Goal: Task Accomplishment & Management: Complete application form

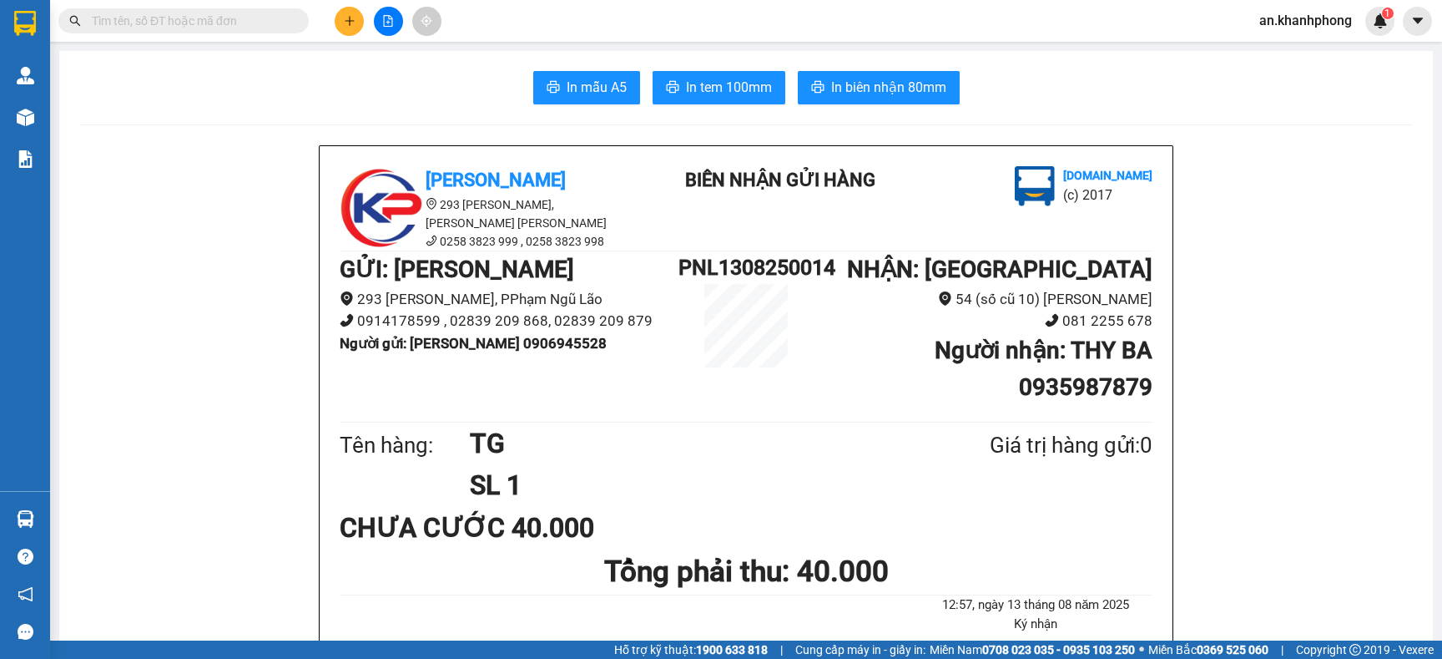
scroll to position [250, 0]
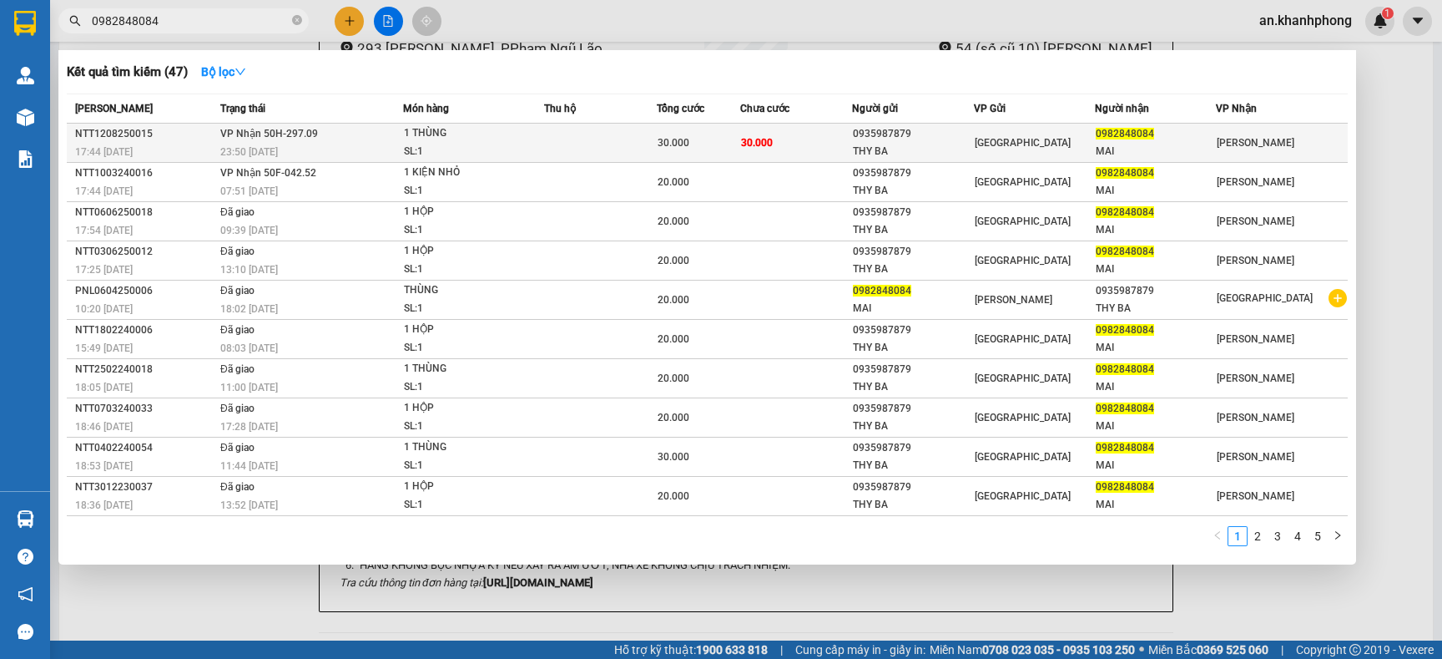
type input "0982848084"
click at [811, 145] on td "30.000" at bounding box center [796, 143] width 112 height 39
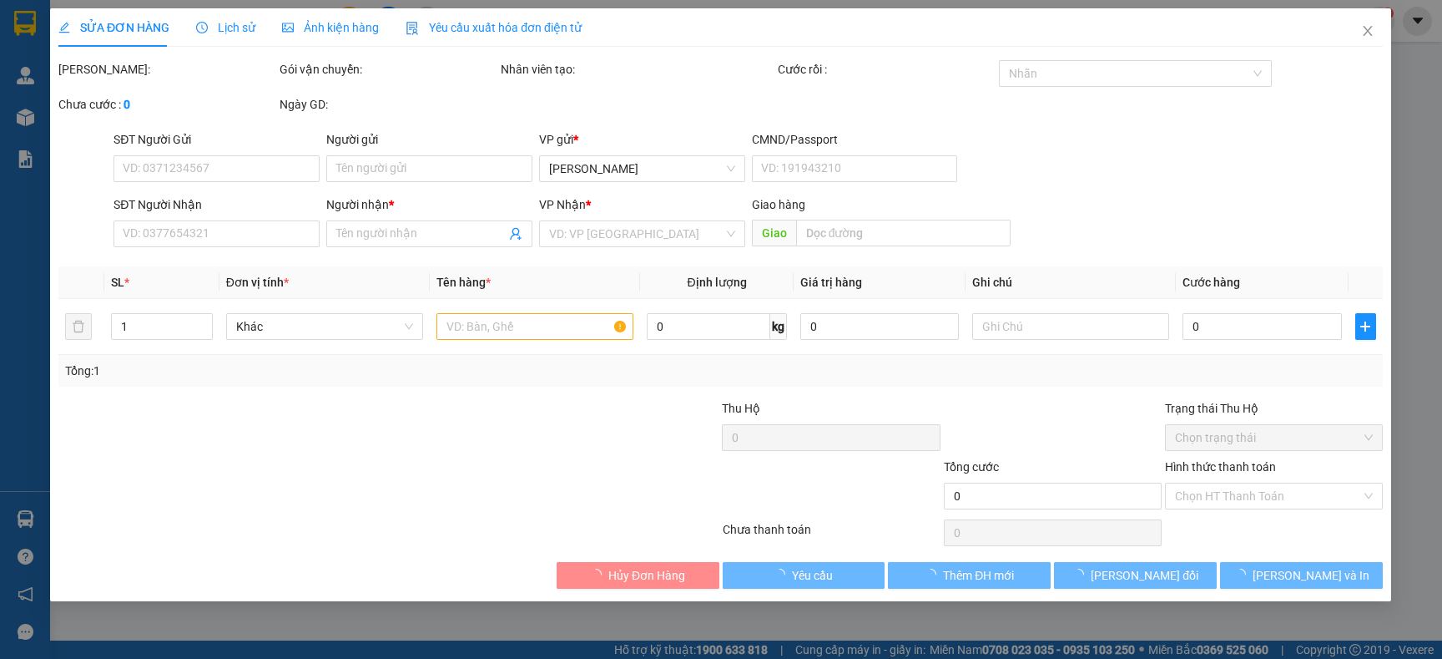
type input "0935987879"
type input "THY BA"
type input "0982848084"
type input "MAI"
type input "30.000"
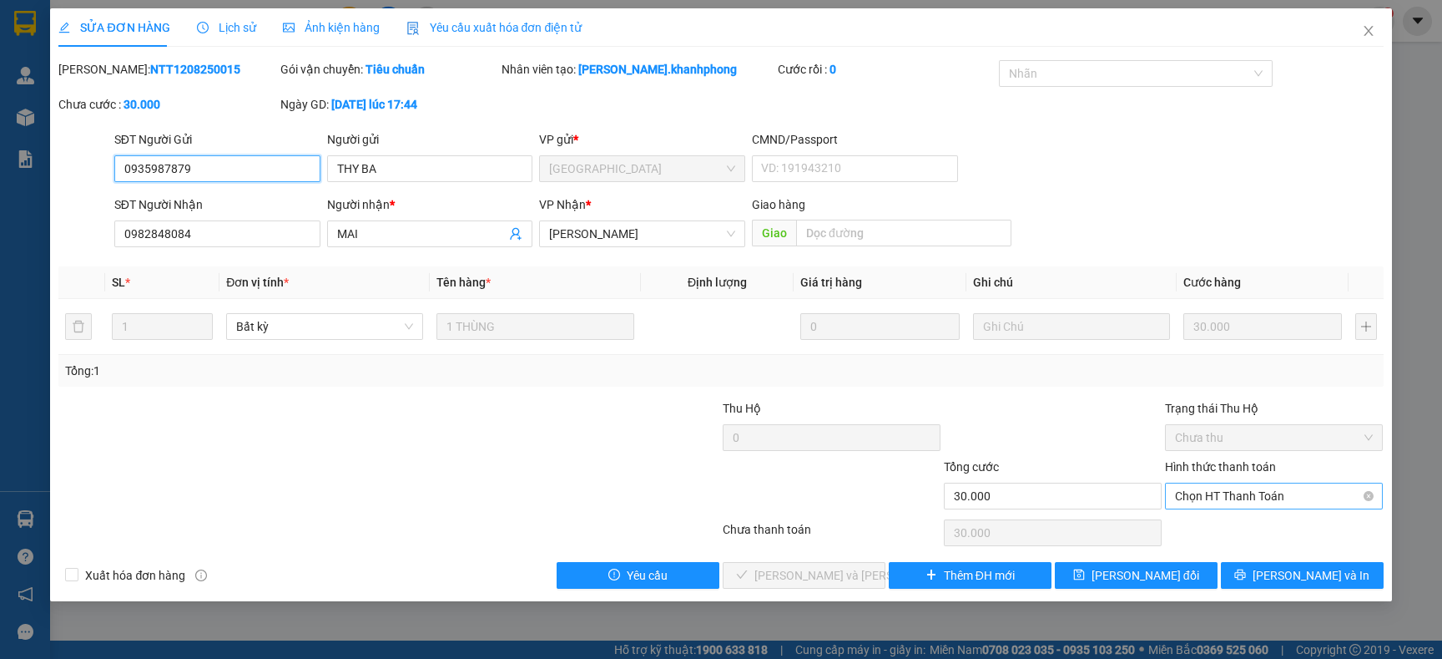
click at [1245, 497] on span "Chọn HT Thanh Toán" at bounding box center [1274, 495] width 198 height 25
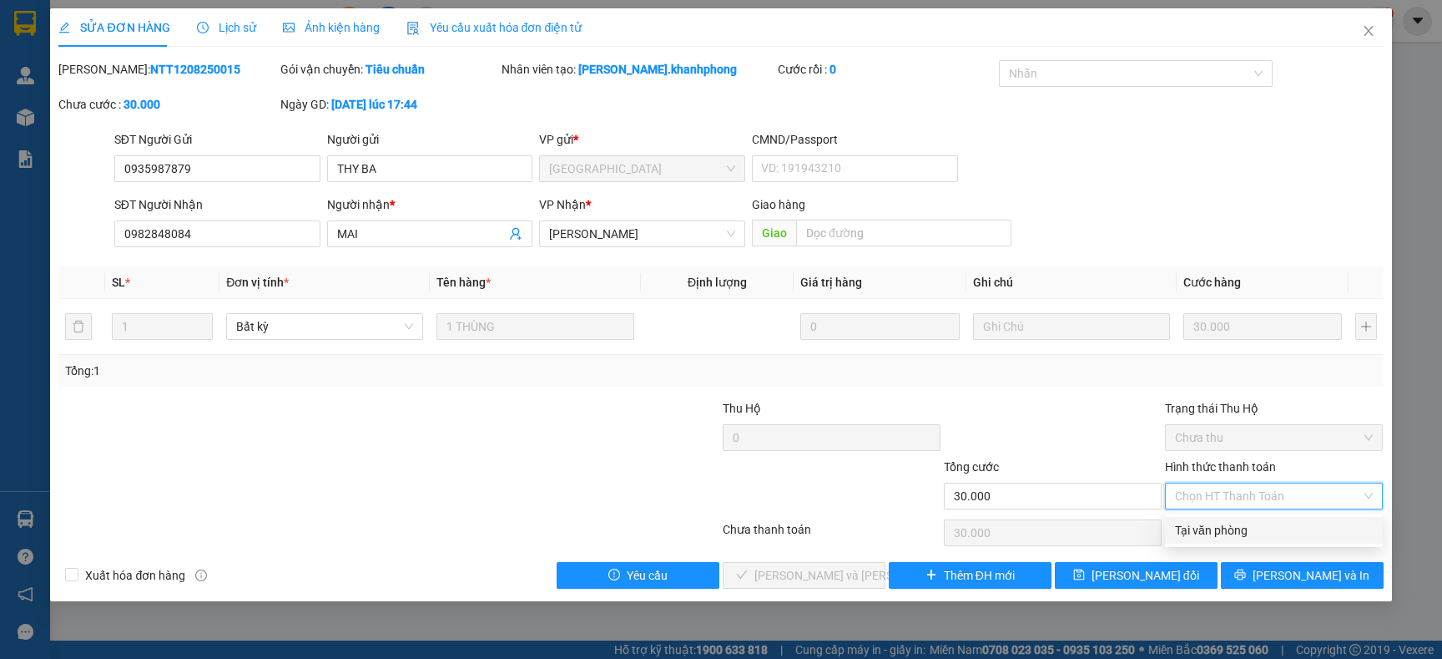
click at [1238, 532] on div "Tại văn phòng" at bounding box center [1274, 530] width 198 height 18
type input "0"
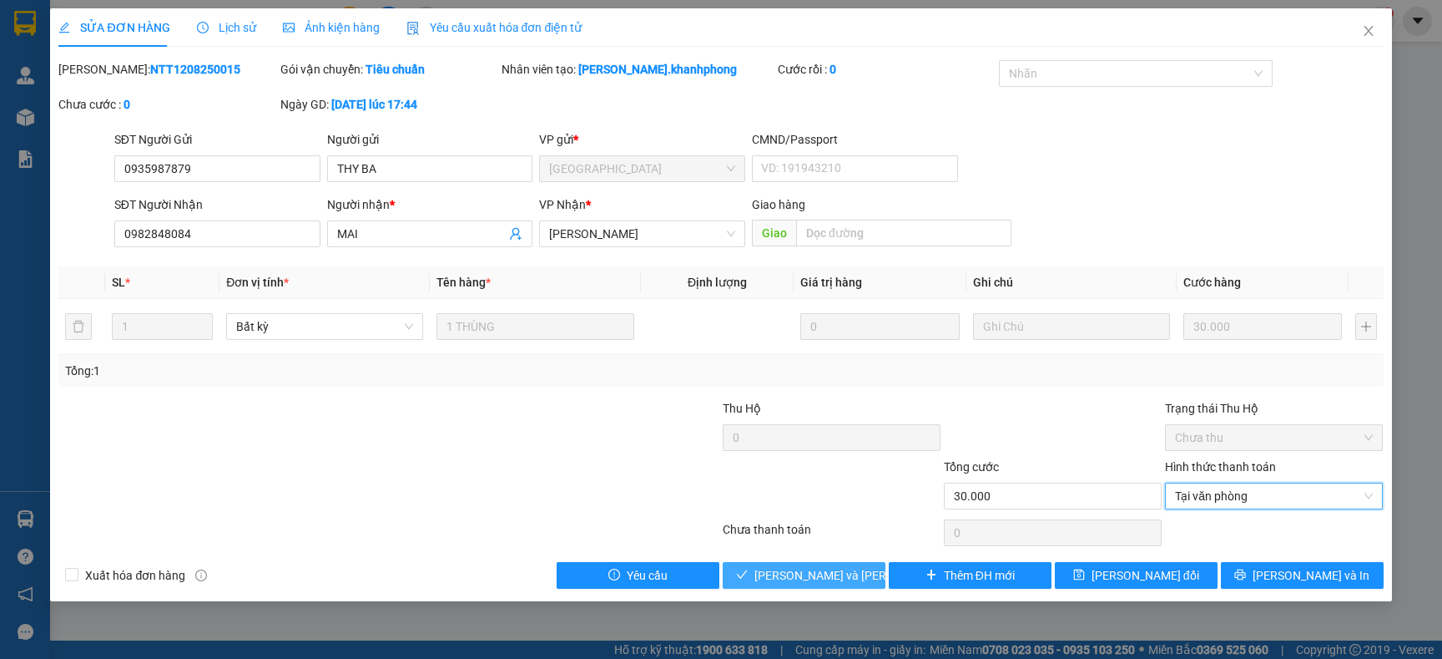
click at [834, 578] on span "[PERSON_NAME] và Giao hàng" at bounding box center [867, 575] width 225 height 18
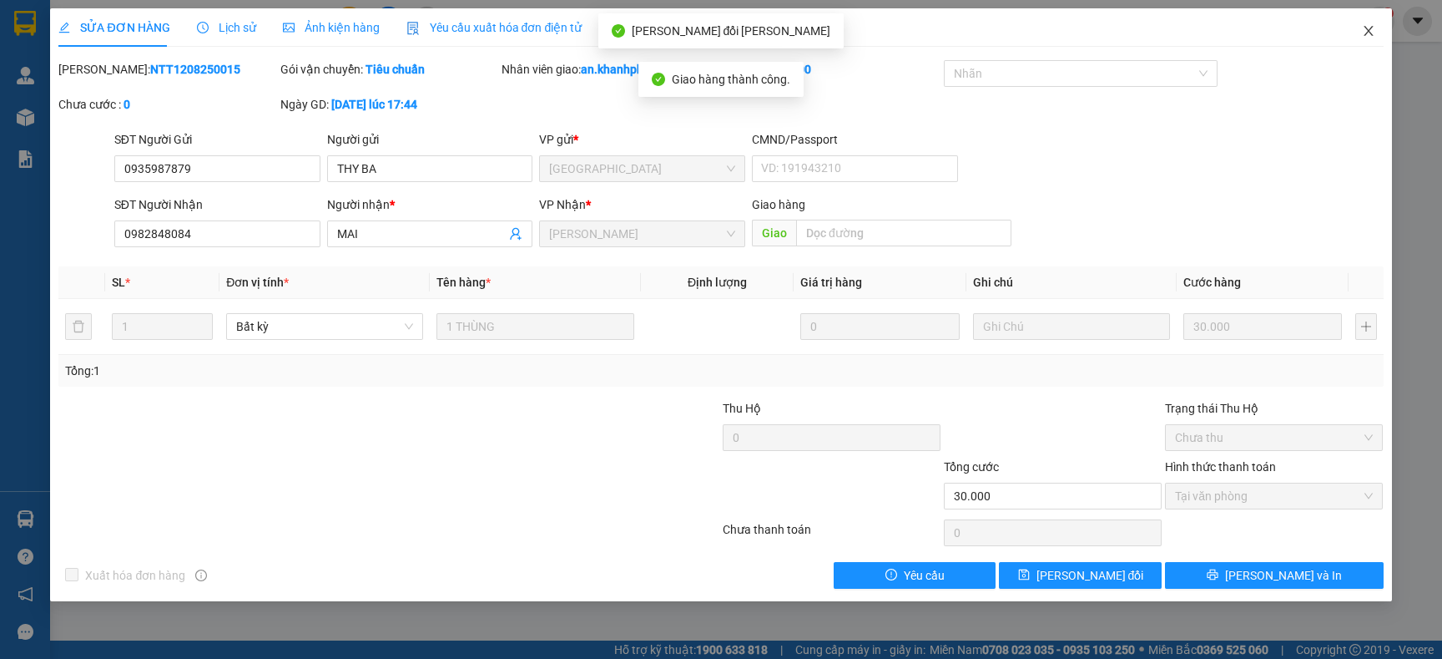
click at [1371, 33] on icon "close" at bounding box center [1368, 30] width 13 height 13
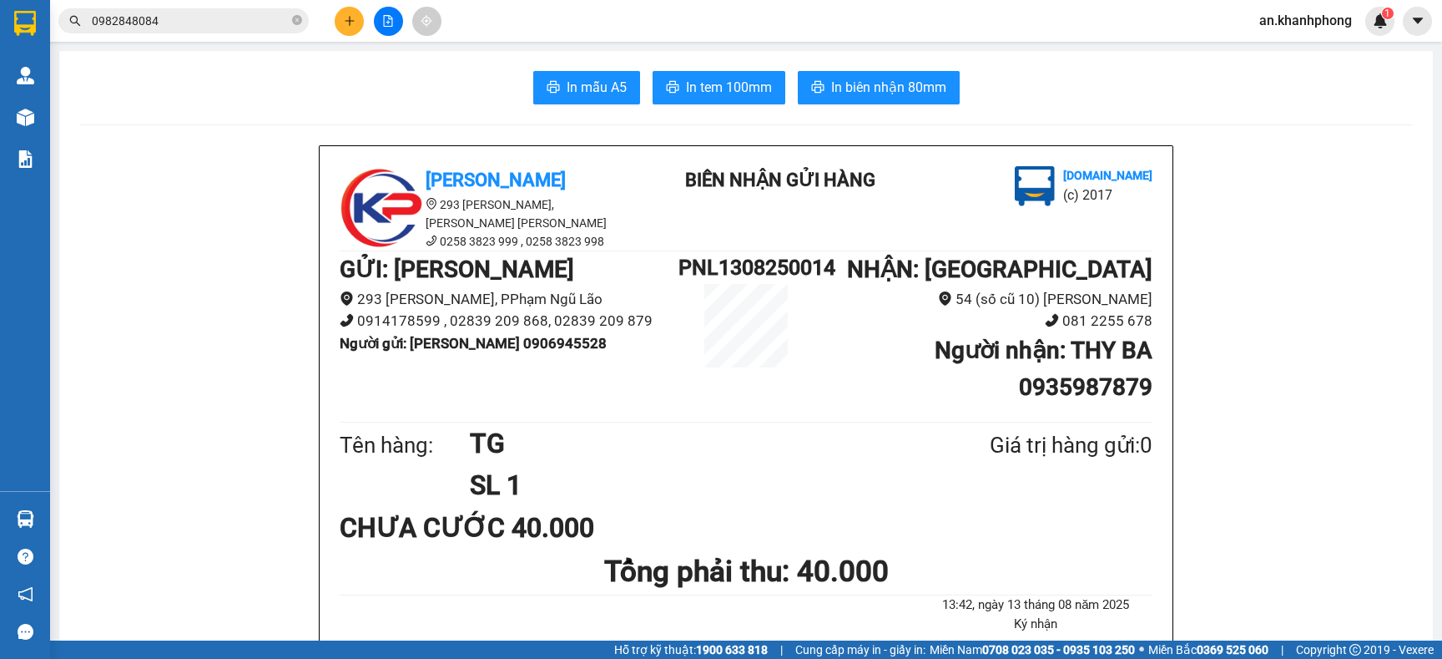
click at [302, 18] on span "0982848084" at bounding box center [183, 20] width 250 height 25
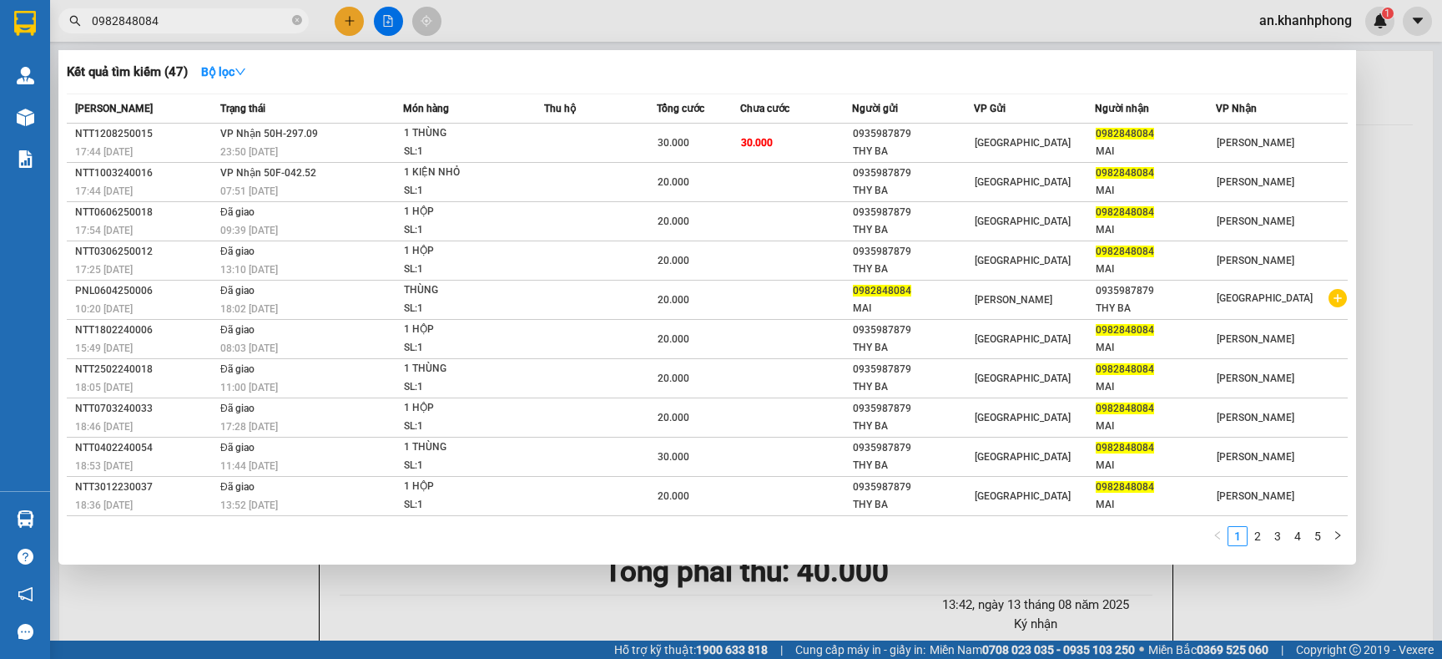
click at [341, 20] on div at bounding box center [721, 329] width 1442 height 659
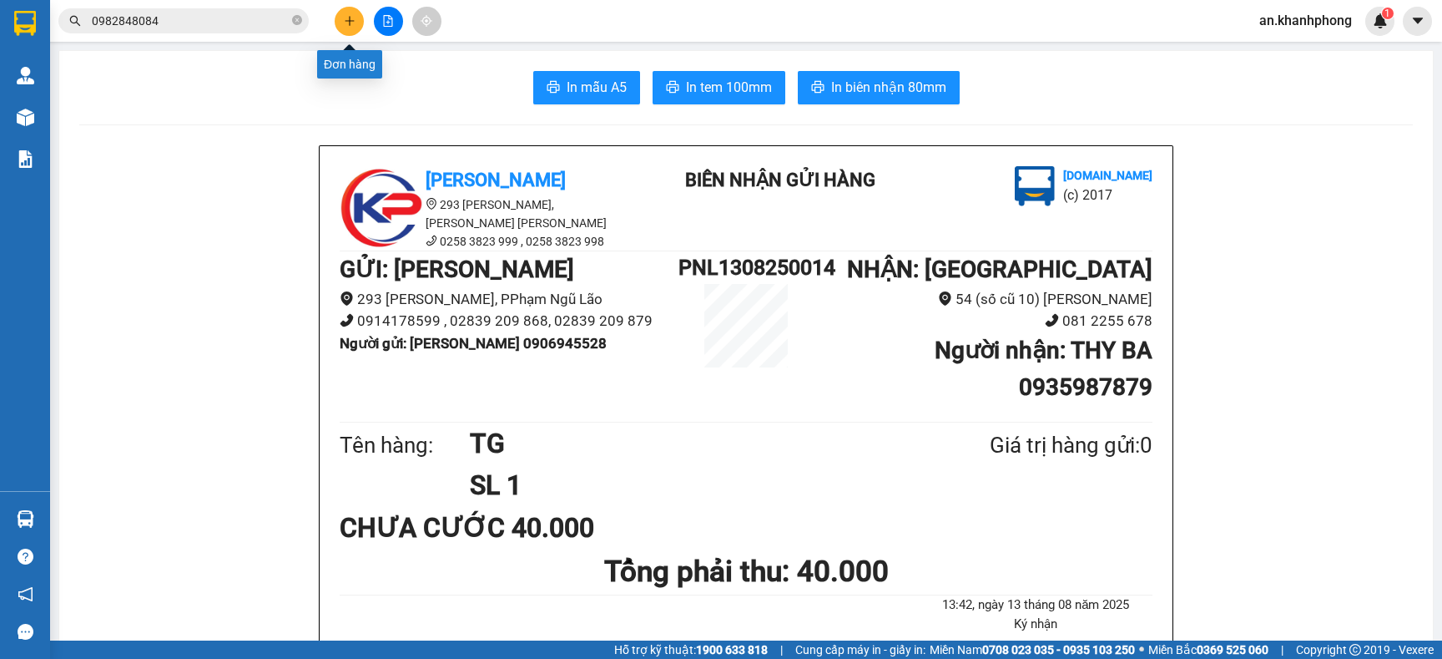
click at [345, 28] on button at bounding box center [349, 21] width 29 height 29
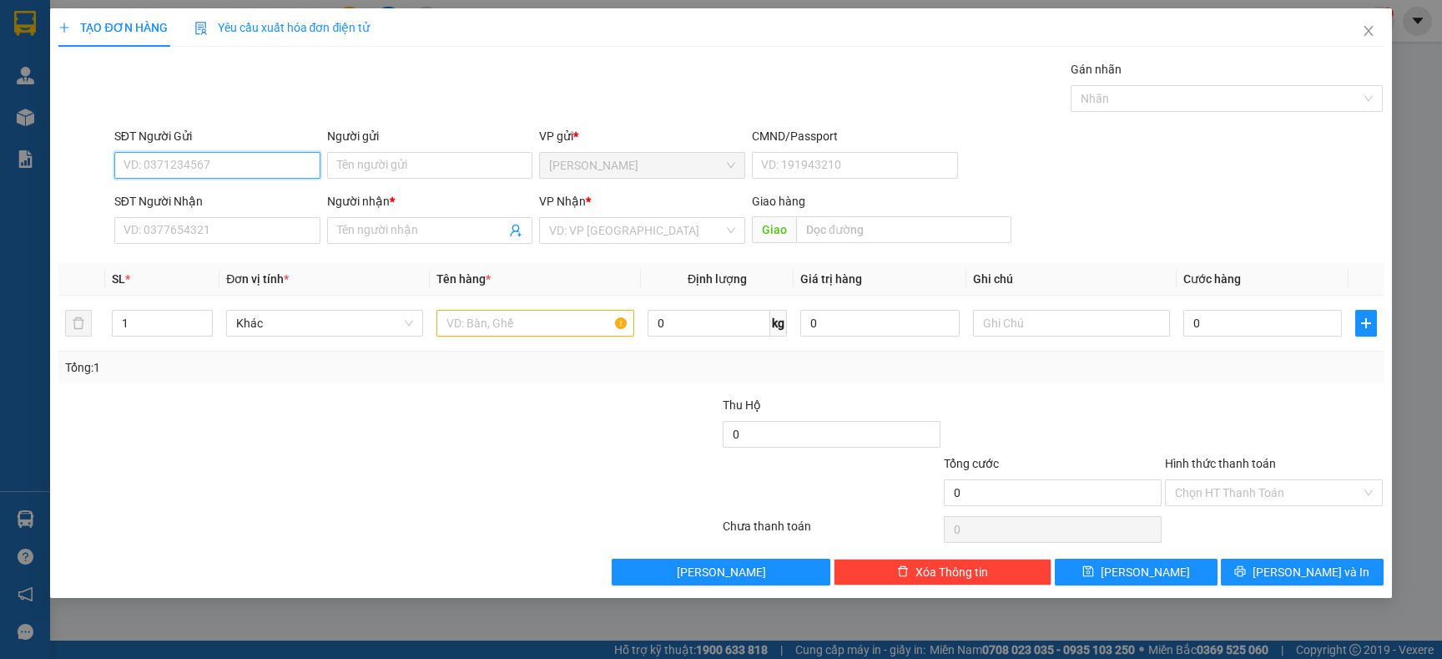
click at [210, 167] on input "SĐT Người Gửi" at bounding box center [217, 165] width 206 height 27
type input "0918257058"
click at [212, 191] on div "0918257058 - ĐOÀN" at bounding box center [217, 199] width 186 height 18
type input "ĐOÀN"
type input "0918257058"
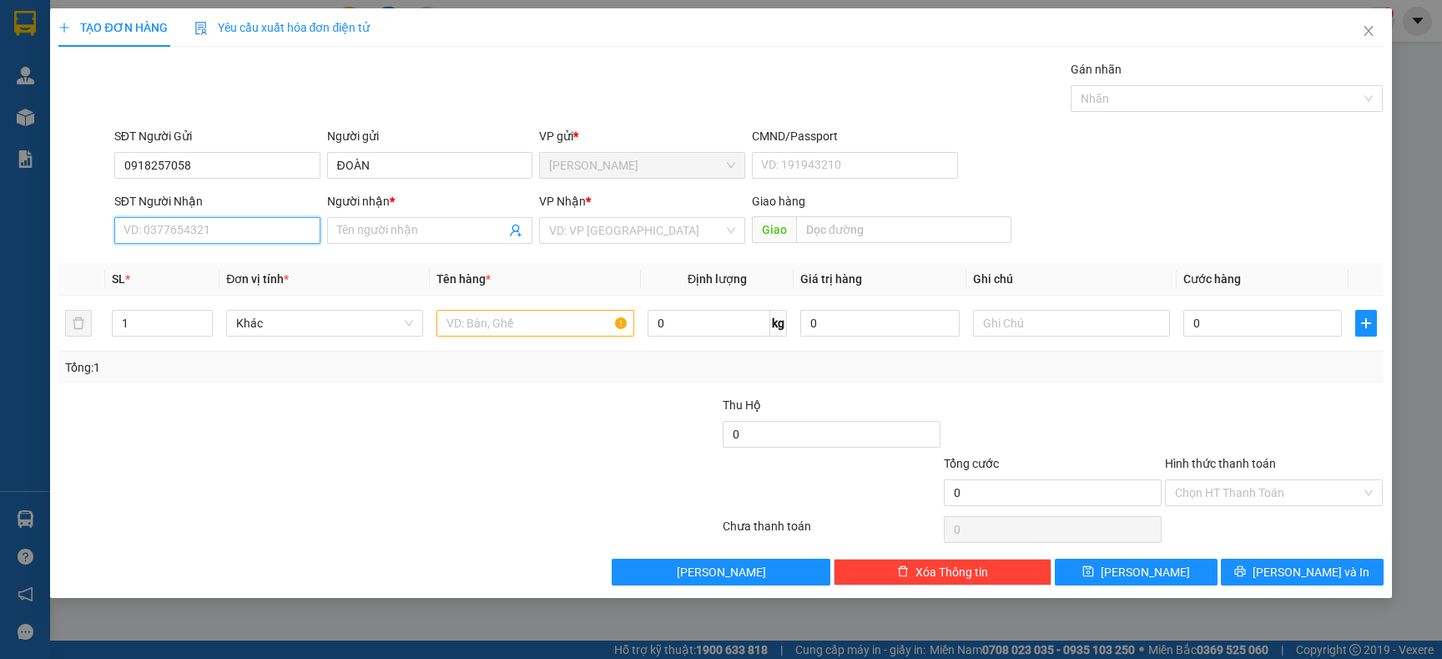
click at [208, 228] on input "SĐT Người Nhận" at bounding box center [217, 230] width 206 height 27
click at [205, 291] on div "0776672445 - MINH ĐẠT" at bounding box center [217, 291] width 186 height 18
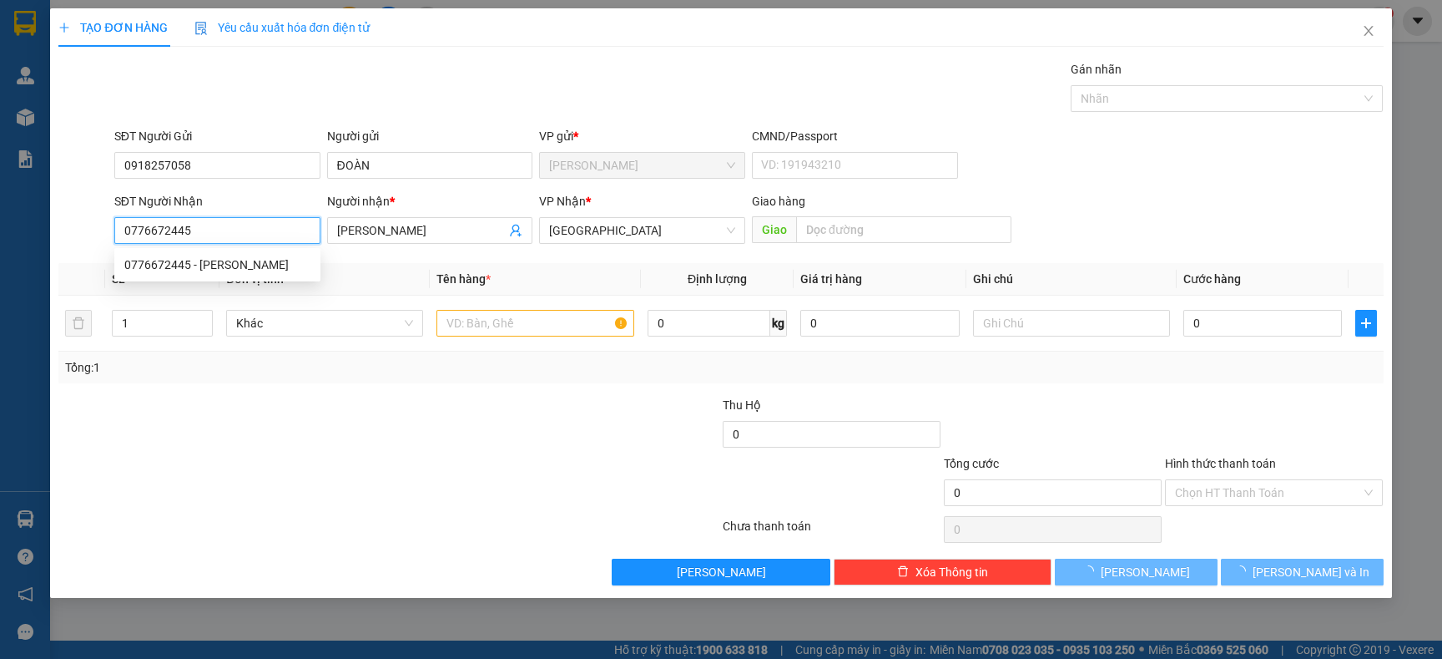
type input "0776672445"
type input "MINH ĐẠT"
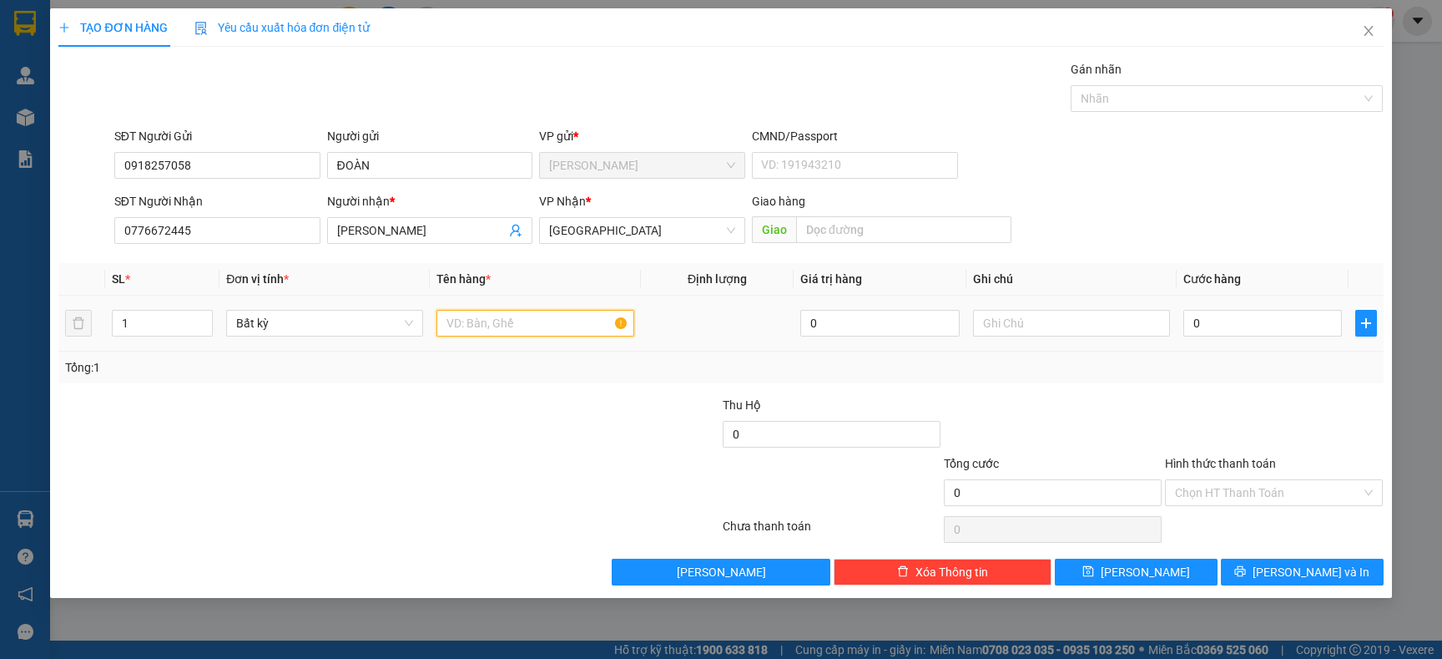
click at [499, 315] on input "text" at bounding box center [535, 323] width 197 height 27
type input "TG"
click at [517, 407] on div at bounding box center [610, 425] width 221 height 58
click at [1295, 338] on div "0" at bounding box center [1263, 322] width 159 height 33
click at [1295, 321] on input "0" at bounding box center [1263, 323] width 159 height 27
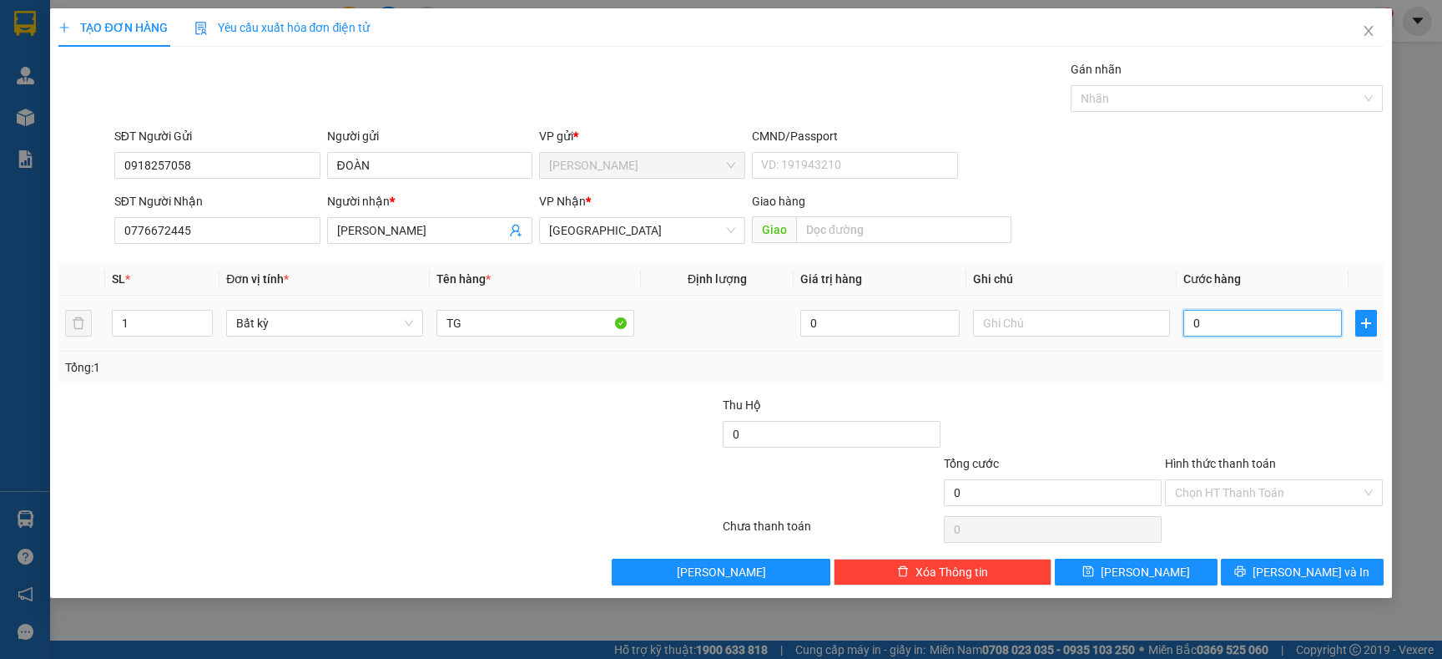
type input "5"
type input "50"
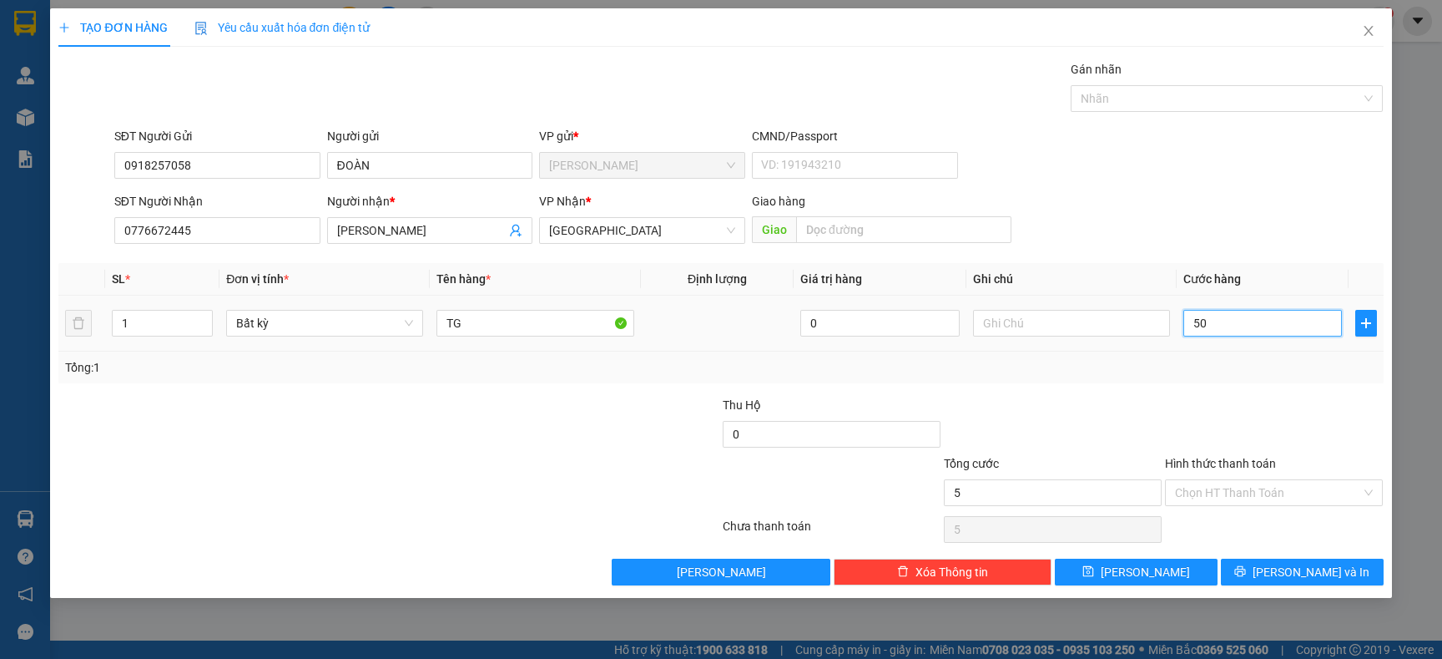
type input "50"
type input "50.000"
click at [1221, 428] on div at bounding box center [1274, 425] width 221 height 58
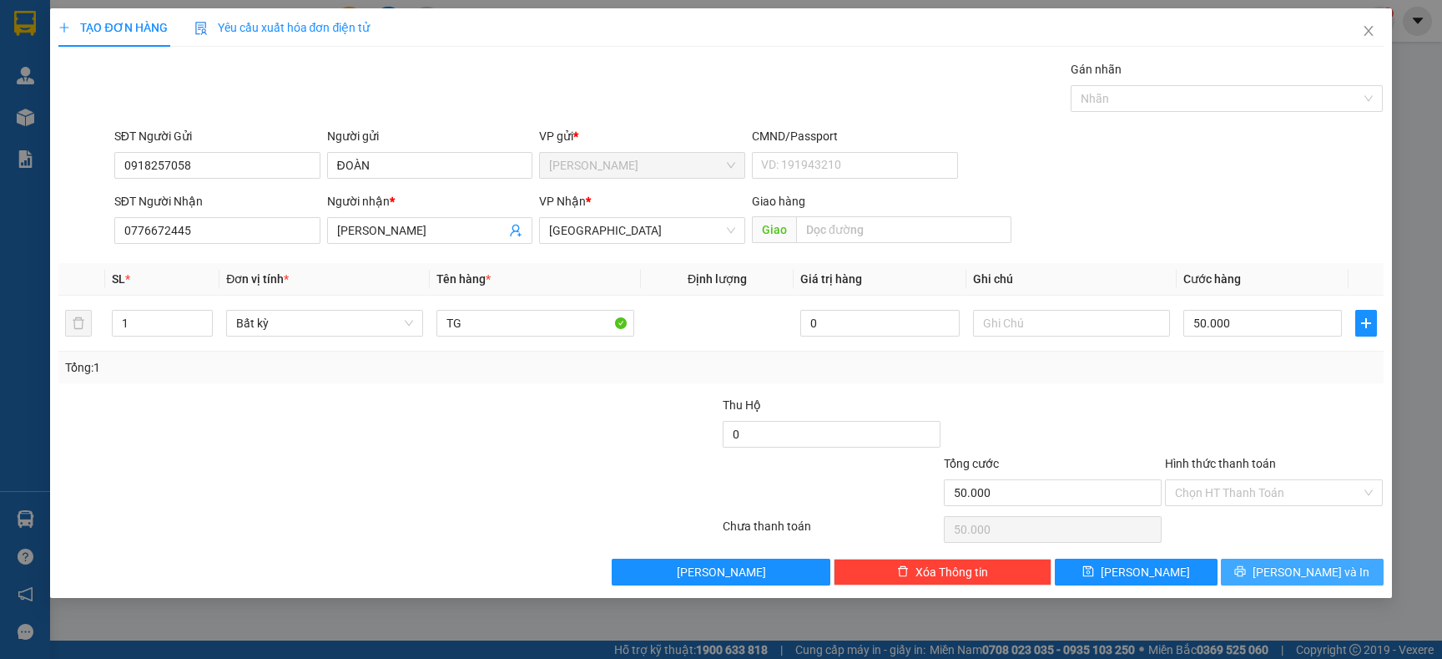
click at [1249, 578] on button "[PERSON_NAME] và In" at bounding box center [1302, 571] width 163 height 27
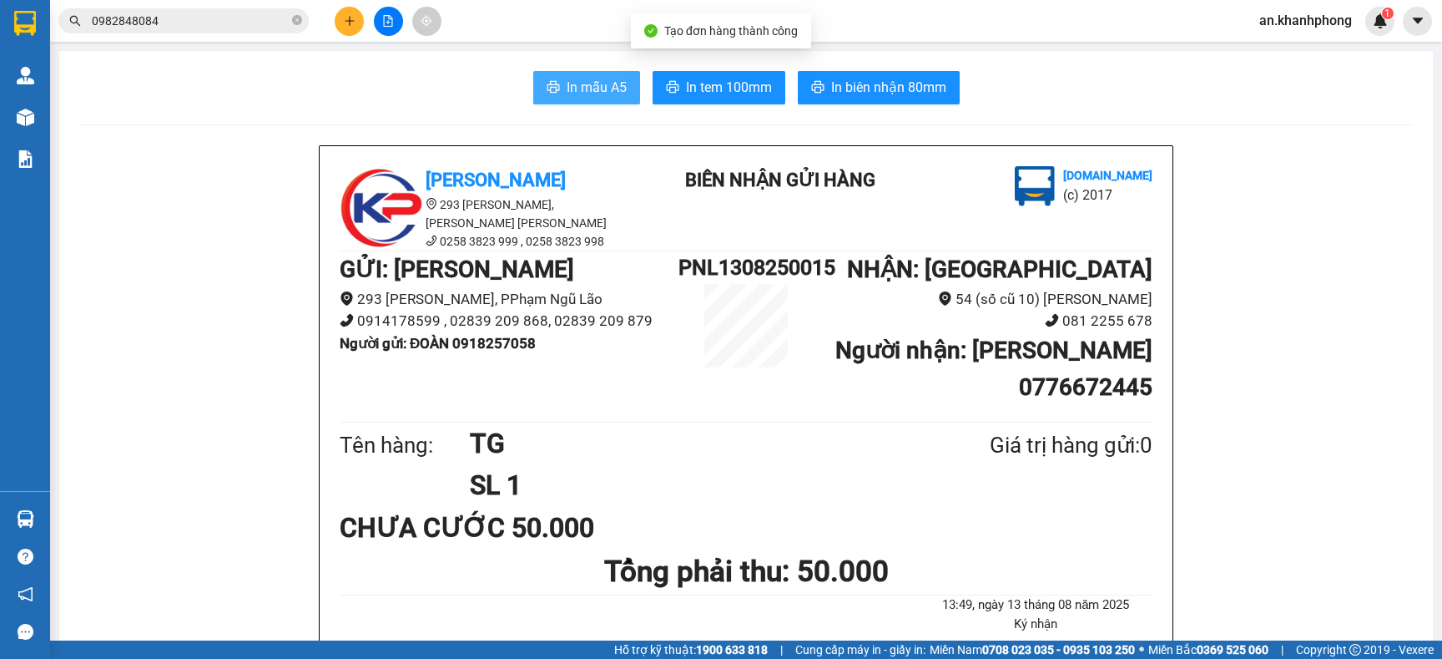
click at [590, 95] on span "In mẫu A5" at bounding box center [597, 87] width 60 height 21
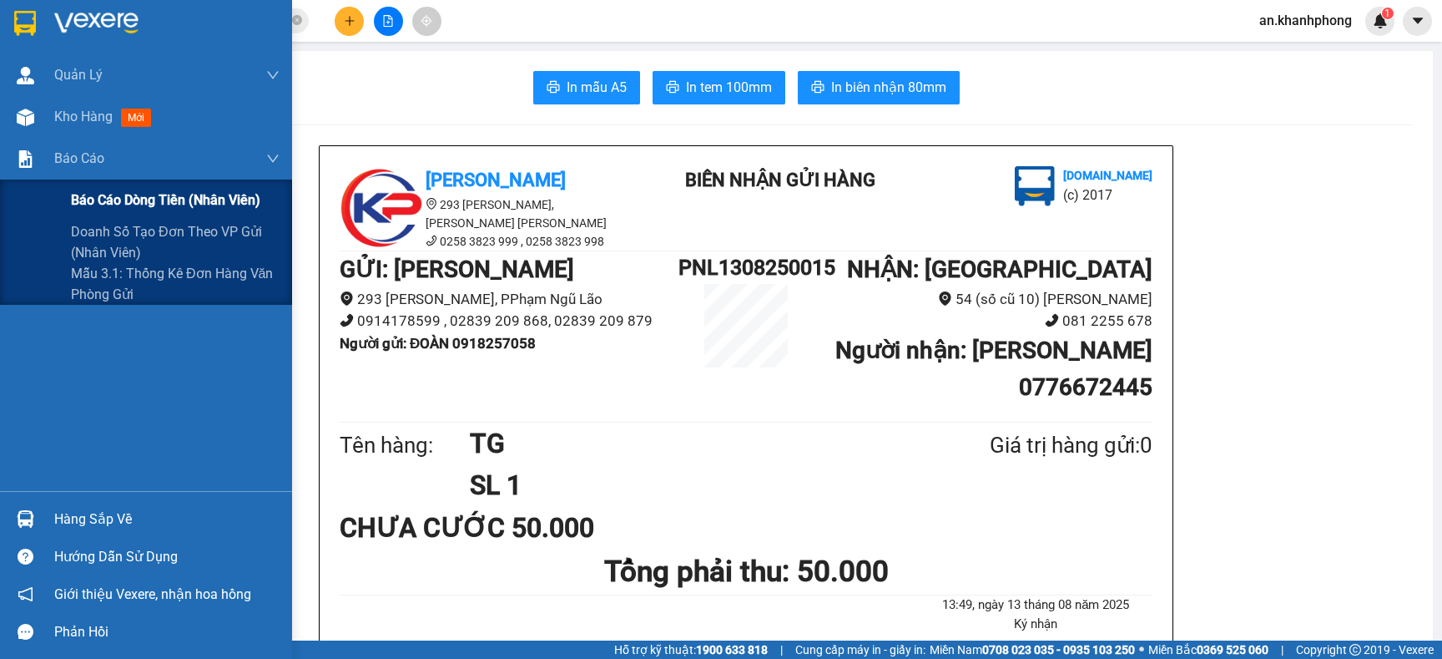
click at [106, 200] on span "Báo cáo dòng tiền (nhân viên)" at bounding box center [165, 199] width 189 height 21
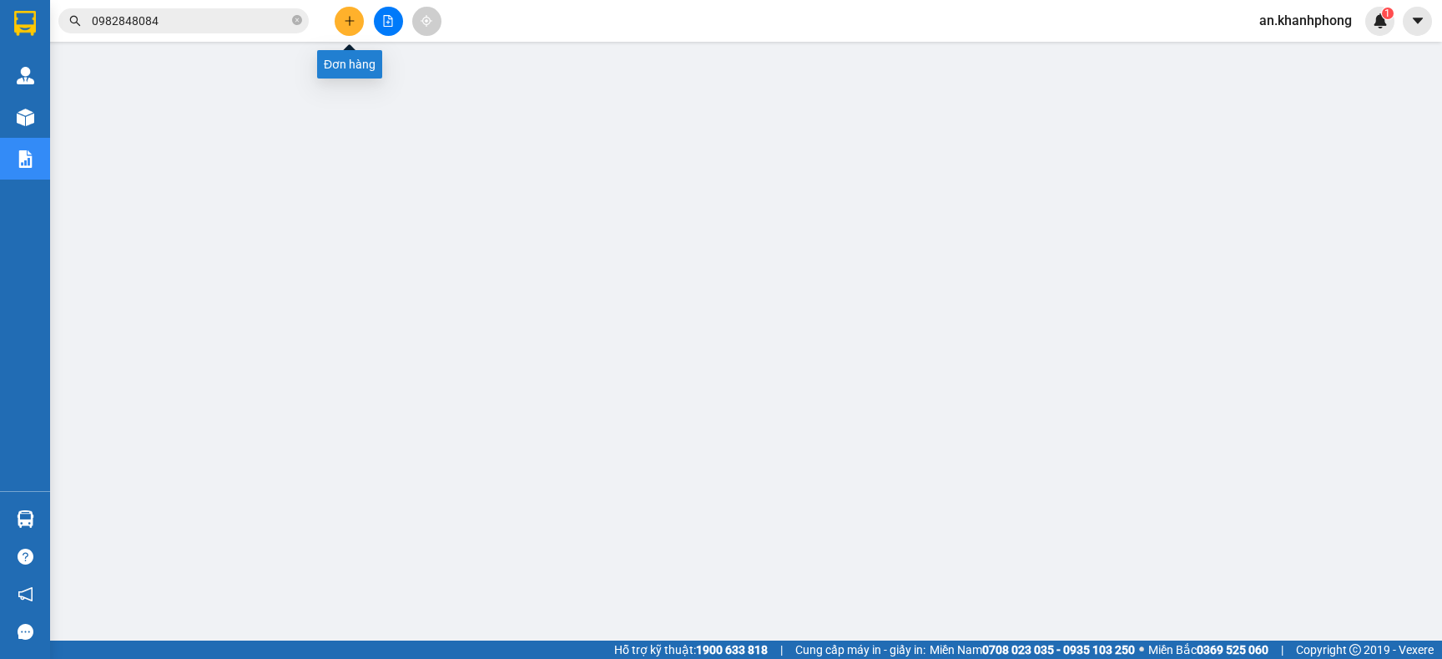
click at [354, 22] on icon "plus" at bounding box center [350, 21] width 12 height 12
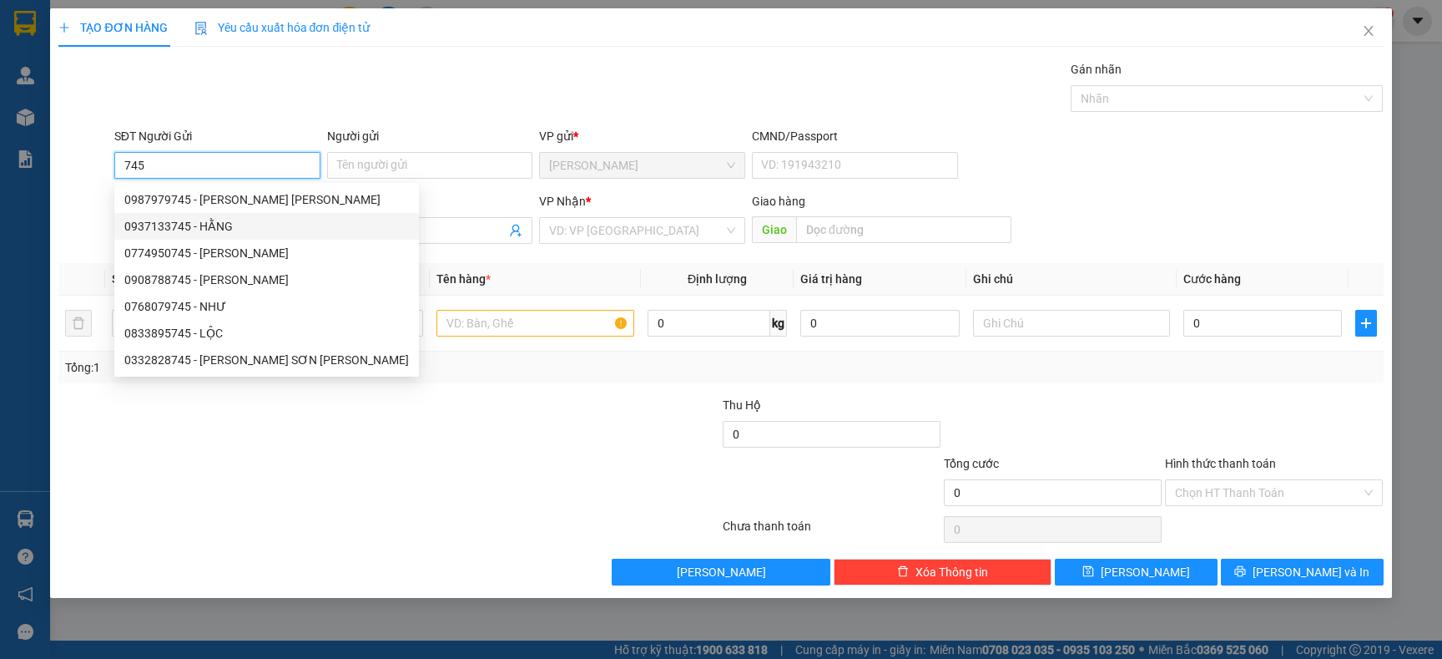
click at [221, 226] on div "0937133745 - HẰNG" at bounding box center [266, 226] width 285 height 18
type input "0937133745"
type input "HẰNG"
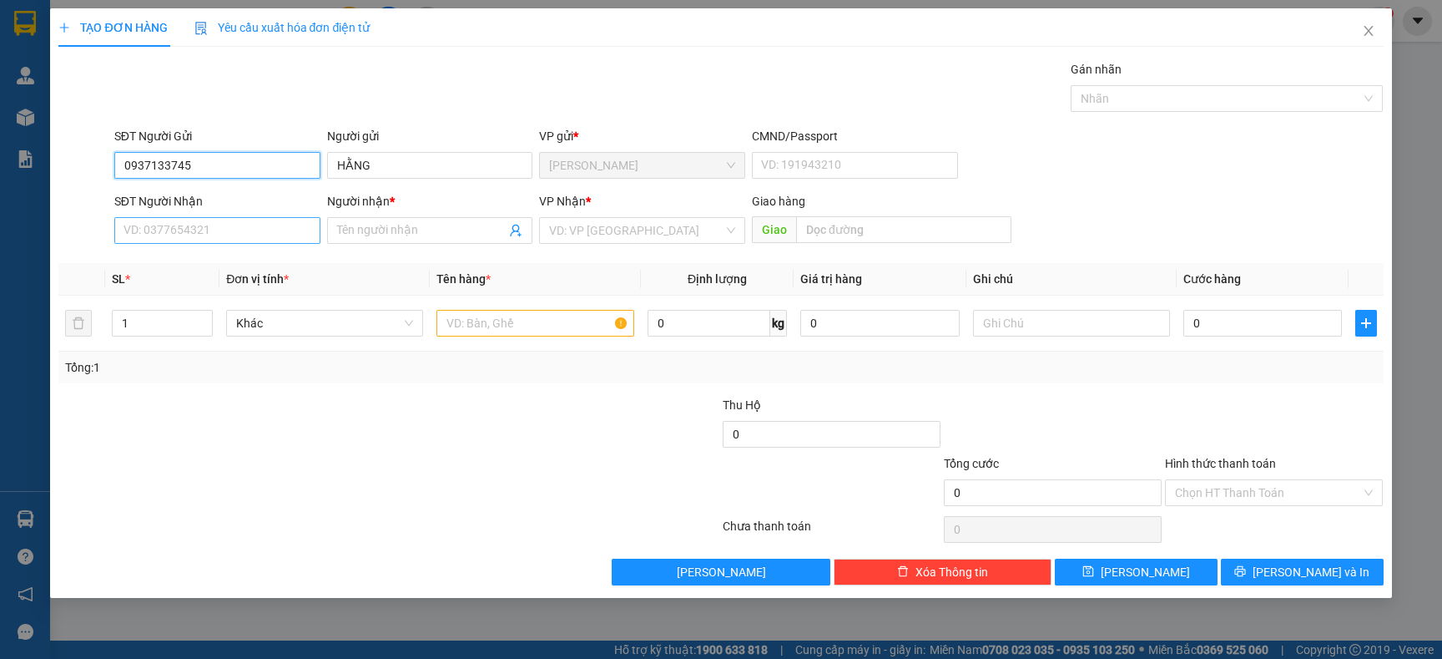
type input "0937133745"
click at [202, 240] on input "SĐT Người Nhận" at bounding box center [217, 230] width 206 height 27
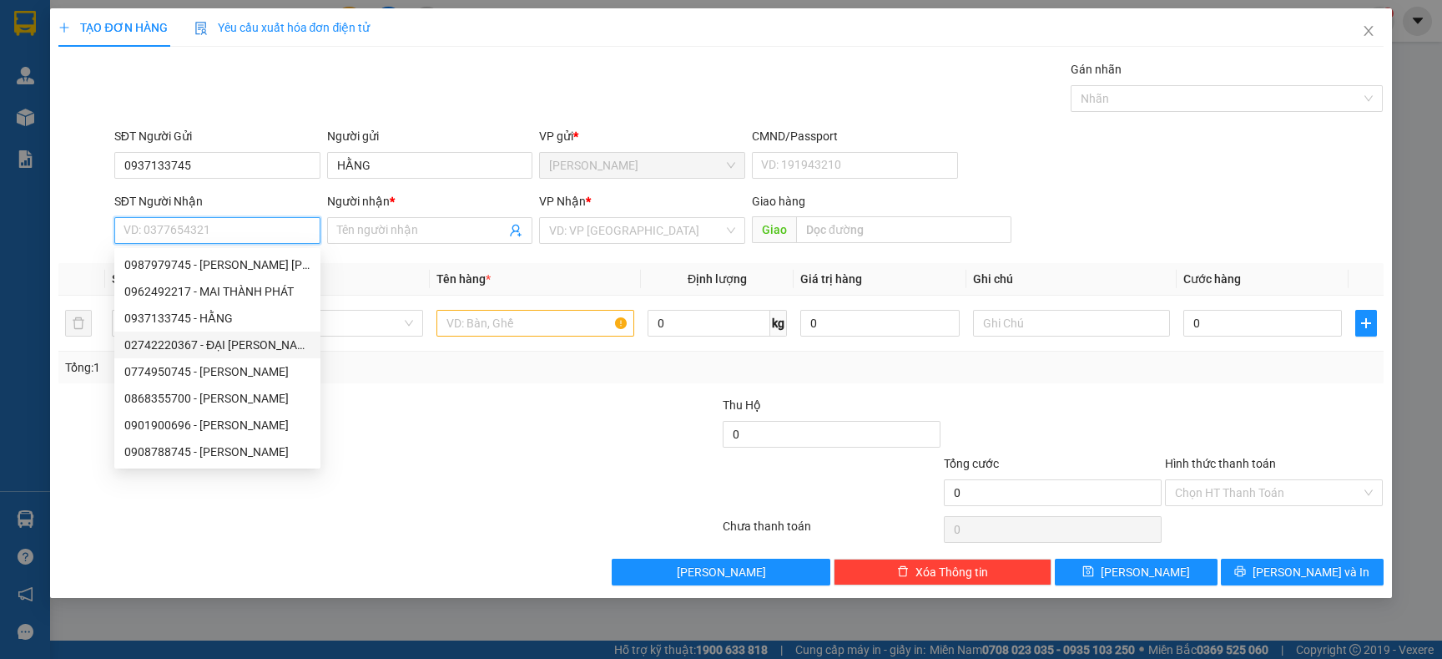
click at [266, 348] on div "02742220367 - ĐẠI DƯƠNG" at bounding box center [217, 345] width 186 height 18
type input "02742220367"
type input "ĐẠI DƯƠNG"
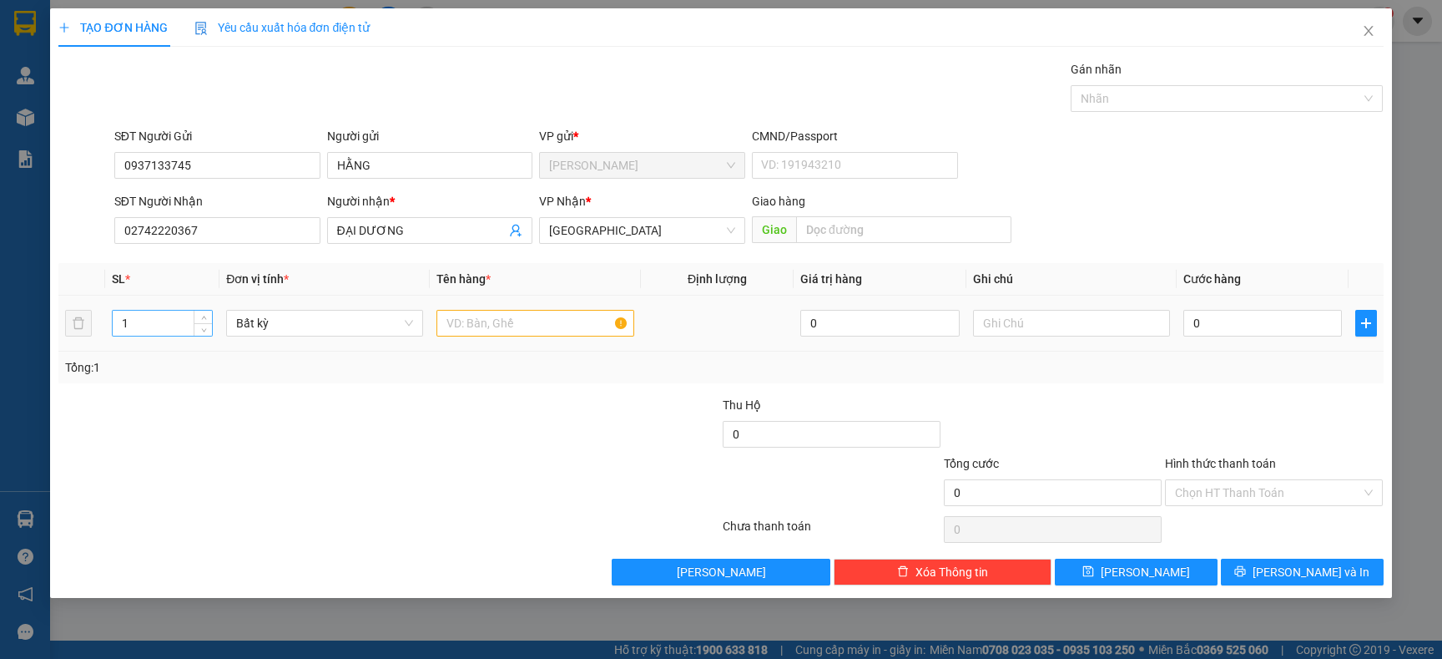
click at [162, 326] on input "1" at bounding box center [163, 323] width 100 height 25
type input "3"
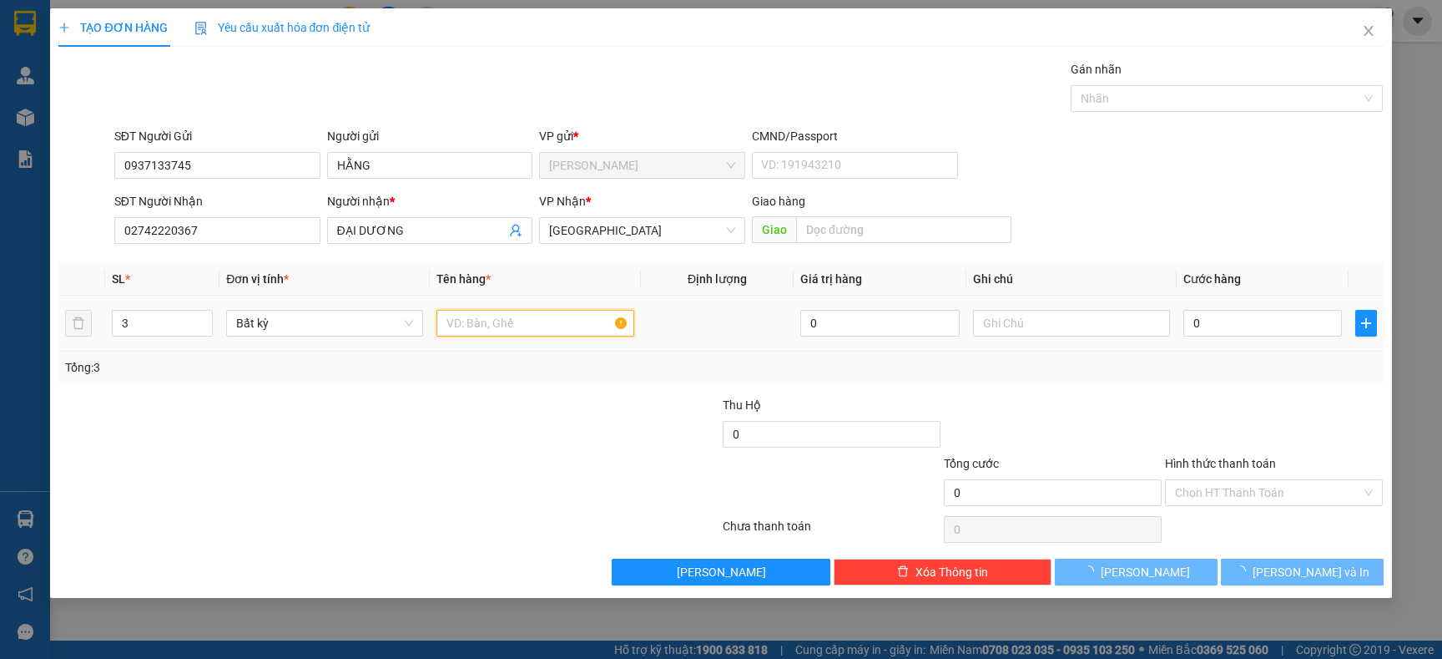
click at [558, 332] on input "text" at bounding box center [535, 323] width 197 height 27
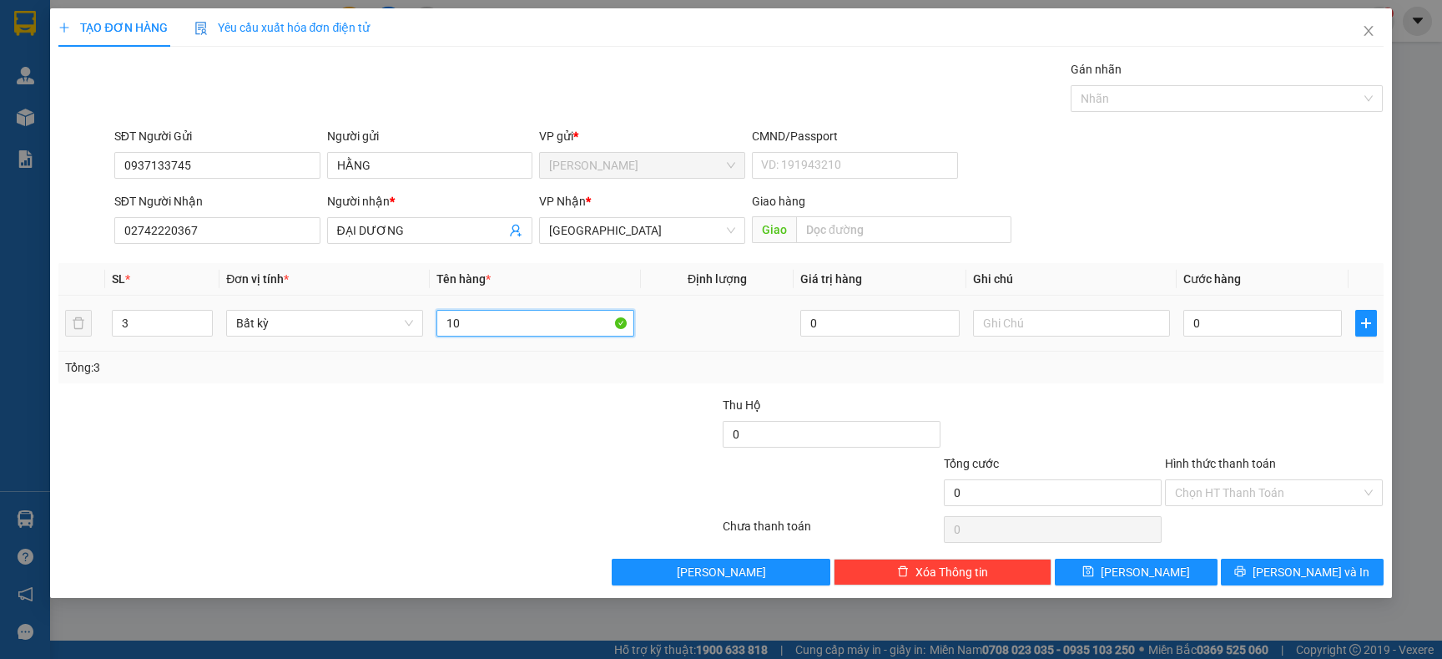
type input "1"
type input "TG"
click at [1200, 326] on input "0" at bounding box center [1263, 323] width 159 height 27
type input "1"
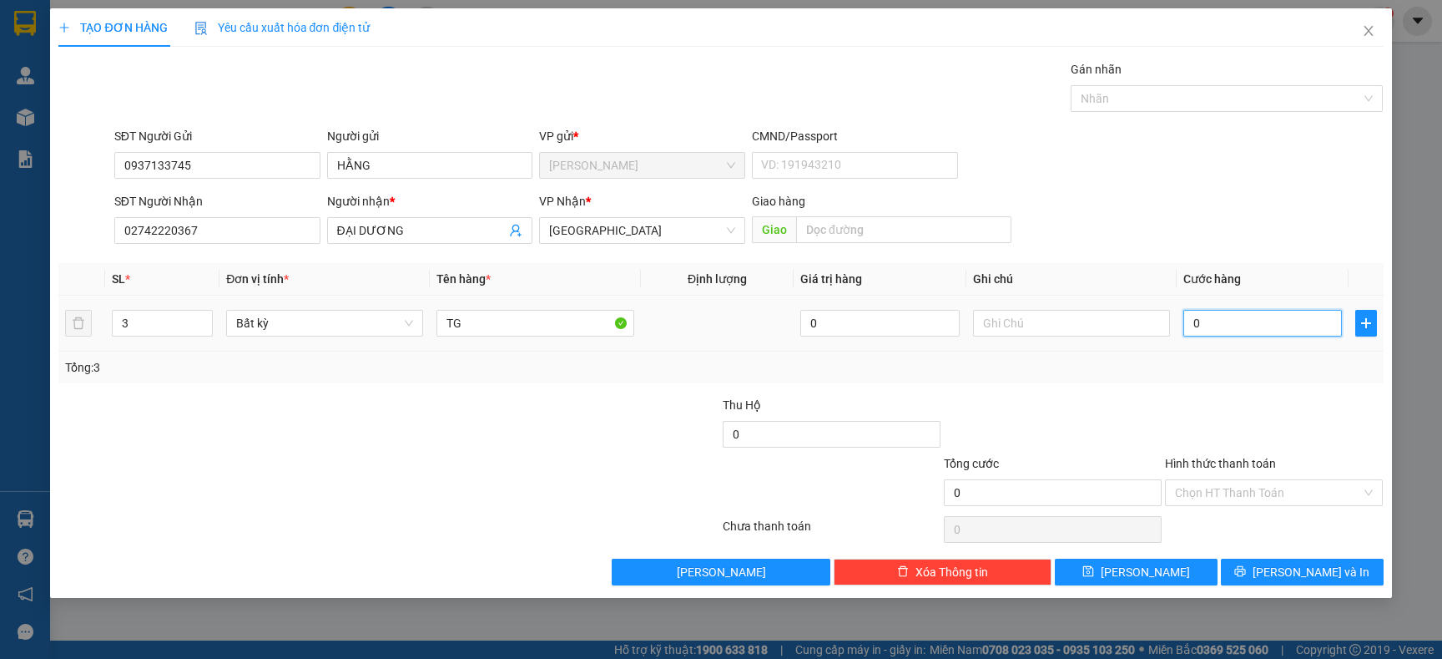
type input "1"
type input "13"
type input "1"
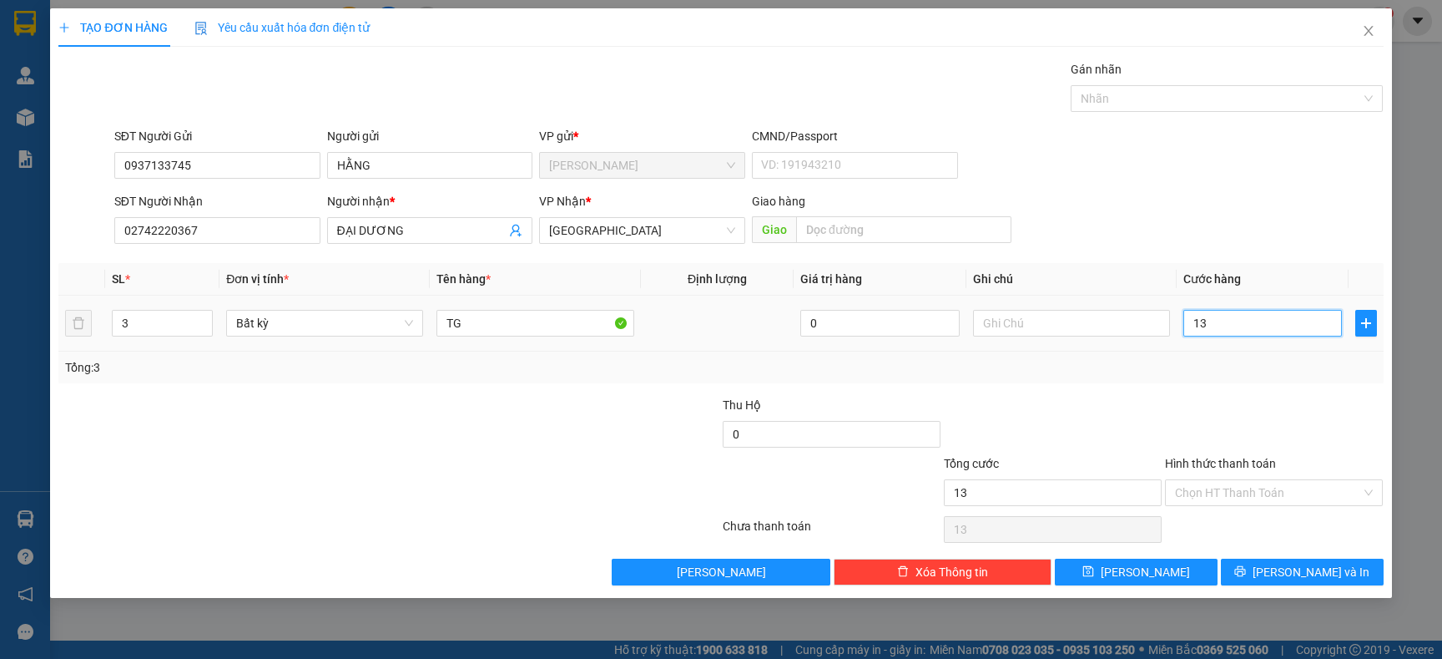
type input "1"
type input "14"
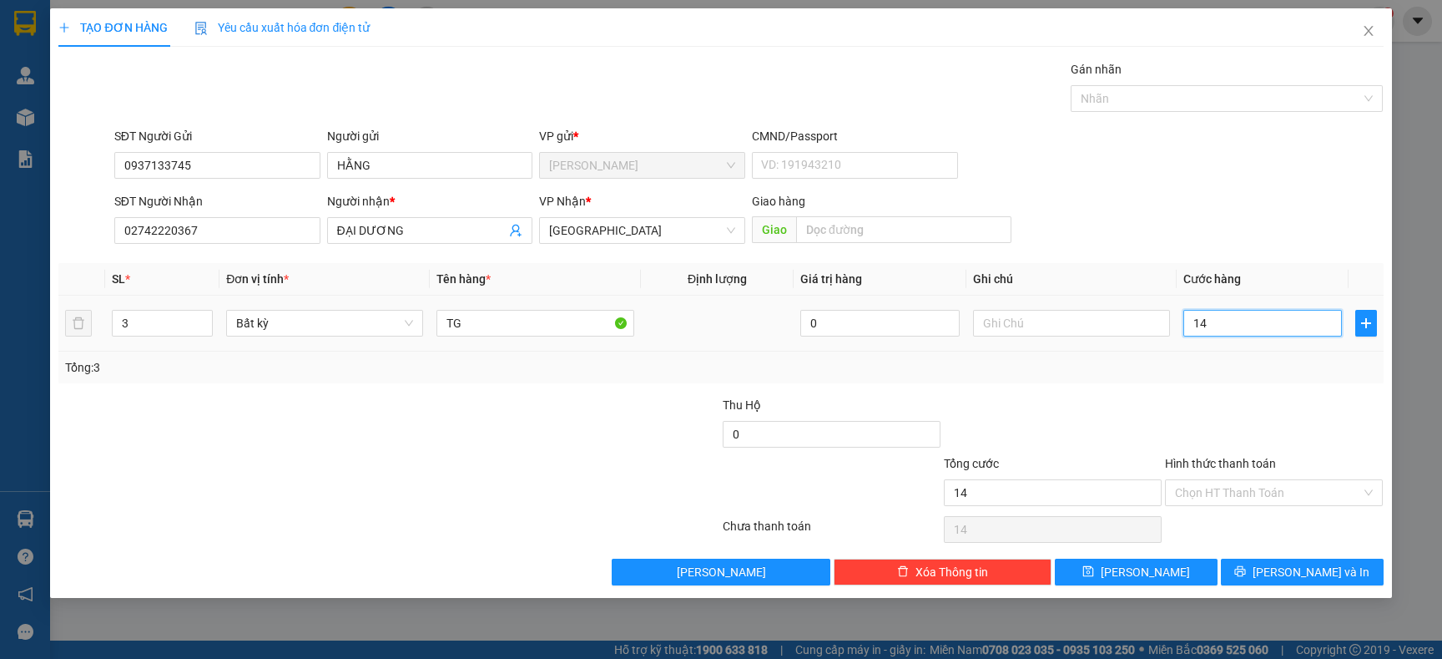
type input "140"
type input "140.000"
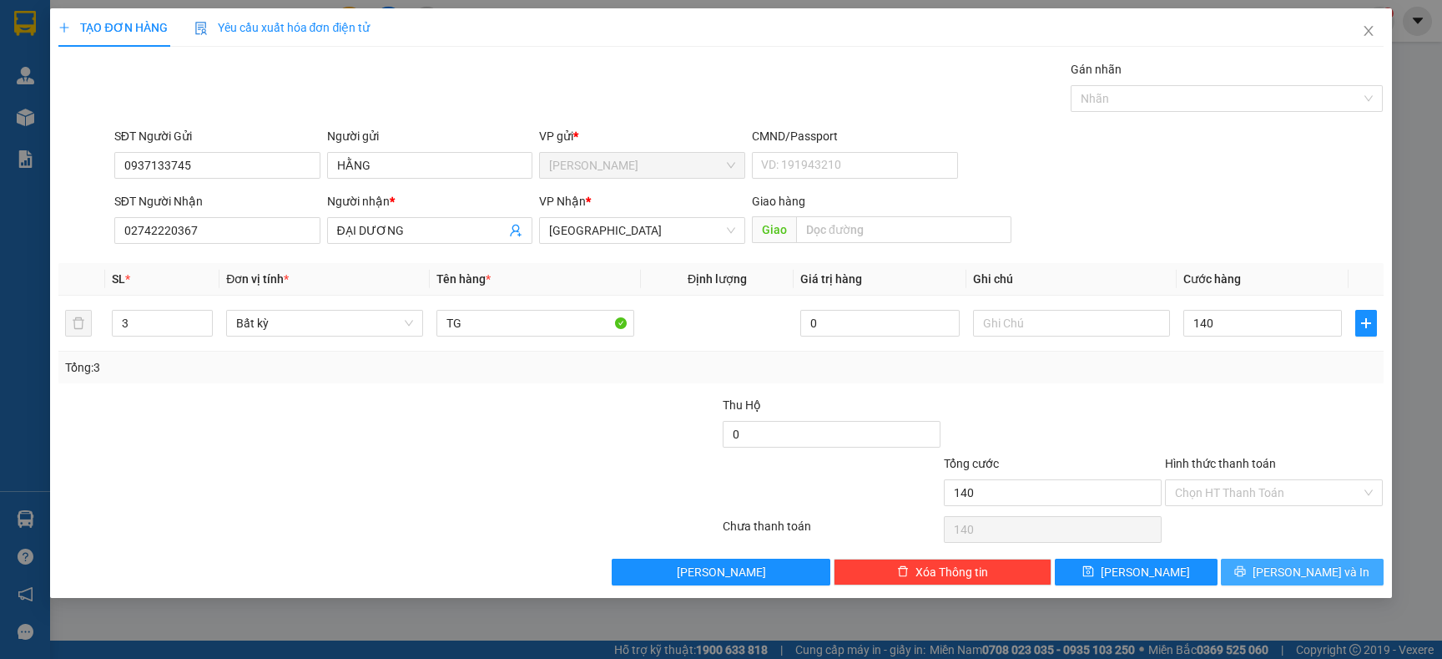
type input "140.000"
click at [1268, 568] on button "[PERSON_NAME] và In" at bounding box center [1302, 571] width 163 height 27
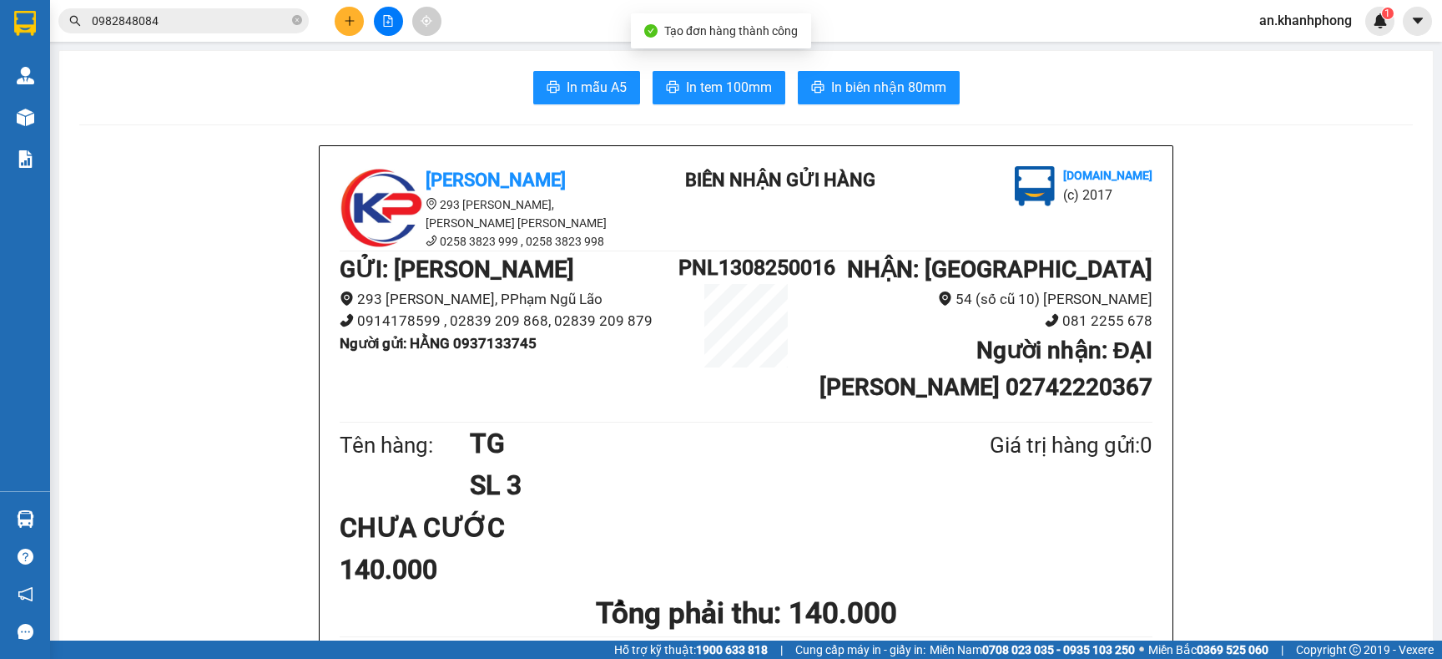
click at [568, 80] on span "In mẫu A5" at bounding box center [597, 87] width 60 height 21
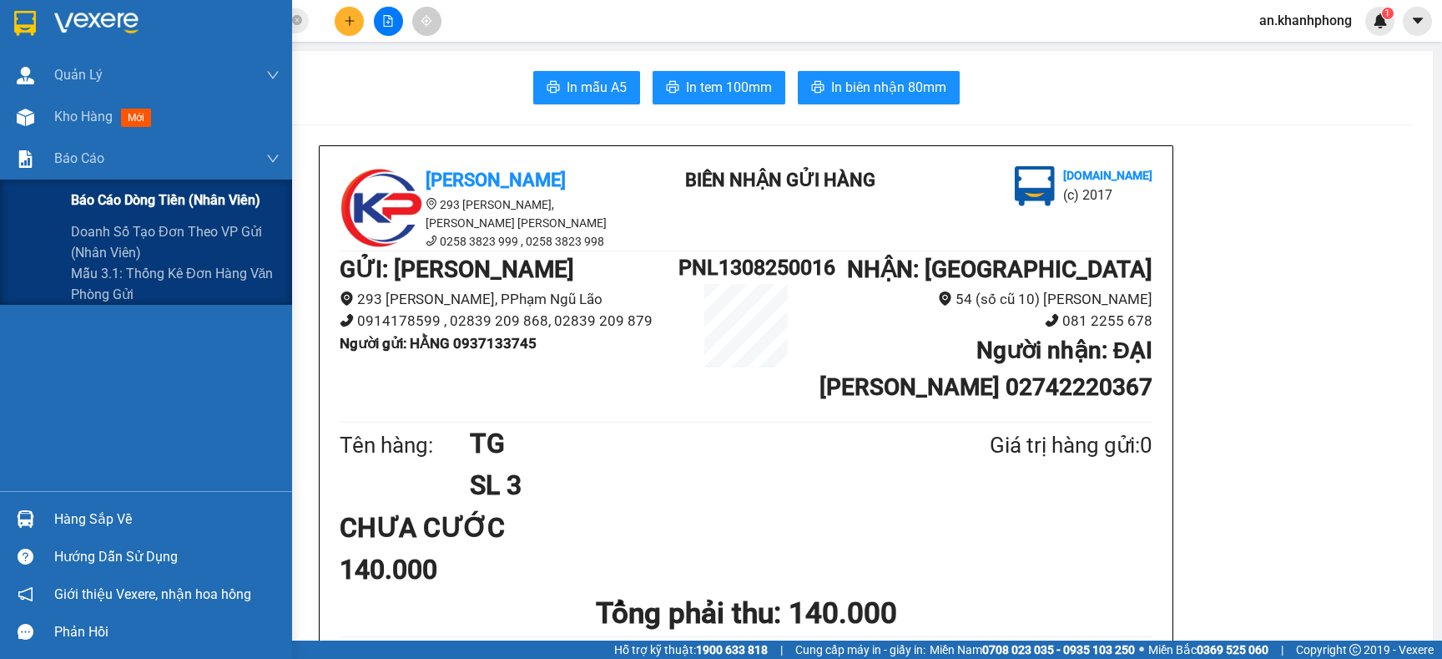
click at [94, 201] on span "Báo cáo dòng tiền (nhân viên)" at bounding box center [165, 199] width 189 height 21
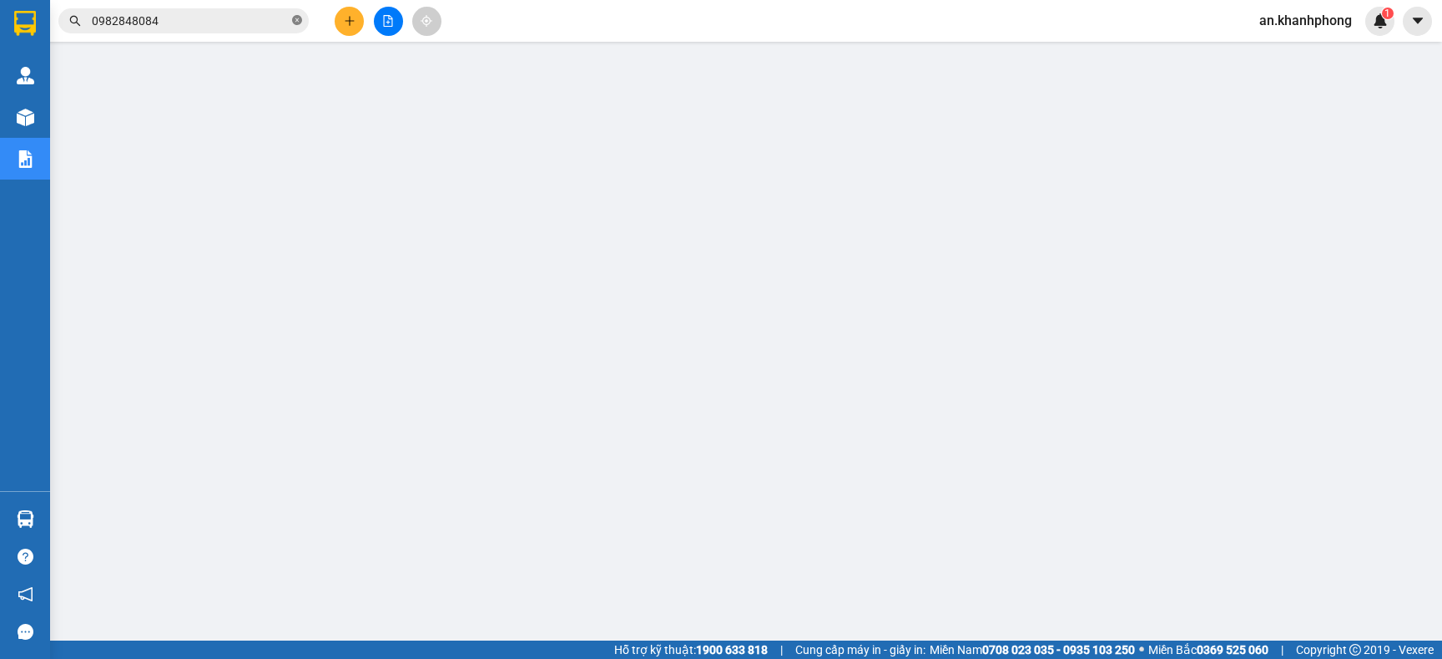
click at [293, 20] on icon "close-circle" at bounding box center [297, 20] width 10 height 10
click at [261, 22] on input "text" at bounding box center [190, 21] width 197 height 18
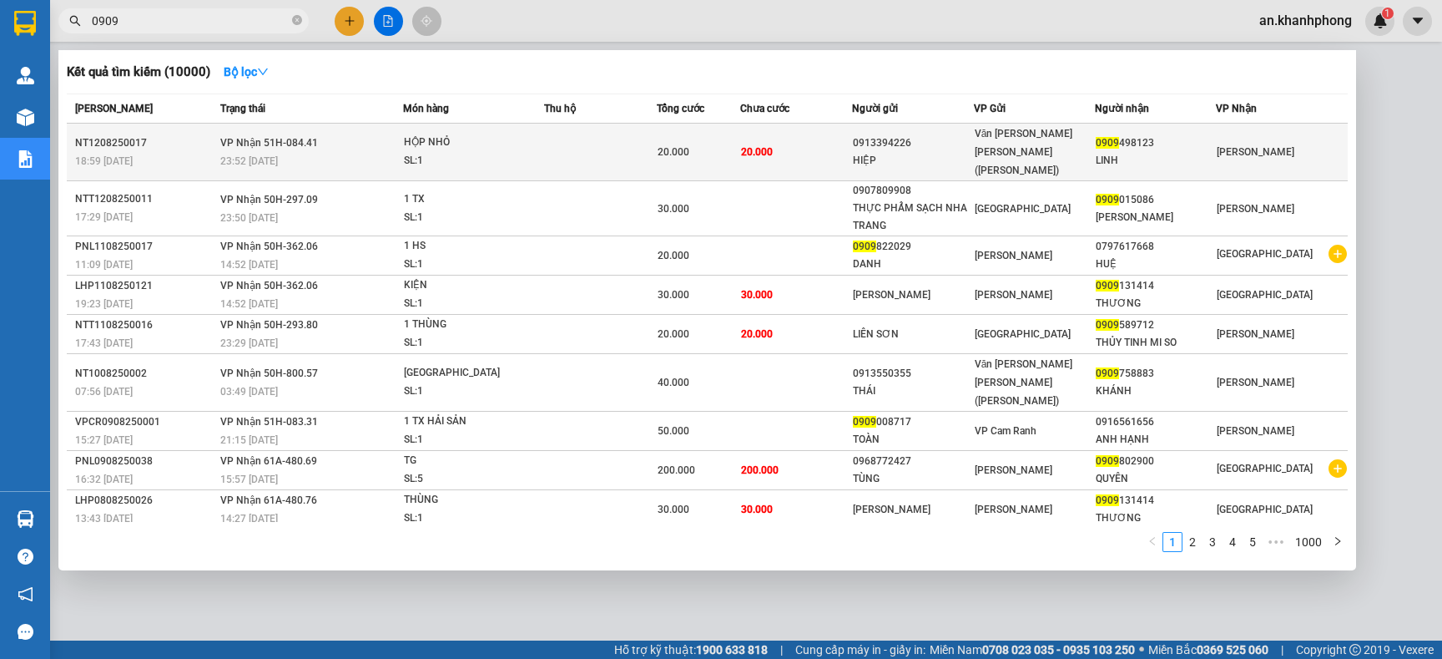
type input "0909"
click at [813, 154] on td "20.000" at bounding box center [796, 153] width 112 height 58
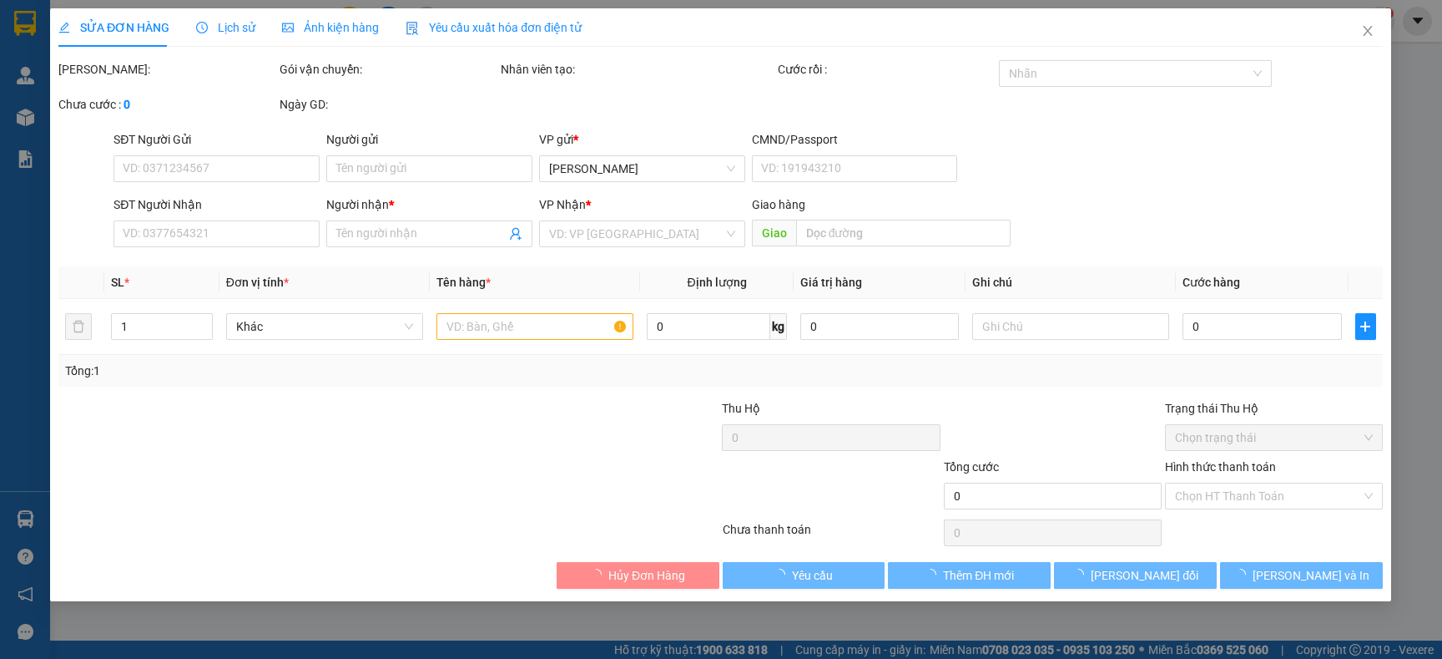
type input "0913394226"
type input "HIỆP"
type input "0909498123"
type input "LINH"
type input "20.000"
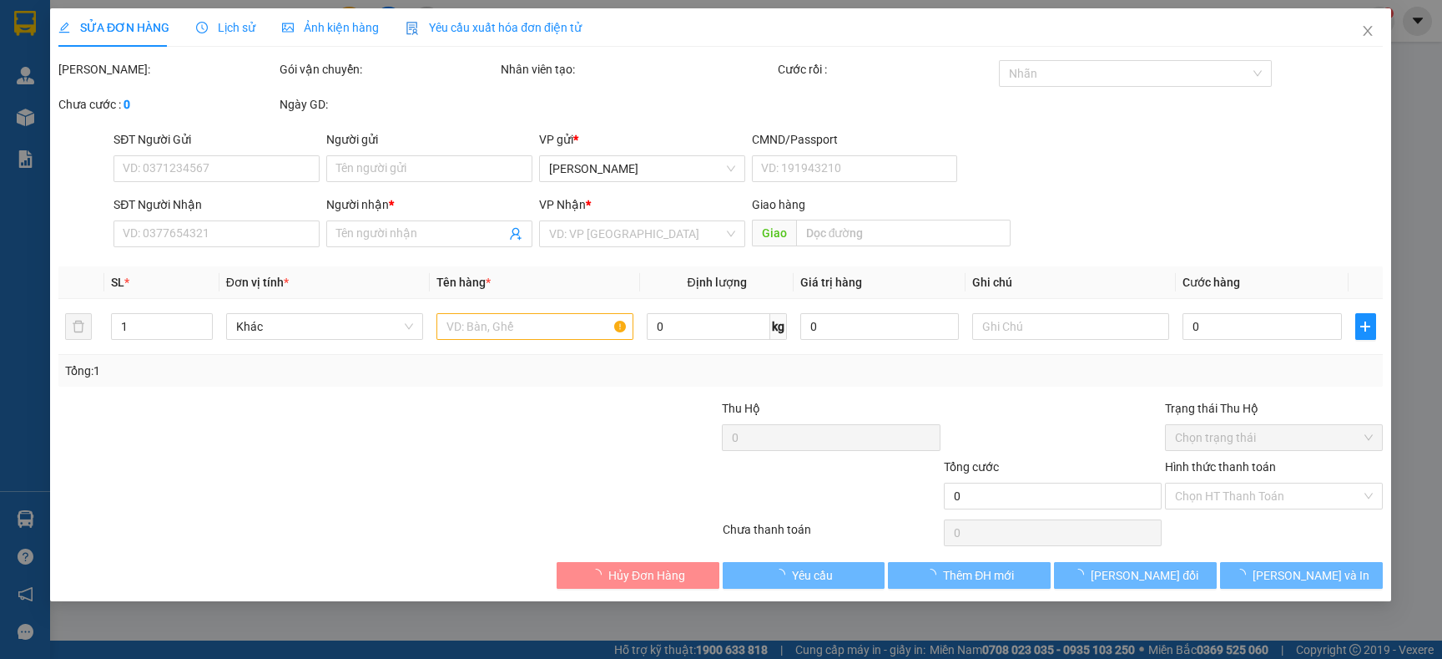
type input "20.000"
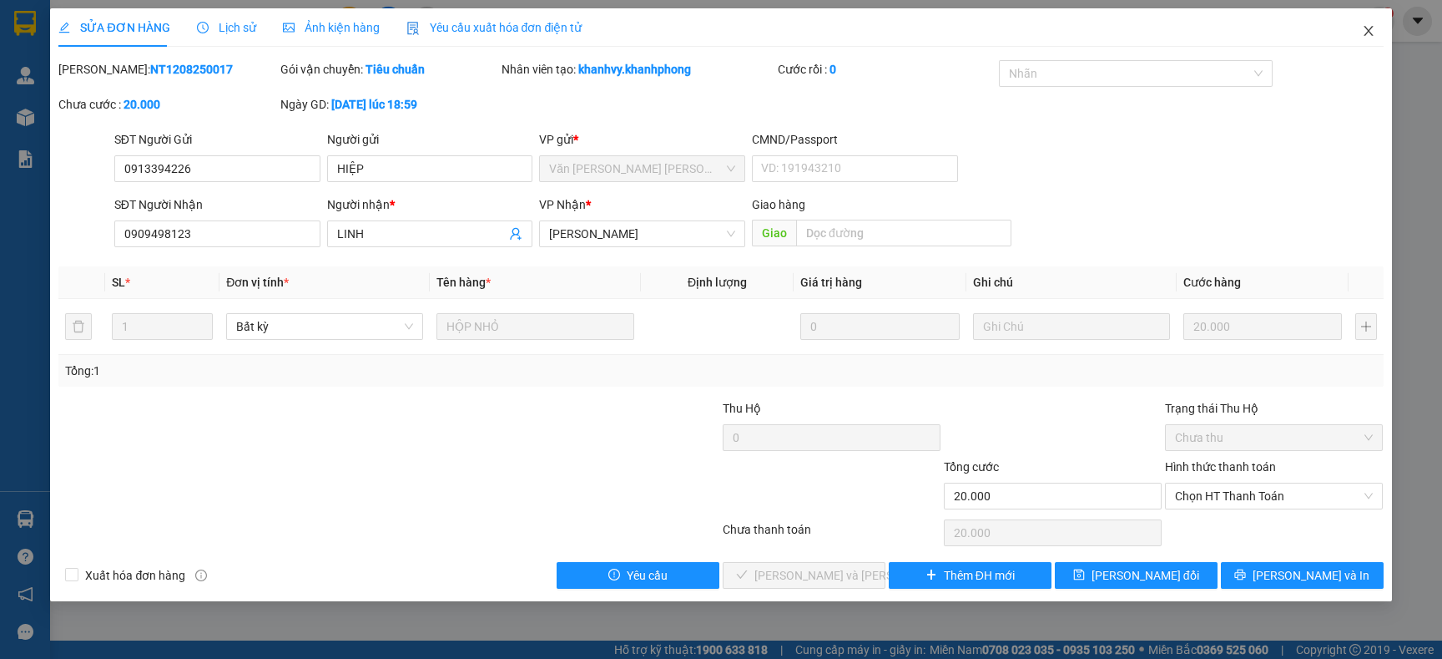
click at [1370, 31] on icon "close" at bounding box center [1368, 30] width 13 height 13
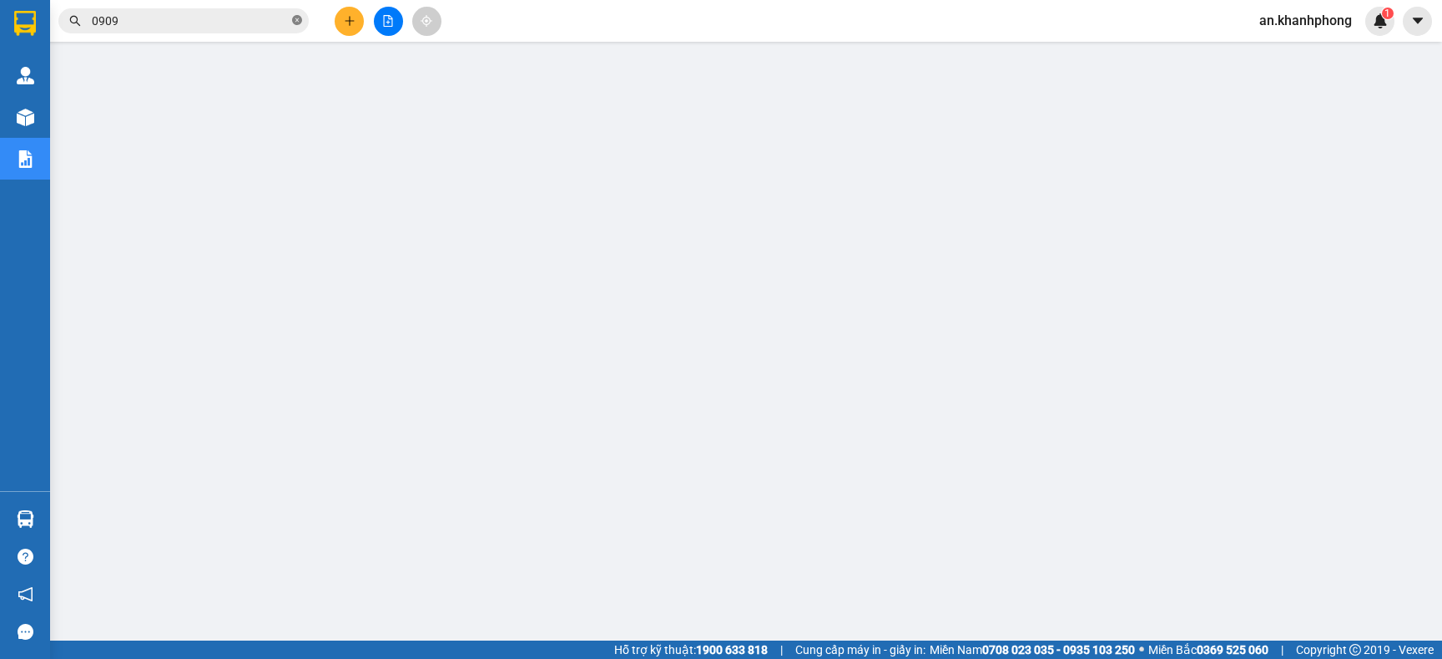
click at [295, 21] on icon "close-circle" at bounding box center [297, 20] width 10 height 10
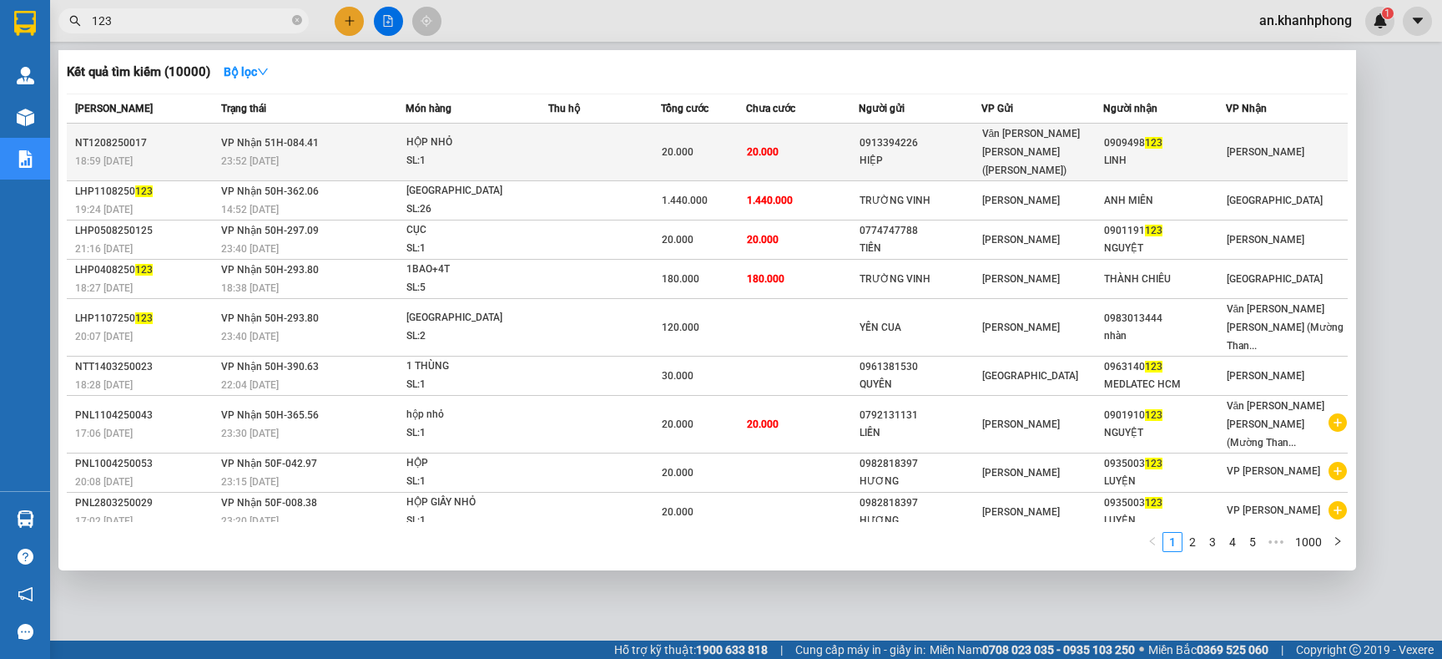
type input "123"
click at [878, 152] on div "HIỆP" at bounding box center [920, 161] width 121 height 18
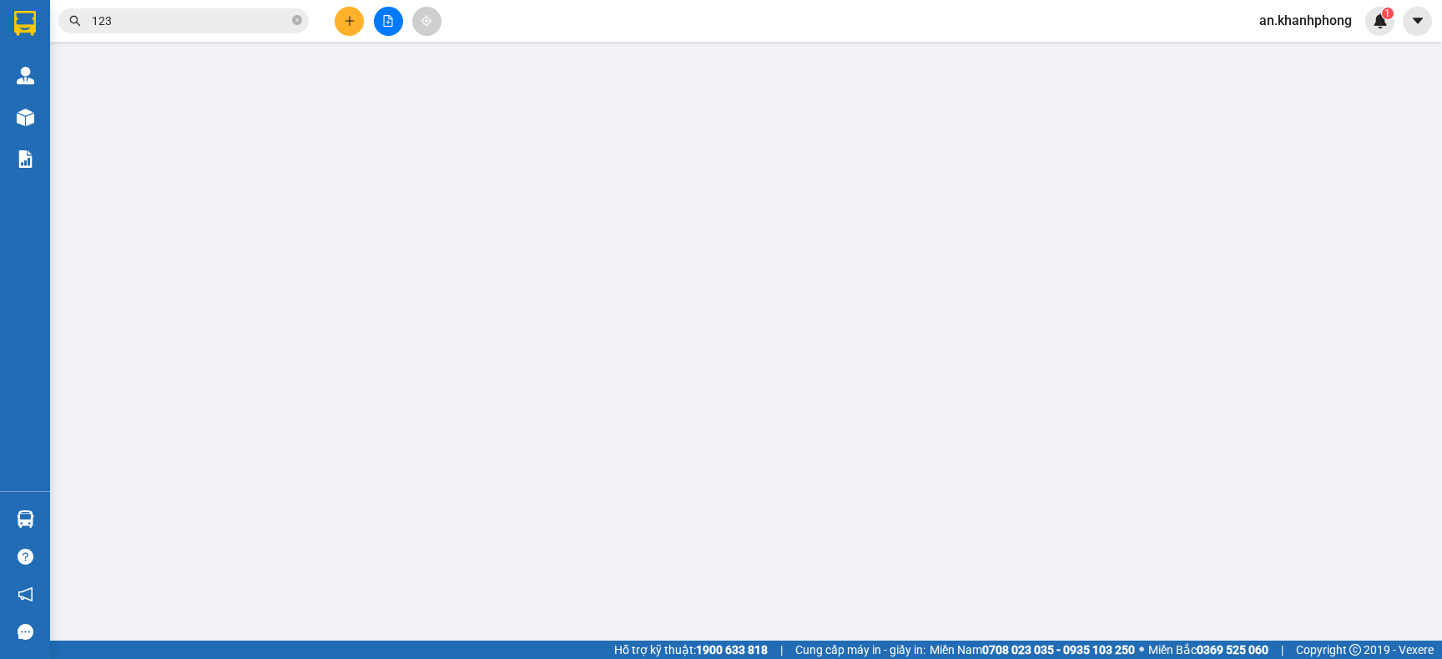
type input "0913394226"
type input "HIỆP"
type input "0909498123"
type input "LINH"
type input "20.000"
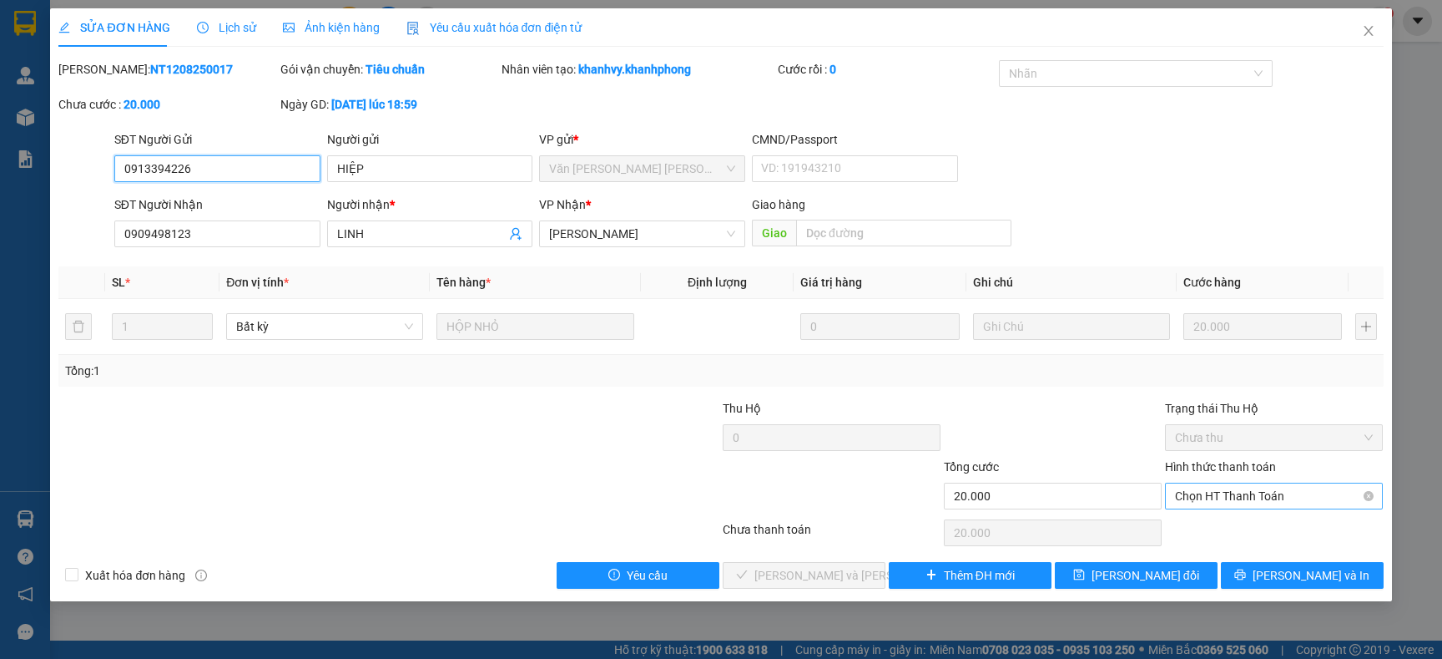
click at [1221, 498] on span "Chọn HT Thanh Toán" at bounding box center [1274, 495] width 198 height 25
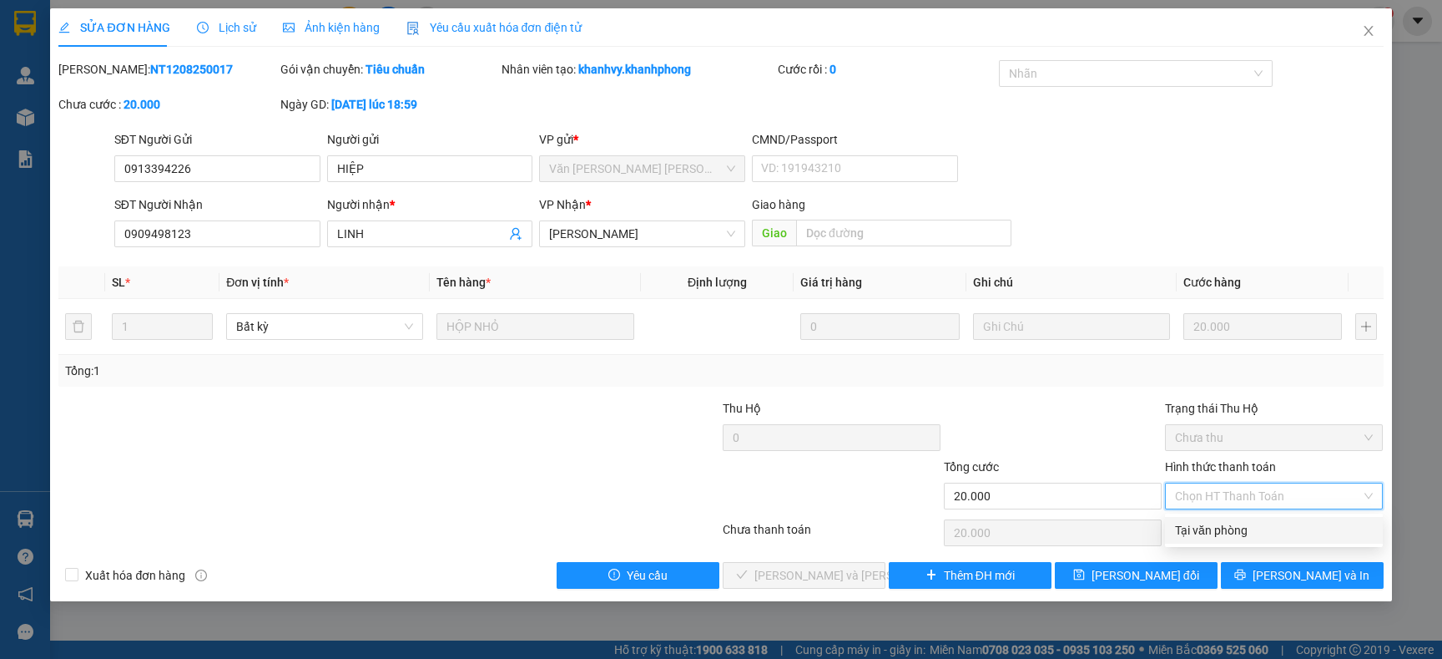
click at [1209, 528] on div "Tại văn phòng" at bounding box center [1274, 530] width 198 height 18
type input "0"
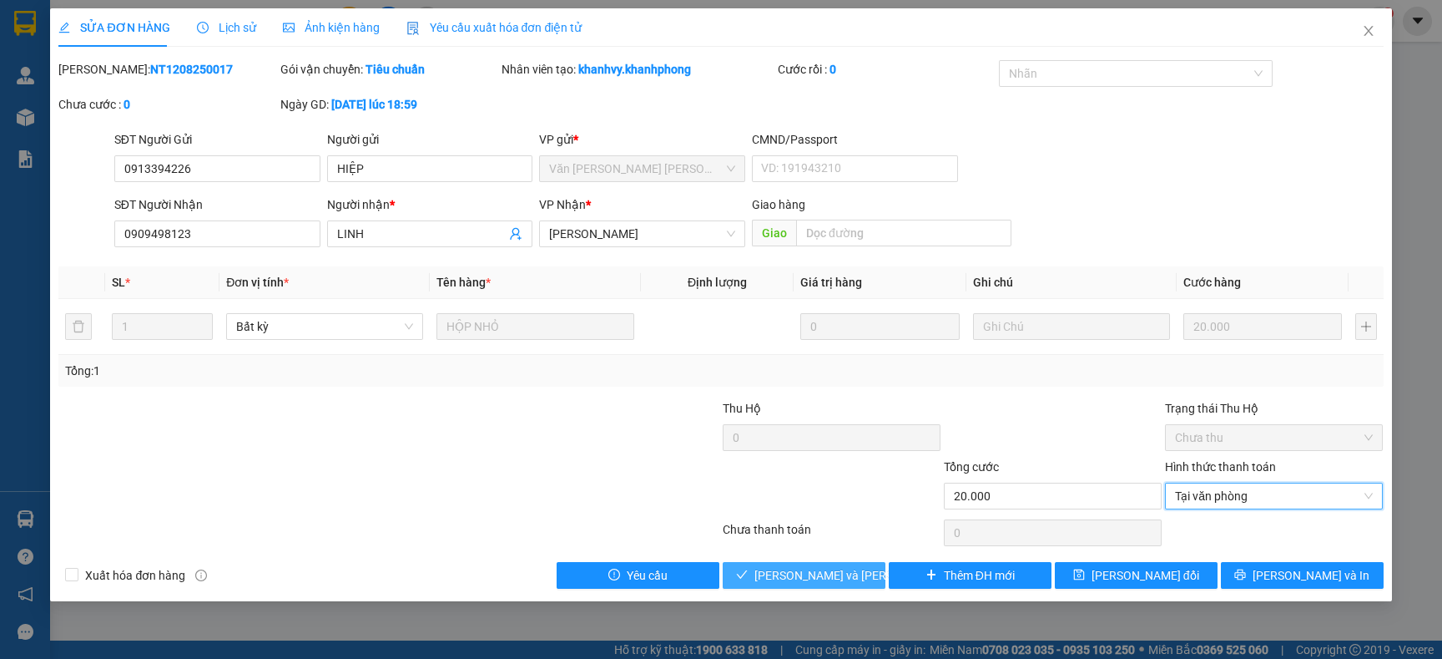
click at [850, 568] on span "[PERSON_NAME] và Giao hàng" at bounding box center [867, 575] width 225 height 18
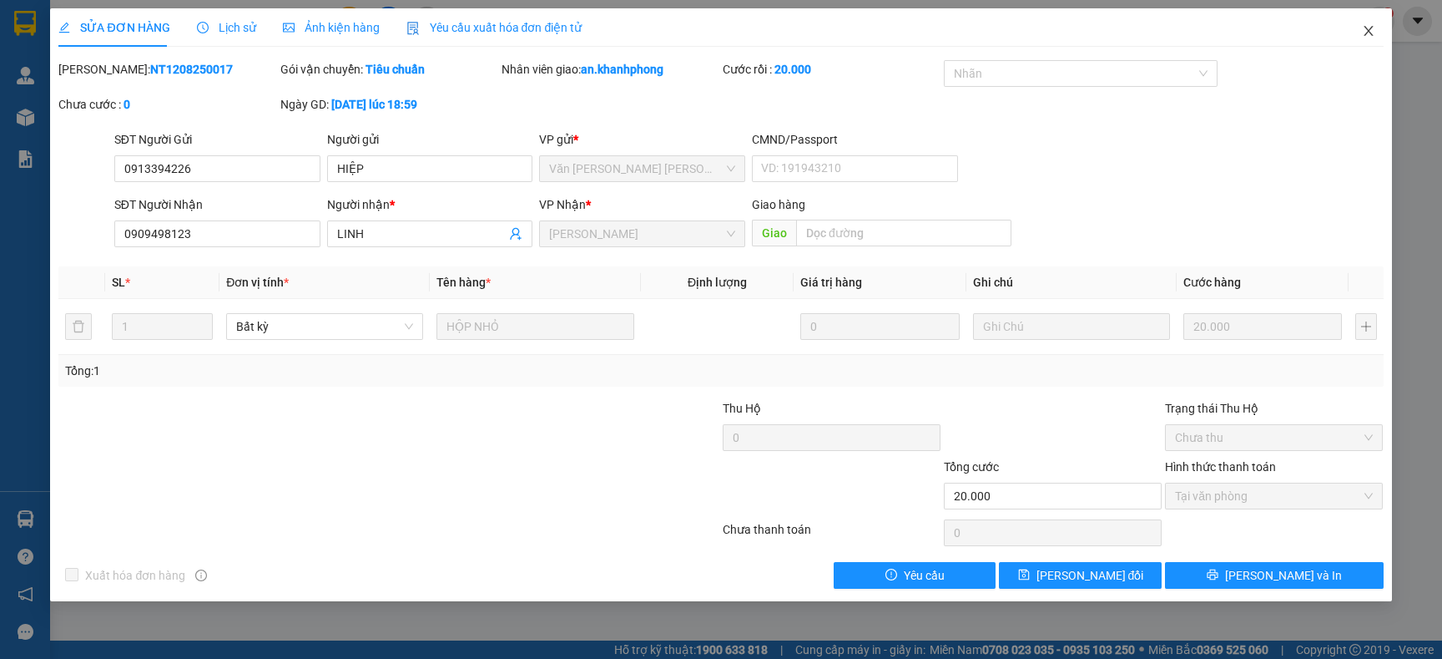
click at [1370, 28] on icon "close" at bounding box center [1368, 30] width 13 height 13
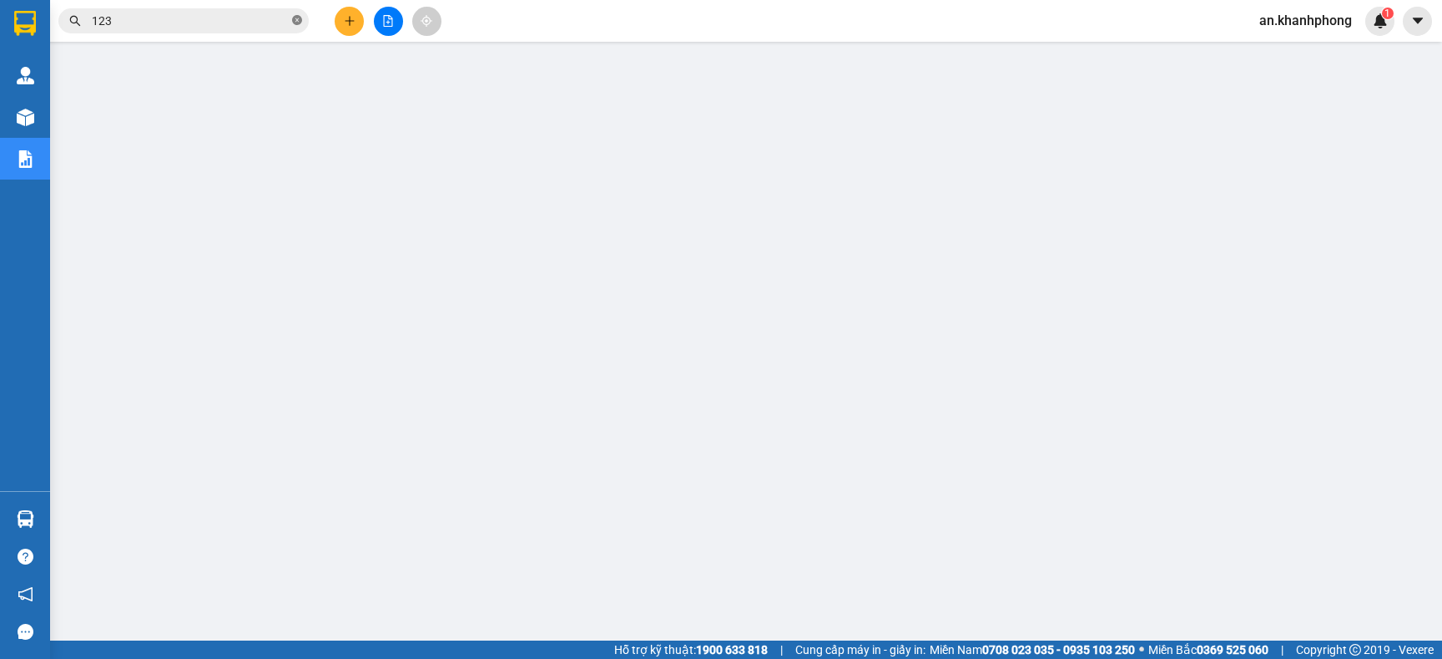
click at [300, 23] on icon "close-circle" at bounding box center [297, 20] width 10 height 10
click at [344, 19] on icon "plus" at bounding box center [350, 21] width 12 height 12
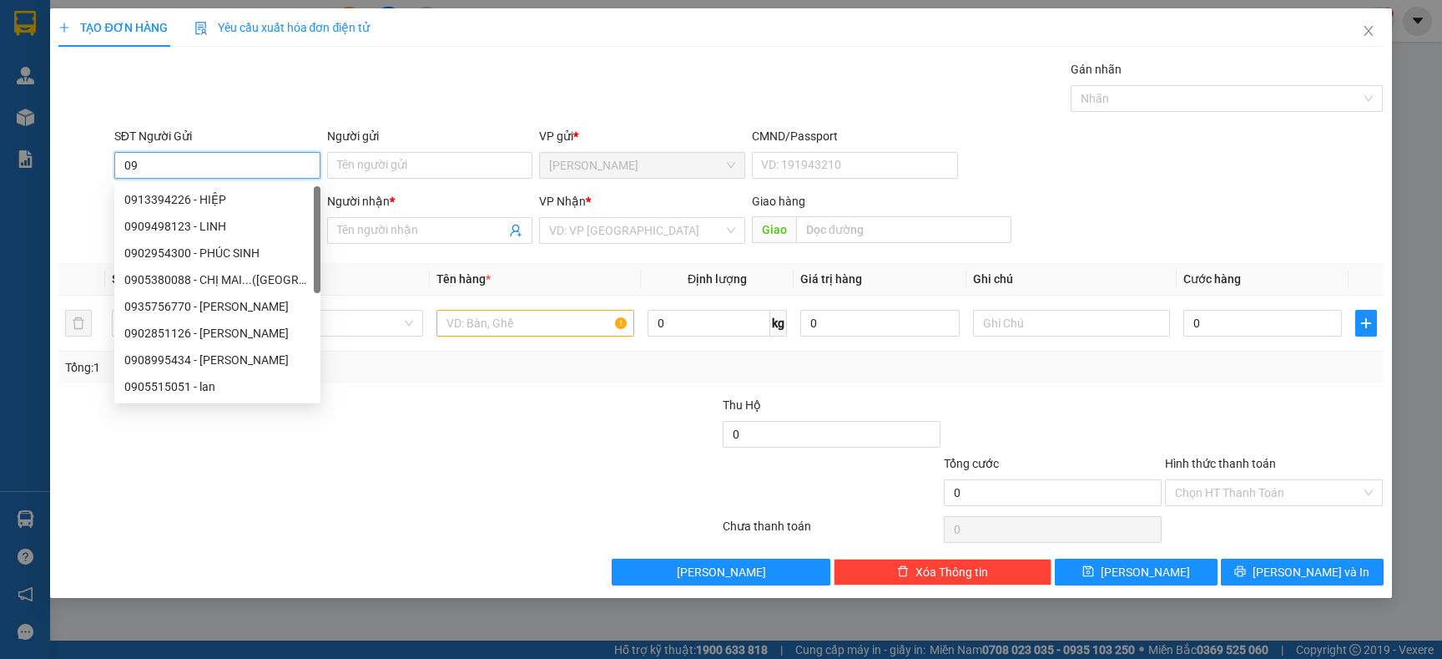
type input "0"
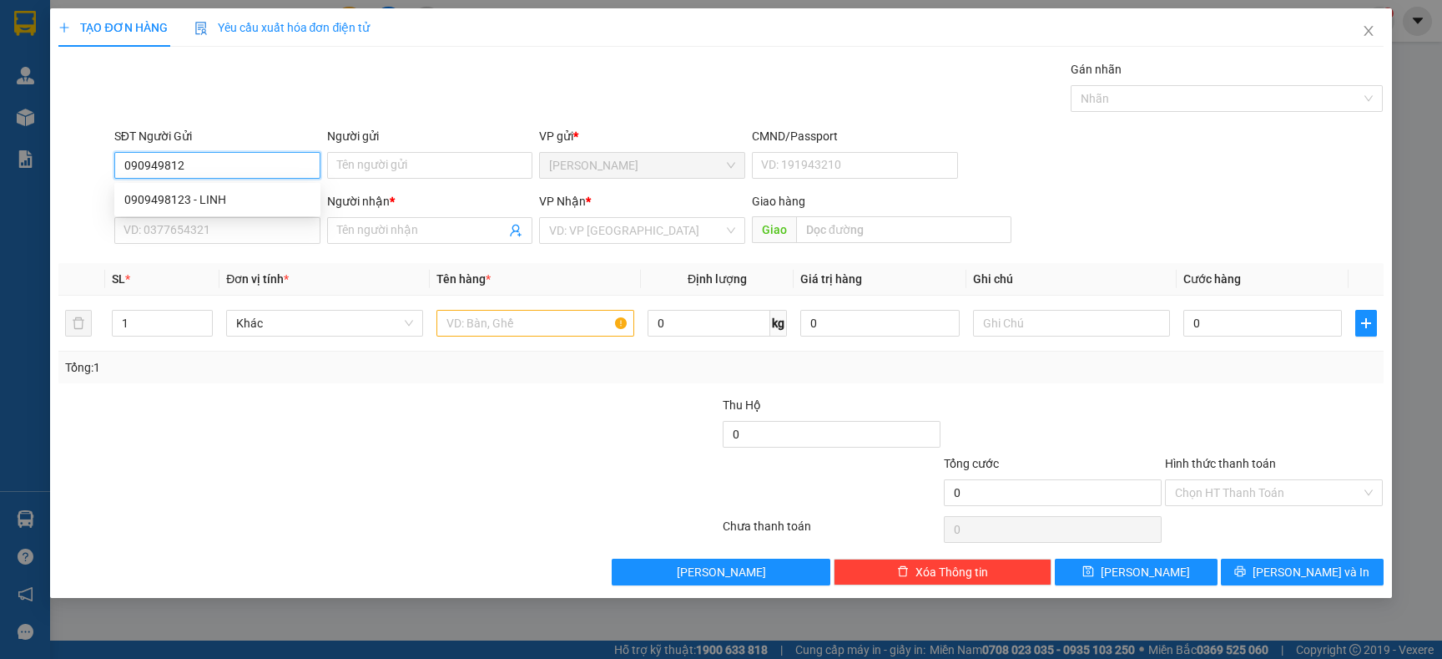
type input "0909498123"
click at [228, 199] on div "0909498123 - LINH" at bounding box center [217, 199] width 186 height 18
type input "LINH"
type input "0909498123"
click at [230, 220] on input "SĐT Người Nhận" at bounding box center [217, 230] width 206 height 27
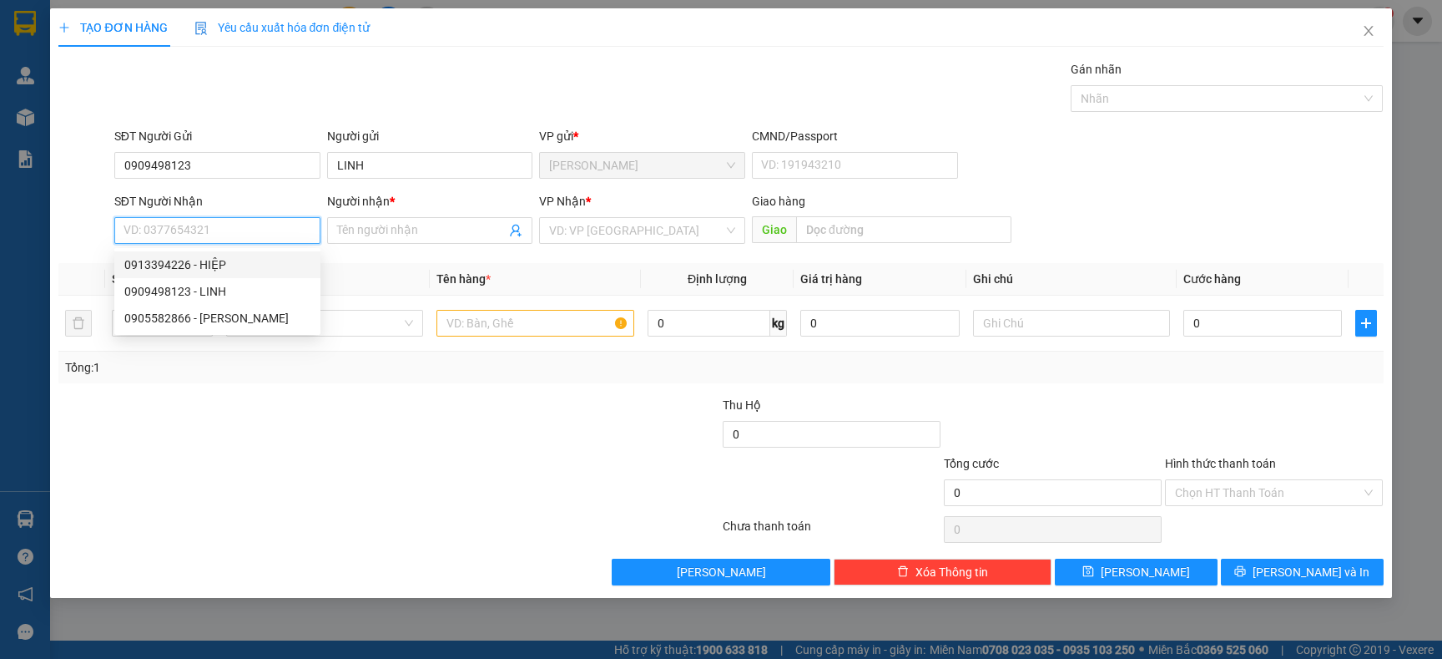
click at [224, 270] on div "0913394226 - HIỆP" at bounding box center [217, 264] width 186 height 18
type input "0913394226"
type input "HIỆP"
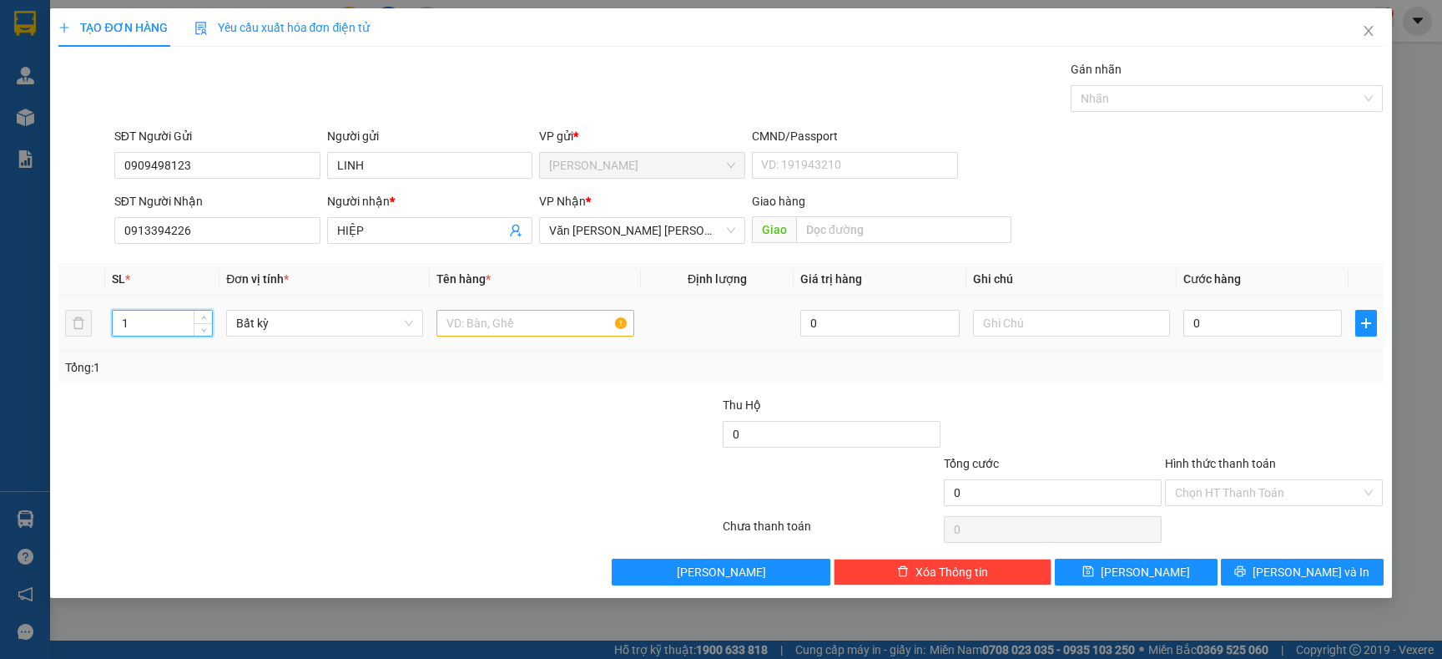
click at [152, 320] on input "1" at bounding box center [163, 323] width 100 height 25
type input "1"
click at [141, 382] on div "Tổng: 1" at bounding box center [720, 367] width 1325 height 32
click at [514, 322] on input "text" at bounding box center [535, 323] width 197 height 27
type input "1 HỘP"
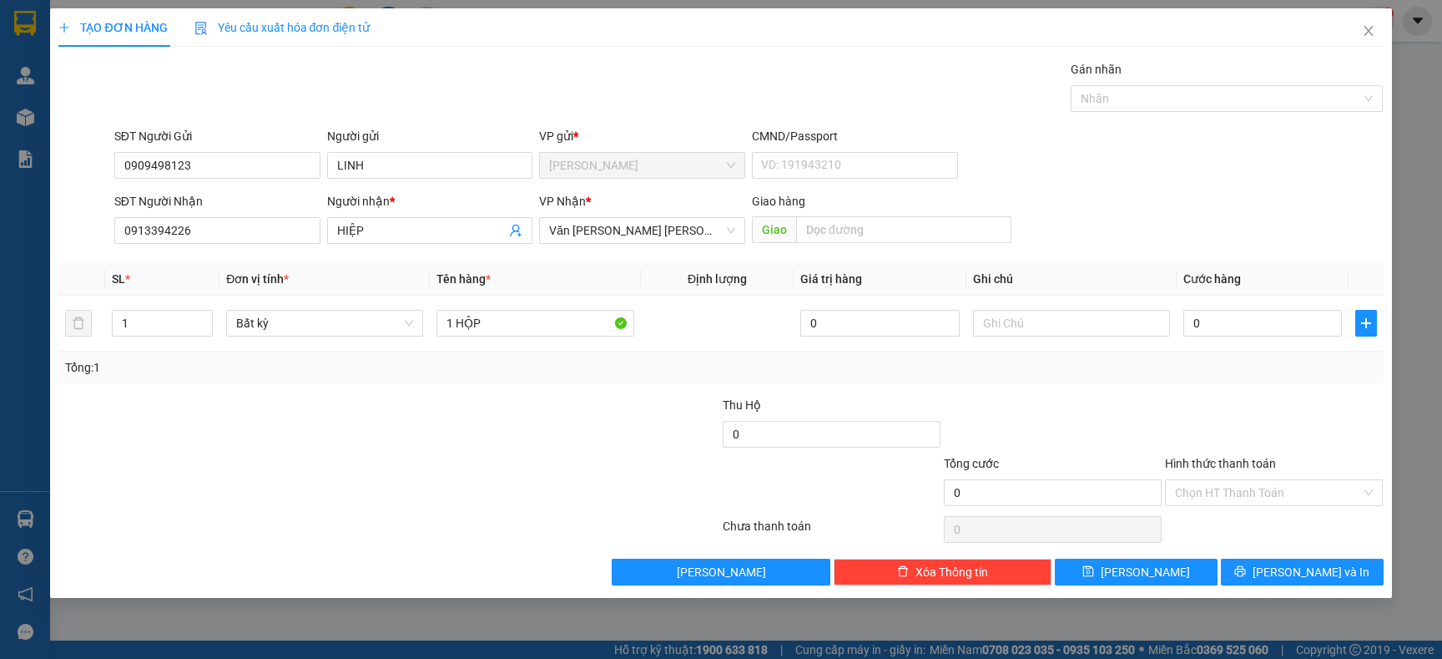
click at [633, 420] on div at bounding box center [610, 425] width 221 height 58
click at [1249, 326] on input "0" at bounding box center [1263, 323] width 159 height 27
type input "2"
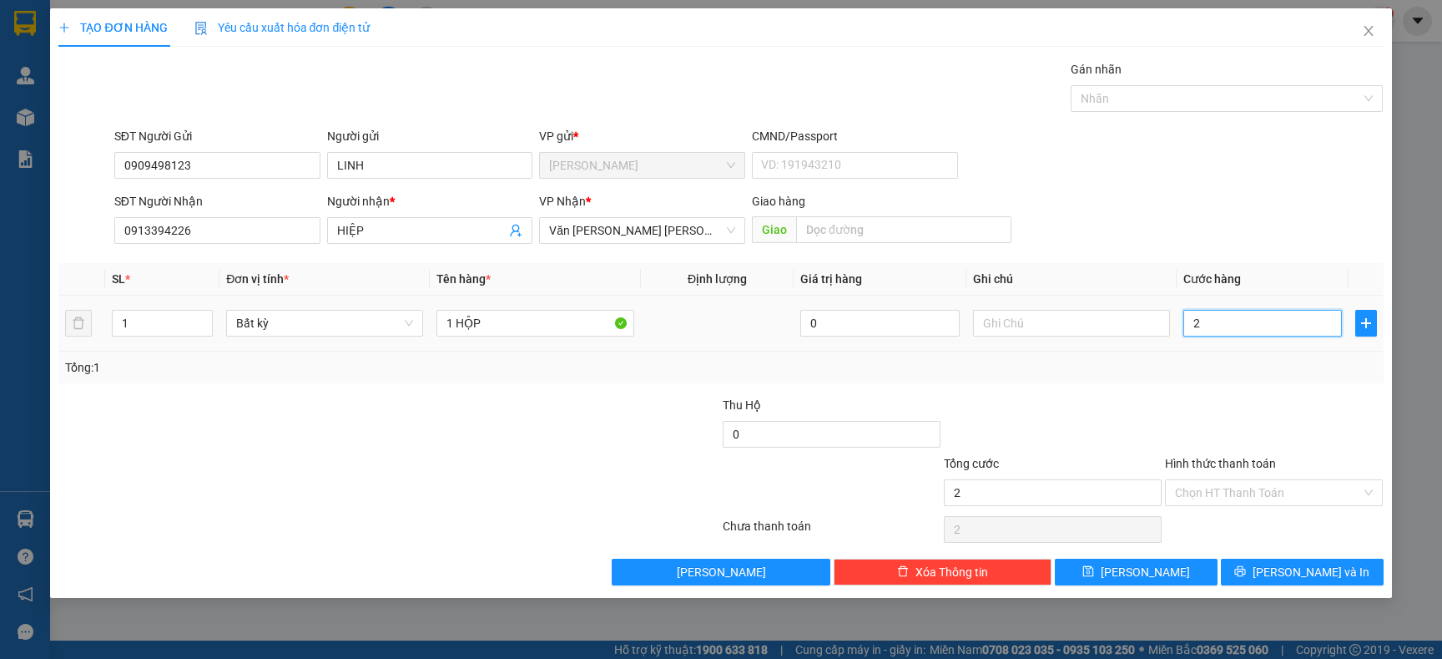
type input "20"
type input "20.000"
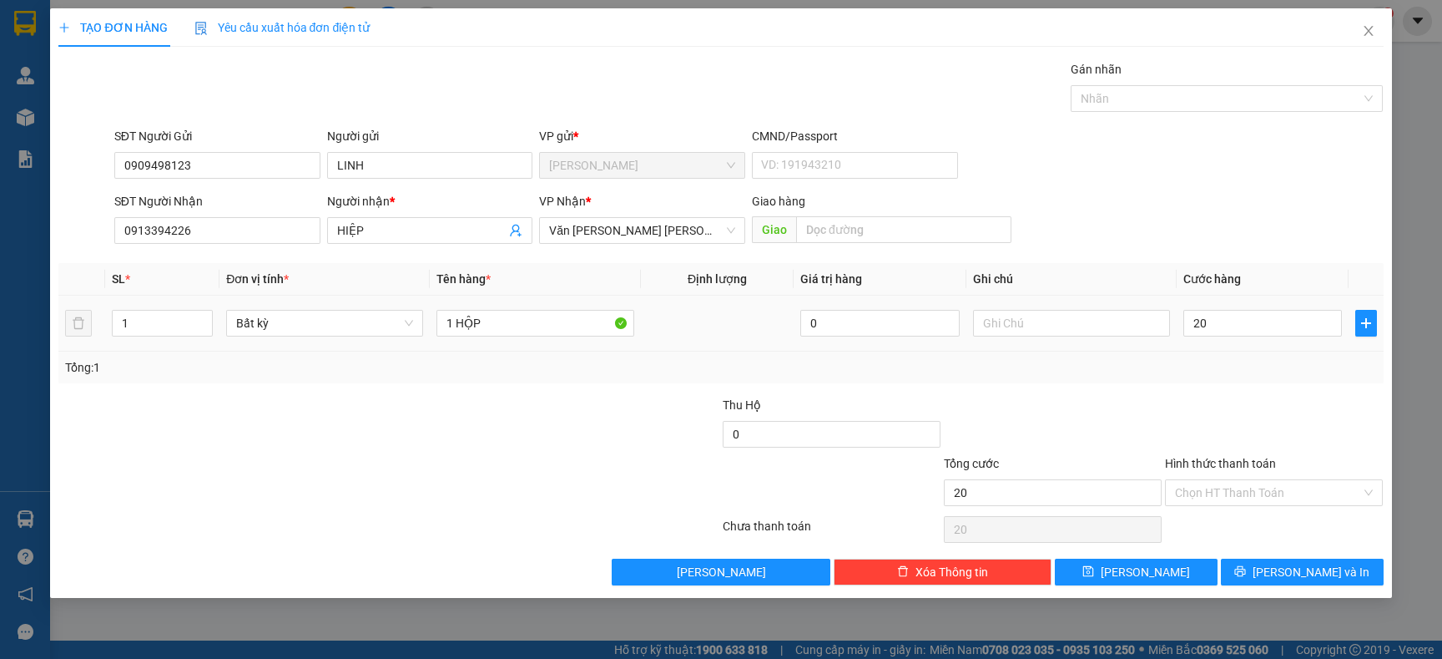
type input "20.000"
click at [1260, 362] on div "Tổng: 1" at bounding box center [720, 367] width 1311 height 18
click at [1260, 563] on button "[PERSON_NAME] và In" at bounding box center [1302, 571] width 163 height 27
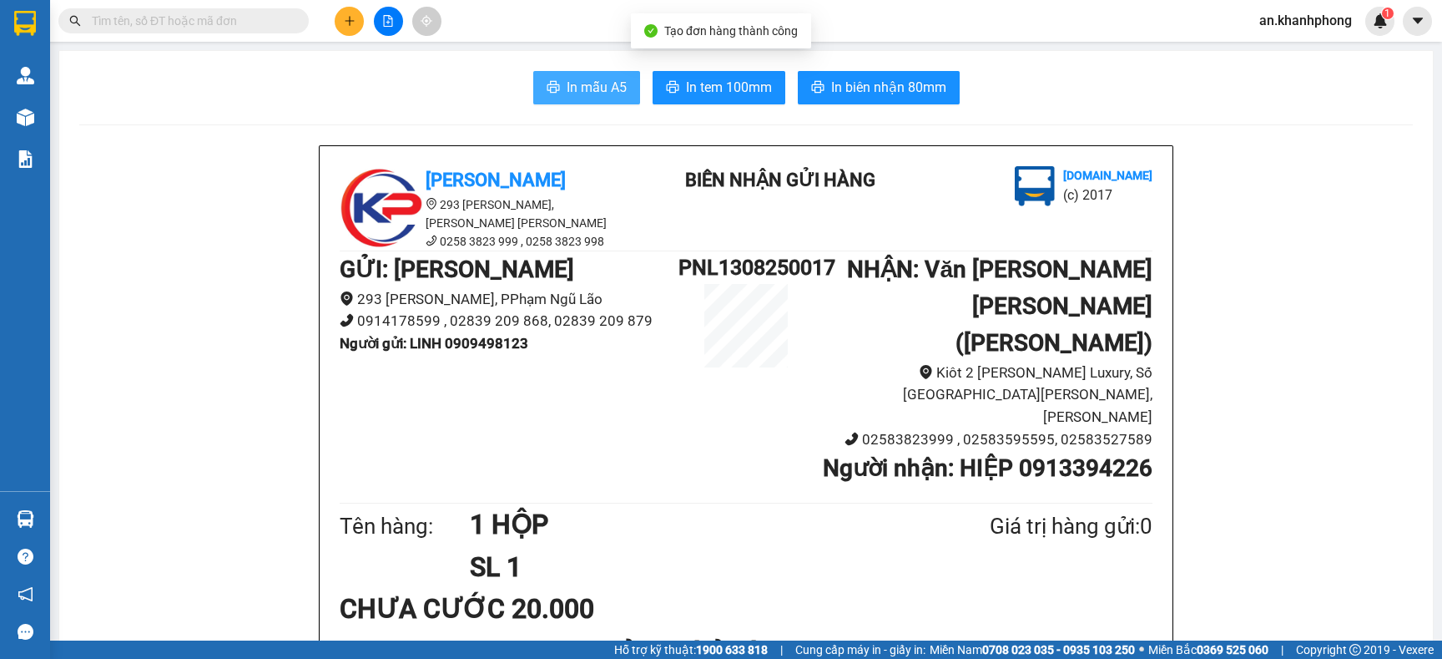
click at [569, 92] on span "In mẫu A5" at bounding box center [597, 87] width 60 height 21
click at [341, 16] on button at bounding box center [349, 21] width 29 height 29
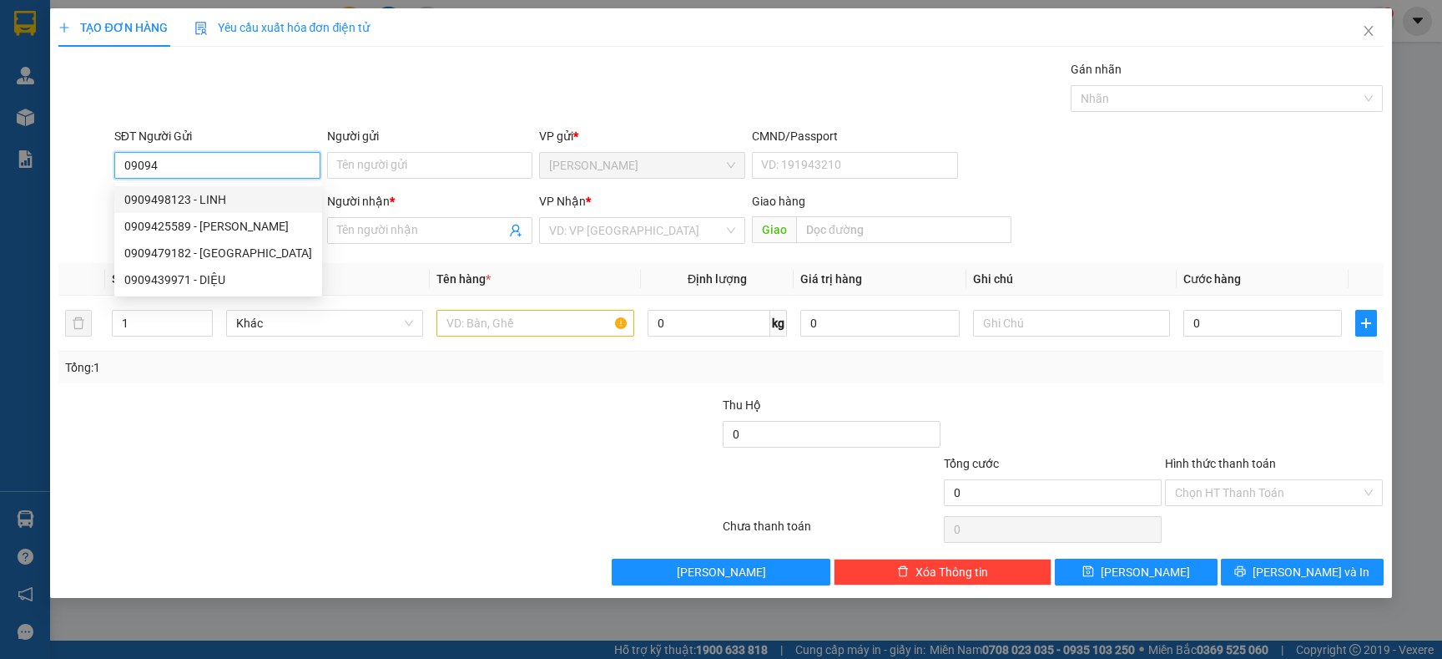
click at [192, 200] on div "0909498123 - LINH" at bounding box center [218, 199] width 188 height 18
type input "0909498123"
type input "LINH"
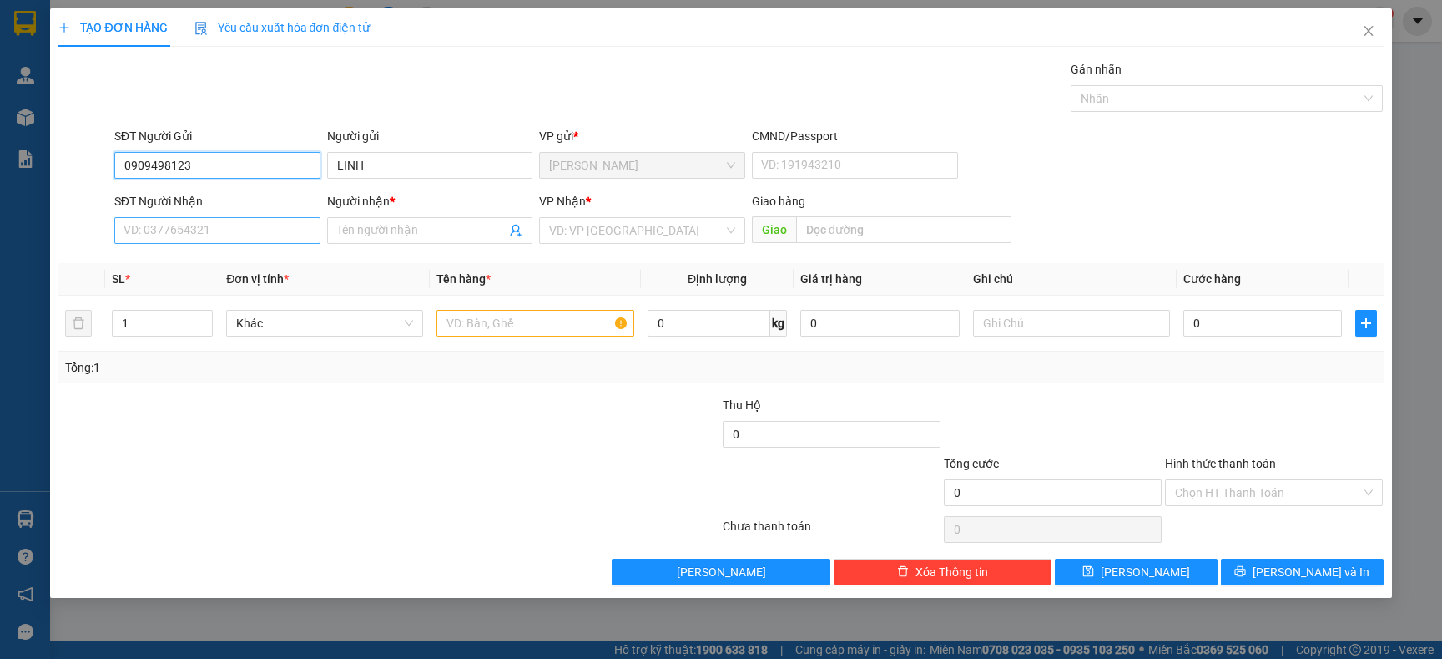
type input "0909498123"
click at [223, 230] on input "SĐT Người Nhận" at bounding box center [217, 230] width 206 height 27
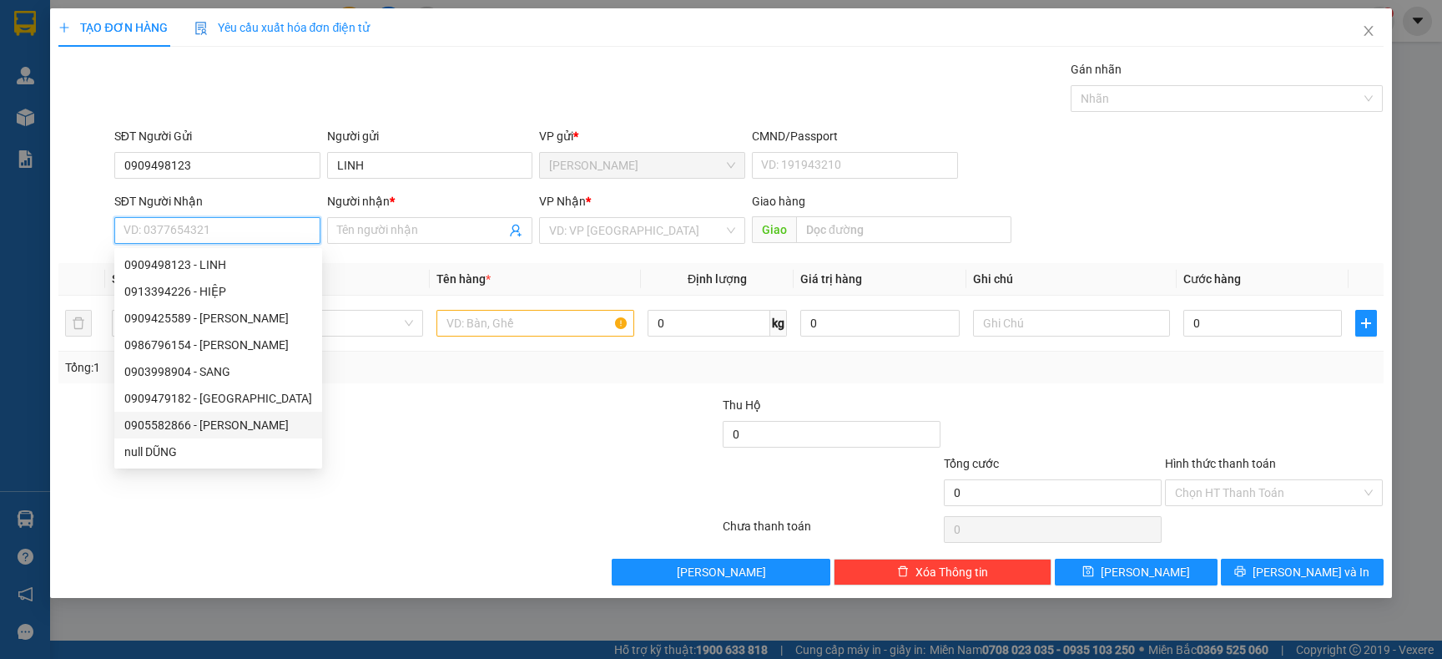
click at [201, 421] on div "0905582866 - TOÀN NGỌC" at bounding box center [218, 425] width 188 height 18
type input "0905582866"
type input "TOÀN NGỌC"
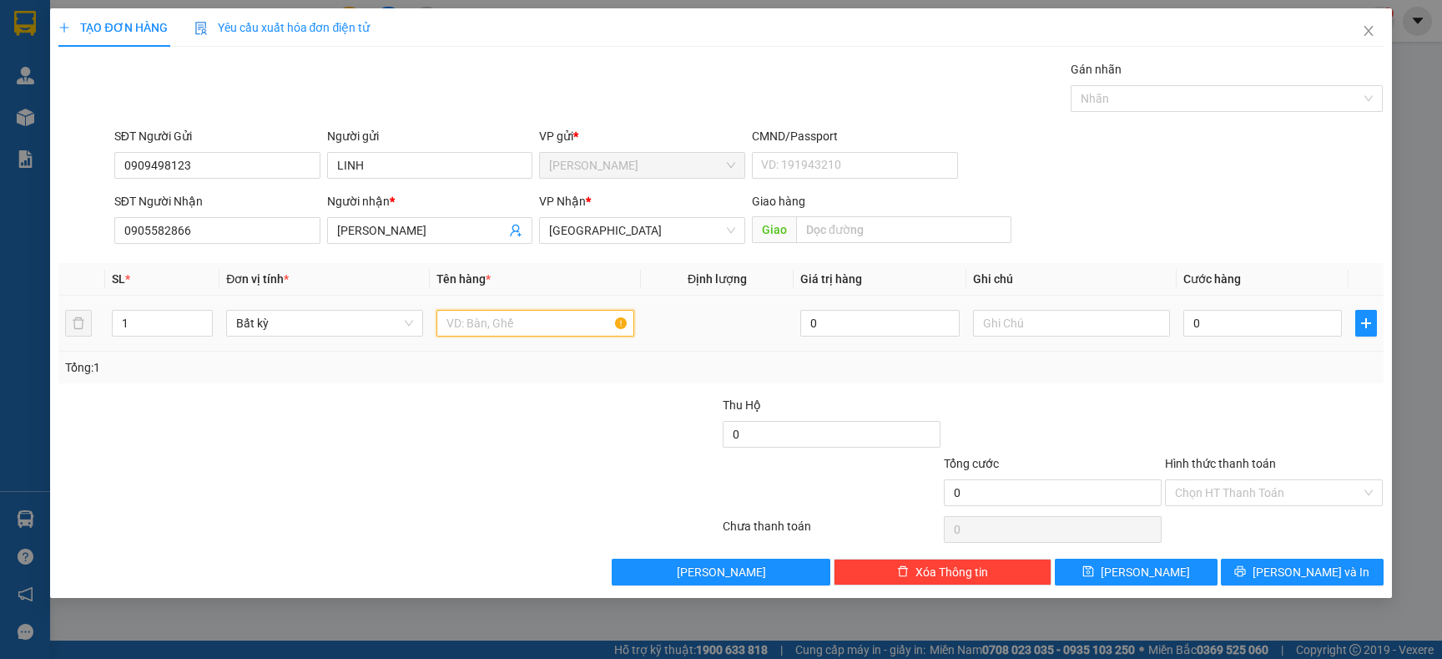
click at [499, 315] on input "text" at bounding box center [535, 323] width 197 height 27
type input "4"
type input "50"
click at [281, 482] on div at bounding box center [278, 483] width 442 height 58
click at [1336, 568] on button "[PERSON_NAME] và In" at bounding box center [1302, 571] width 163 height 27
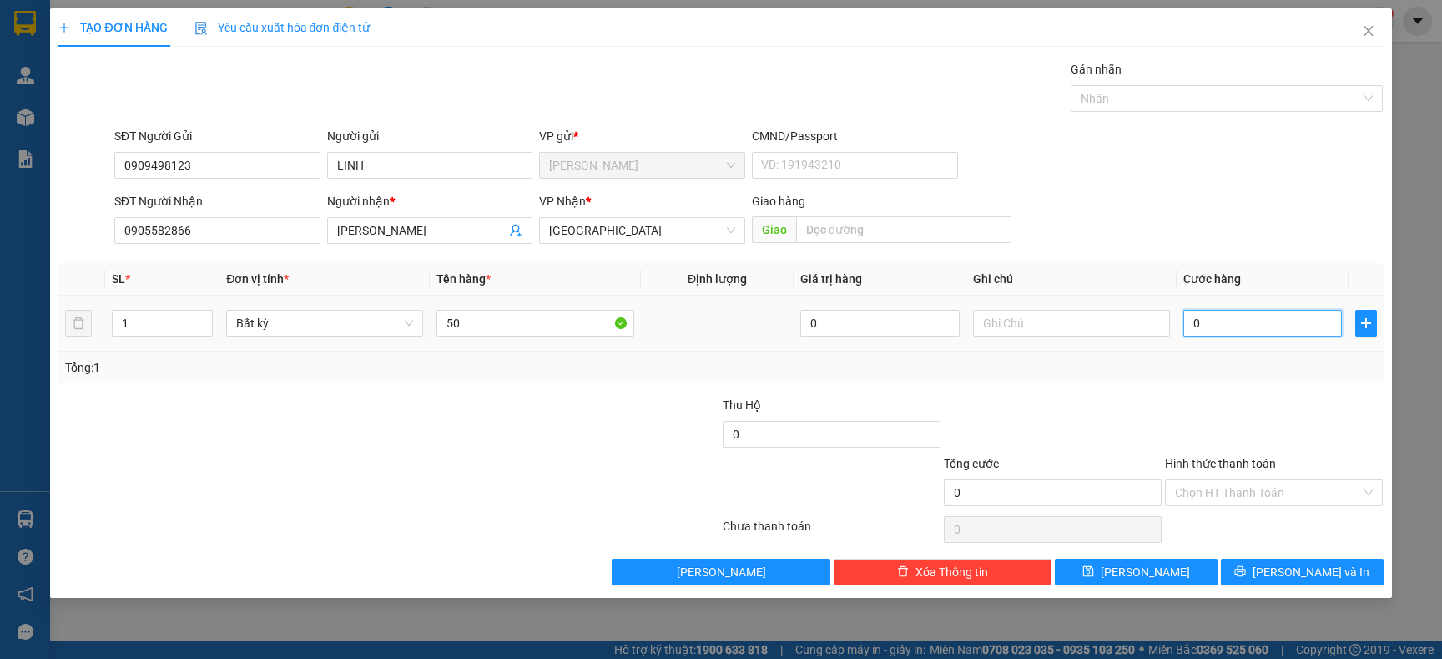
click at [1260, 316] on input "0" at bounding box center [1263, 323] width 159 height 27
type input "5"
type input "50"
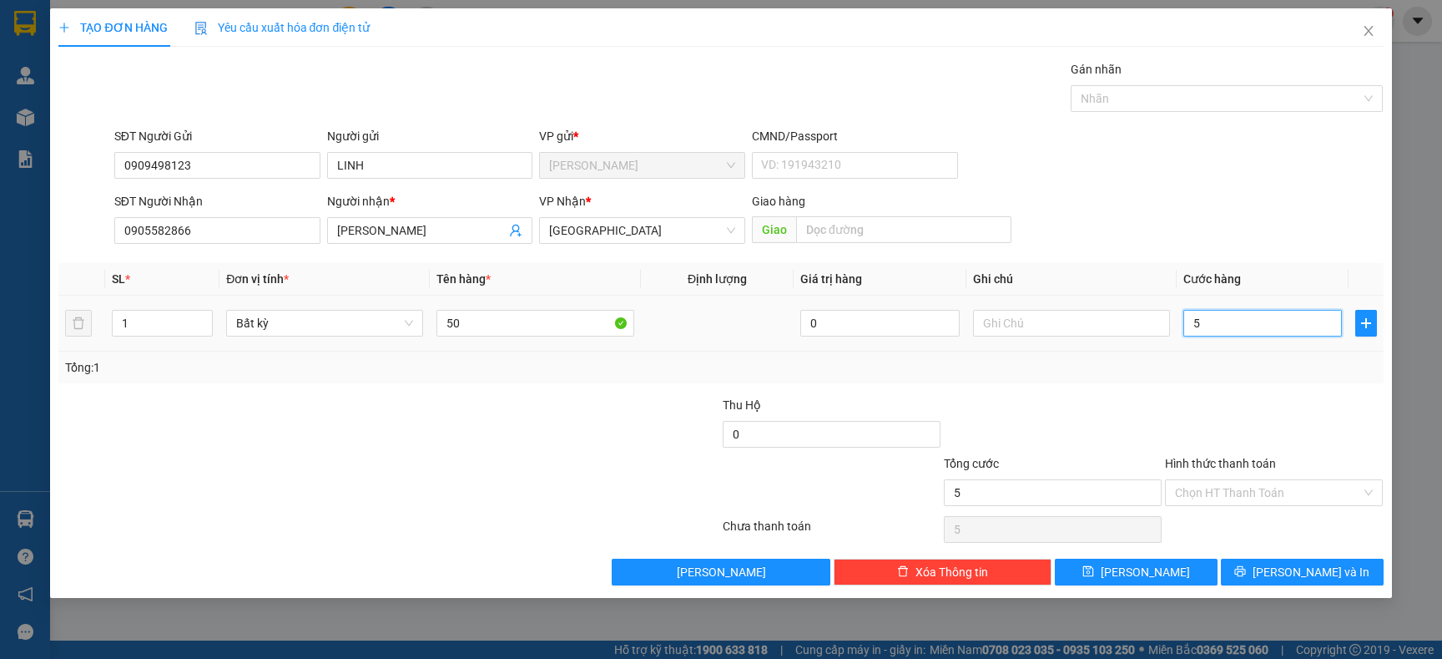
type input "50"
type input "50.000"
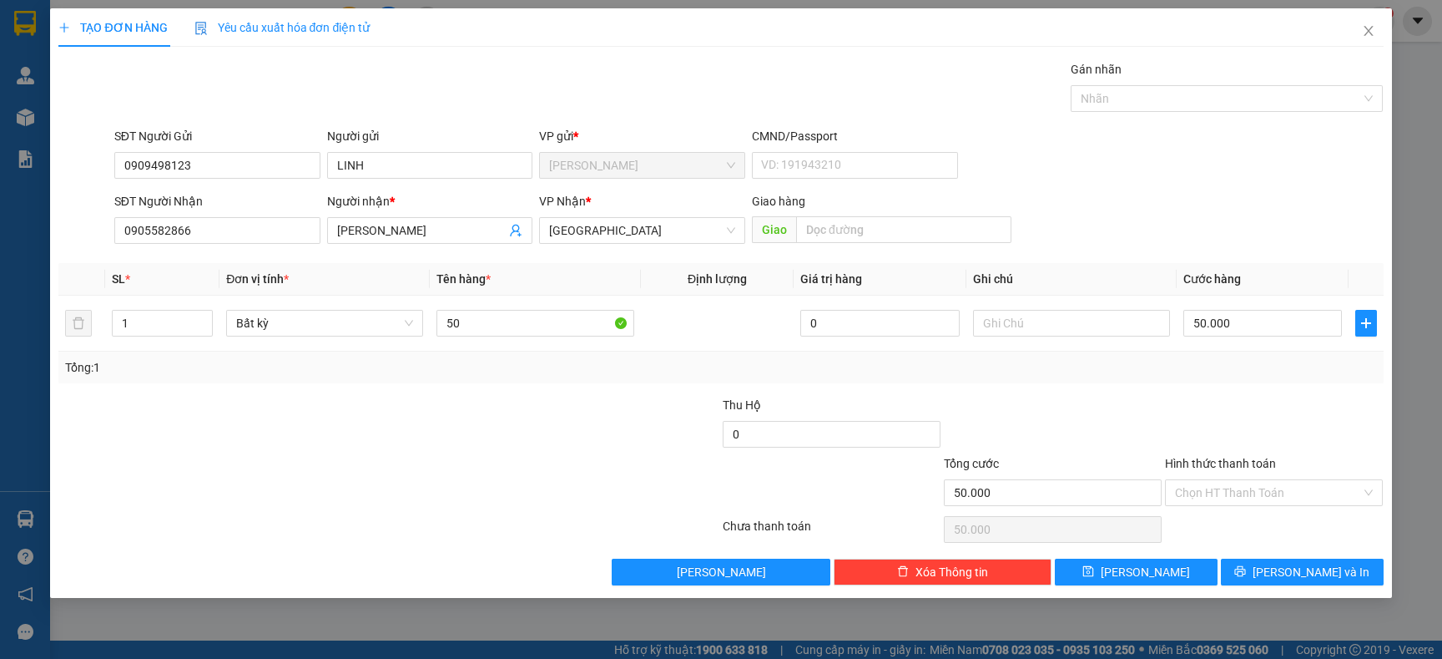
click at [1208, 417] on div at bounding box center [1274, 425] width 221 height 58
click at [497, 336] on div "50" at bounding box center [535, 322] width 197 height 33
click at [503, 323] on input "50" at bounding box center [535, 323] width 197 height 27
type input "5"
type input "CỤC TRẮNG"
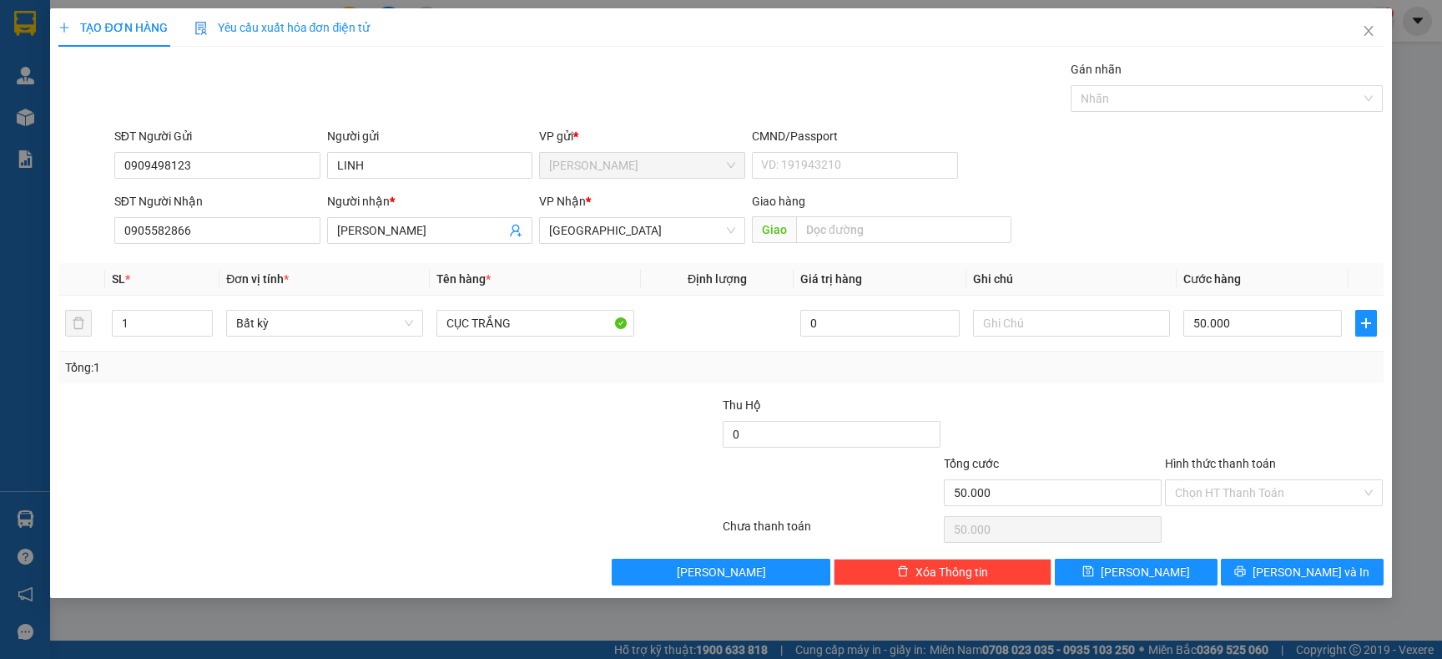
click at [427, 396] on div at bounding box center [278, 425] width 442 height 58
click at [1246, 568] on icon "printer" at bounding box center [1240, 571] width 11 height 11
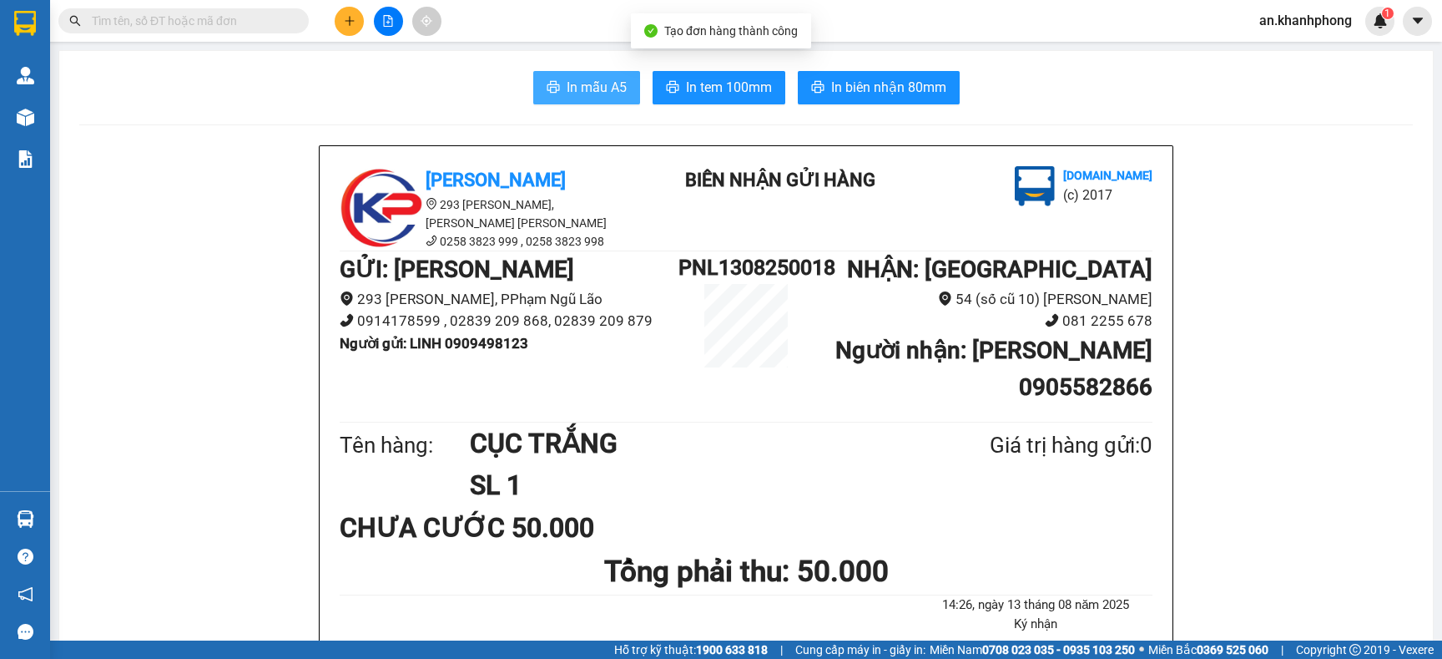
click at [614, 93] on span "In mẫu A5" at bounding box center [597, 87] width 60 height 21
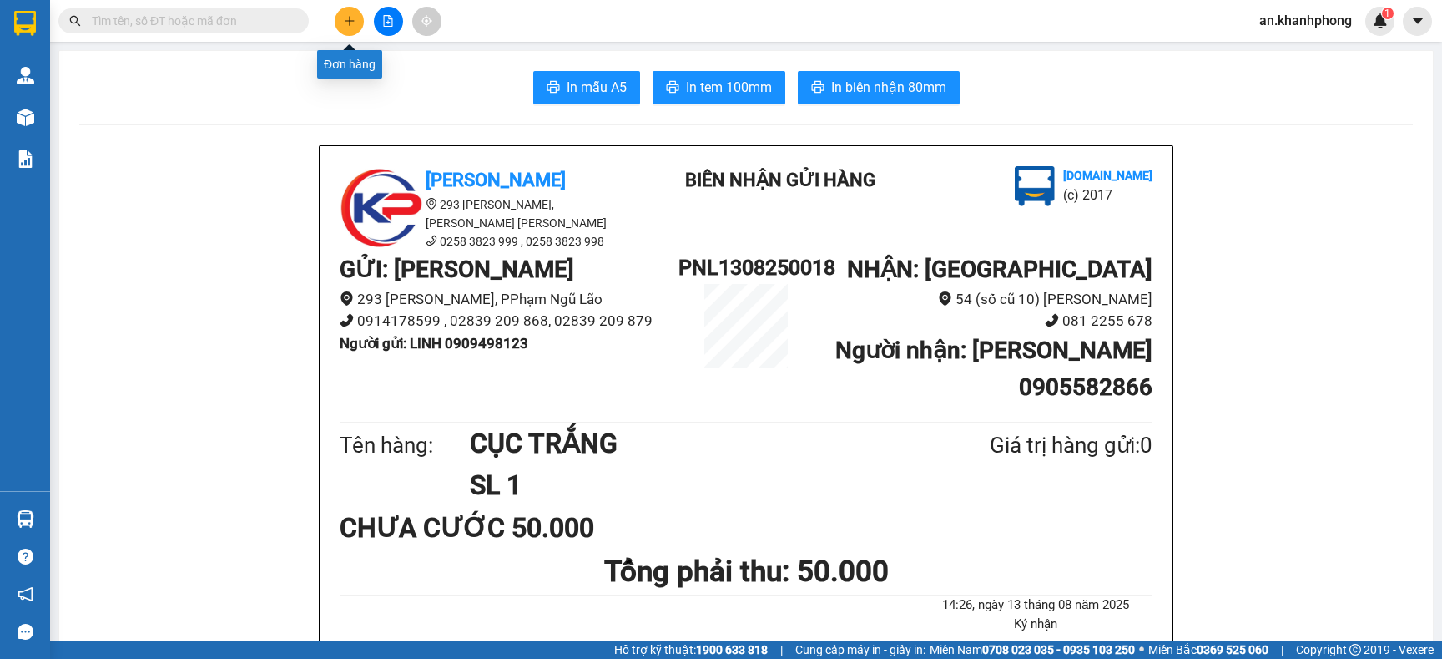
click at [337, 18] on button at bounding box center [349, 21] width 29 height 29
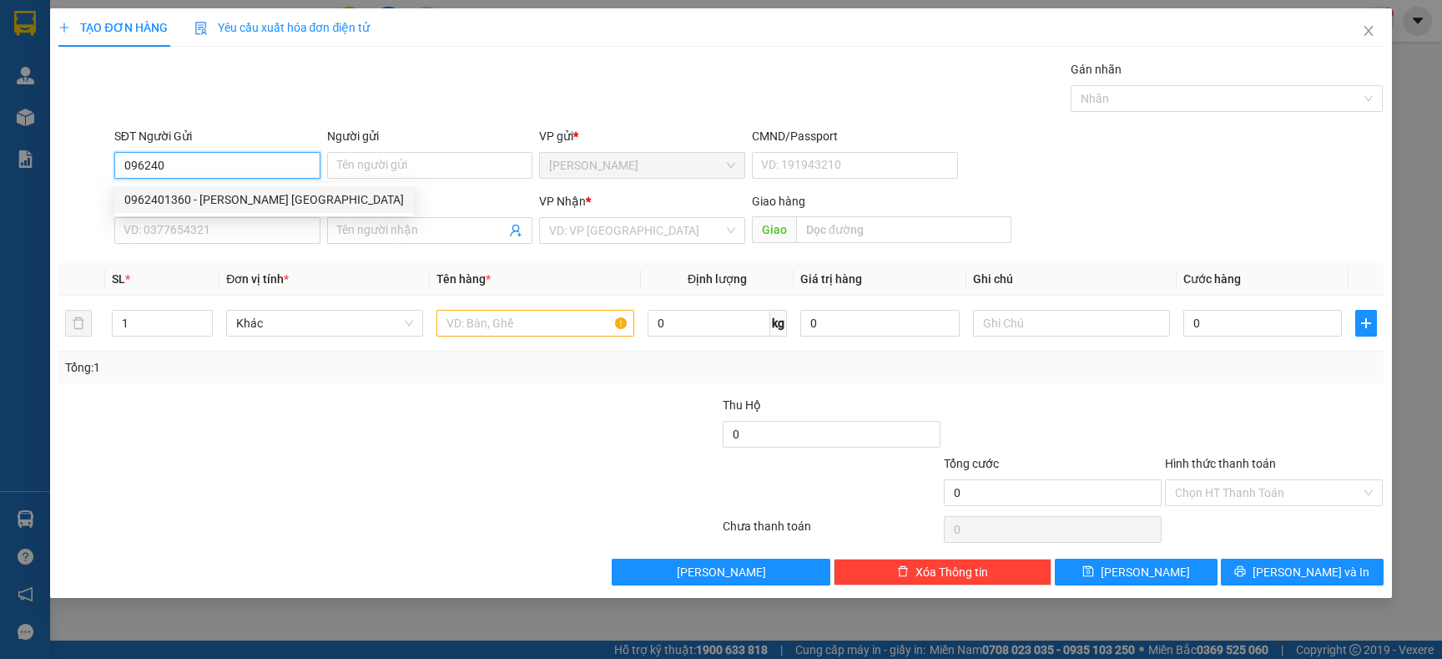
click at [205, 198] on div "0962401360 - anh [GEOGRAPHIC_DATA]" at bounding box center [264, 199] width 280 height 18
type input "0962401360"
type input "anh đức"
type input "0962401360"
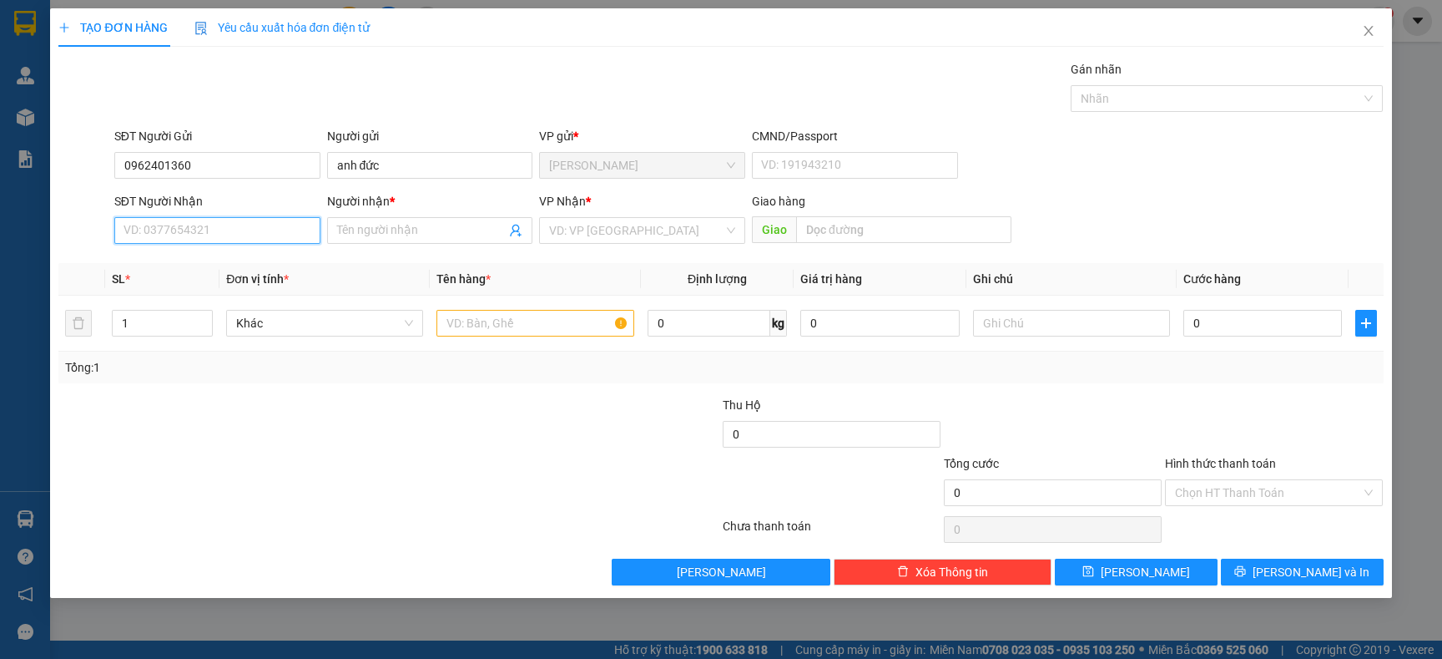
click at [215, 218] on input "SĐT Người Nhận" at bounding box center [217, 230] width 206 height 27
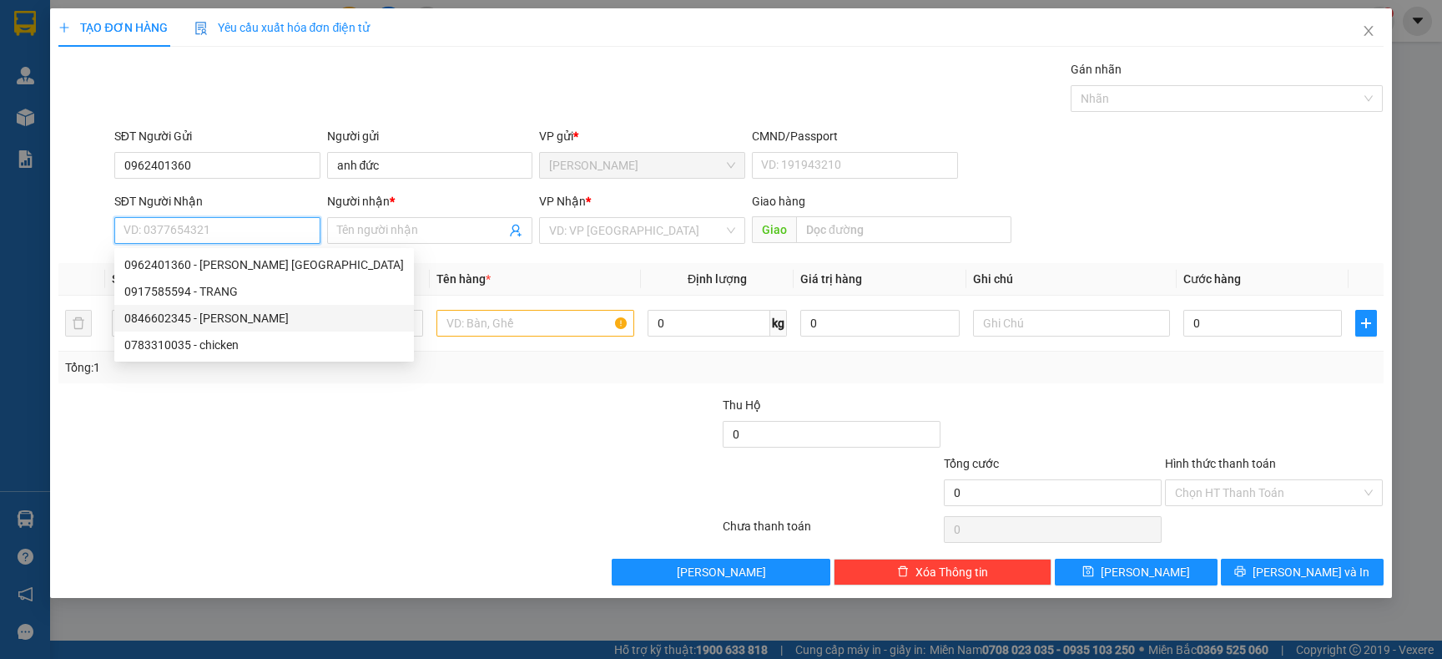
click at [199, 313] on div "0846602345 - HUY" at bounding box center [264, 318] width 280 height 18
type input "0846602345"
type input "HUY"
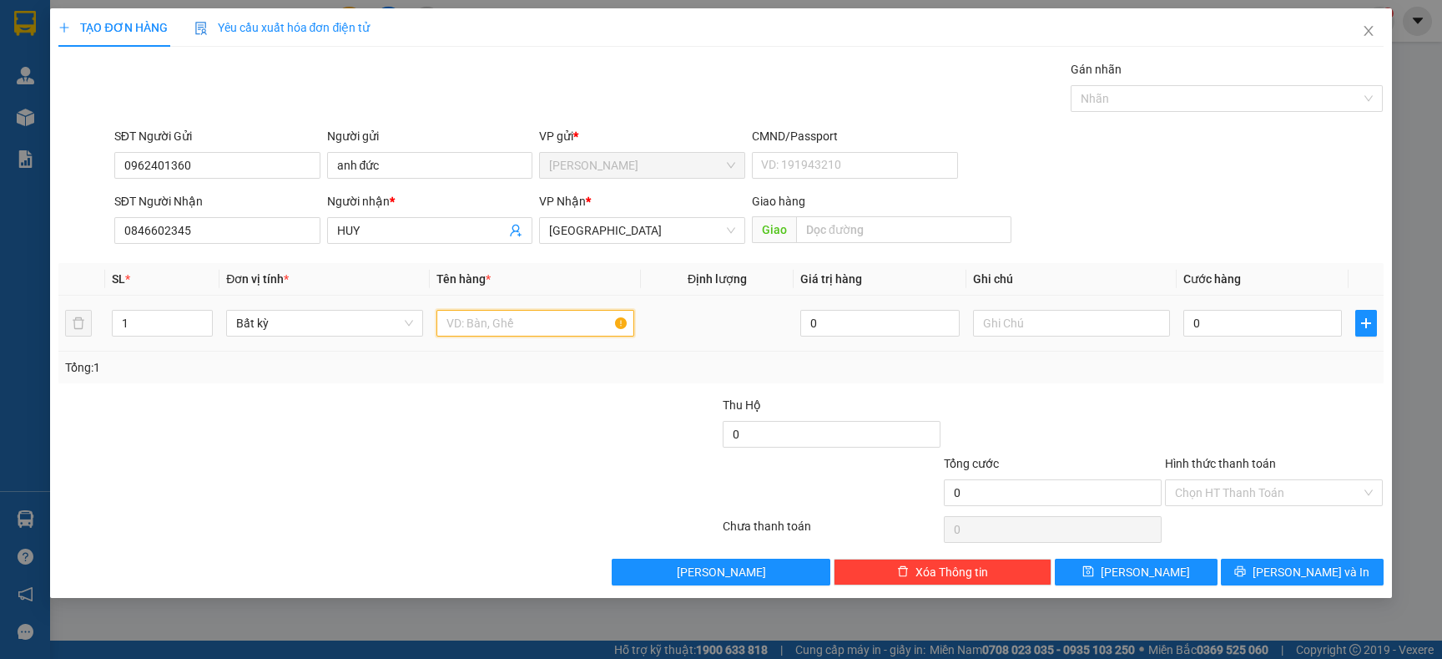
click at [515, 328] on input "text" at bounding box center [535, 323] width 197 height 27
click at [159, 328] on input "1" at bounding box center [163, 323] width 100 height 25
type input "2"
click at [520, 331] on input "text" at bounding box center [535, 323] width 197 height 27
type input "TX + TG"
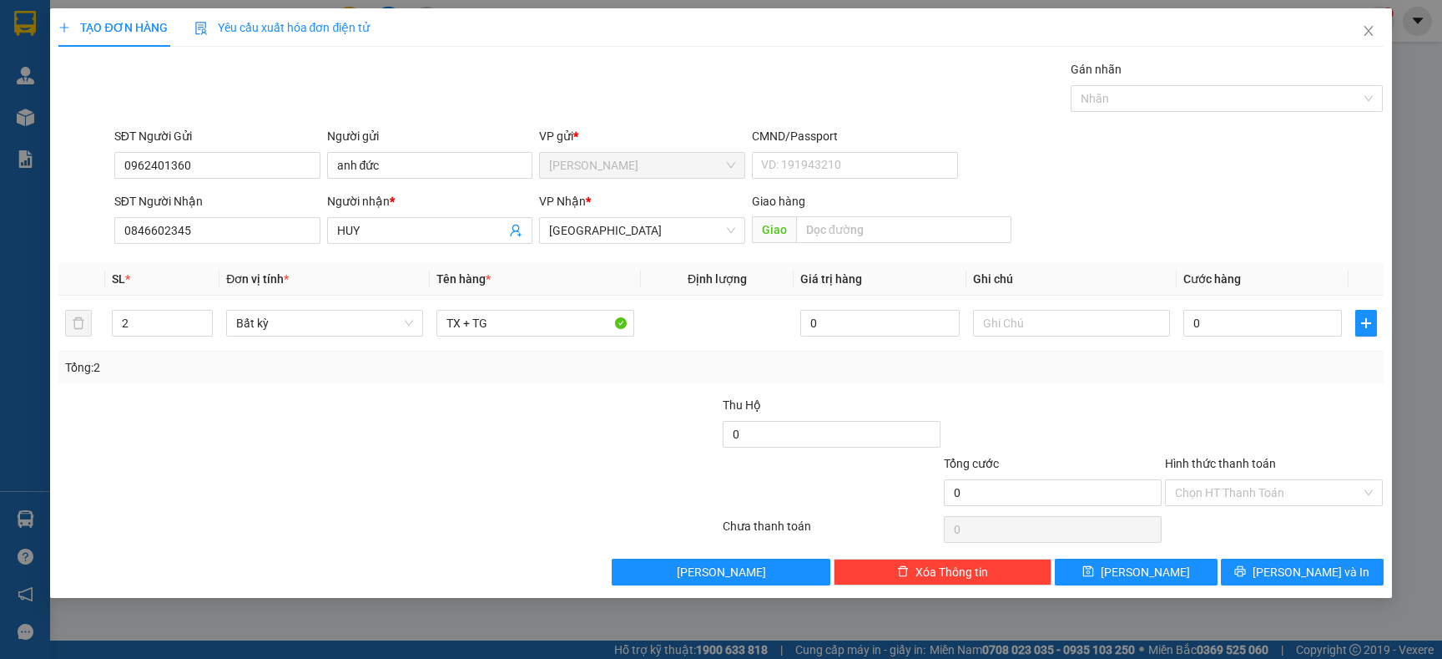
click at [530, 371] on div "Tổng: 2" at bounding box center [311, 367] width 492 height 18
click at [1223, 321] on input "0" at bounding box center [1263, 323] width 159 height 27
type input "1"
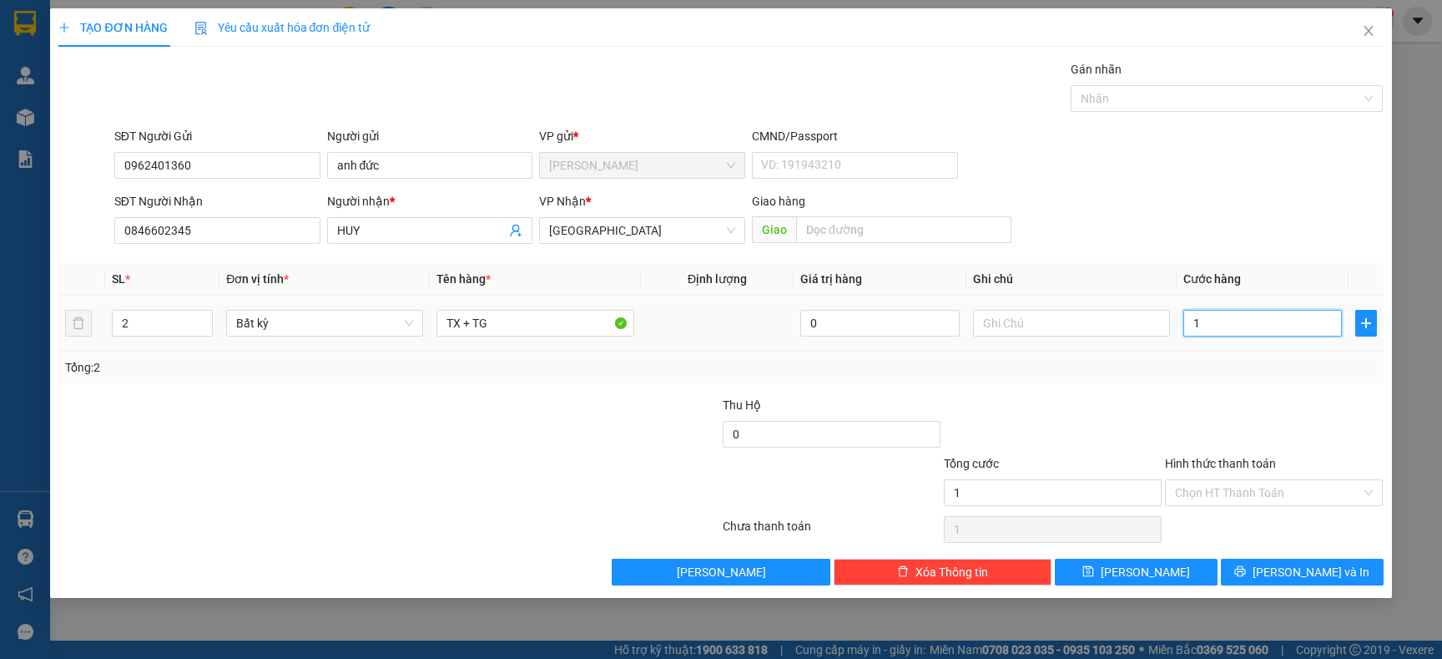
type input "10"
type input "100"
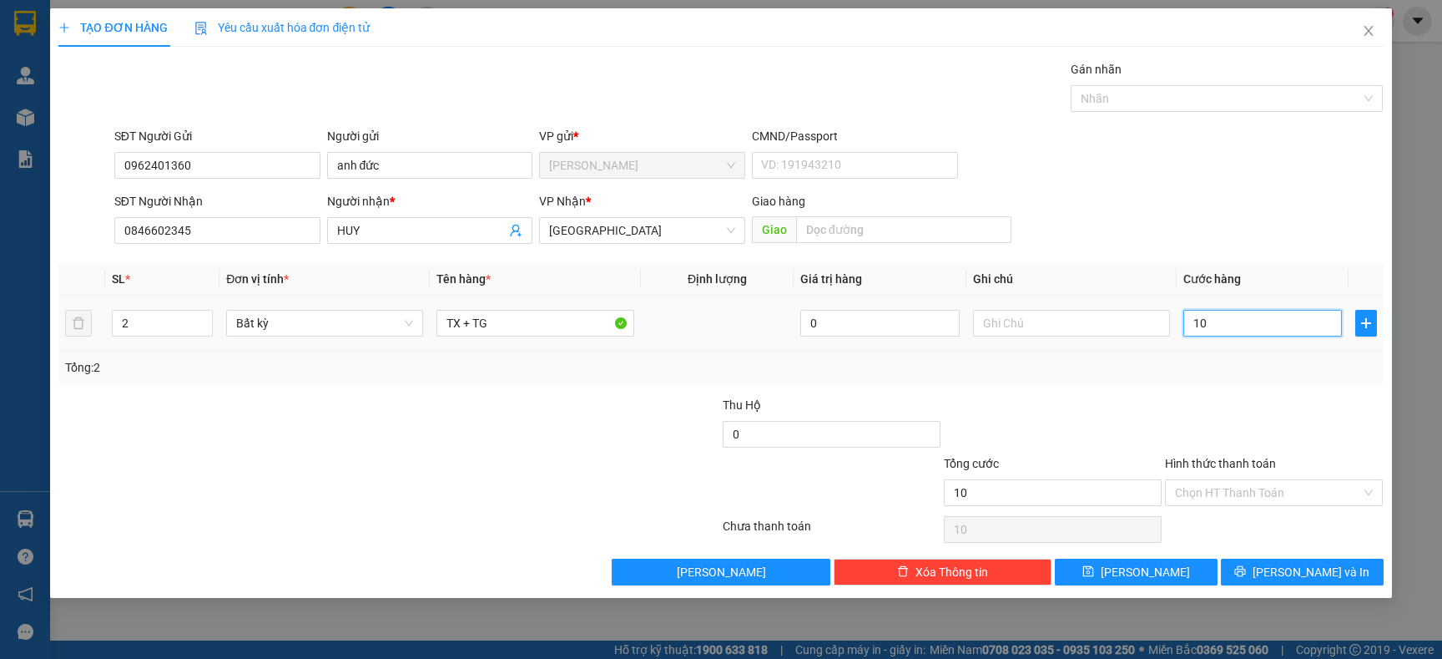
type input "100"
type input "100.000"
click at [1200, 376] on div "Tổng: 2" at bounding box center [720, 367] width 1311 height 18
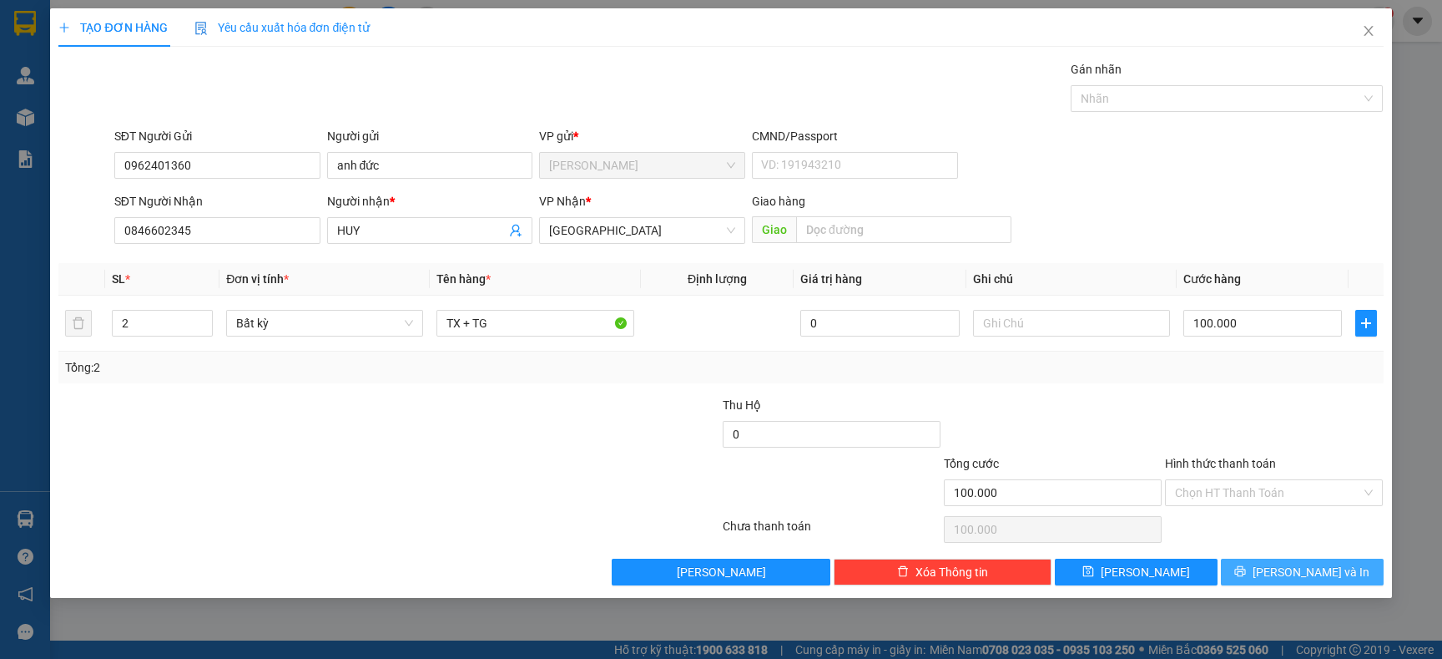
click at [1265, 573] on button "[PERSON_NAME] và In" at bounding box center [1302, 571] width 163 height 27
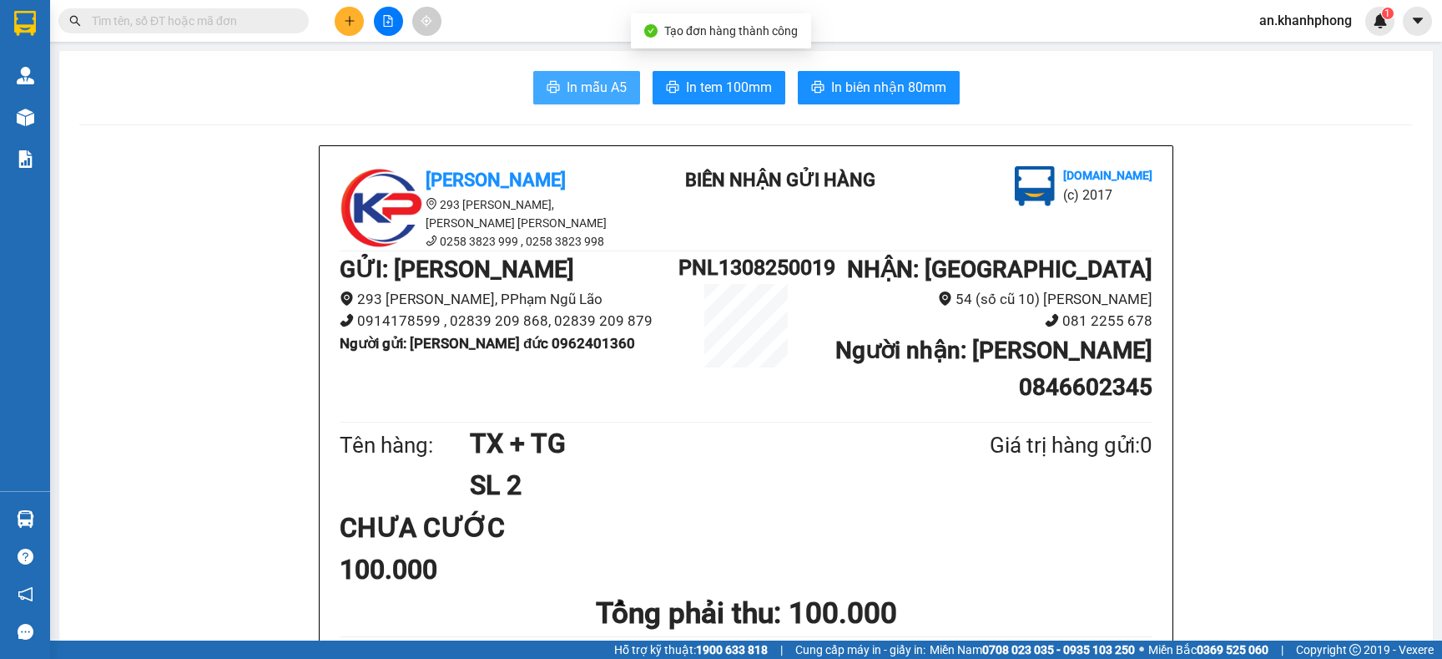
click at [583, 103] on button "In mẫu A5" at bounding box center [586, 87] width 107 height 33
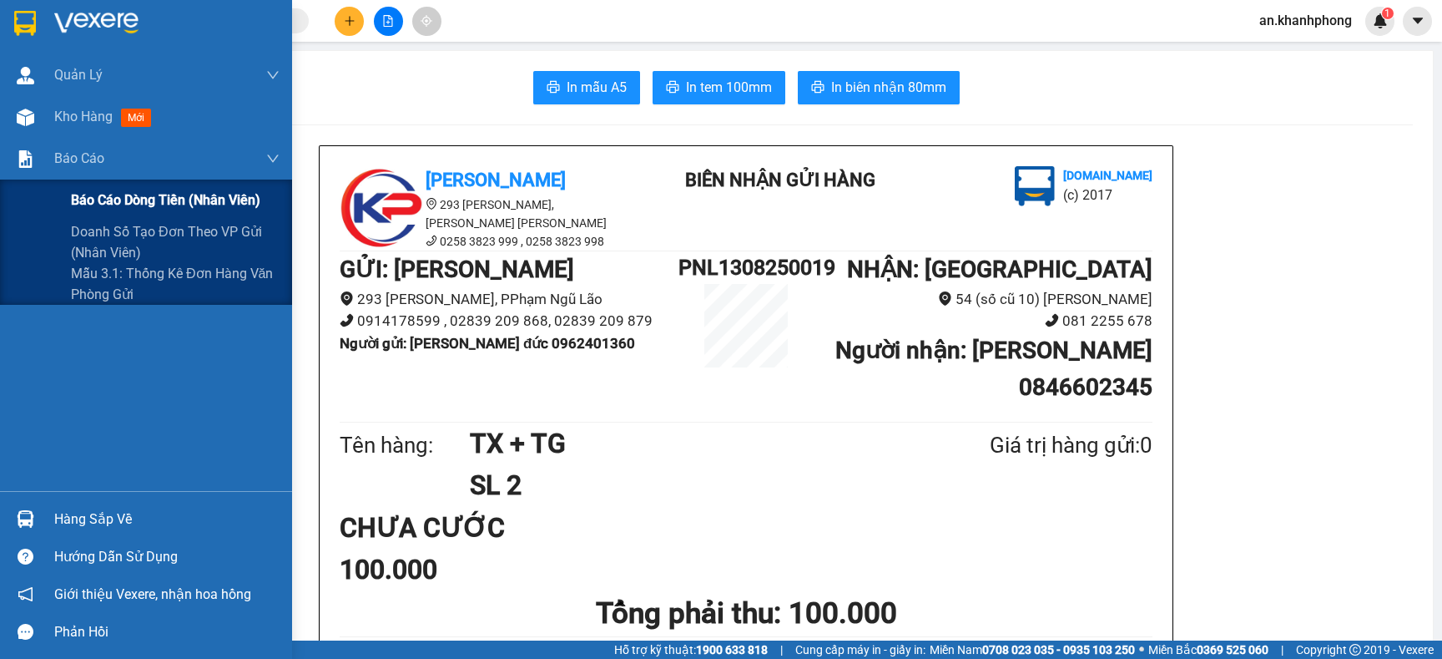
click at [103, 208] on span "Báo cáo dòng tiền (nhân viên)" at bounding box center [165, 199] width 189 height 21
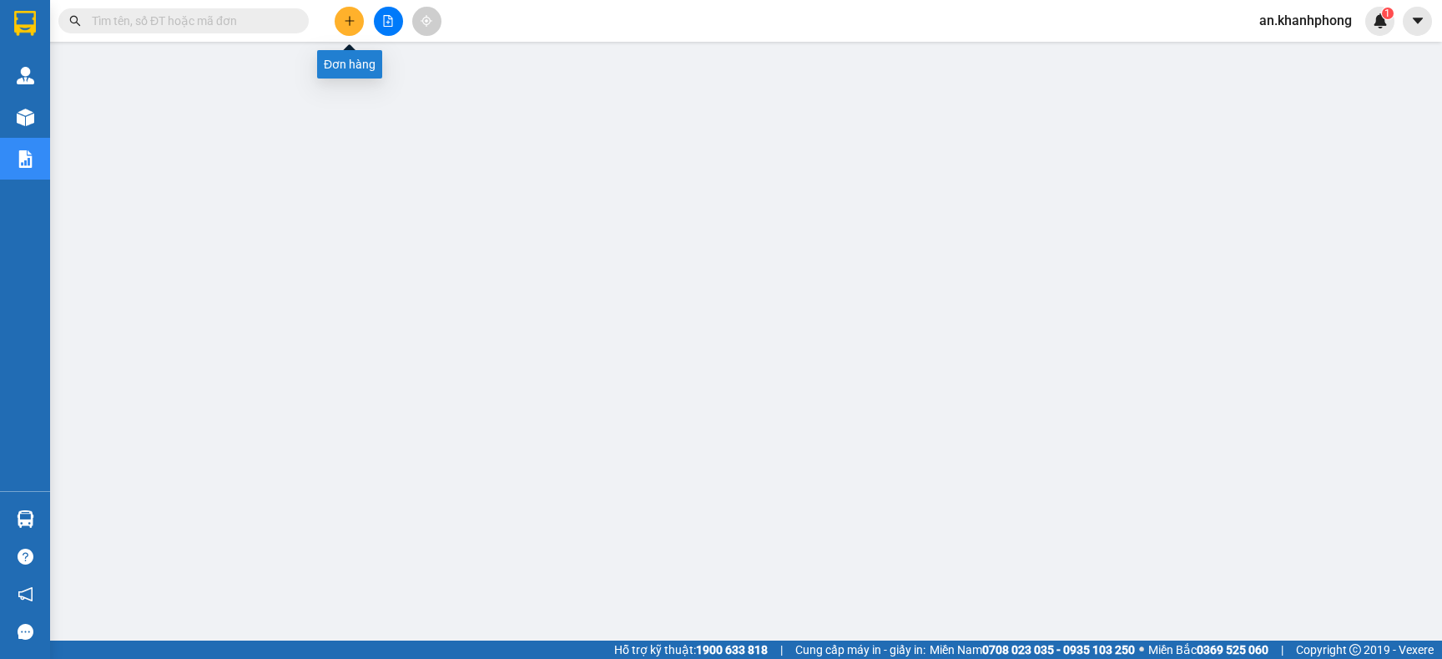
click at [353, 17] on icon "plus" at bounding box center [350, 21] width 12 height 12
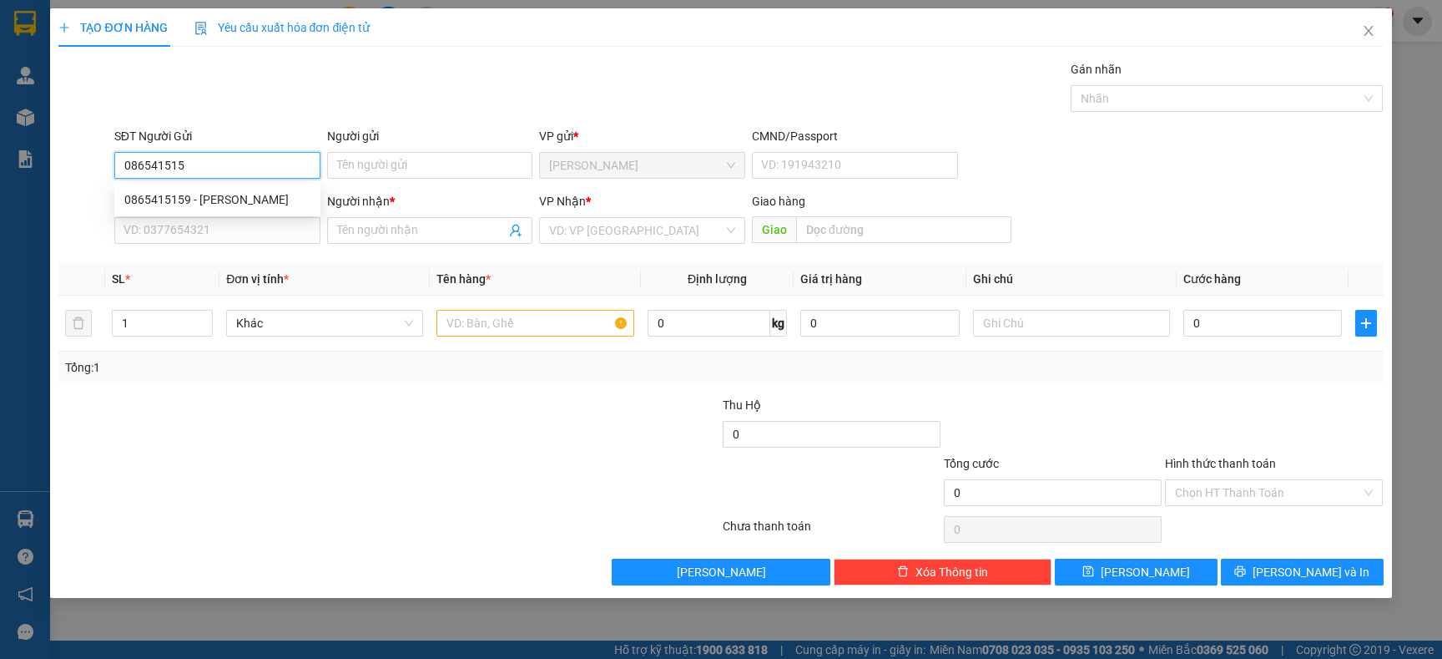
type input "0865415159"
click at [217, 197] on div "0865415159 - NGUYỄN VĂN TOÀN" at bounding box center [217, 199] width 186 height 18
type input "NGUYỄN VĂN TOÀN"
type input "0865415159"
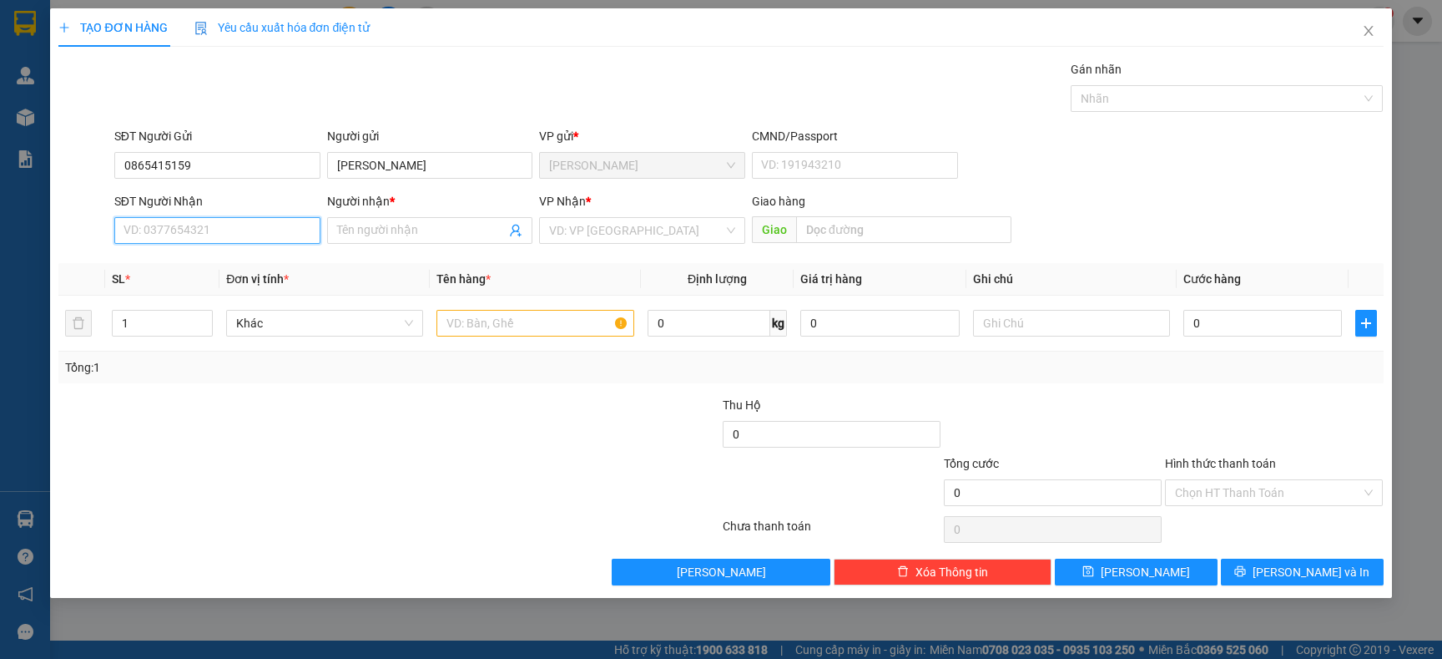
click at [239, 233] on input "SĐT Người Nhận" at bounding box center [217, 230] width 206 height 27
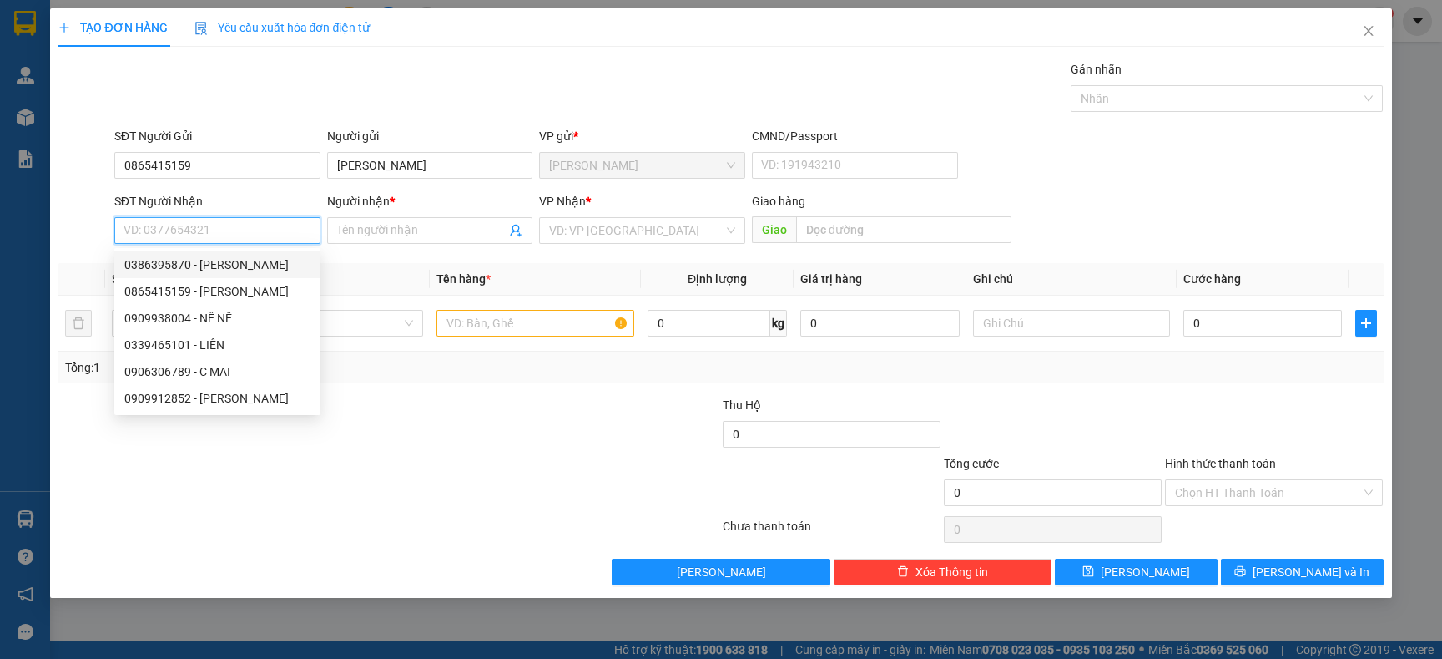
click at [219, 260] on div "0386395870 - NGUYỄN SINH" at bounding box center [217, 264] width 186 height 18
type input "0386395870"
type input "NGUYỄN SINH"
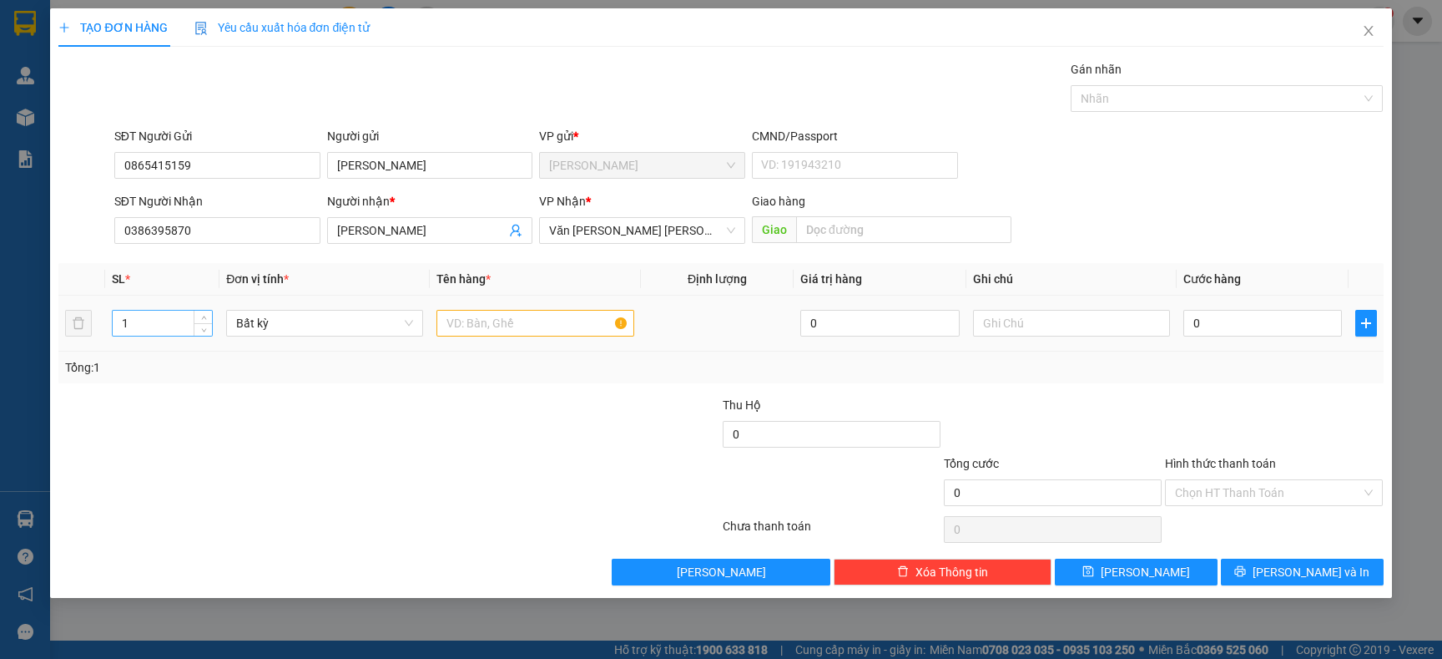
click at [169, 321] on input "1" at bounding box center [163, 323] width 100 height 25
type input "3"
click at [159, 441] on div at bounding box center [278, 425] width 442 height 58
click at [490, 335] on input "text" at bounding box center [535, 323] width 197 height 27
type input "BAO TRẮNG"
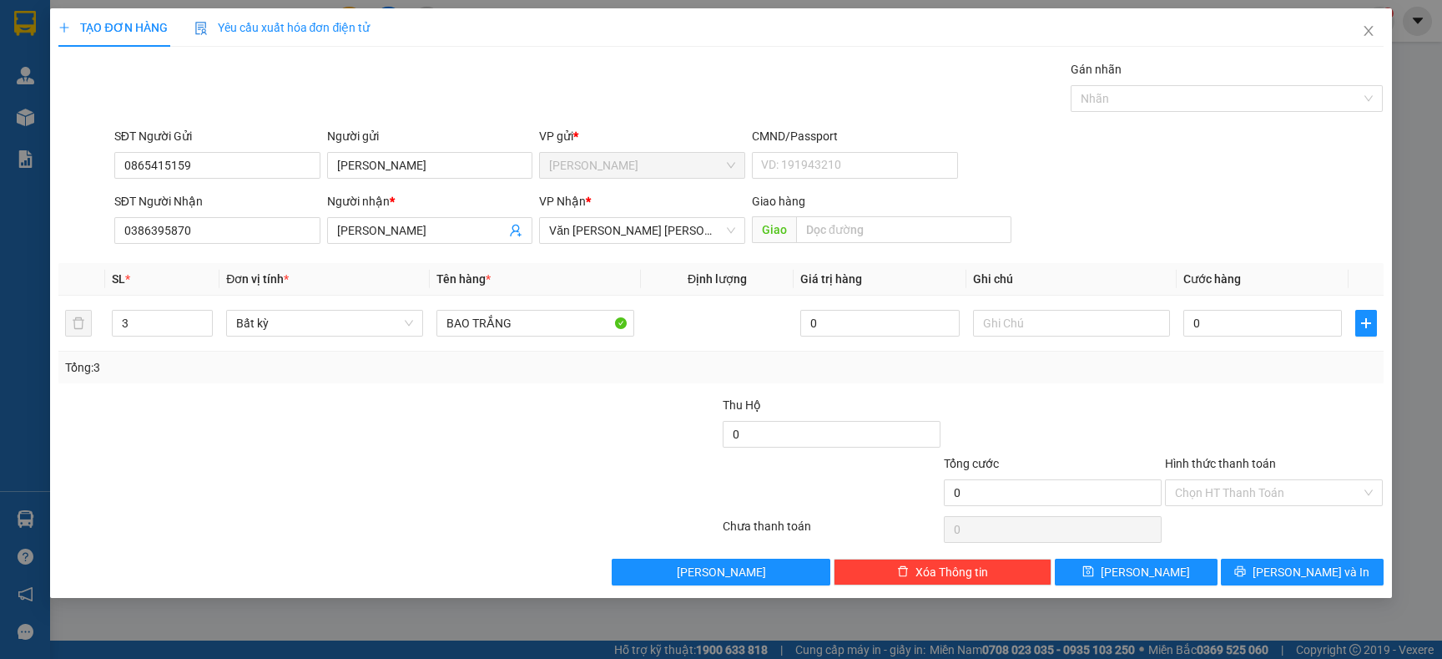
click at [364, 425] on div at bounding box center [278, 425] width 442 height 58
click at [1268, 321] on input "0" at bounding box center [1263, 323] width 159 height 27
click at [1209, 266] on th "Cước hàng" at bounding box center [1263, 279] width 172 height 33
click at [1246, 328] on input "0" at bounding box center [1263, 323] width 159 height 27
type input "1"
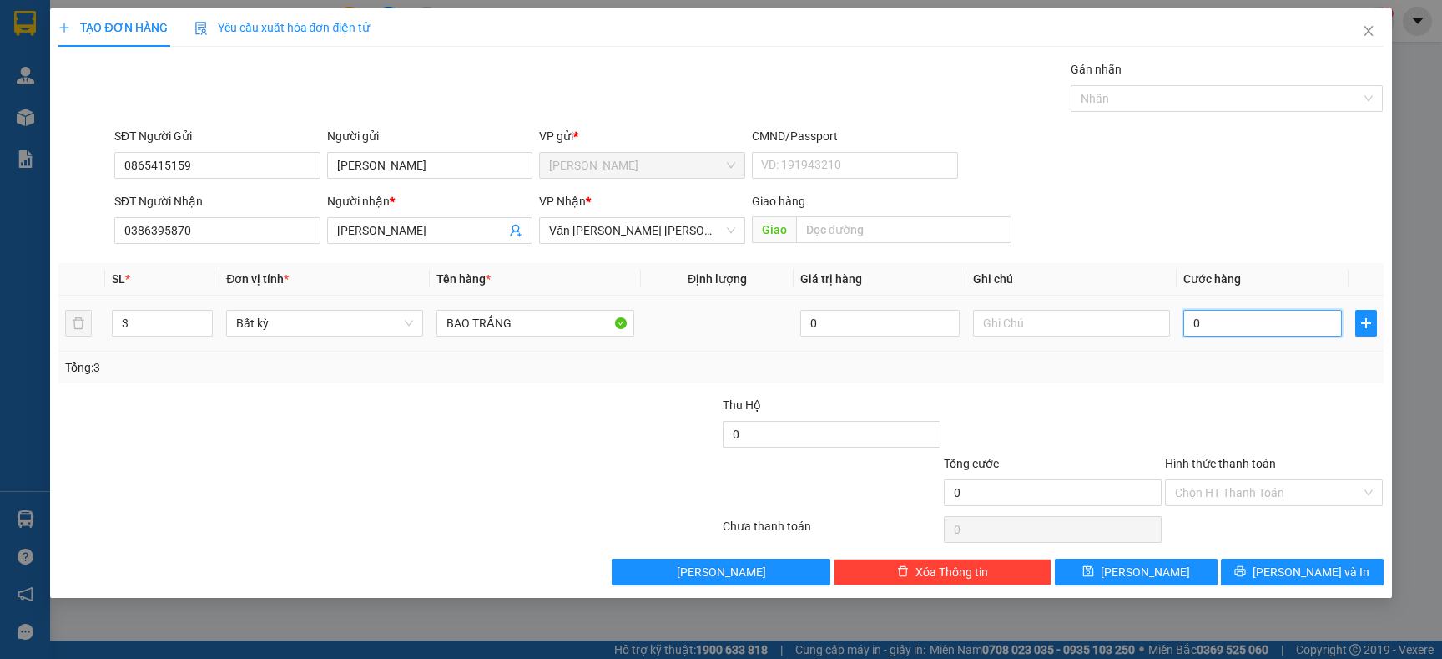
type input "1"
type input "15"
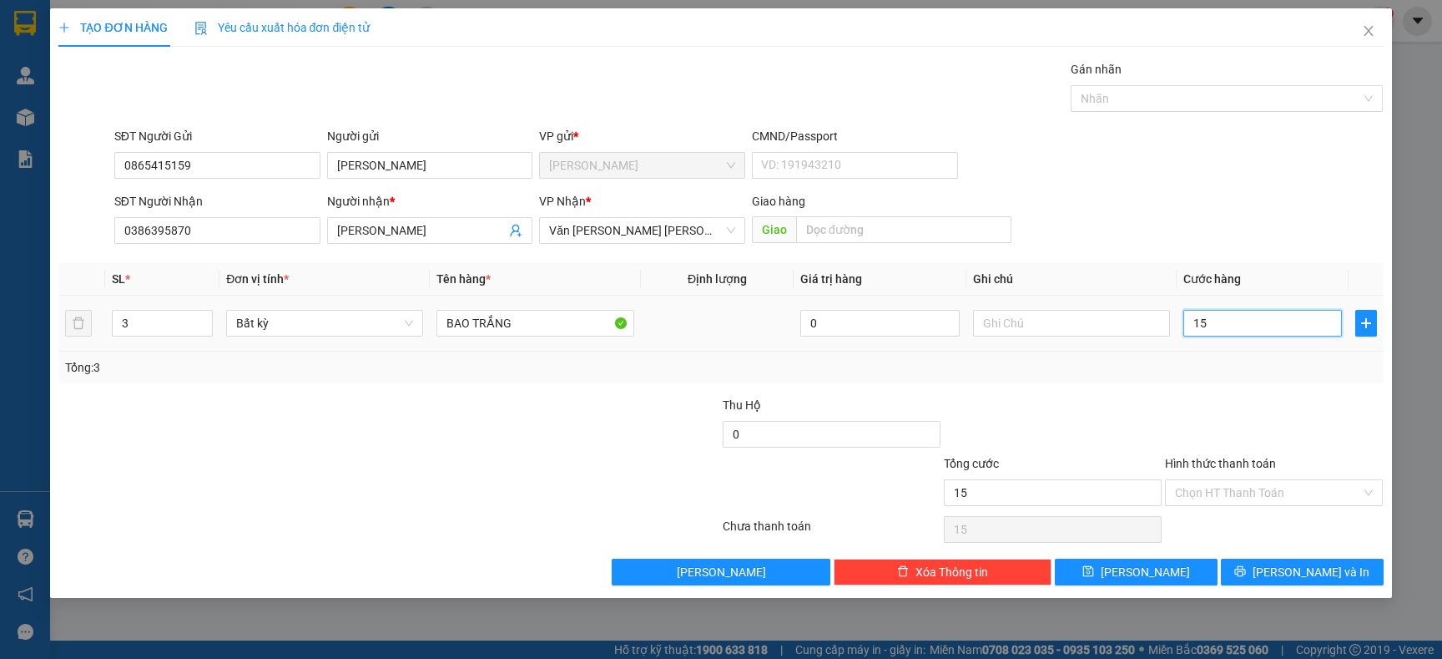
type input "150"
type input "150.000"
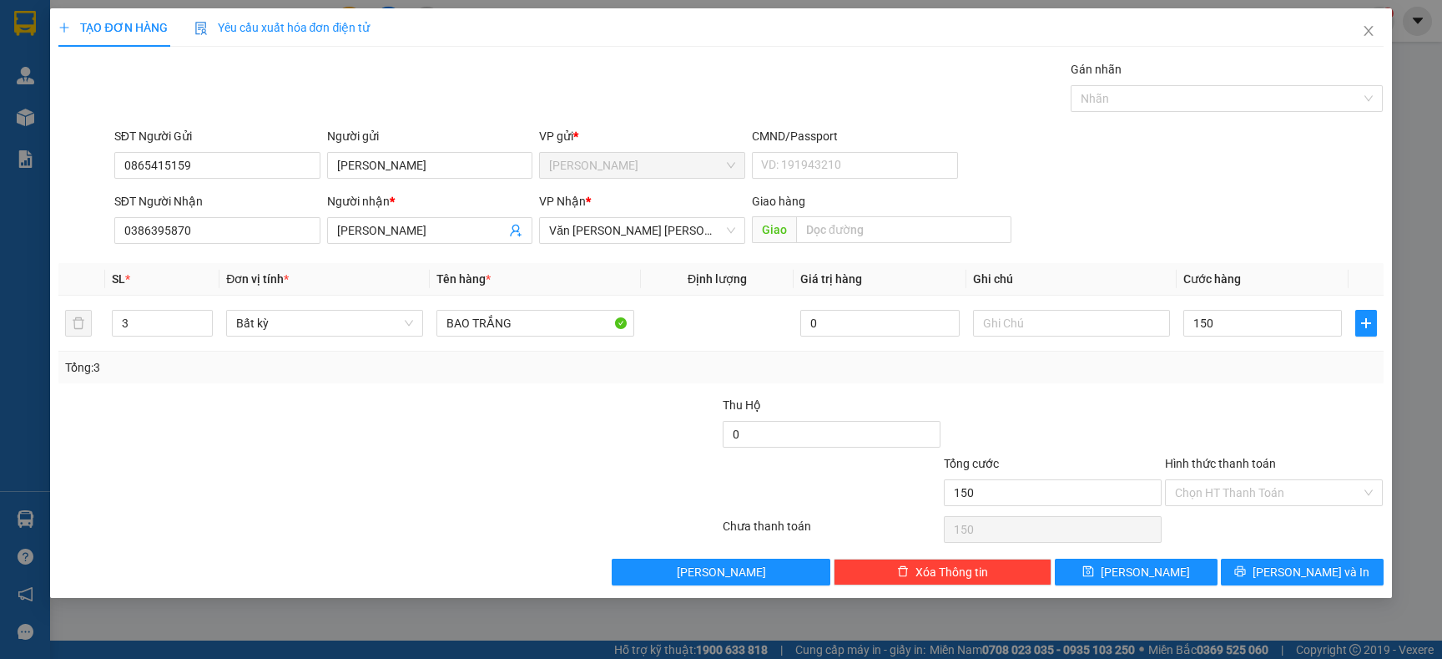
type input "150.000"
click at [1230, 352] on div "Tổng: 3" at bounding box center [720, 367] width 1325 height 32
click at [1254, 578] on button "[PERSON_NAME] và In" at bounding box center [1302, 571] width 163 height 27
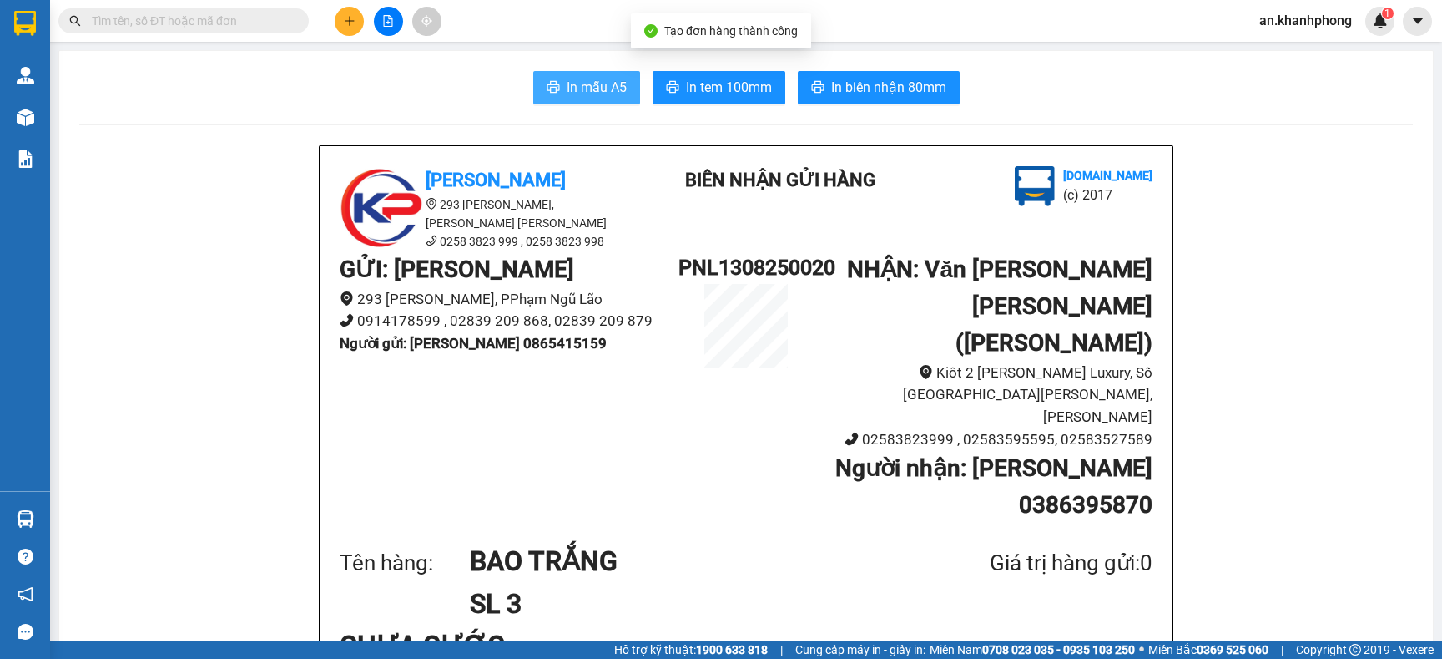
click at [567, 94] on span "In mẫu A5" at bounding box center [597, 87] width 60 height 21
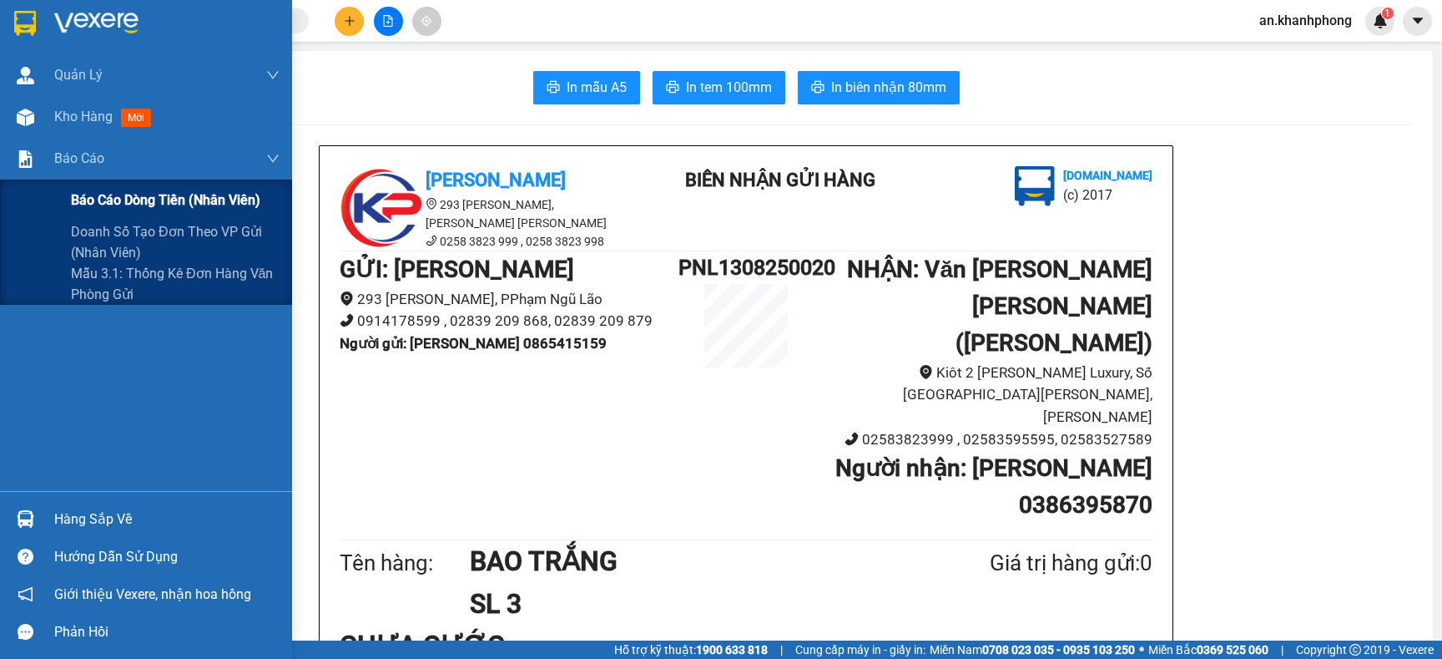
click at [96, 189] on span "Báo cáo dòng tiền (nhân viên)" at bounding box center [165, 199] width 189 height 21
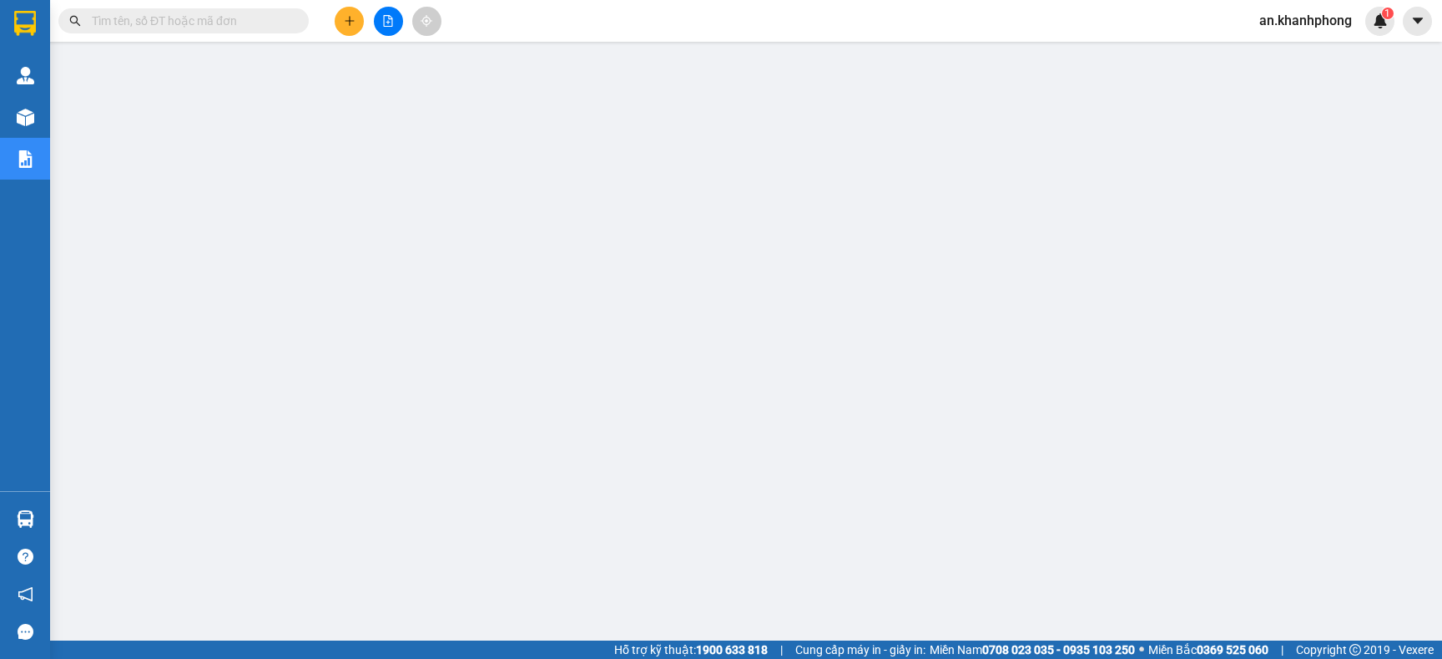
click at [174, 25] on input "text" at bounding box center [190, 21] width 197 height 18
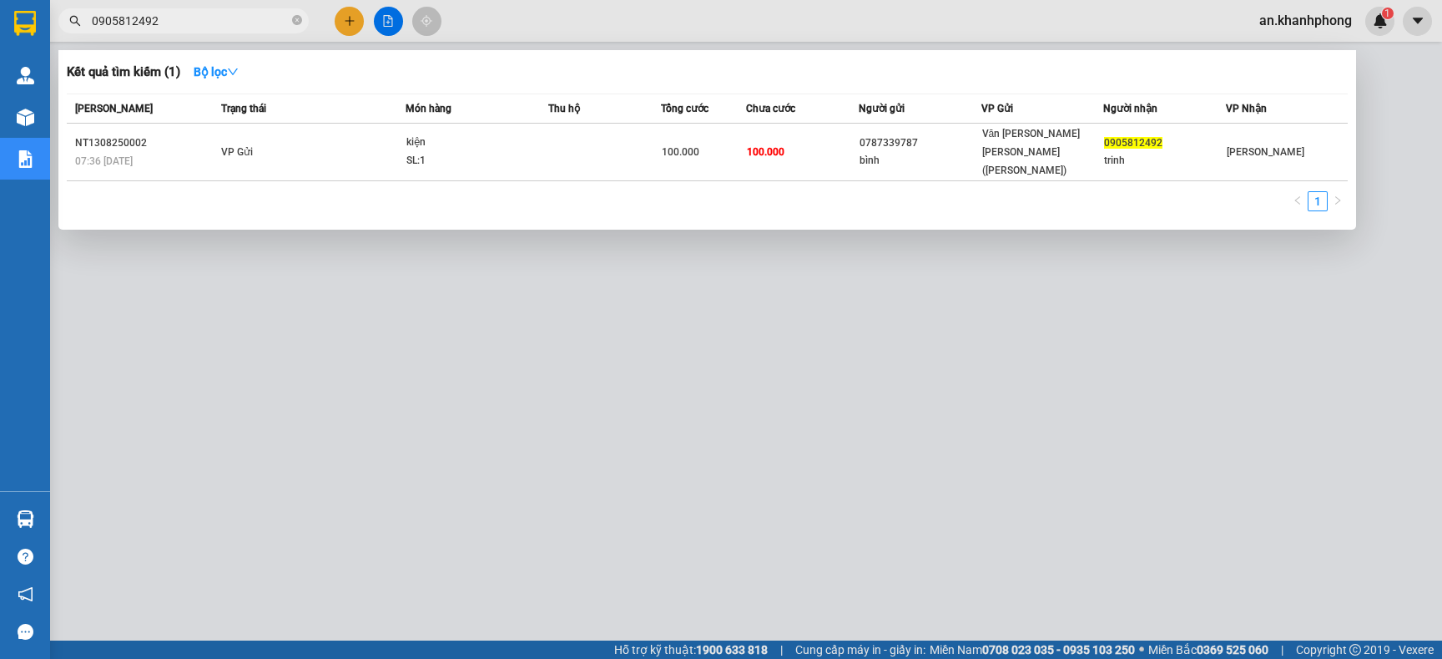
type input "0905812492"
click at [639, 433] on div at bounding box center [721, 329] width 1442 height 659
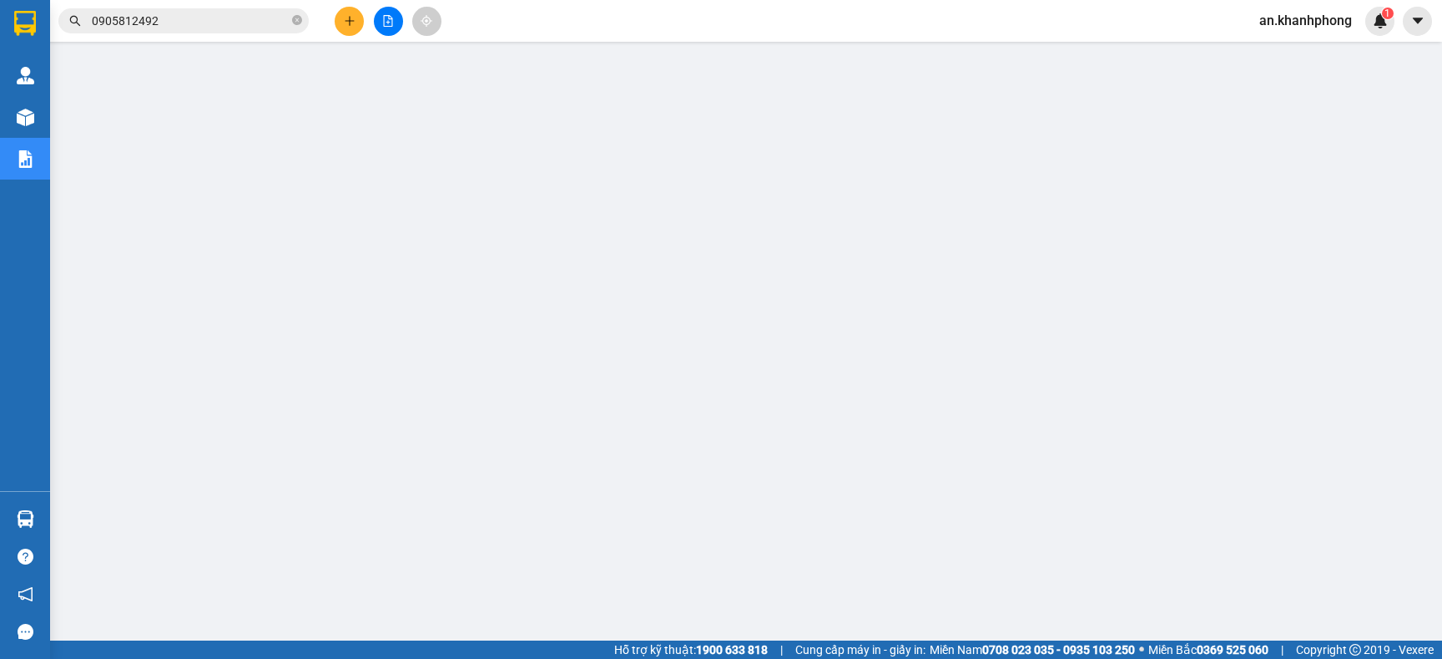
click at [212, 14] on input "0905812492" at bounding box center [190, 21] width 197 height 18
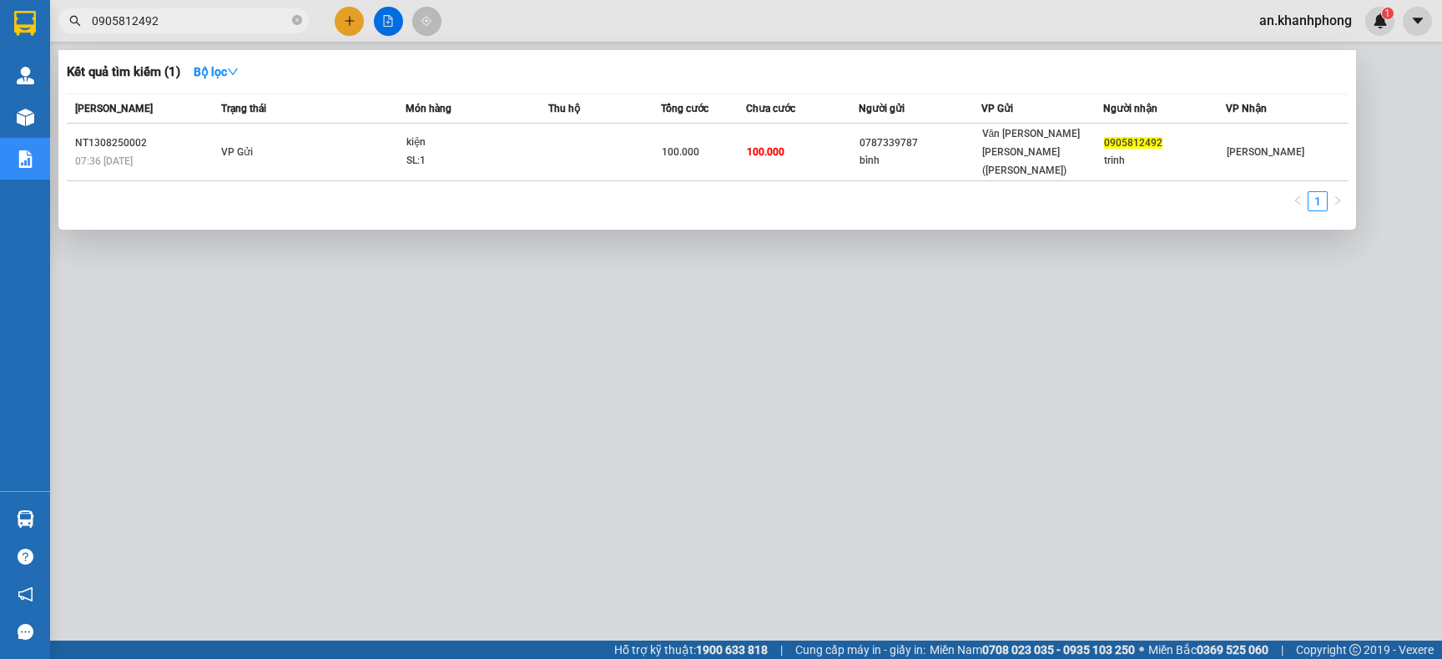
click at [345, 24] on div at bounding box center [721, 329] width 1442 height 659
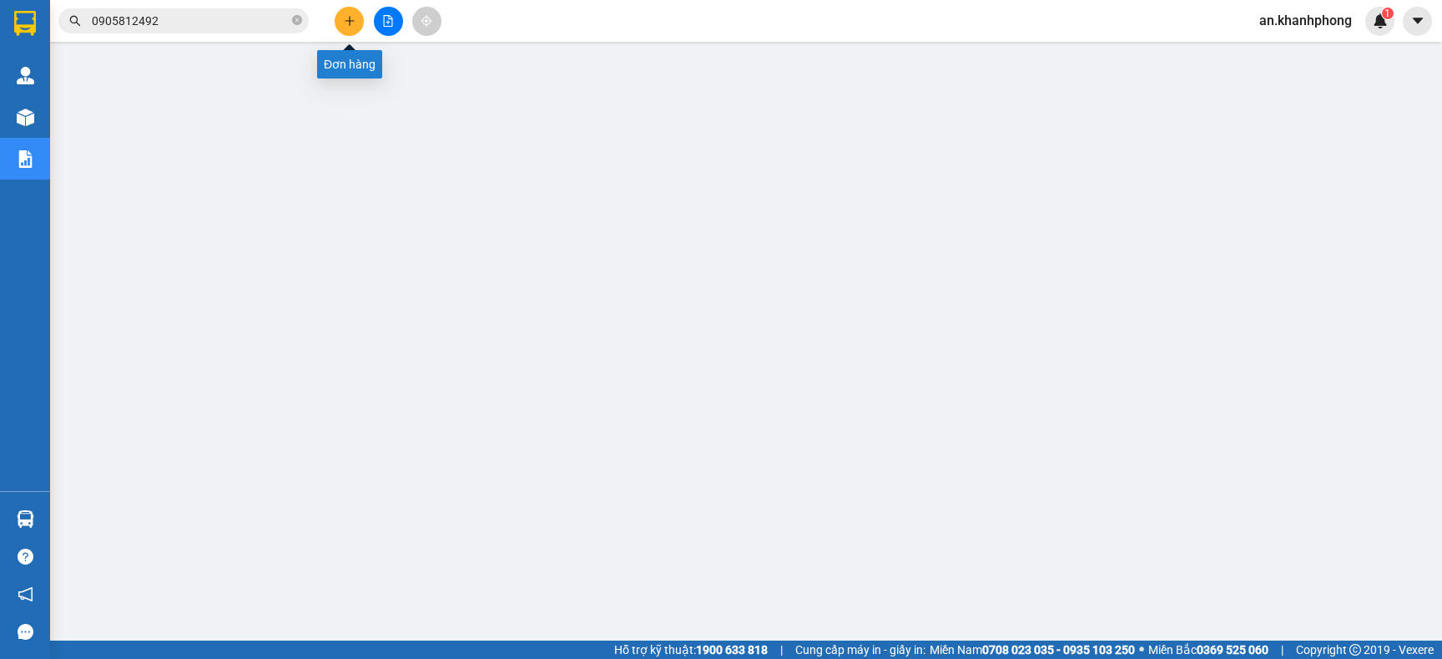
click at [345, 24] on icon "plus" at bounding box center [350, 21] width 12 height 12
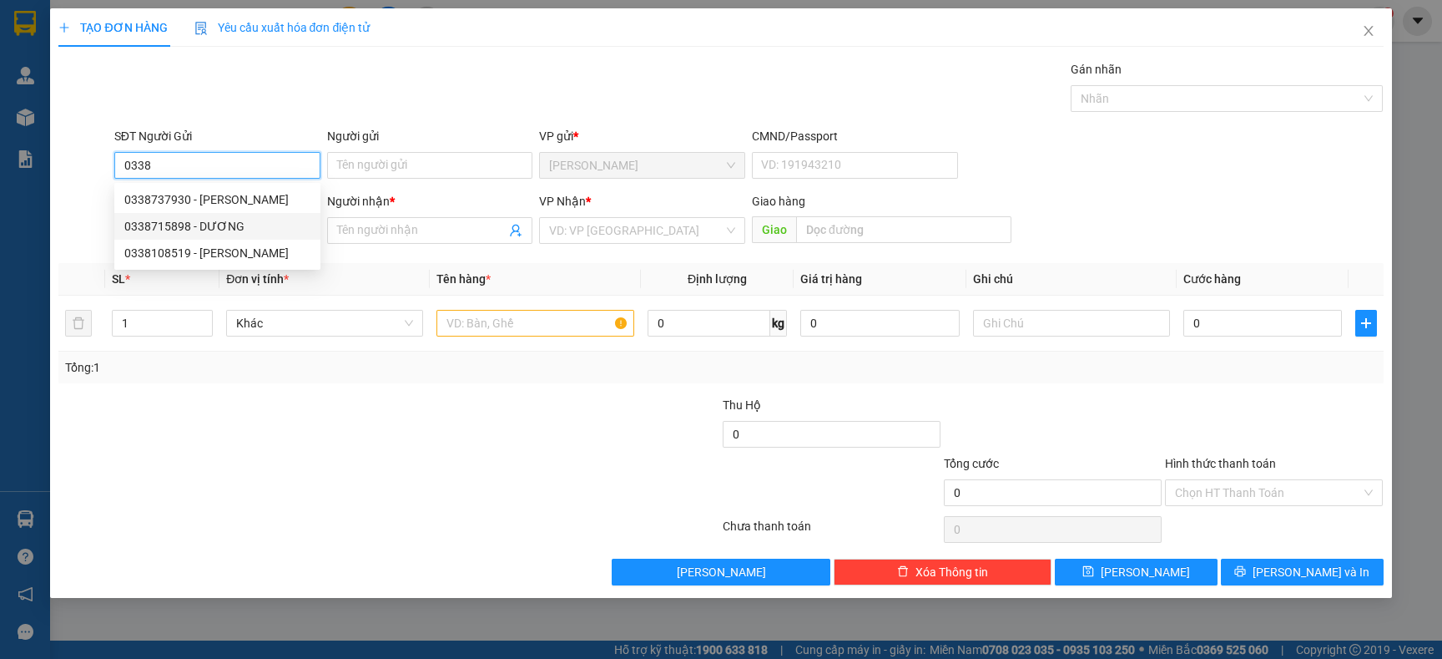
click at [214, 227] on div "0338715898 - DƯƠNG" at bounding box center [217, 226] width 186 height 18
type input "0338715898"
type input "DƯƠNG"
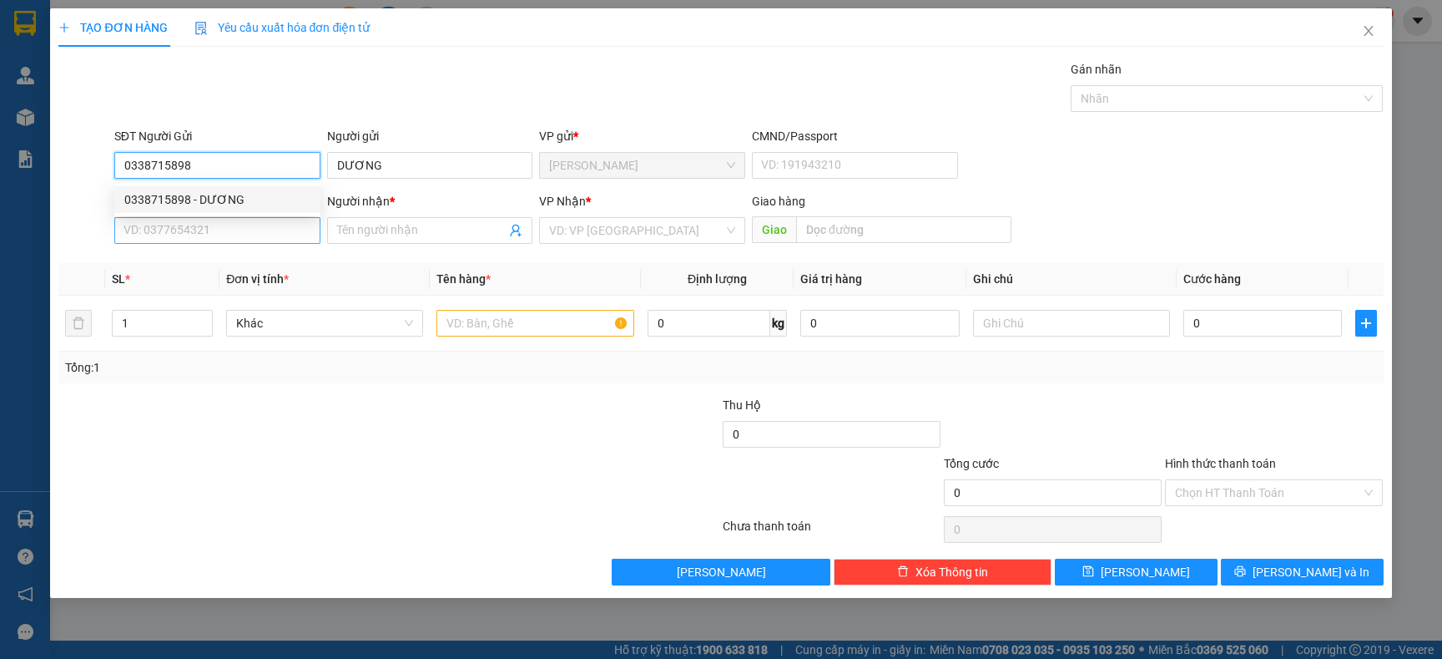
type input "0338715898"
click at [222, 230] on input "SĐT Người Nhận" at bounding box center [217, 230] width 206 height 27
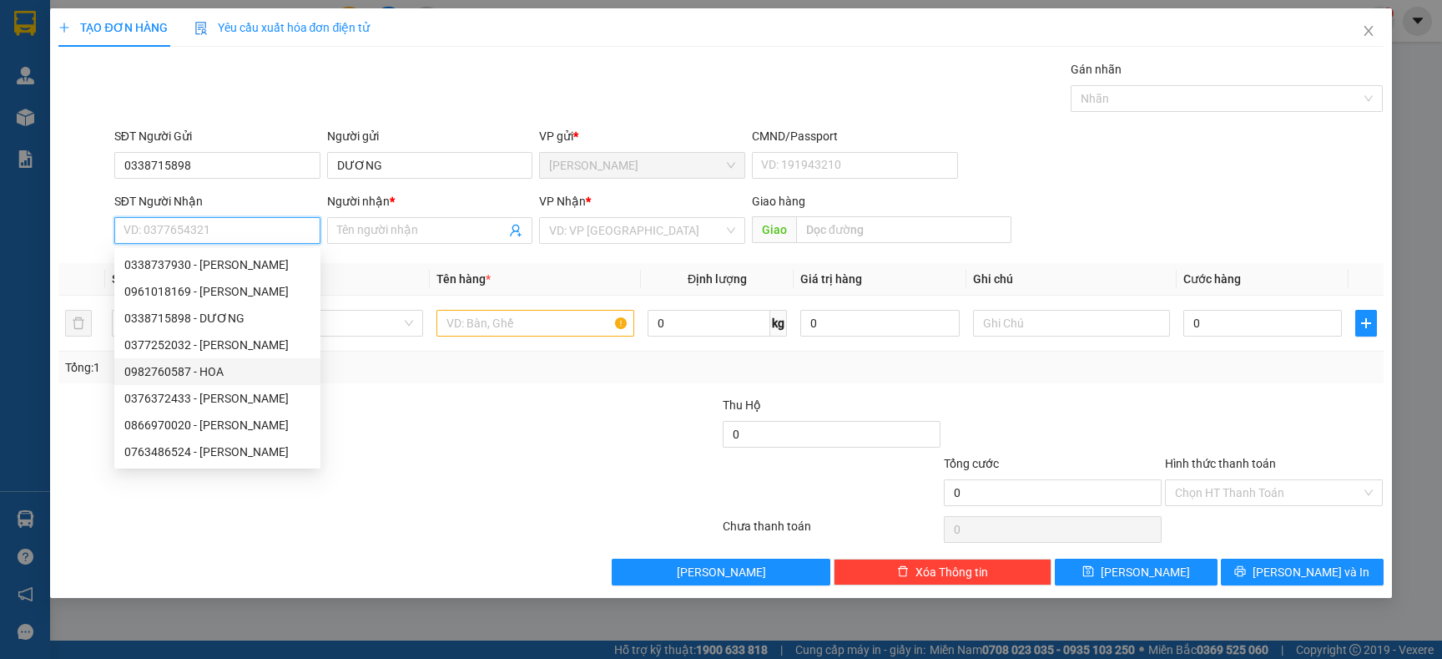
click at [213, 365] on div "0982760587 - HOA" at bounding box center [217, 371] width 186 height 18
type input "0982760587"
type input "HOA"
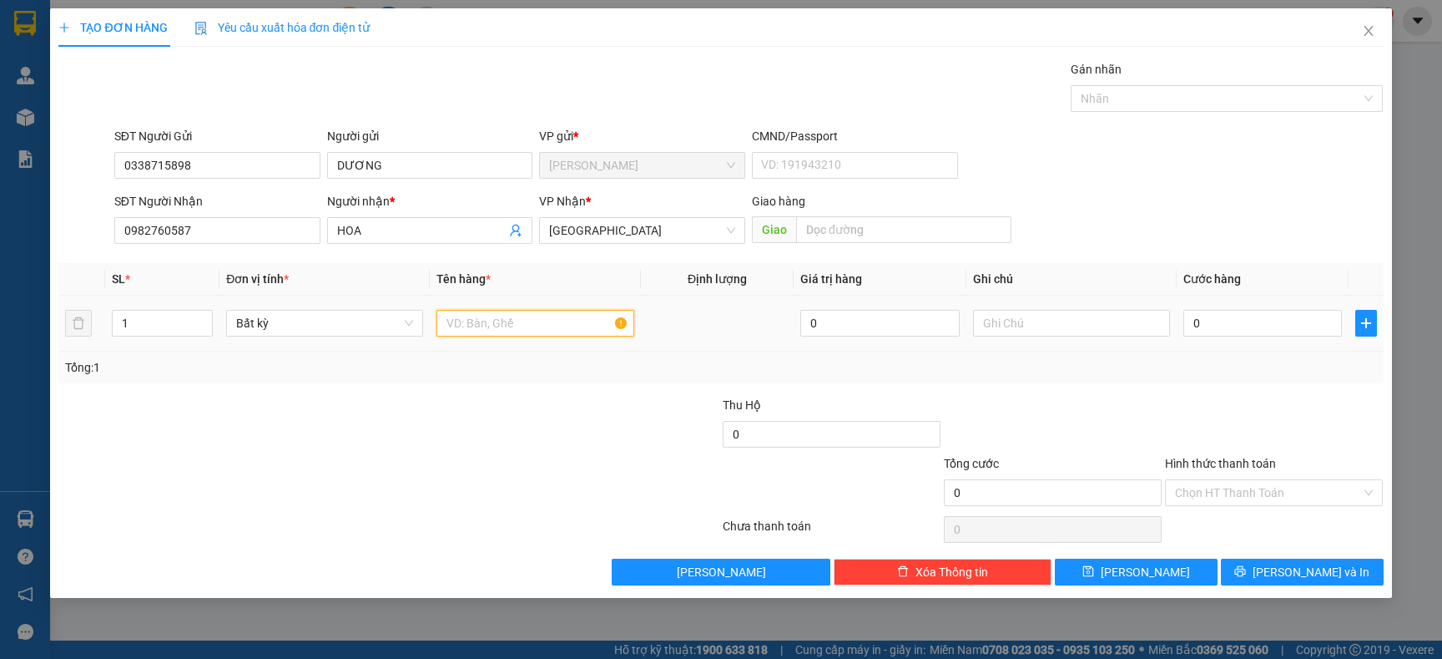
click at [513, 318] on input "text" at bounding box center [535, 323] width 197 height 27
type input "[GEOGRAPHIC_DATA]"
click at [1205, 326] on input "0" at bounding box center [1263, 323] width 159 height 27
type input "6"
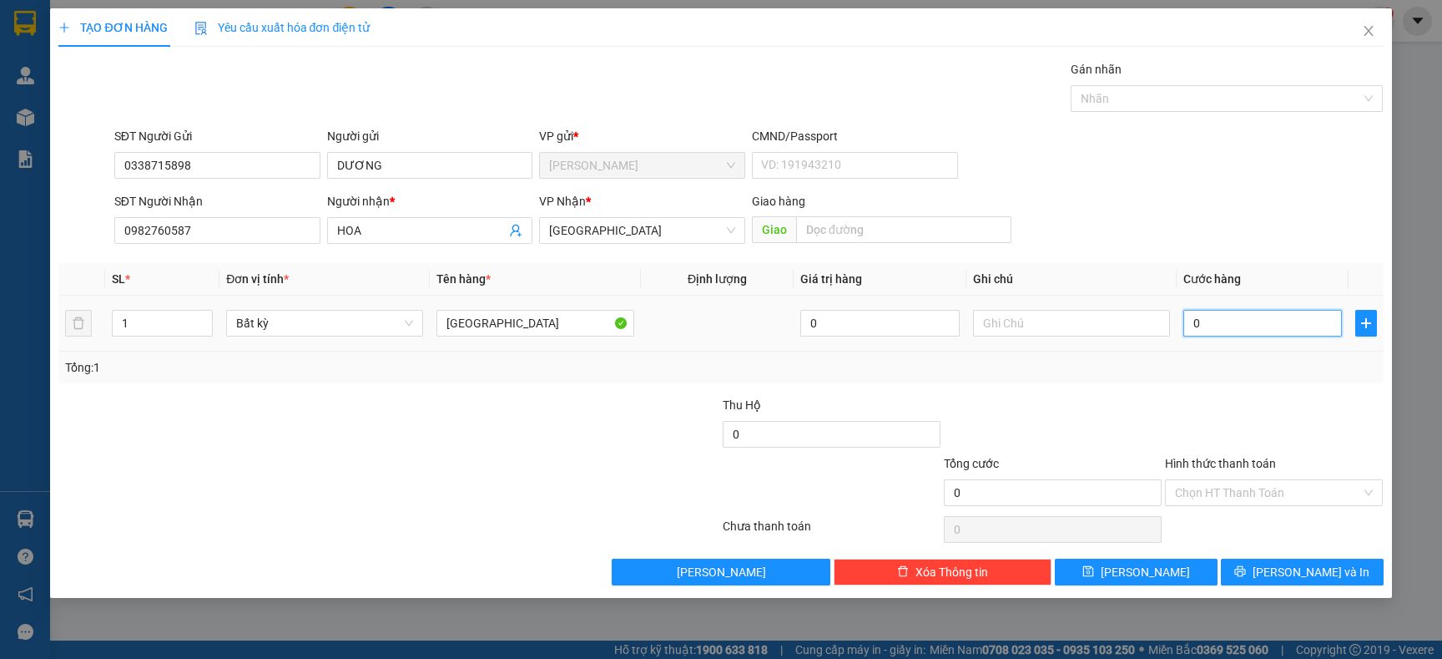
type input "6"
type input "60"
type input "60.000"
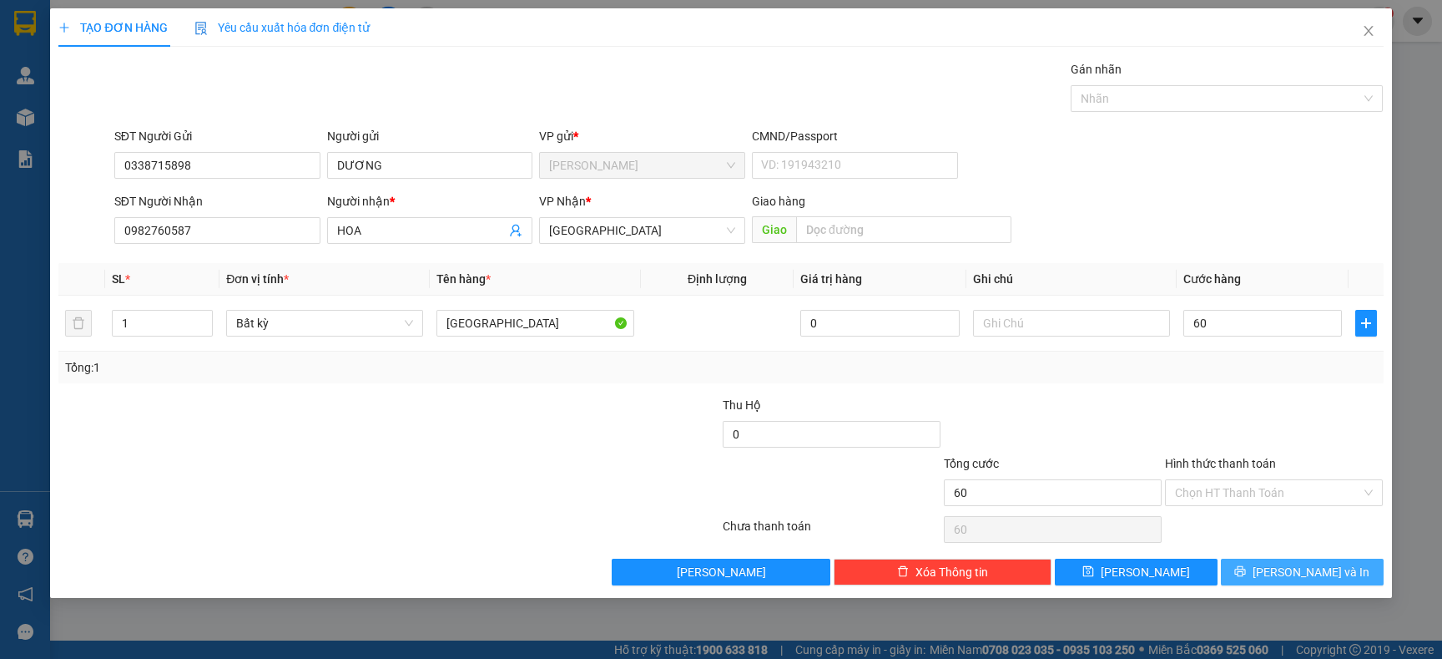
type input "60.000"
click at [1276, 562] on button "[PERSON_NAME] và In" at bounding box center [1302, 571] width 163 height 27
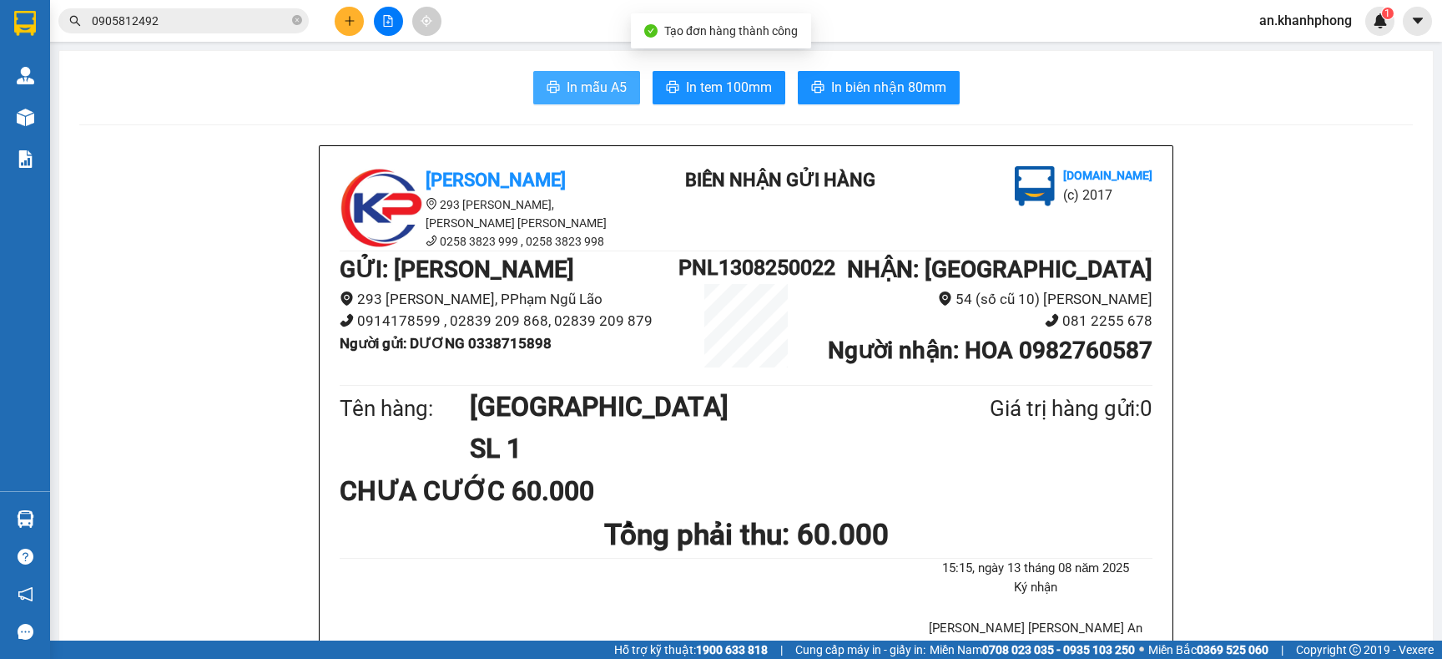
click at [567, 88] on span "In mẫu A5" at bounding box center [597, 87] width 60 height 21
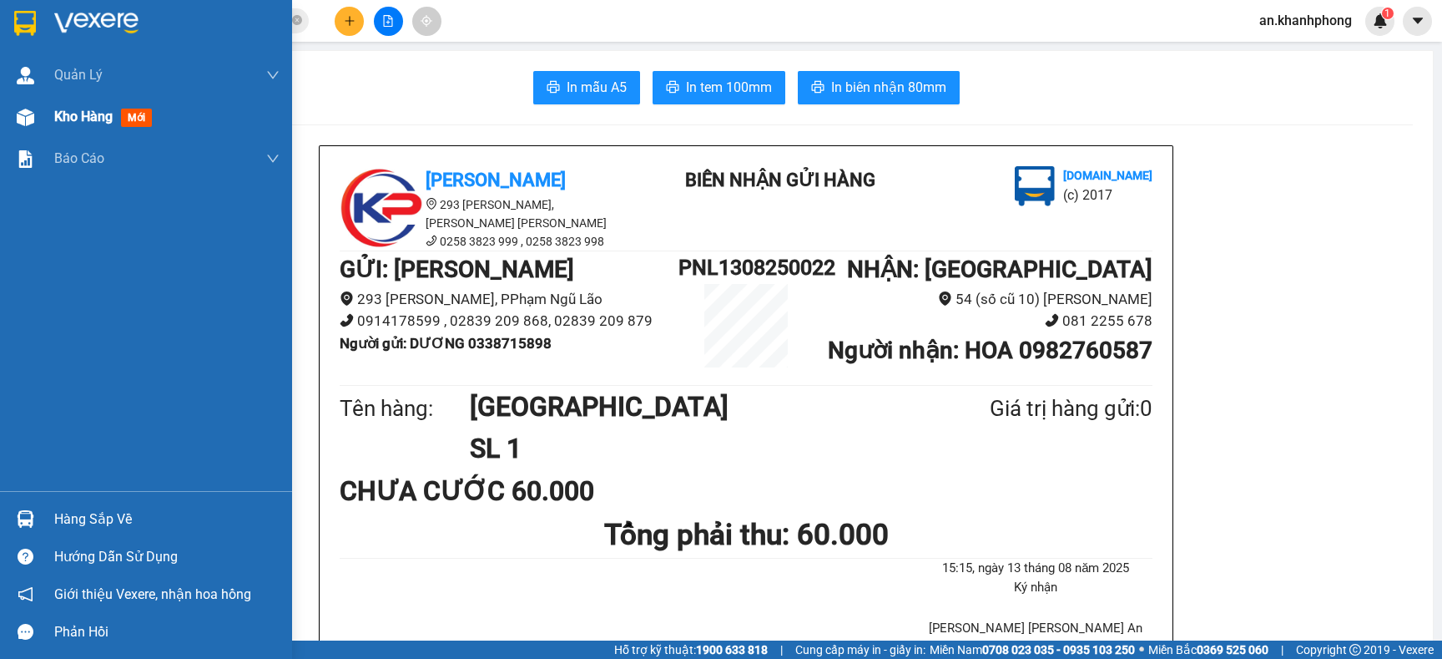
click at [81, 122] on span "Kho hàng" at bounding box center [83, 117] width 58 height 16
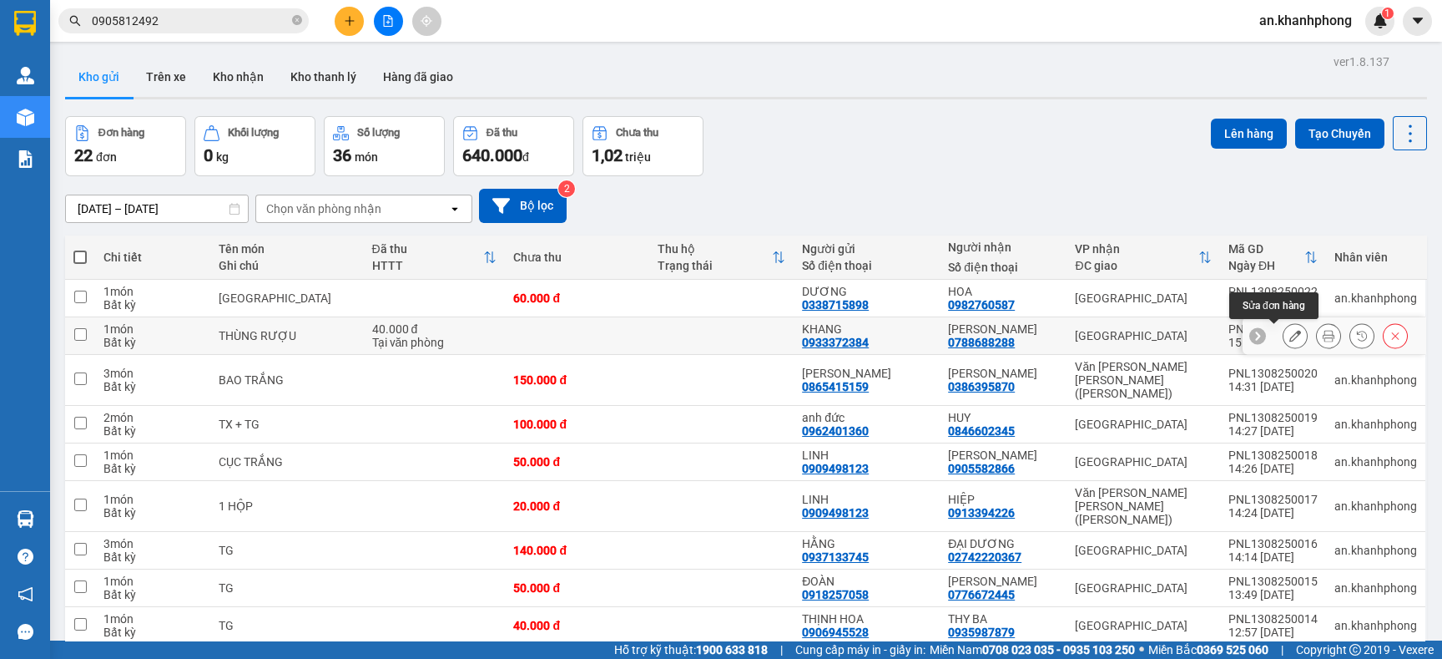
click at [1284, 335] on button at bounding box center [1295, 335] width 23 height 29
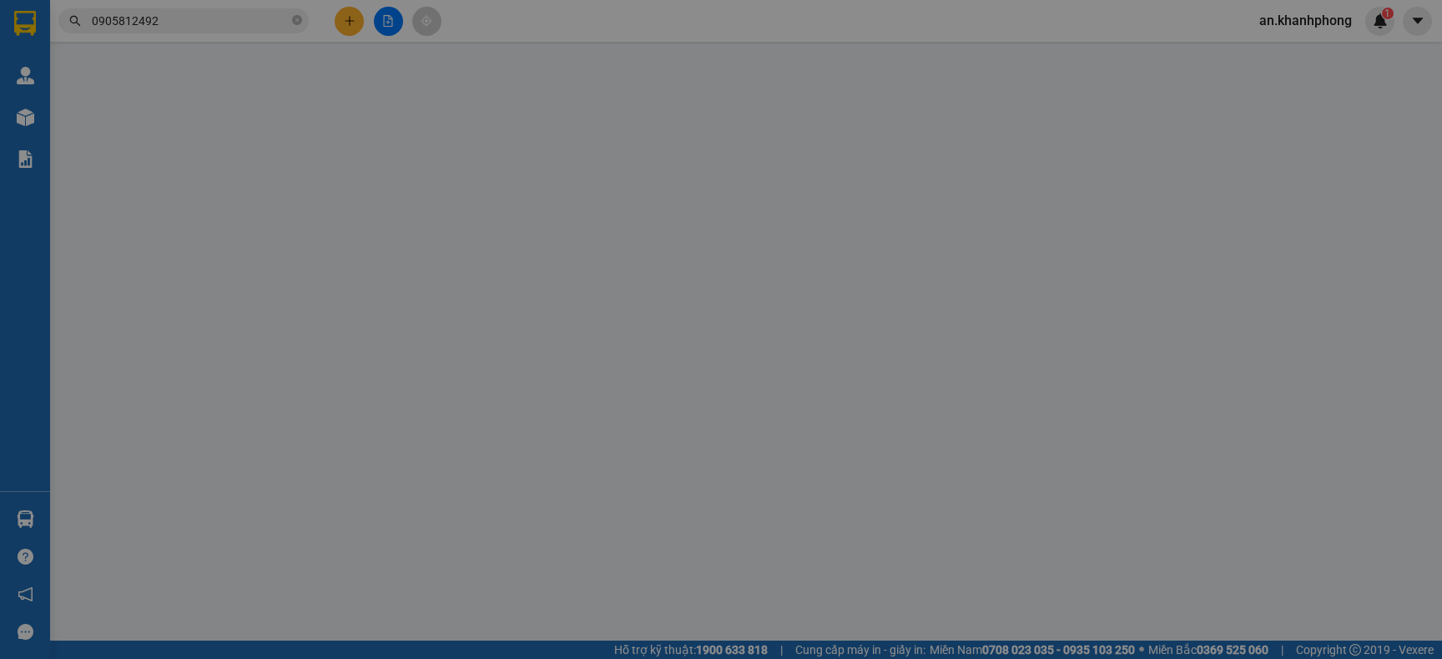
type input "0933372384"
type input "KHANG"
type input "0788688288"
type input "TRÚC LAM"
type input "40.000"
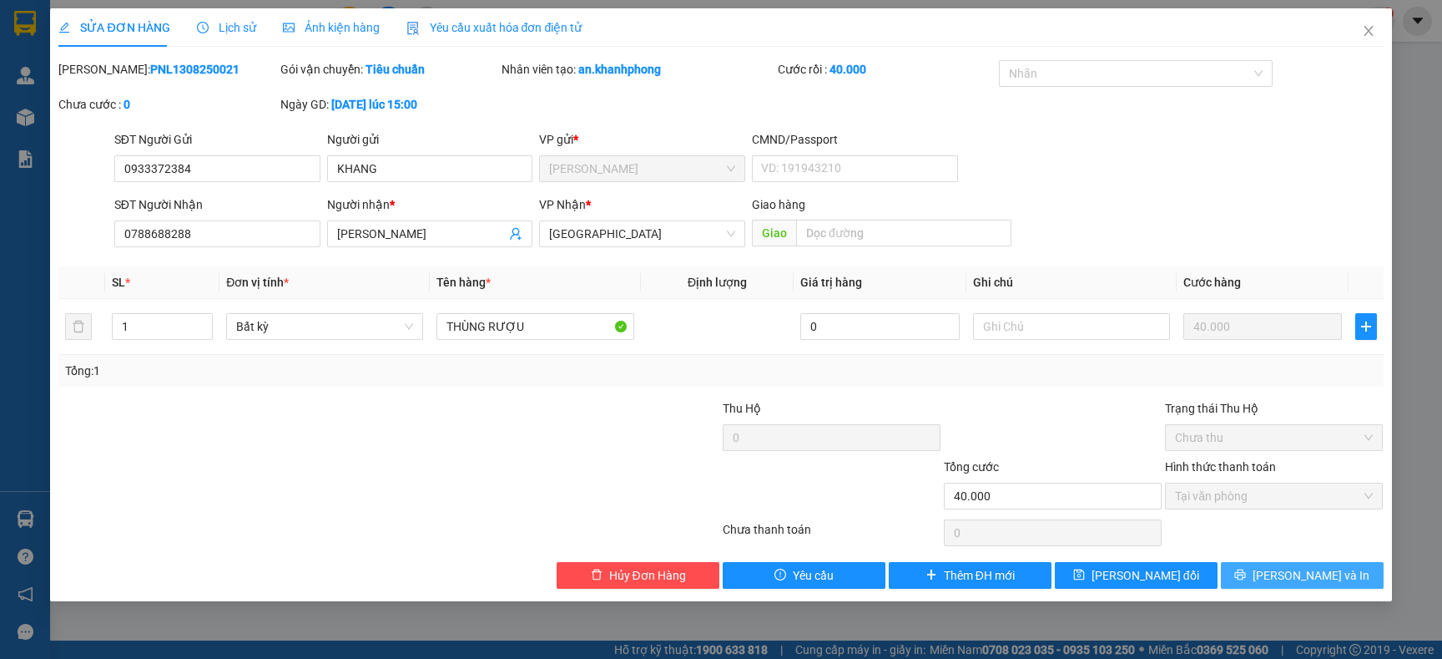
click at [1336, 585] on button "[PERSON_NAME] và In" at bounding box center [1302, 575] width 163 height 27
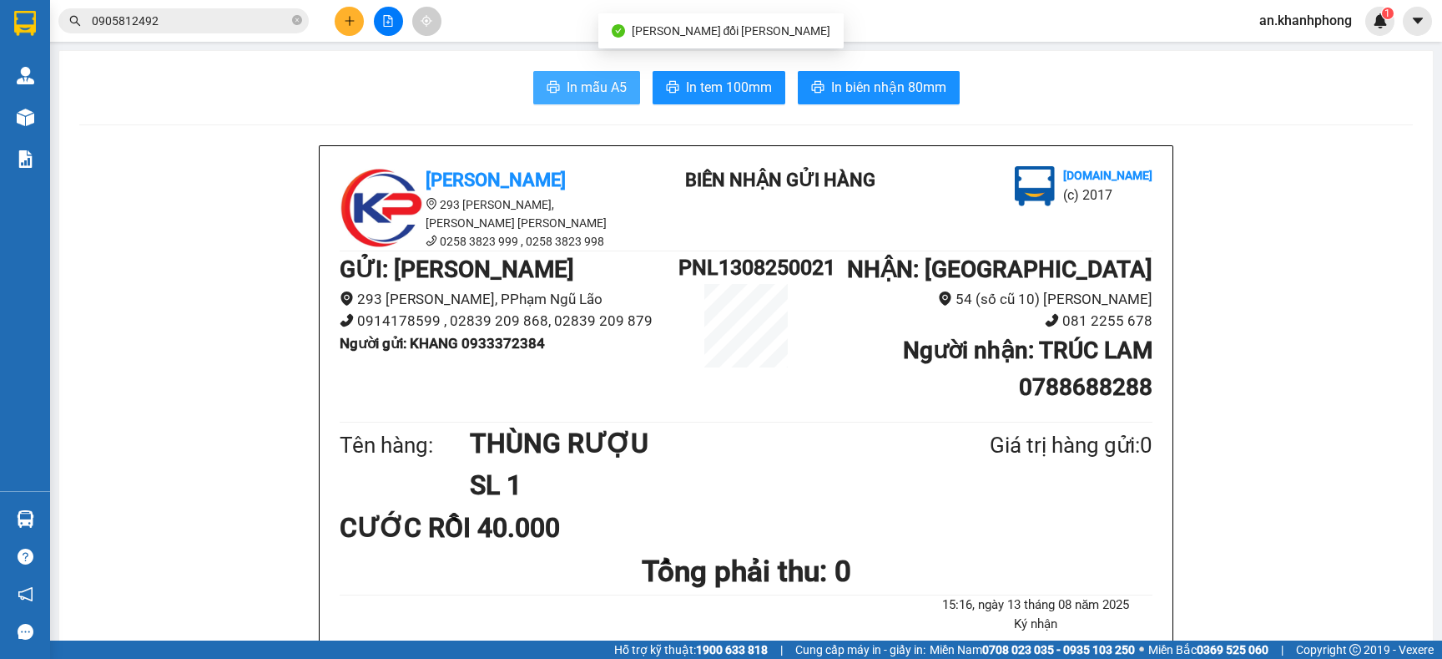
click at [603, 93] on span "In mẫu A5" at bounding box center [597, 87] width 60 height 21
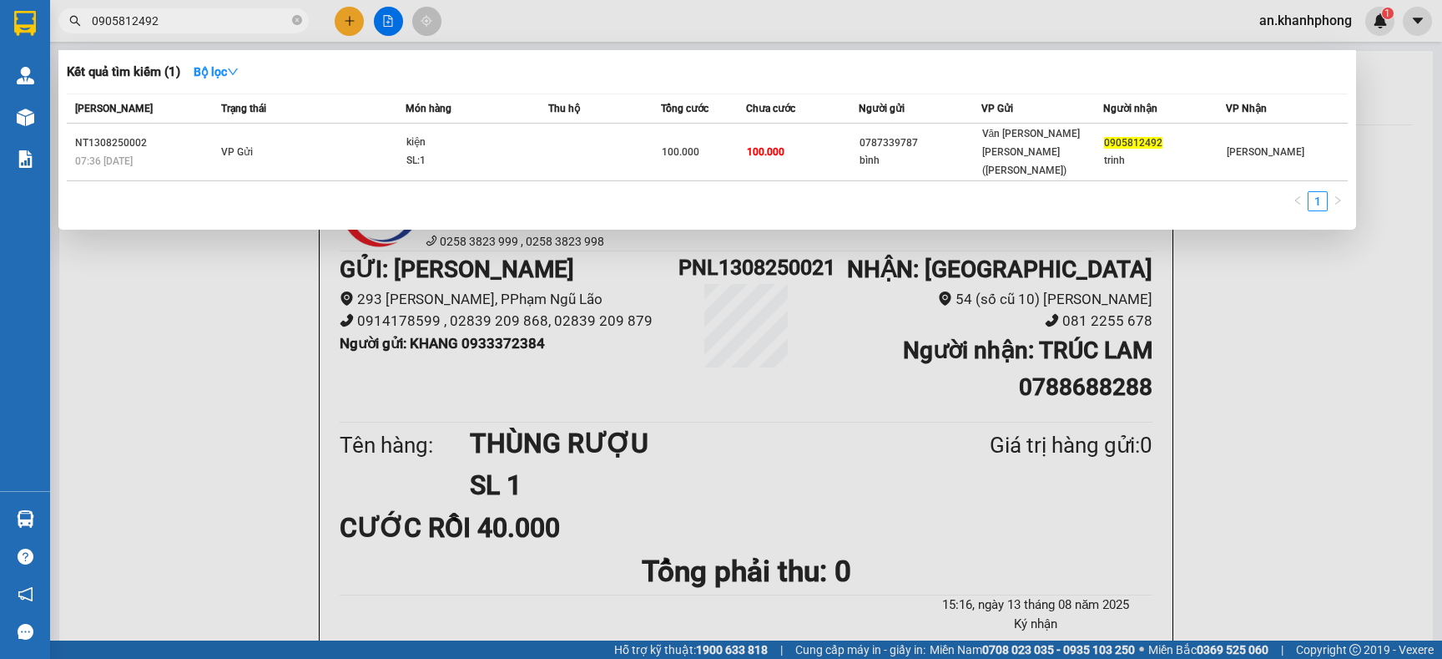
click at [218, 22] on input "0905812492" at bounding box center [190, 21] width 197 height 18
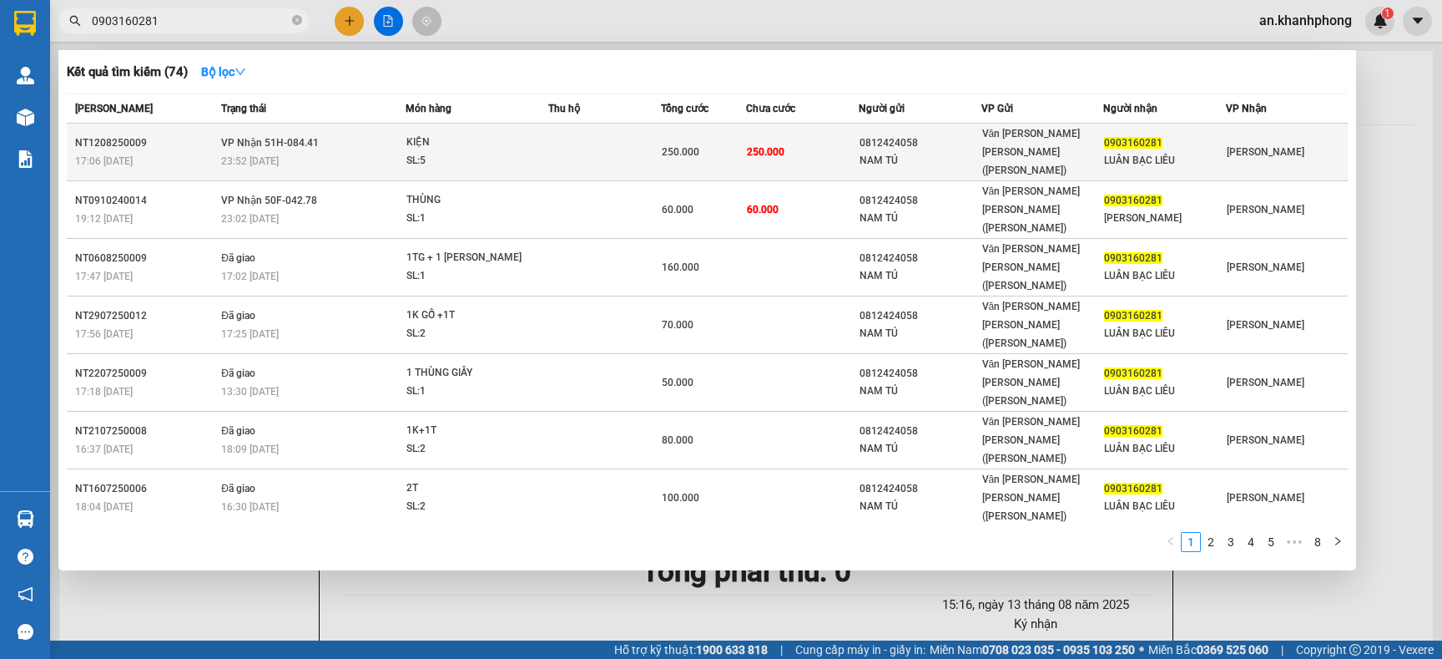
type input "0903160281"
click at [828, 145] on td "250.000" at bounding box center [802, 153] width 113 height 58
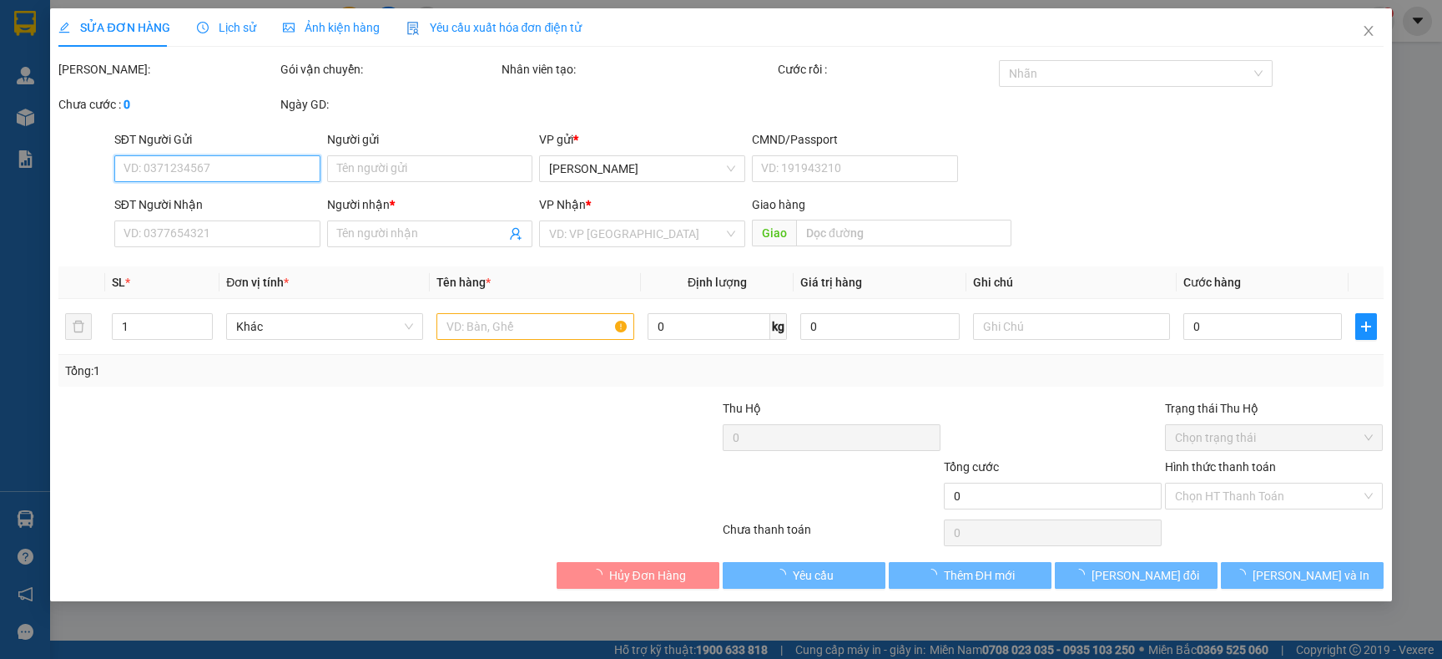
type input "0812424058"
type input "NAM TÚ"
type input "0903160281"
type input "LUÂN BẠC LIÊU"
type input "250.000"
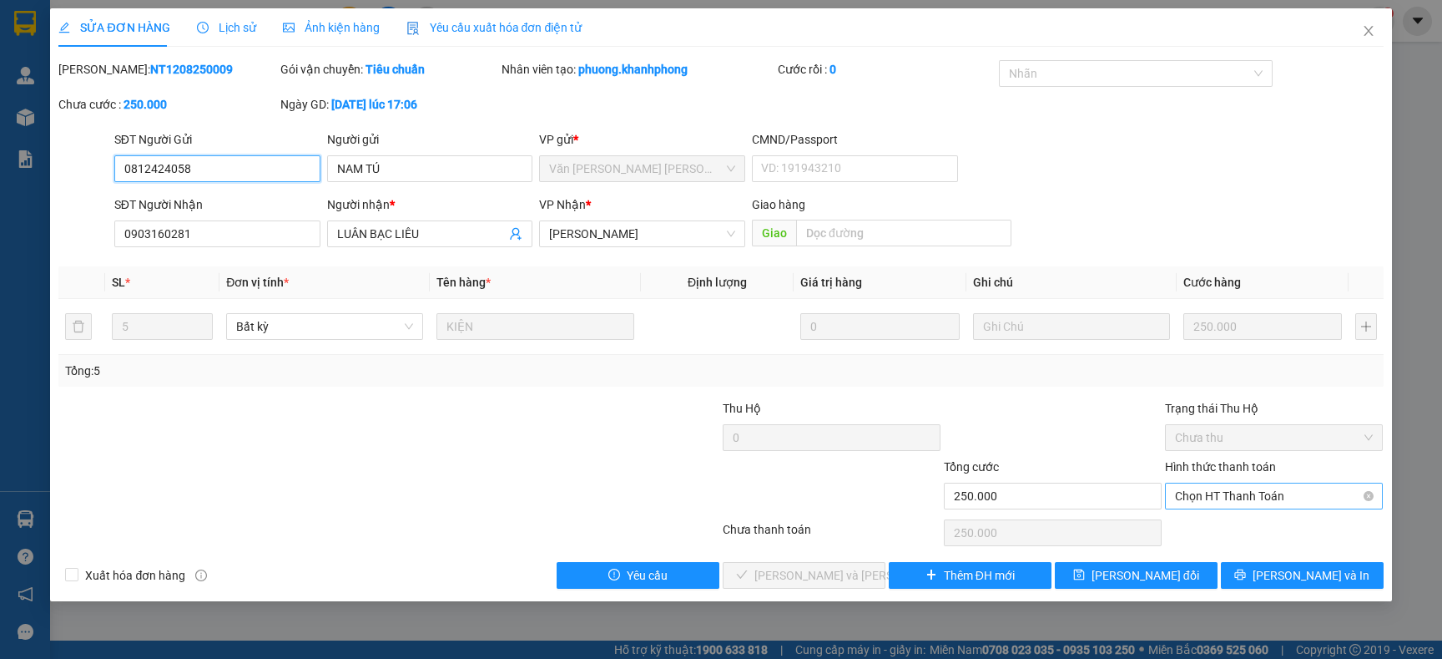
click at [1268, 498] on span "Chọn HT Thanh Toán" at bounding box center [1274, 495] width 198 height 25
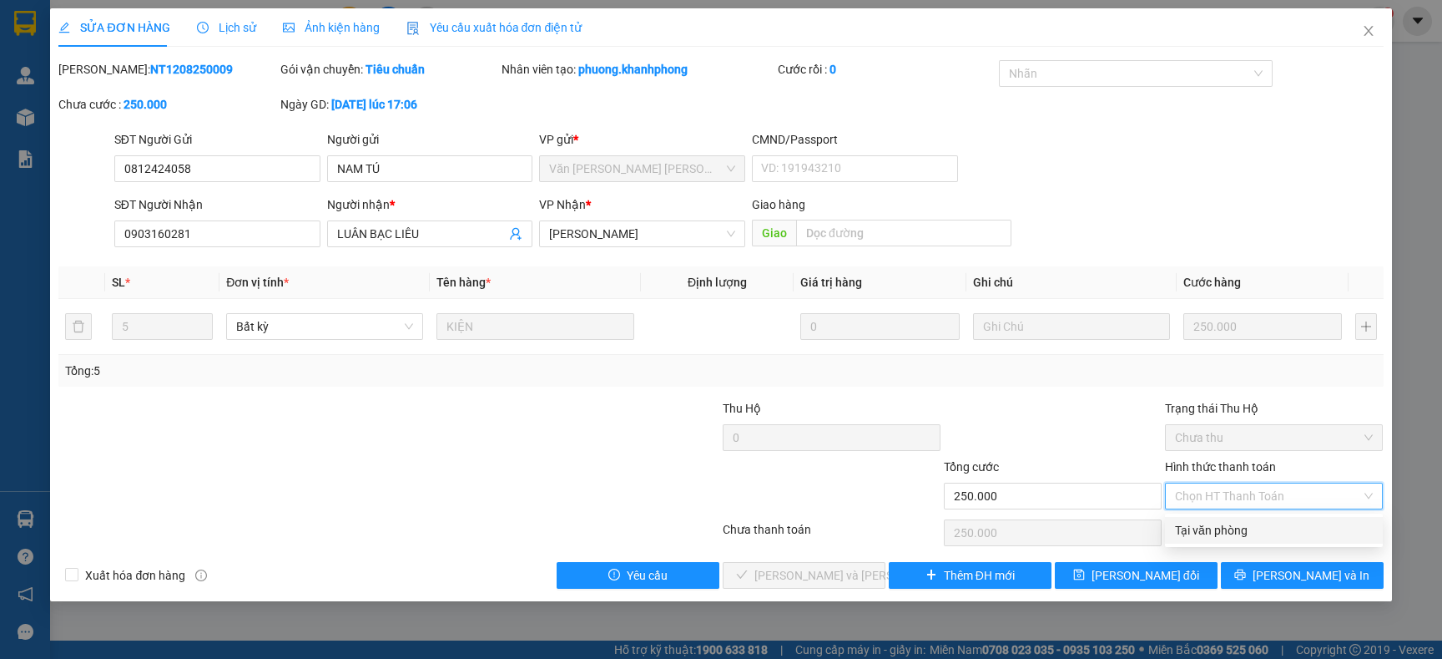
click at [1230, 533] on div "Tại văn phòng" at bounding box center [1274, 530] width 198 height 18
type input "0"
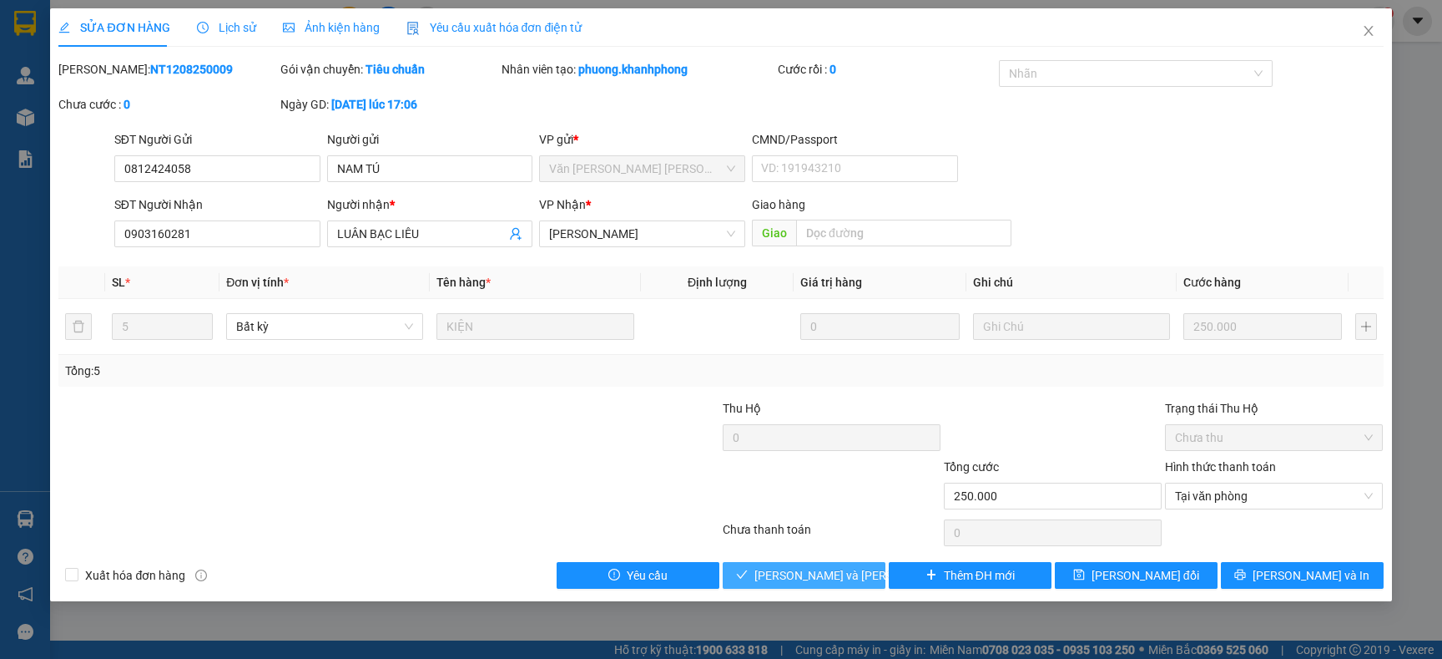
click at [815, 576] on span "[PERSON_NAME] và Giao hàng" at bounding box center [867, 575] width 225 height 18
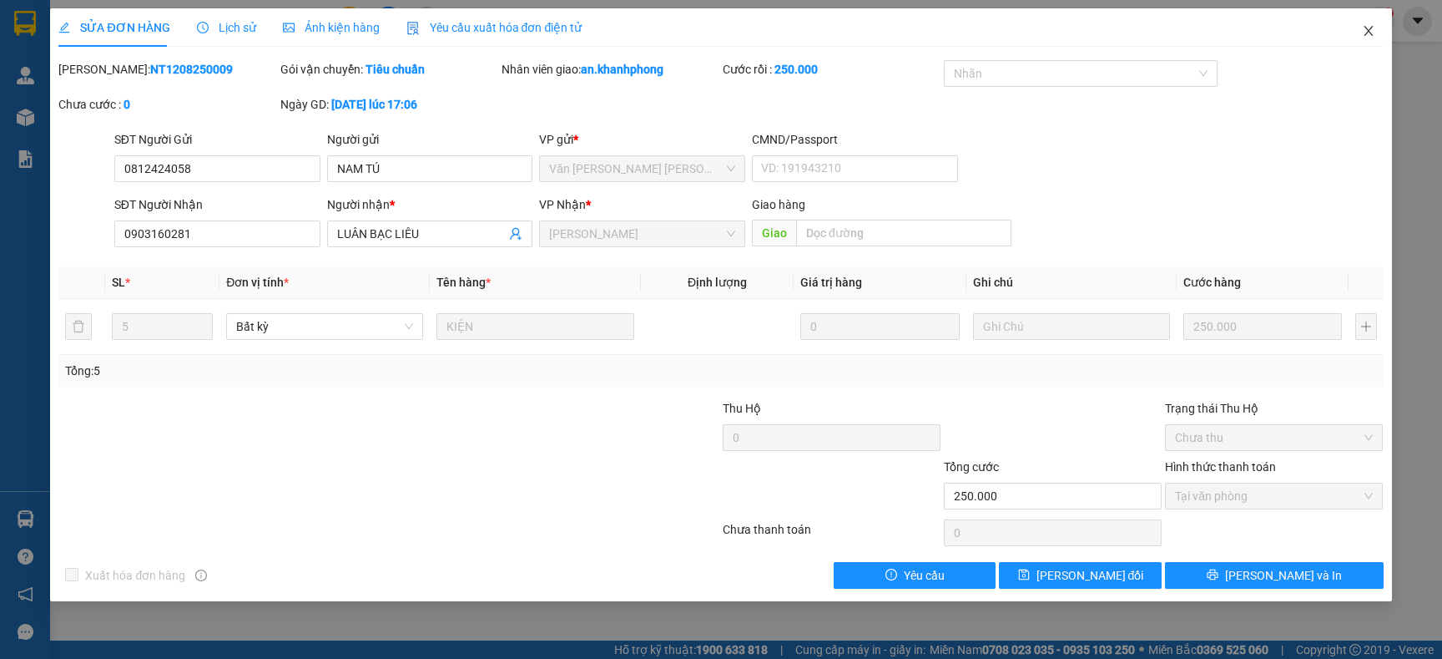
click at [1363, 34] on icon "close" at bounding box center [1368, 30] width 13 height 13
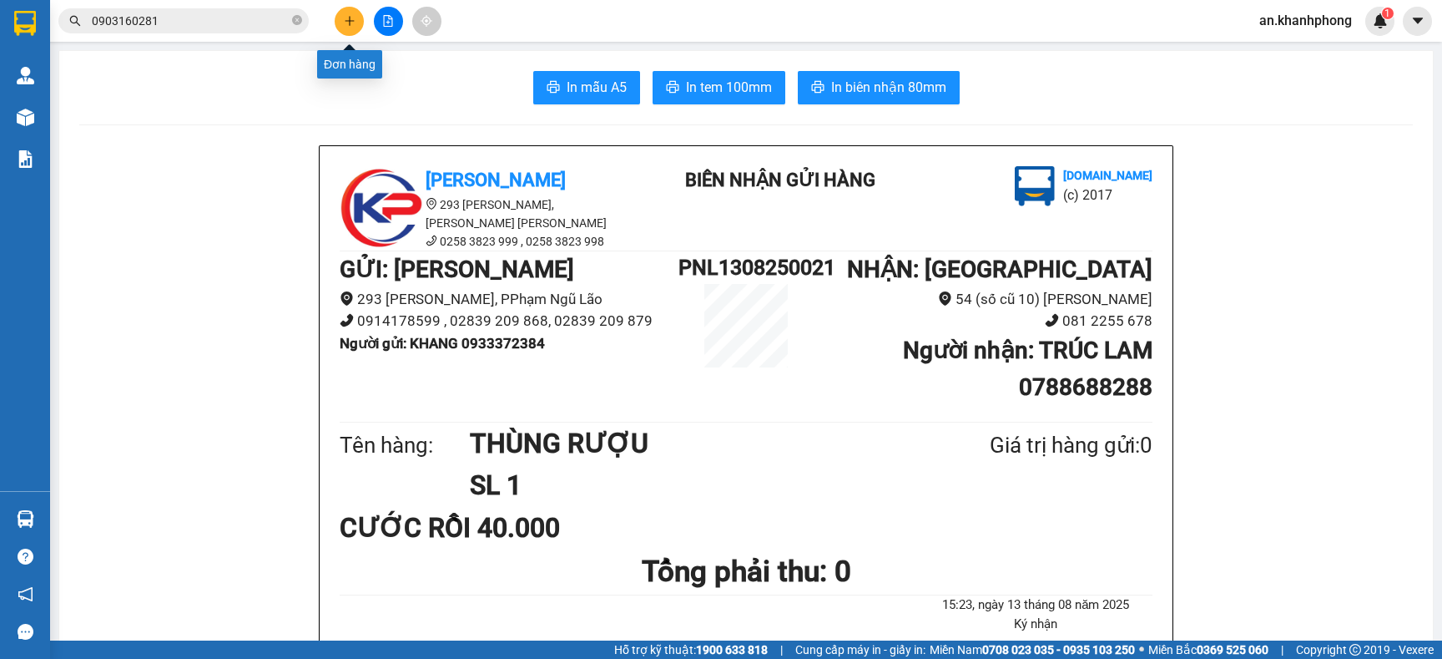
click at [343, 27] on button at bounding box center [349, 21] width 29 height 29
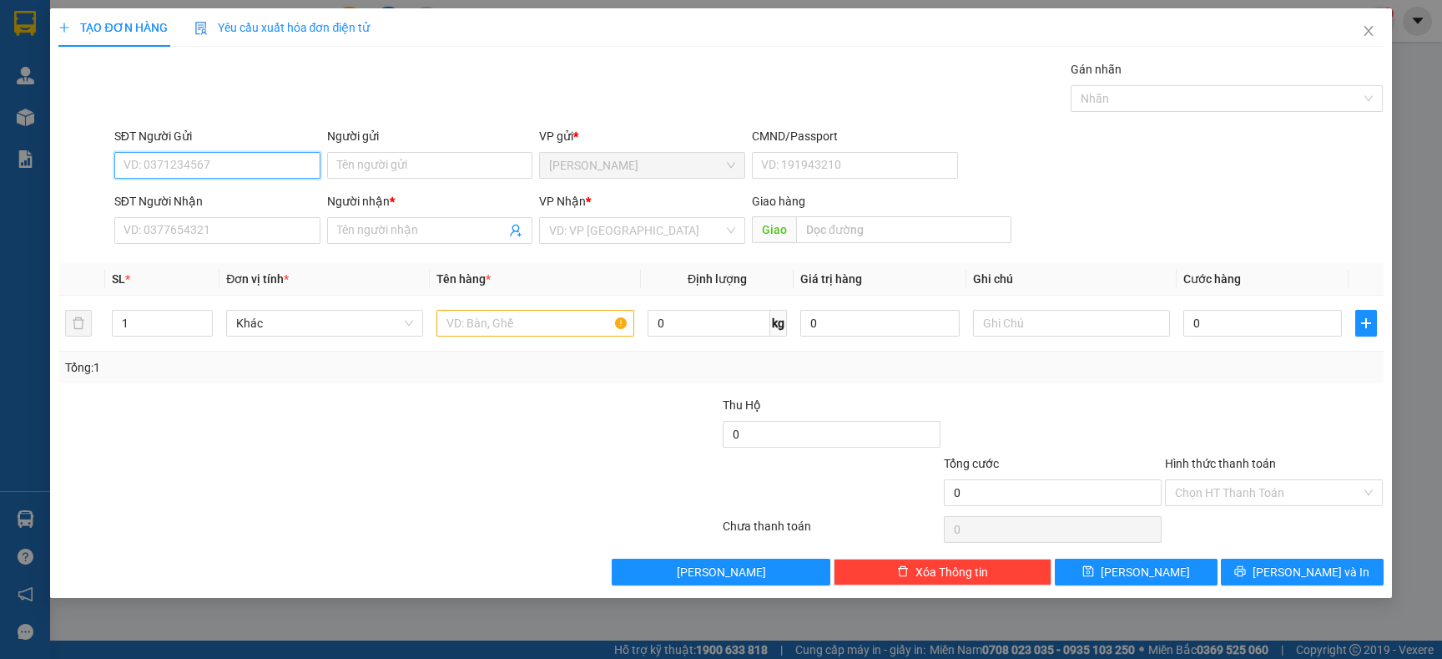
click at [231, 172] on input "SĐT Người Gửi" at bounding box center [217, 165] width 206 height 27
type input "0902341191"
click at [232, 203] on div "0902341191 - CAROTSHOP" at bounding box center [217, 199] width 186 height 18
type input "CAROTSHOP"
type input "0902341191"
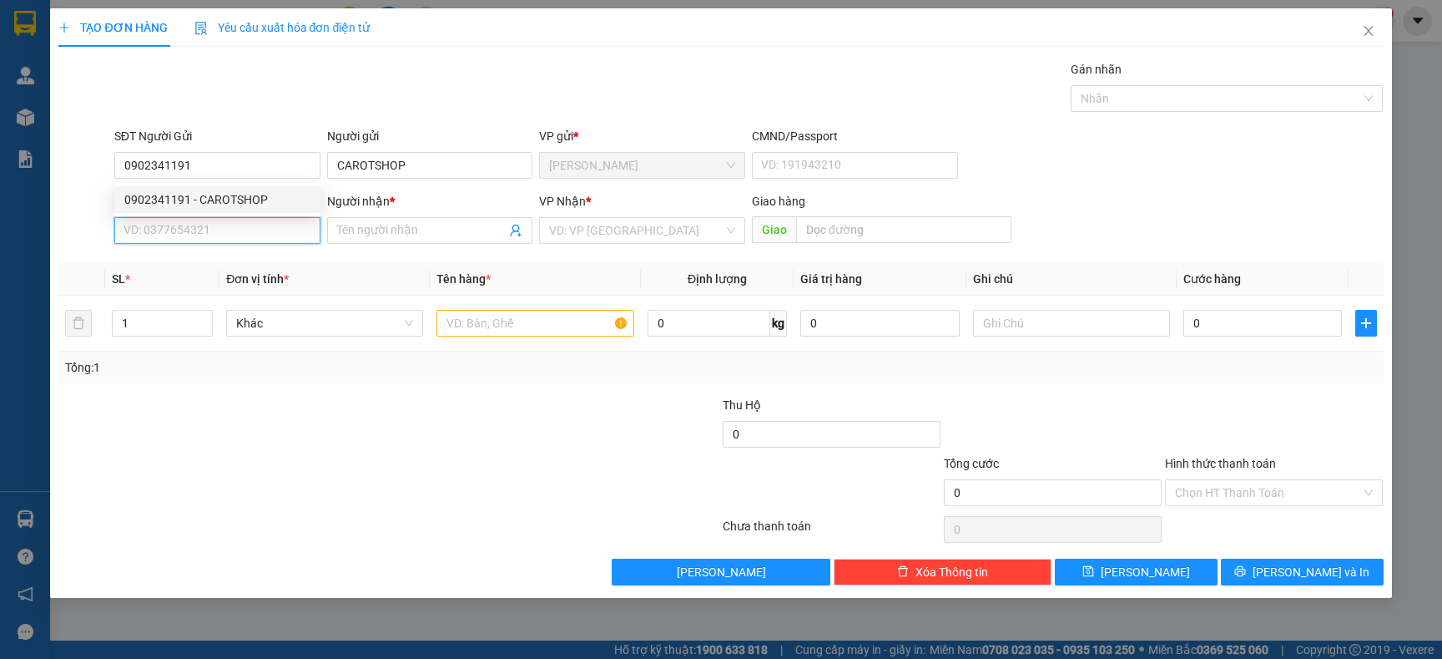
click at [241, 230] on input "SĐT Người Nhận" at bounding box center [217, 230] width 206 height 27
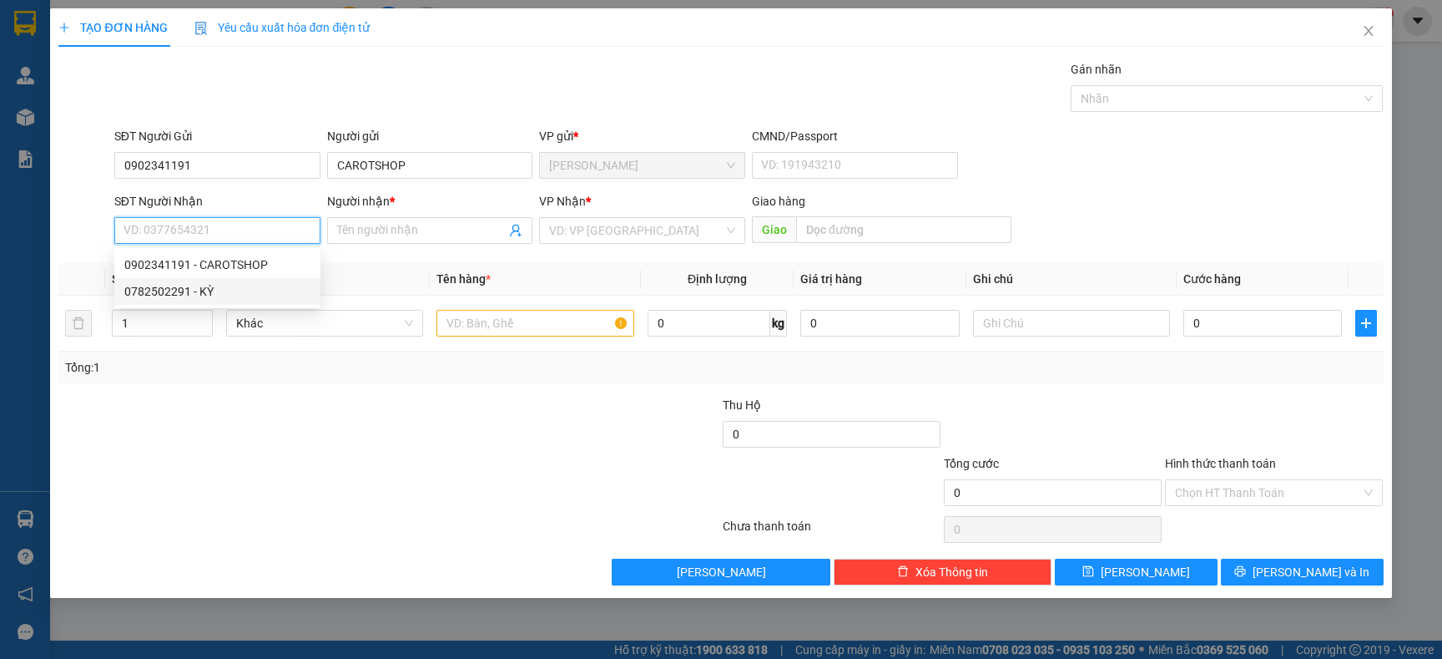
click at [207, 290] on div "0782502291 - KỲ" at bounding box center [217, 291] width 186 height 18
type input "0782502291"
type input "KỲ"
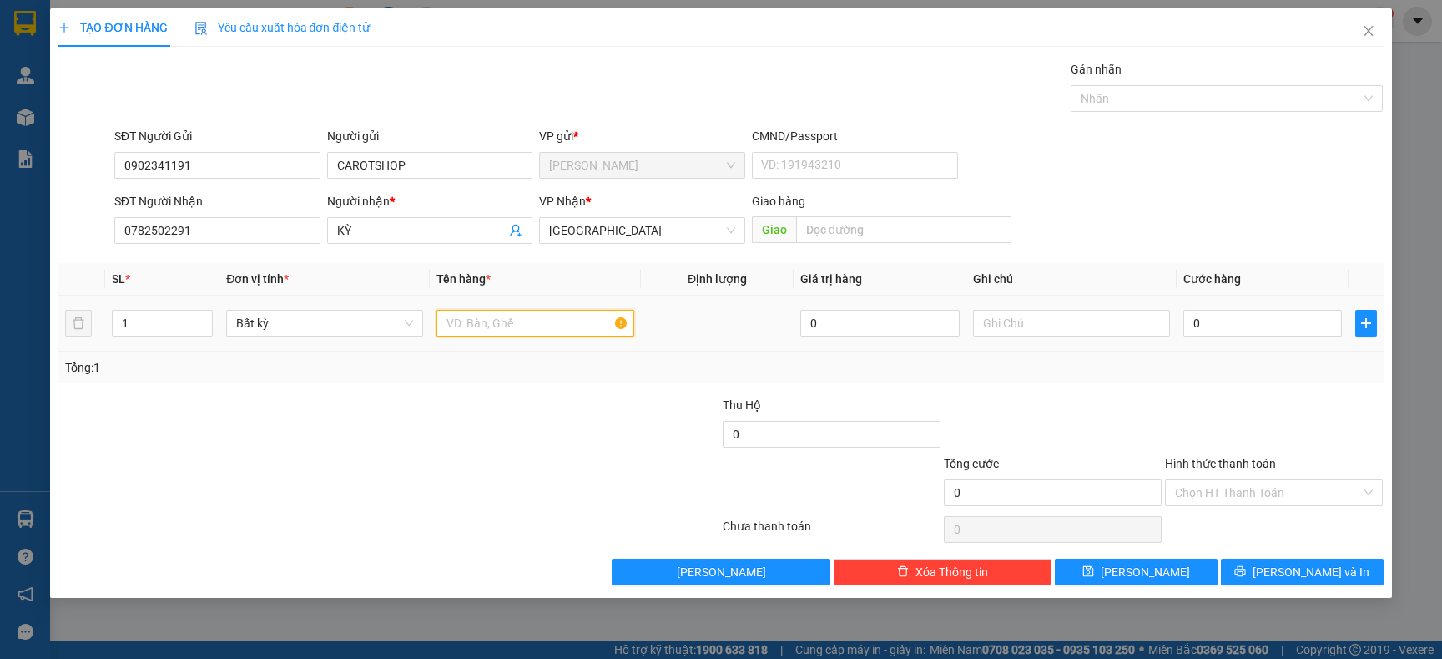
click at [473, 332] on input "text" at bounding box center [535, 323] width 197 height 27
type input "CỤC ĐEN"
click at [1268, 336] on input "0" at bounding box center [1263, 323] width 159 height 27
type input "5"
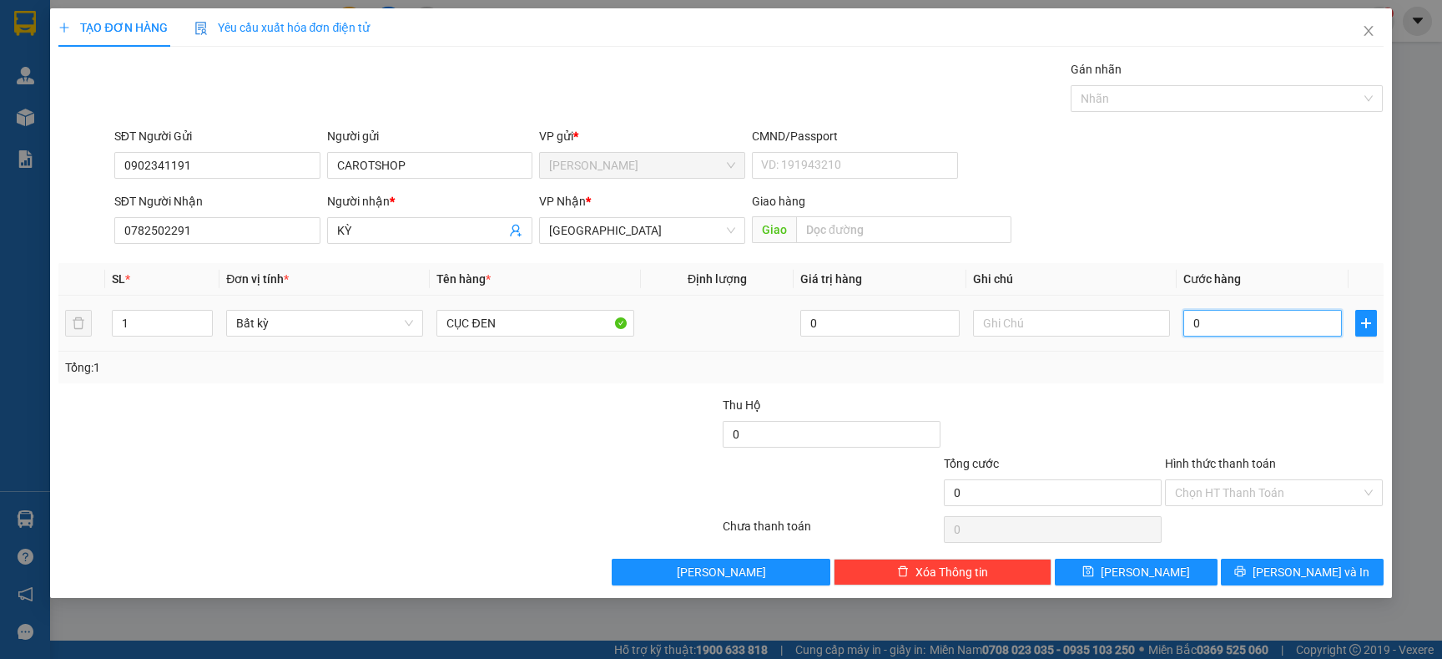
type input "5"
type input "501"
type input "50"
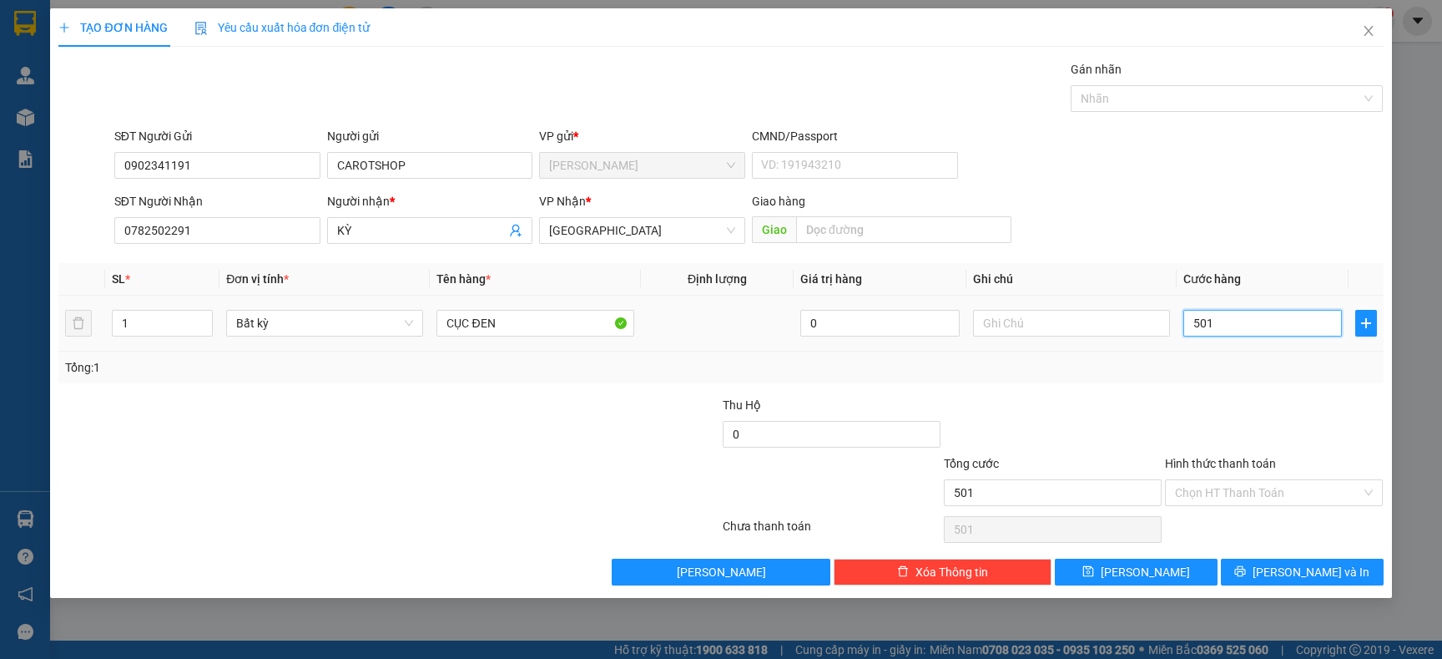
type input "50"
type input "5"
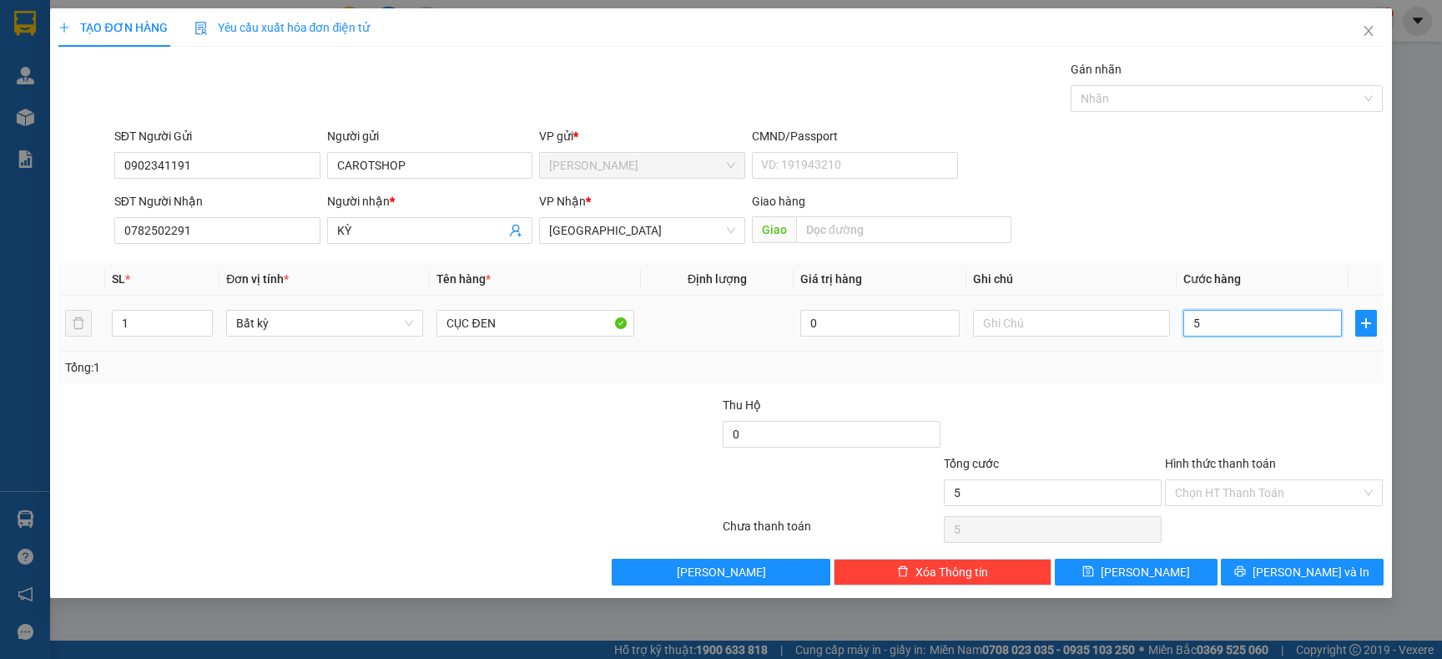
type input "0"
type input "04"
type input "4"
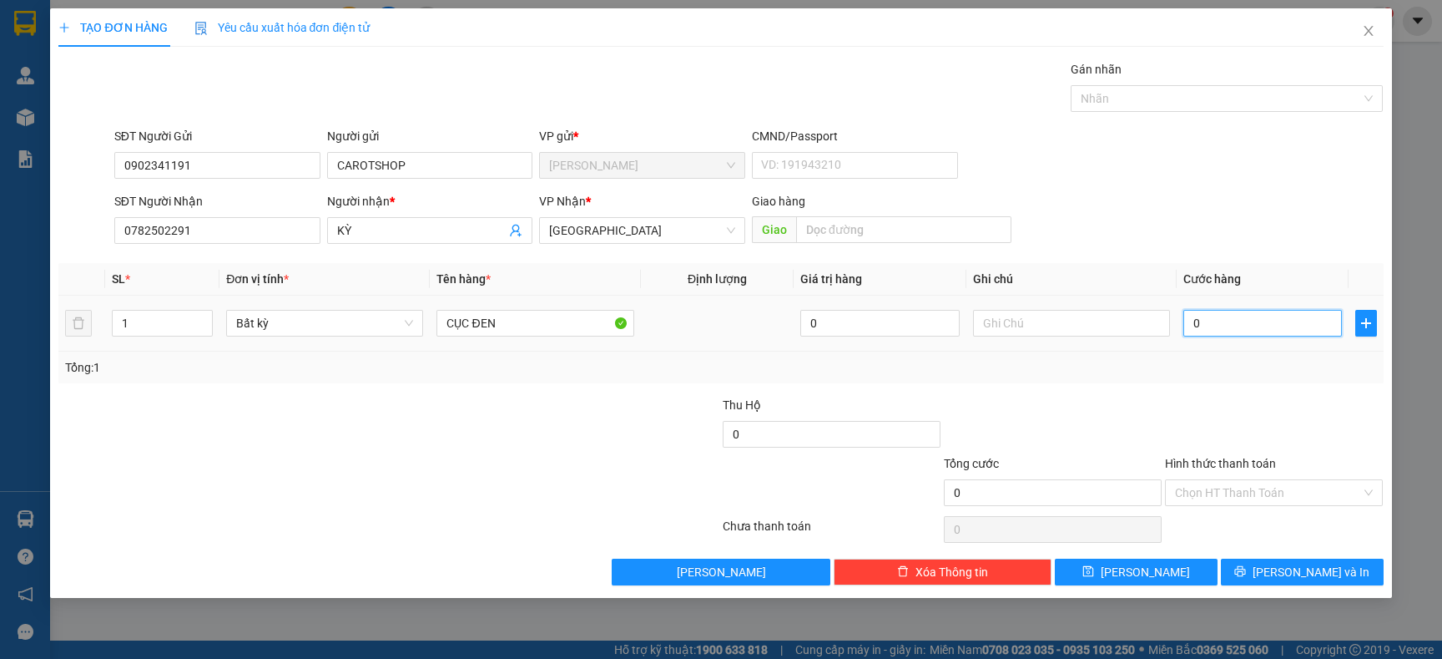
type input "4"
type input "040"
type input "40"
type input "40.000"
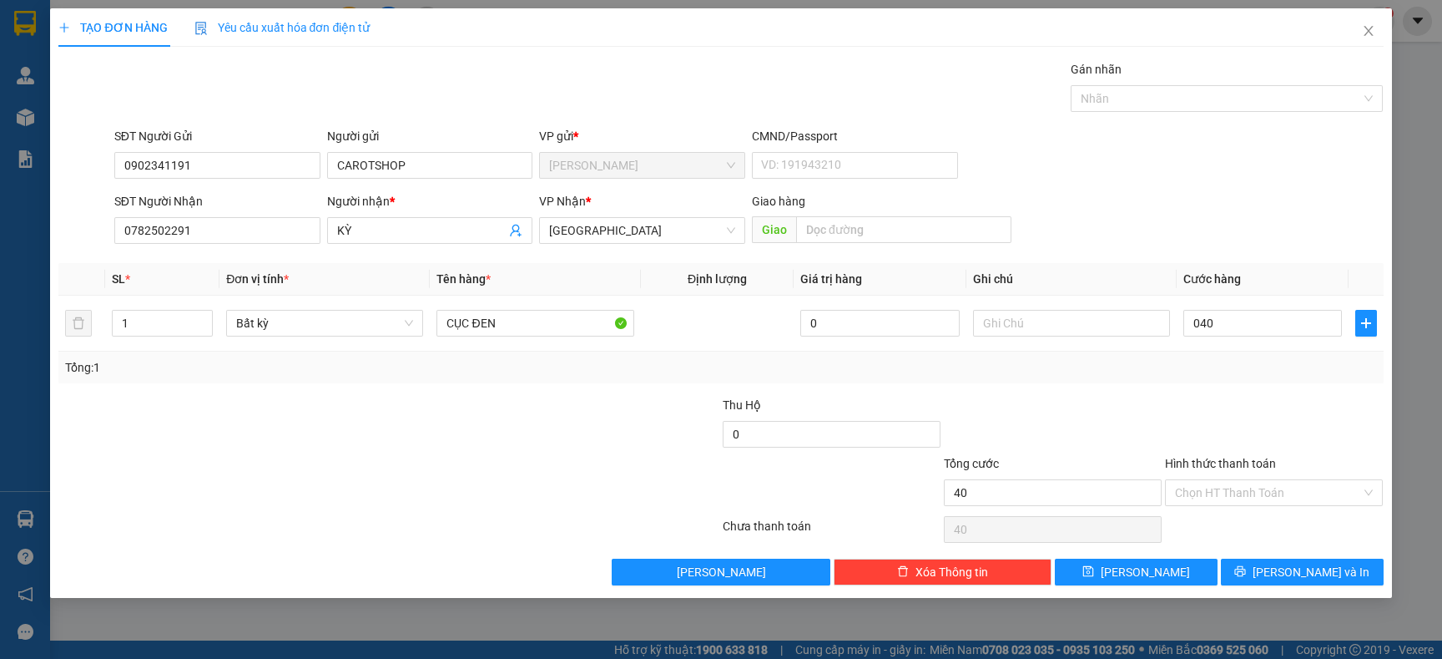
type input "40.000"
click at [1085, 433] on div at bounding box center [1052, 425] width 221 height 58
click at [1296, 581] on span "[PERSON_NAME] và In" at bounding box center [1311, 572] width 117 height 18
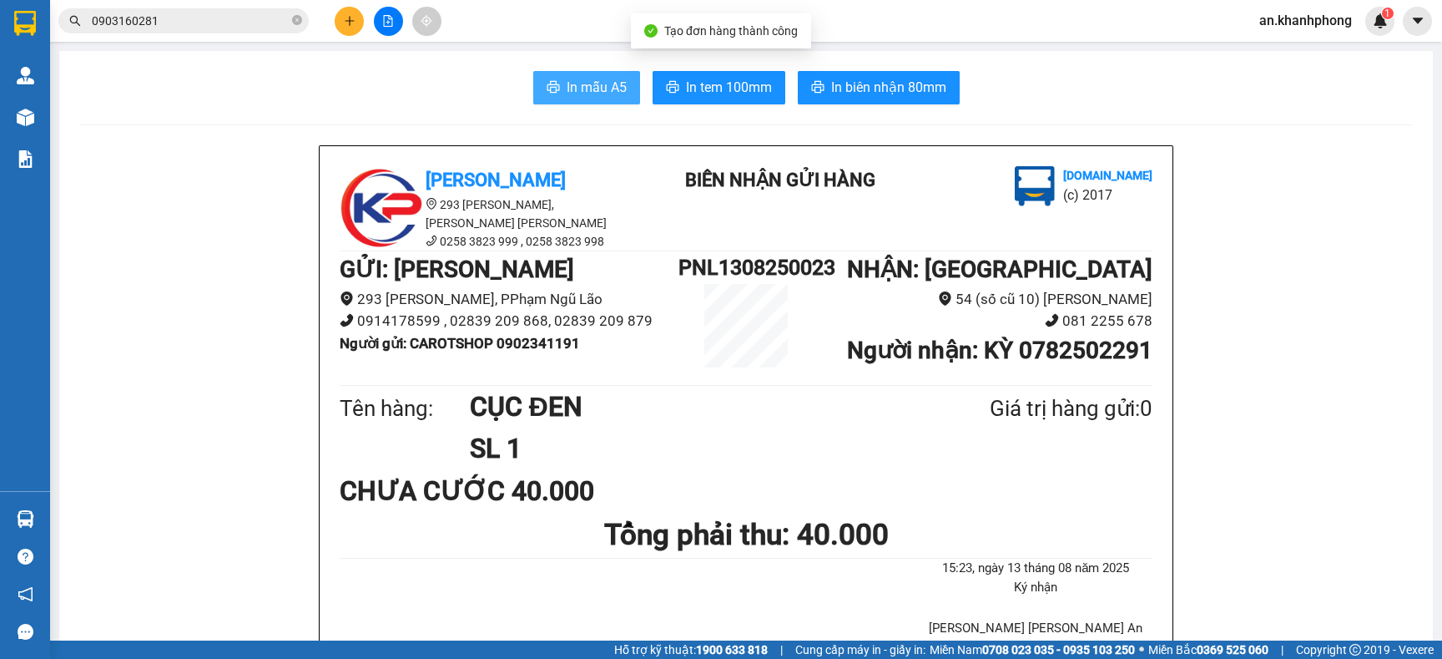
click at [569, 100] on button "In mẫu A5" at bounding box center [586, 87] width 107 height 33
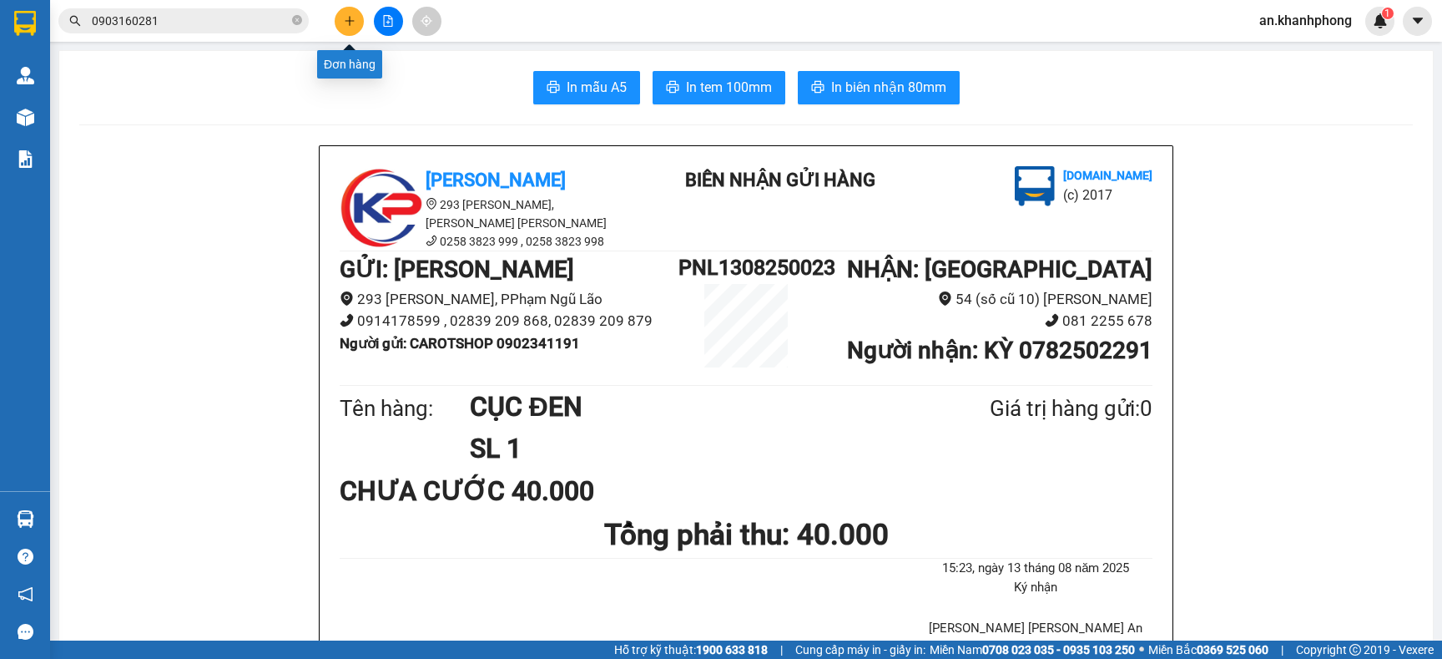
click at [344, 21] on icon "plus" at bounding box center [350, 21] width 12 height 12
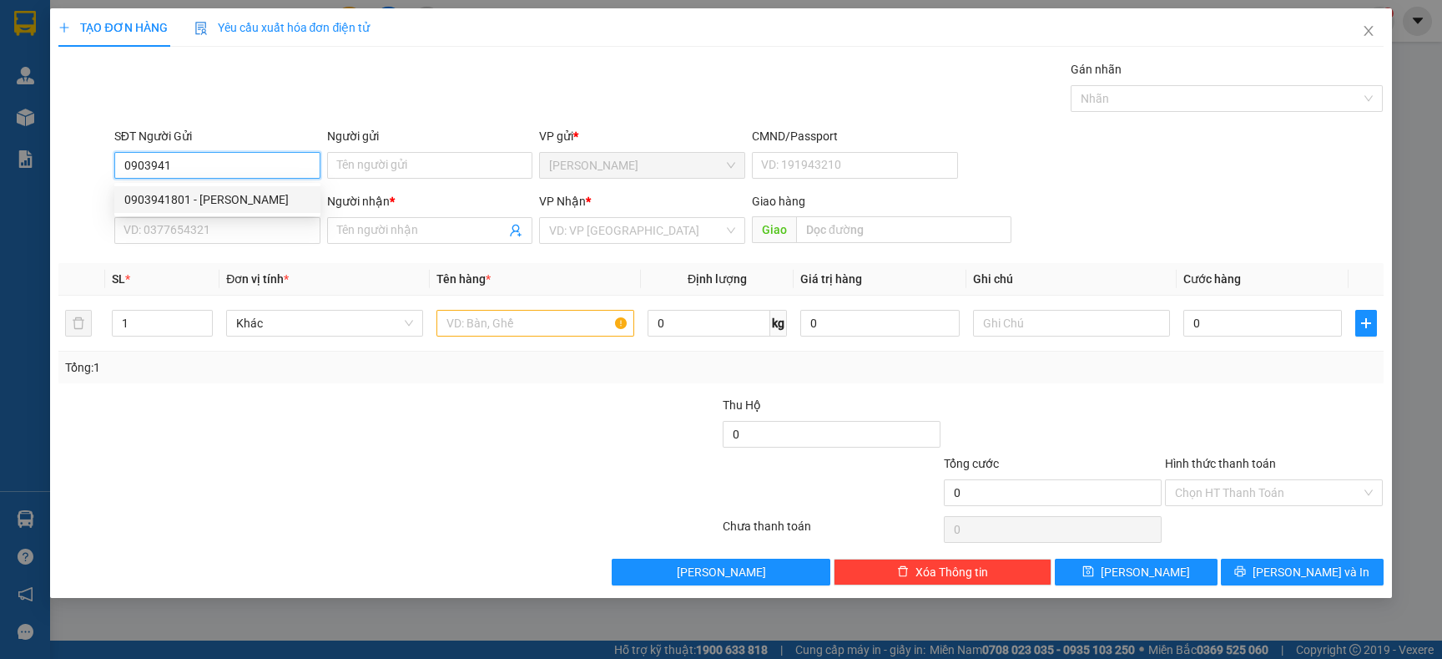
click at [212, 188] on div "0903941801 - QUỲNH" at bounding box center [217, 199] width 206 height 27
type input "0903941801"
type input "QUỲNH"
type input "0903941801"
click at [222, 235] on input "SĐT Người Nhận" at bounding box center [217, 230] width 206 height 27
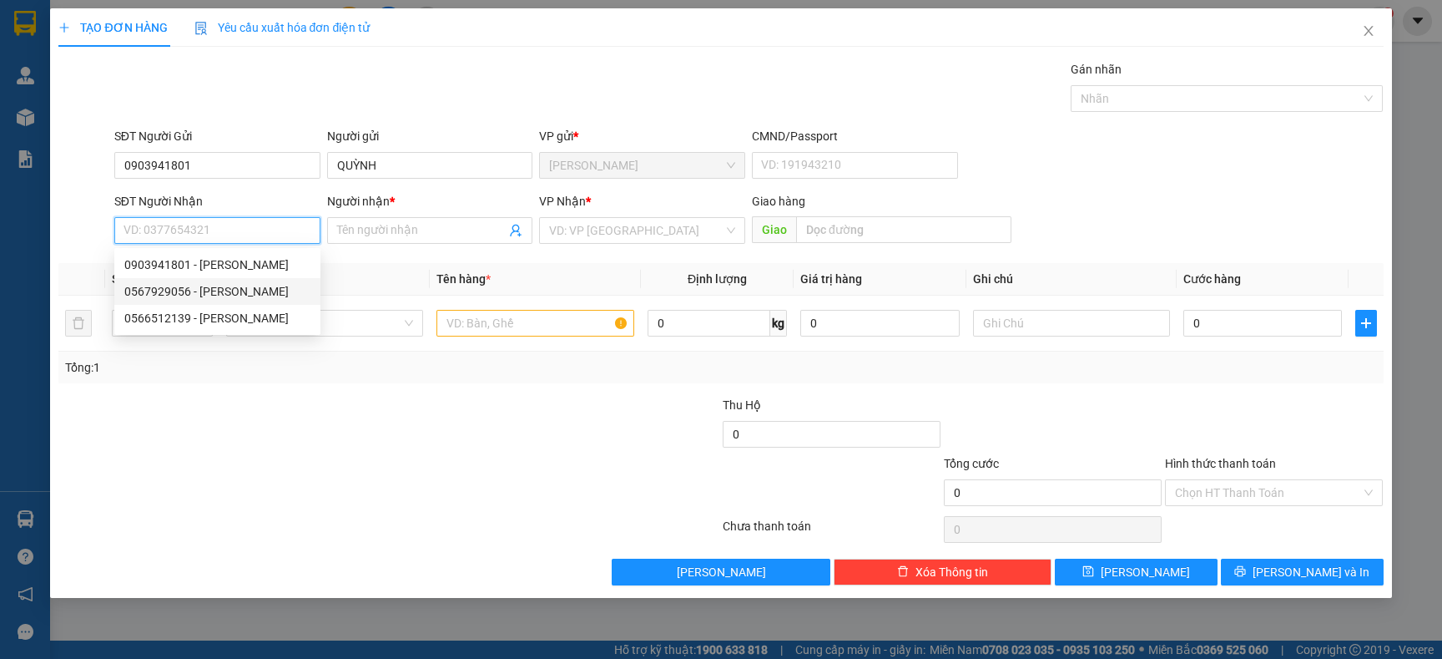
click at [231, 291] on div "0567929056 - TRÂM ANH" at bounding box center [217, 291] width 186 height 18
type input "0567929056"
type input "TRÂM ANH"
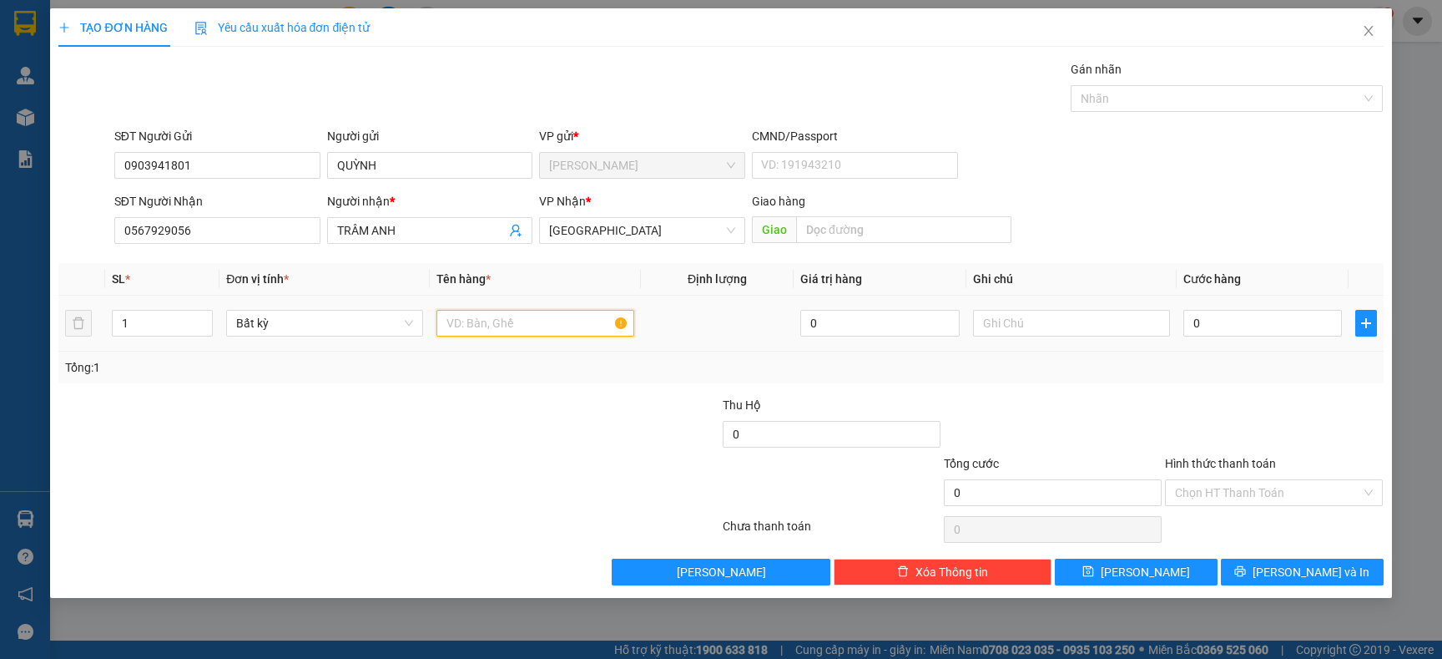
click at [534, 317] on input "text" at bounding box center [535, 323] width 197 height 27
type input "R"
click at [1260, 330] on input "0" at bounding box center [1263, 323] width 159 height 27
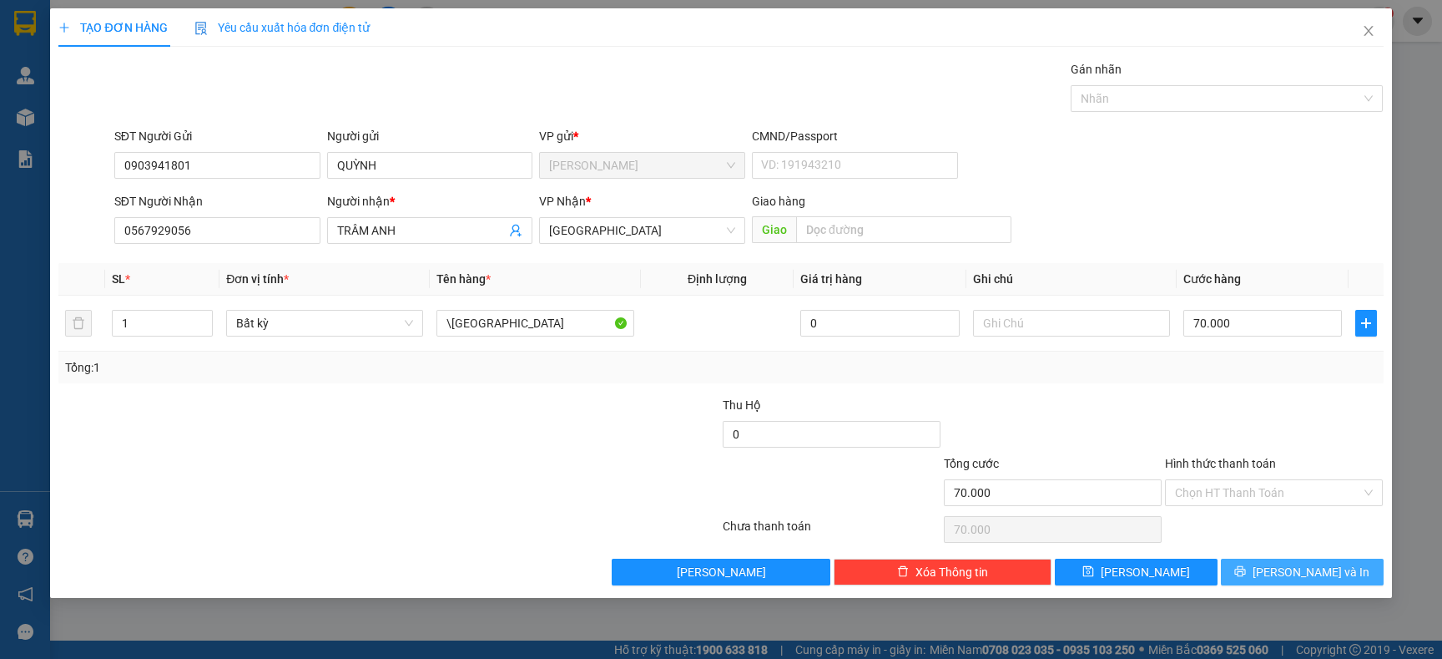
click at [1296, 568] on span "[PERSON_NAME] và In" at bounding box center [1311, 572] width 117 height 18
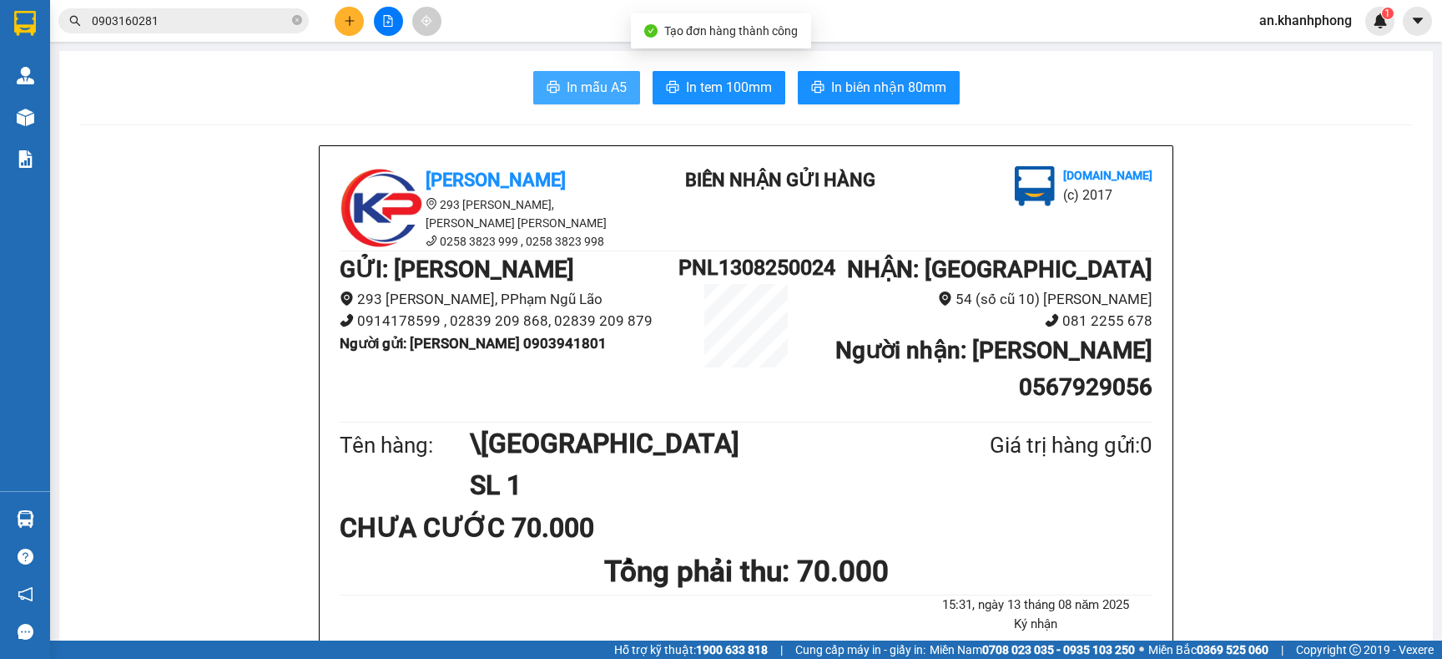
click at [570, 97] on span "In mẫu A5" at bounding box center [597, 87] width 60 height 21
click at [354, 26] on icon "plus" at bounding box center [350, 21] width 12 height 12
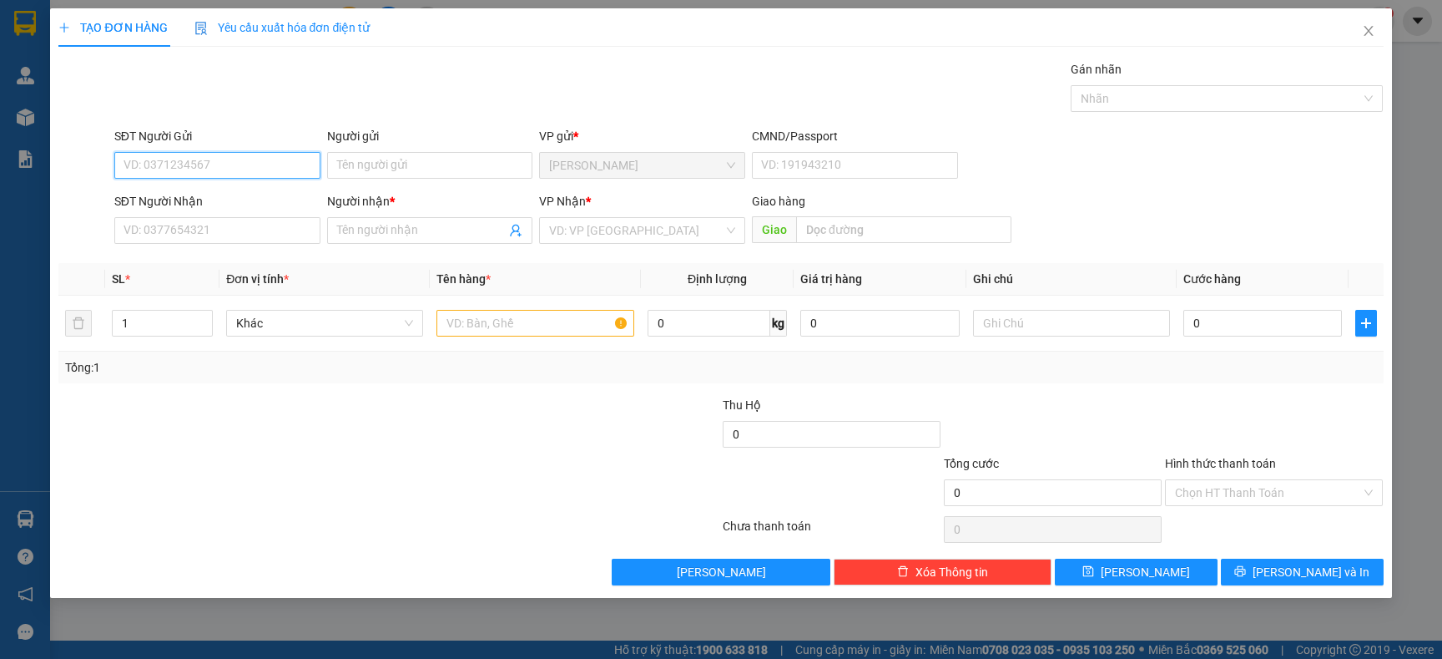
click at [285, 161] on input "SĐT Người Gửi" at bounding box center [217, 165] width 206 height 27
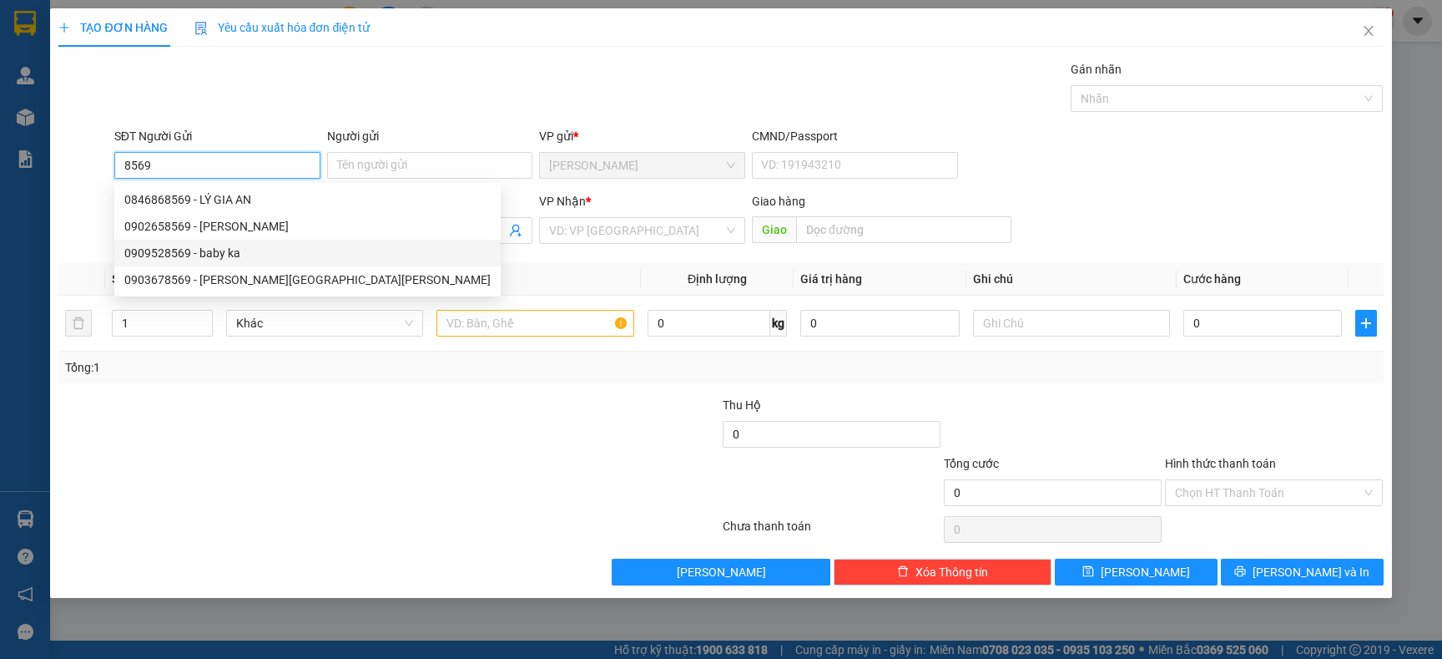
click at [243, 252] on div "0909528569 - baby ka" at bounding box center [307, 253] width 366 height 18
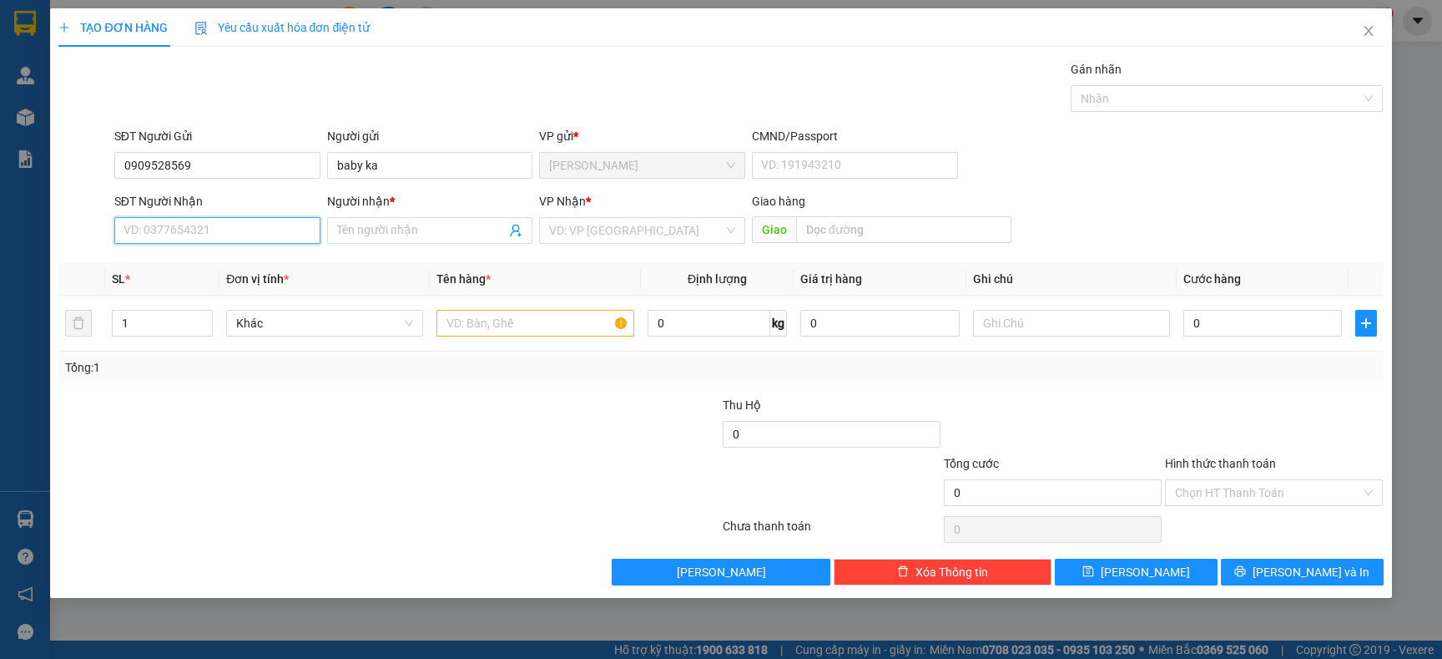
click at [251, 235] on input "SĐT Người Nhận" at bounding box center [217, 230] width 206 height 27
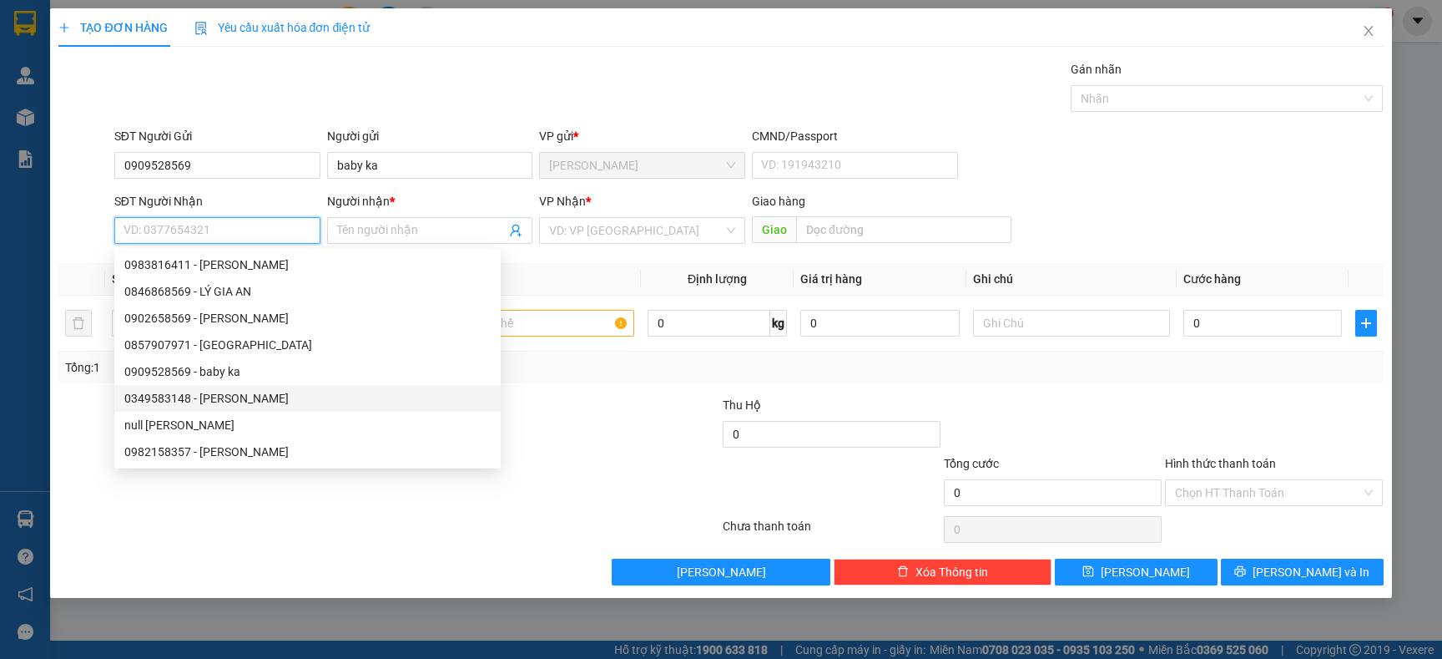
click at [244, 396] on div "0349583148 - ANH VINH" at bounding box center [307, 398] width 366 height 18
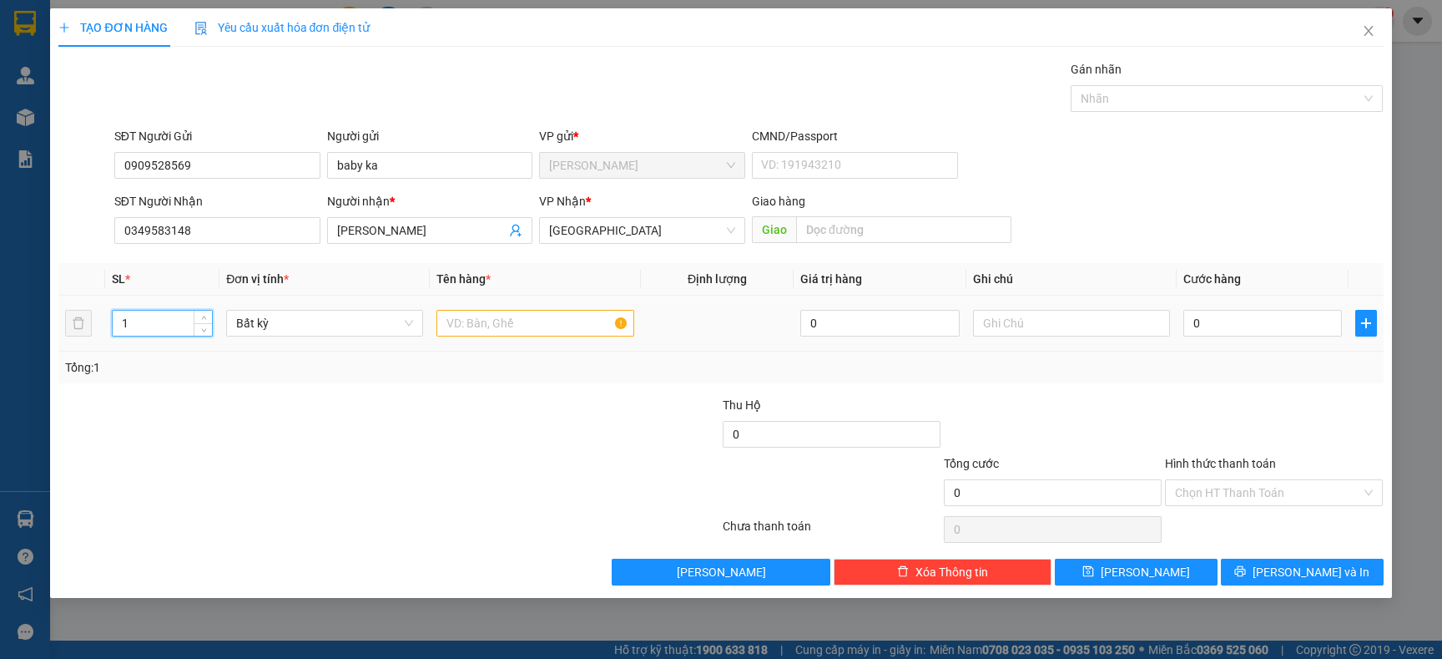
click at [144, 313] on input "1" at bounding box center [163, 323] width 100 height 25
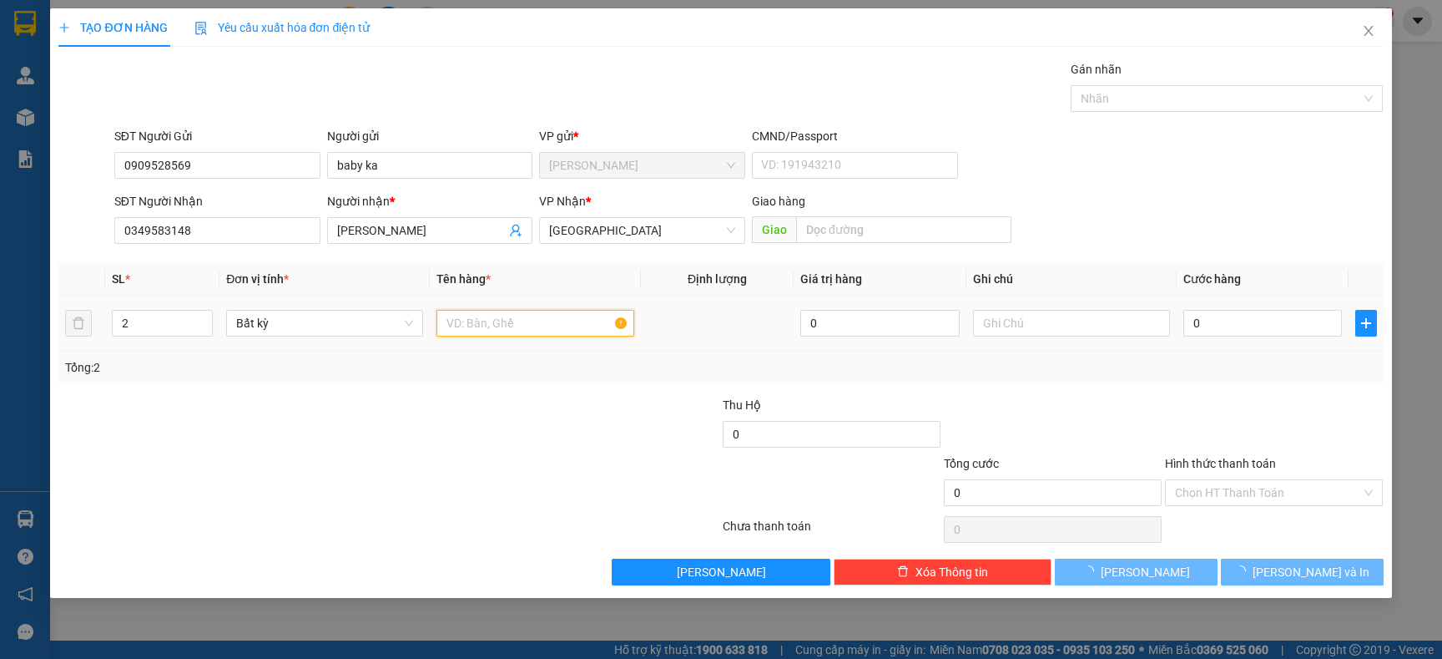
click at [498, 328] on input "text" at bounding box center [535, 323] width 197 height 27
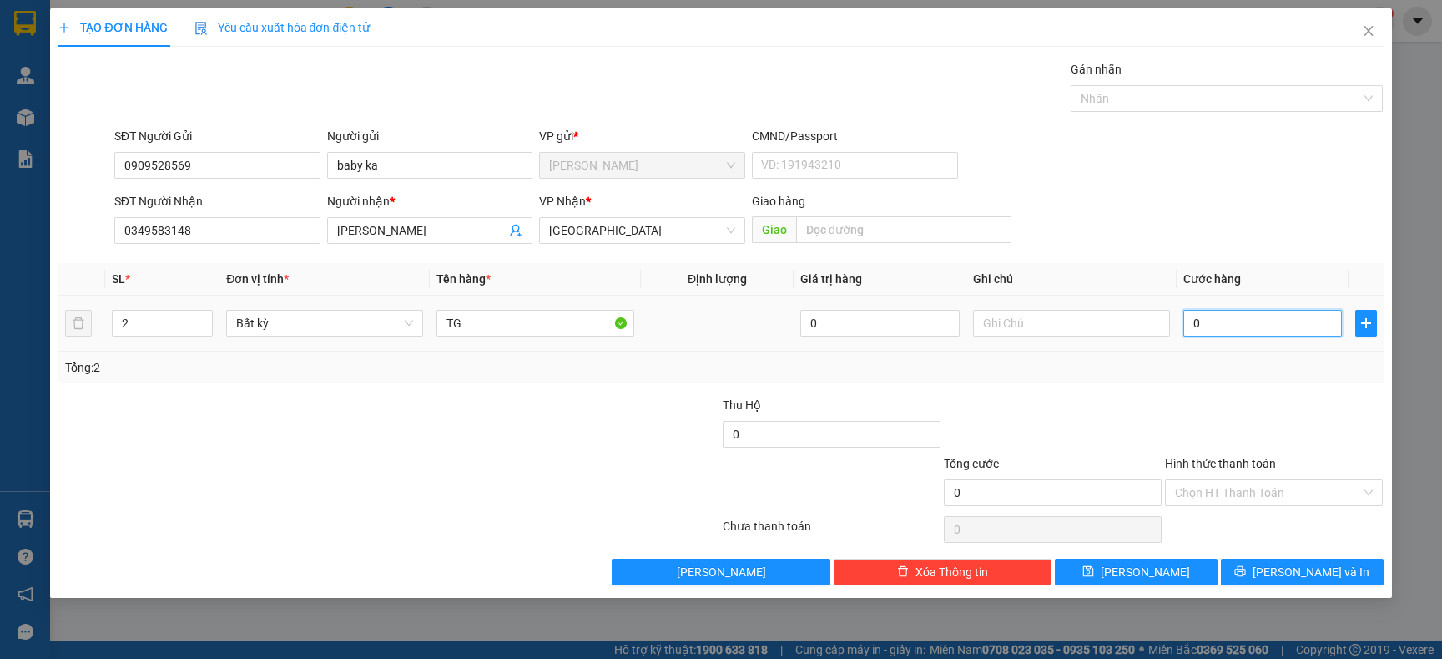
click at [1229, 327] on input "0" at bounding box center [1263, 323] width 159 height 27
click at [1285, 570] on button "[PERSON_NAME] và In" at bounding box center [1302, 571] width 163 height 27
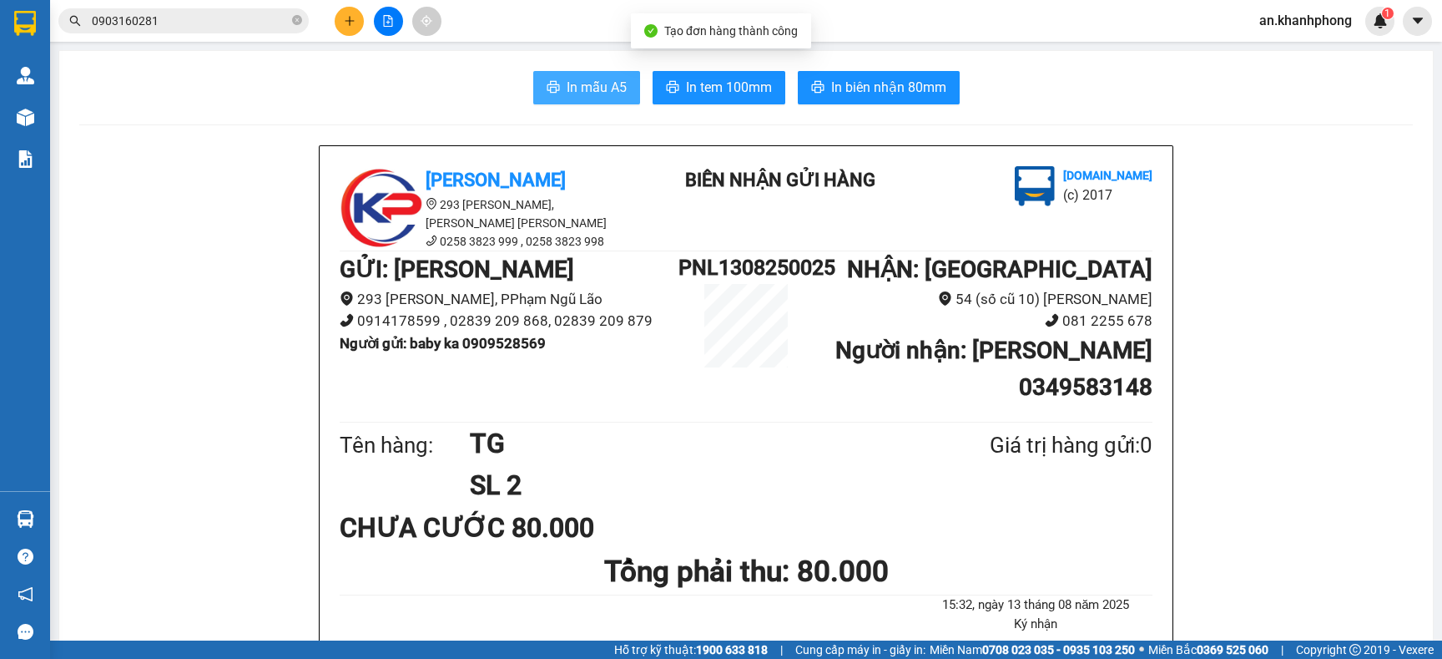
click at [575, 86] on span "In mẫu A5" at bounding box center [597, 87] width 60 height 21
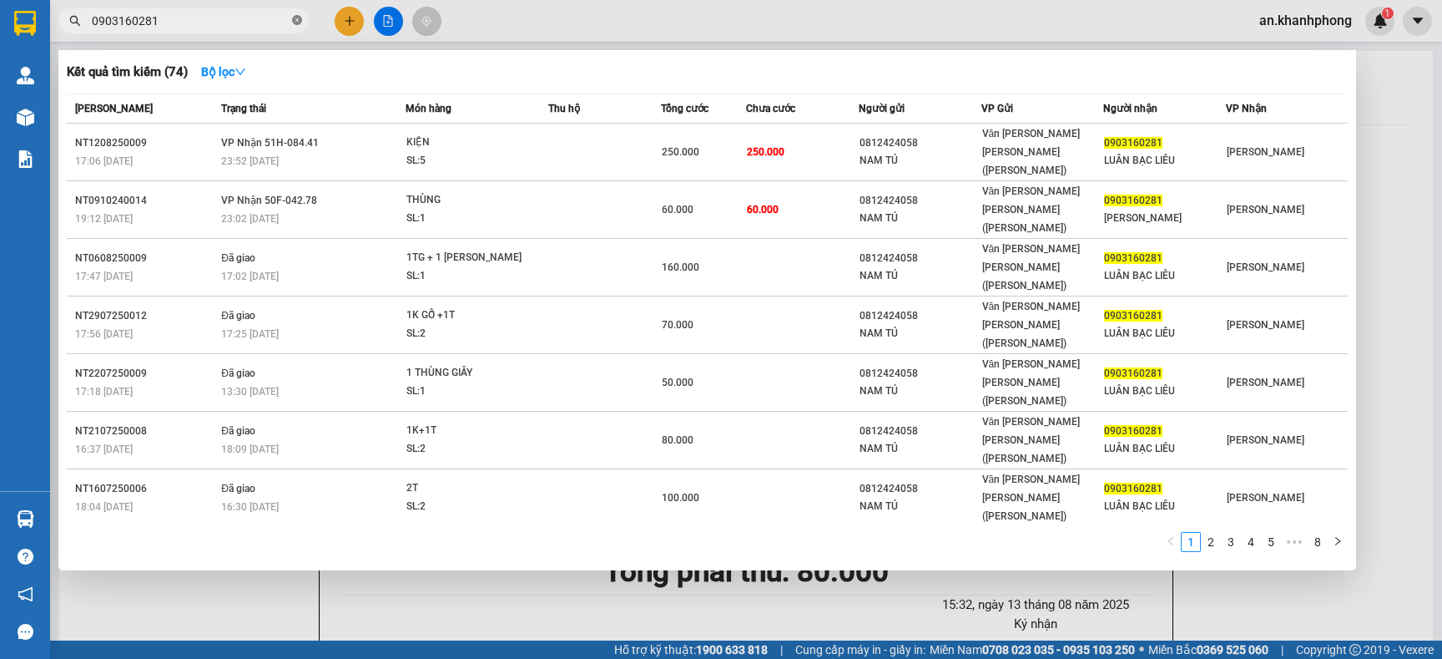
click at [292, 22] on icon "close-circle" at bounding box center [297, 20] width 10 height 10
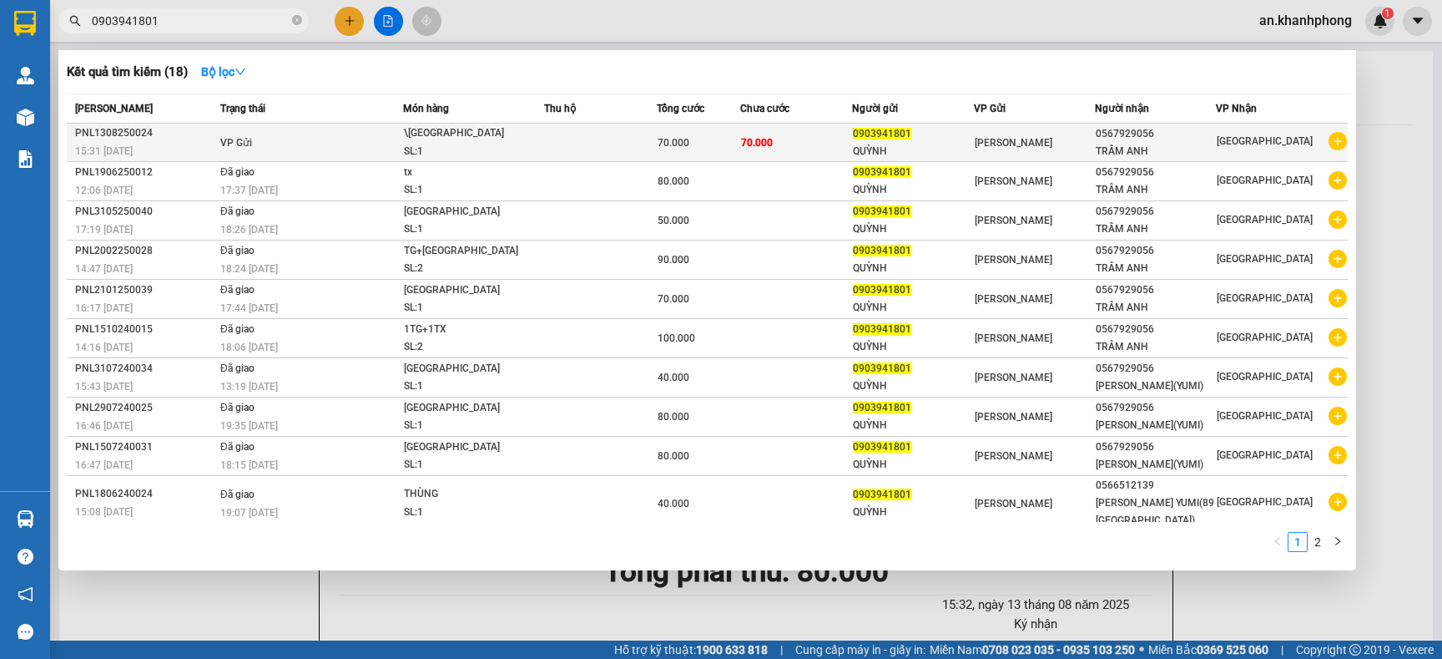
click at [645, 135] on td at bounding box center [600, 143] width 112 height 38
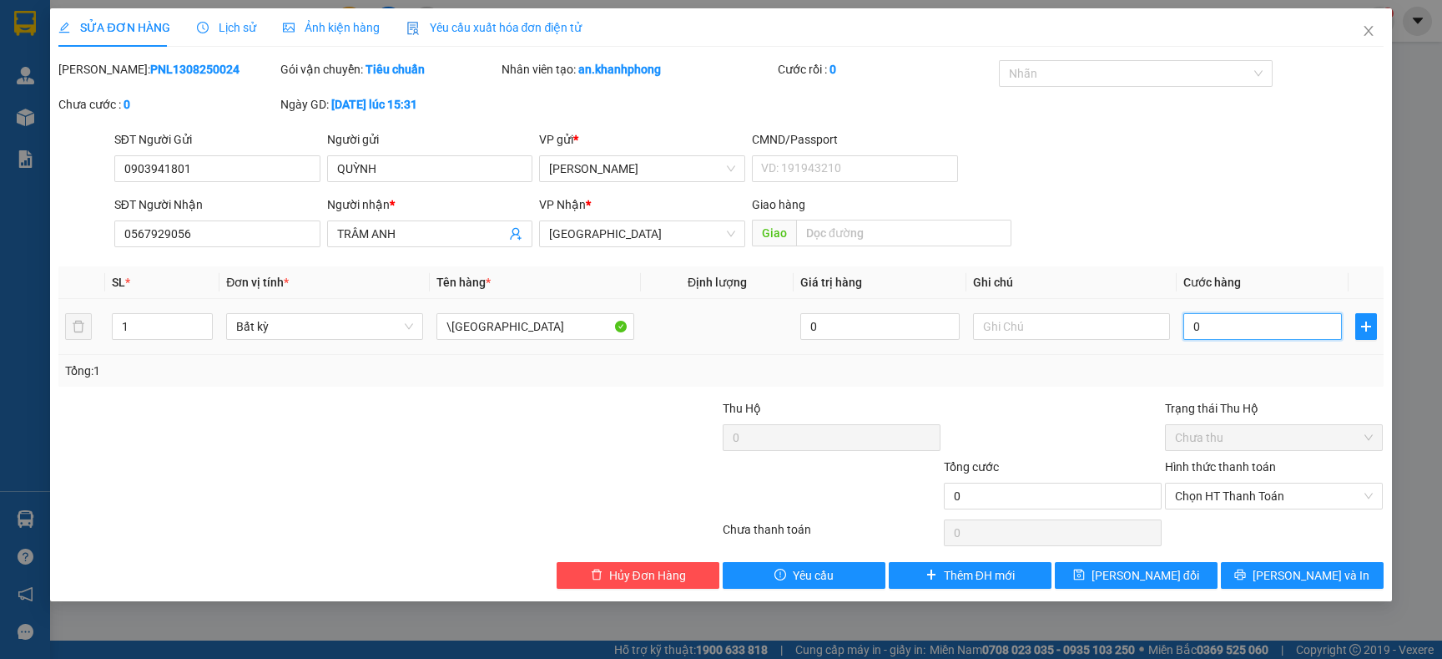
click at [1246, 321] on input "0" at bounding box center [1263, 326] width 159 height 27
click at [1228, 381] on div "Tổng: 1" at bounding box center [720, 371] width 1325 height 32
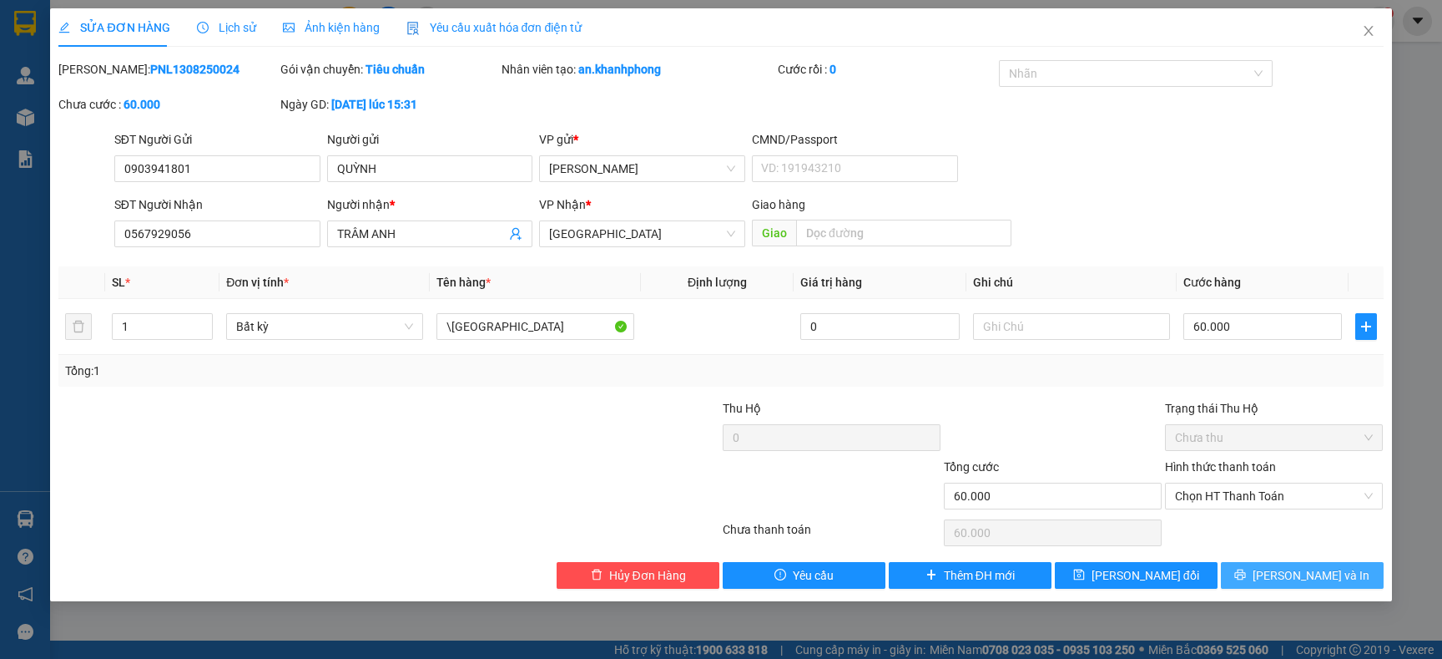
click at [1275, 566] on button "[PERSON_NAME] và In" at bounding box center [1302, 575] width 163 height 27
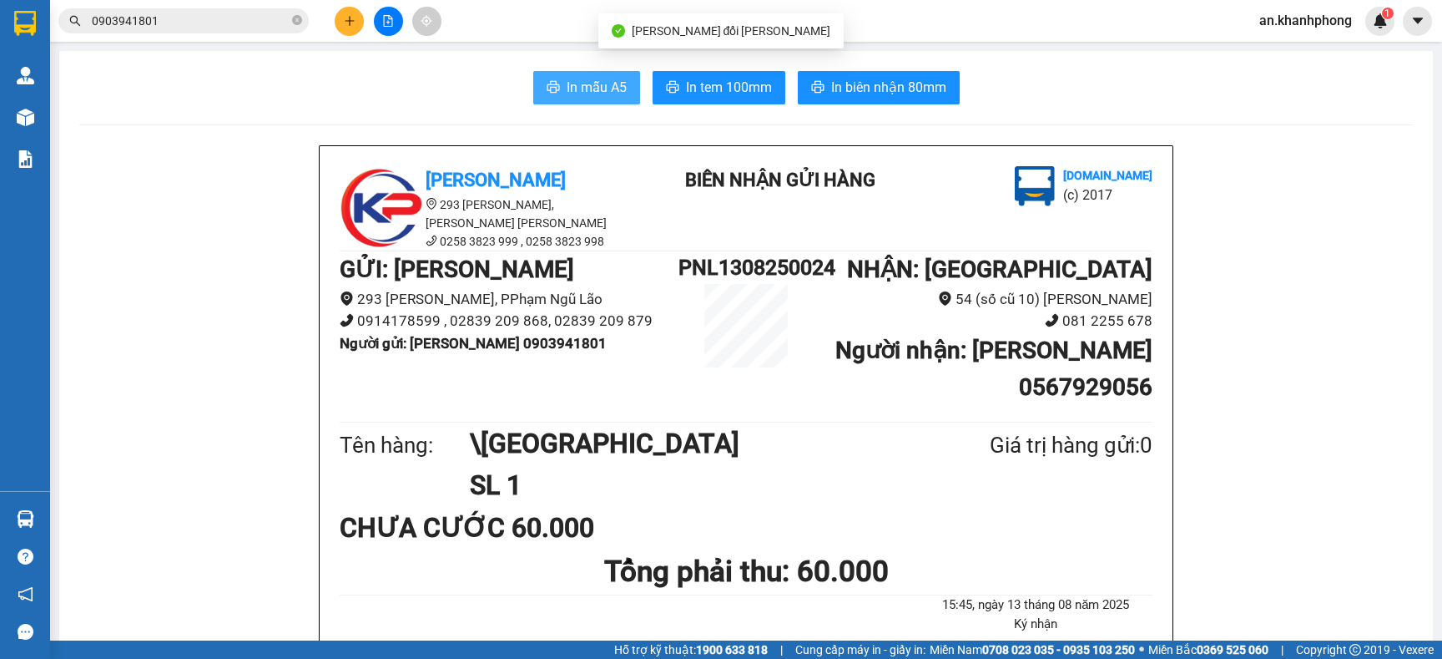
click at [620, 93] on button "In mẫu A5" at bounding box center [586, 87] width 107 height 33
click at [191, 21] on input "0903941801" at bounding box center [190, 21] width 197 height 18
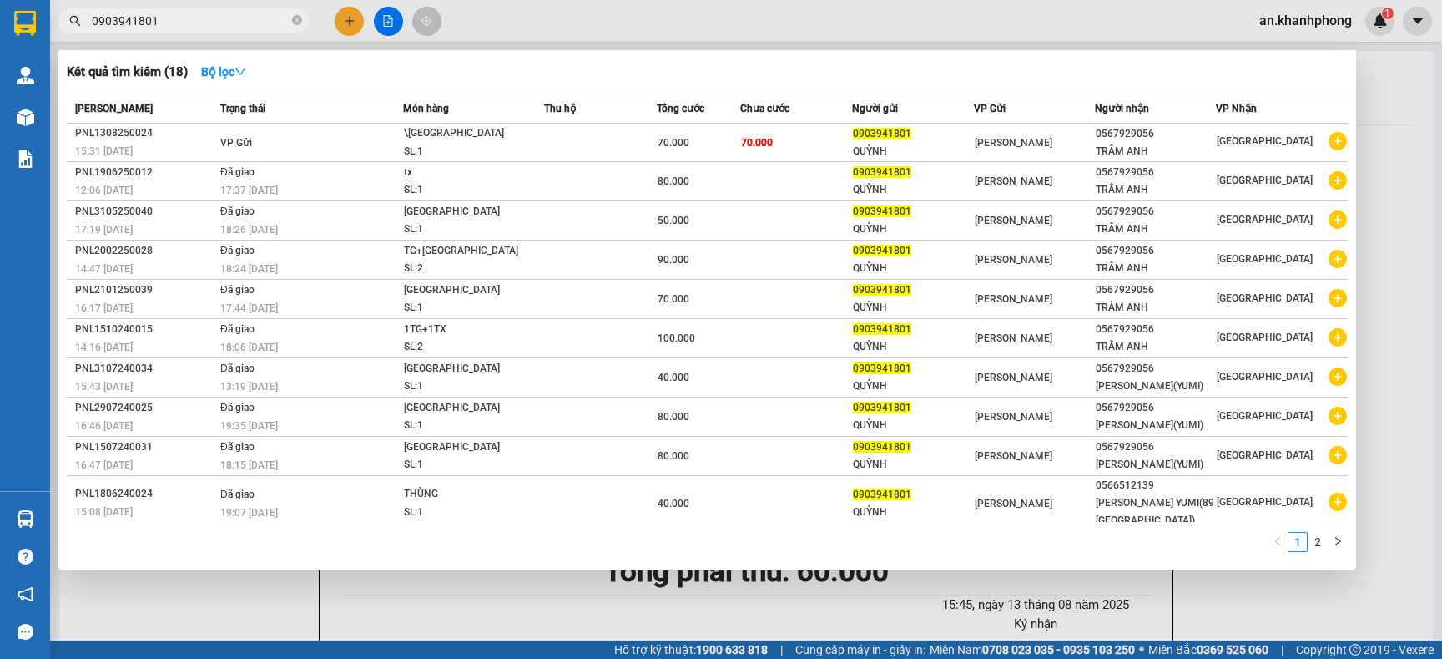
click at [191, 21] on input "0903941801" at bounding box center [190, 21] width 197 height 18
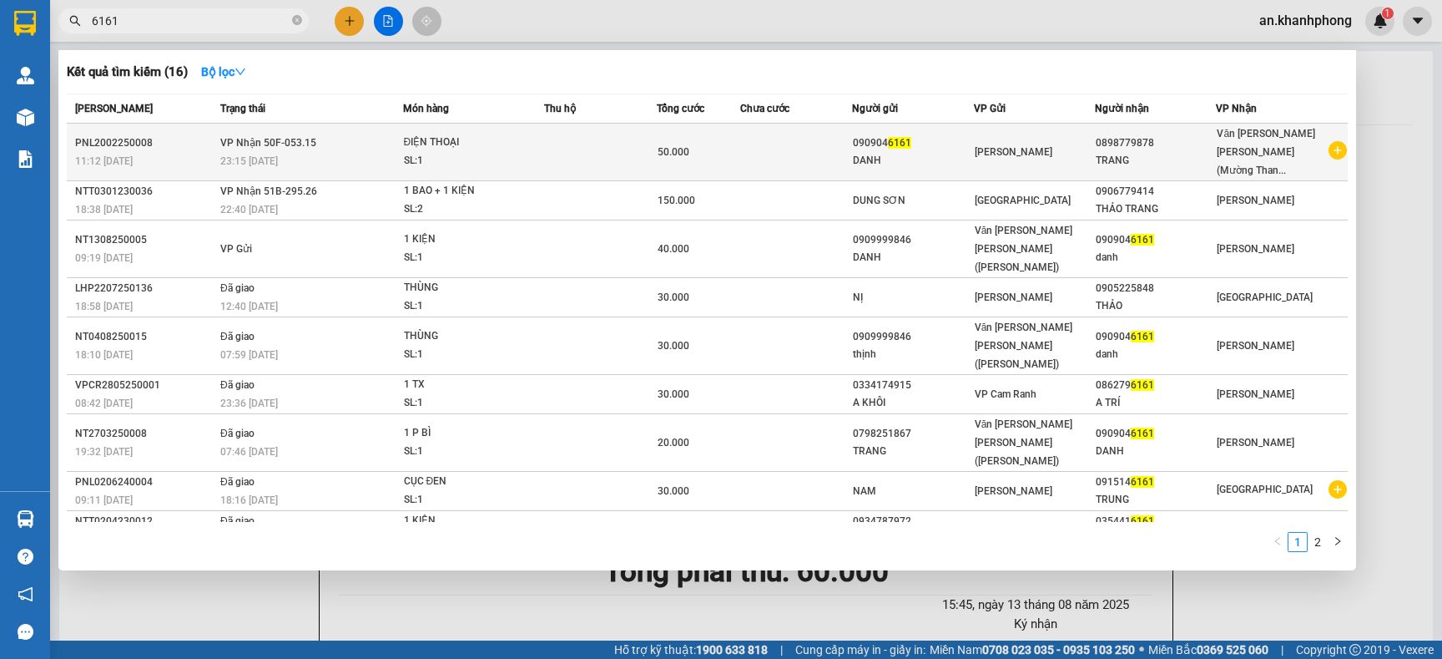
click at [831, 147] on td at bounding box center [796, 153] width 112 height 58
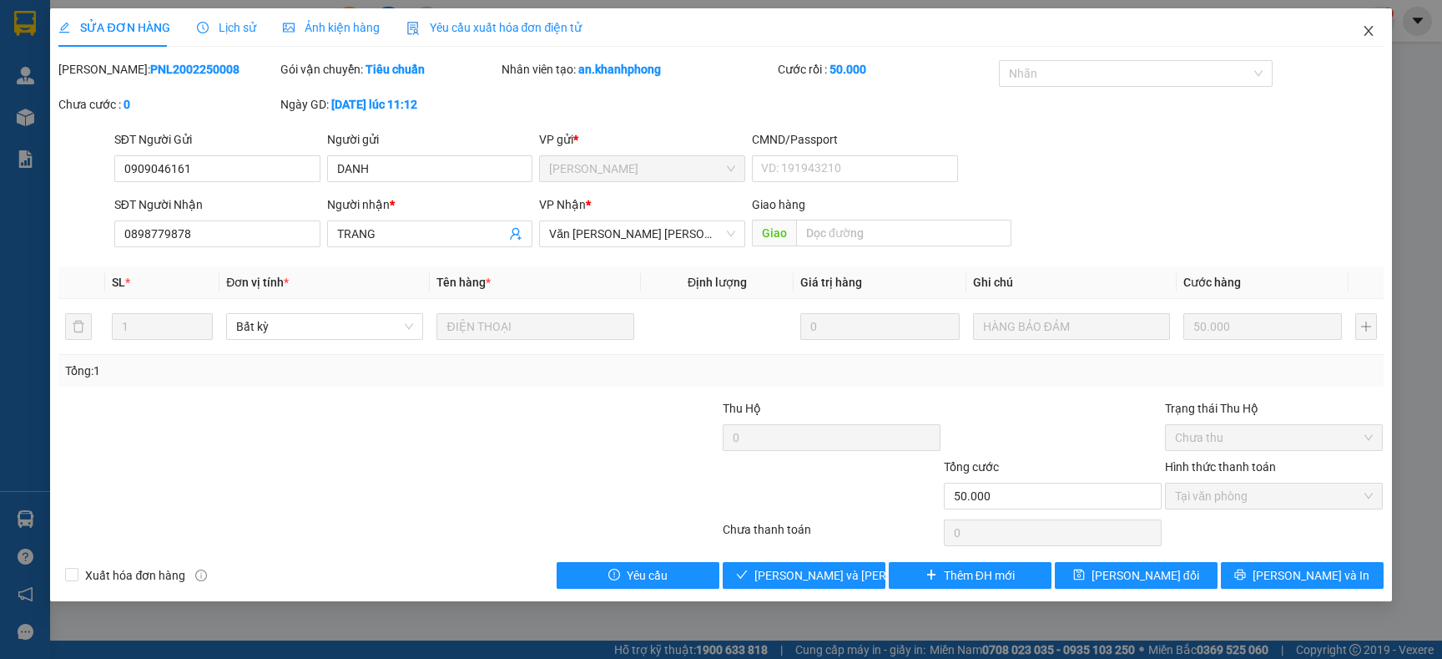
click at [1363, 32] on icon "close" at bounding box center [1368, 30] width 13 height 13
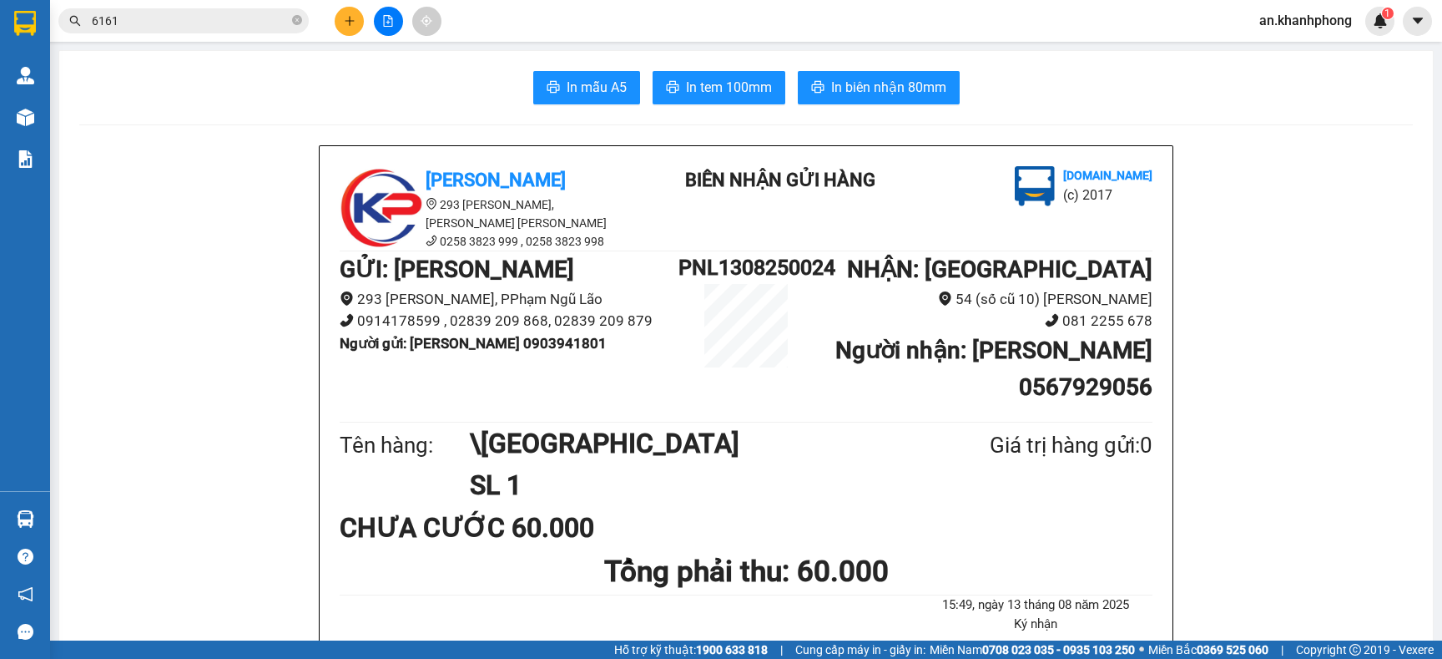
click at [275, 27] on input "6161" at bounding box center [190, 21] width 197 height 18
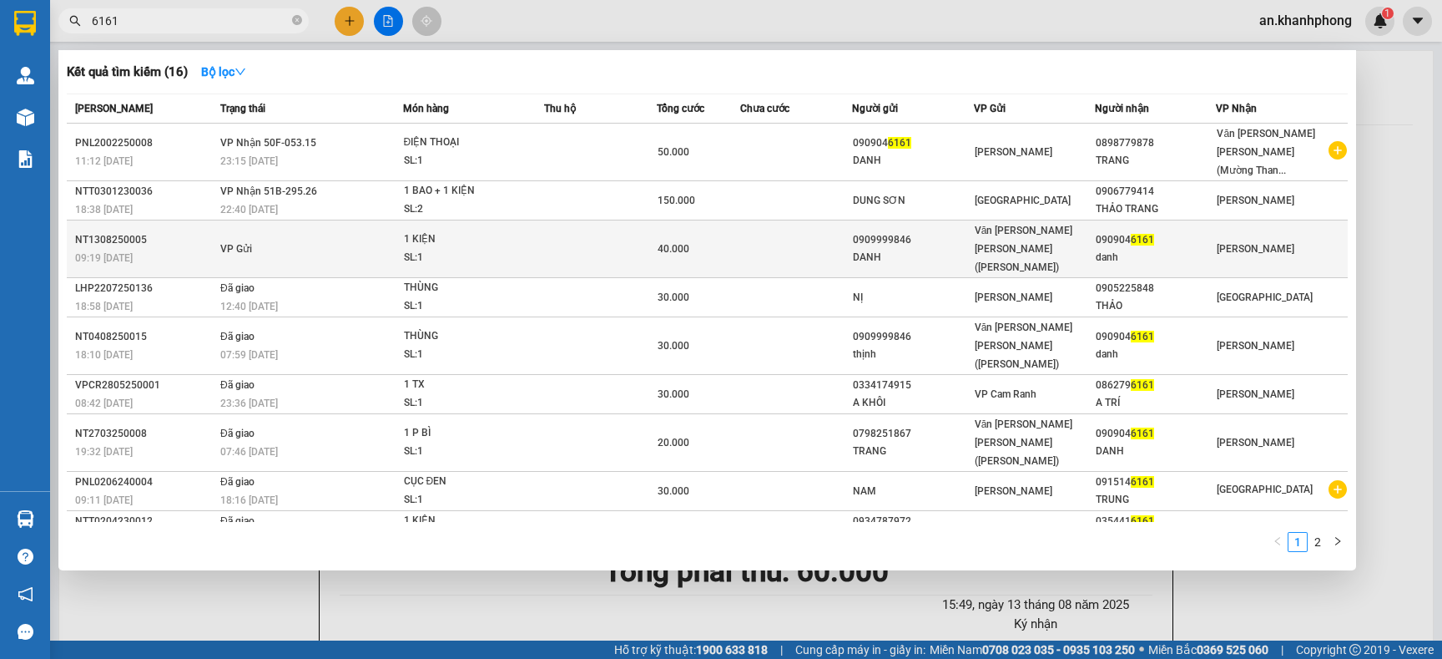
click at [387, 220] on td "VP Gửi" at bounding box center [309, 249] width 187 height 58
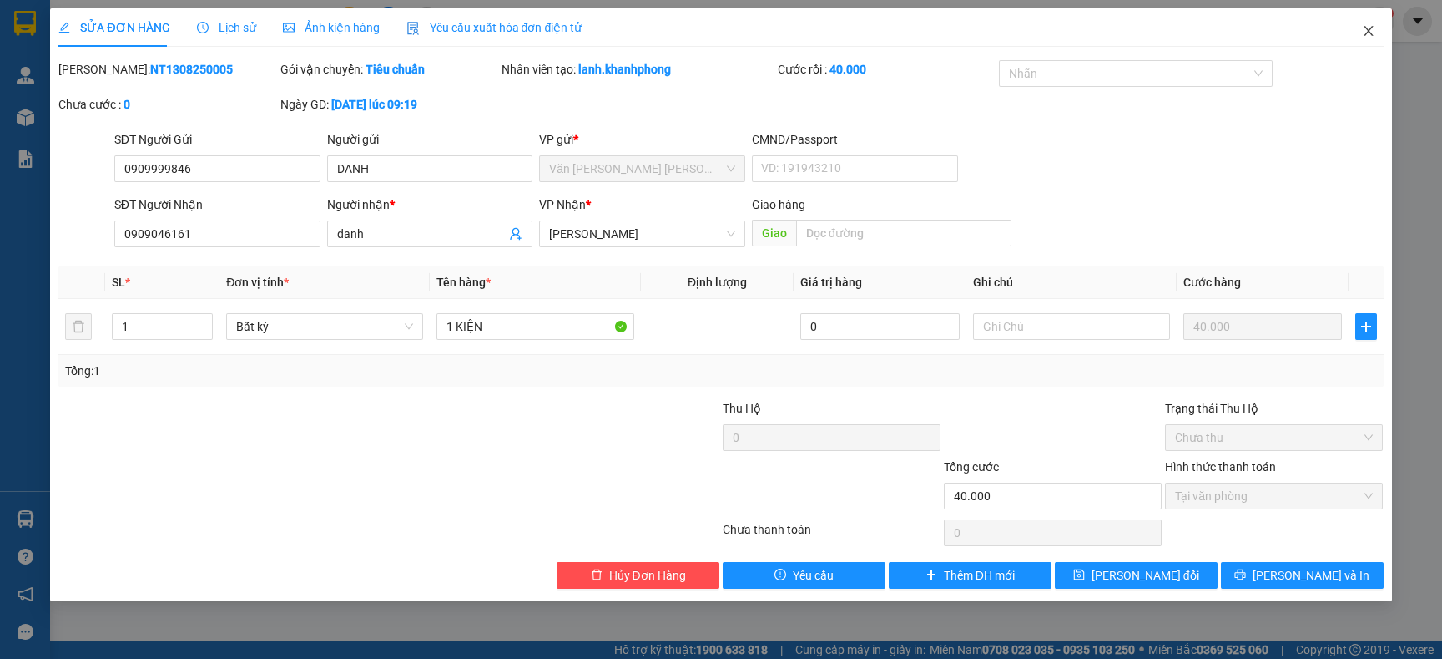
click at [1370, 38] on span "Close" at bounding box center [1369, 31] width 47 height 47
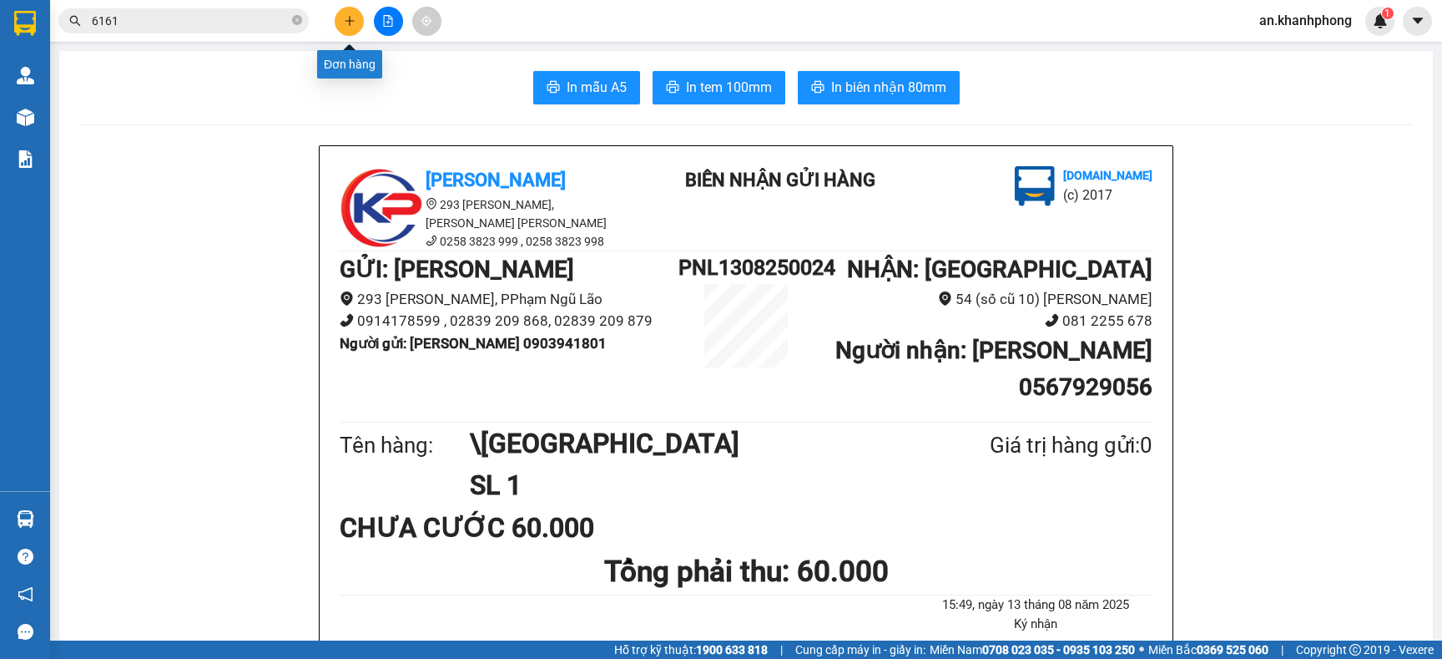
click at [340, 14] on button at bounding box center [349, 21] width 29 height 29
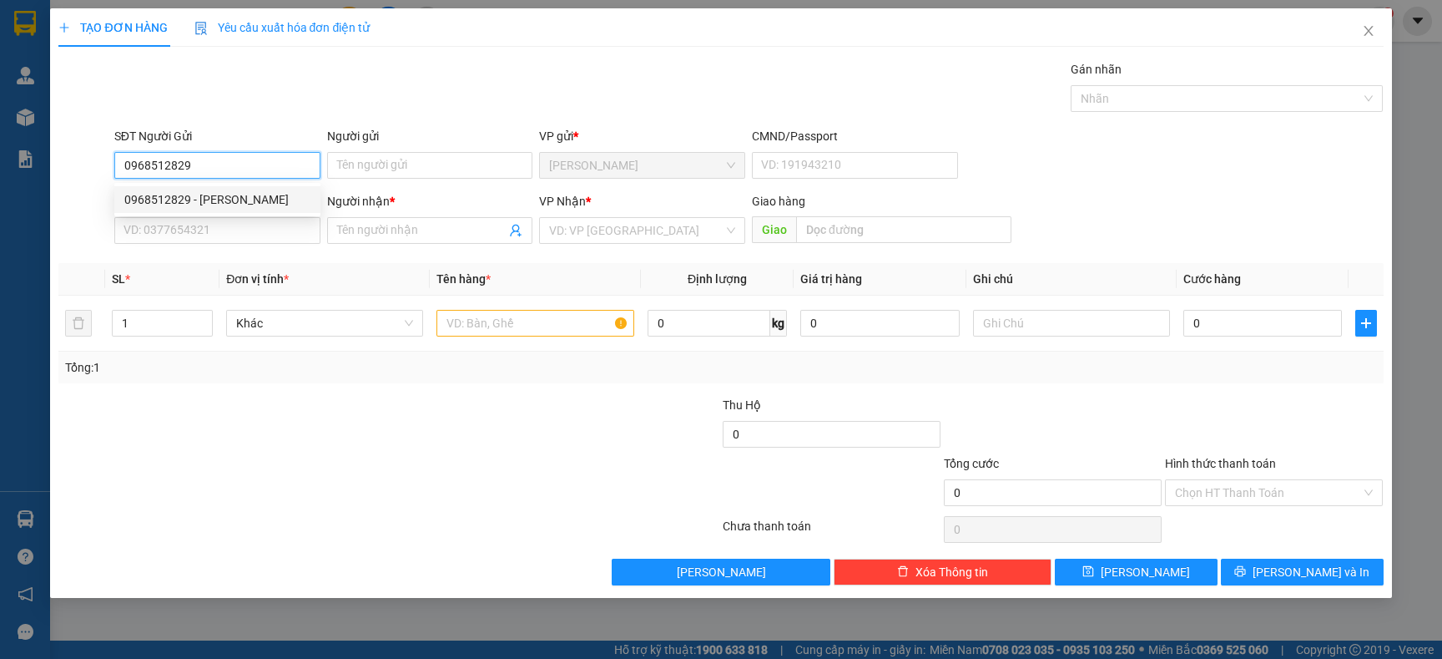
click at [225, 198] on div "0968512829 - KHANH" at bounding box center [217, 199] width 186 height 18
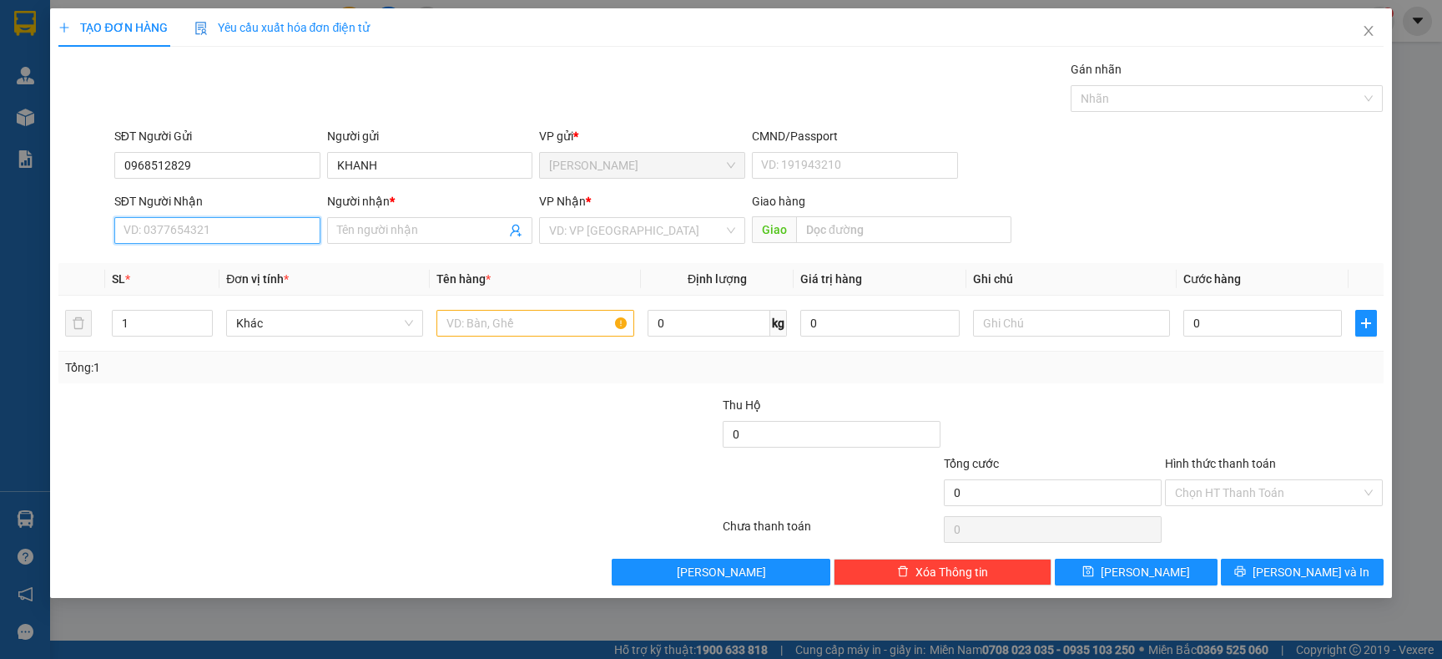
click at [219, 240] on input "SĐT Người Nhận" at bounding box center [217, 230] width 206 height 27
click at [238, 286] on div "0907020345 - MẠNH" at bounding box center [217, 291] width 186 height 18
click at [507, 323] on input "text" at bounding box center [535, 323] width 197 height 27
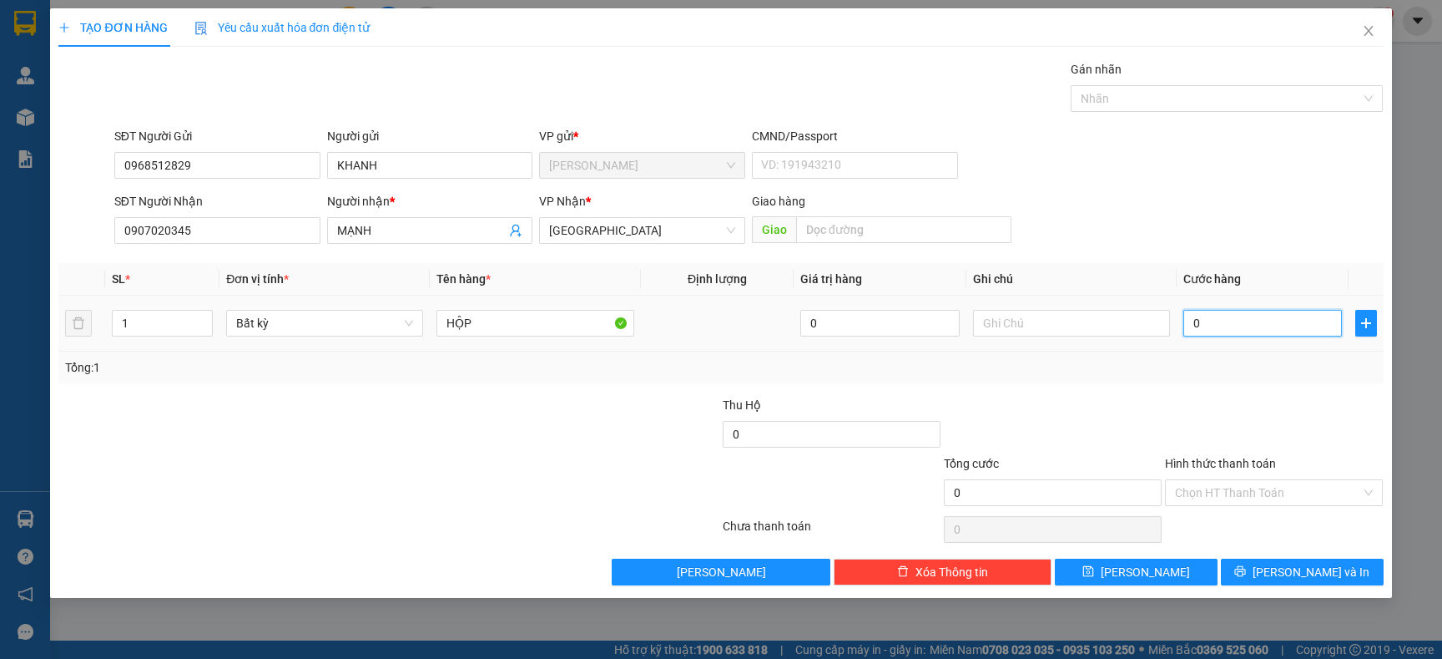
click at [1240, 321] on input "0" at bounding box center [1263, 323] width 159 height 27
click at [1246, 577] on icon "printer" at bounding box center [1241, 571] width 12 height 12
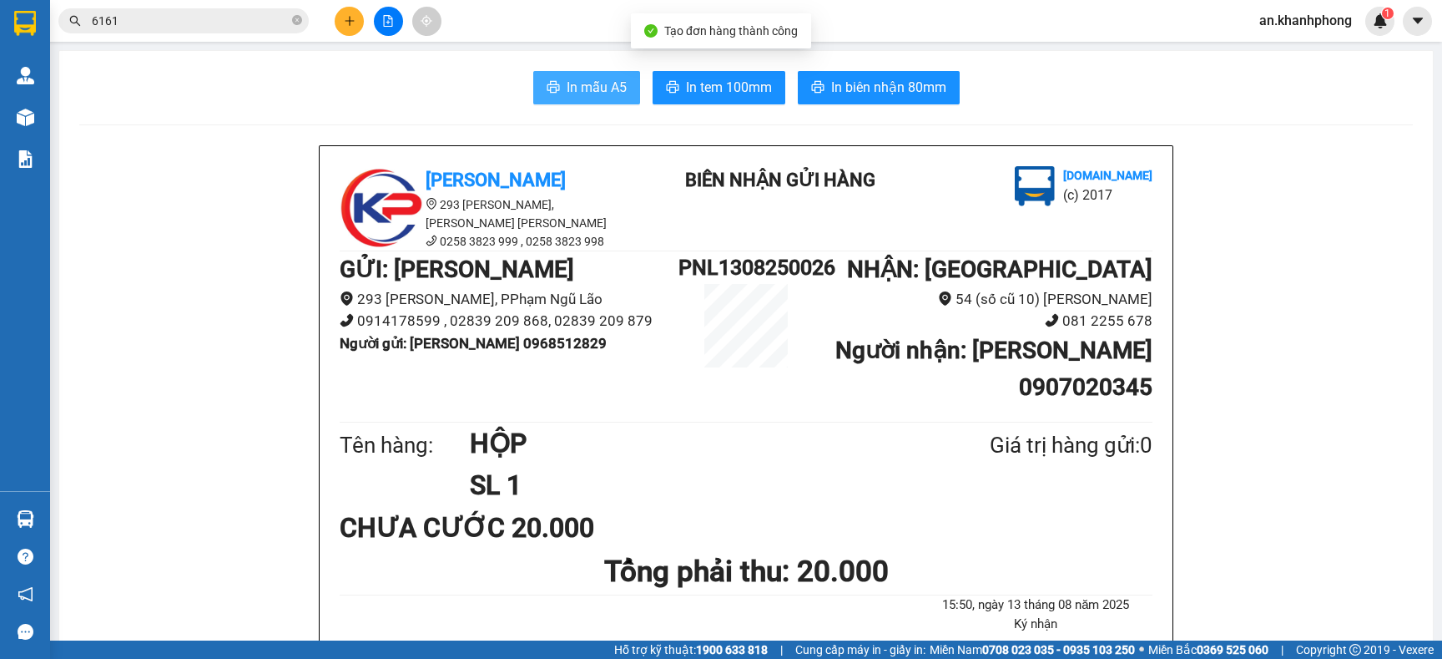
click at [593, 91] on span "In mẫu A5" at bounding box center [597, 87] width 60 height 21
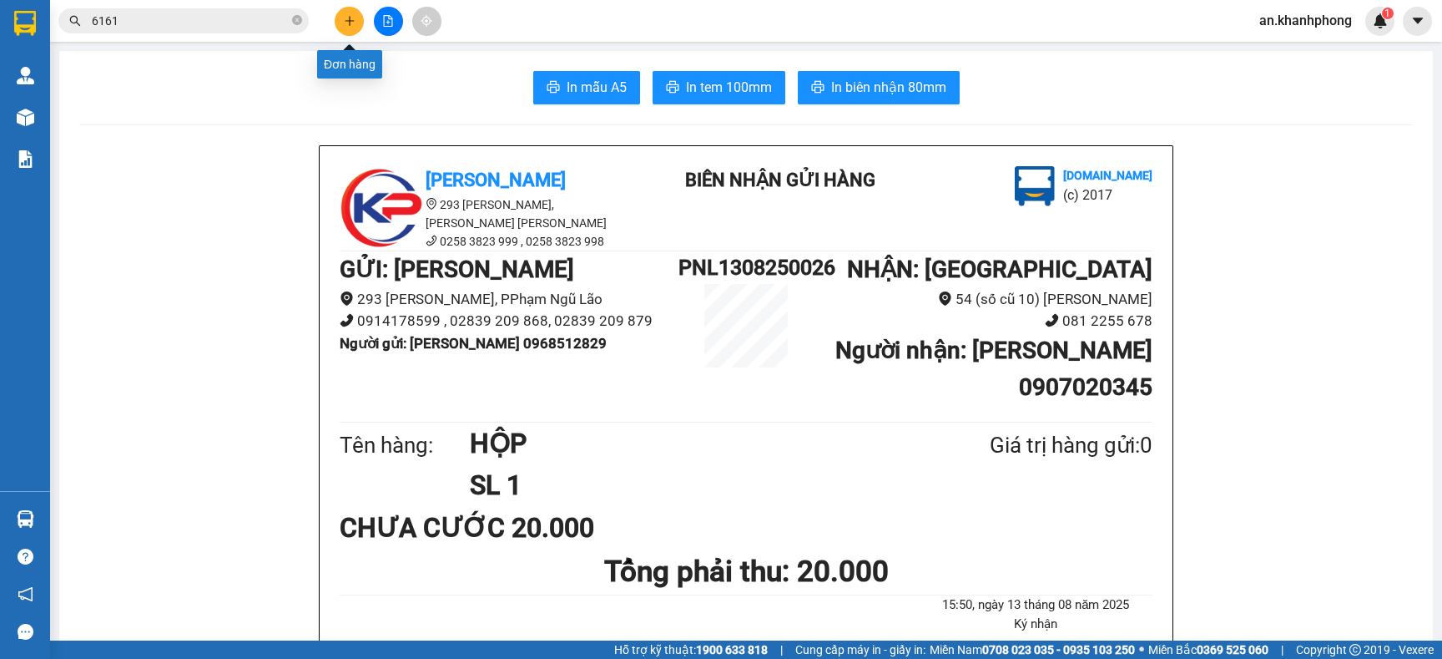
click at [342, 19] on button at bounding box center [349, 21] width 29 height 29
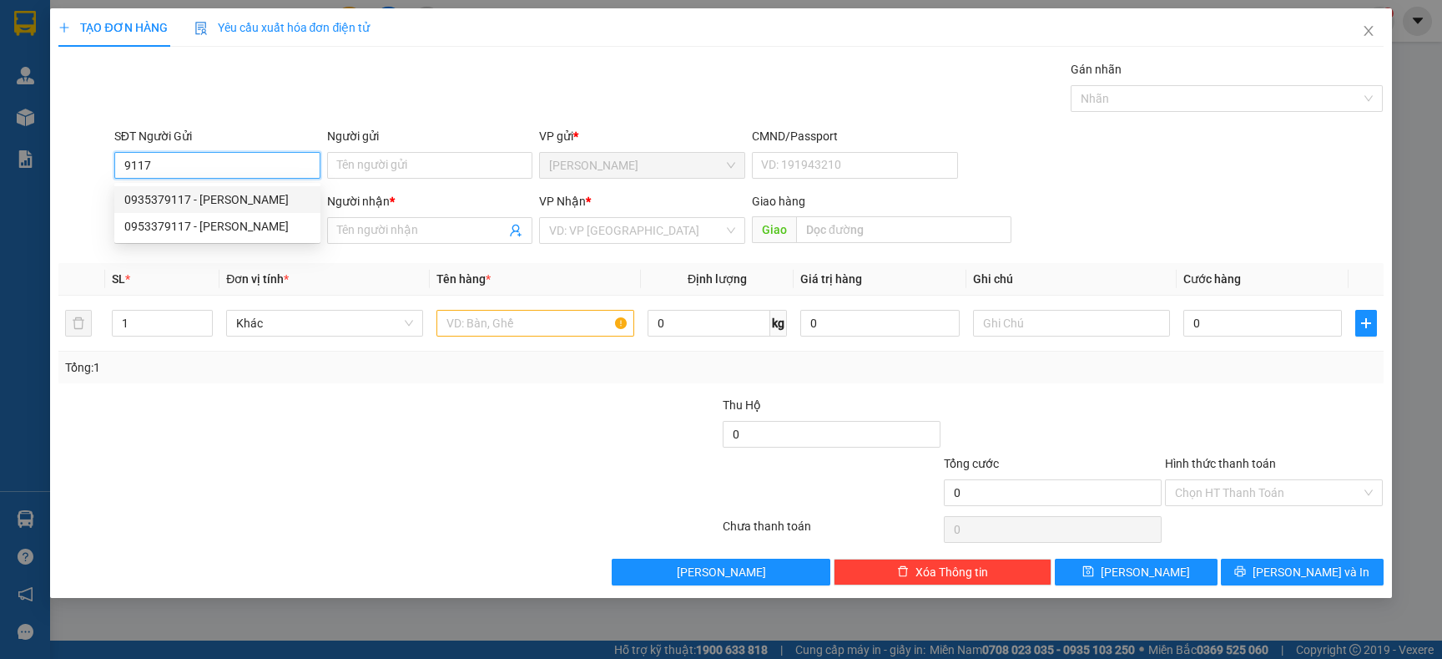
click at [253, 200] on div "0935379117 - THỊNH" at bounding box center [217, 199] width 186 height 18
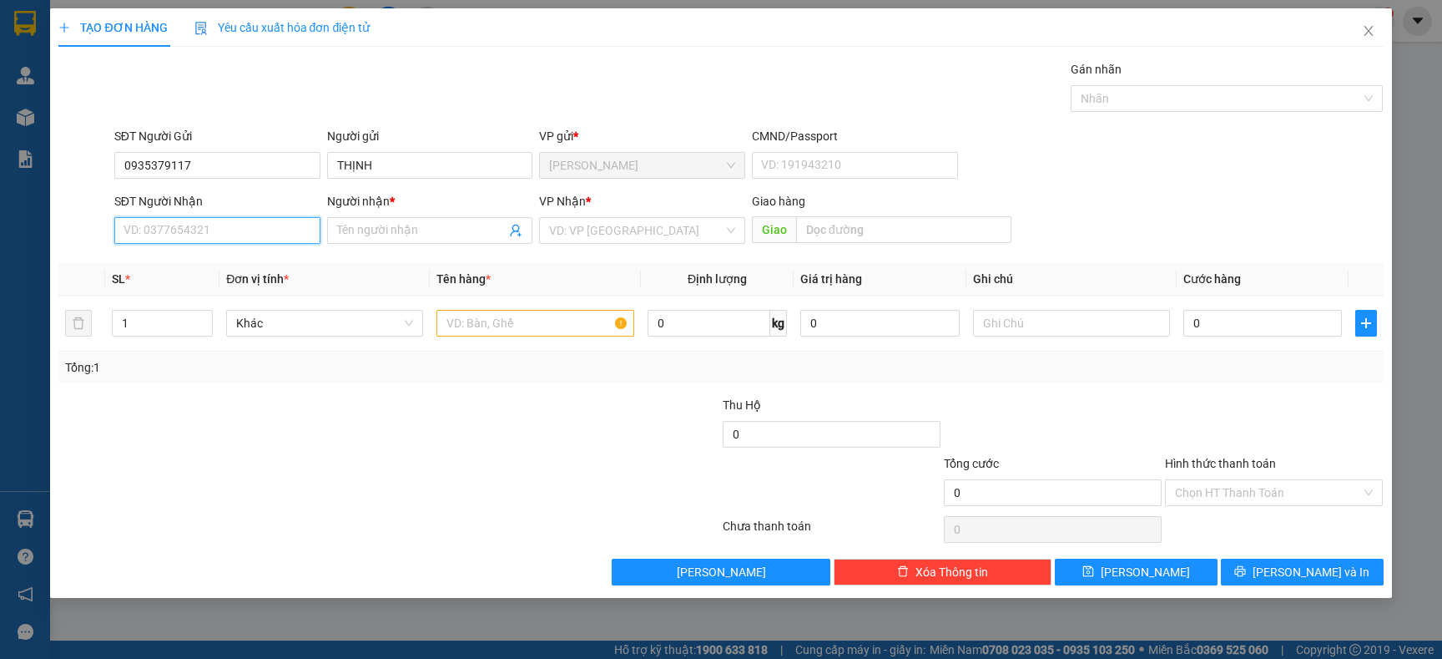
click at [233, 223] on input "SĐT Người Nhận" at bounding box center [217, 230] width 206 height 27
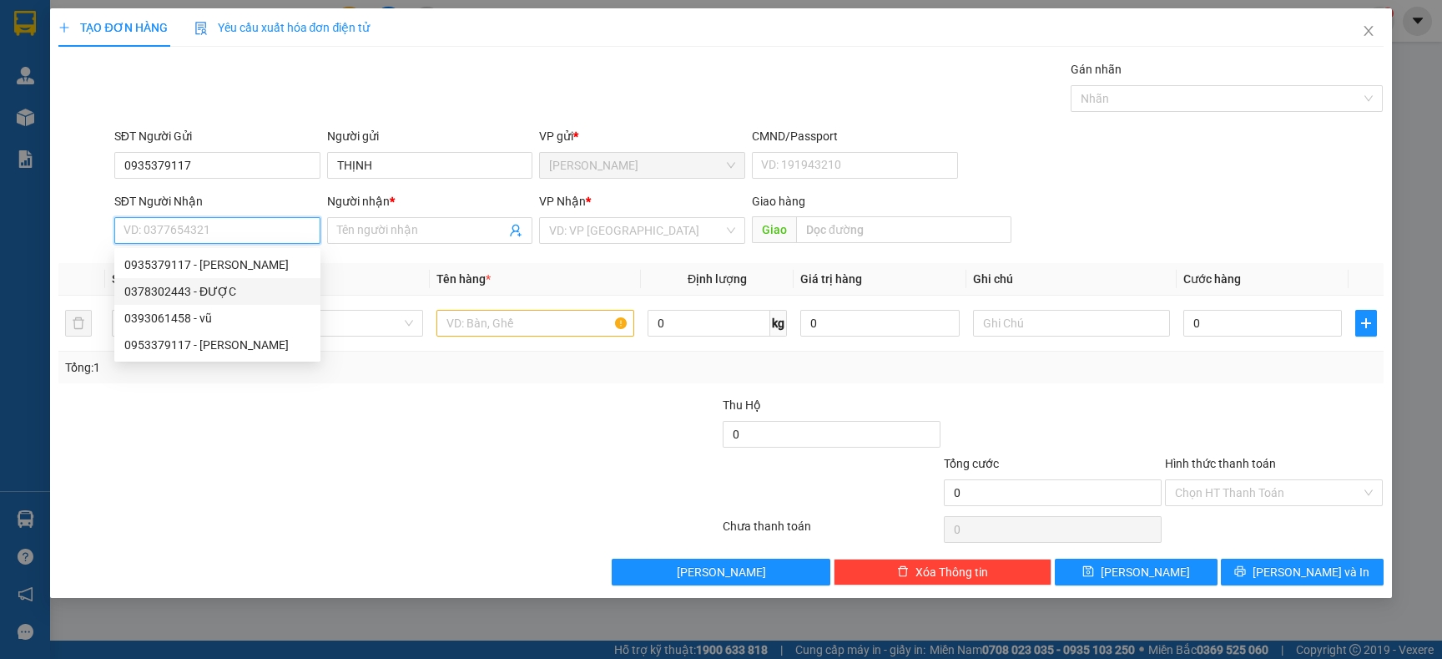
click at [220, 293] on div "0378302443 - ĐƯỢC" at bounding box center [217, 291] width 186 height 18
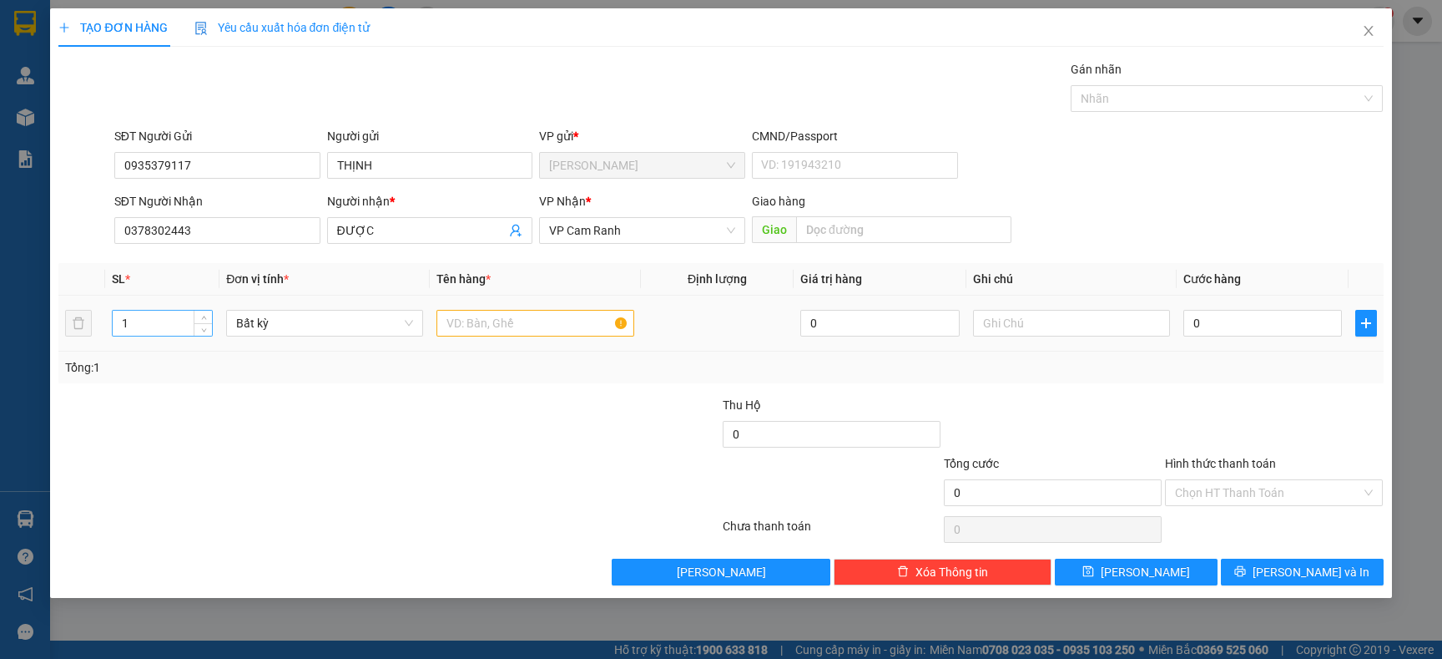
click at [122, 331] on input "1" at bounding box center [163, 323] width 100 height 25
click at [138, 315] on input "1" at bounding box center [163, 323] width 100 height 25
click at [532, 331] on input "text" at bounding box center [535, 323] width 197 height 27
click at [1288, 320] on input "0" at bounding box center [1263, 323] width 159 height 27
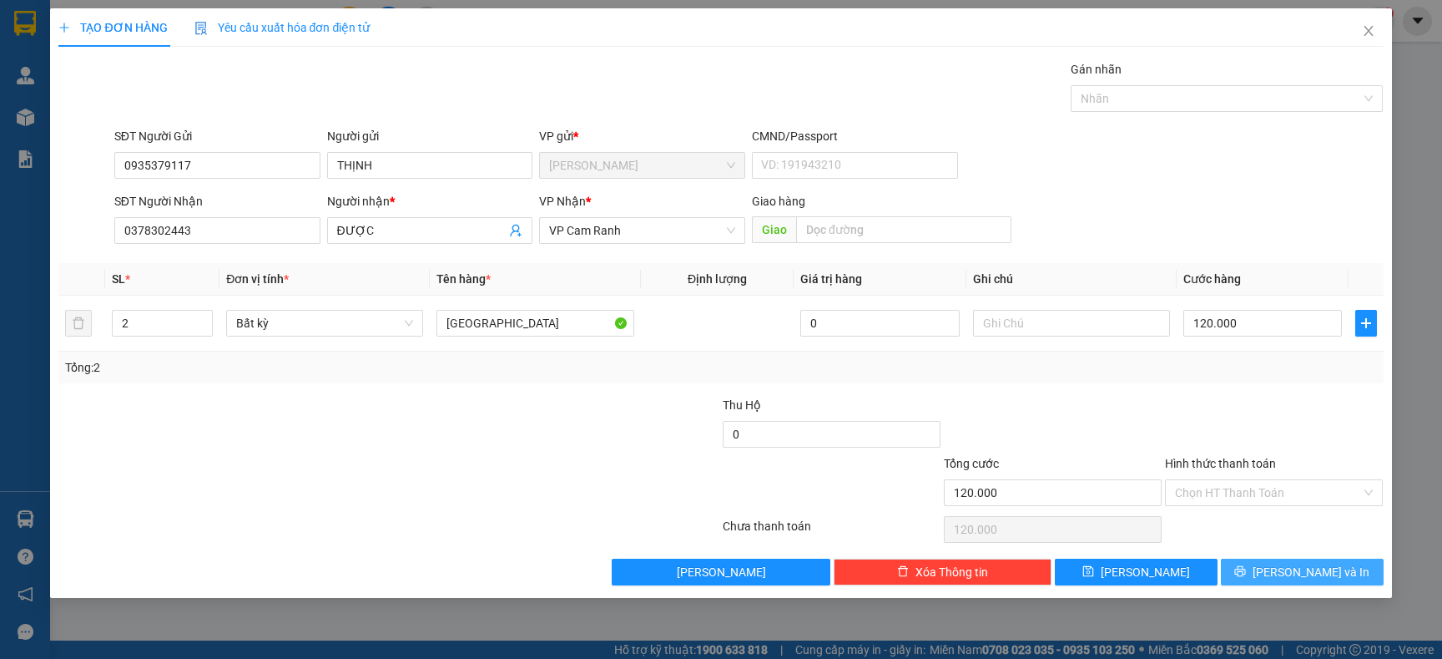
click at [1313, 563] on span "[PERSON_NAME] và In" at bounding box center [1311, 572] width 117 height 18
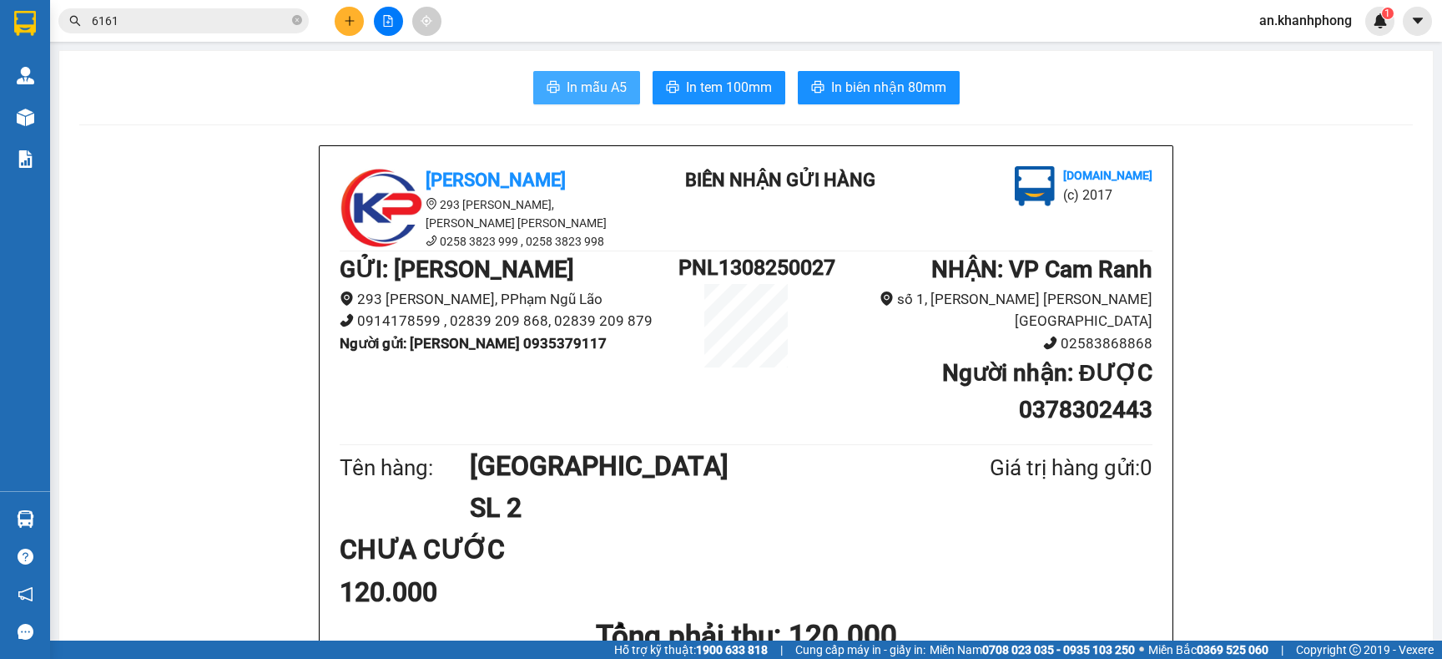
click at [588, 89] on span "In mẫu A5" at bounding box center [597, 87] width 60 height 21
click at [192, 28] on input "6161" at bounding box center [190, 21] width 197 height 18
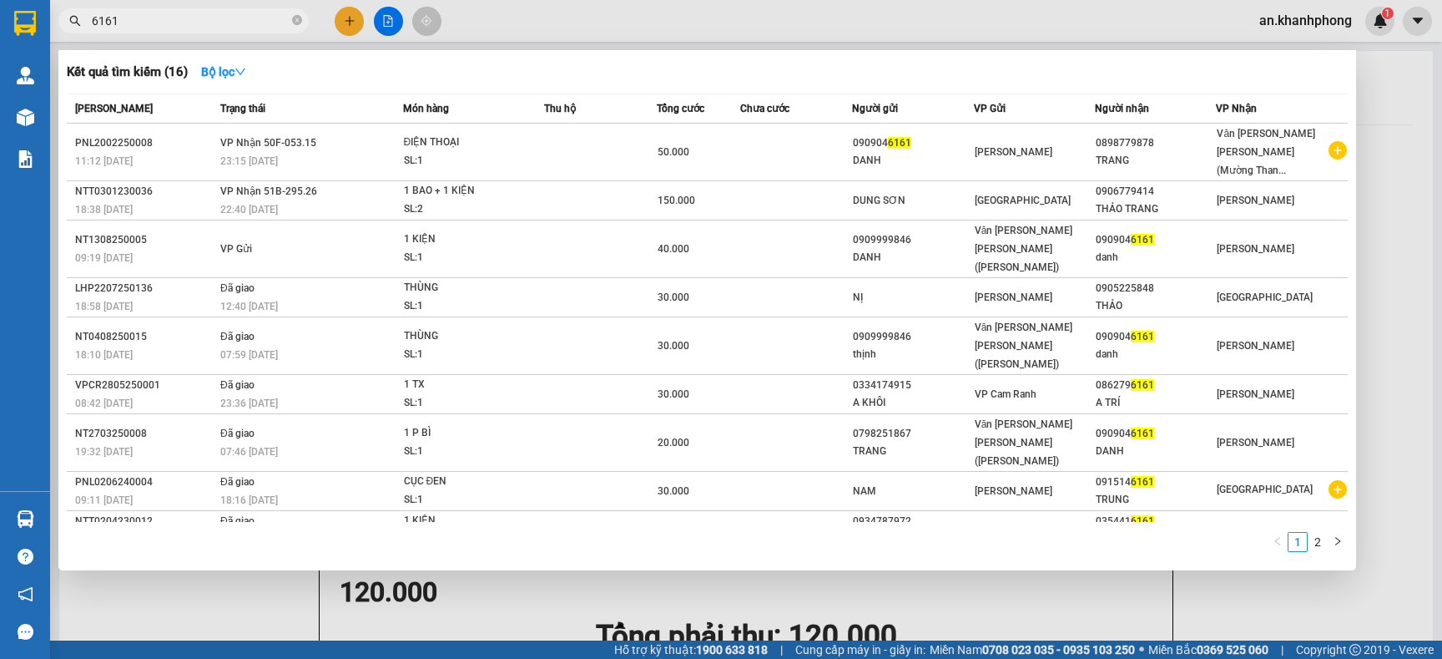
click at [192, 28] on input "6161" at bounding box center [190, 21] width 197 height 18
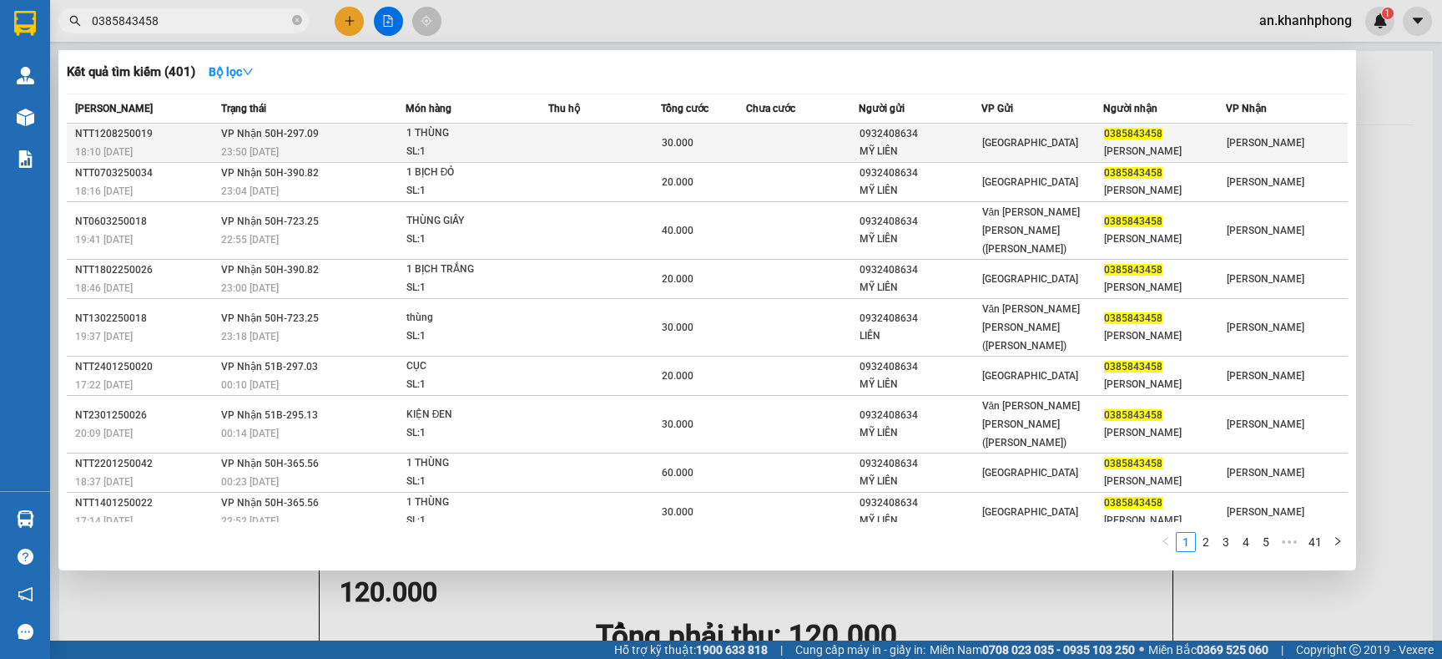
click at [720, 141] on div "30.000" at bounding box center [703, 143] width 83 height 18
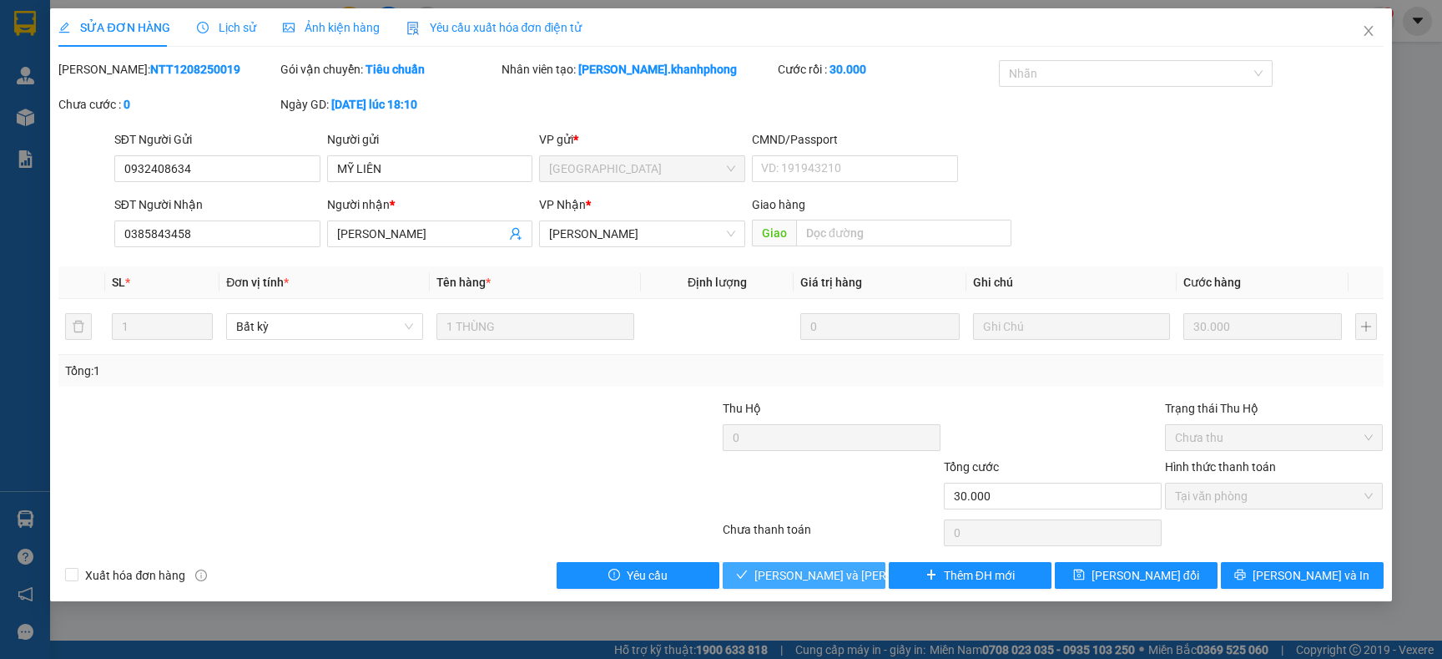
click at [832, 578] on span "[PERSON_NAME] và Giao hàng" at bounding box center [867, 575] width 225 height 18
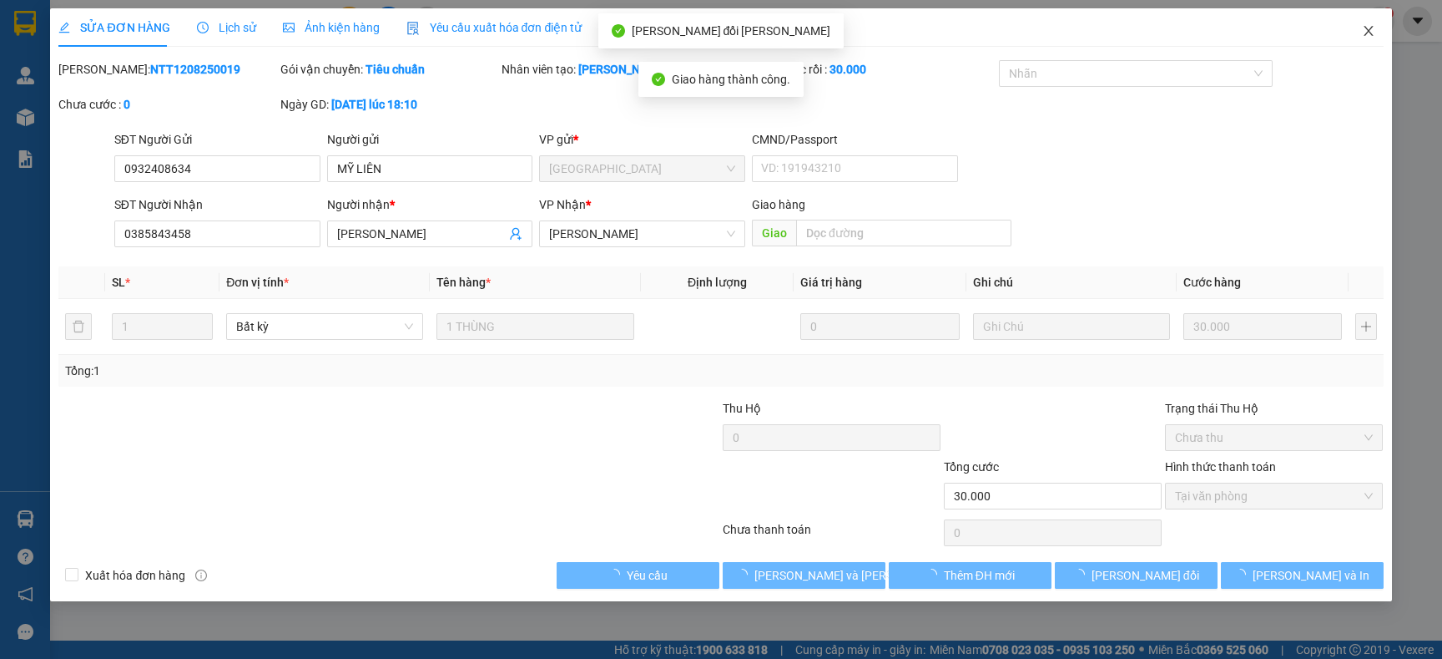
click at [1369, 32] on icon "close" at bounding box center [1368, 31] width 9 height 10
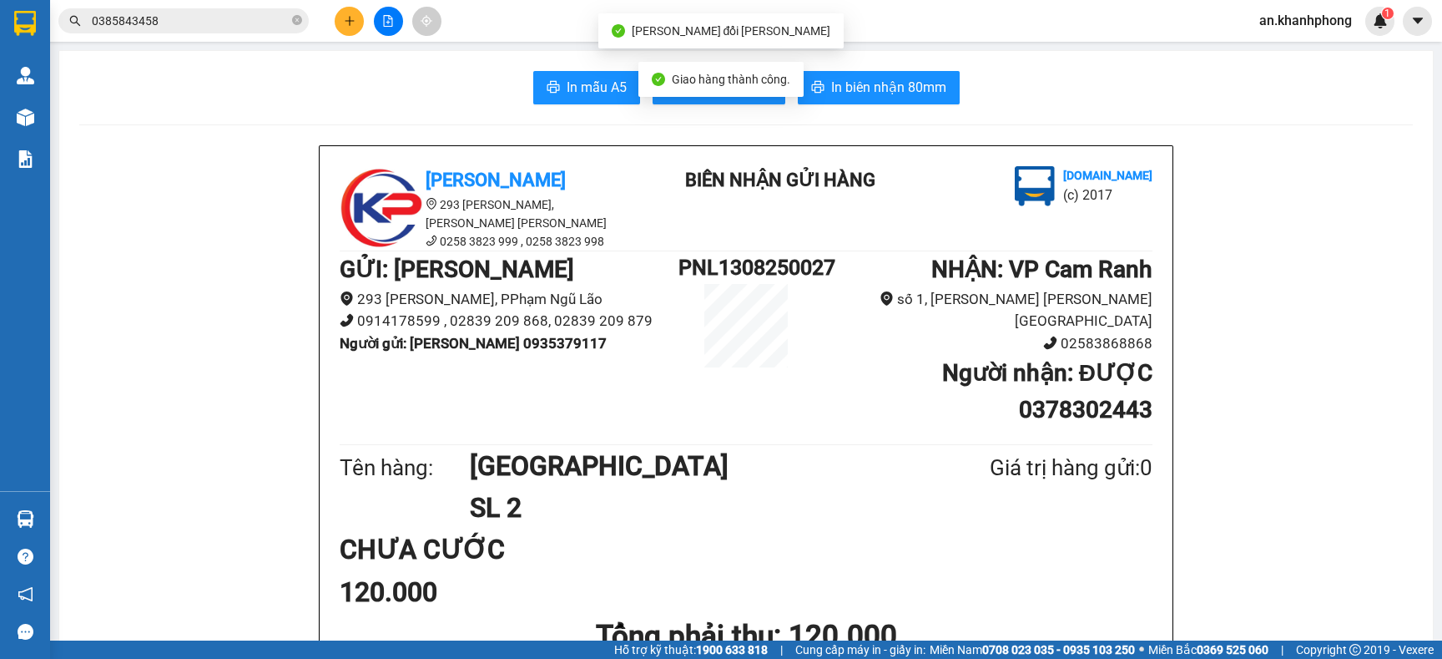
click at [189, 13] on input "0385843458" at bounding box center [190, 21] width 197 height 18
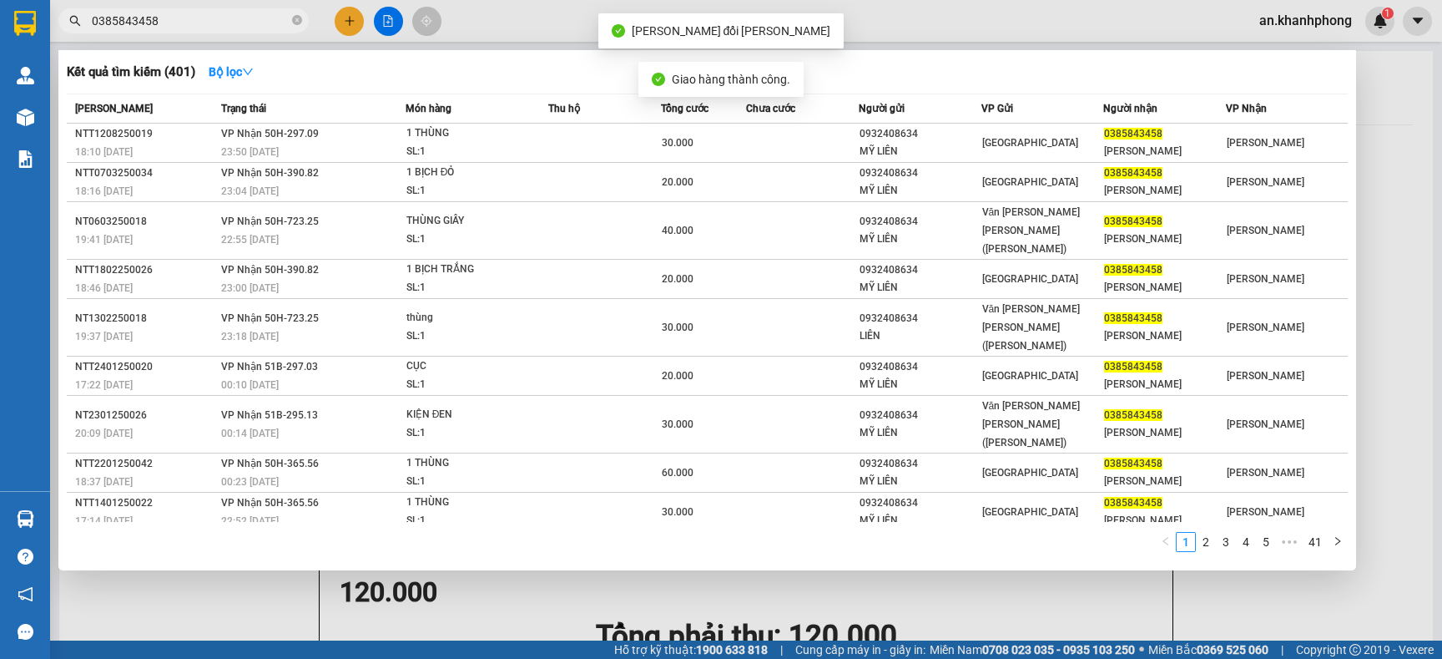
click at [189, 13] on input "0385843458" at bounding box center [190, 21] width 197 height 18
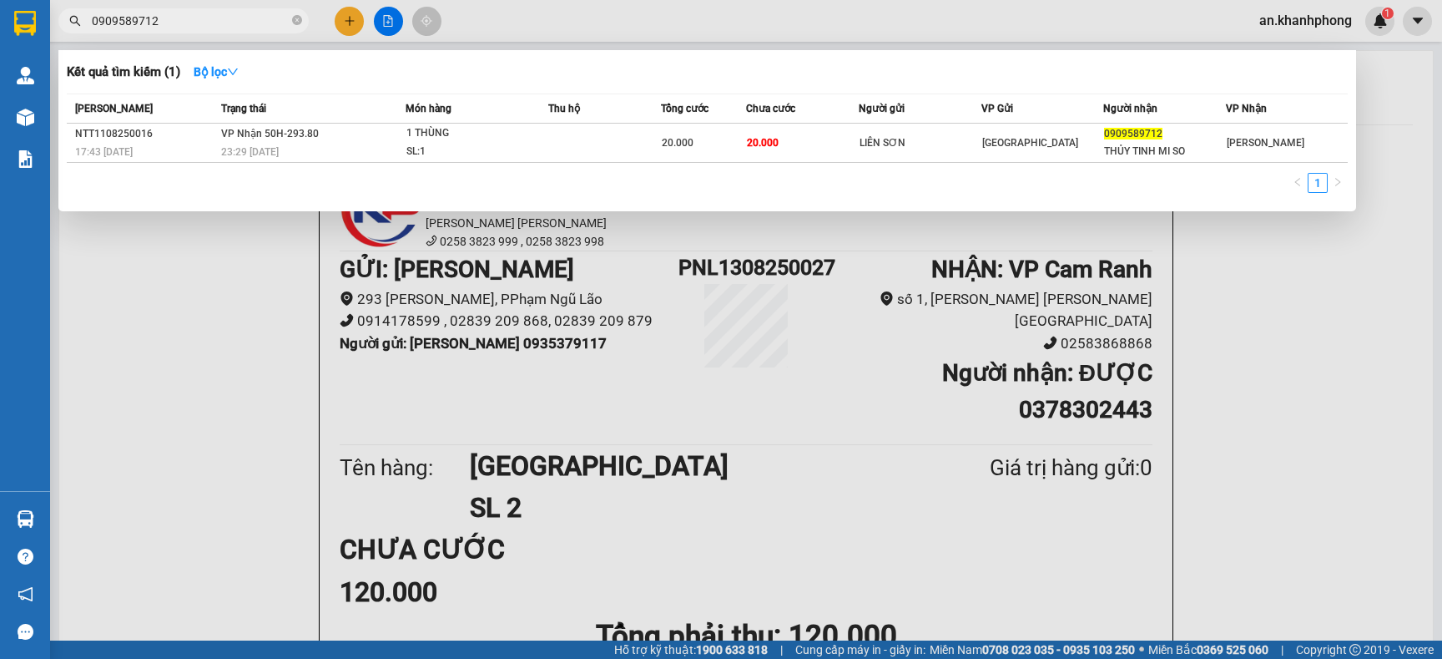
click at [349, 18] on div at bounding box center [721, 329] width 1442 height 659
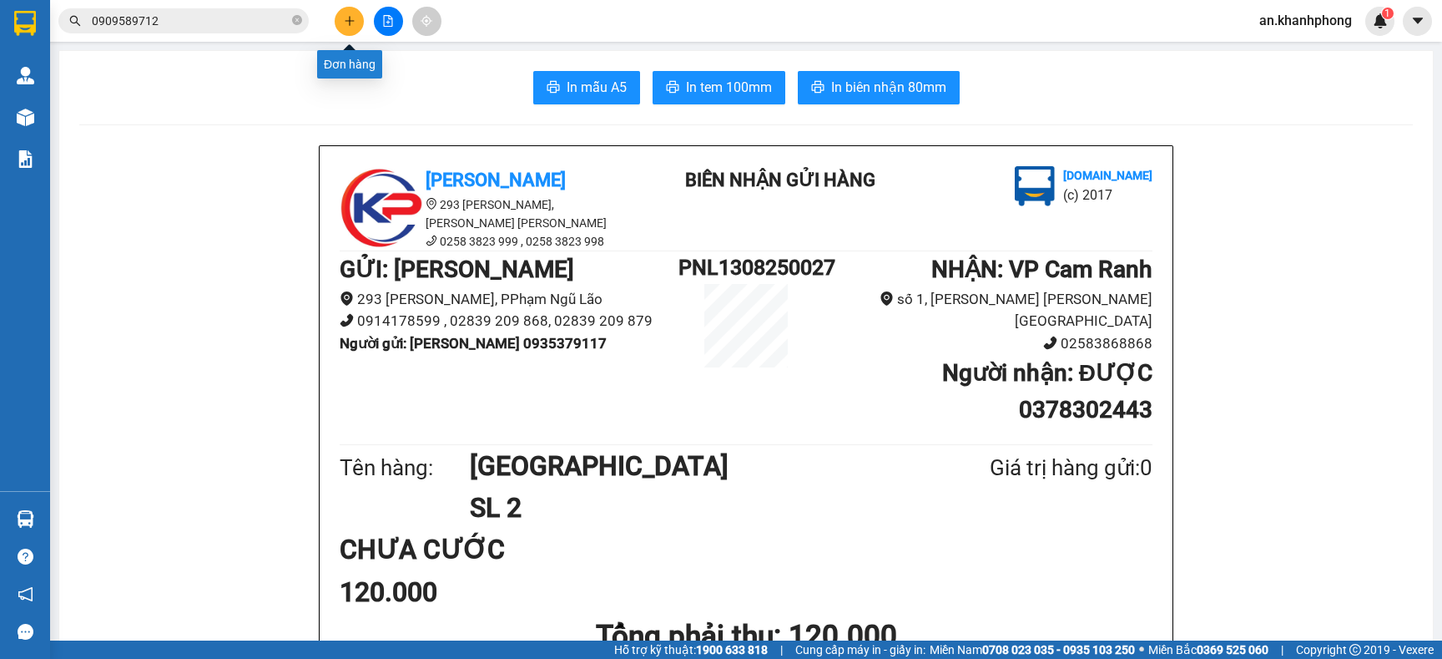
click at [349, 18] on icon "plus" at bounding box center [349, 20] width 1 height 9
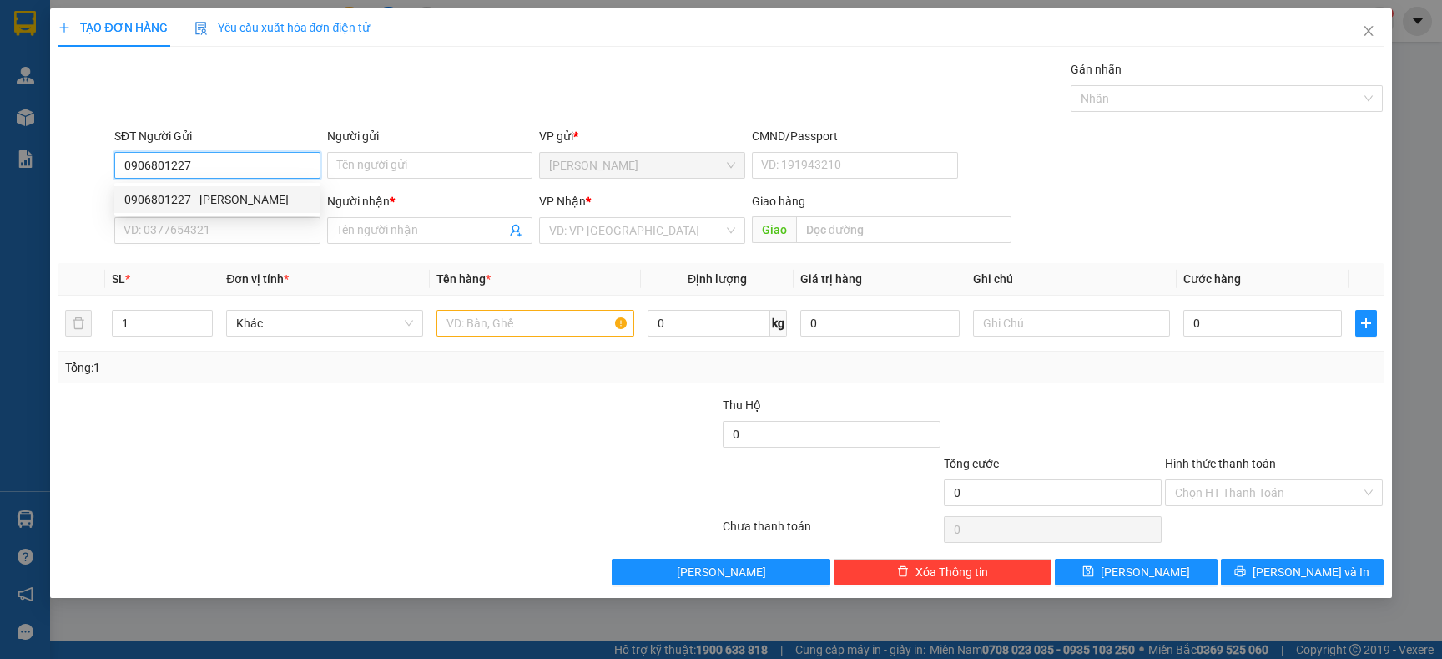
click at [226, 193] on div "0906801227 - CHỊ MINH" at bounding box center [217, 199] width 186 height 18
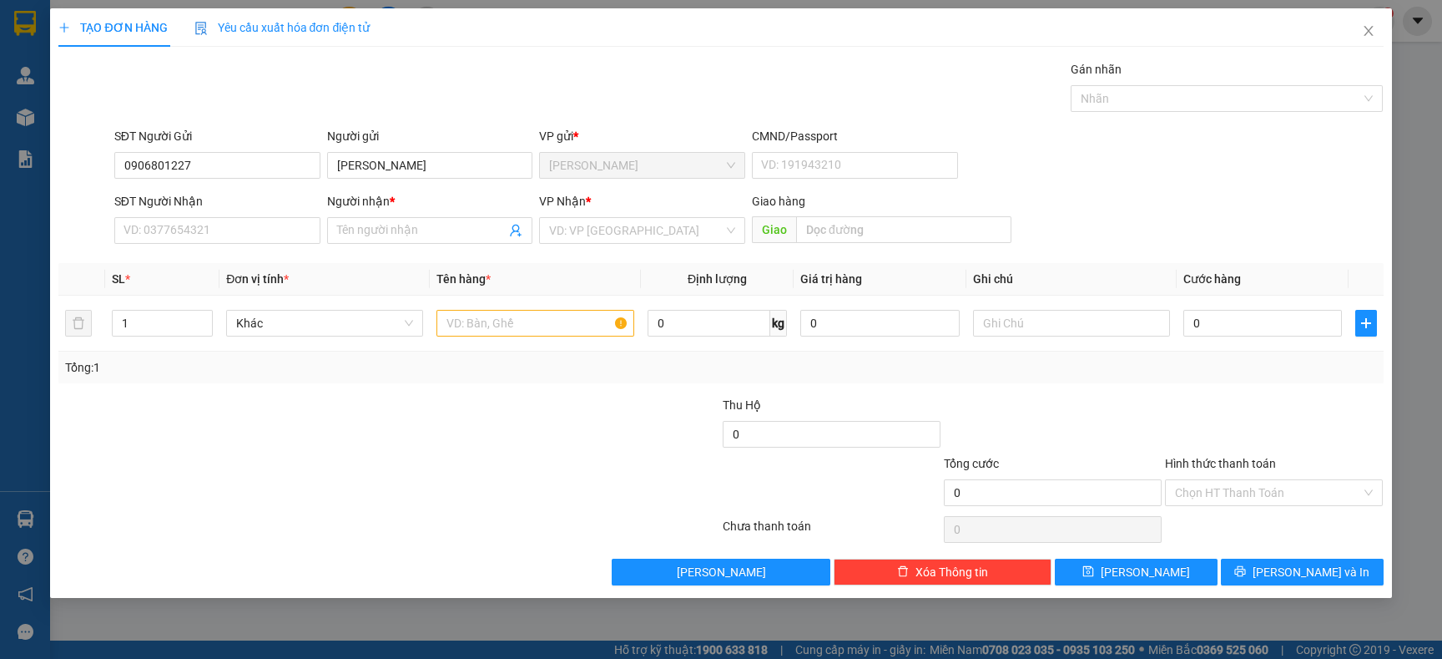
click at [229, 211] on div "SĐT Người Nhận" at bounding box center [217, 204] width 206 height 25
click at [225, 238] on input "SĐT Người Nhận" at bounding box center [217, 230] width 206 height 27
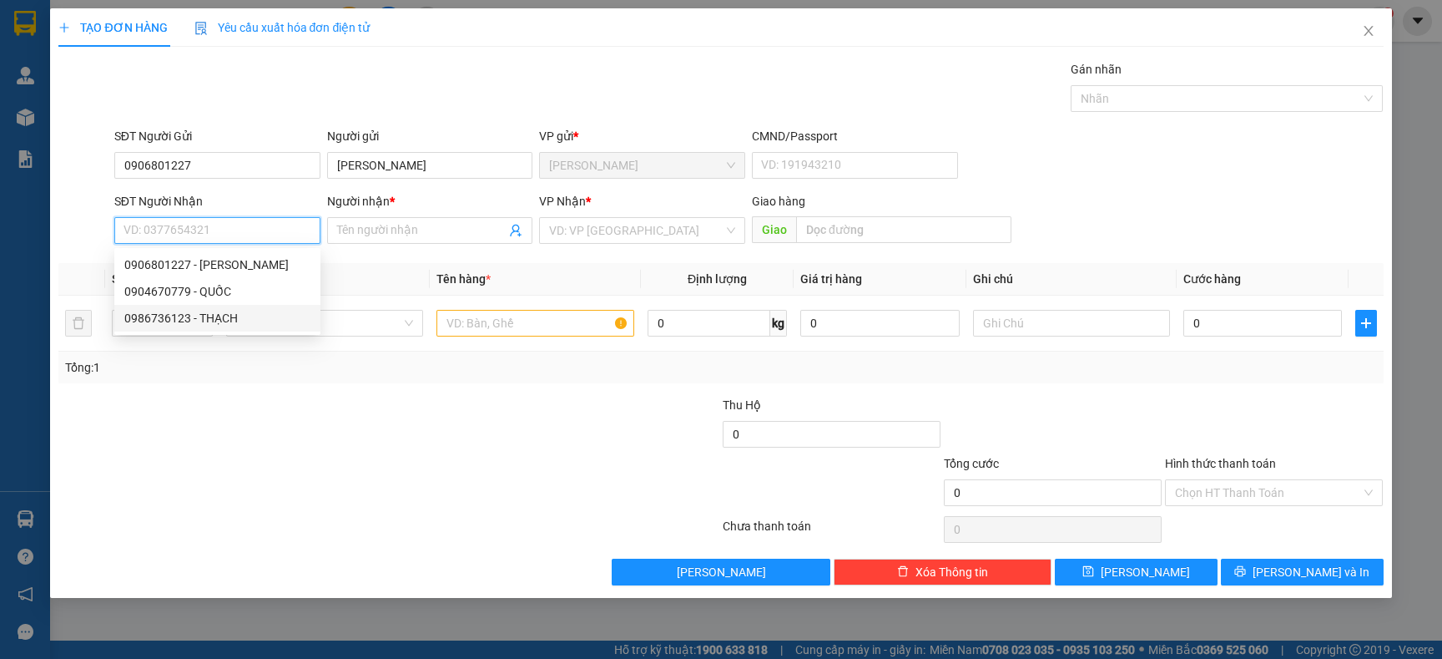
click at [239, 320] on div "0986736123 - THẠCH" at bounding box center [217, 318] width 186 height 18
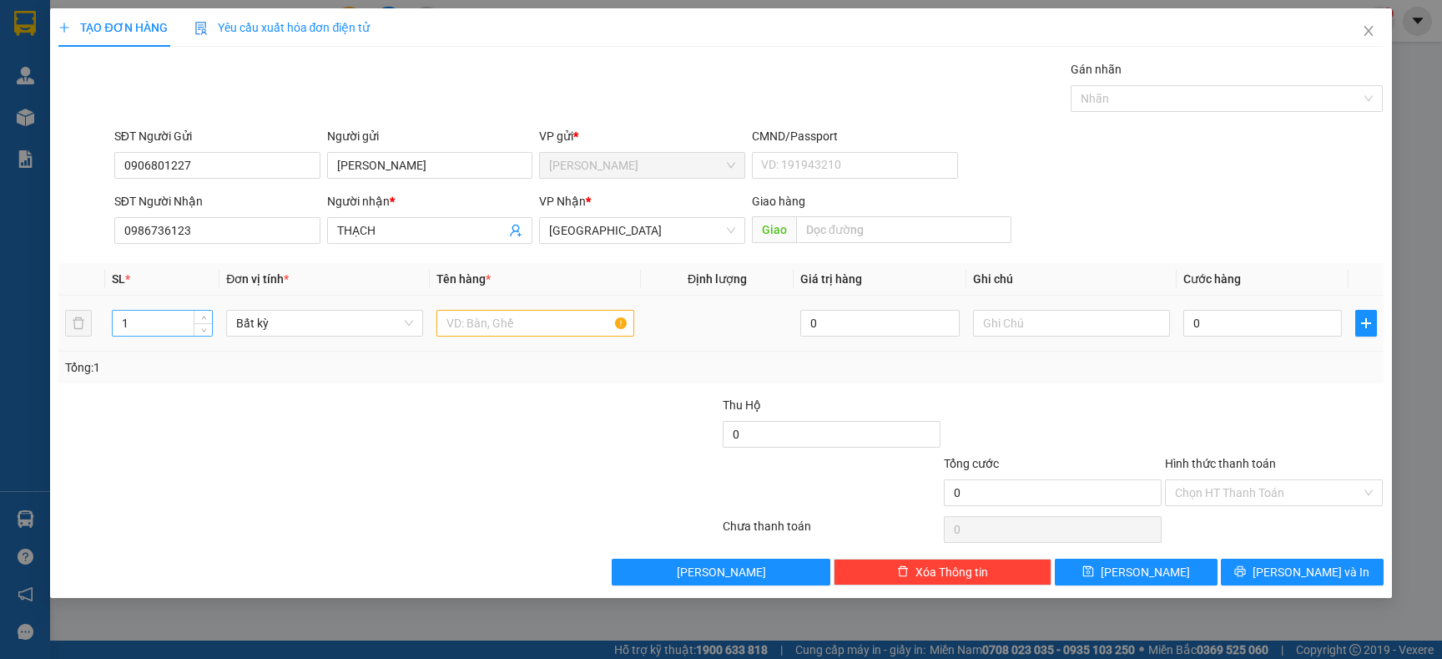
click at [159, 326] on input "1" at bounding box center [163, 323] width 100 height 25
click at [512, 328] on input "text" at bounding box center [535, 323] width 197 height 27
click at [1268, 333] on input "0" at bounding box center [1263, 323] width 159 height 27
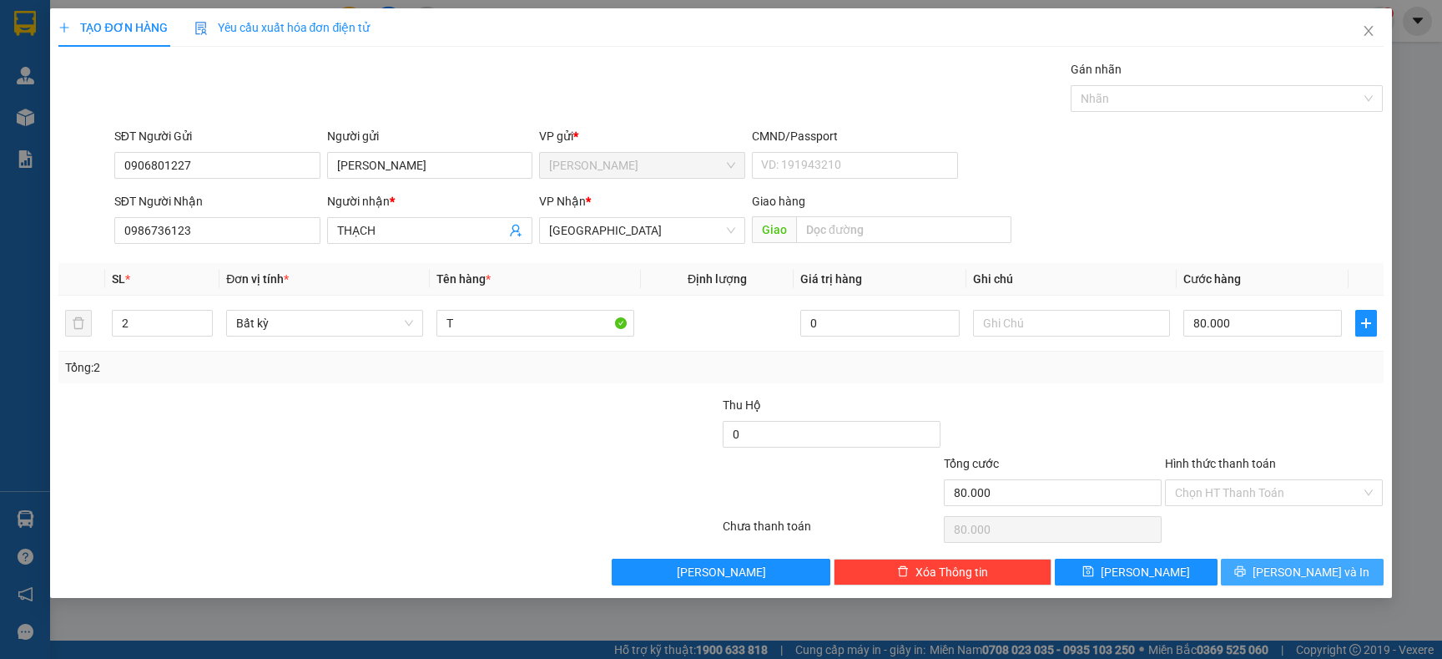
click at [1246, 572] on icon "printer" at bounding box center [1241, 571] width 12 height 12
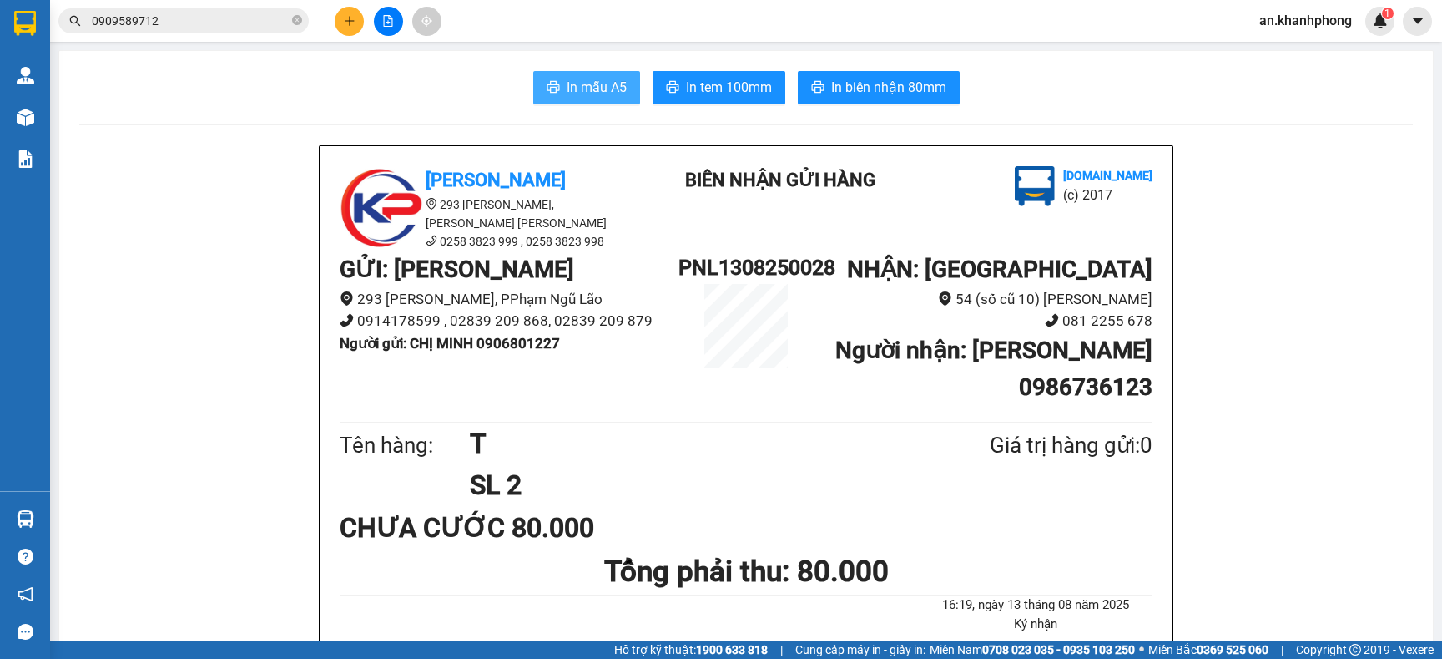
click at [580, 89] on span "In mẫu A5" at bounding box center [597, 87] width 60 height 21
click at [347, 22] on icon "plus" at bounding box center [350, 21] width 12 height 12
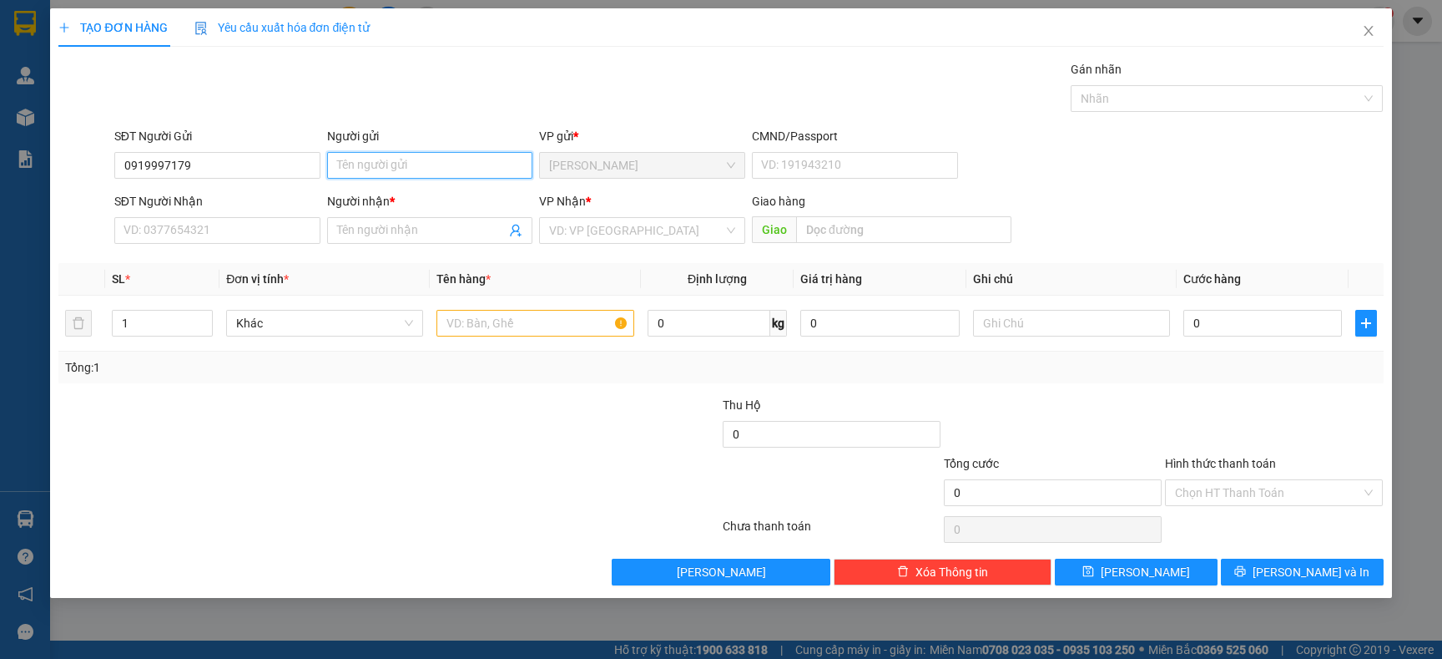
click at [395, 170] on input "Người gửi" at bounding box center [430, 165] width 206 height 27
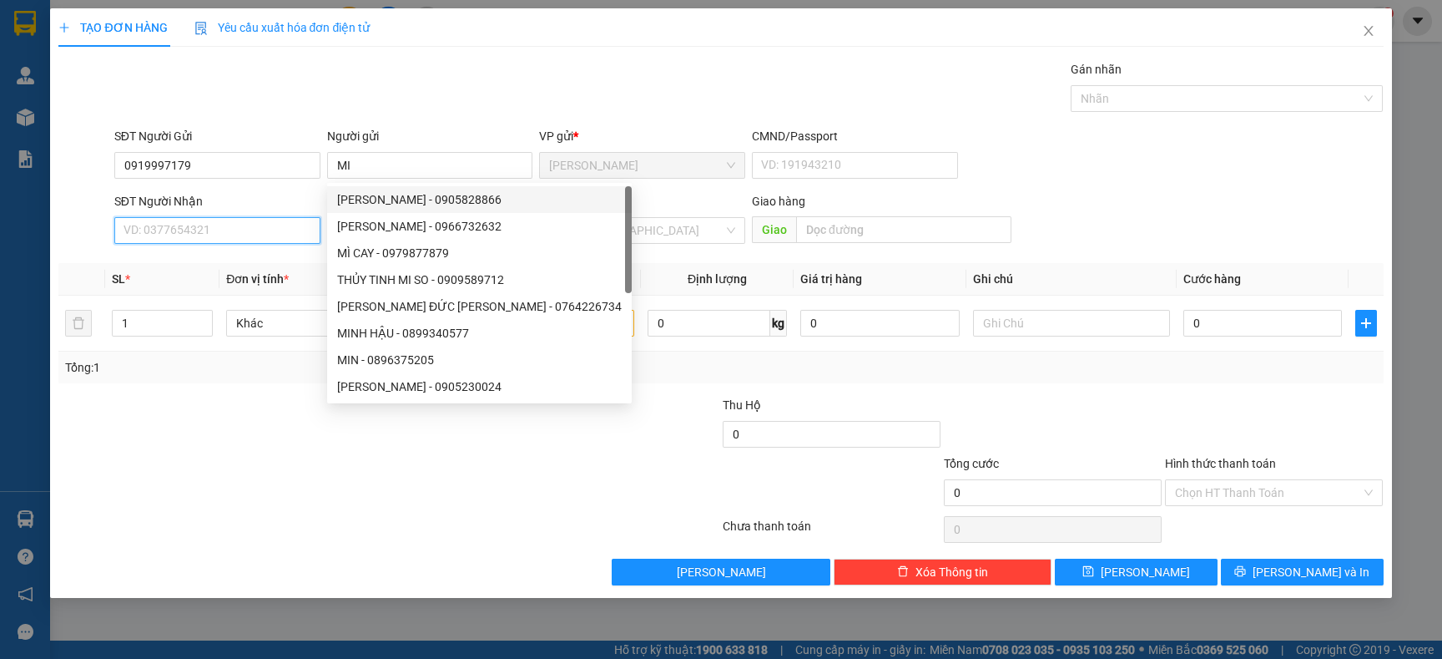
click at [215, 225] on input "SĐT Người Nhận" at bounding box center [217, 230] width 206 height 27
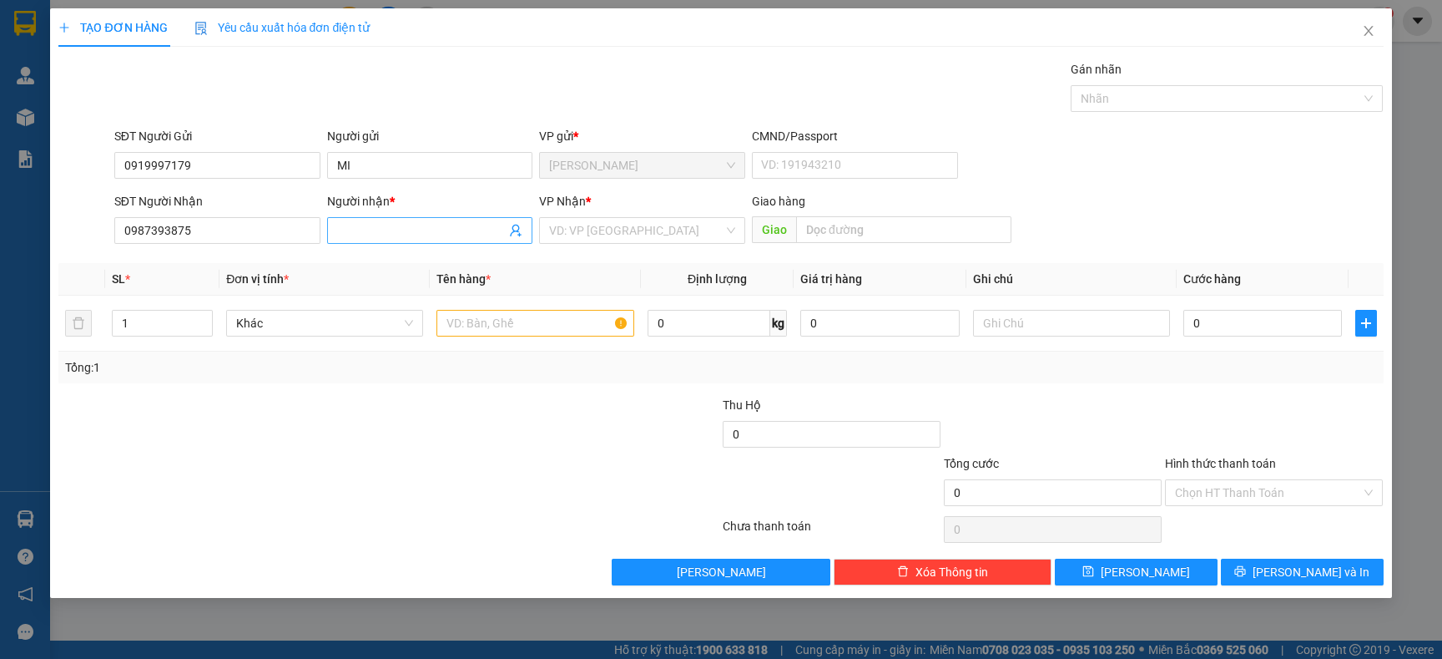
click at [367, 231] on input "Người nhận *" at bounding box center [421, 230] width 169 height 18
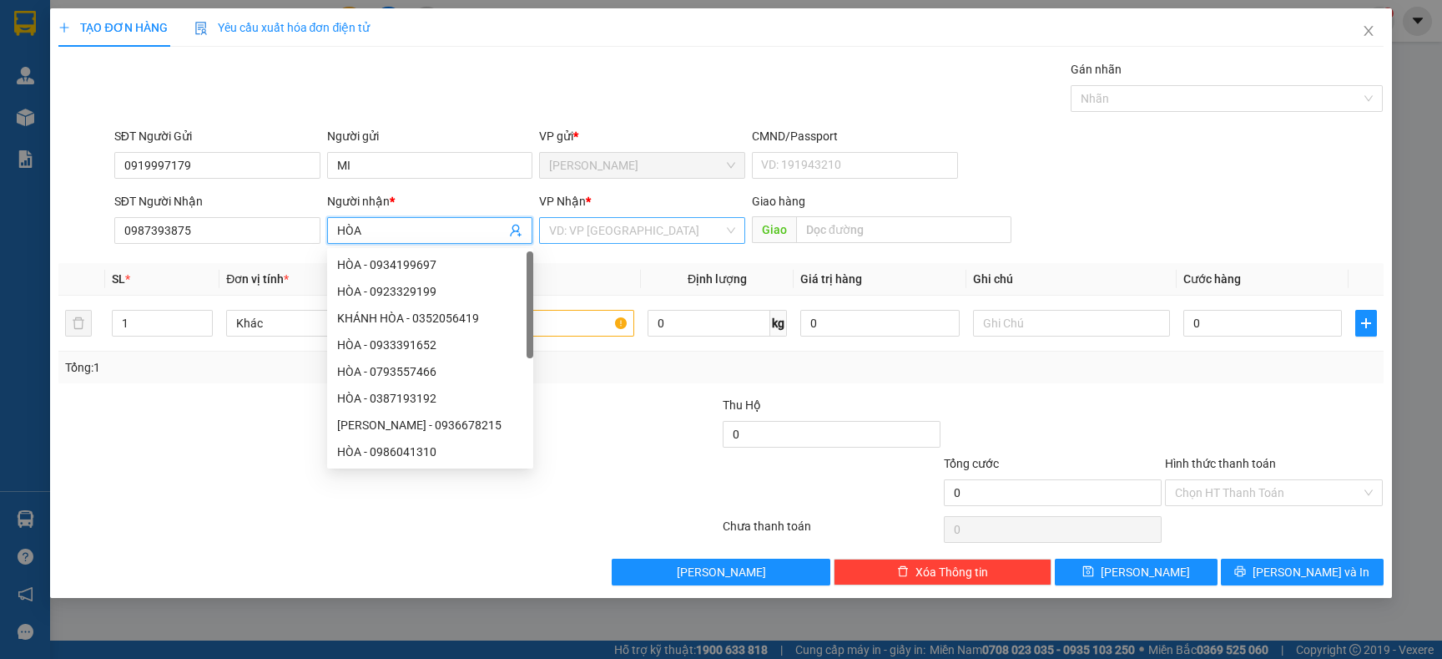
click at [605, 230] on input "search" at bounding box center [636, 230] width 174 height 25
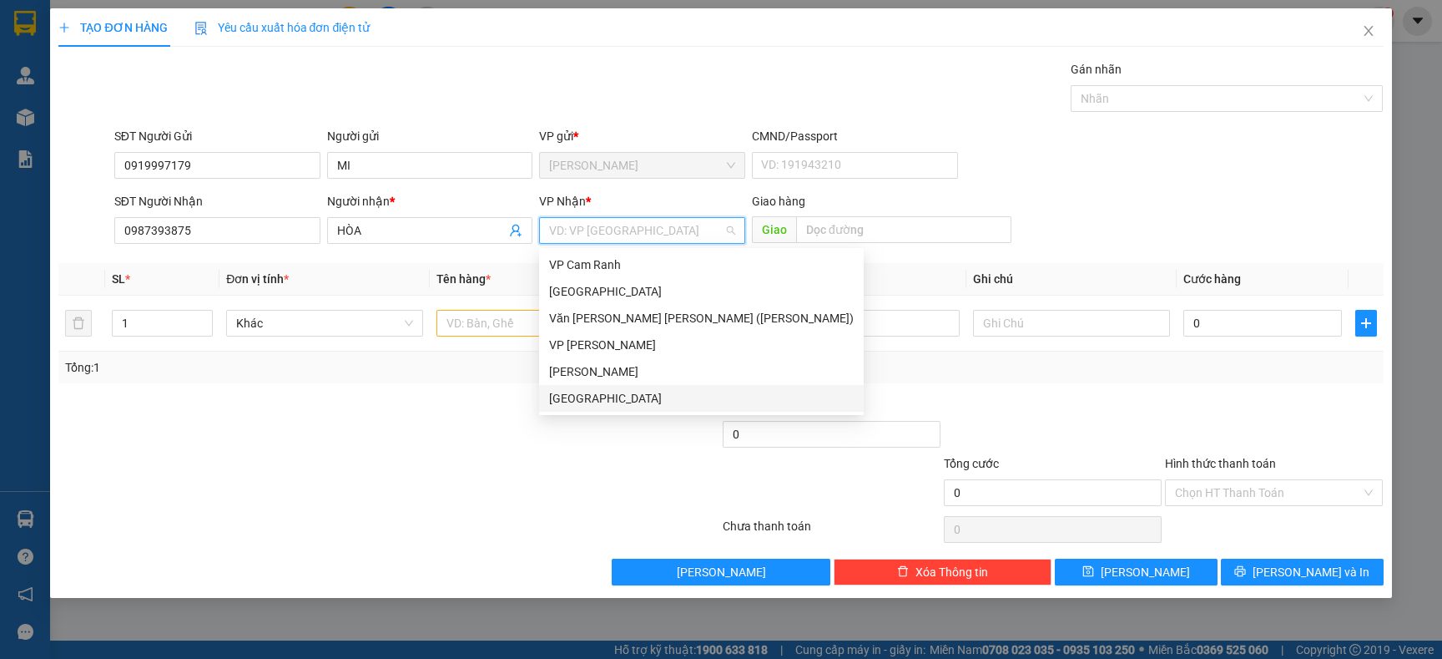
click at [609, 396] on div "[GEOGRAPHIC_DATA]" at bounding box center [701, 398] width 305 height 18
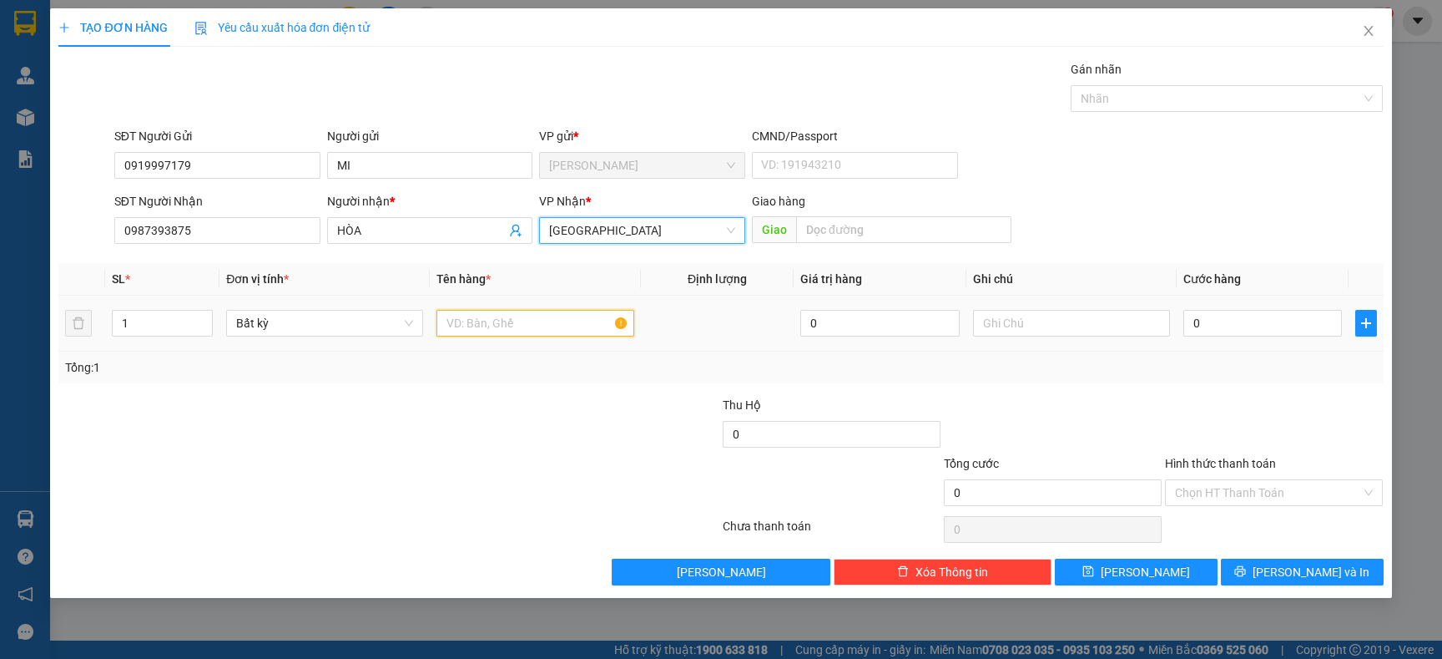
click at [470, 333] on input "text" at bounding box center [535, 323] width 197 height 27
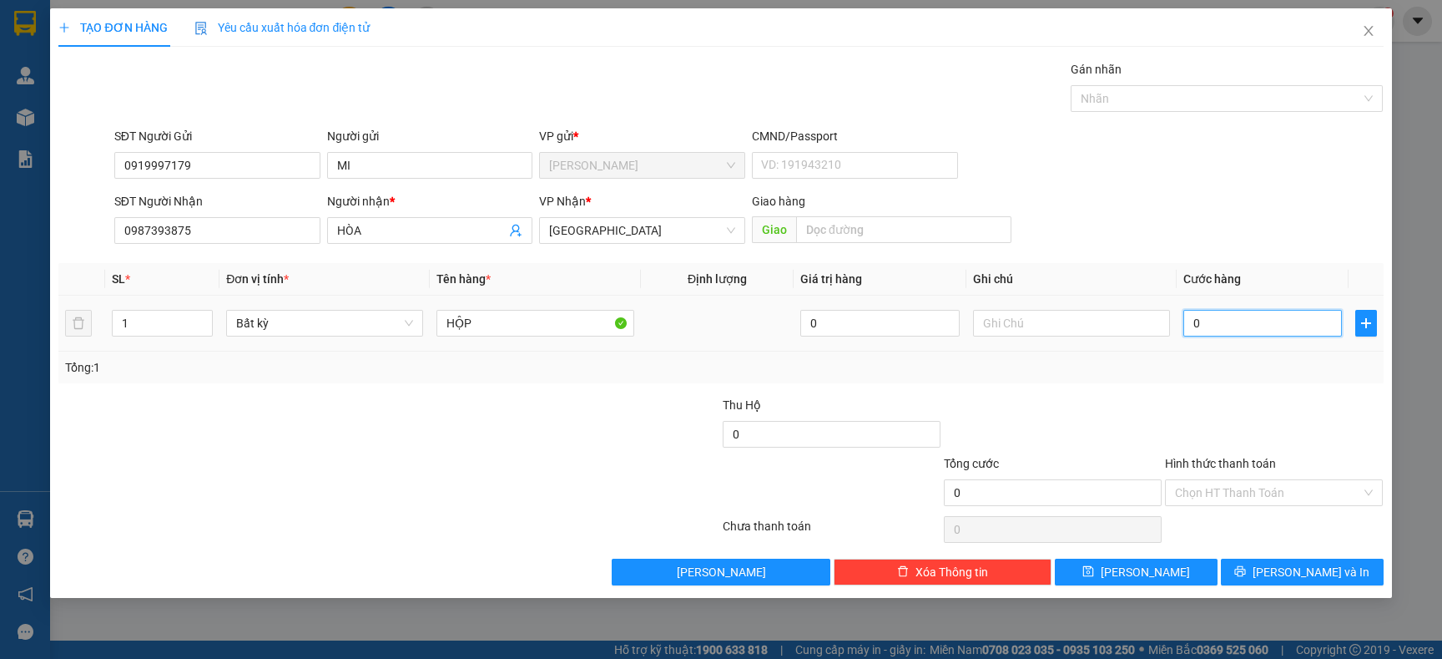
click at [1241, 330] on input "0" at bounding box center [1263, 323] width 159 height 27
click at [1289, 568] on span "[PERSON_NAME] và In" at bounding box center [1311, 572] width 117 height 18
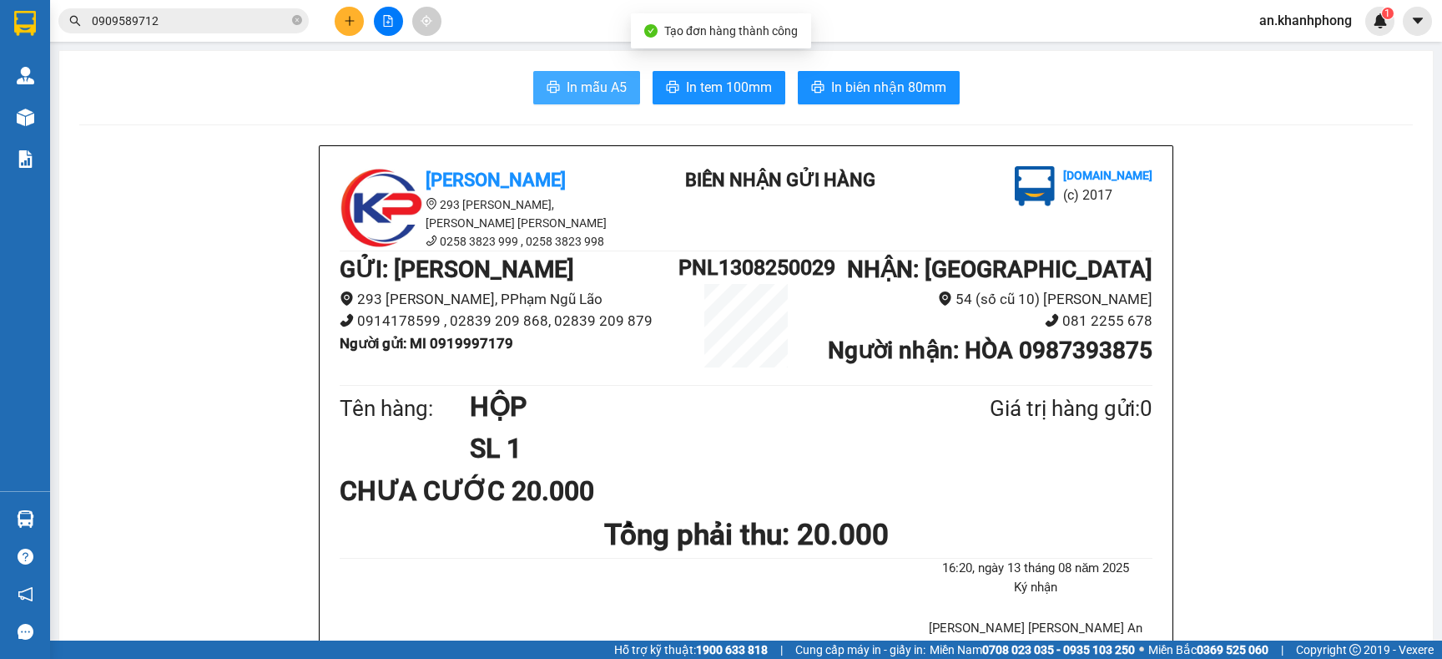
click at [597, 74] on button "In mẫu A5" at bounding box center [586, 87] width 107 height 33
click at [217, 26] on input "0909589712" at bounding box center [190, 21] width 197 height 18
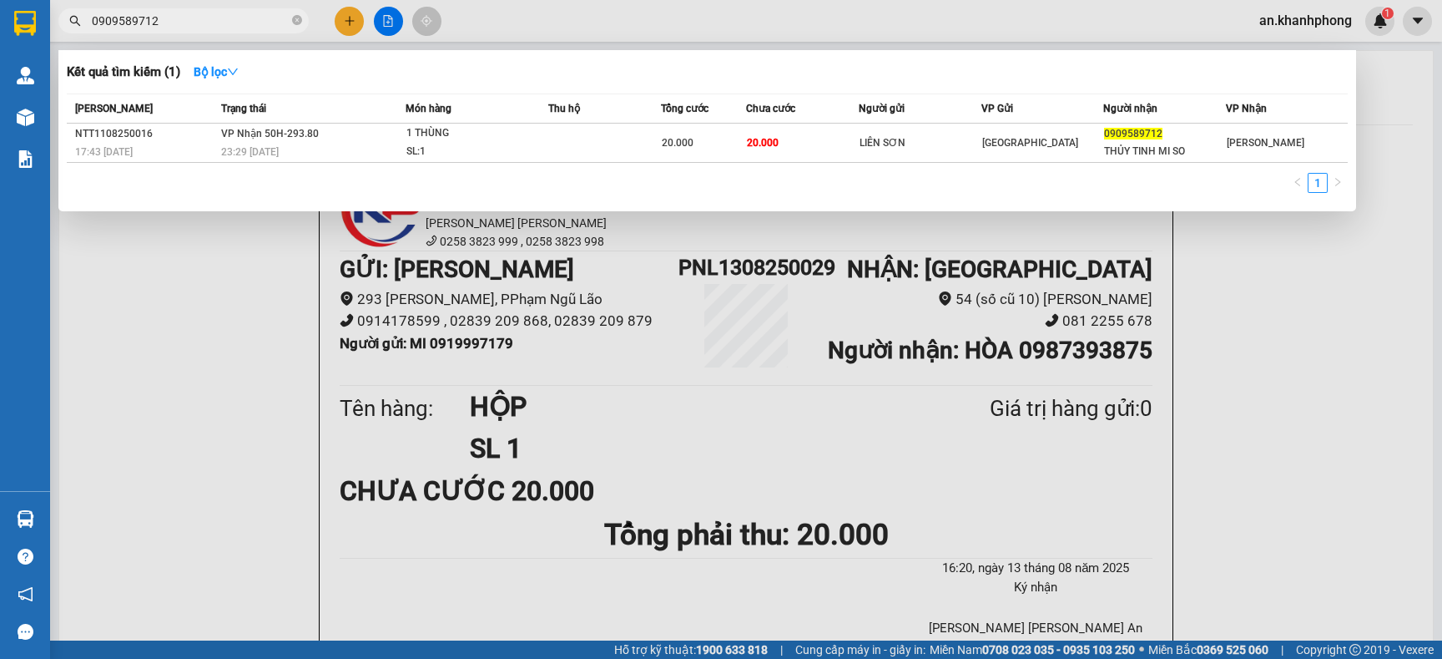
click at [217, 26] on input "0909589712" at bounding box center [190, 21] width 197 height 18
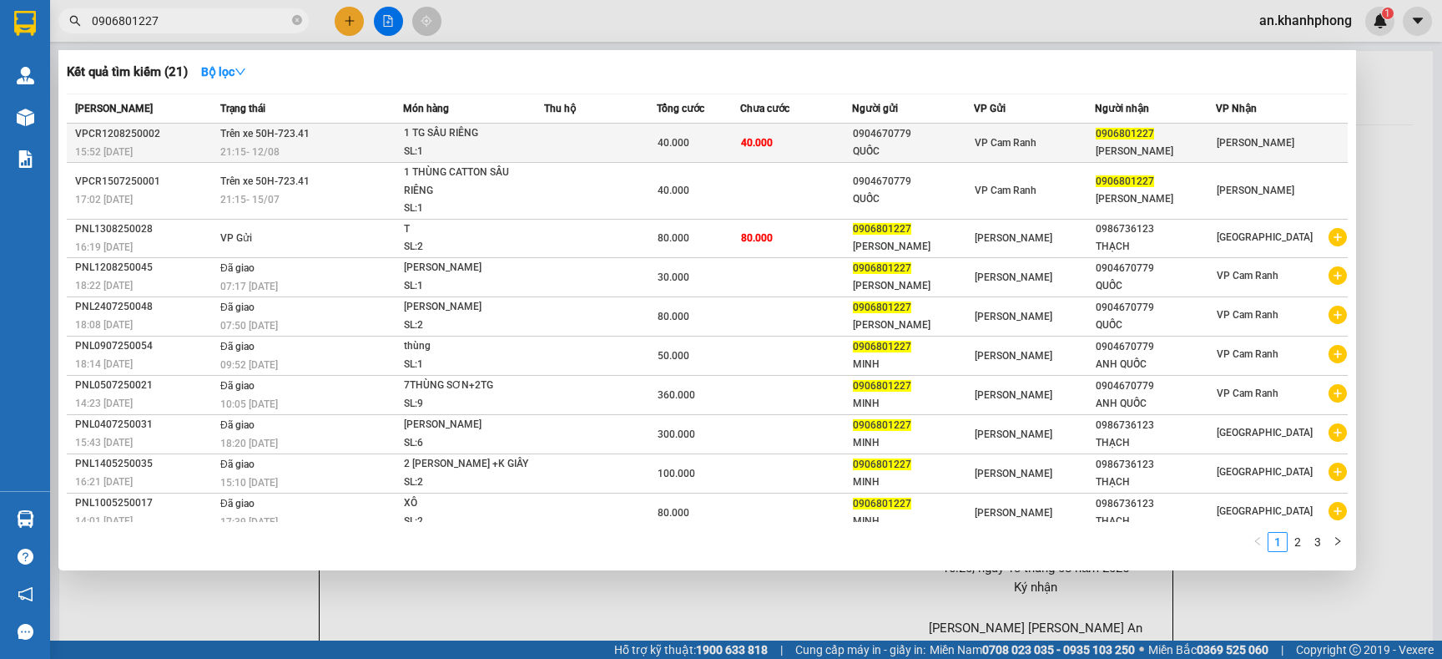
click at [530, 141] on span "1 TG SẦU RIÊNG SL: 1" at bounding box center [474, 142] width 140 height 36
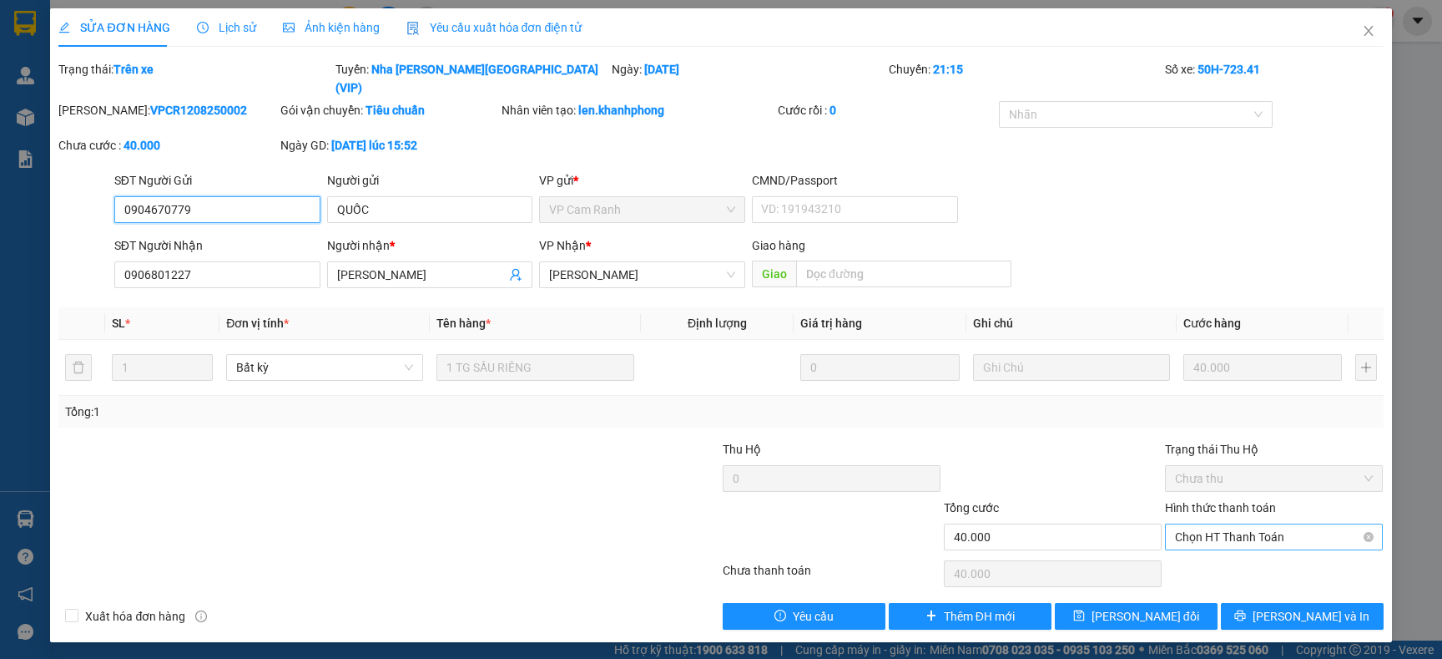
click at [1255, 524] on span "Chọn HT Thanh Toán" at bounding box center [1274, 536] width 198 height 25
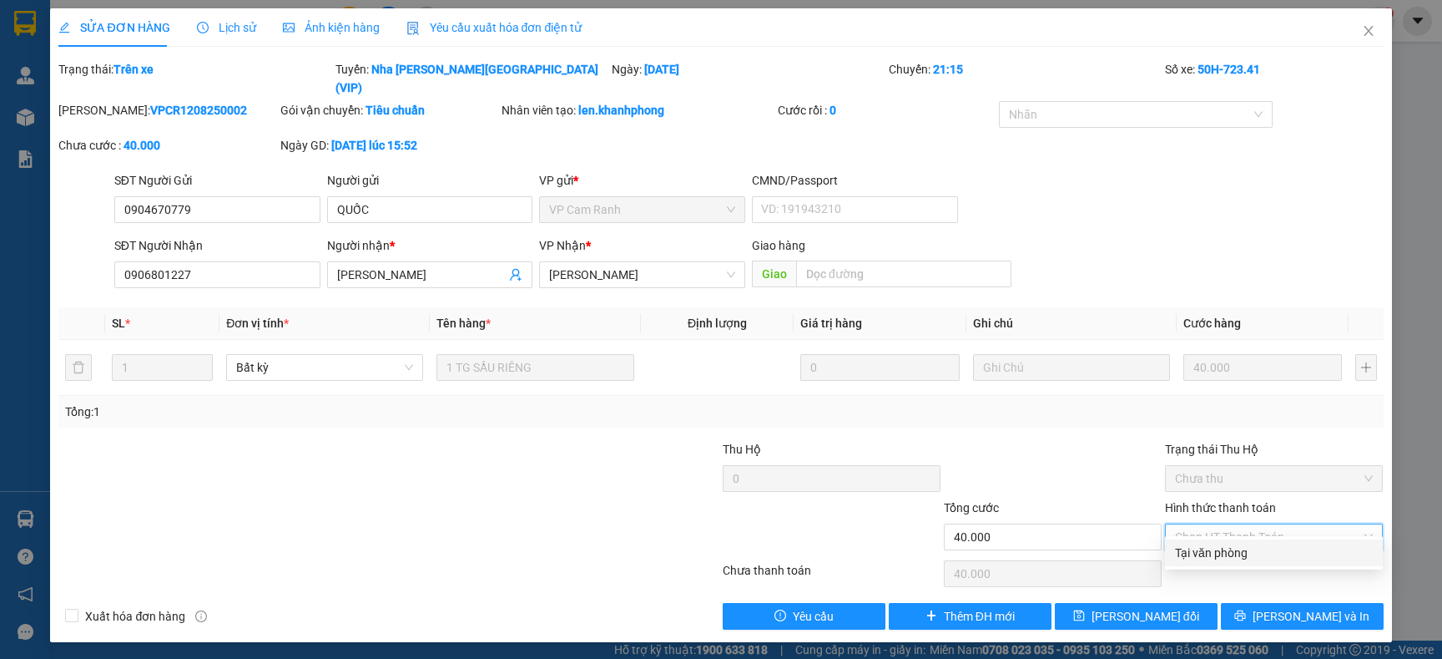
click at [1224, 557] on div "Tại văn phòng" at bounding box center [1274, 552] width 198 height 18
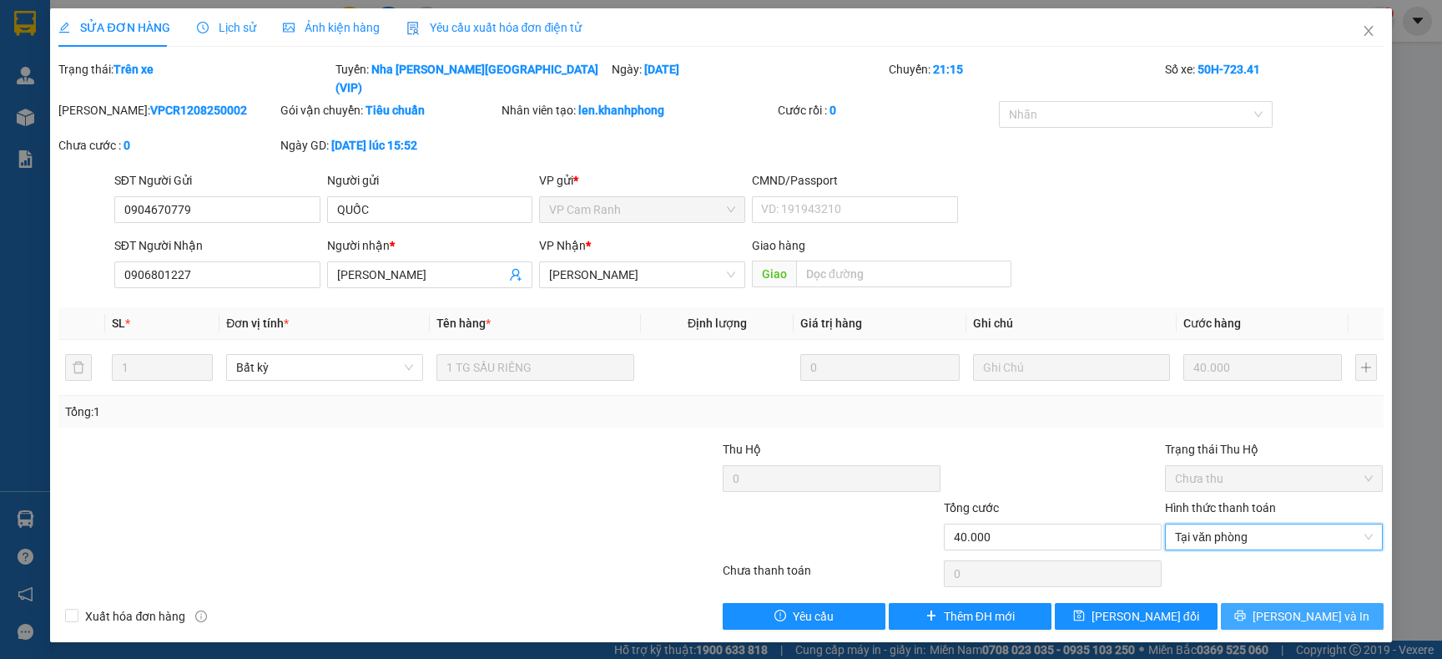
click at [1345, 604] on button "[PERSON_NAME] và In" at bounding box center [1302, 616] width 163 height 27
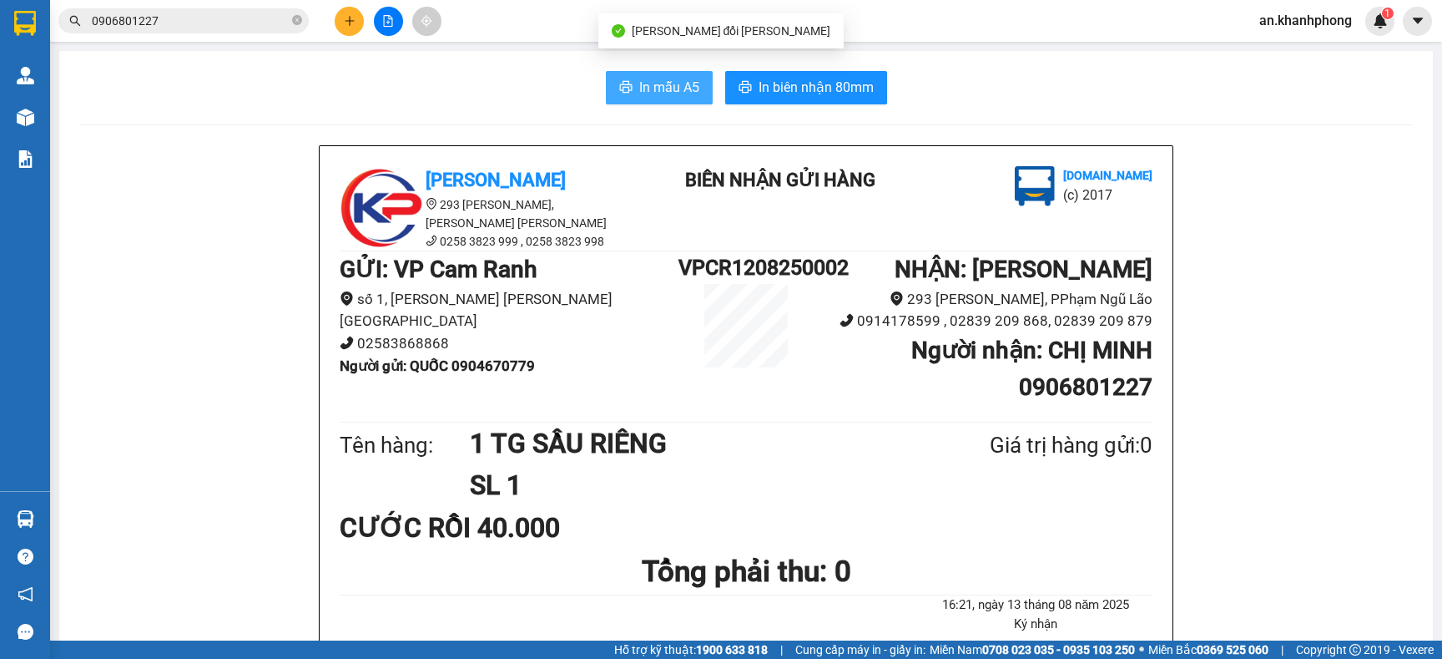
click at [652, 88] on span "In mẫu A5" at bounding box center [669, 87] width 60 height 21
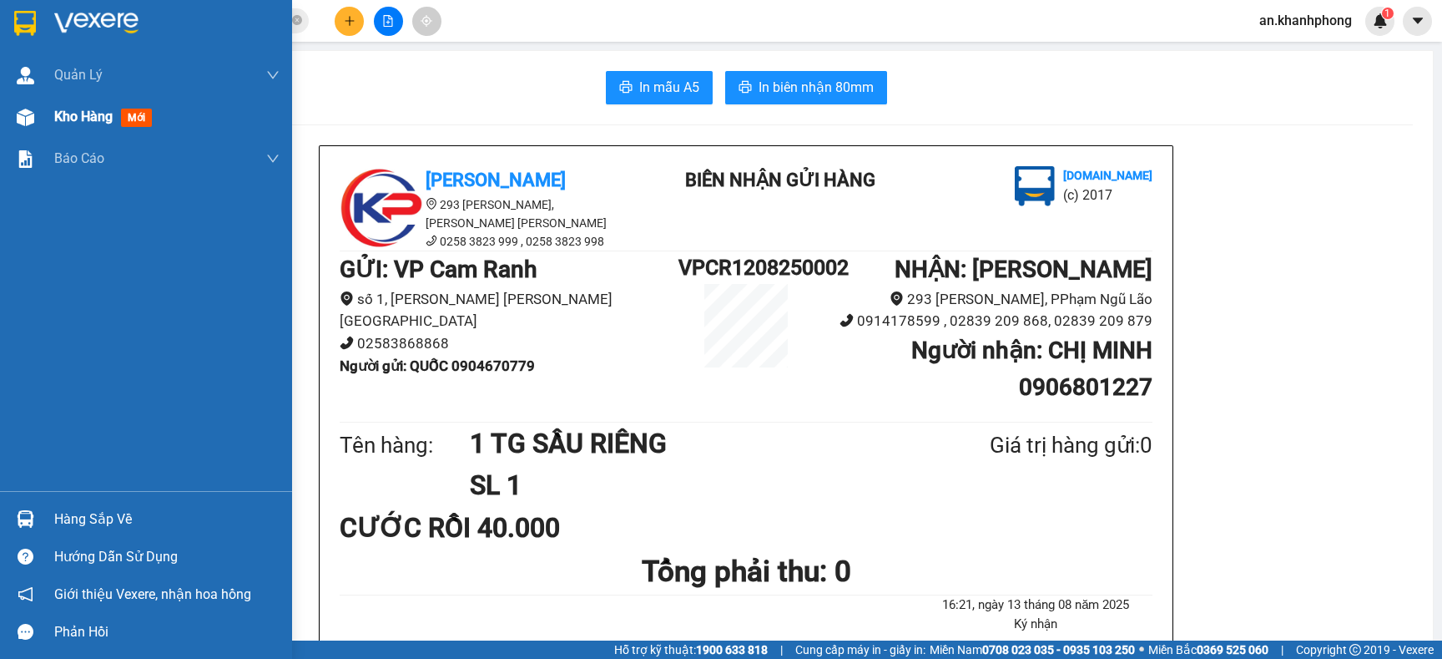
click at [78, 121] on span "Kho hàng" at bounding box center [83, 117] width 58 height 16
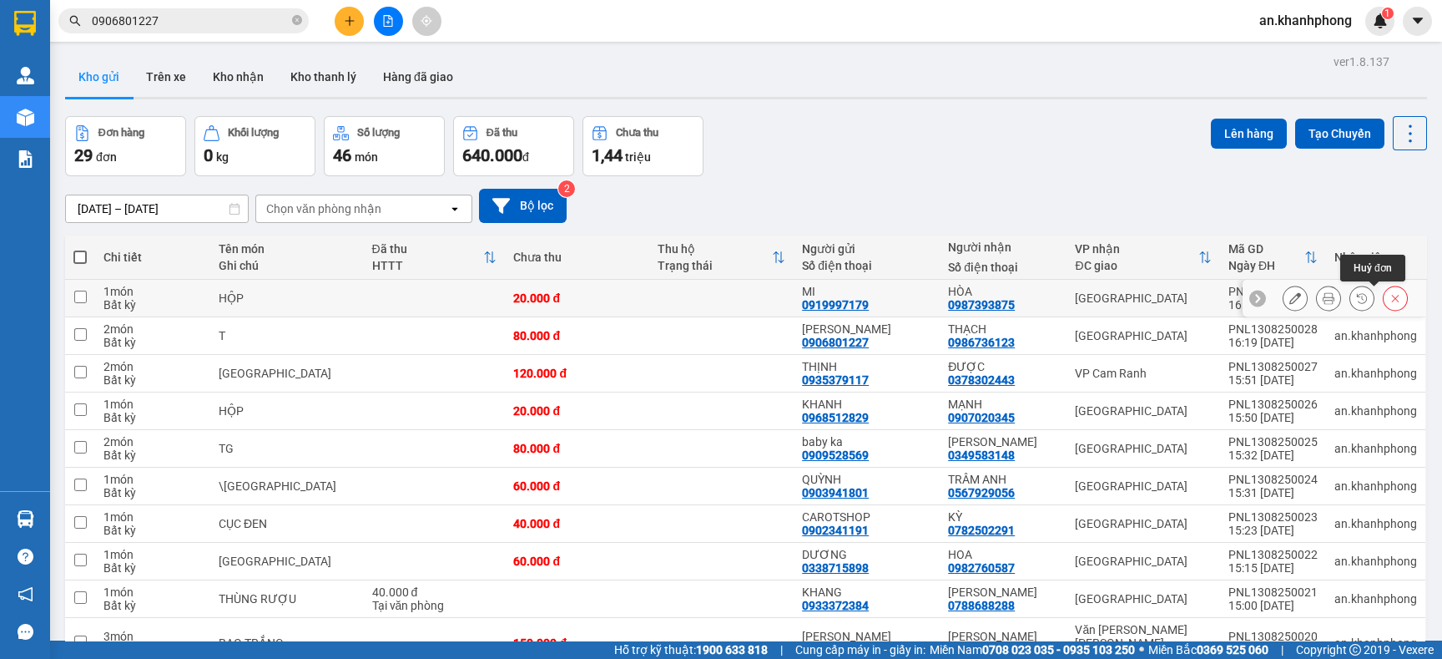
click at [1392, 297] on icon at bounding box center [1396, 299] width 8 height 8
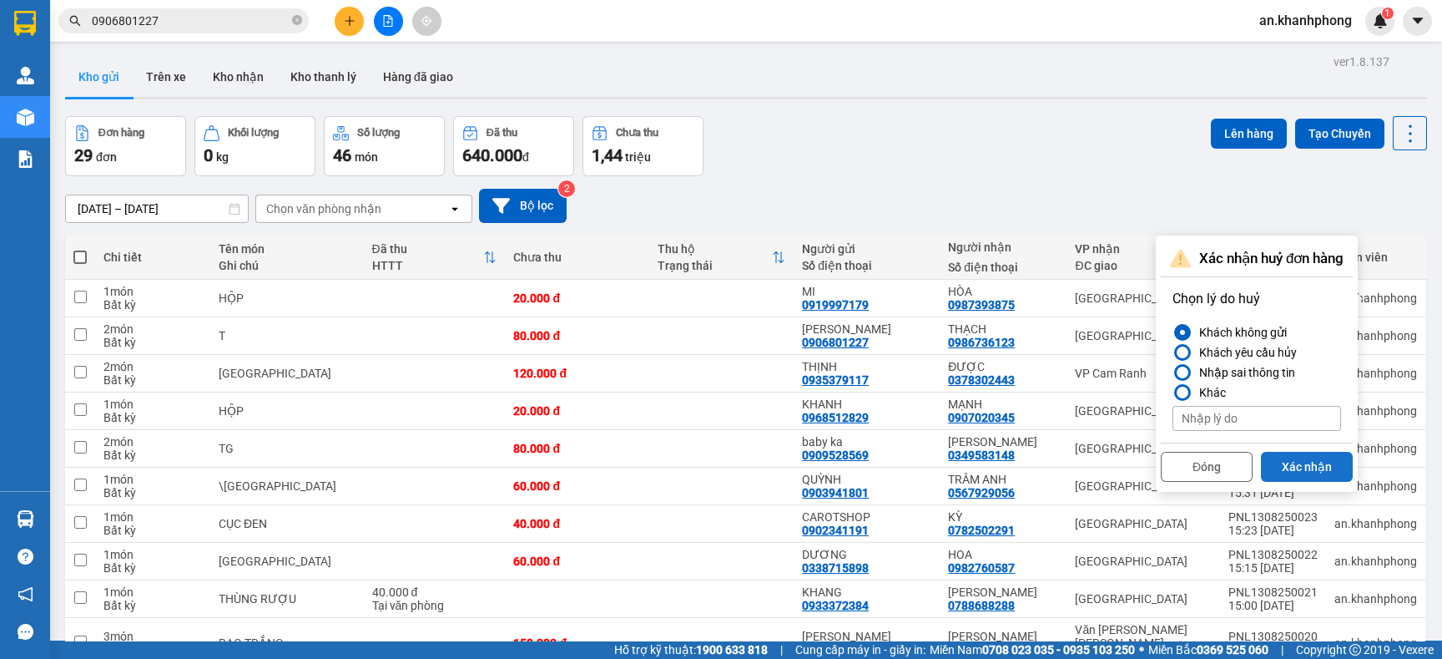
click at [1301, 462] on button "Xác nhận" at bounding box center [1307, 467] width 92 height 30
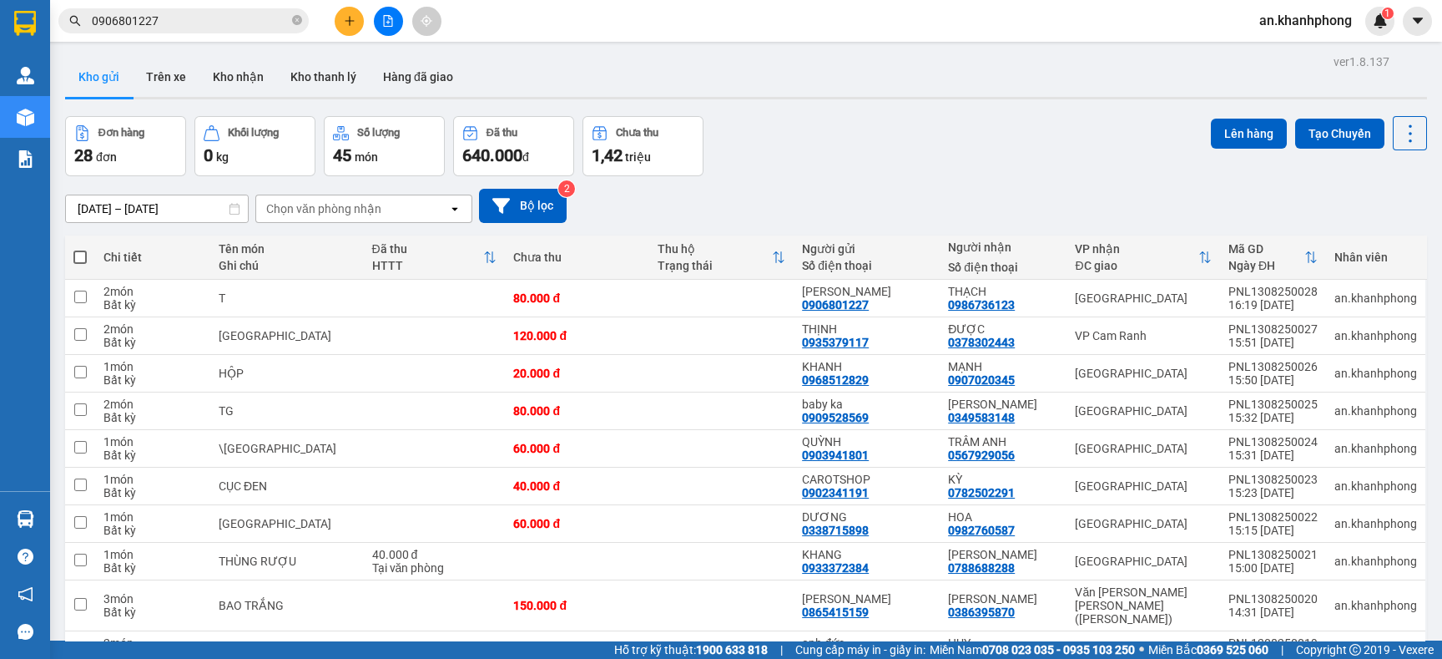
click at [341, 26] on button at bounding box center [349, 21] width 29 height 29
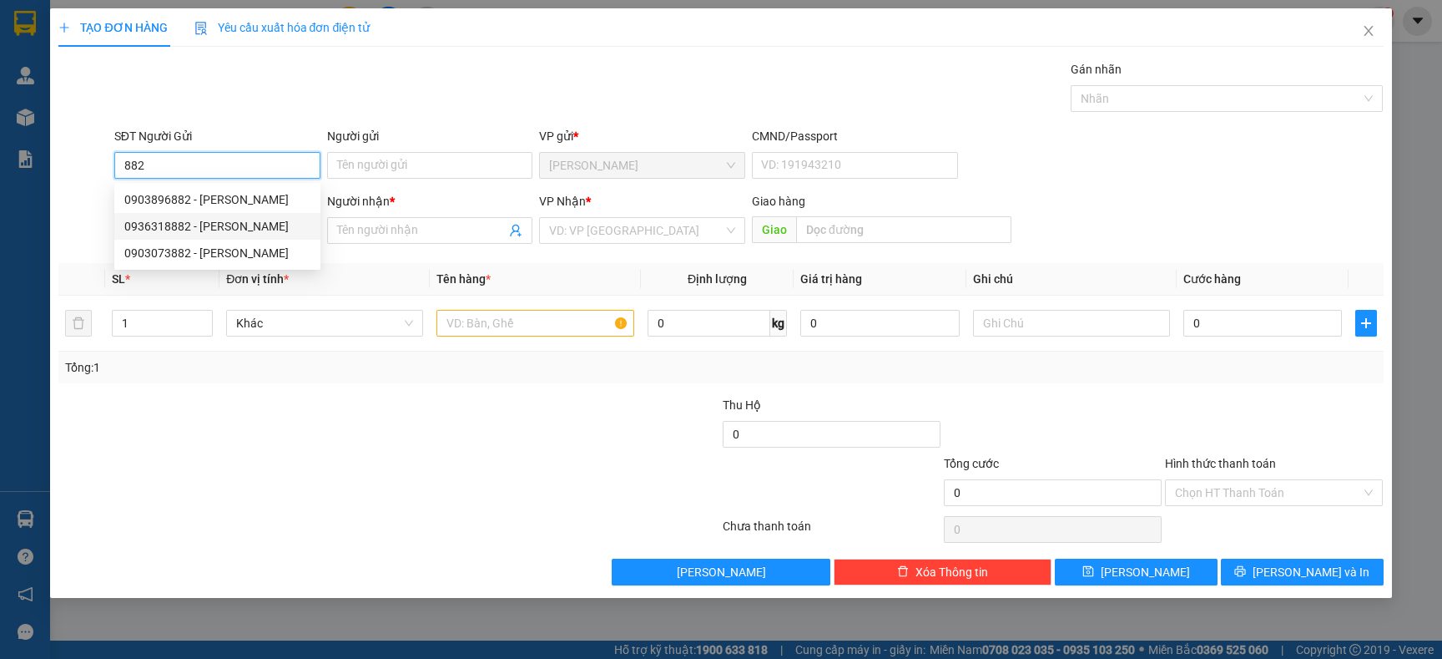
click at [251, 225] on div "0936318882 - PHÚ THỊNH" at bounding box center [217, 226] width 186 height 18
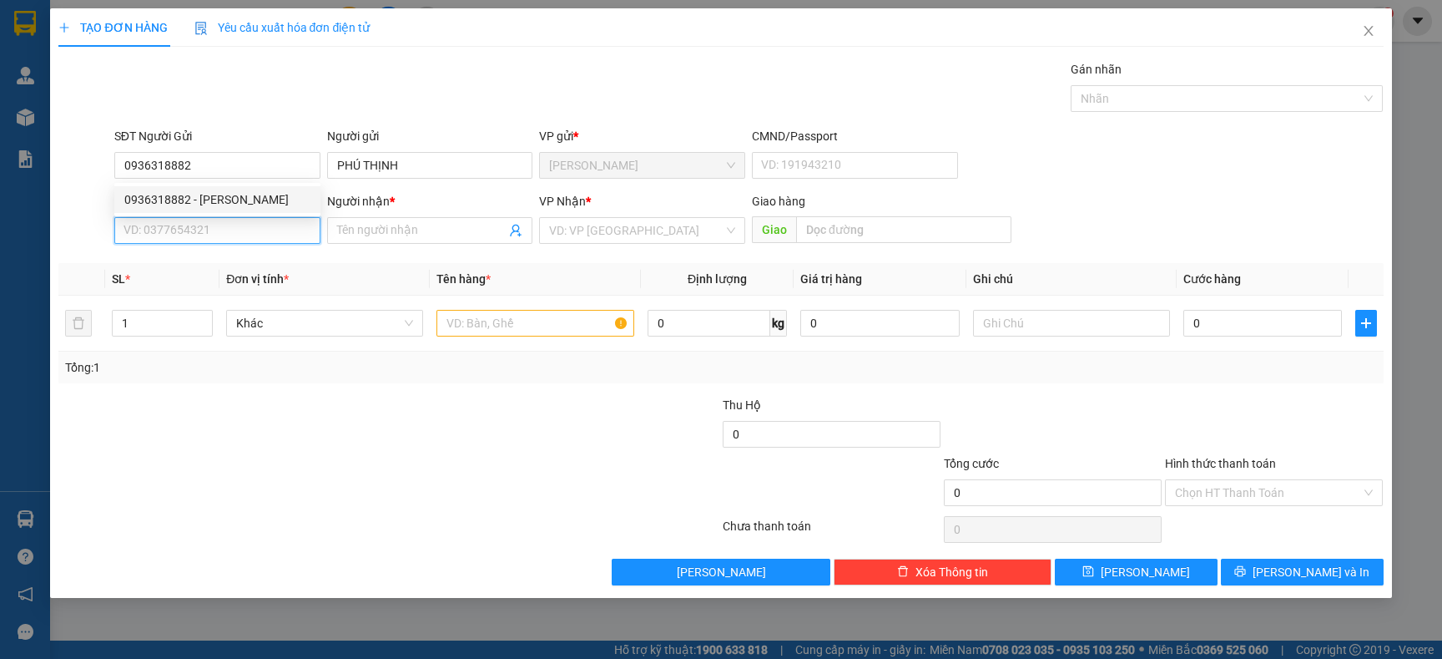
click at [245, 235] on input "SĐT Người Nhận" at bounding box center [217, 230] width 206 height 27
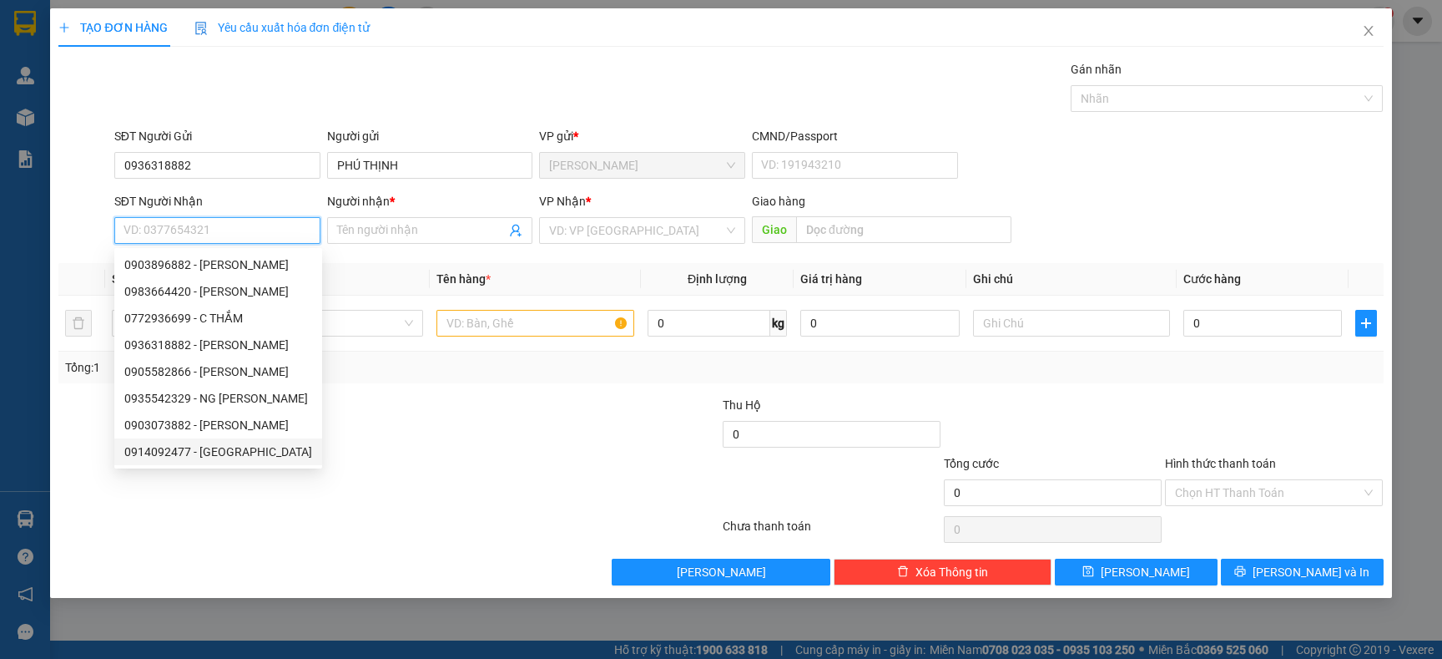
click at [232, 447] on div "0914092477 - BẢY LỘC" at bounding box center [218, 451] width 188 height 18
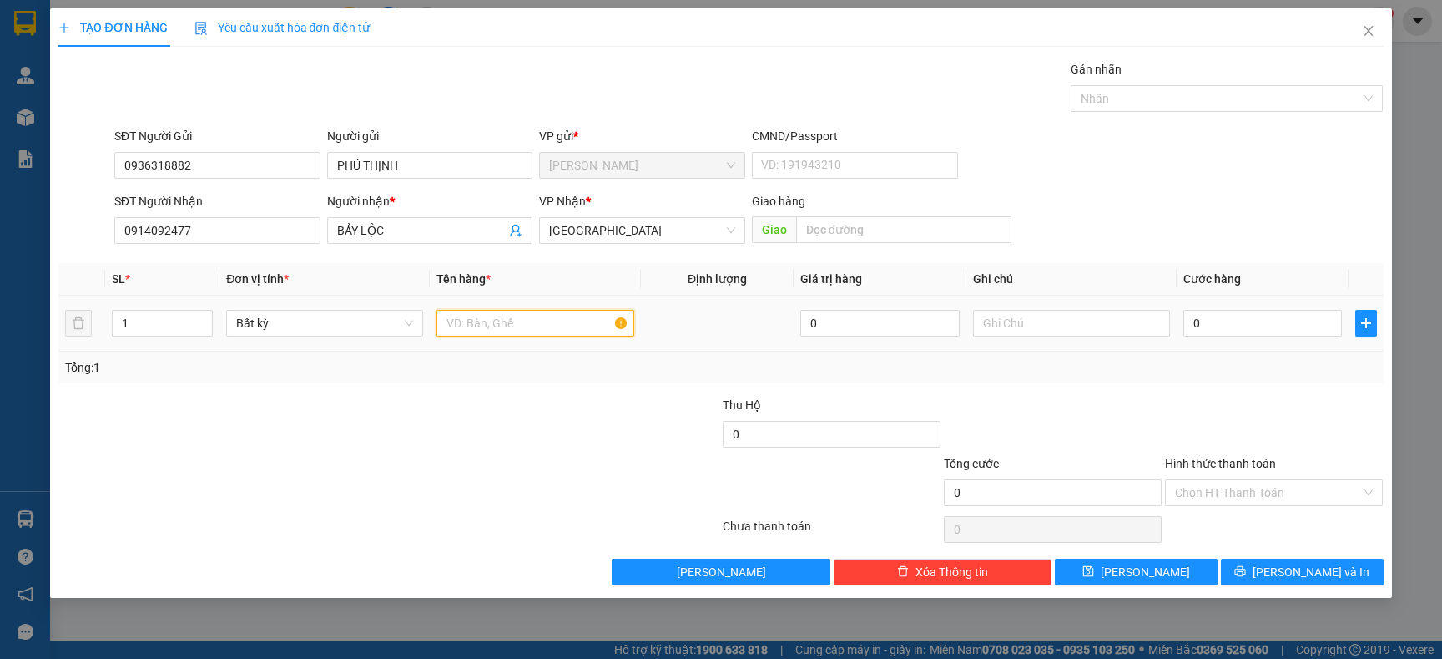
click at [482, 331] on input "text" at bounding box center [535, 323] width 197 height 27
click at [1229, 321] on input "0" at bounding box center [1263, 323] width 159 height 27
click at [1295, 568] on span "[PERSON_NAME] và In" at bounding box center [1311, 572] width 117 height 18
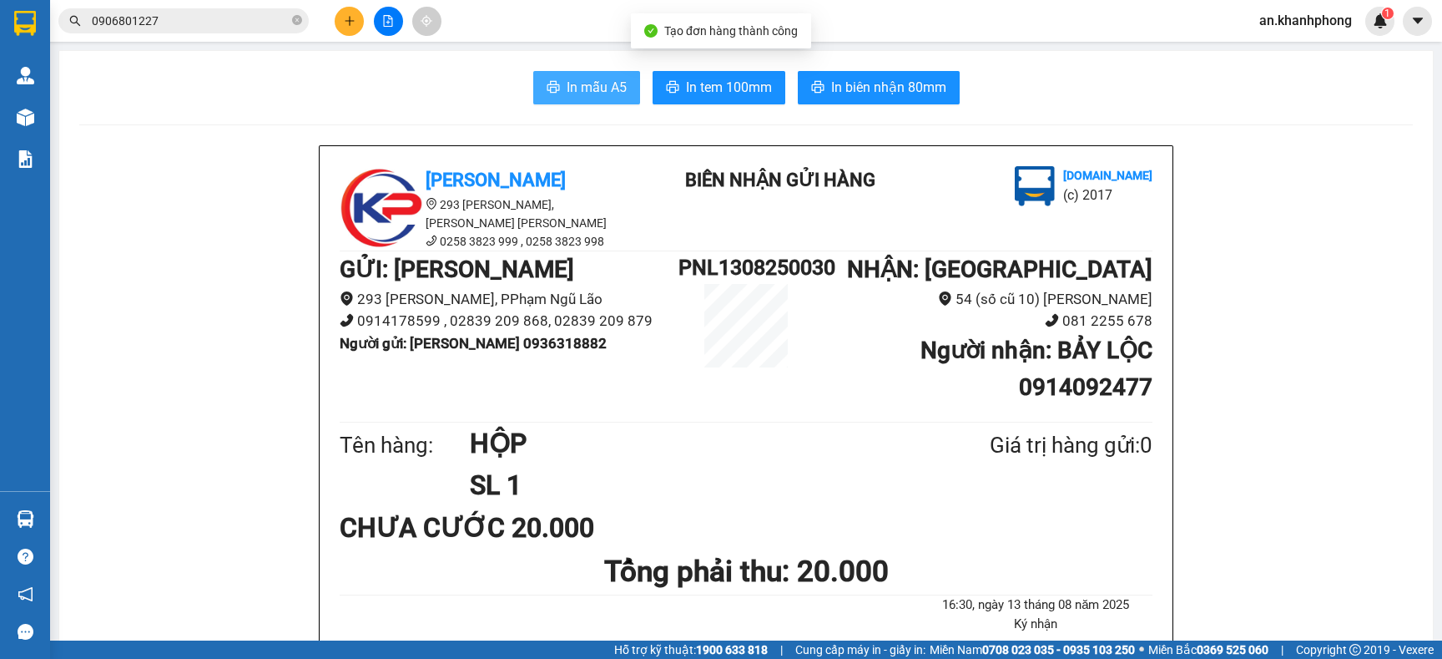
click at [593, 75] on button "In mẫu A5" at bounding box center [586, 87] width 107 height 33
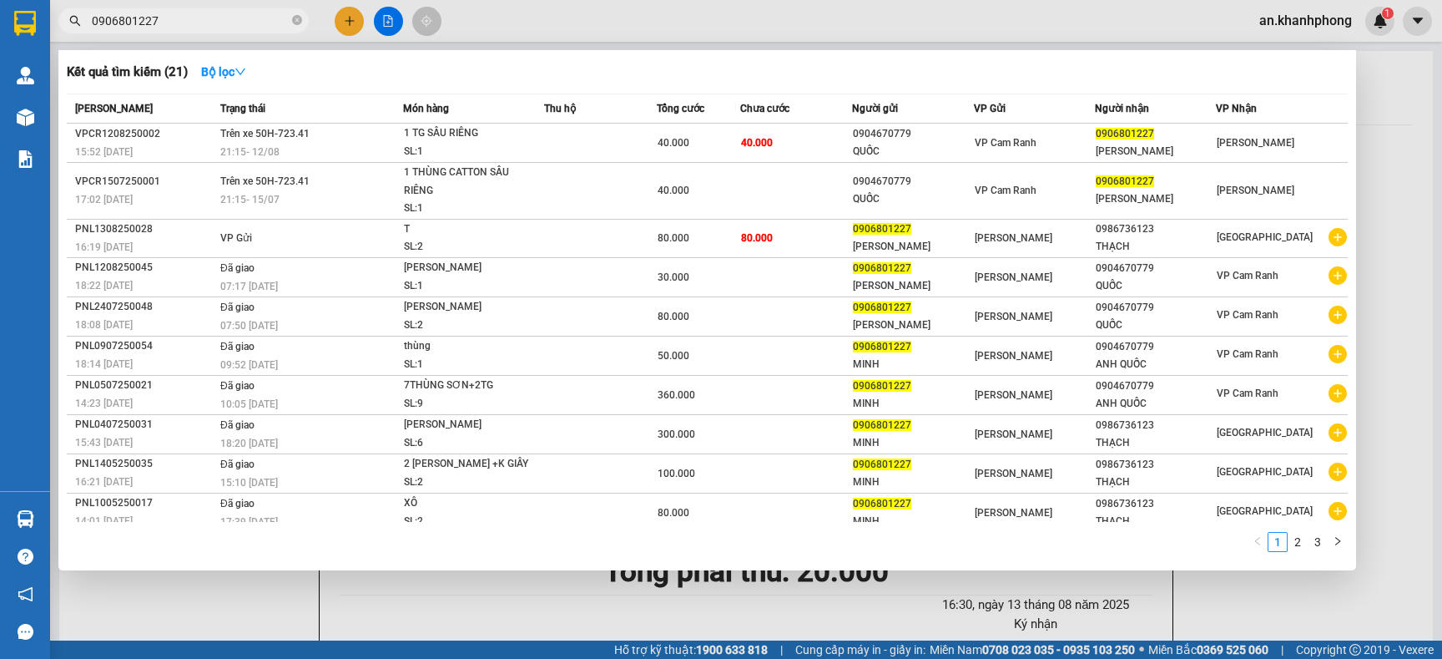
click at [178, 13] on input "0906801227" at bounding box center [190, 21] width 197 height 18
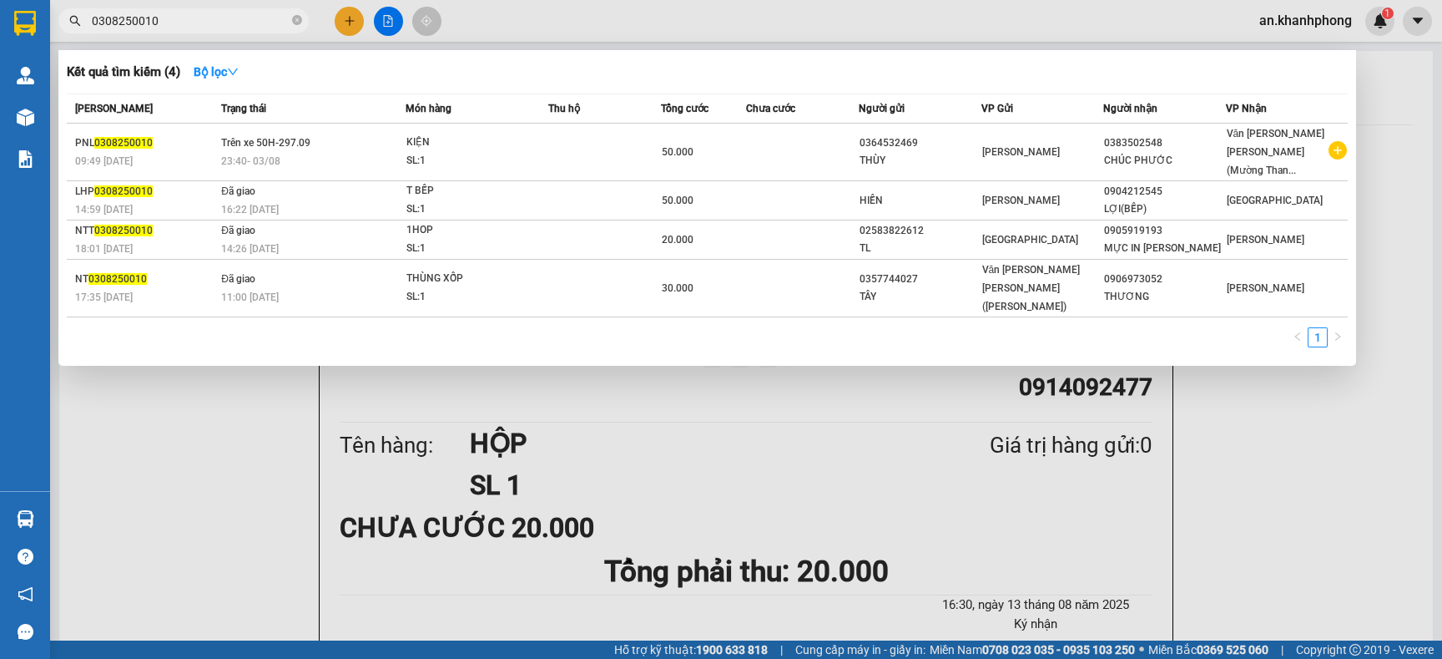
click at [336, 15] on div at bounding box center [721, 329] width 1442 height 659
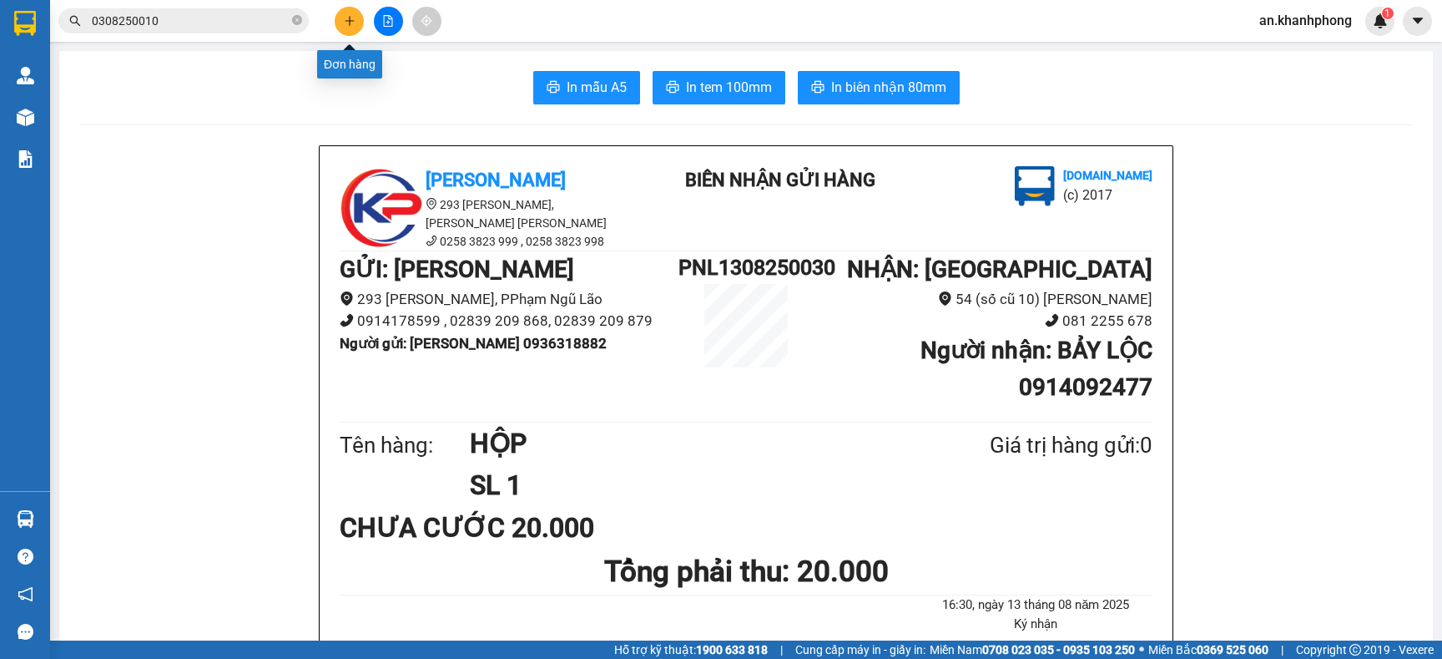
click at [363, 20] on button at bounding box center [349, 21] width 29 height 29
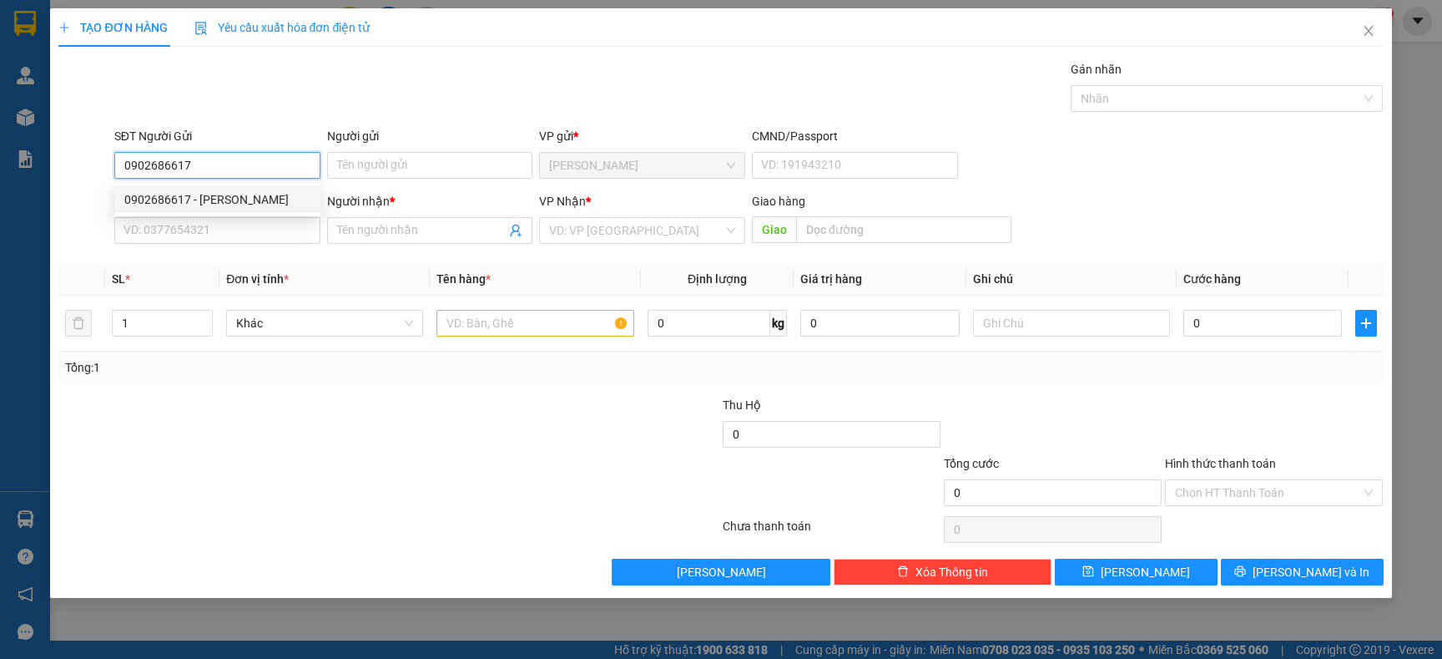
click at [235, 210] on div "0902686617 - HUYNH" at bounding box center [217, 199] width 206 height 27
click at [236, 220] on input "SĐT Người Nhận" at bounding box center [217, 230] width 206 height 27
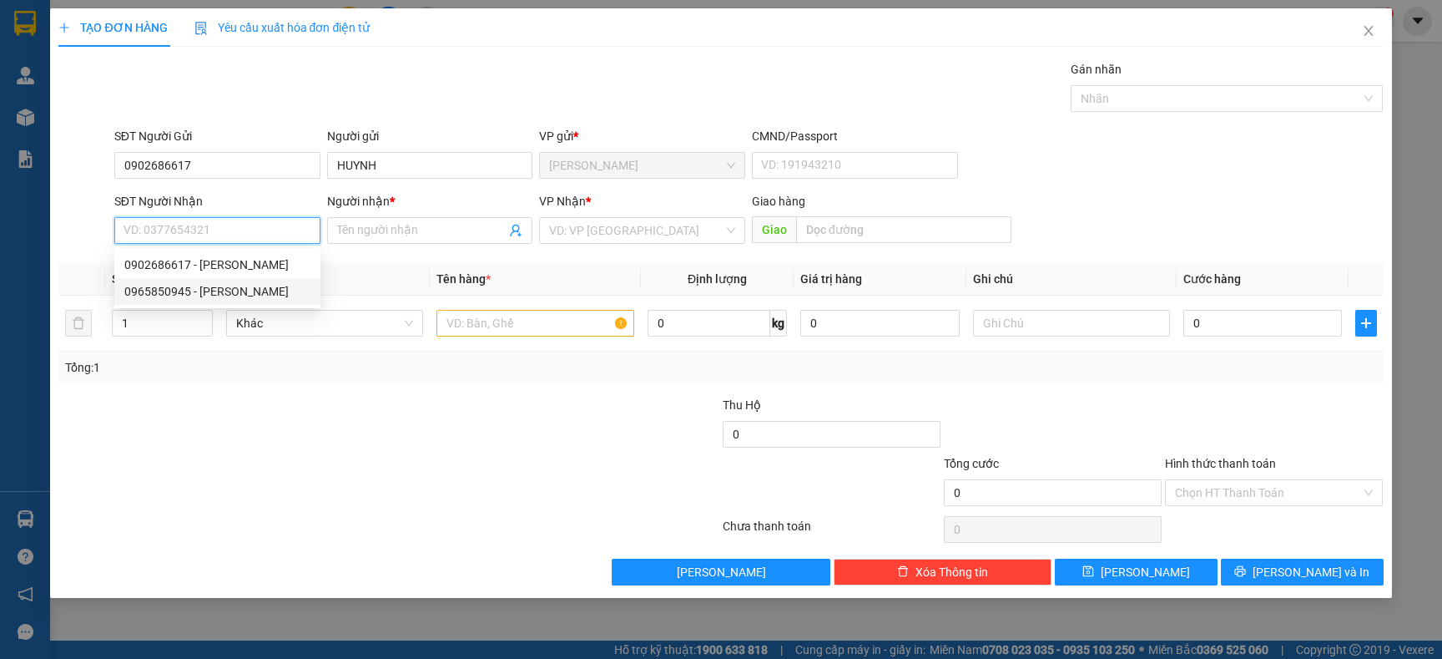
click at [224, 296] on div "0965850945 - PHƯƠNG" at bounding box center [217, 291] width 186 height 18
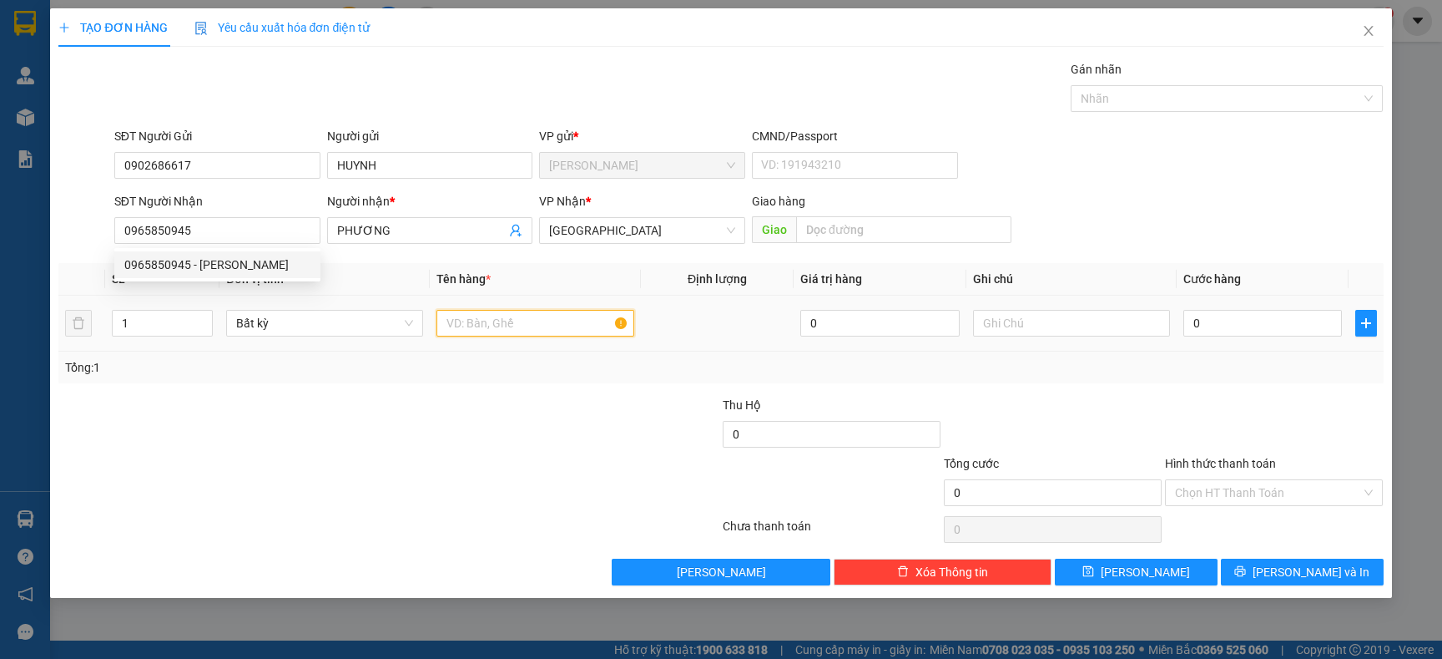
click at [480, 315] on input "text" at bounding box center [535, 323] width 197 height 27
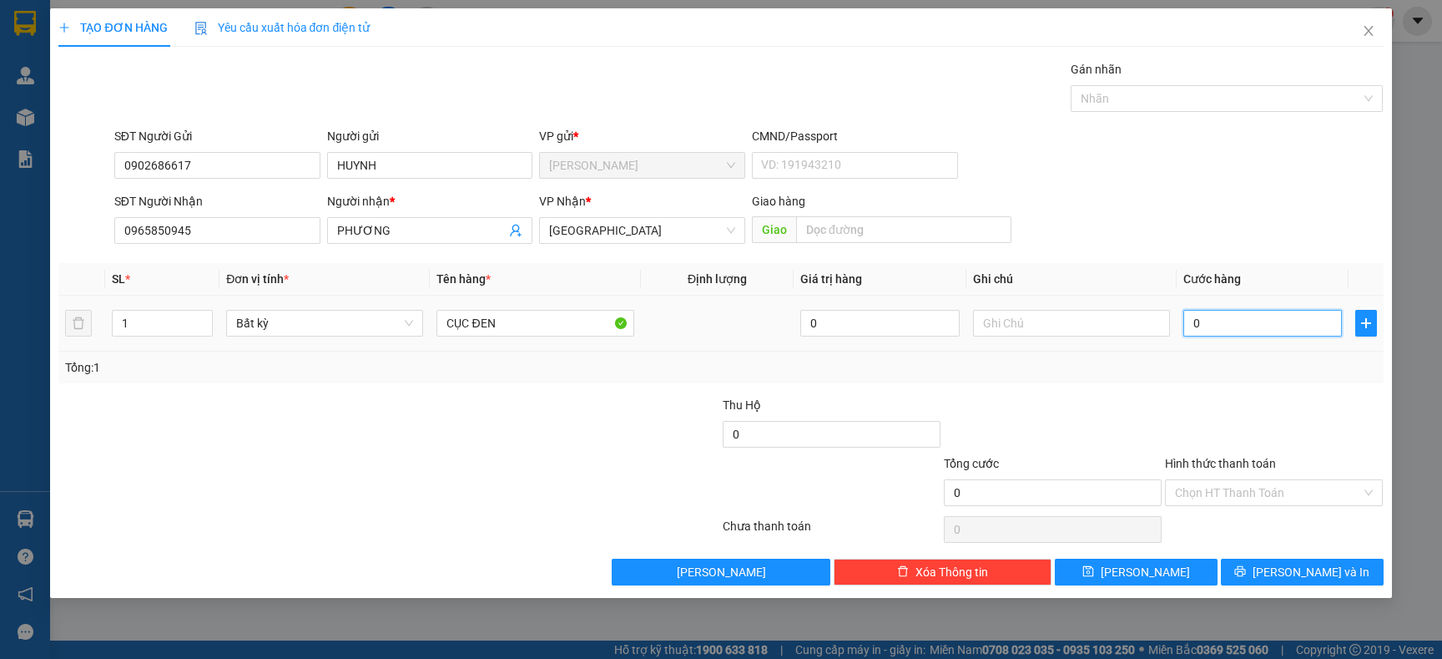
click at [1236, 321] on input "0" at bounding box center [1263, 323] width 159 height 27
click at [1311, 578] on span "[PERSON_NAME] và In" at bounding box center [1311, 572] width 117 height 18
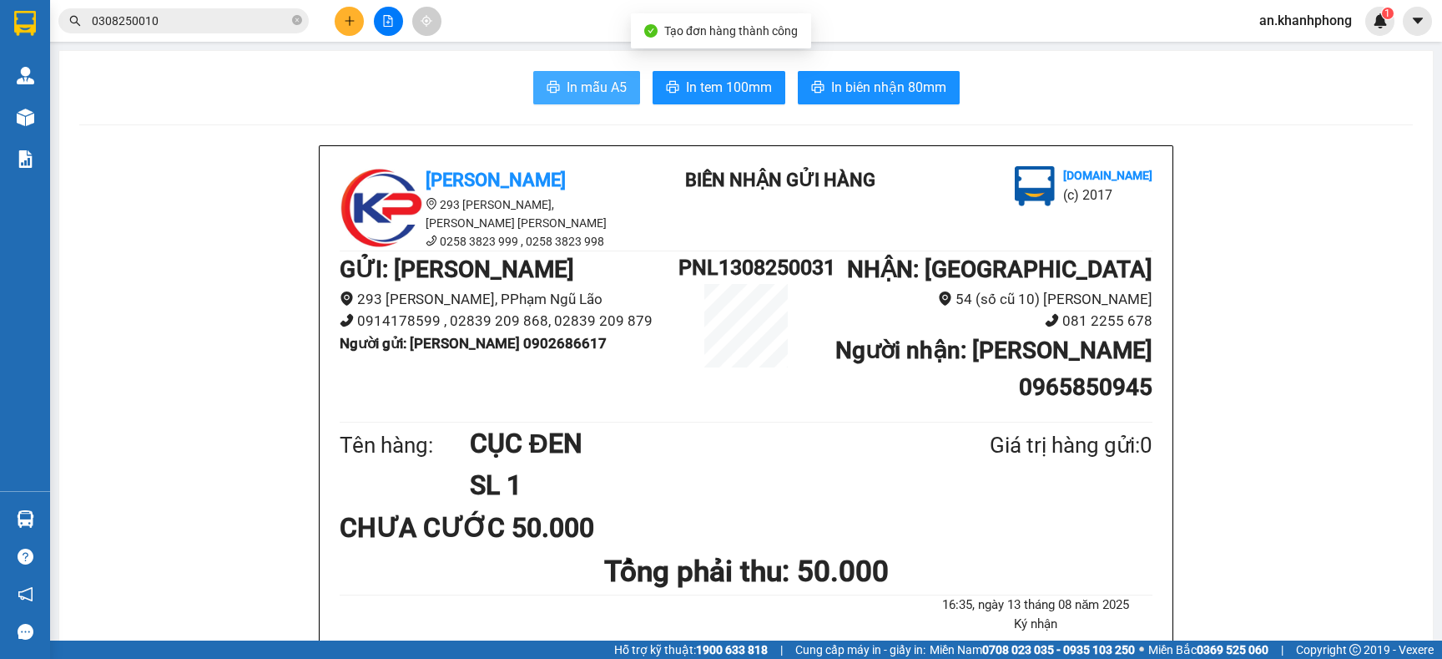
click at [588, 76] on button "In mẫu A5" at bounding box center [586, 87] width 107 height 33
click at [590, 97] on span "In mẫu A5" at bounding box center [597, 87] width 60 height 21
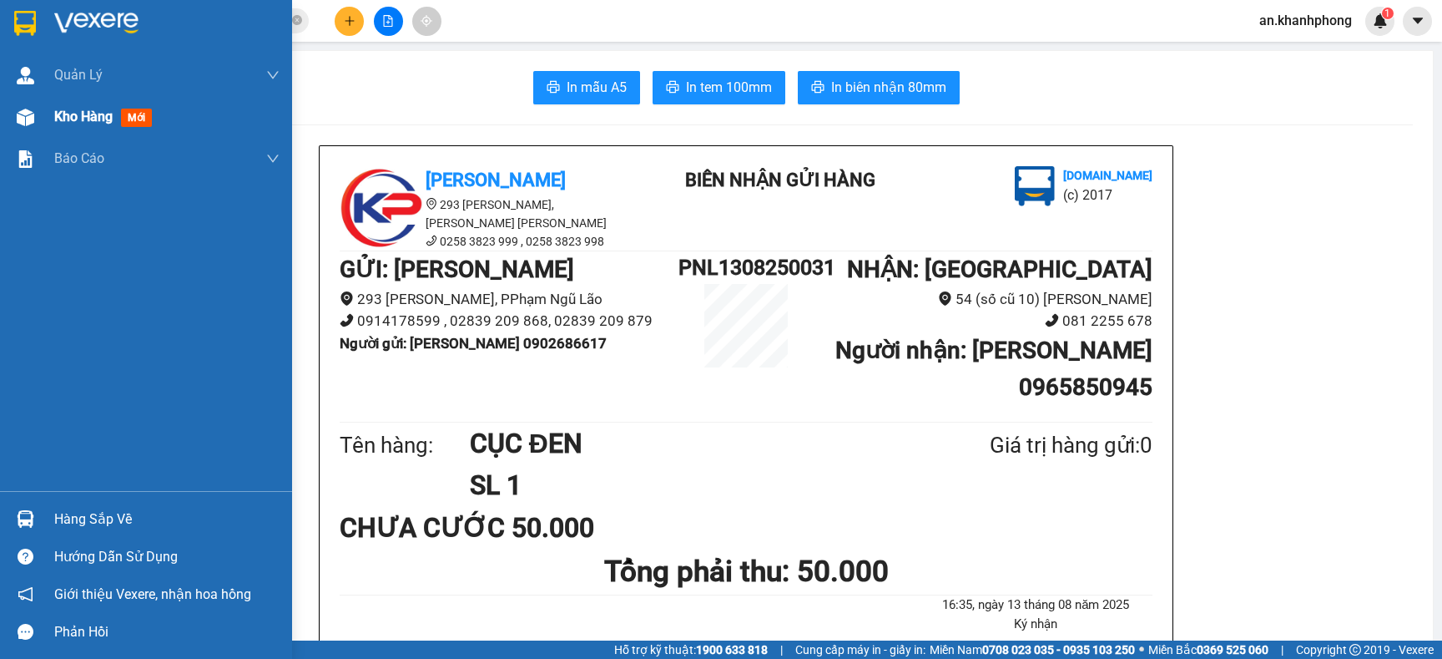
click at [83, 120] on span "Kho hàng" at bounding box center [83, 117] width 58 height 16
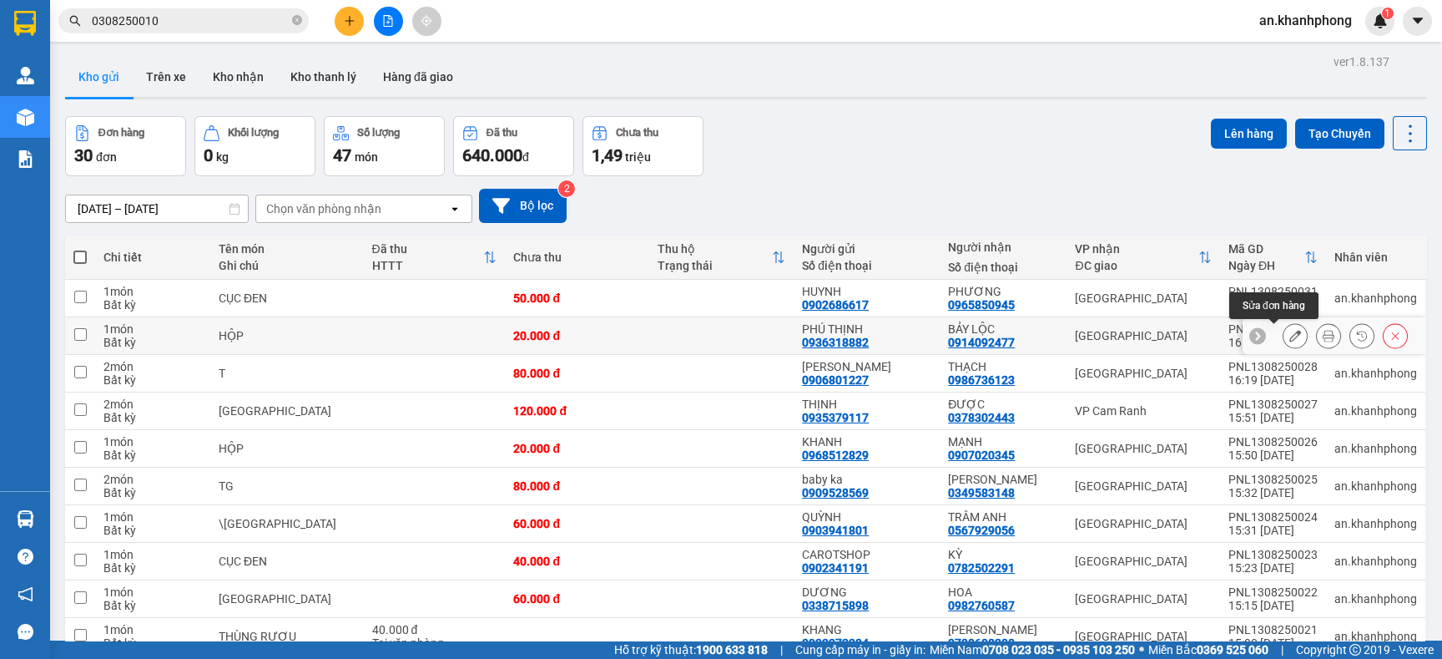
click at [1290, 337] on icon at bounding box center [1296, 336] width 12 height 12
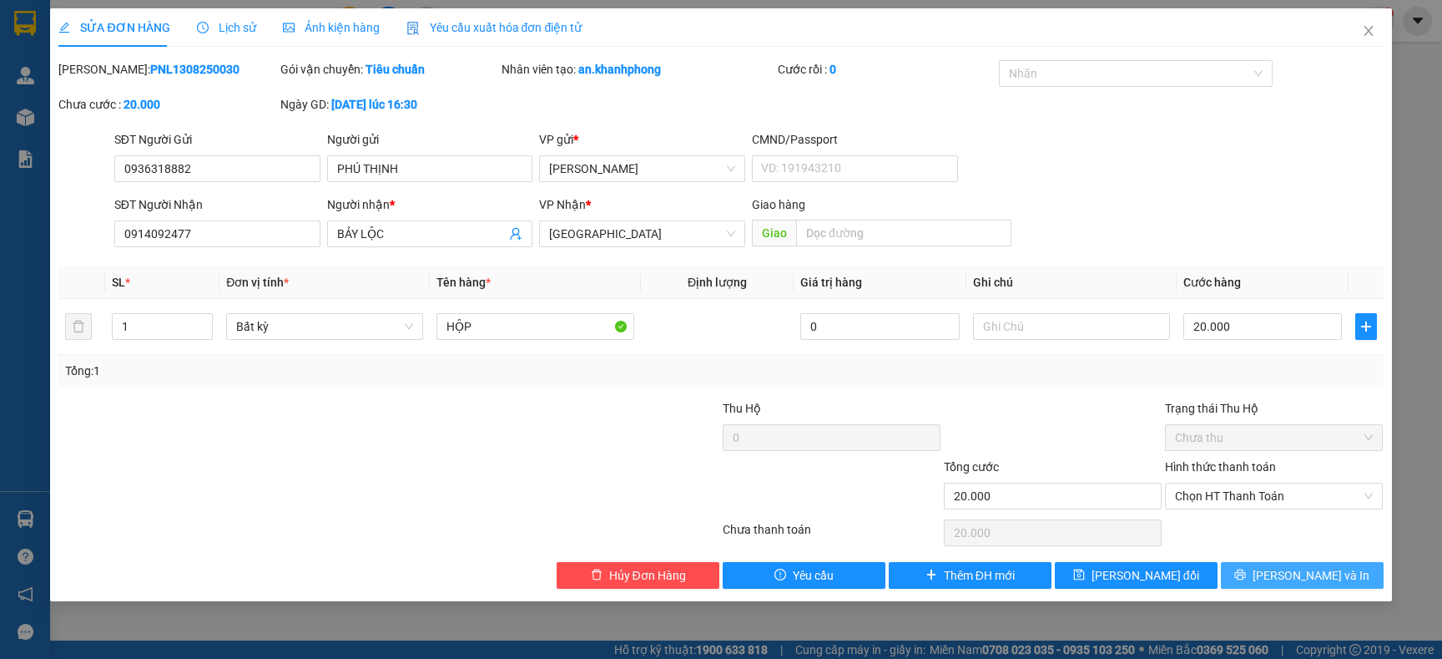
click at [1315, 570] on span "[PERSON_NAME] và In" at bounding box center [1311, 575] width 117 height 18
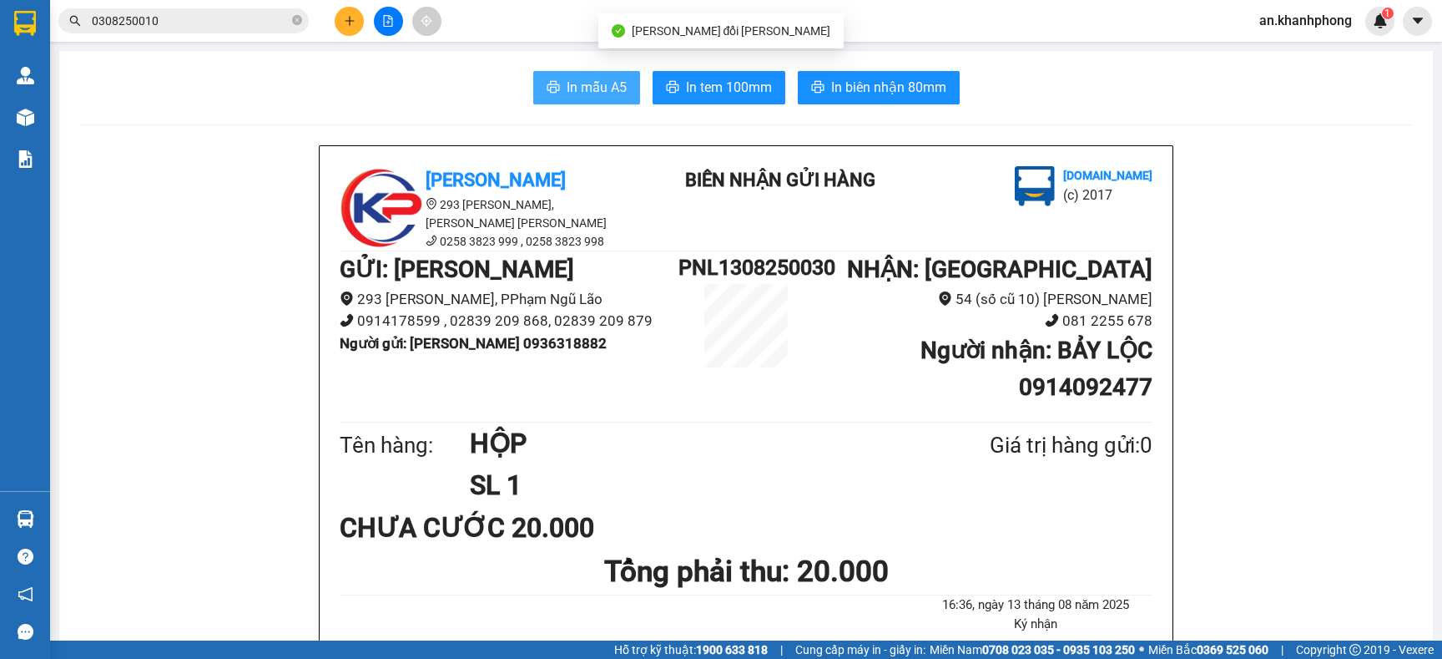
click at [578, 93] on span "In mẫu A5" at bounding box center [597, 87] width 60 height 21
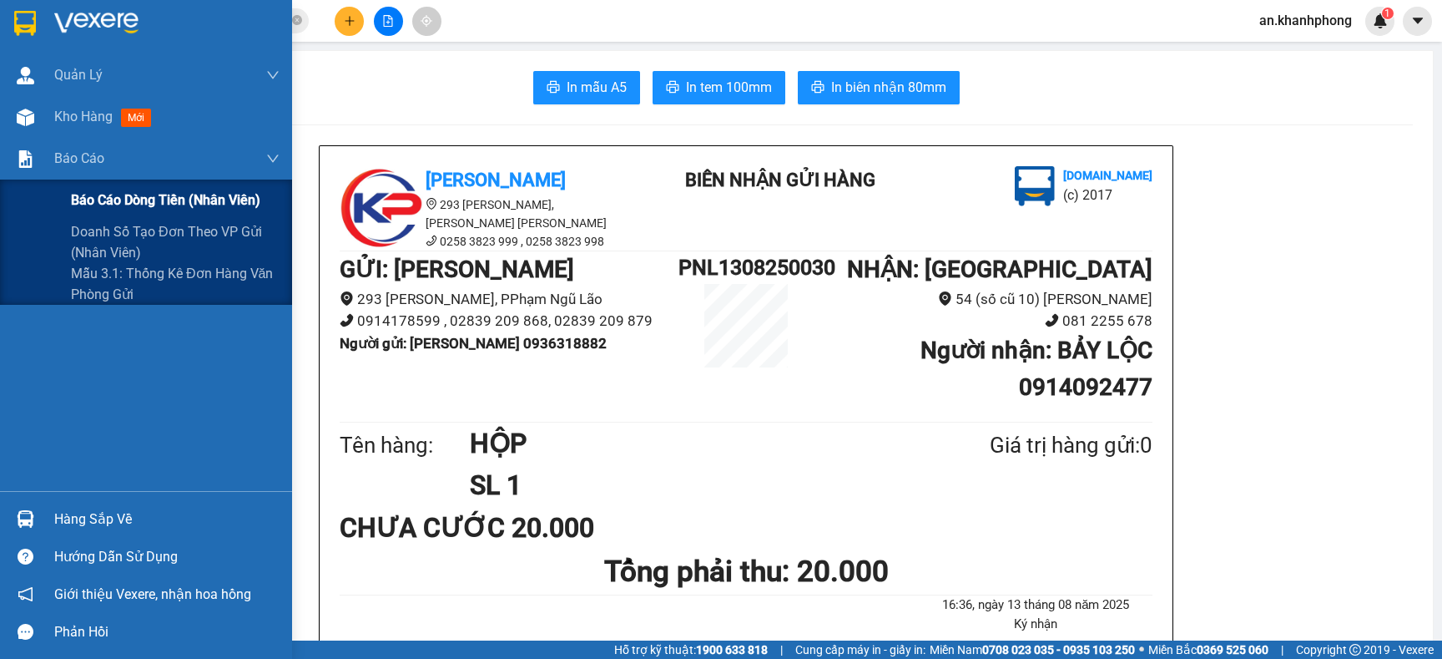
click at [129, 200] on span "Báo cáo dòng tiền (nhân viên)" at bounding box center [165, 199] width 189 height 21
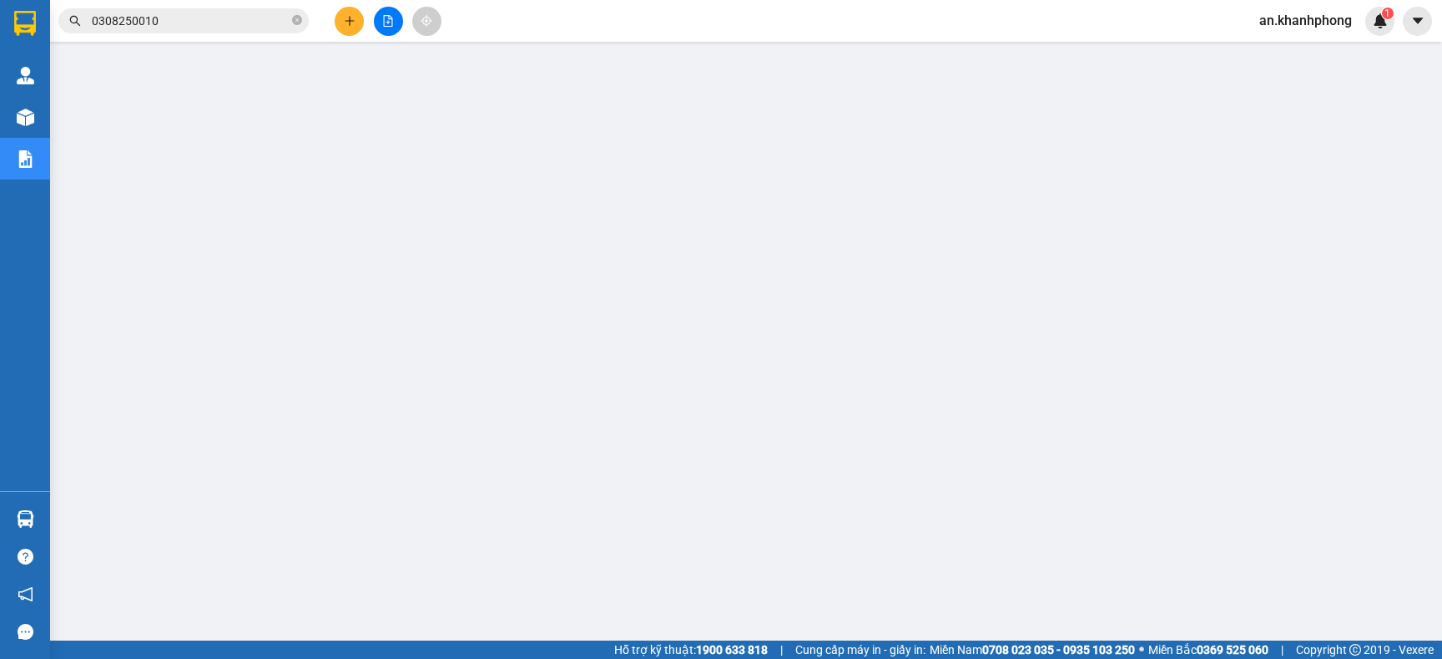
click at [358, 23] on button at bounding box center [349, 21] width 29 height 29
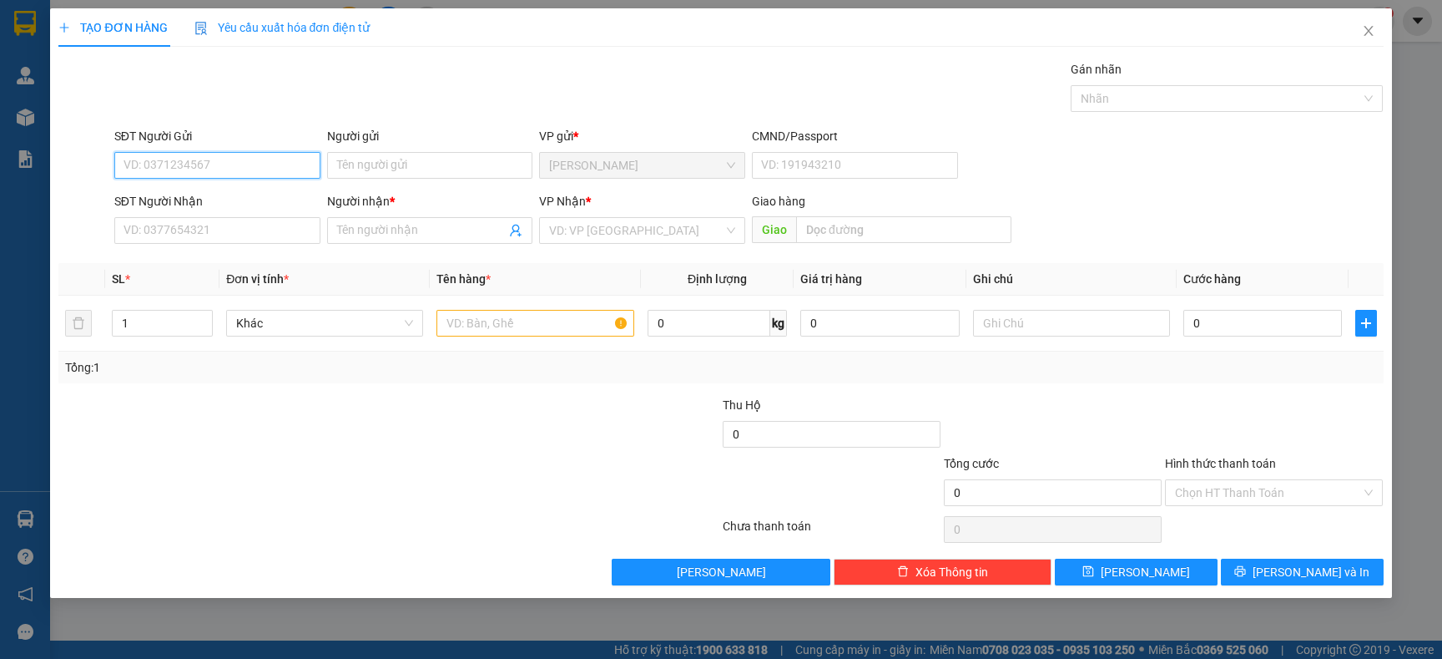
click at [252, 175] on input "SĐT Người Gửi" at bounding box center [217, 165] width 206 height 27
click at [213, 203] on div "0908379196 - minh" at bounding box center [217, 199] width 186 height 18
click at [230, 237] on input "SĐT Người Nhận" at bounding box center [217, 230] width 206 height 27
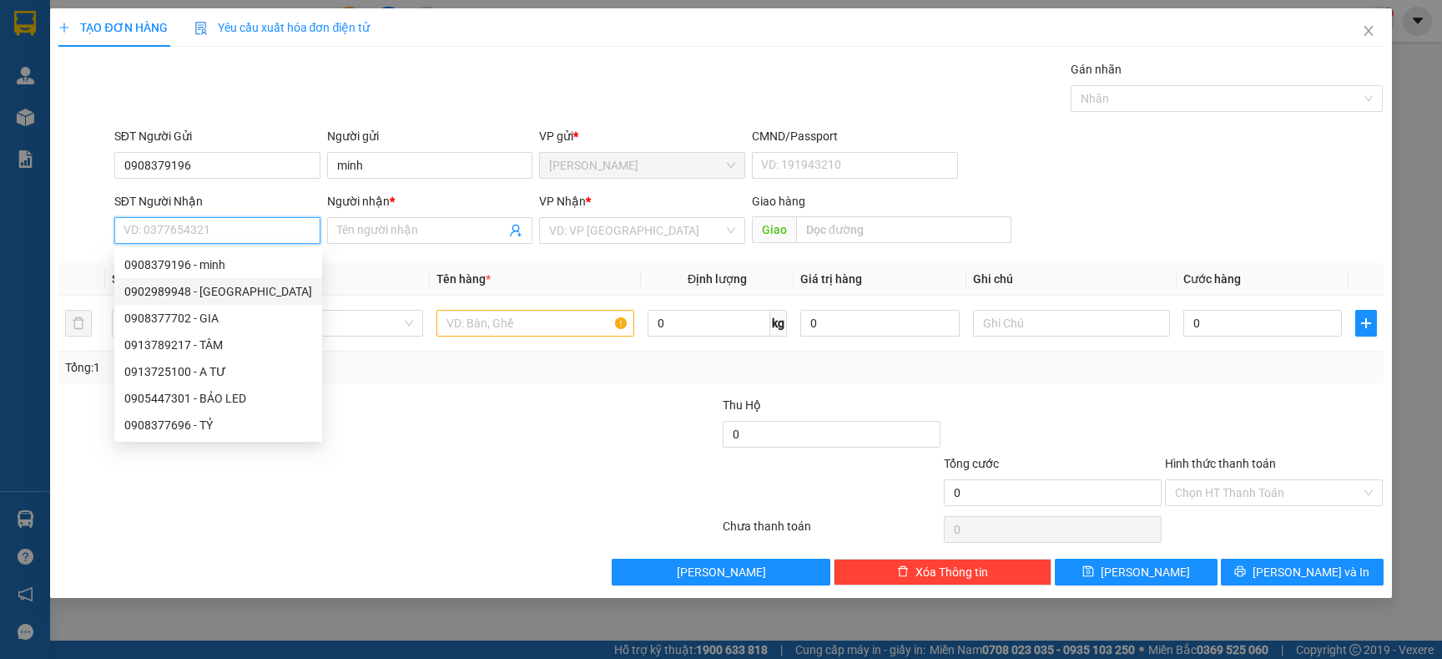
click at [226, 291] on div "0902989948 - HÀ" at bounding box center [218, 291] width 188 height 18
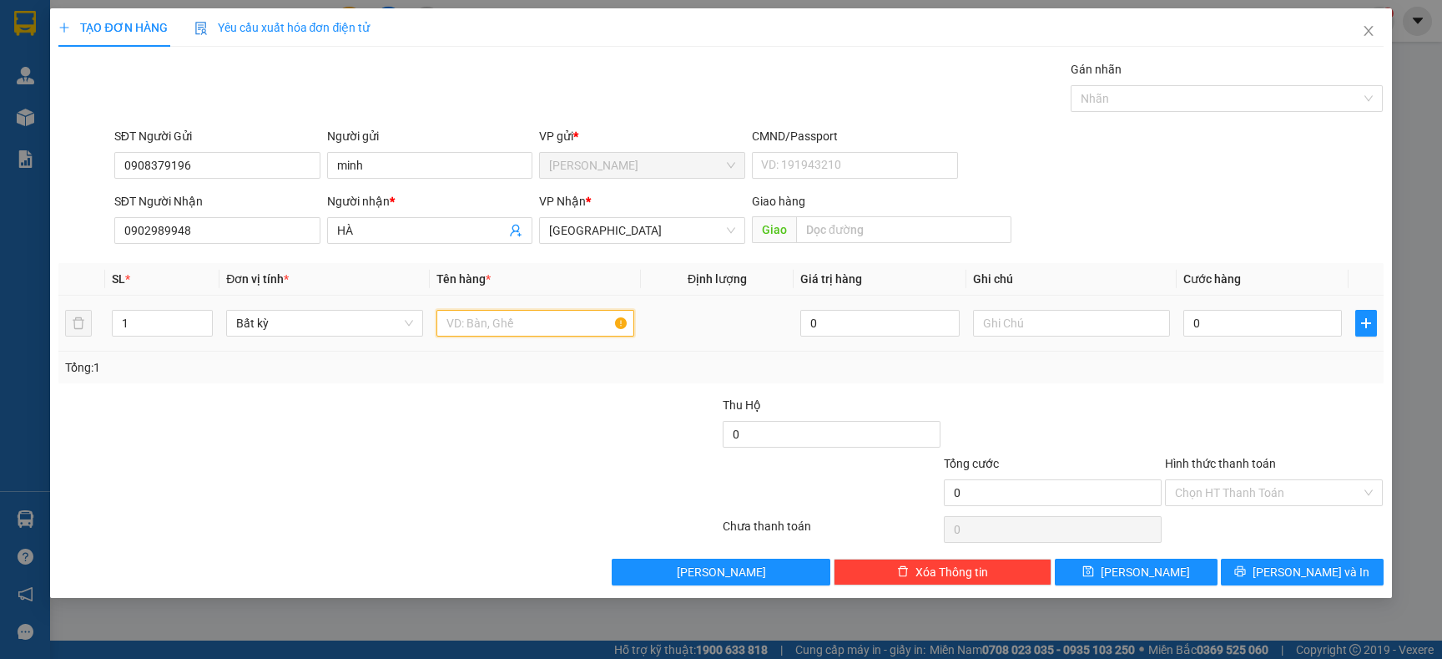
click at [483, 313] on input "text" at bounding box center [535, 323] width 197 height 27
click at [1233, 326] on input "0" at bounding box center [1263, 323] width 159 height 27
click at [1220, 398] on div at bounding box center [1274, 425] width 221 height 58
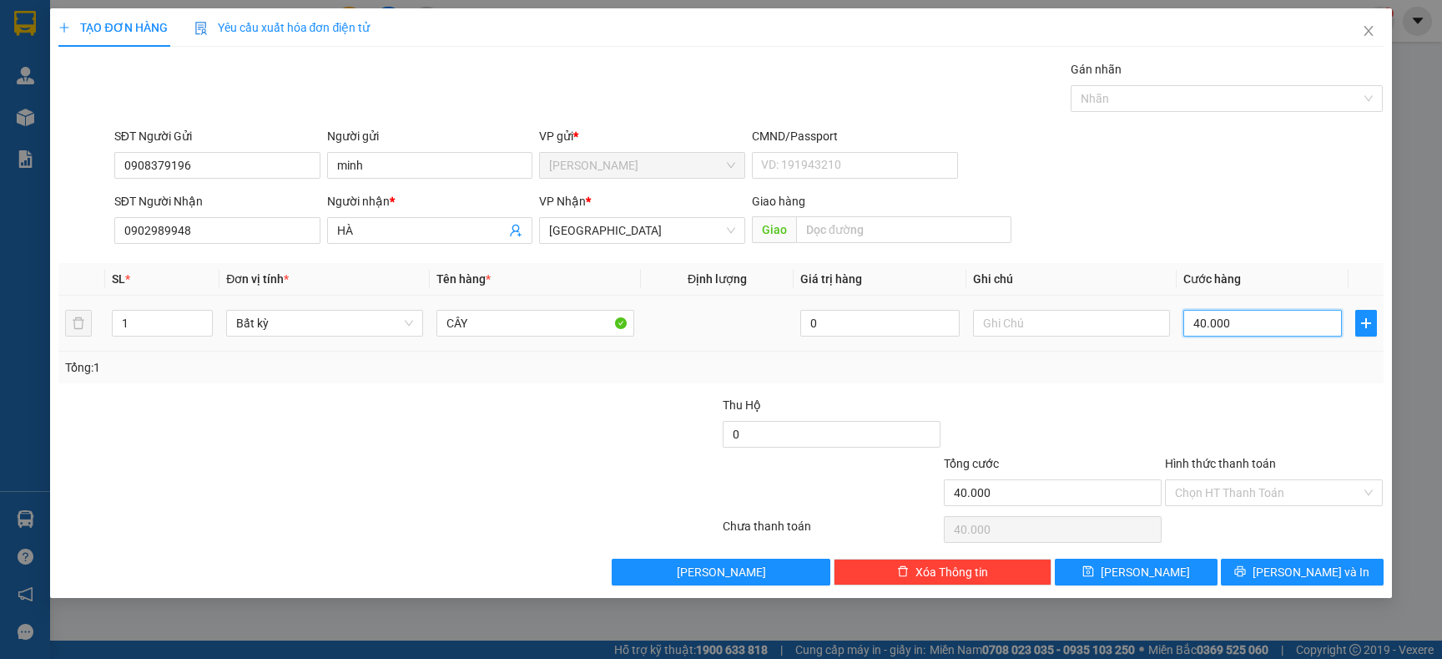
click at [1240, 320] on input "40.000" at bounding box center [1263, 323] width 159 height 27
click at [1118, 371] on div "Tổng: 1" at bounding box center [720, 367] width 1311 height 18
click at [1246, 573] on icon "printer" at bounding box center [1241, 571] width 12 height 12
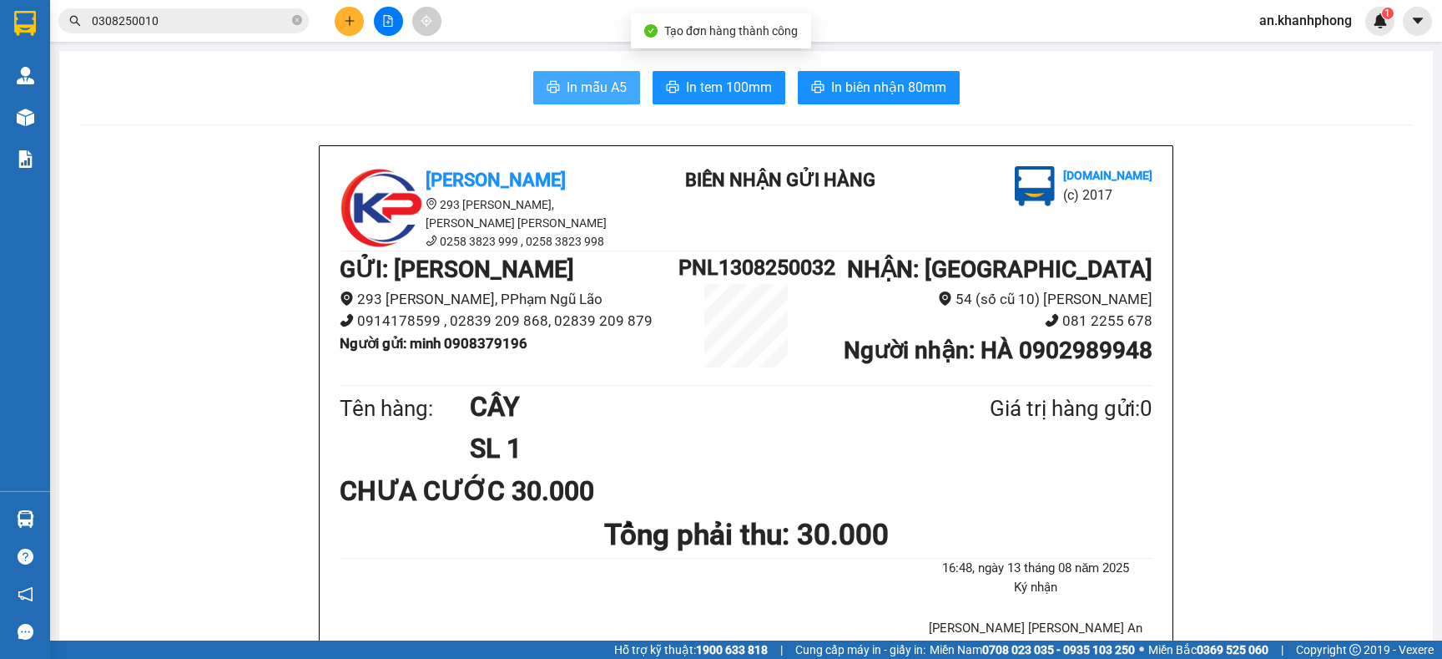
click at [547, 94] on span "printer" at bounding box center [553, 88] width 13 height 16
click at [351, 11] on button at bounding box center [349, 21] width 29 height 29
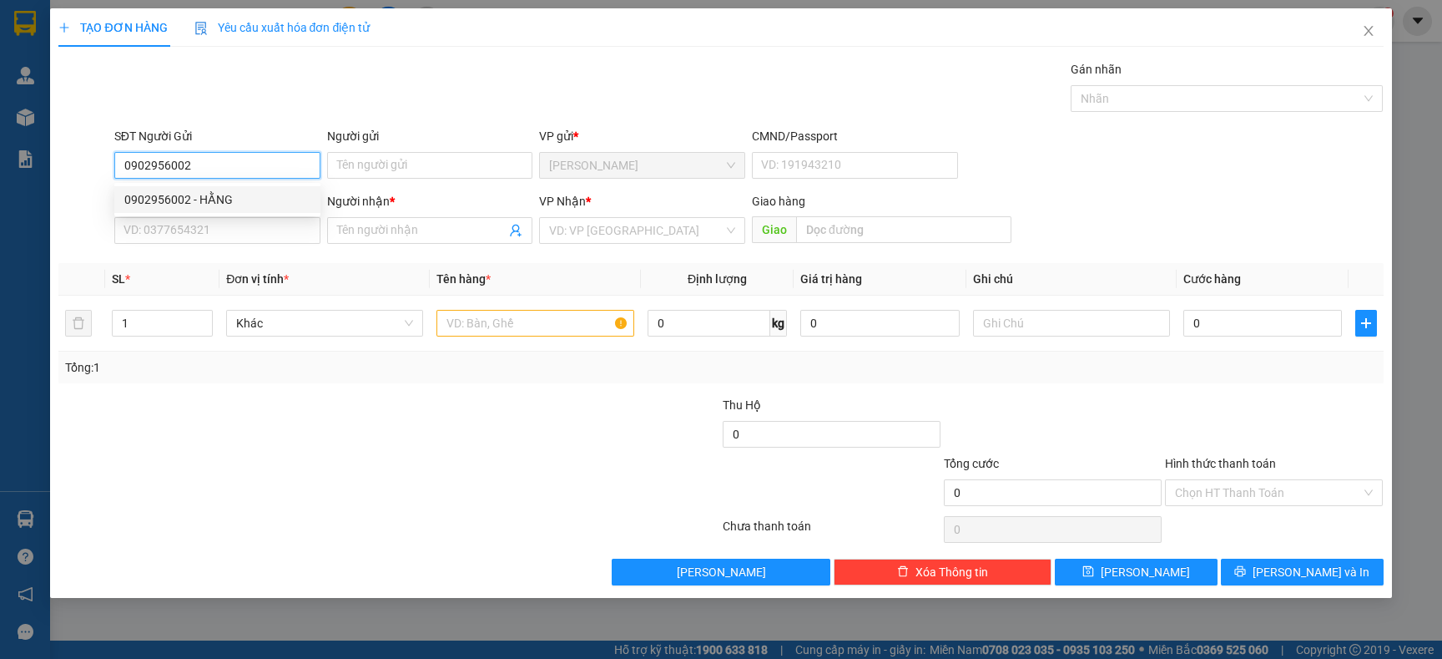
click at [239, 195] on div "0902956002 - HẰNG" at bounding box center [217, 199] width 186 height 18
click at [232, 221] on input "SĐT Người Nhận" at bounding box center [217, 230] width 206 height 27
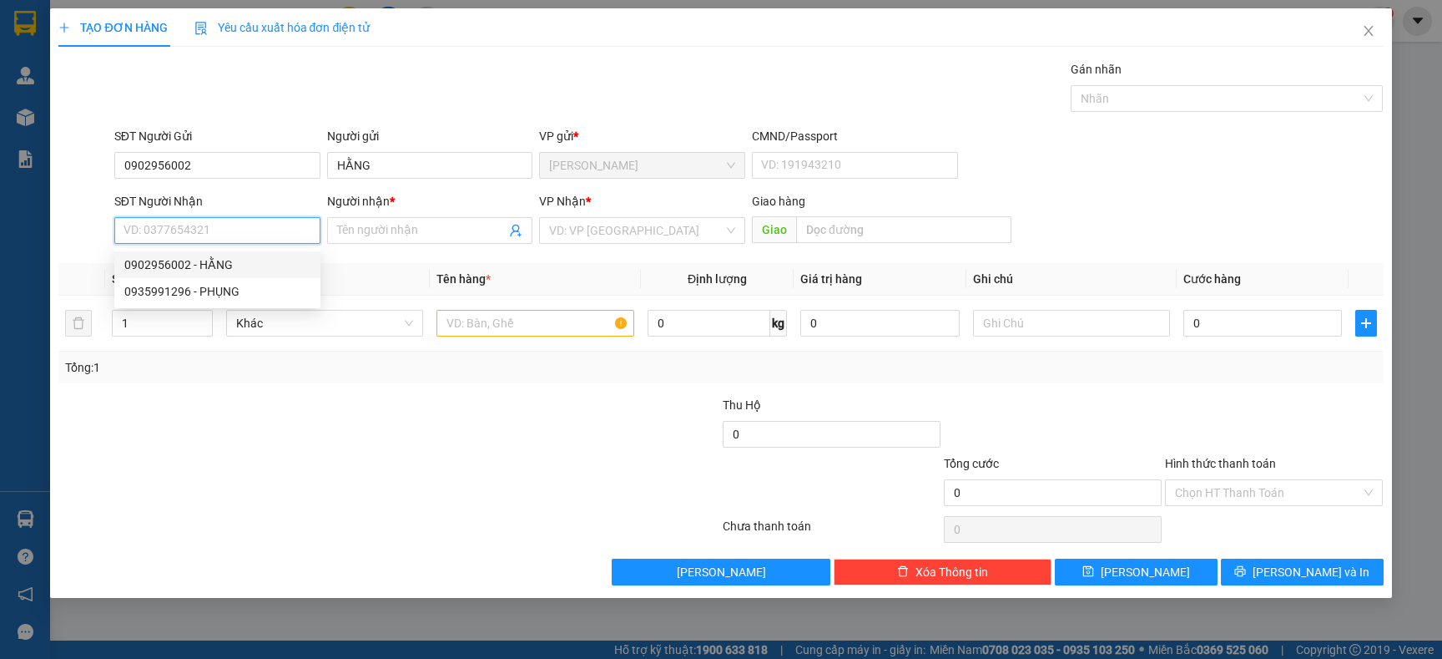
click at [217, 265] on div "0902956002 - HẰNG" at bounding box center [217, 264] width 186 height 18
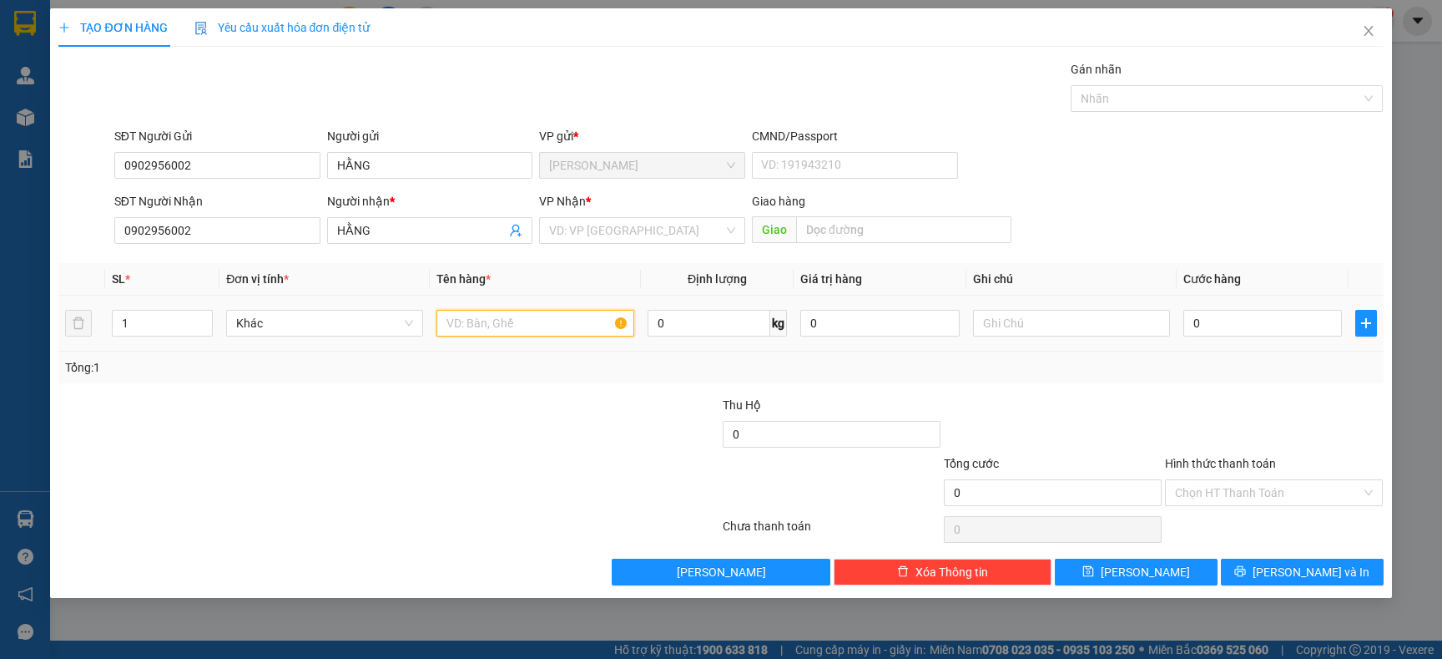
click at [514, 317] on input "text" at bounding box center [535, 323] width 197 height 27
click at [1264, 312] on input "0" at bounding box center [1263, 323] width 159 height 27
click at [583, 241] on input "search" at bounding box center [636, 230] width 174 height 25
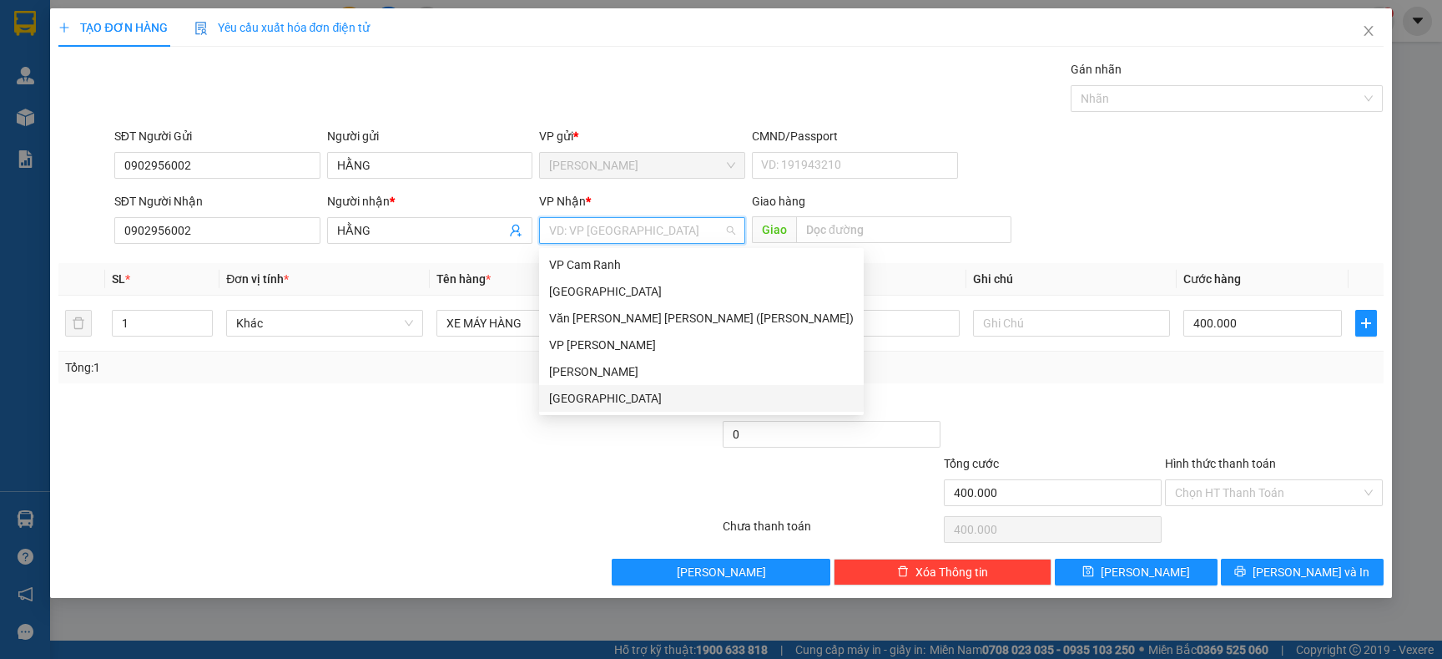
click at [595, 402] on div "[GEOGRAPHIC_DATA]" at bounding box center [701, 398] width 305 height 18
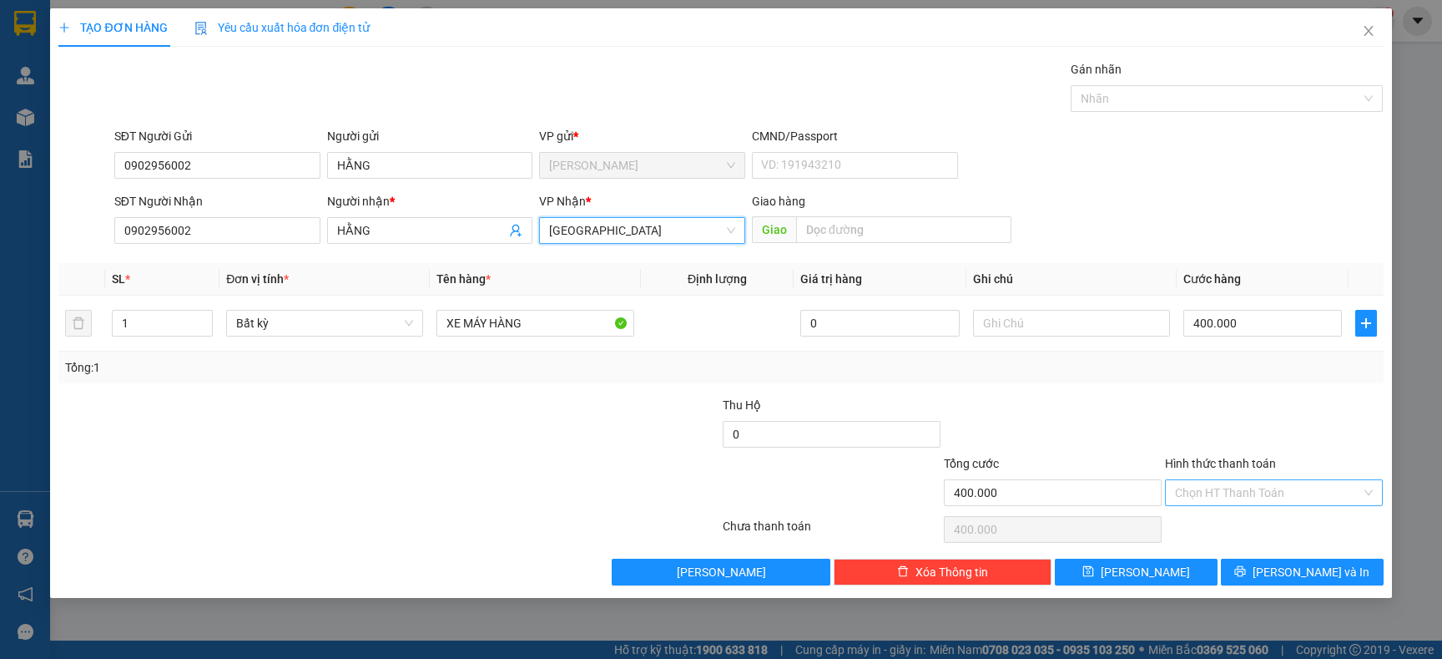
click at [1265, 505] on input "Hình thức thanh toán" at bounding box center [1268, 492] width 186 height 25
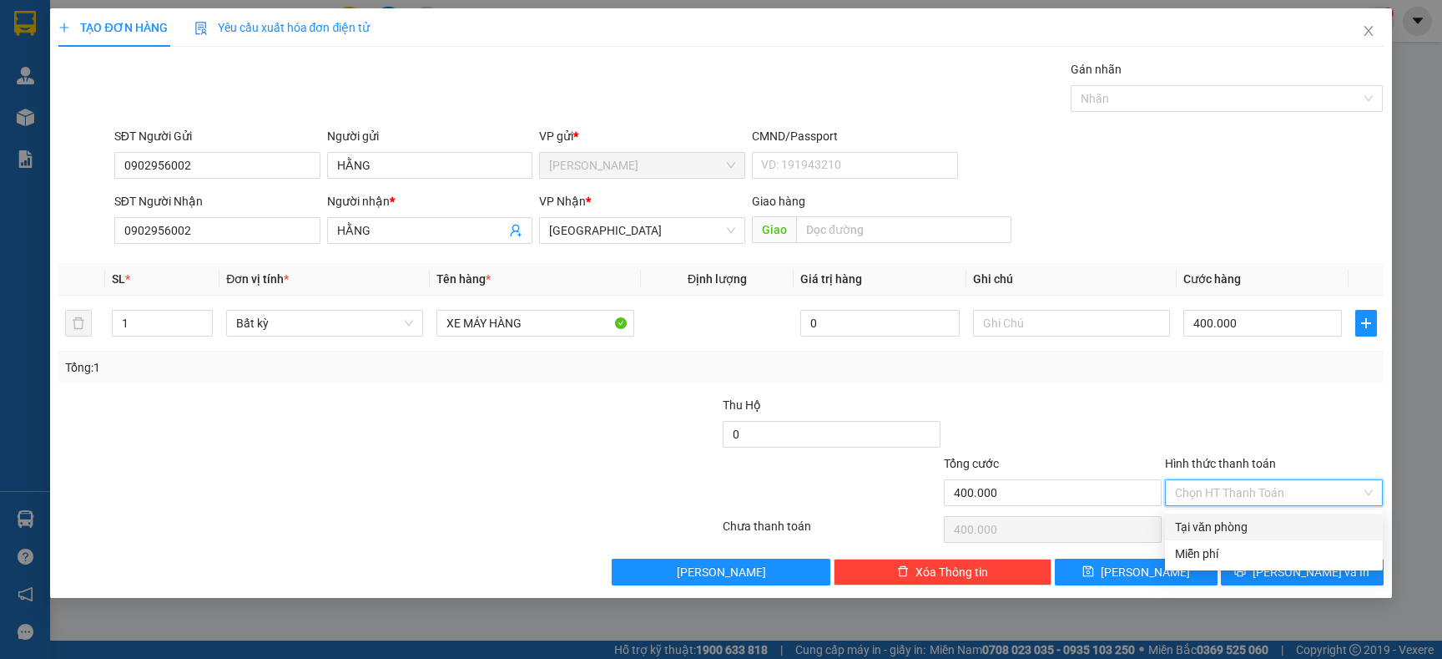
click at [1239, 522] on div "Tại văn phòng" at bounding box center [1274, 527] width 198 height 18
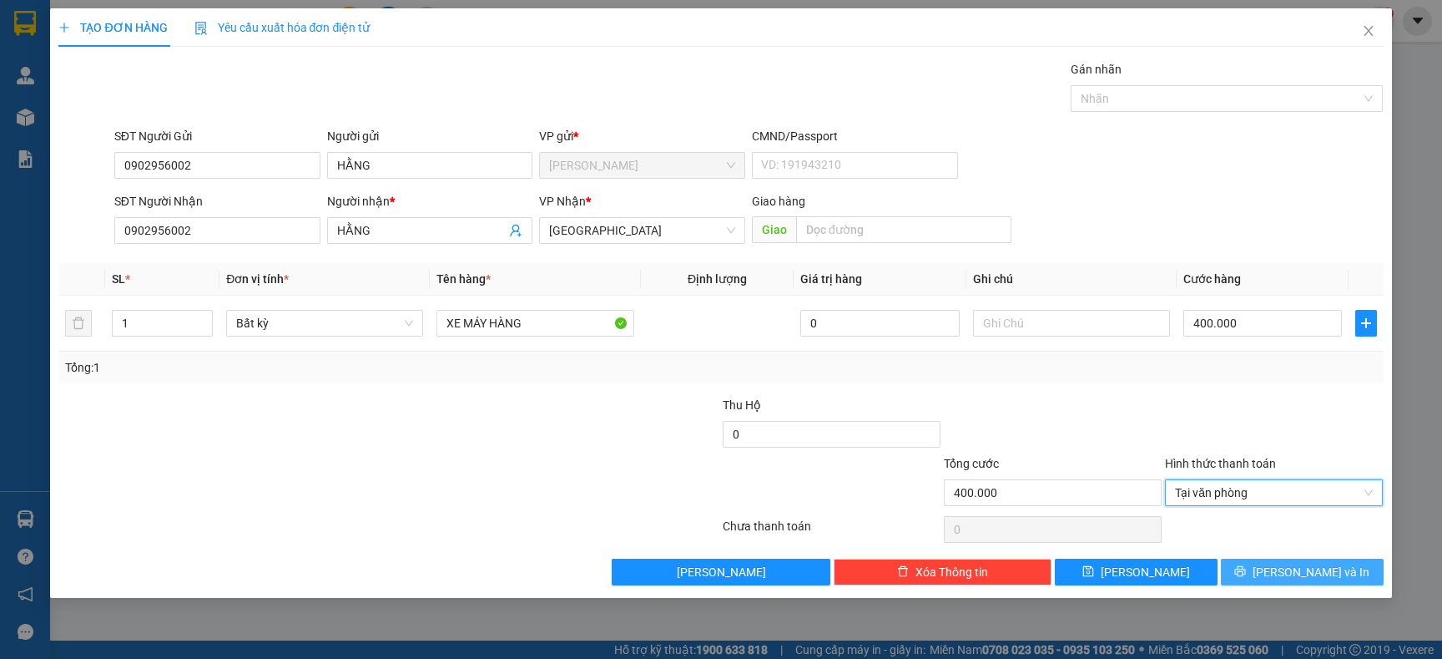
click at [1295, 581] on span "[PERSON_NAME] và In" at bounding box center [1311, 572] width 117 height 18
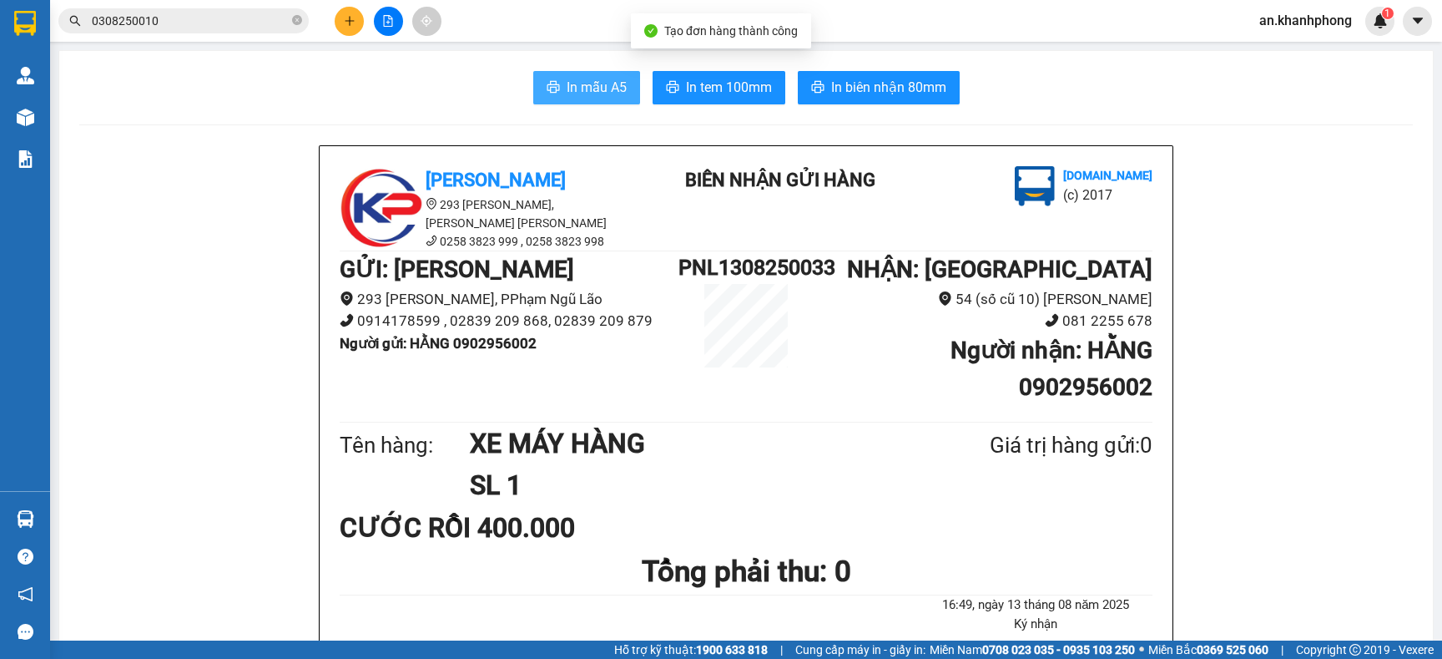
click at [567, 83] on span "In mẫu A5" at bounding box center [597, 87] width 60 height 21
click at [344, 15] on icon "plus" at bounding box center [350, 21] width 12 height 12
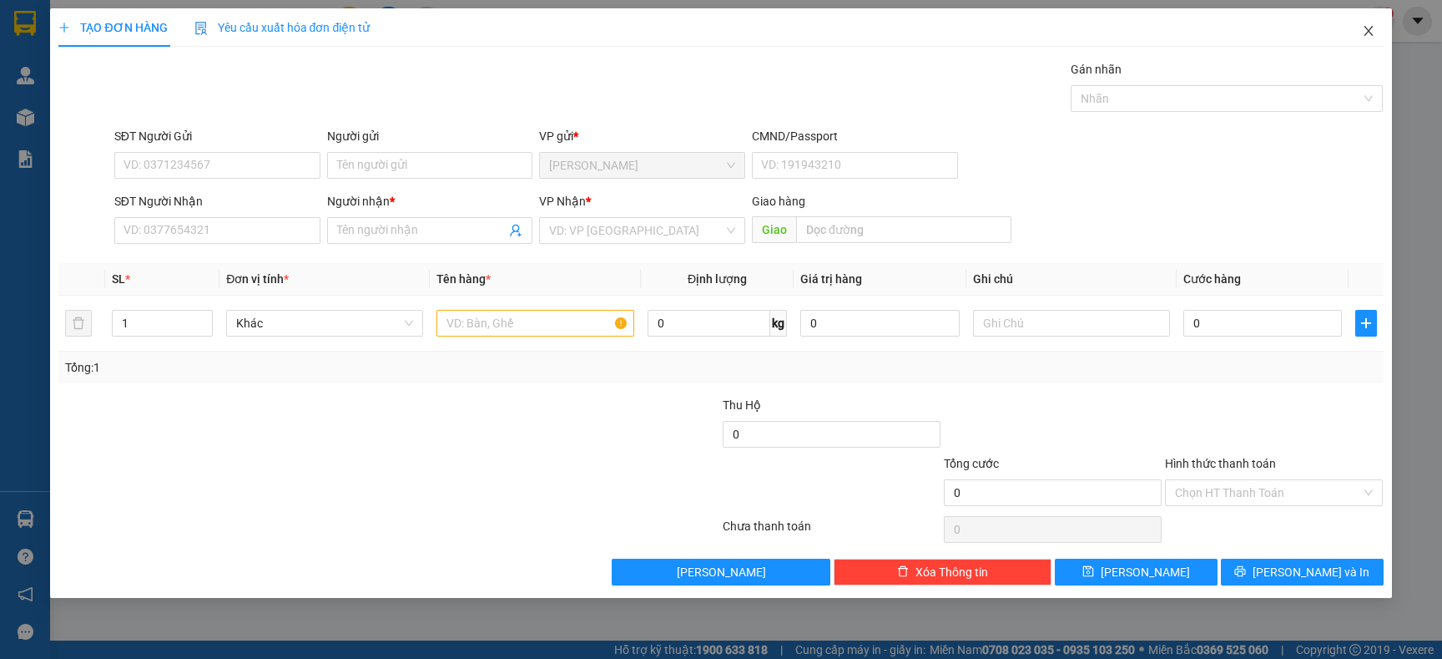
click at [1362, 33] on icon "close" at bounding box center [1368, 30] width 13 height 13
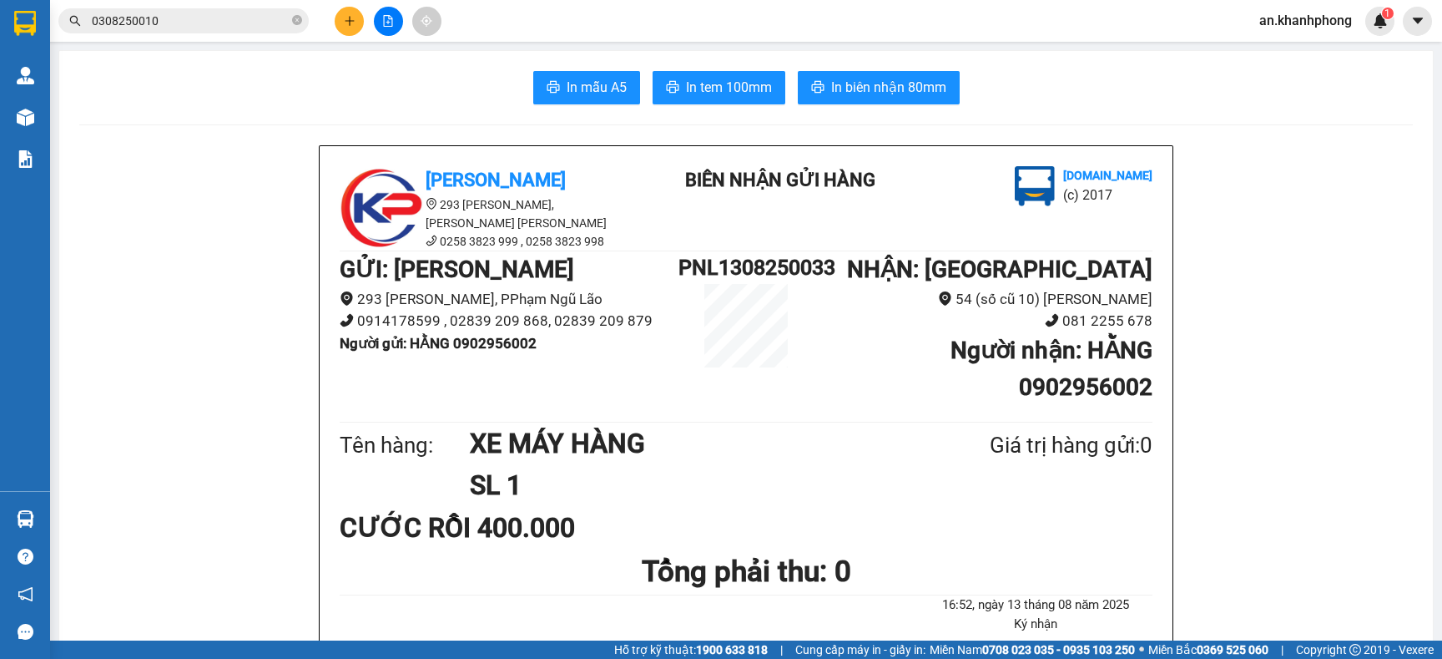
click at [229, 30] on span "0308250010" at bounding box center [183, 20] width 250 height 25
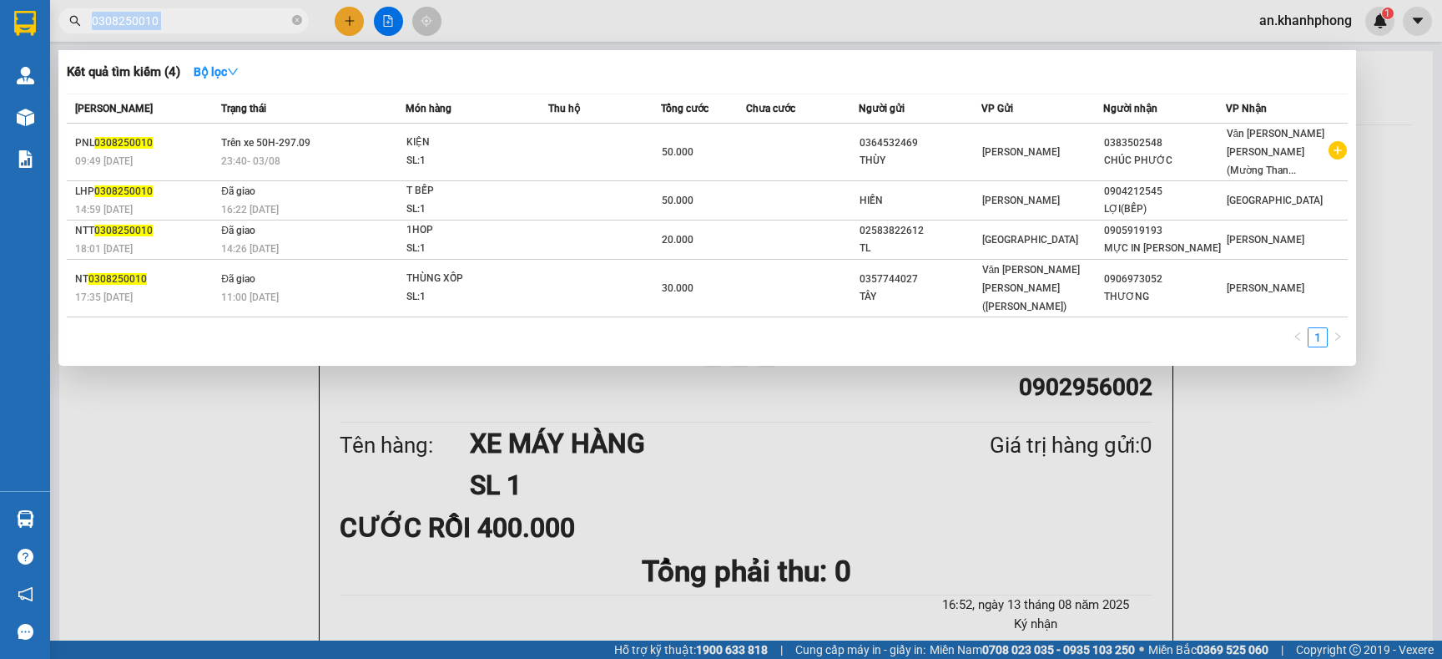
click at [229, 30] on span "0308250010" at bounding box center [183, 20] width 250 height 25
click at [231, 26] on input "0308250010" at bounding box center [190, 21] width 197 height 18
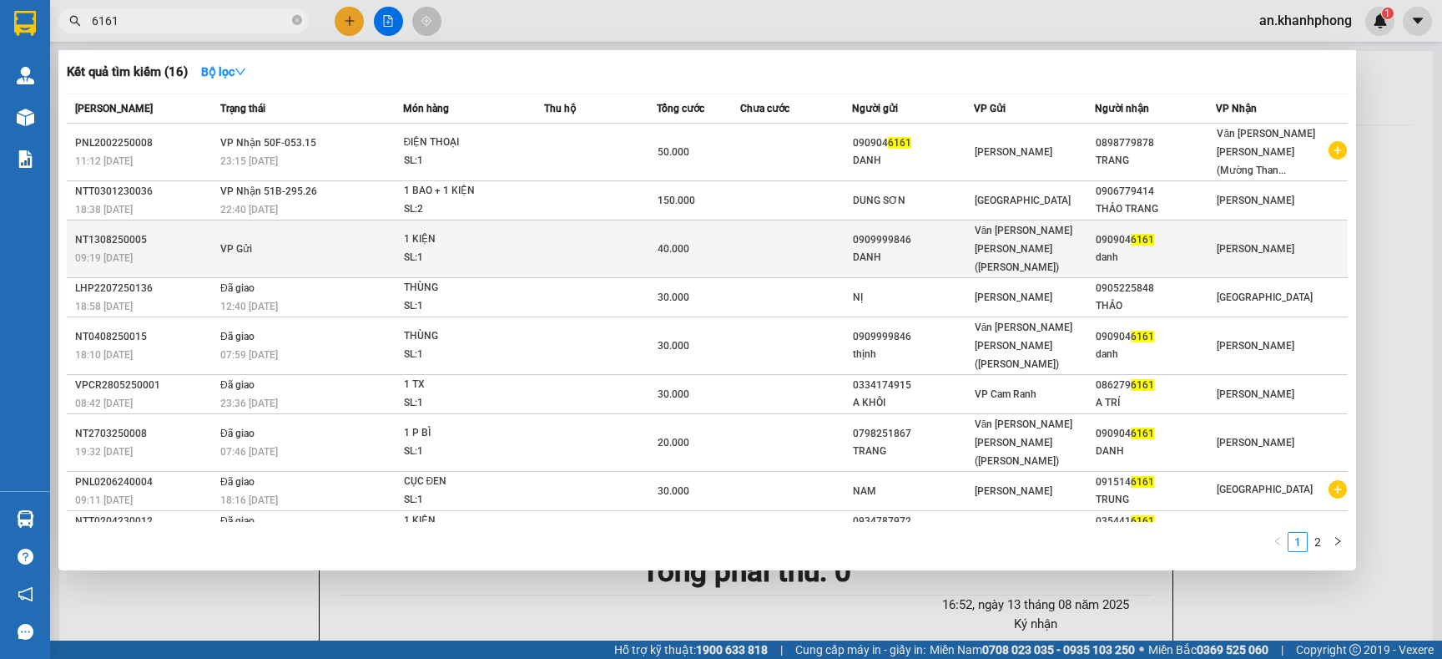
click at [775, 227] on td at bounding box center [796, 249] width 112 height 58
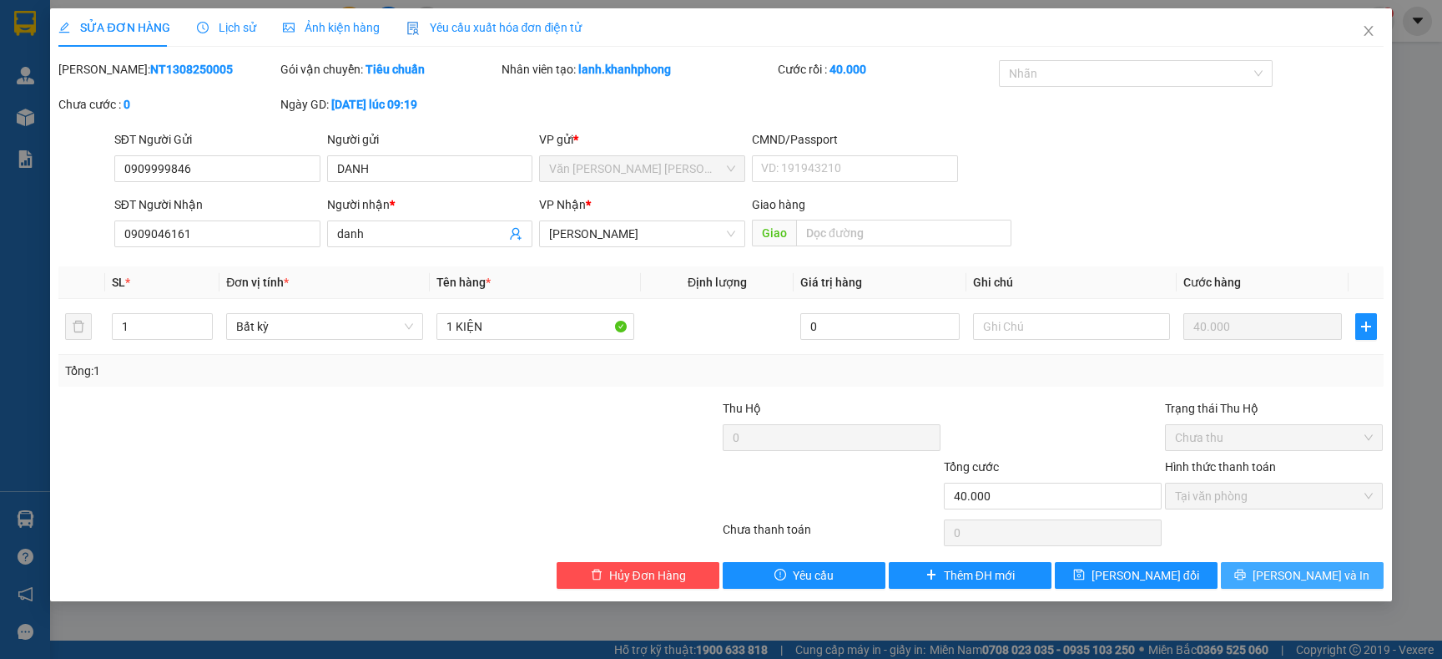
click at [1306, 578] on span "[PERSON_NAME] và In" at bounding box center [1311, 575] width 117 height 18
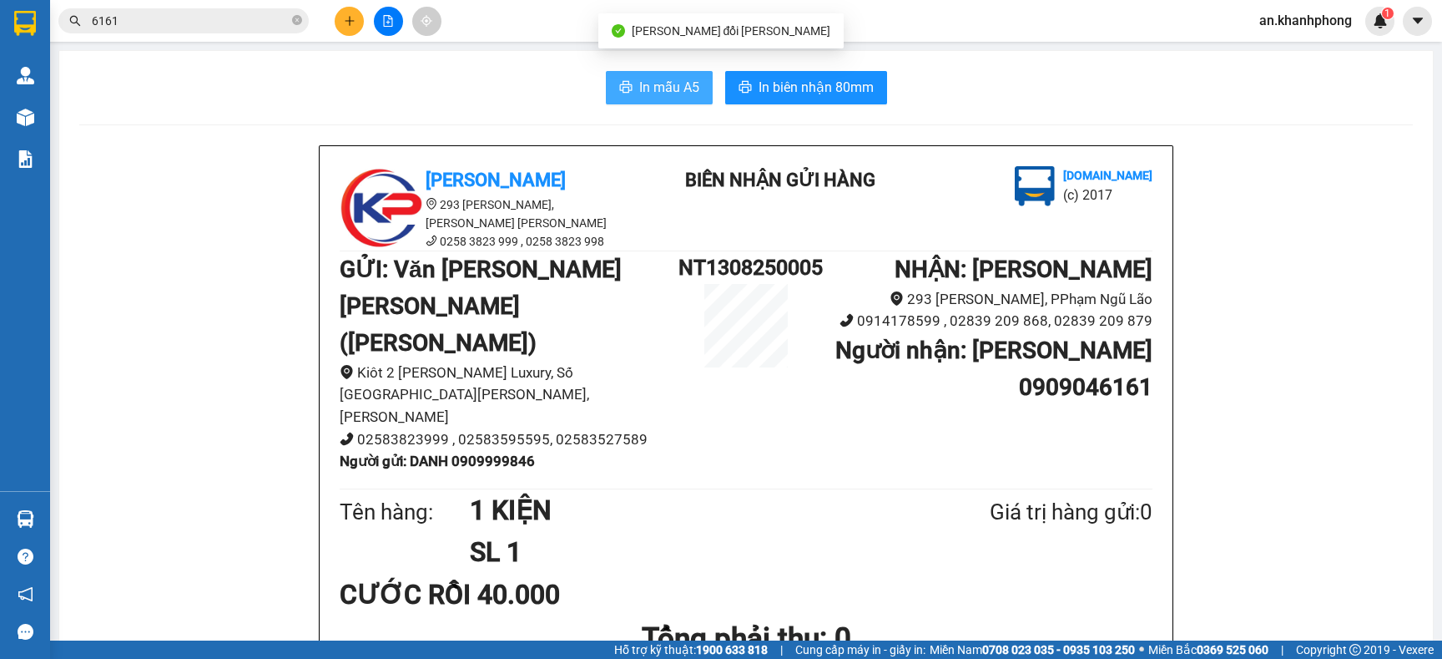
click at [650, 88] on span "In mẫu A5" at bounding box center [669, 87] width 60 height 21
click at [235, 20] on input "6161" at bounding box center [190, 21] width 197 height 18
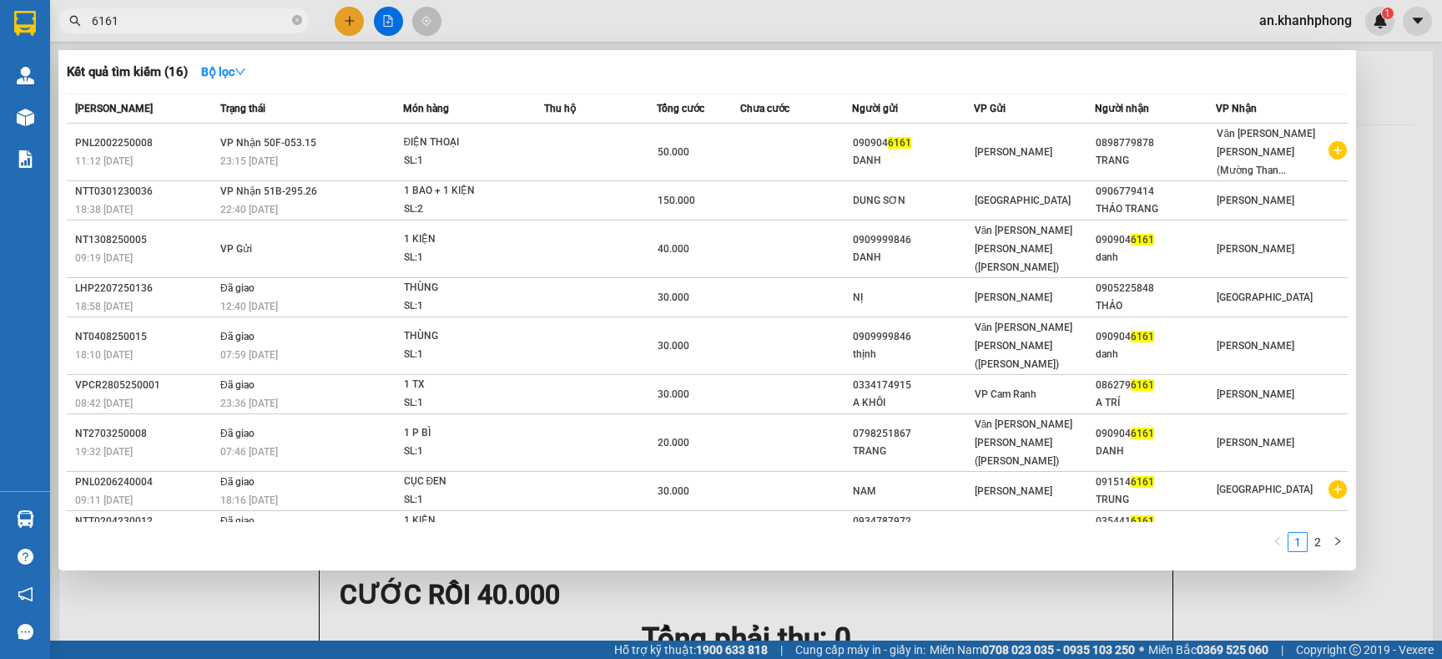
click at [344, 22] on div at bounding box center [721, 329] width 1442 height 659
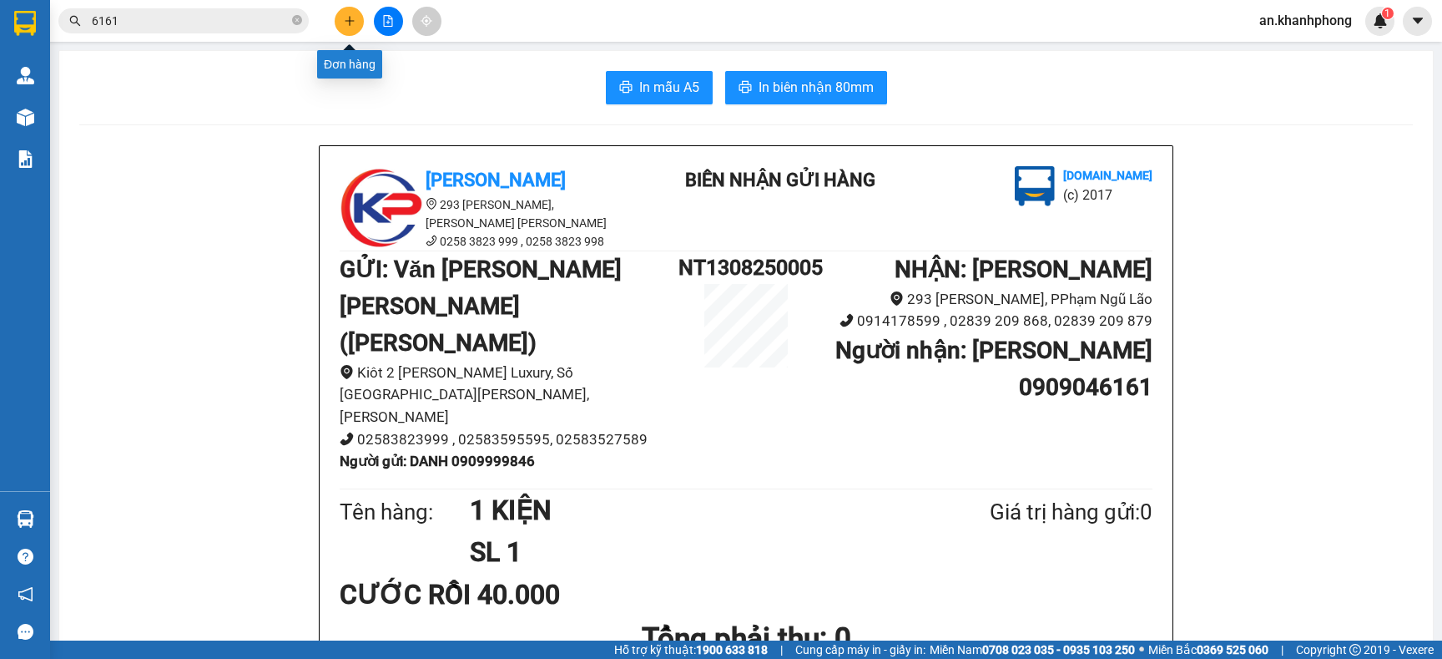
click at [344, 22] on icon "plus" at bounding box center [350, 21] width 12 height 12
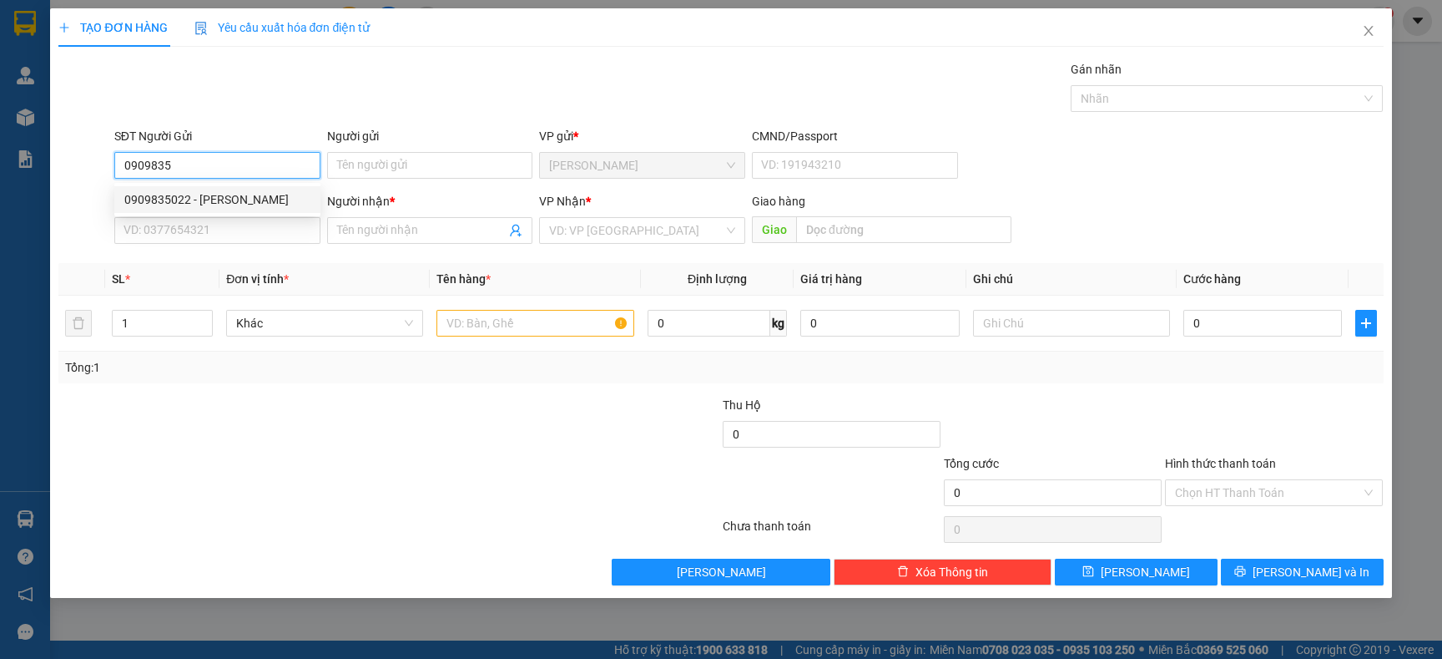
click at [229, 201] on div "0909835022 - BẢO ĐÍNH" at bounding box center [217, 199] width 186 height 18
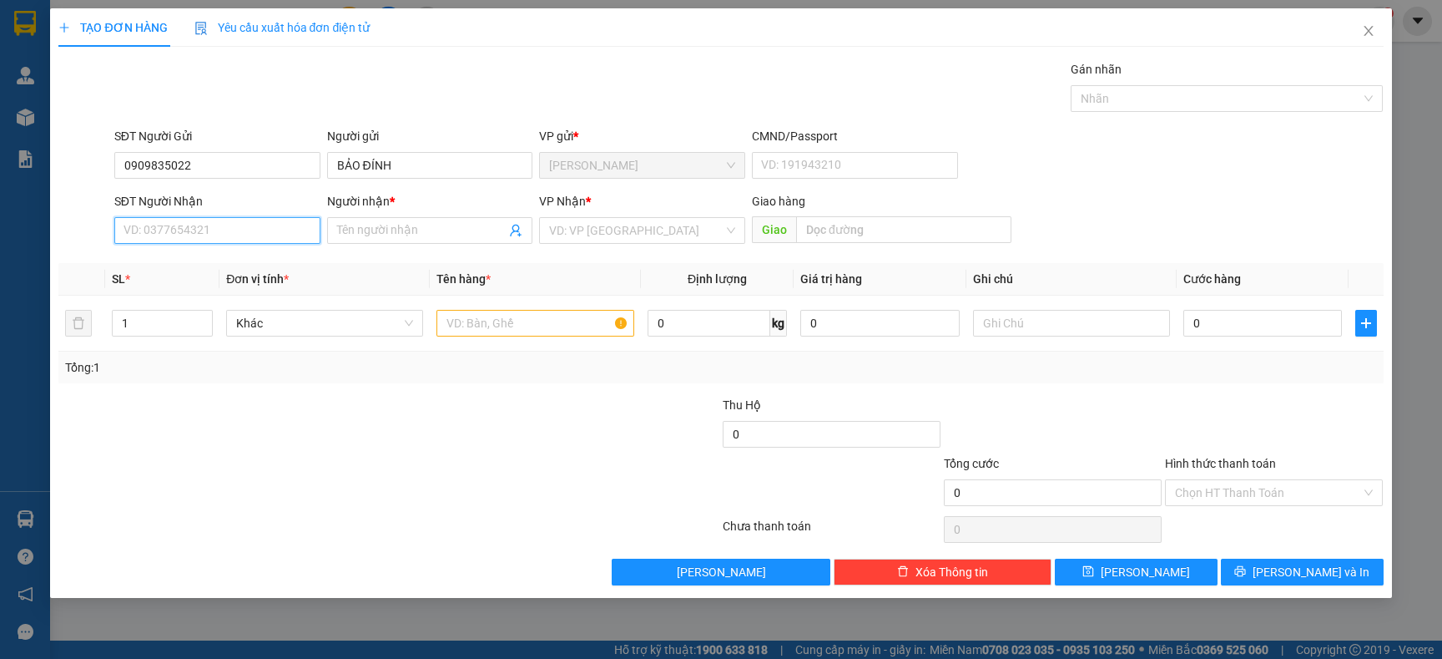
click at [231, 233] on input "SĐT Người Nhận" at bounding box center [217, 230] width 206 height 27
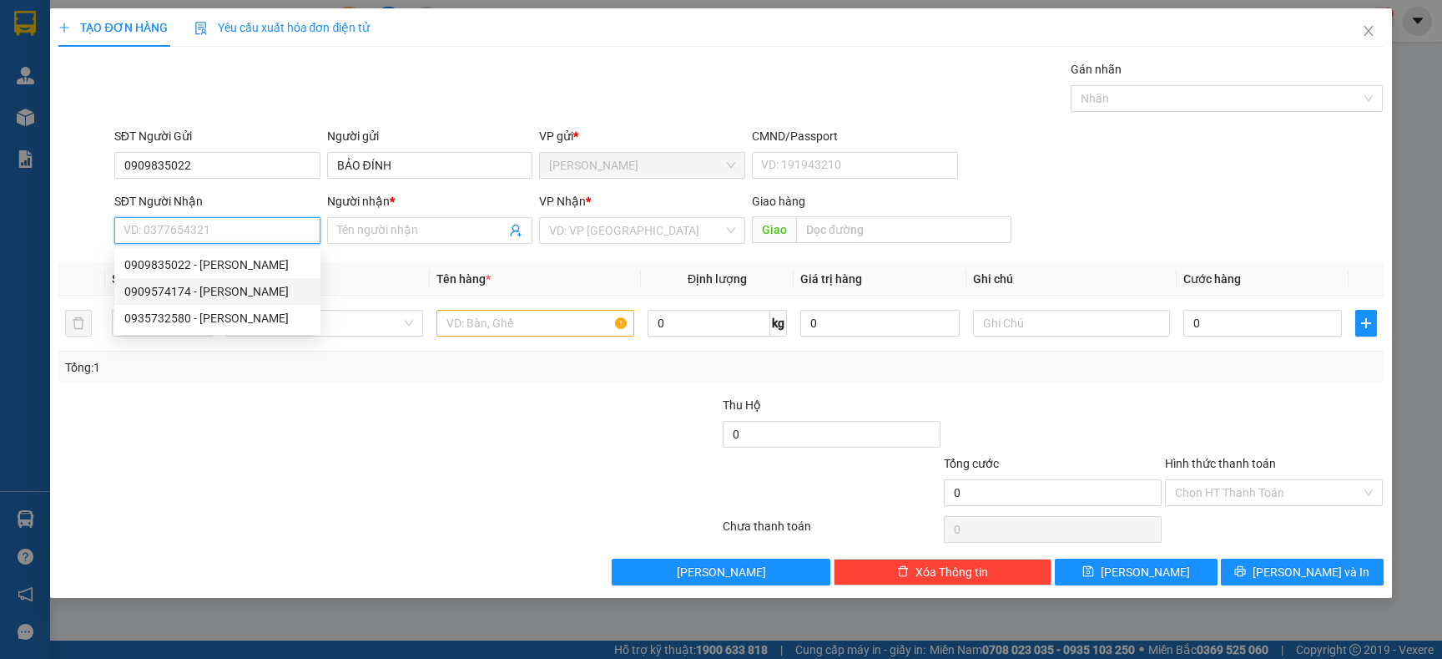
click at [222, 292] on div "0909574174 - LƯỢM" at bounding box center [217, 291] width 186 height 18
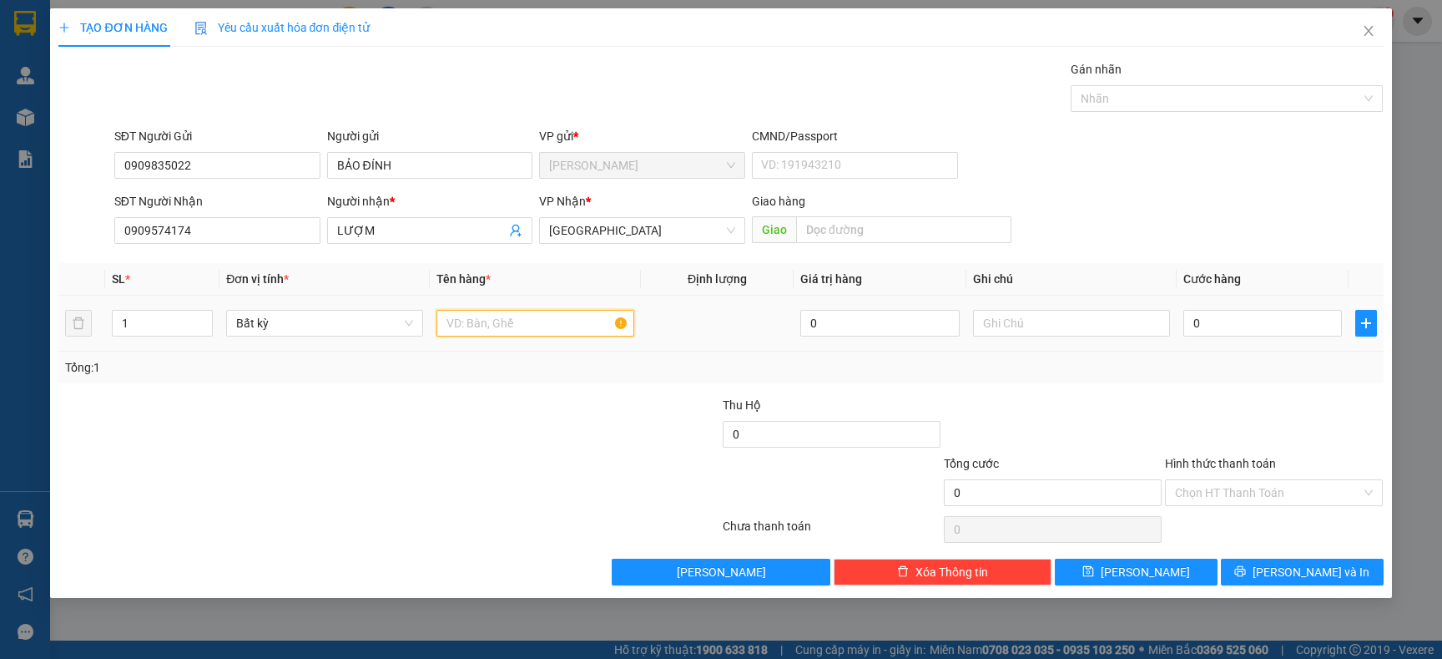
click at [530, 326] on input "text" at bounding box center [535, 323] width 197 height 27
click at [1249, 326] on input "0" at bounding box center [1263, 323] width 159 height 27
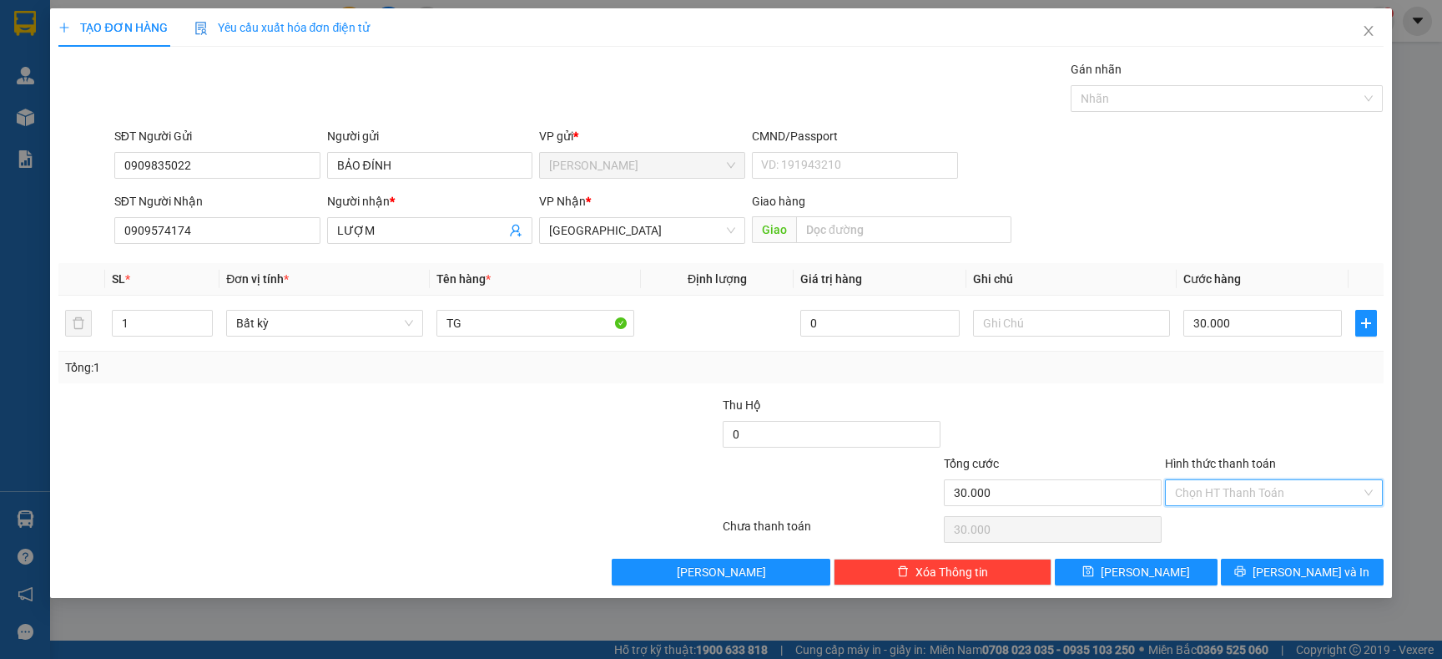
click at [1263, 482] on input "Hình thức thanh toán" at bounding box center [1268, 492] width 186 height 25
click at [1230, 523] on div "Tại văn phòng" at bounding box center [1274, 527] width 198 height 18
click at [1336, 575] on button "[PERSON_NAME] và In" at bounding box center [1302, 571] width 163 height 27
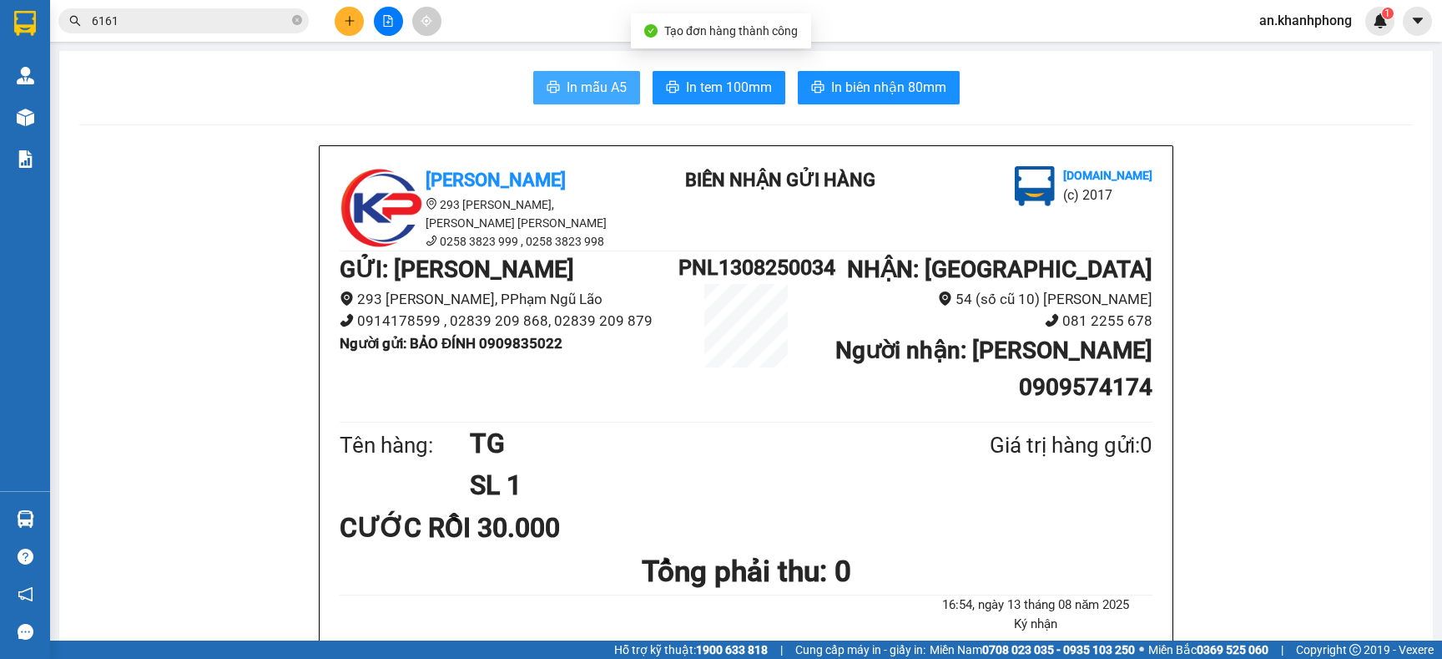
click at [567, 79] on span "In mẫu A5" at bounding box center [597, 87] width 60 height 21
click at [169, 12] on input "6161" at bounding box center [190, 21] width 197 height 18
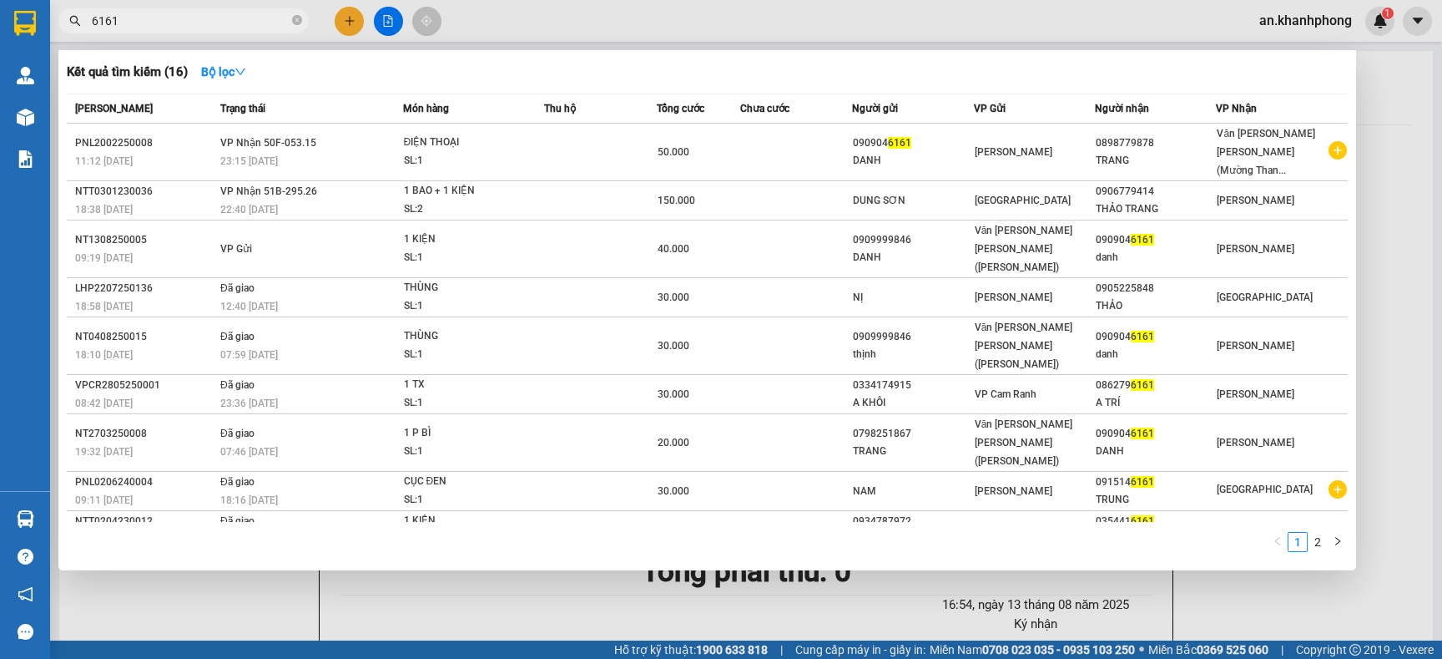
click at [169, 12] on input "6161" at bounding box center [190, 21] width 197 height 18
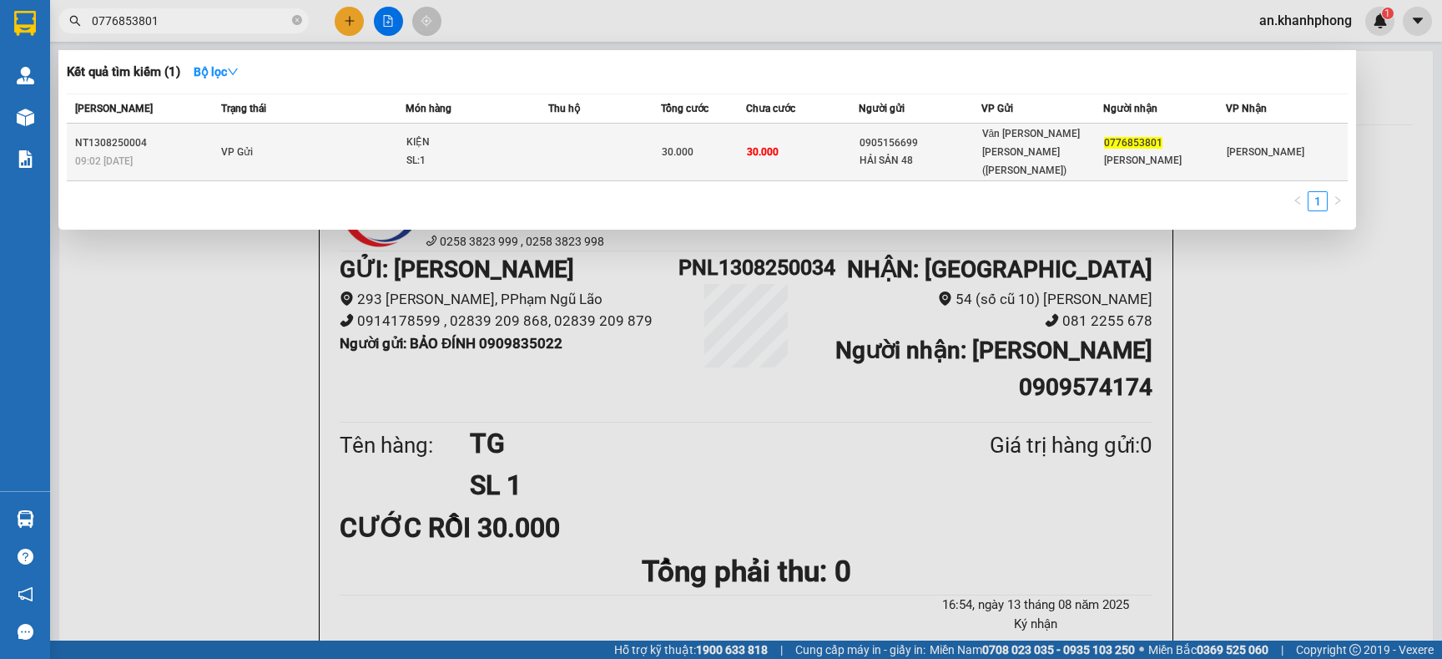
click at [537, 141] on span "KIỆN SL: 1" at bounding box center [477, 152] width 141 height 36
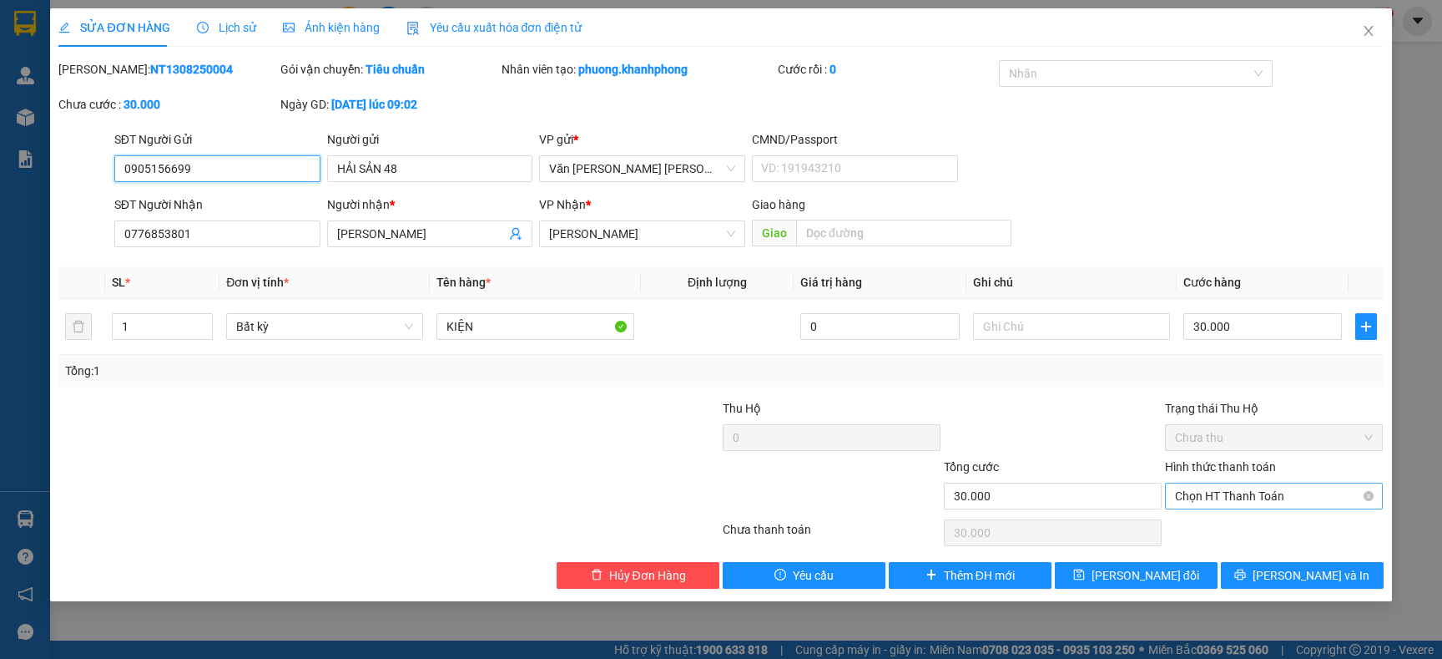
click at [1261, 493] on span "Chọn HT Thanh Toán" at bounding box center [1274, 495] width 198 height 25
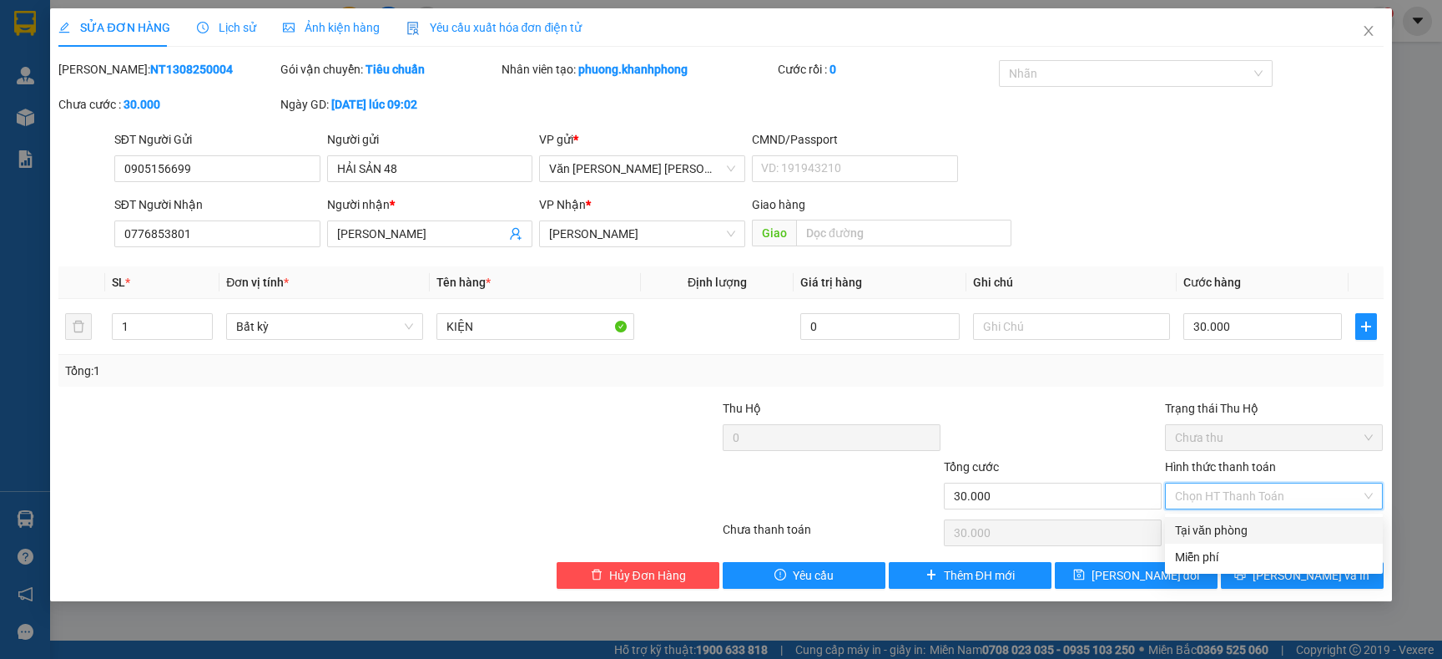
click at [1245, 530] on div "Tại văn phòng" at bounding box center [1274, 530] width 198 height 18
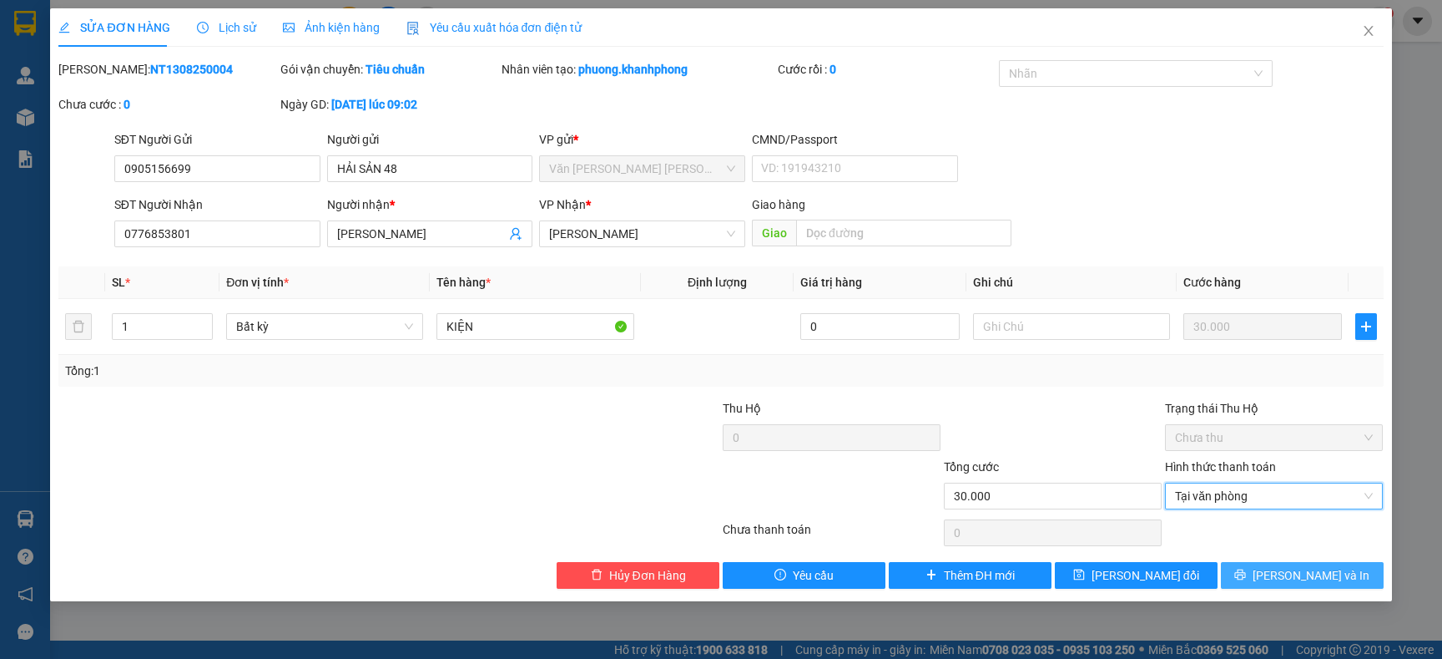
click at [1306, 577] on span "[PERSON_NAME] và In" at bounding box center [1311, 575] width 117 height 18
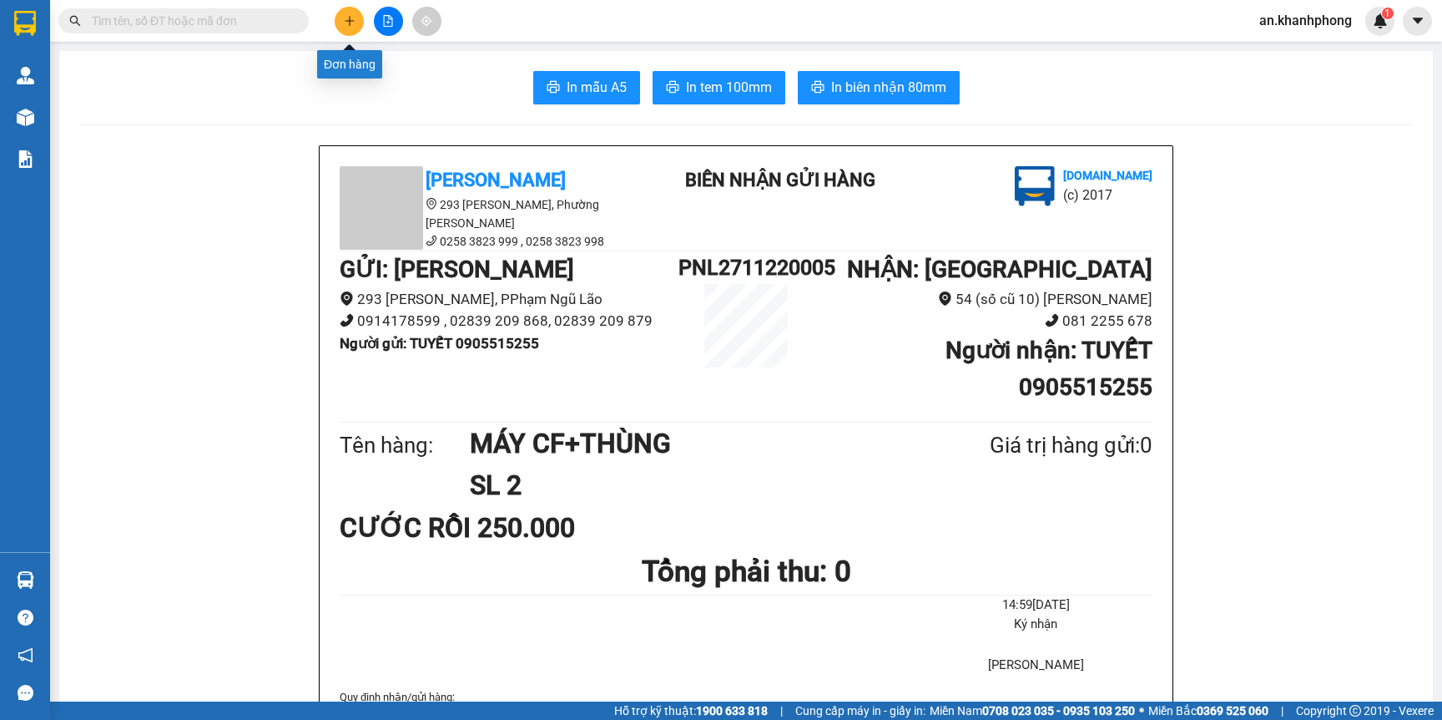
click at [344, 22] on icon "plus" at bounding box center [350, 21] width 12 height 12
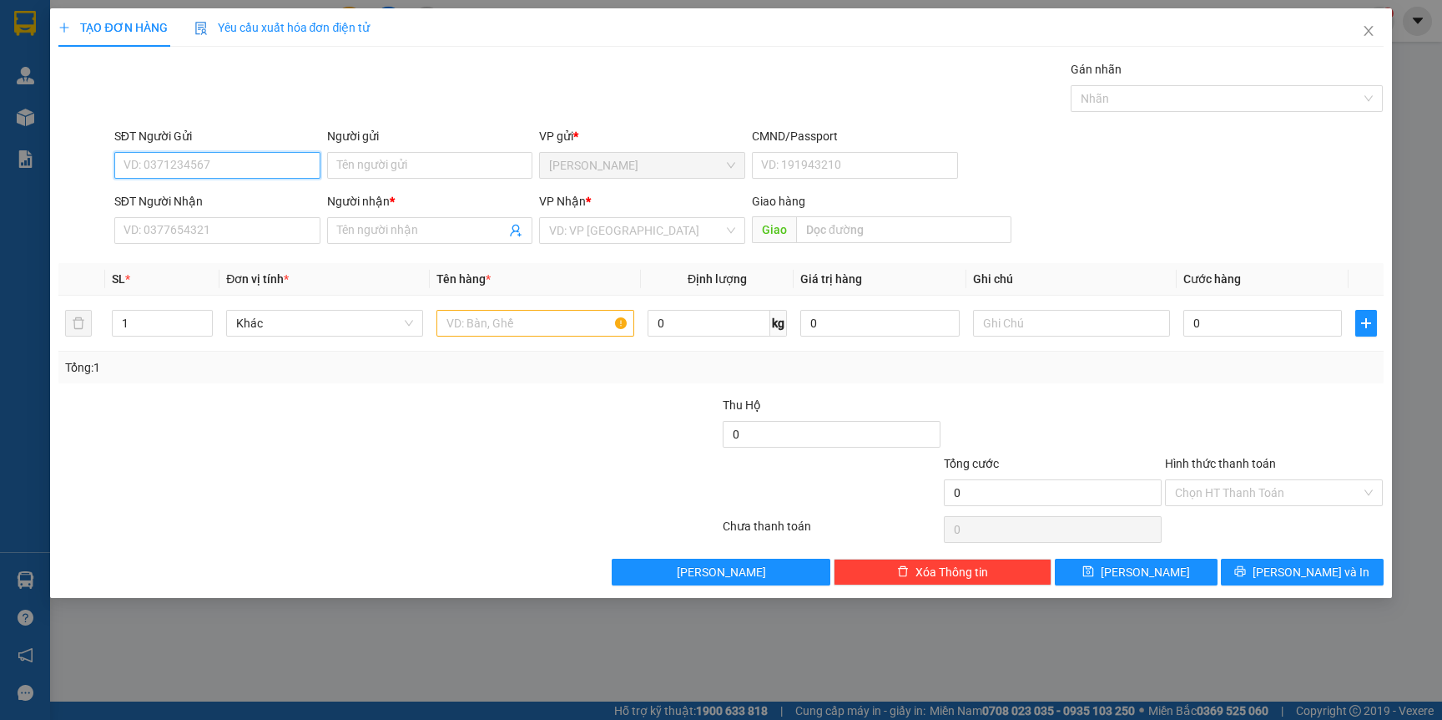
type input "0"
click at [211, 210] on div "0933042384 - THU" at bounding box center [217, 199] width 206 height 27
type input "0933042384"
type input "THU"
click at [229, 164] on input "0933042384" at bounding box center [217, 165] width 206 height 27
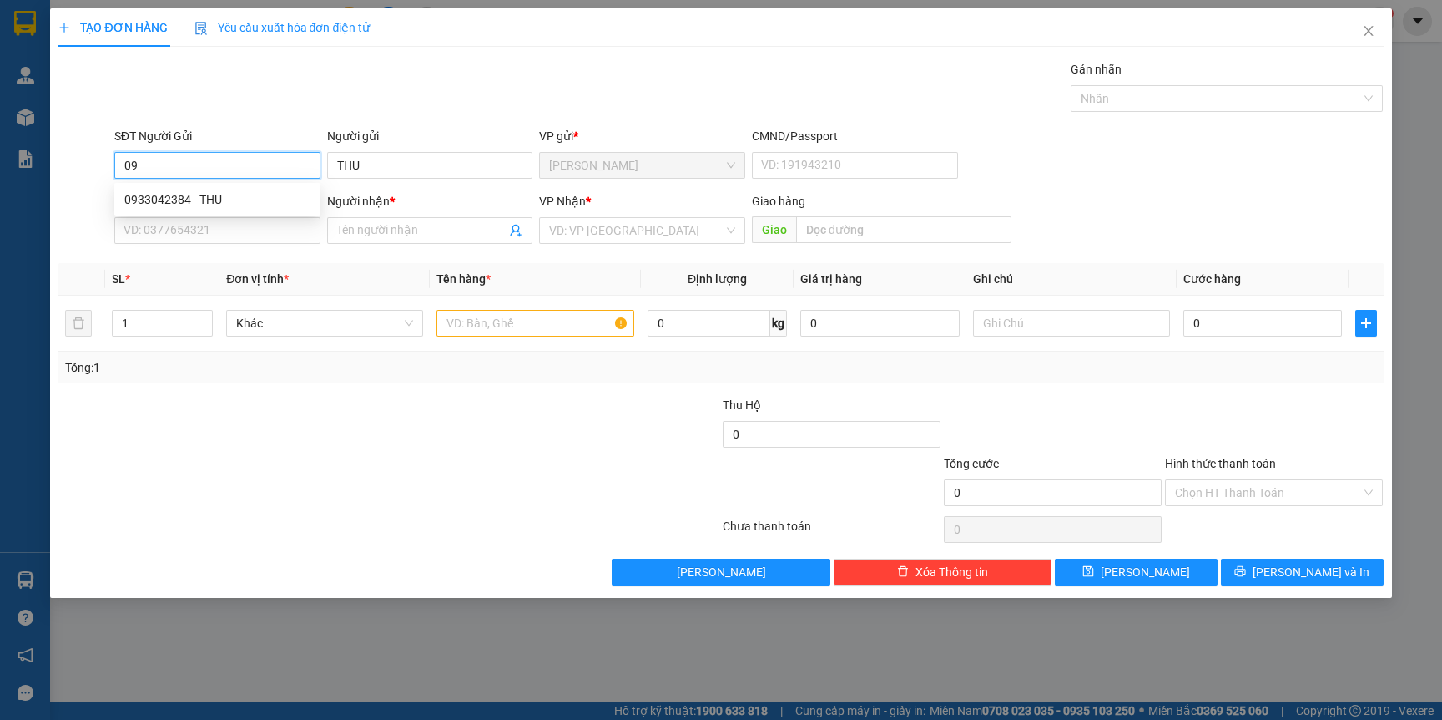
type input "0"
click at [229, 227] on div "0933372384 - KHANG" at bounding box center [217, 226] width 186 height 18
type input "0933372384"
type input "KHANG"
type input "0933372384"
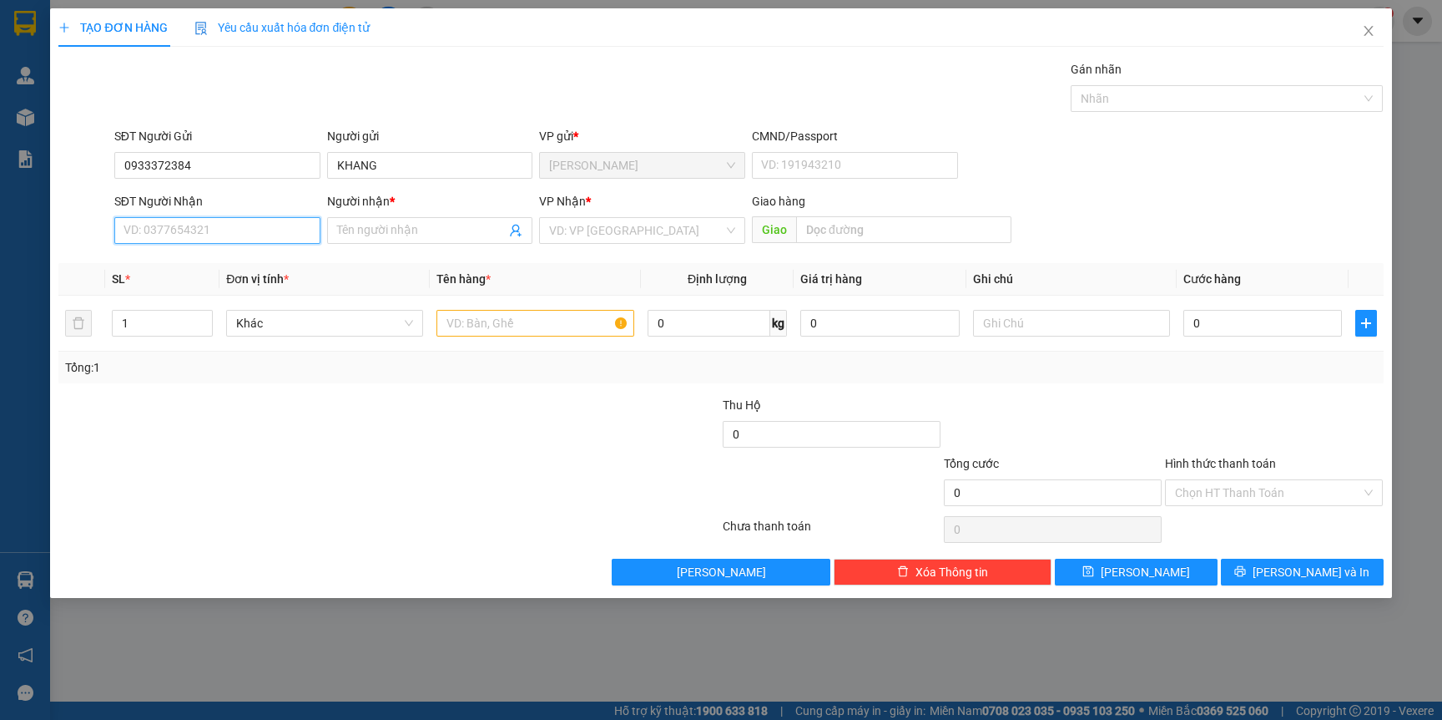
click at [204, 236] on input "SĐT Người Nhận" at bounding box center [217, 230] width 206 height 27
click at [246, 262] on div "0788688288 - TRÚC LAM" at bounding box center [217, 264] width 186 height 18
type input "0788688288"
type input "TRÚC LAM"
type input "0788688288"
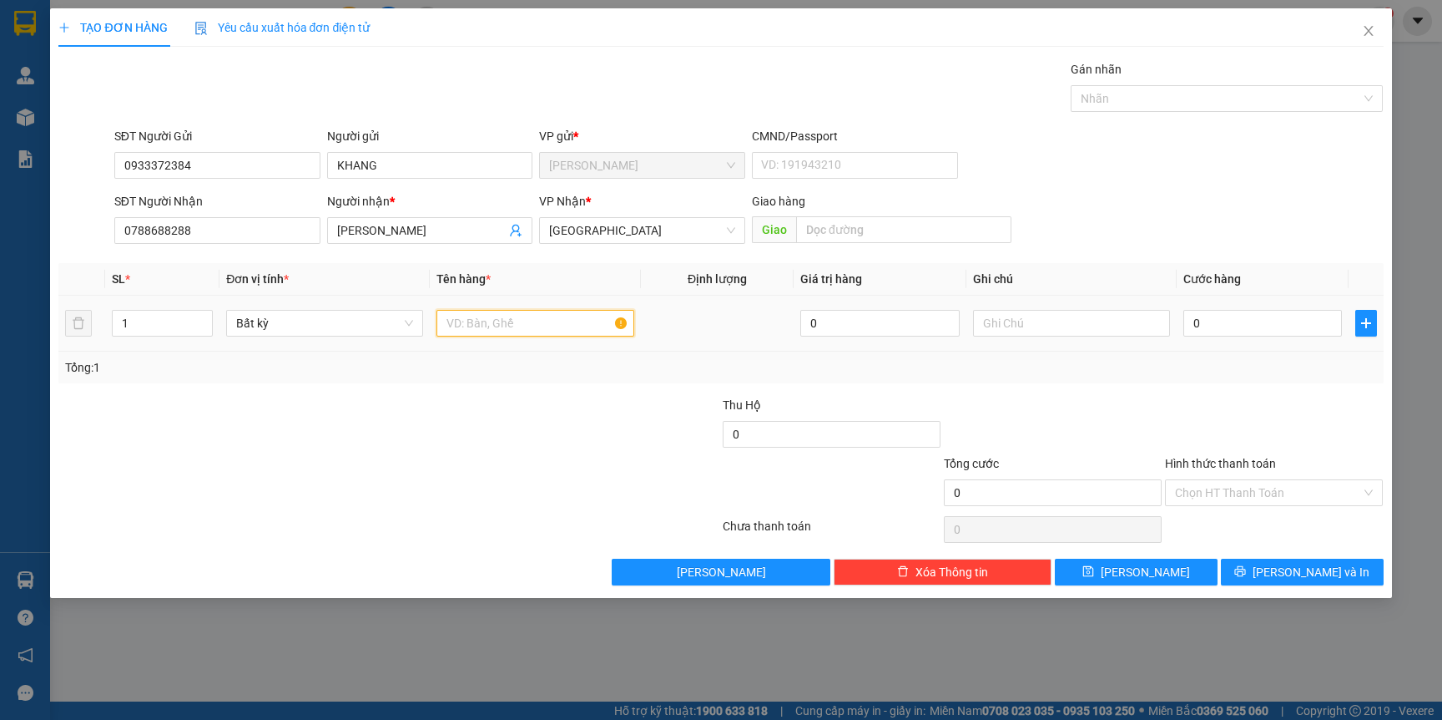
click at [499, 314] on input "text" at bounding box center [535, 323] width 197 height 27
type input "THÙNG RƯỢU"
click at [1241, 320] on input "0" at bounding box center [1263, 323] width 159 height 27
type input "4"
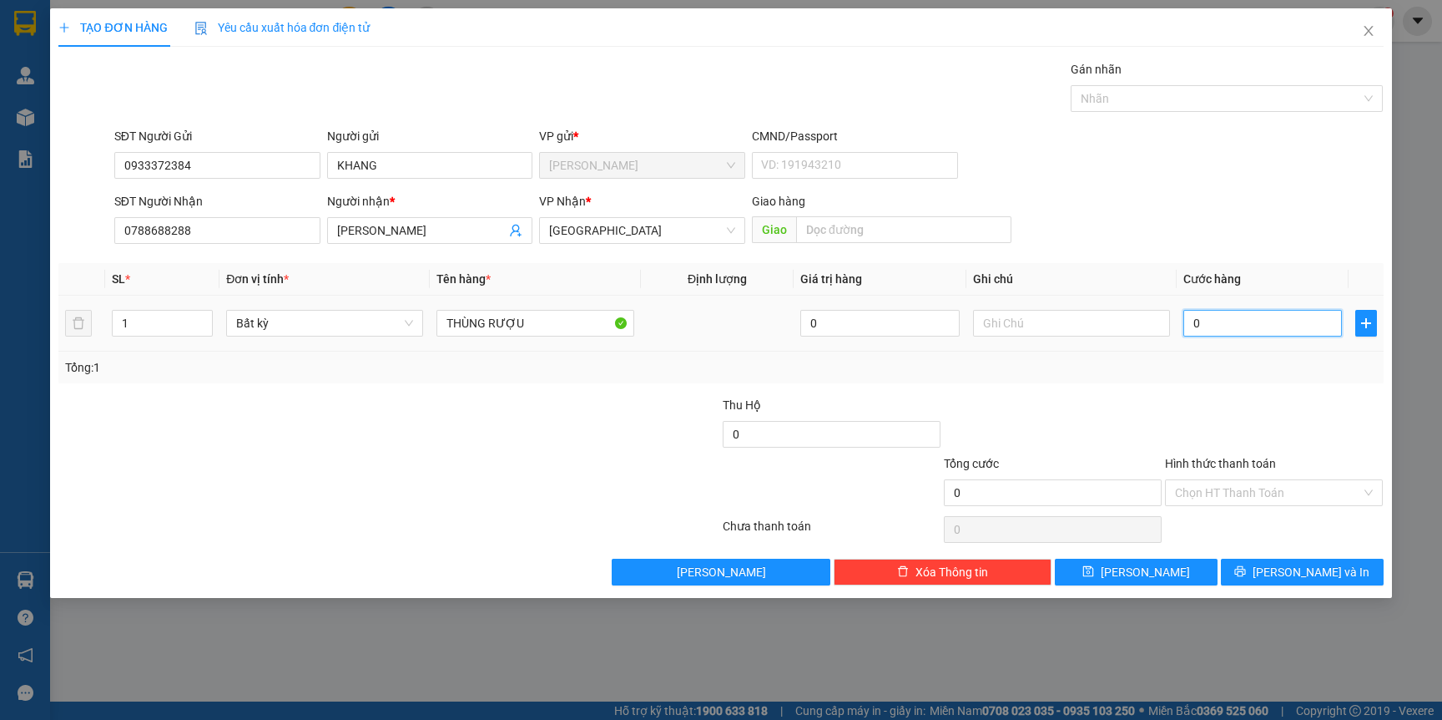
type input "4"
type input "40"
type input "40.000"
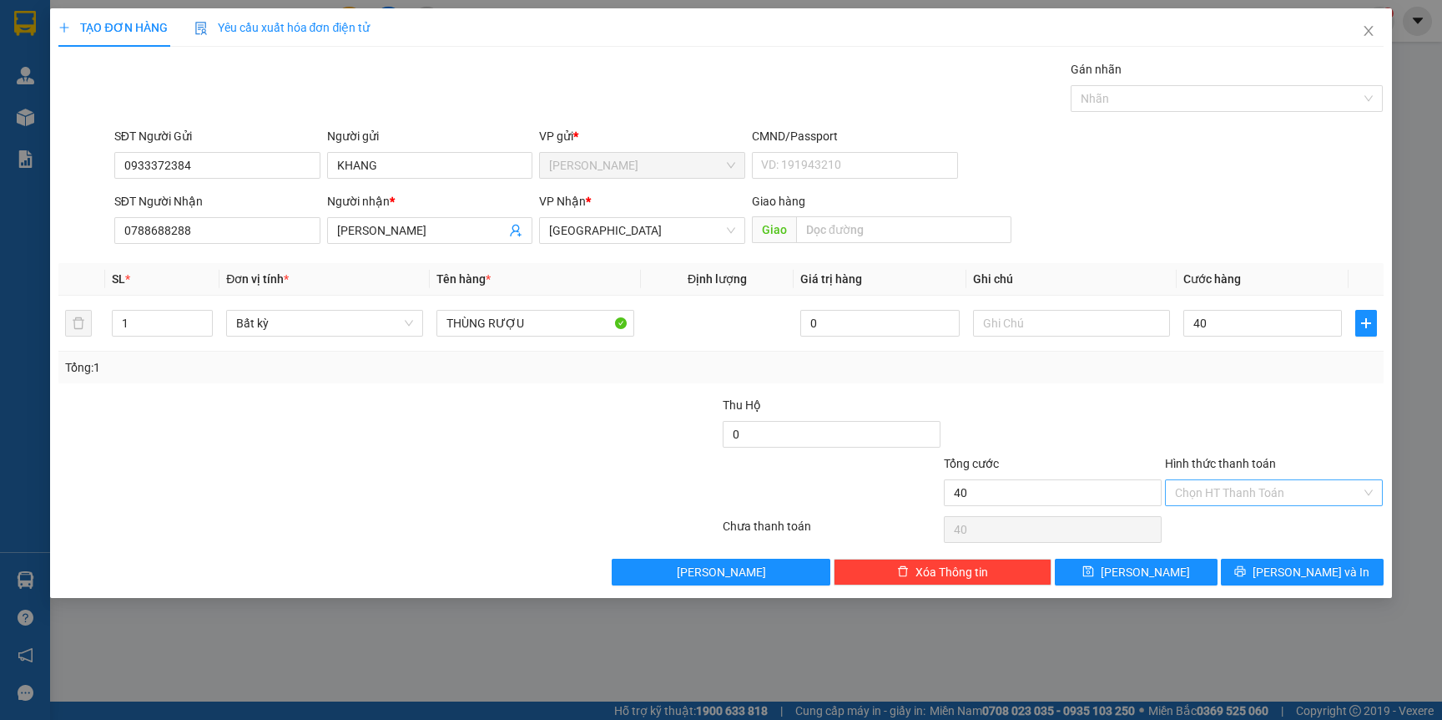
type input "40.000"
click at [1248, 486] on input "Hình thức thanh toán" at bounding box center [1268, 492] width 186 height 25
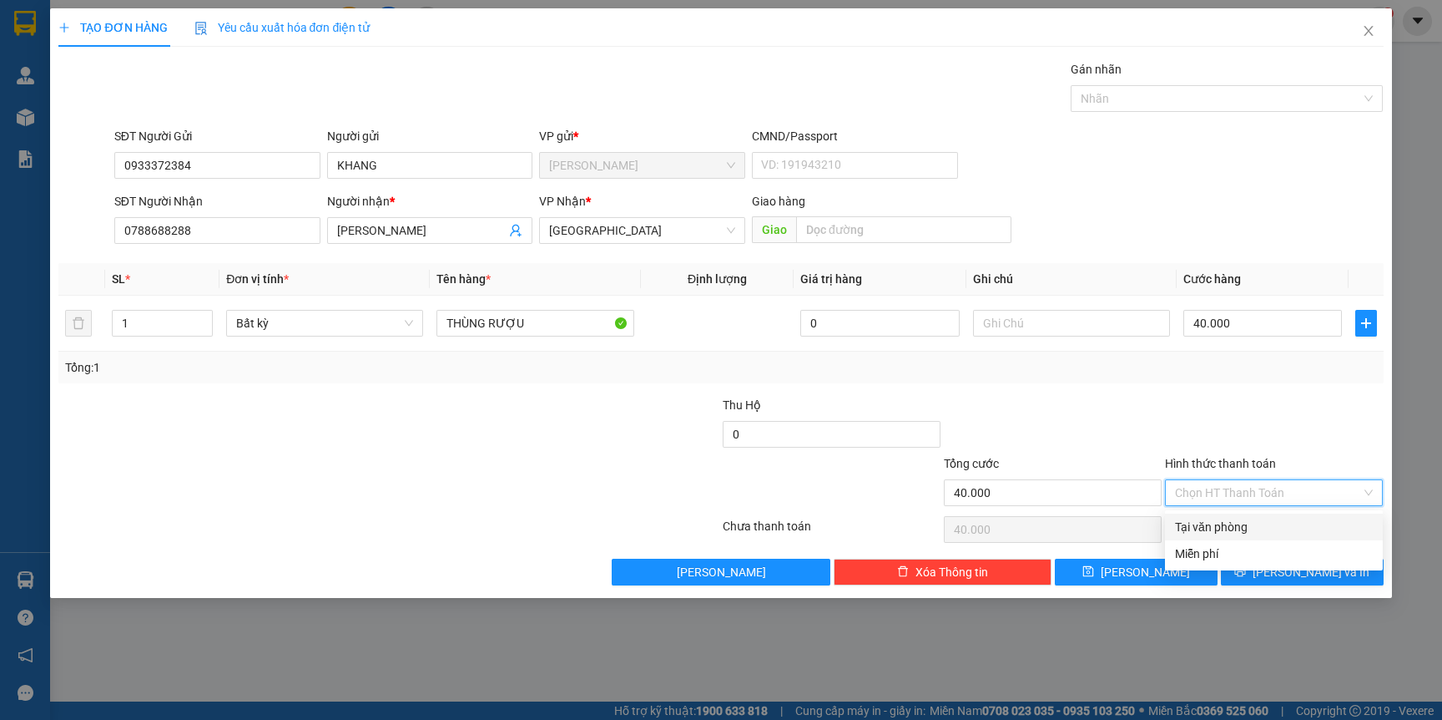
click at [1236, 518] on div "Tại văn phòng" at bounding box center [1274, 527] width 198 height 18
type input "0"
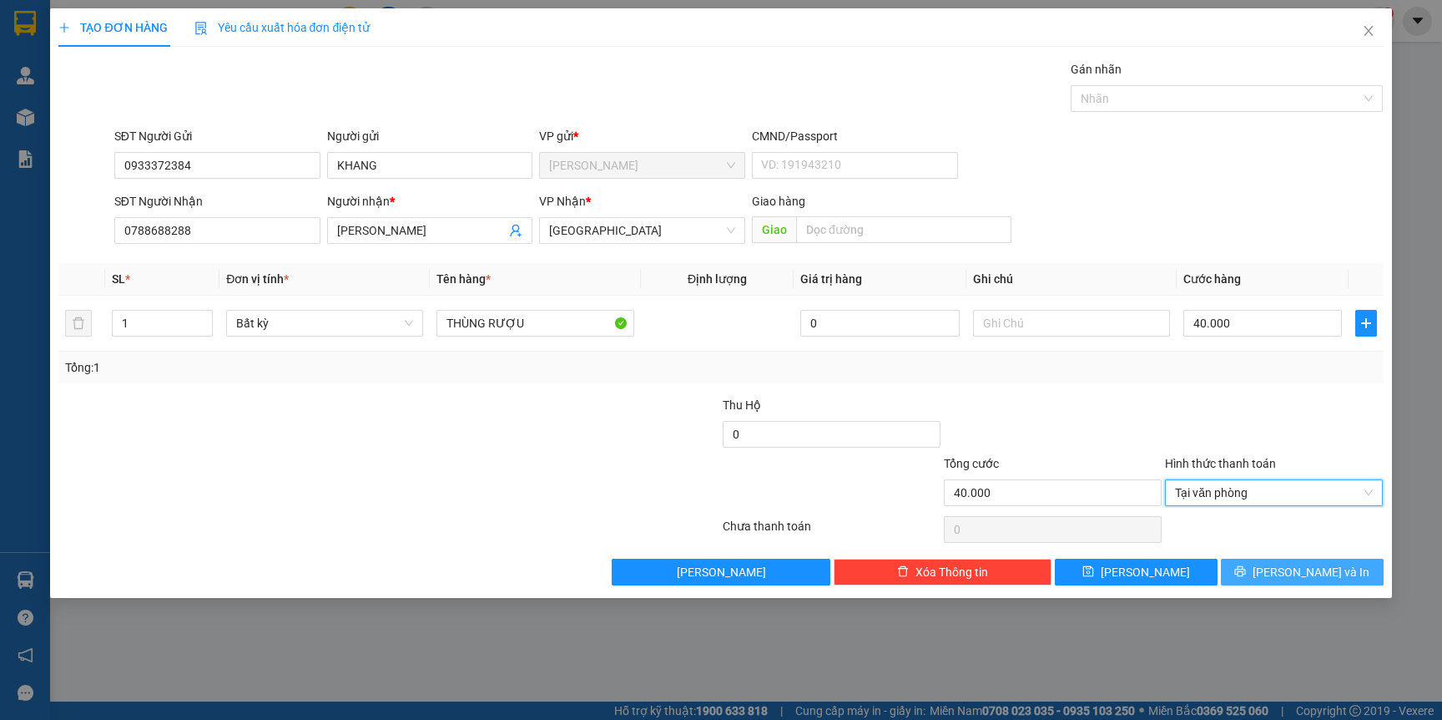
click at [1281, 575] on button "[PERSON_NAME] và In" at bounding box center [1302, 571] width 163 height 27
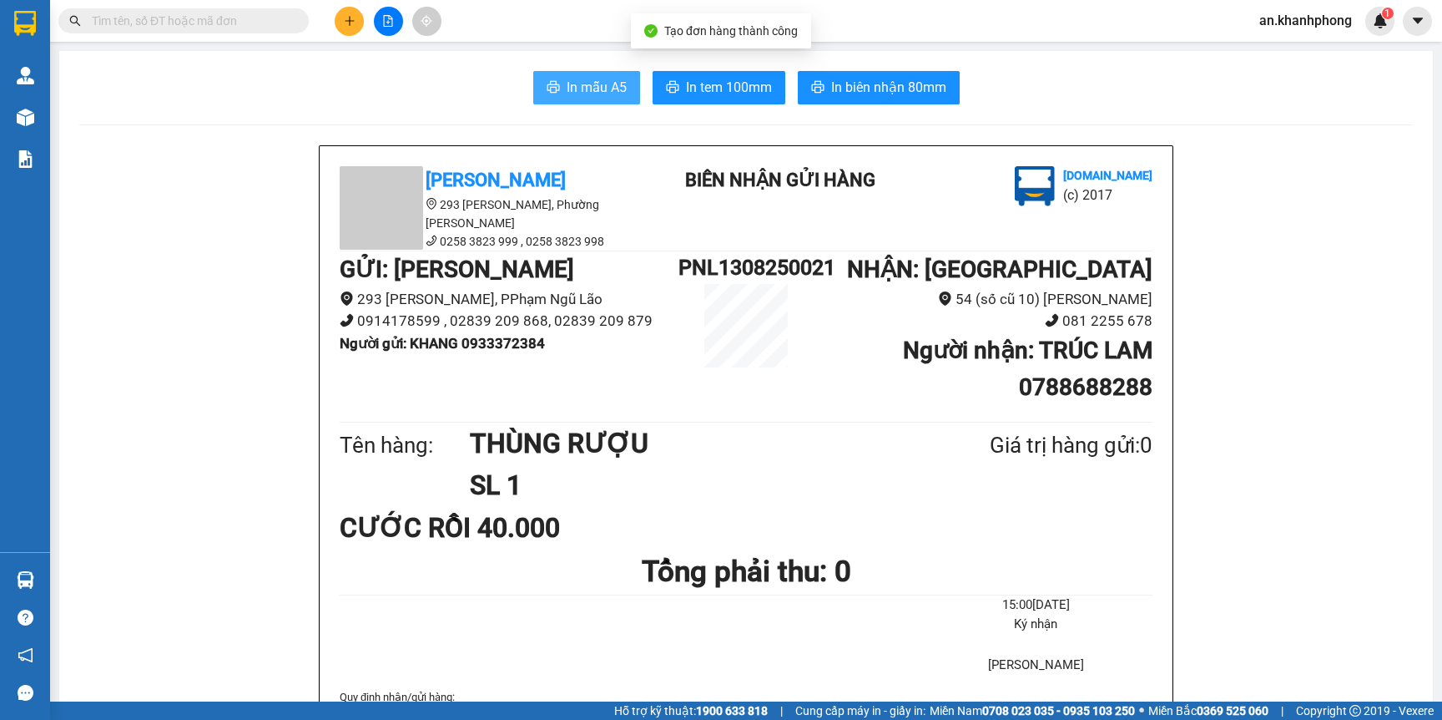
click at [580, 80] on span "In mẫu A5" at bounding box center [597, 87] width 60 height 21
click at [217, 20] on input "text" at bounding box center [190, 21] width 197 height 18
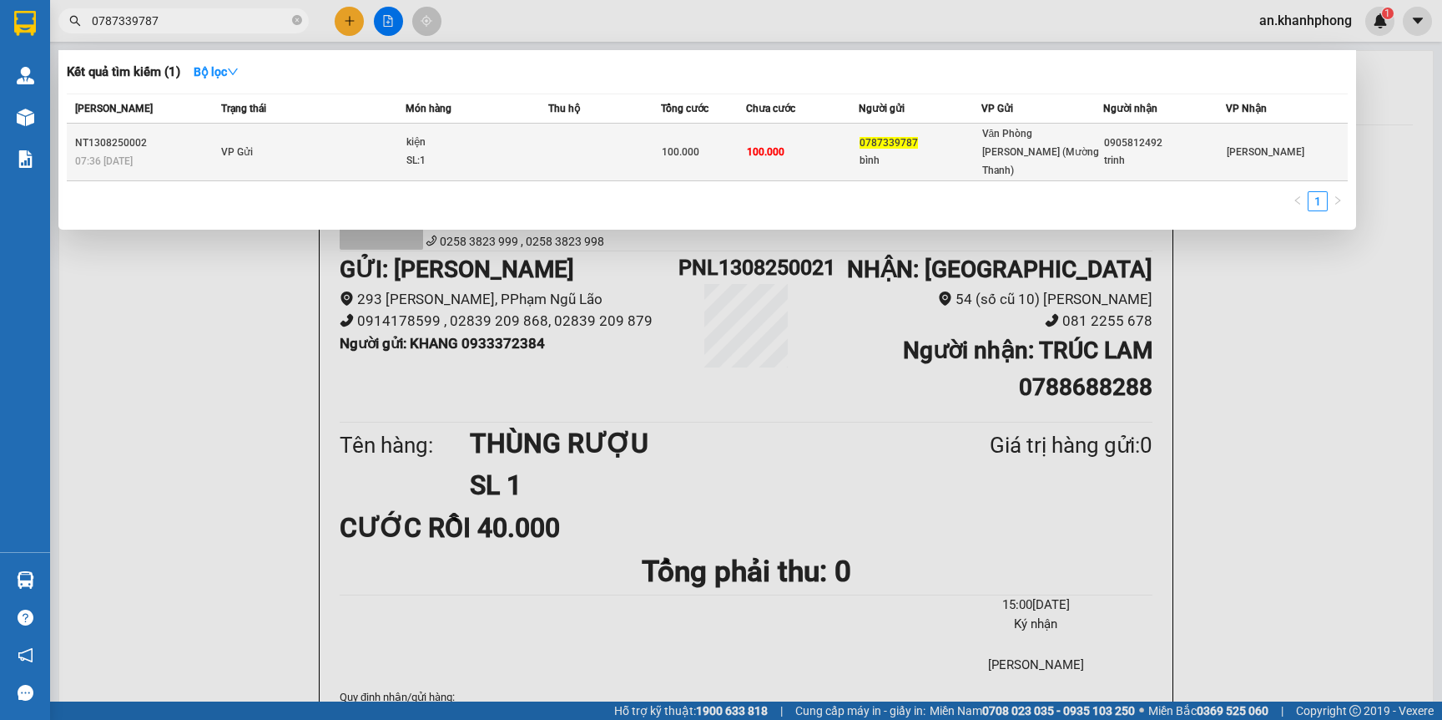
type input "0787339787"
click at [273, 145] on td "VP Gửi" at bounding box center [311, 153] width 188 height 58
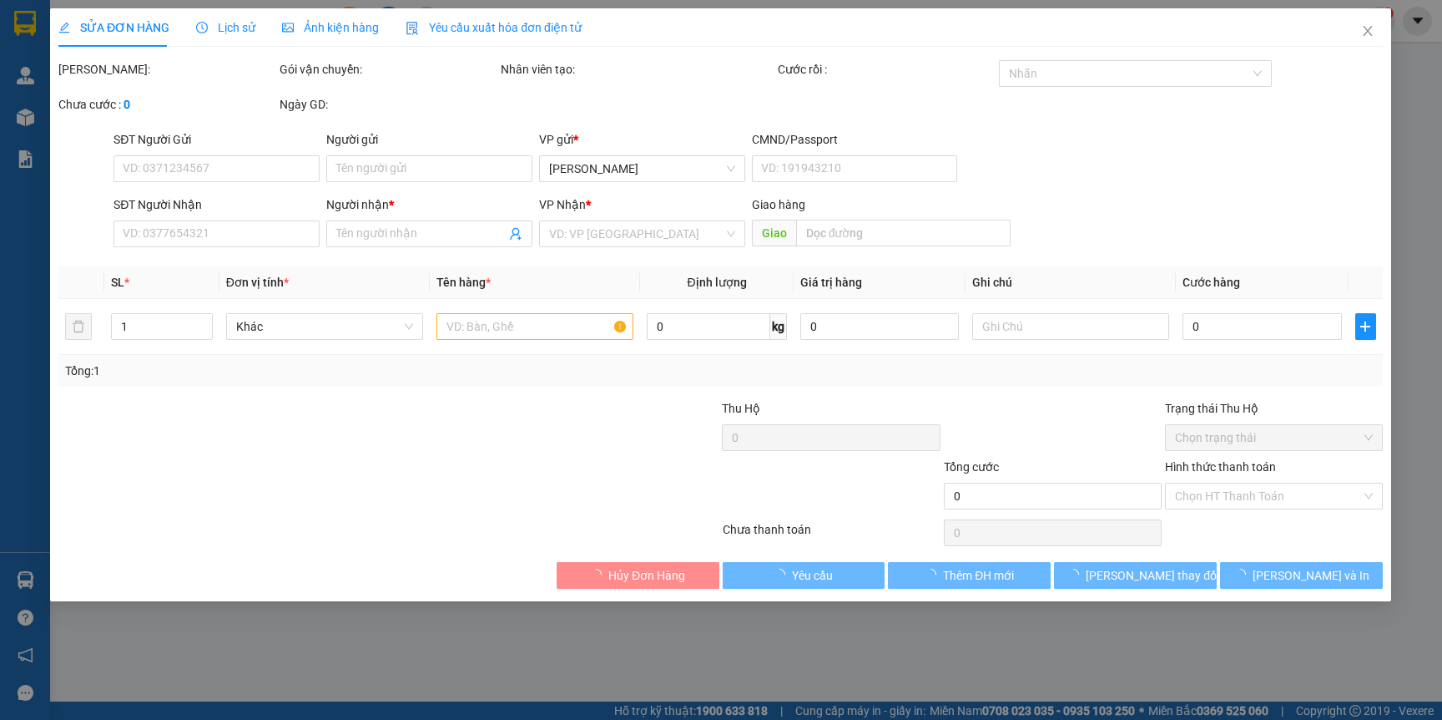
type input "0787339787"
type input "bình"
type input "0905812492"
type input "trinh"
type input "100.000"
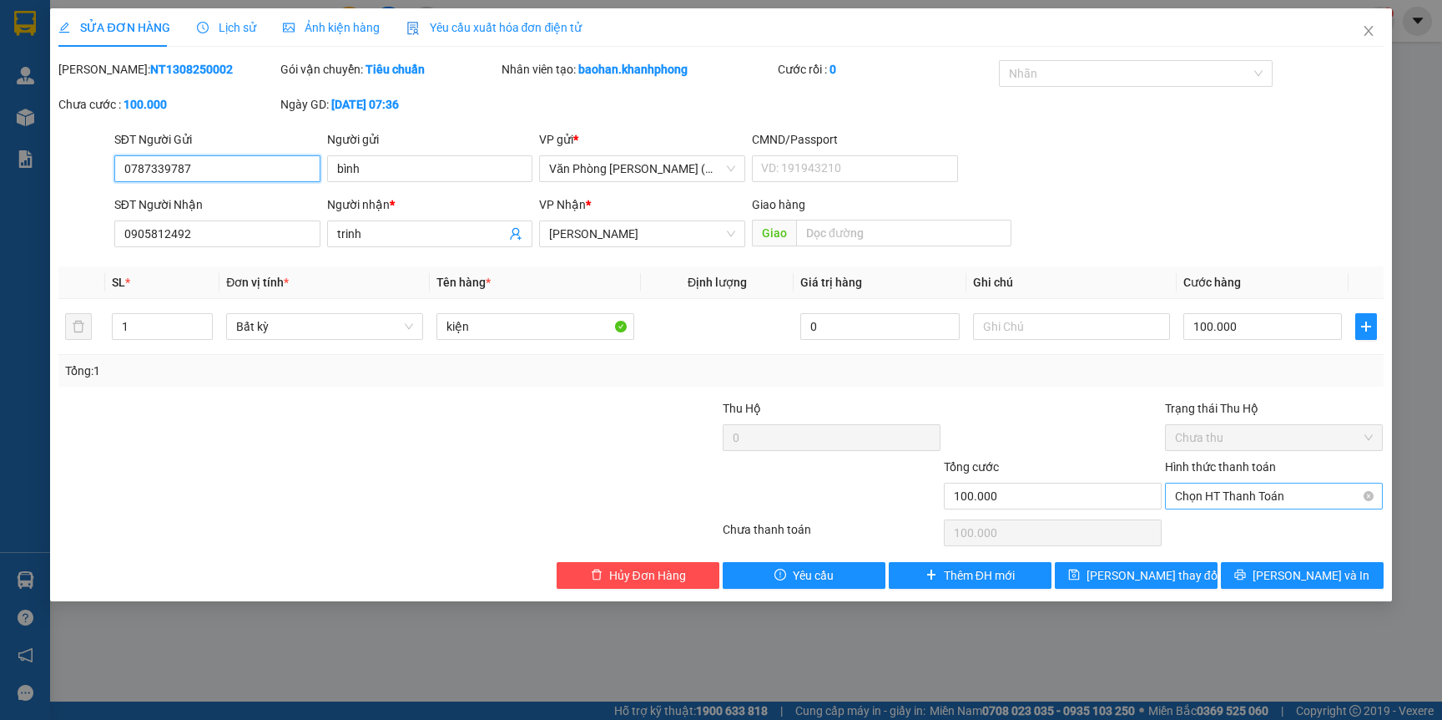
click at [1273, 497] on span "Chọn HT Thanh Toán" at bounding box center [1274, 495] width 198 height 25
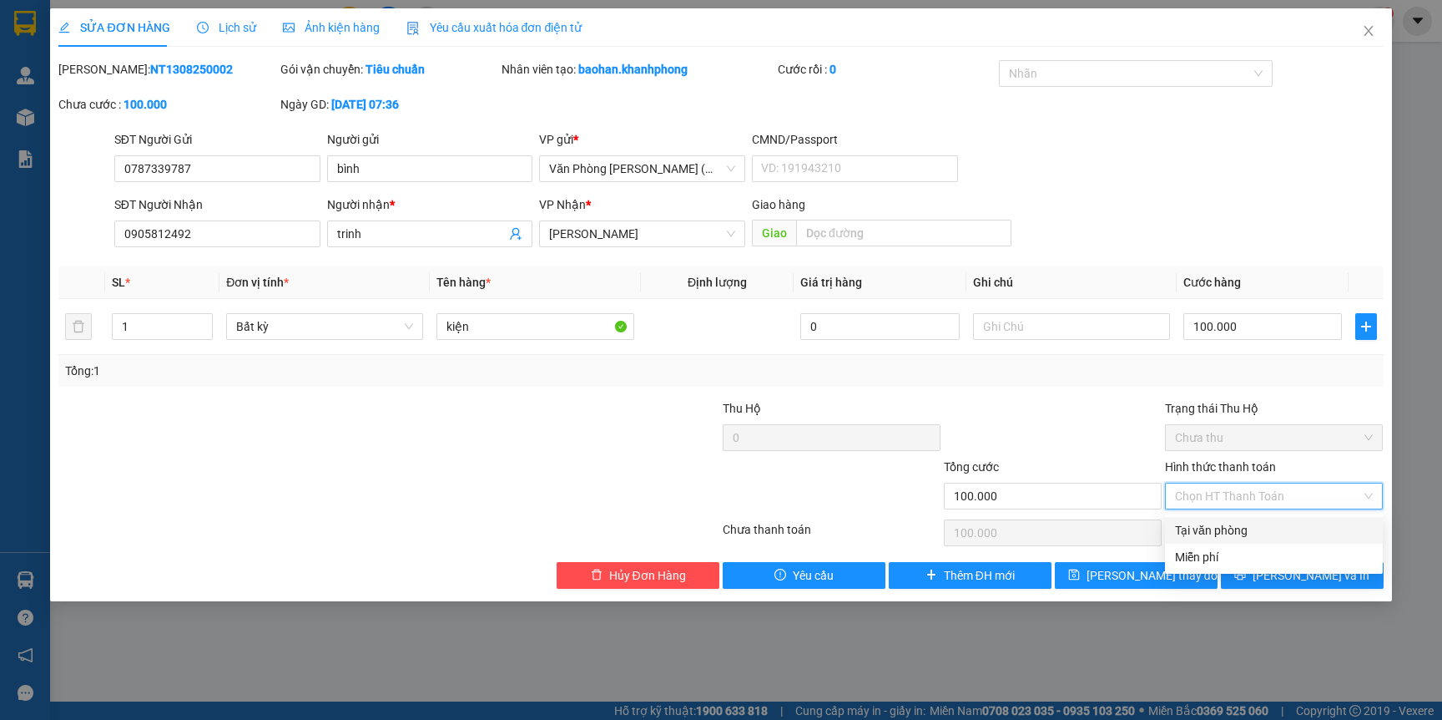
click at [1211, 529] on div "Tại văn phòng" at bounding box center [1274, 530] width 198 height 18
type input "0"
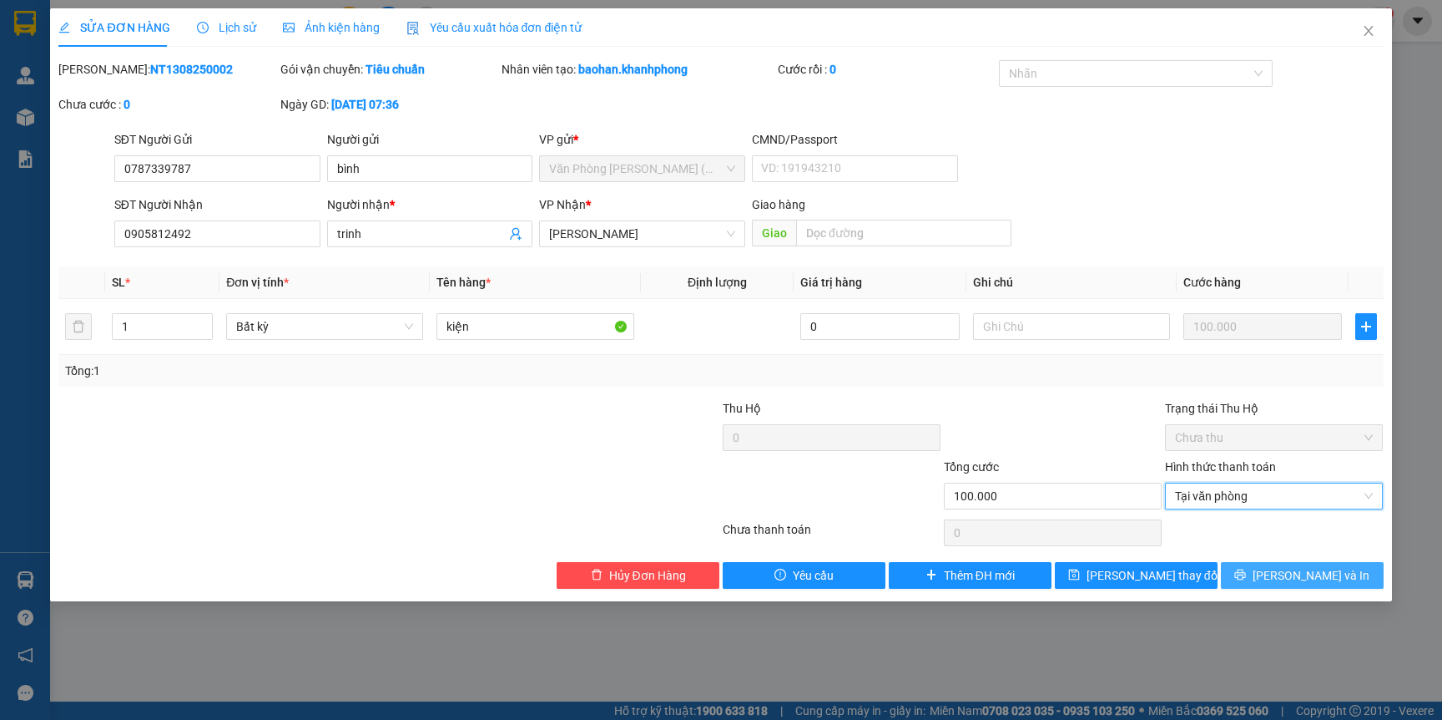
click at [1299, 571] on span "[PERSON_NAME] và In" at bounding box center [1311, 575] width 117 height 18
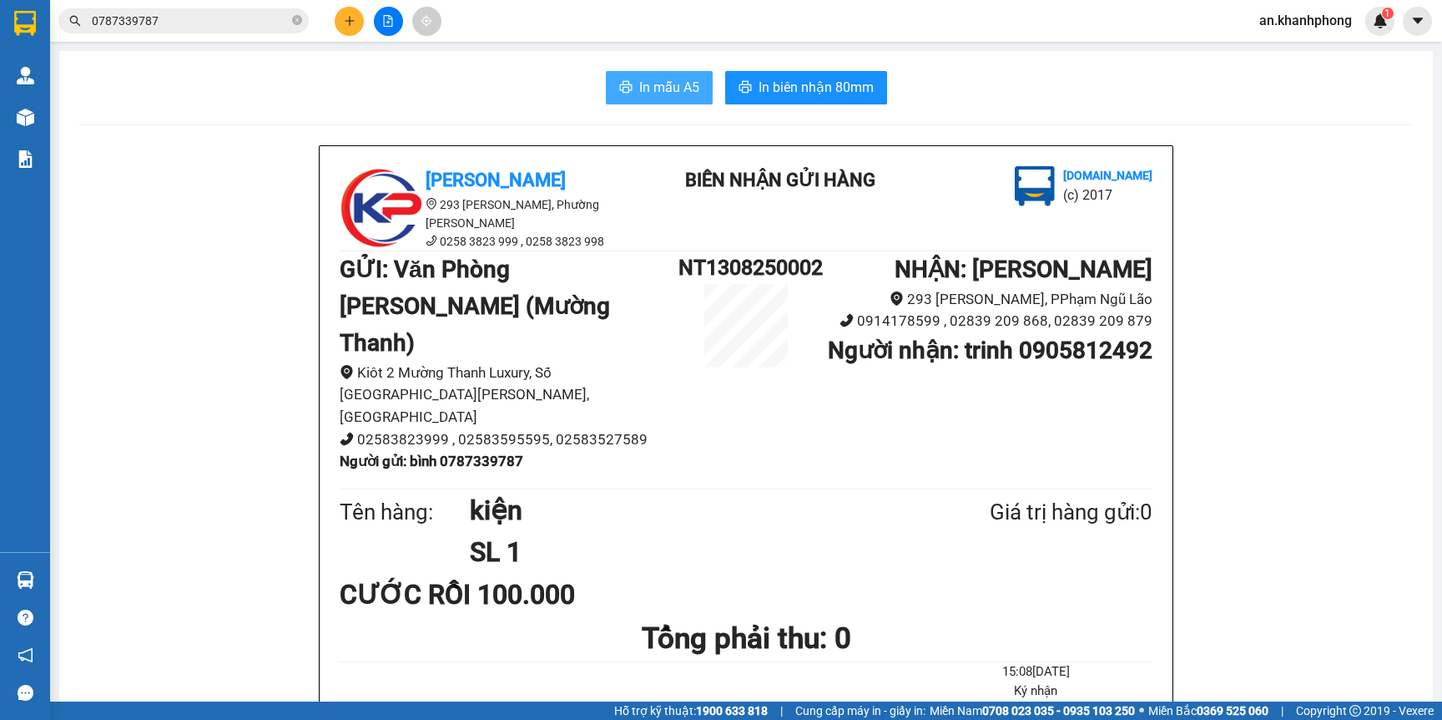
click at [655, 81] on span "In mẫu A5" at bounding box center [669, 87] width 60 height 21
click at [184, 26] on input "0787339787" at bounding box center [190, 21] width 197 height 18
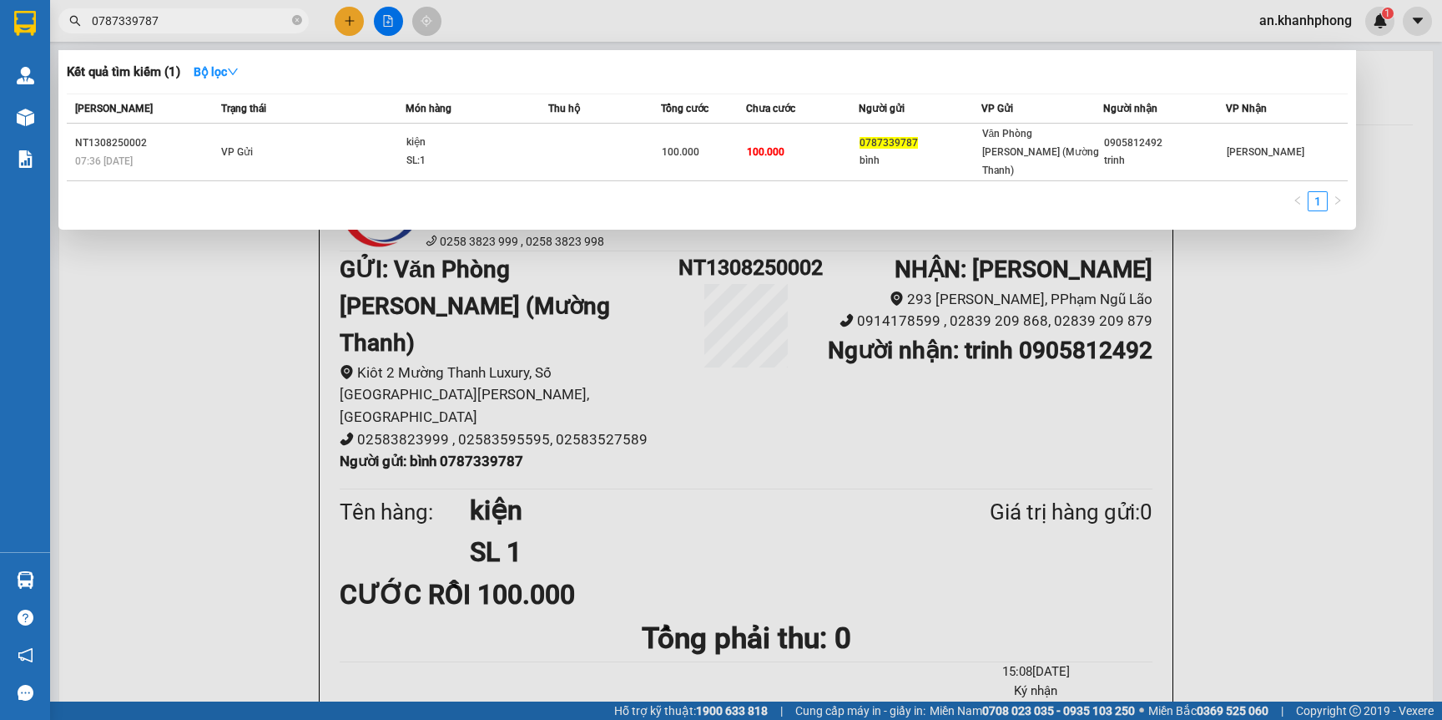
click at [184, 26] on input "0787339787" at bounding box center [190, 21] width 197 height 18
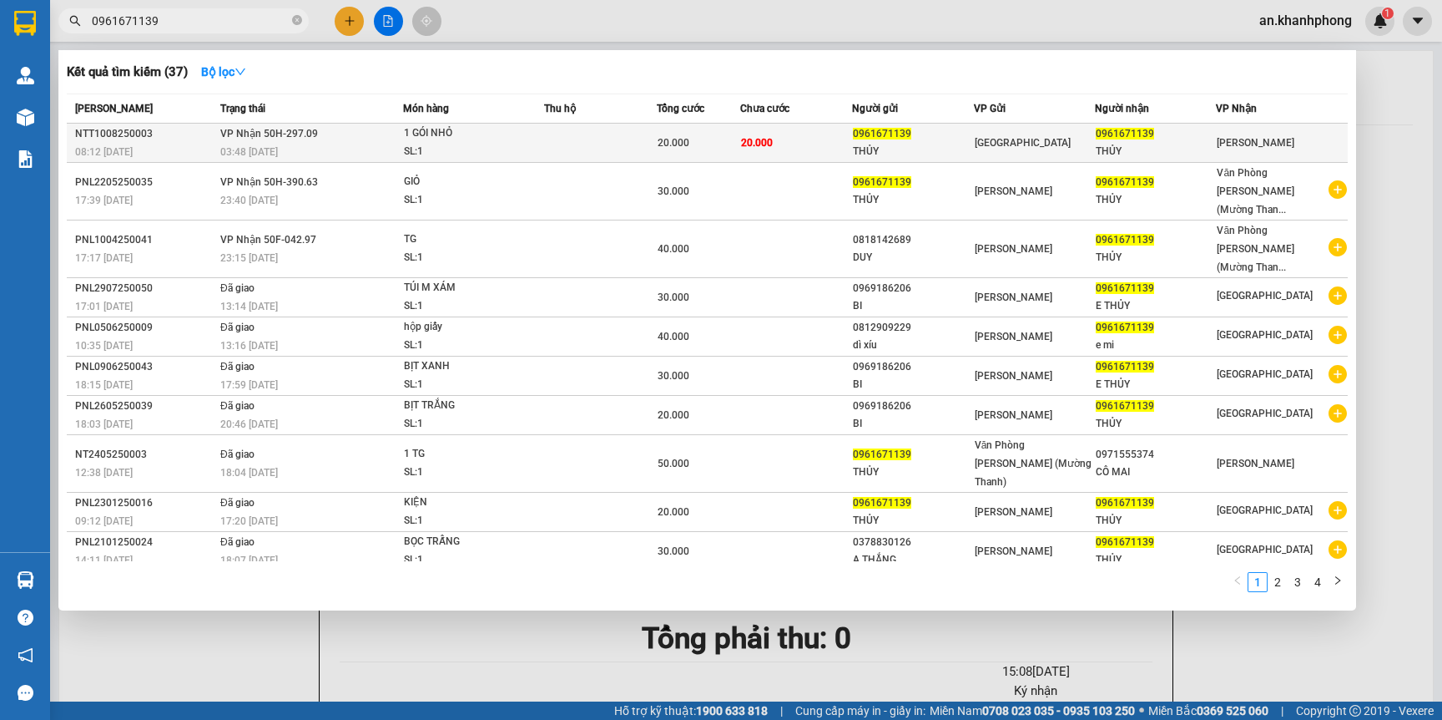
type input "0961671139"
click at [540, 140] on span "1 GÓI NHỎ SL: 1" at bounding box center [474, 142] width 140 height 36
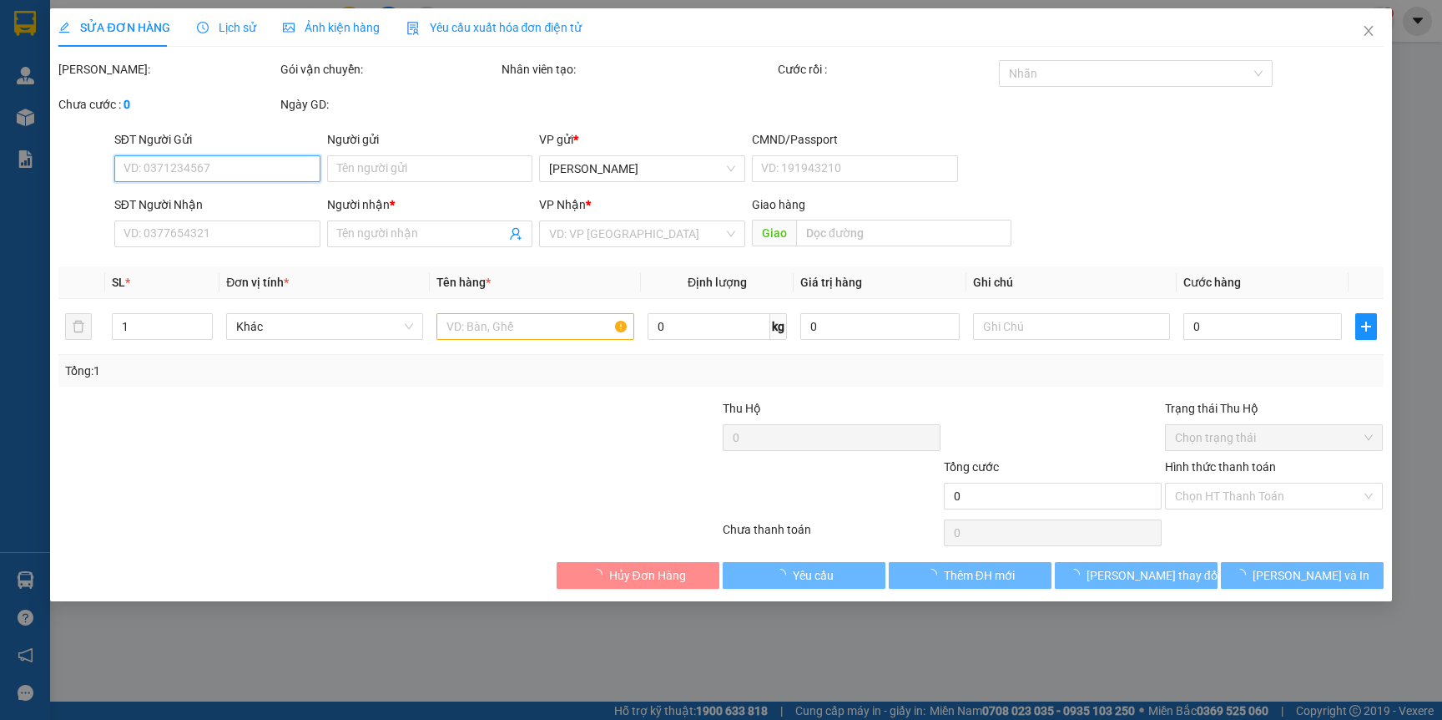
type input "0961671139"
type input "THỦY"
type input "0961671139"
type input "THỦY"
type input "20.000"
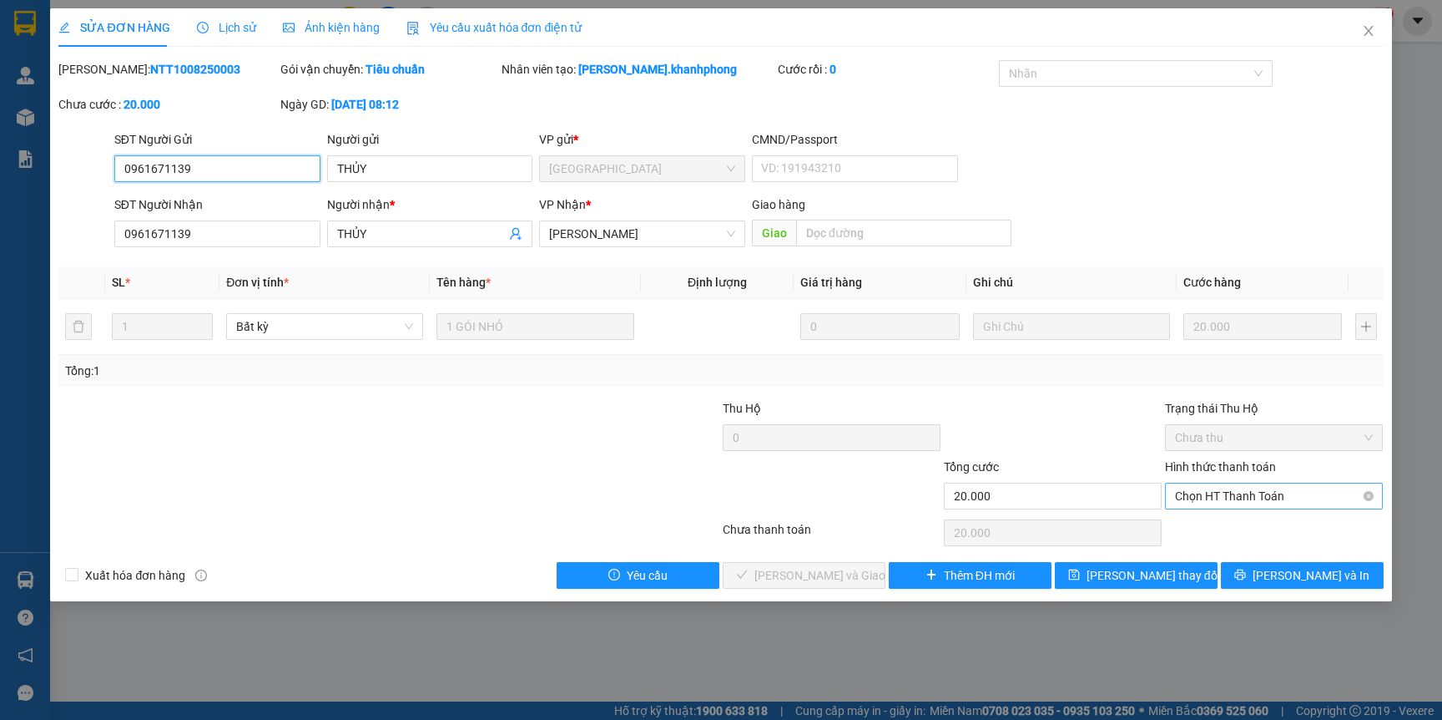
click at [1259, 492] on span "Chọn HT Thanh Toán" at bounding box center [1274, 495] width 198 height 25
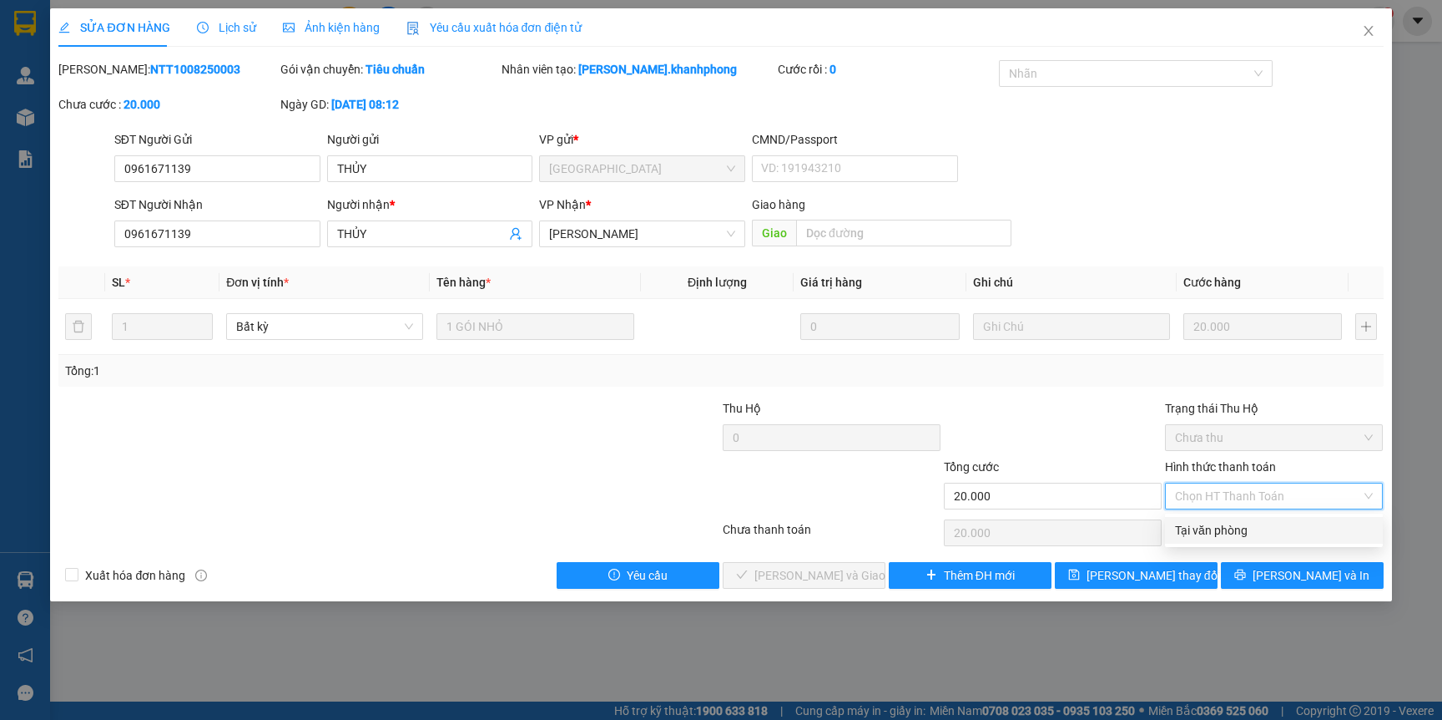
click at [1261, 532] on div "Tại văn phòng" at bounding box center [1274, 530] width 198 height 18
type input "0"
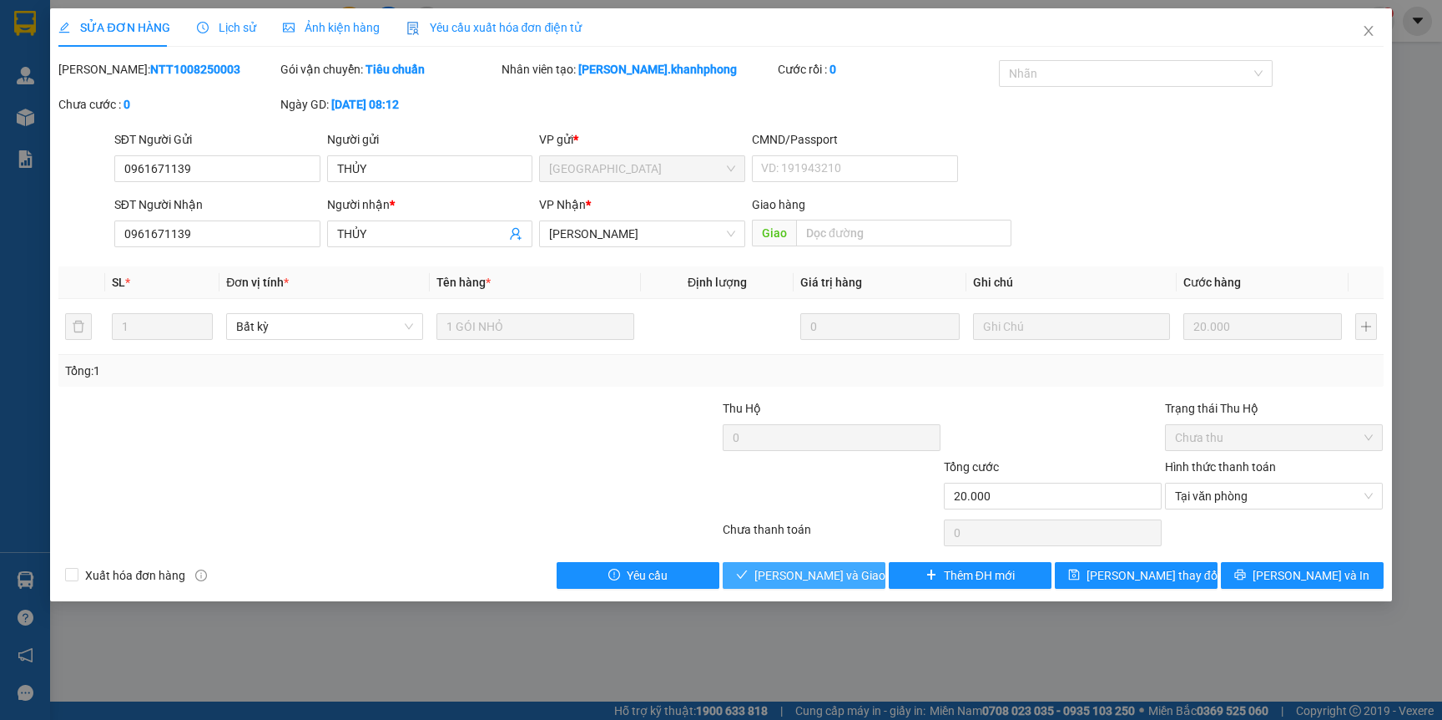
click at [821, 579] on span "[PERSON_NAME] và Giao hàng" at bounding box center [835, 575] width 160 height 18
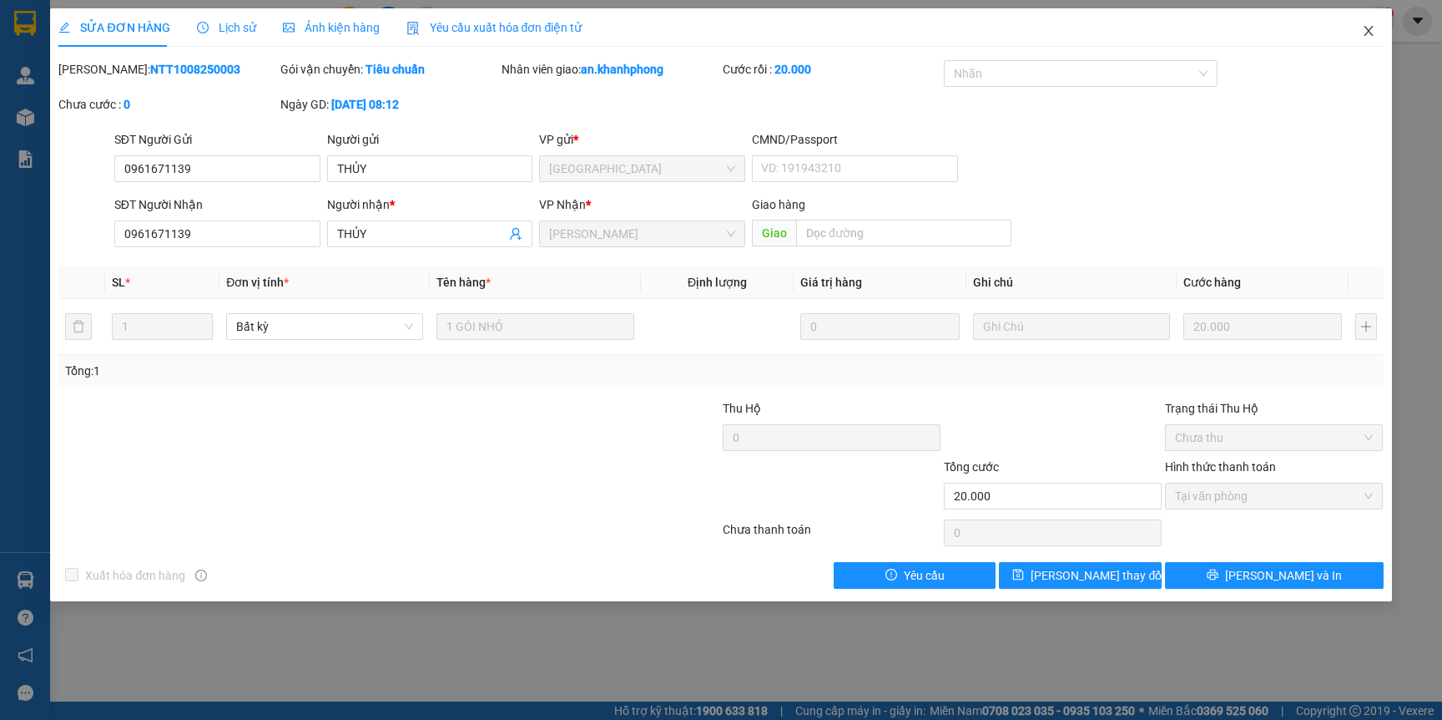
click at [1369, 30] on icon "close" at bounding box center [1368, 31] width 9 height 10
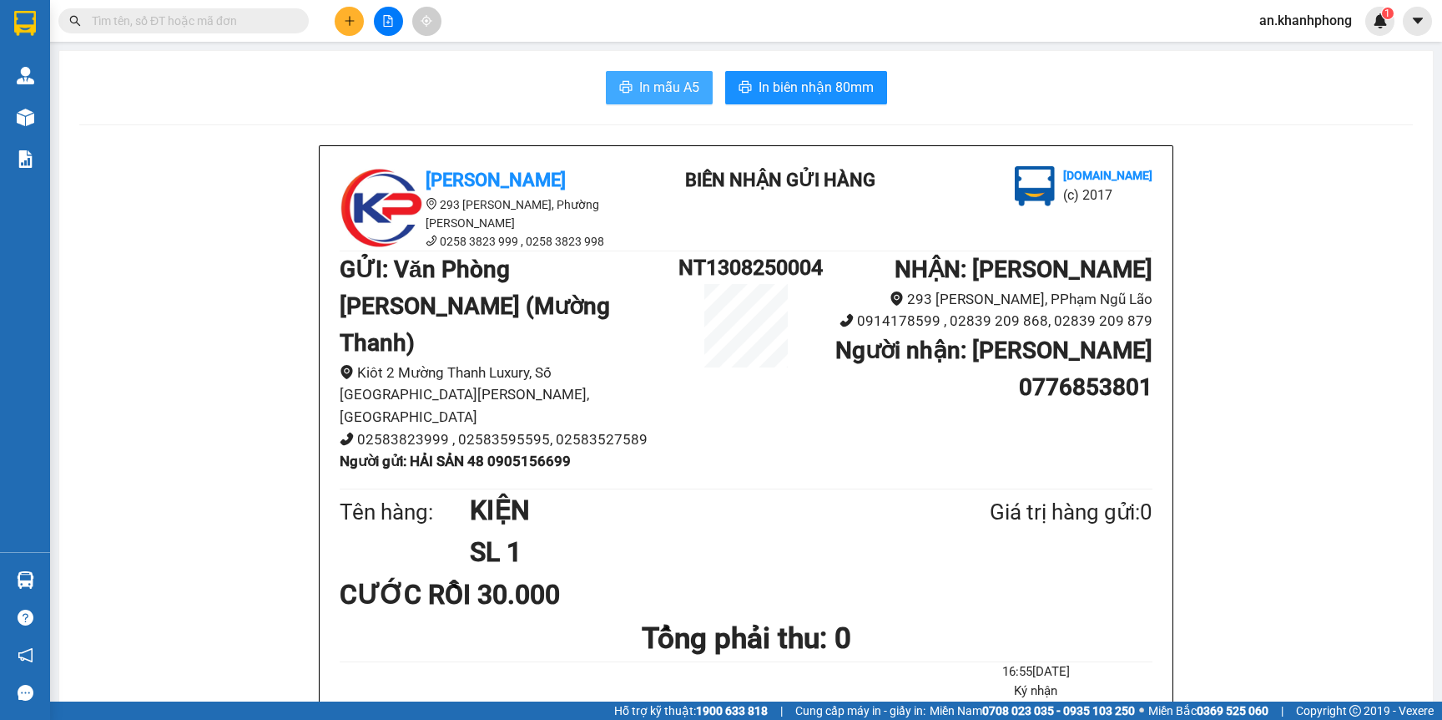
click at [664, 75] on button "In mẫu A5" at bounding box center [659, 87] width 107 height 33
click at [344, 20] on icon "plus" at bounding box center [350, 21] width 12 height 12
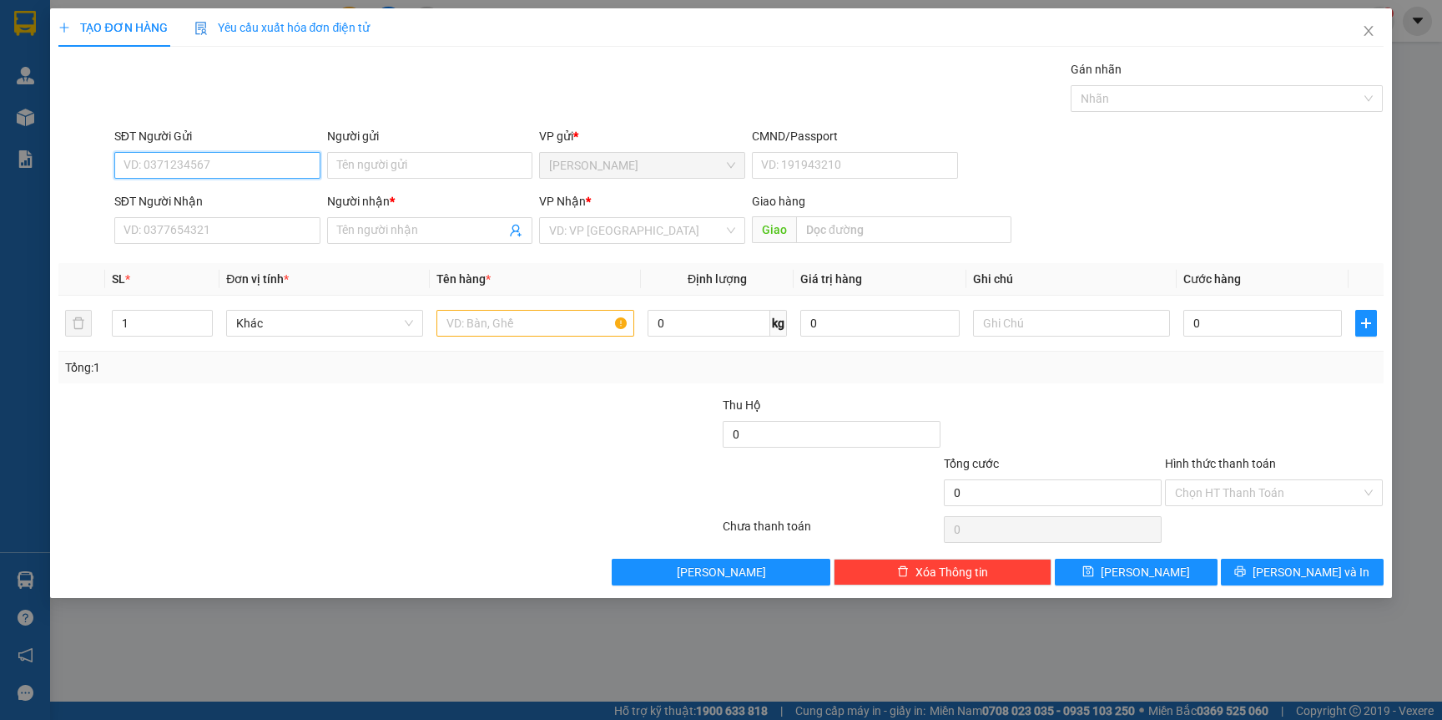
click at [220, 165] on input "SĐT Người Gửi" at bounding box center [217, 165] width 206 height 27
type input "0363576583"
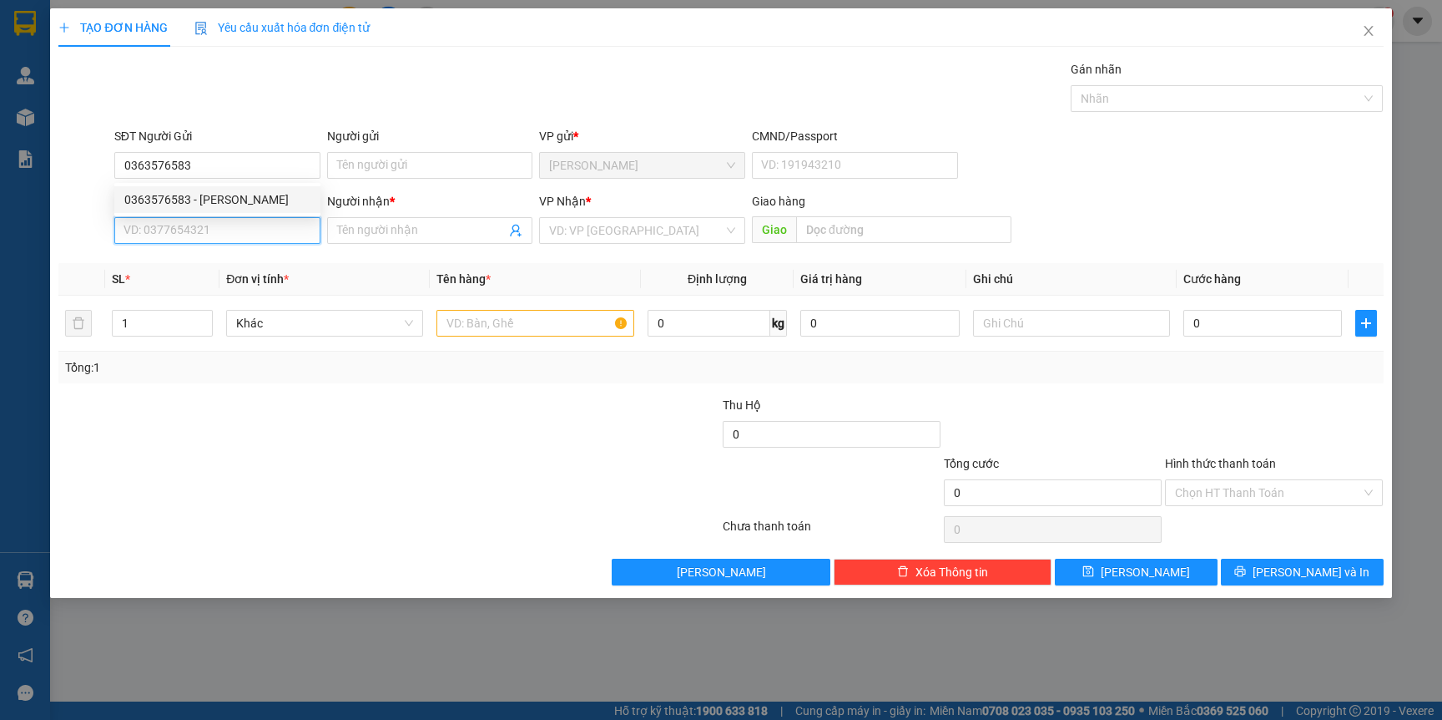
click at [244, 220] on input "SĐT Người Nhận" at bounding box center [217, 230] width 206 height 27
click at [245, 200] on div "SĐT Người Nhận" at bounding box center [217, 201] width 206 height 18
click at [245, 217] on input "SĐT Người Nhận" at bounding box center [217, 230] width 206 height 27
click at [250, 180] on div "SĐT Người Gửi 0363576583" at bounding box center [217, 156] width 206 height 58
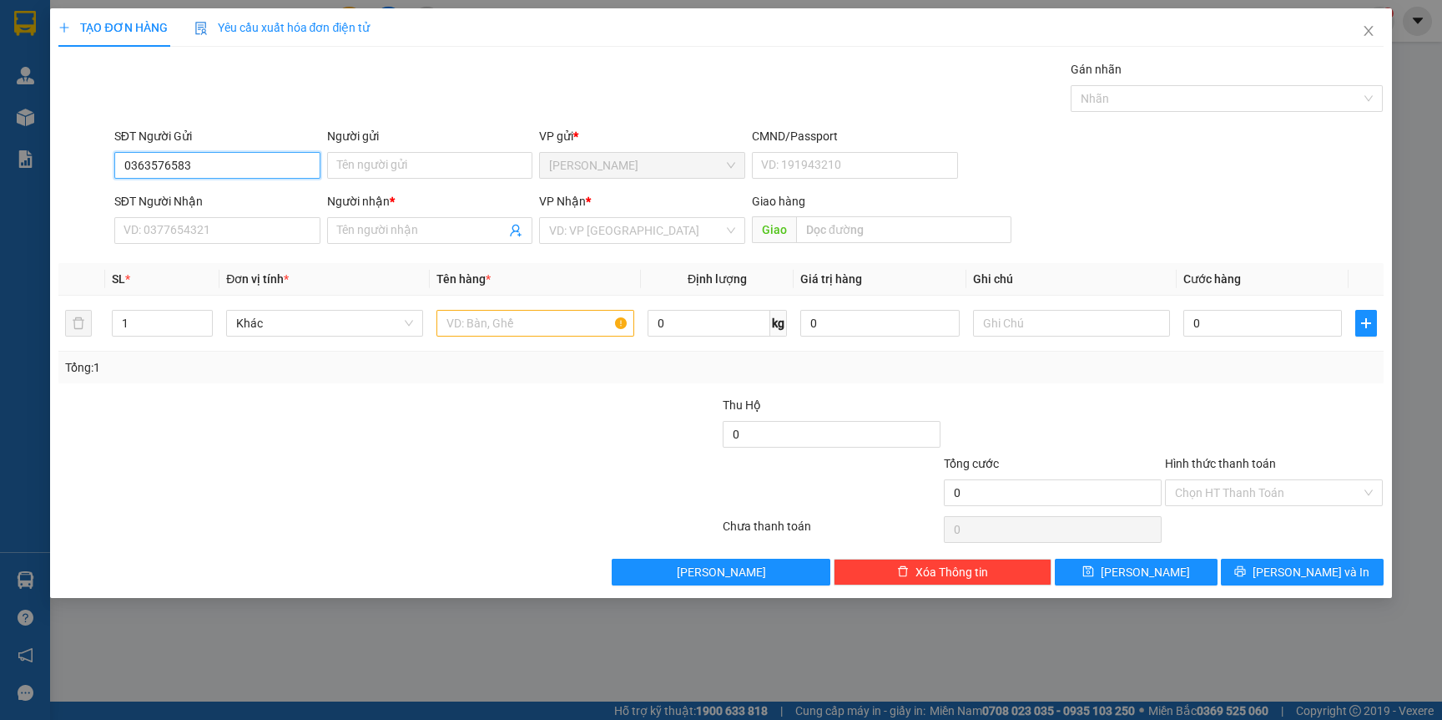
click at [252, 174] on input "0363576583" at bounding box center [217, 165] width 206 height 27
click at [253, 200] on div "0363576583 - [PERSON_NAME]" at bounding box center [217, 199] width 186 height 18
type input "ANH THỊNH"
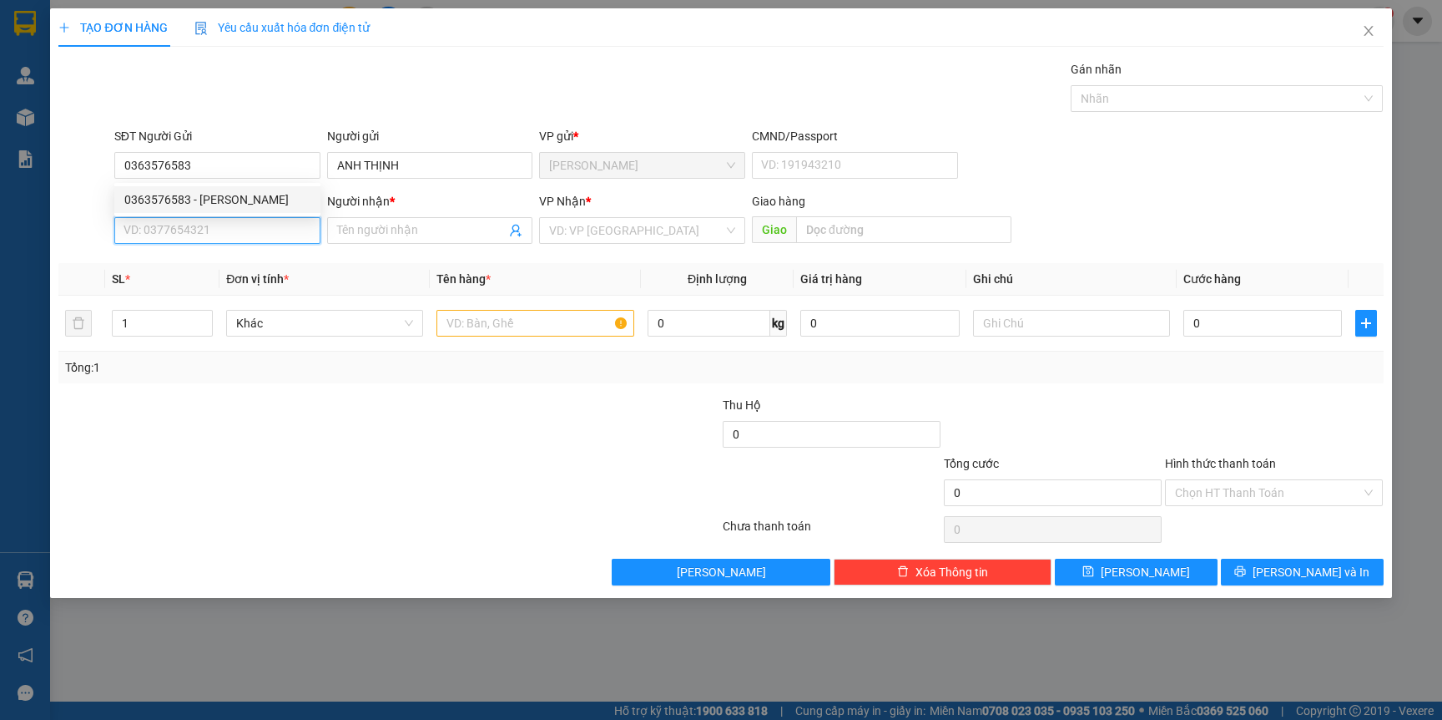
click at [231, 235] on input "SĐT Người Nhận" at bounding box center [217, 230] width 206 height 27
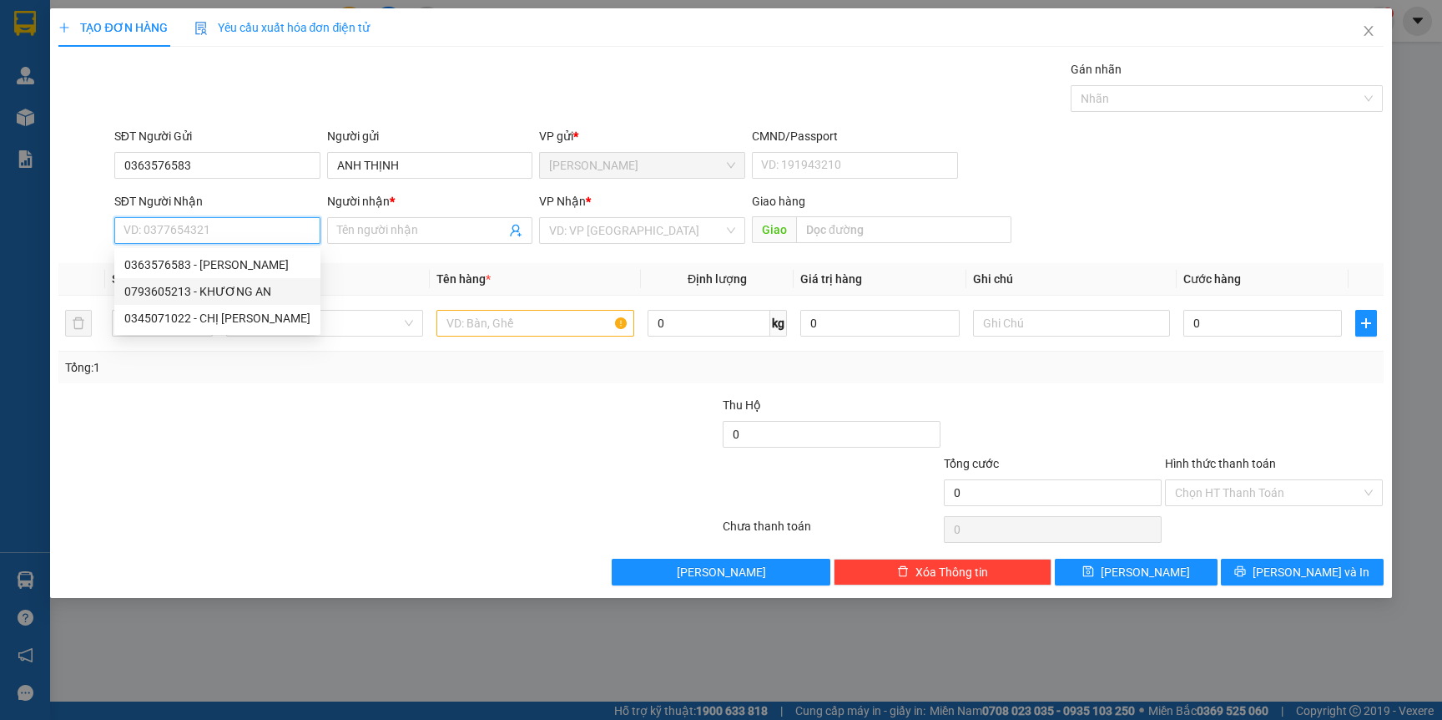
click at [265, 291] on div "0793605213 - KHƯƠNG AN" at bounding box center [217, 291] width 186 height 18
type input "0793605213"
type input "KHƯƠNG AN"
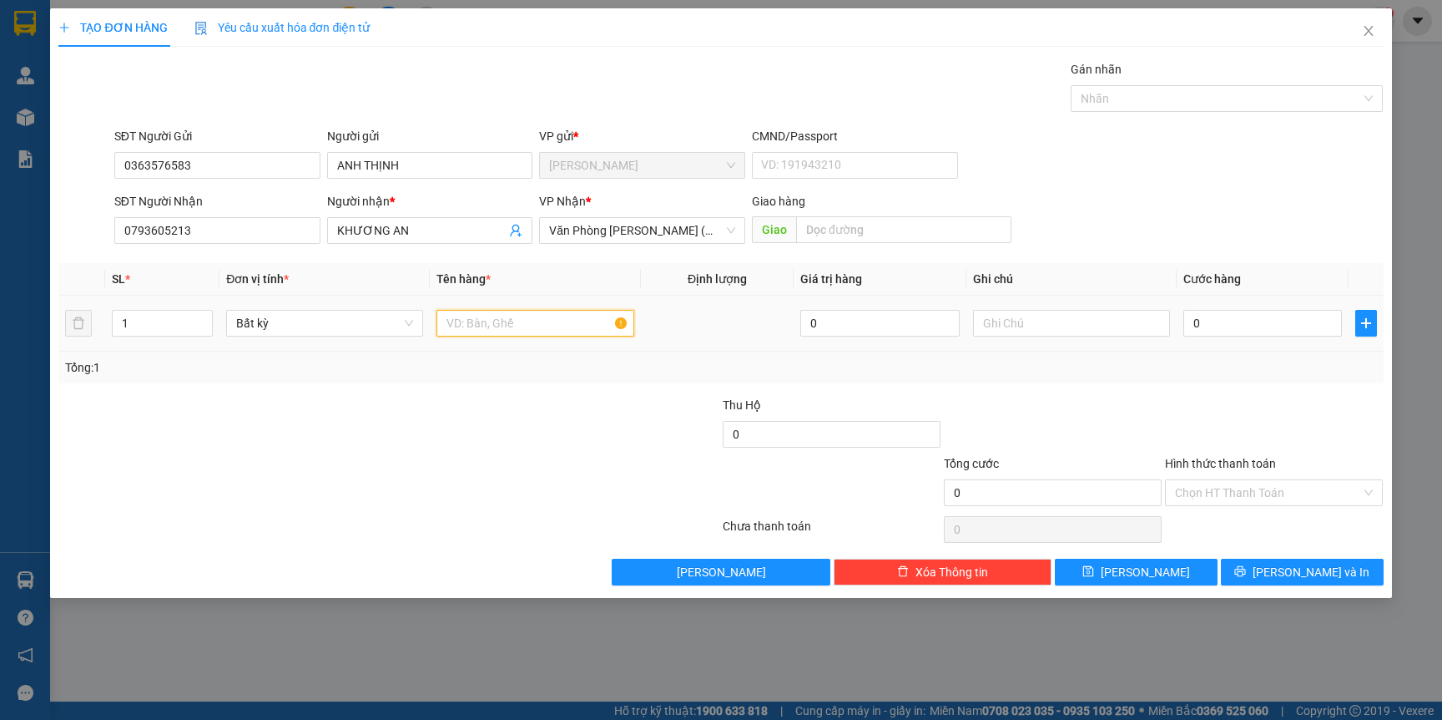
click at [494, 325] on input "text" at bounding box center [535, 323] width 197 height 27
type input "K"
type input "KIỆN TG"
click at [1245, 321] on input "0" at bounding box center [1263, 323] width 159 height 27
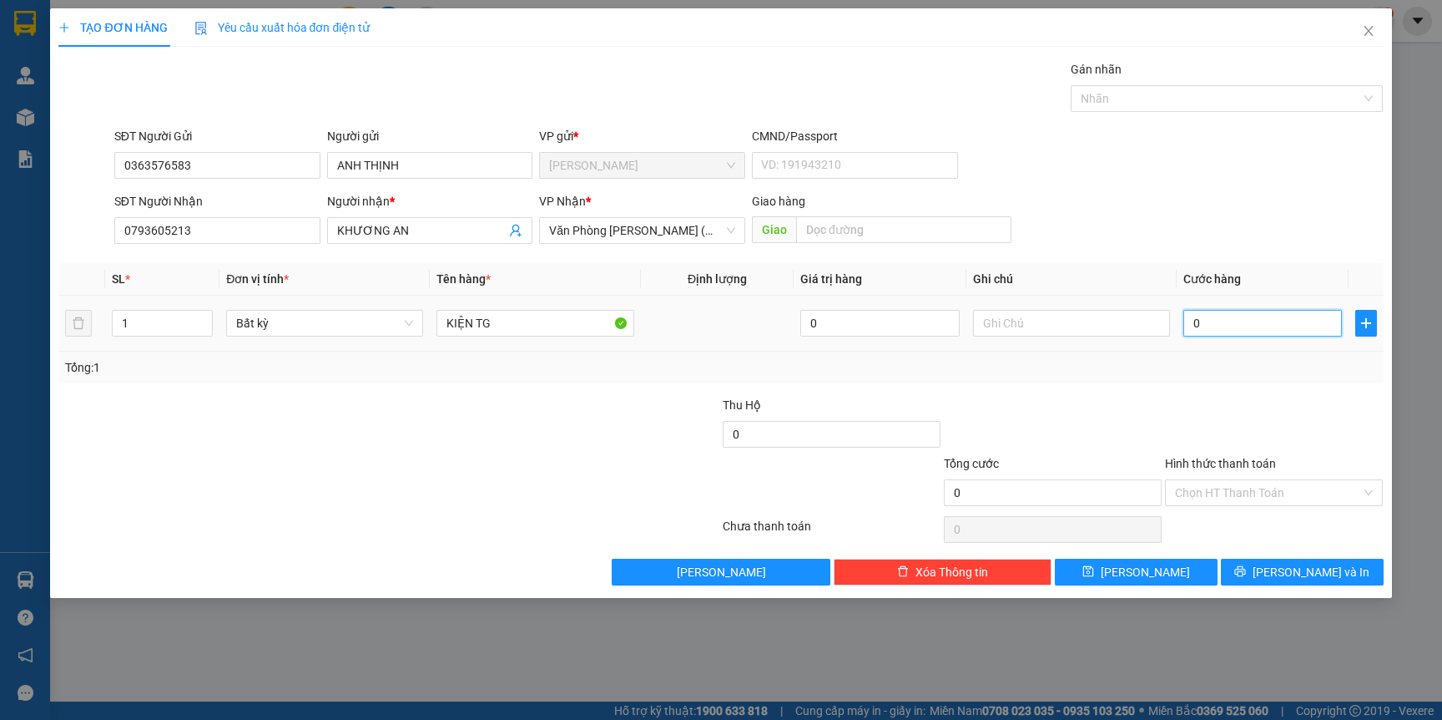
type input "4"
type input "40"
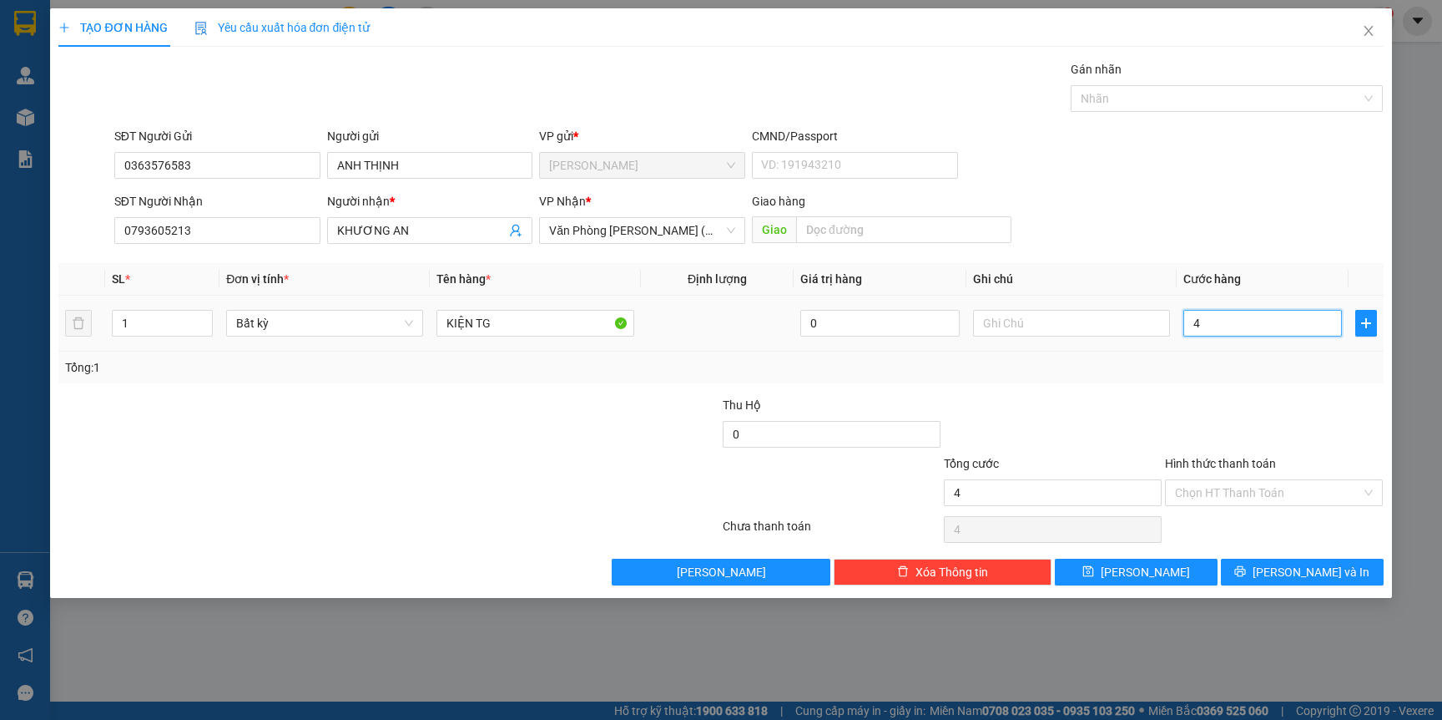
type input "40"
click at [1259, 481] on input "Hình thức thanh toán" at bounding box center [1268, 492] width 186 height 25
type input "40.000"
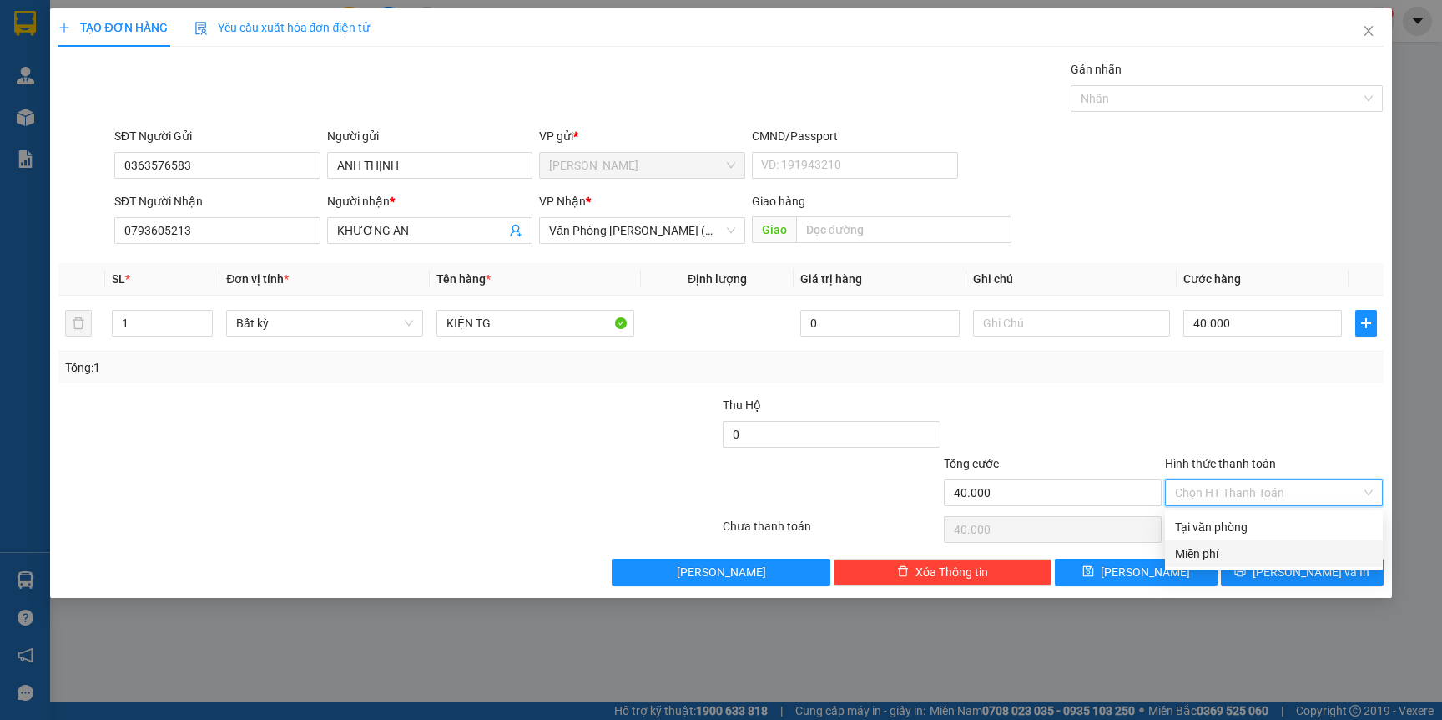
click at [1238, 541] on div "Miễn phí" at bounding box center [1274, 553] width 218 height 27
type input "0"
click at [1236, 505] on span "Miễn phí" at bounding box center [1274, 492] width 198 height 25
click at [1260, 533] on div "Tại văn phòng" at bounding box center [1274, 527] width 198 height 18
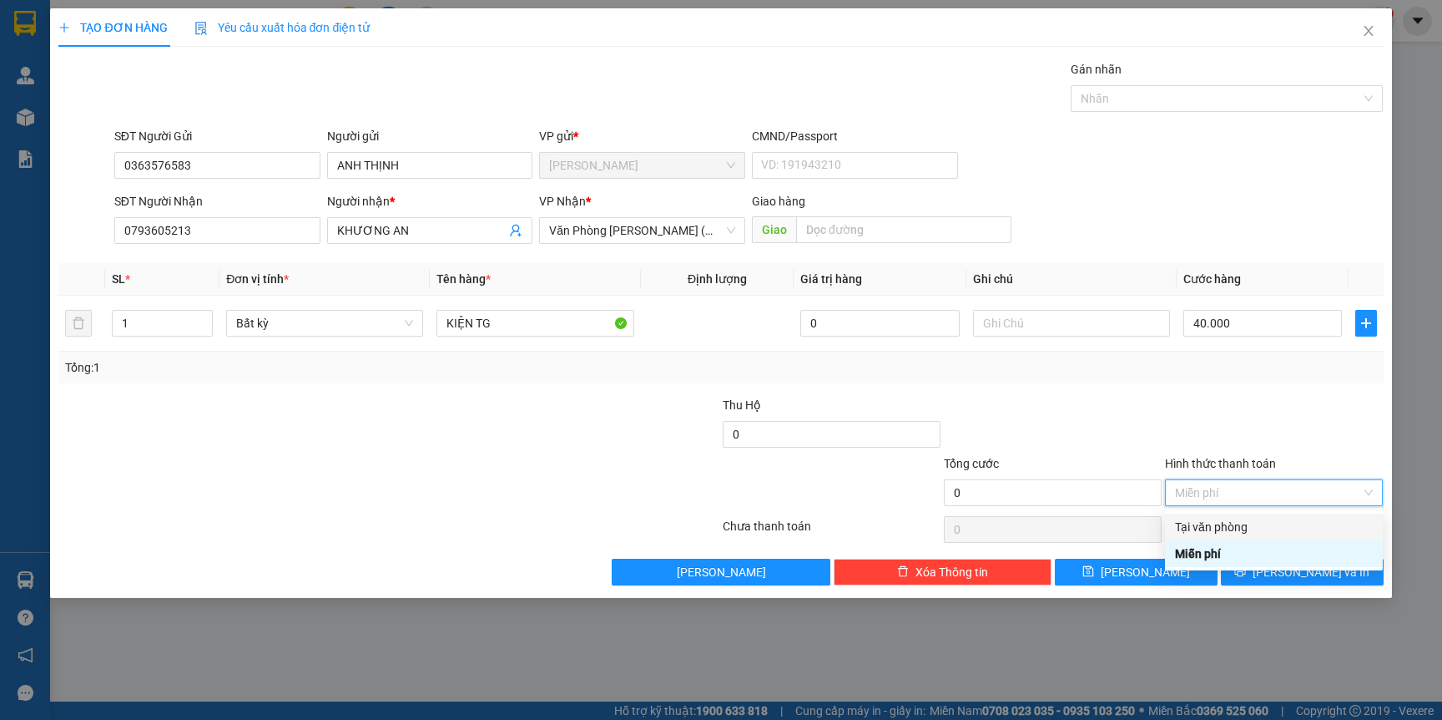
type input "40.000"
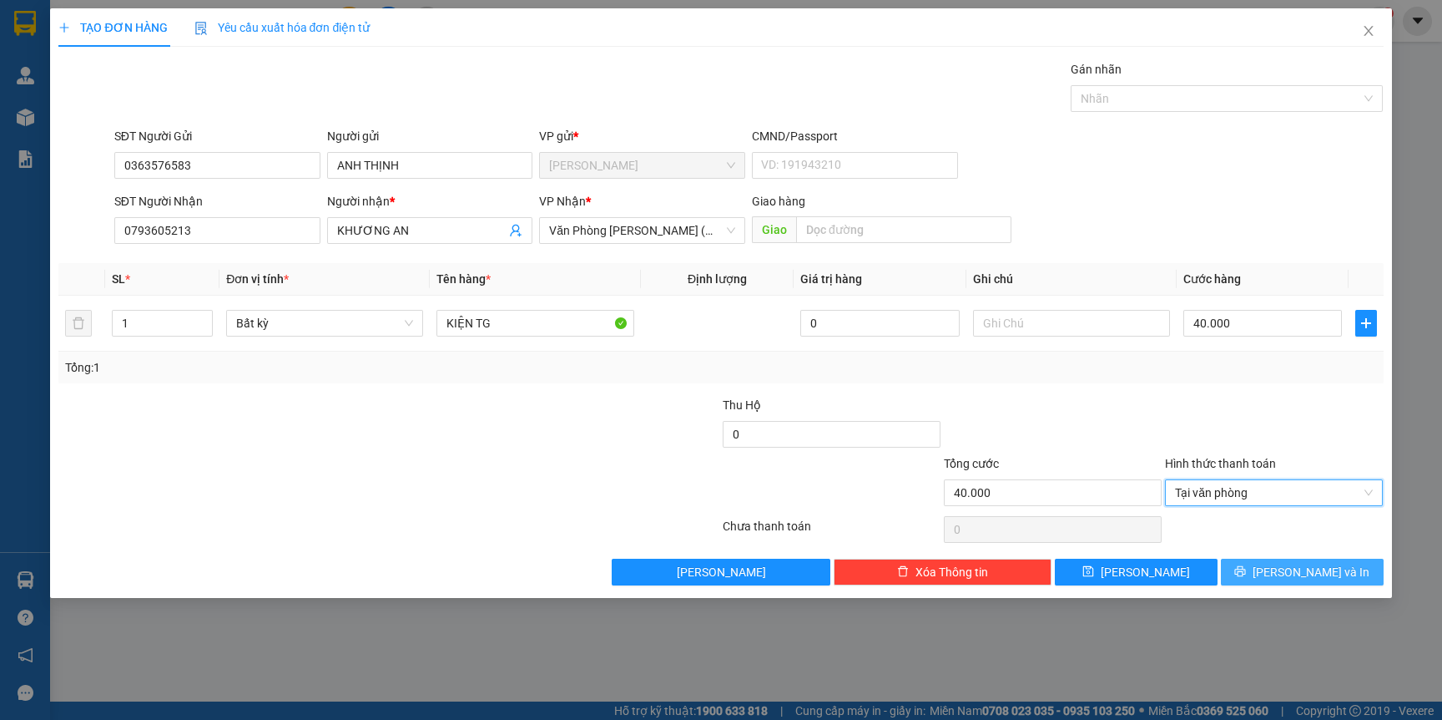
click at [1335, 573] on button "[PERSON_NAME] và In" at bounding box center [1302, 571] width 163 height 27
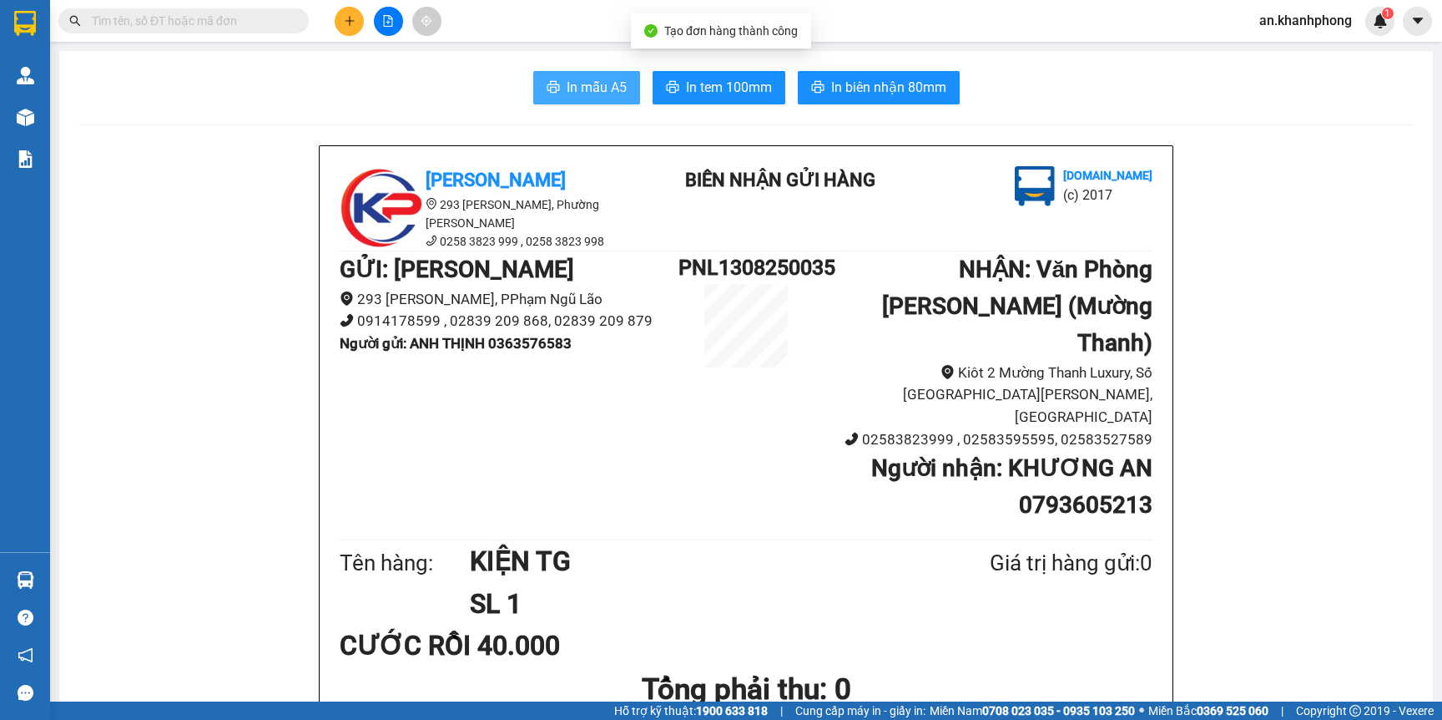
click at [595, 80] on span "In mẫu A5" at bounding box center [597, 87] width 60 height 21
click at [184, 22] on input "text" at bounding box center [190, 21] width 197 height 18
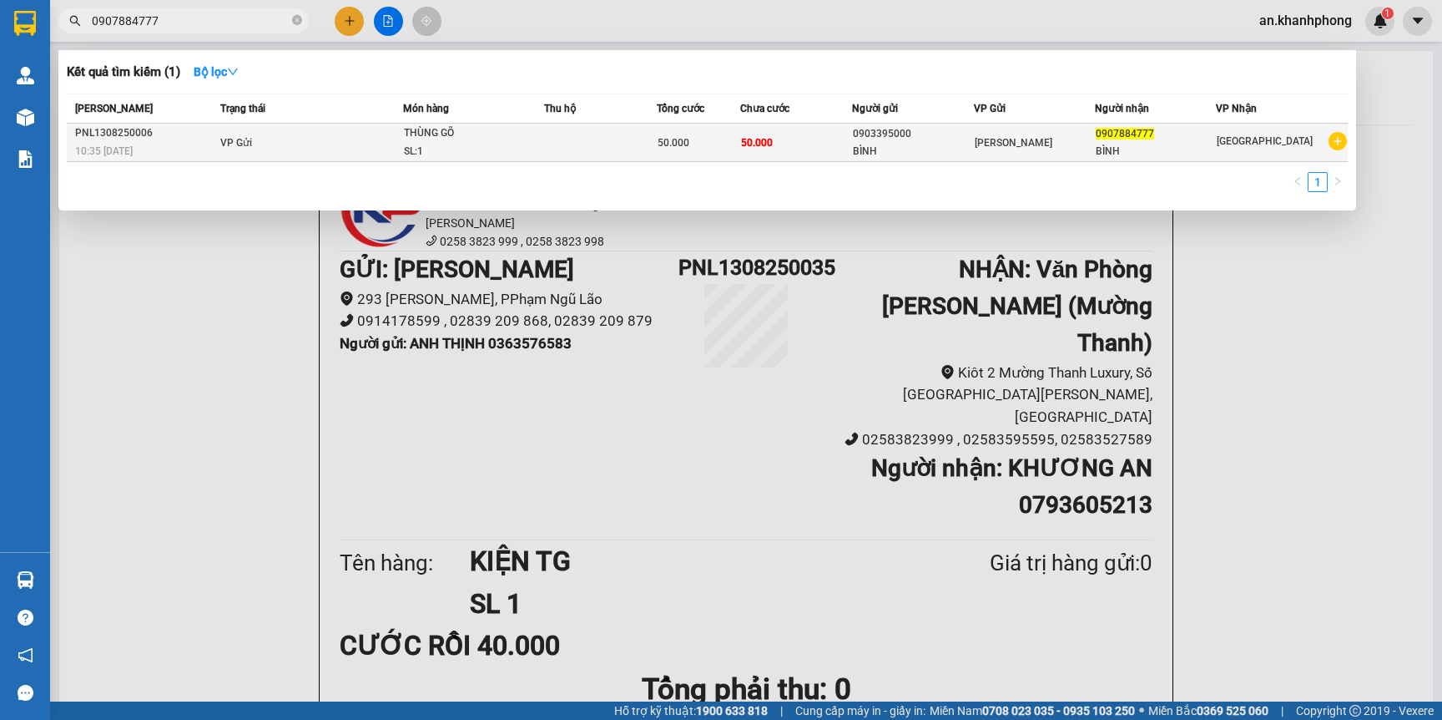
type input "0907884777"
click at [514, 149] on div "SL: 1" at bounding box center [466, 152] width 125 height 18
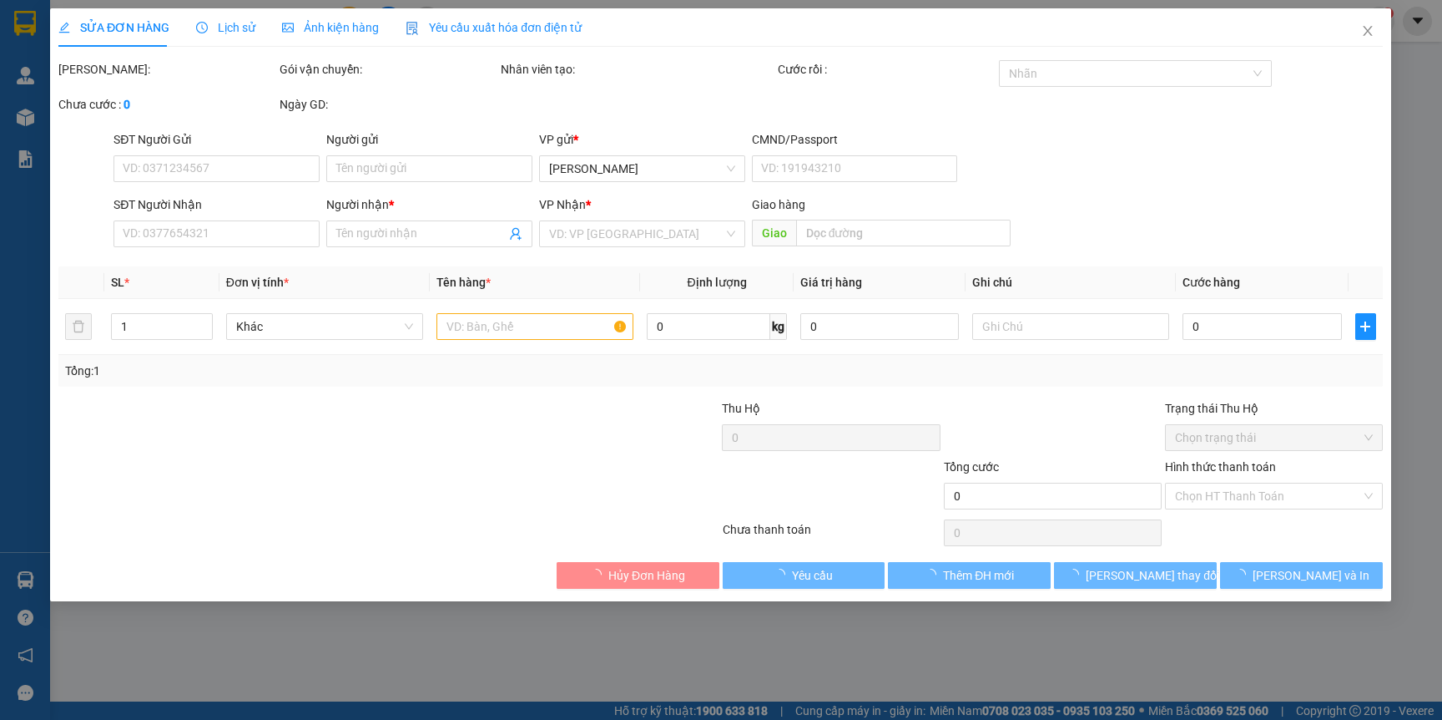
type input "0903395000"
type input "BÌNH"
type input "0907884777"
type input "BÌNH"
type input "50.000"
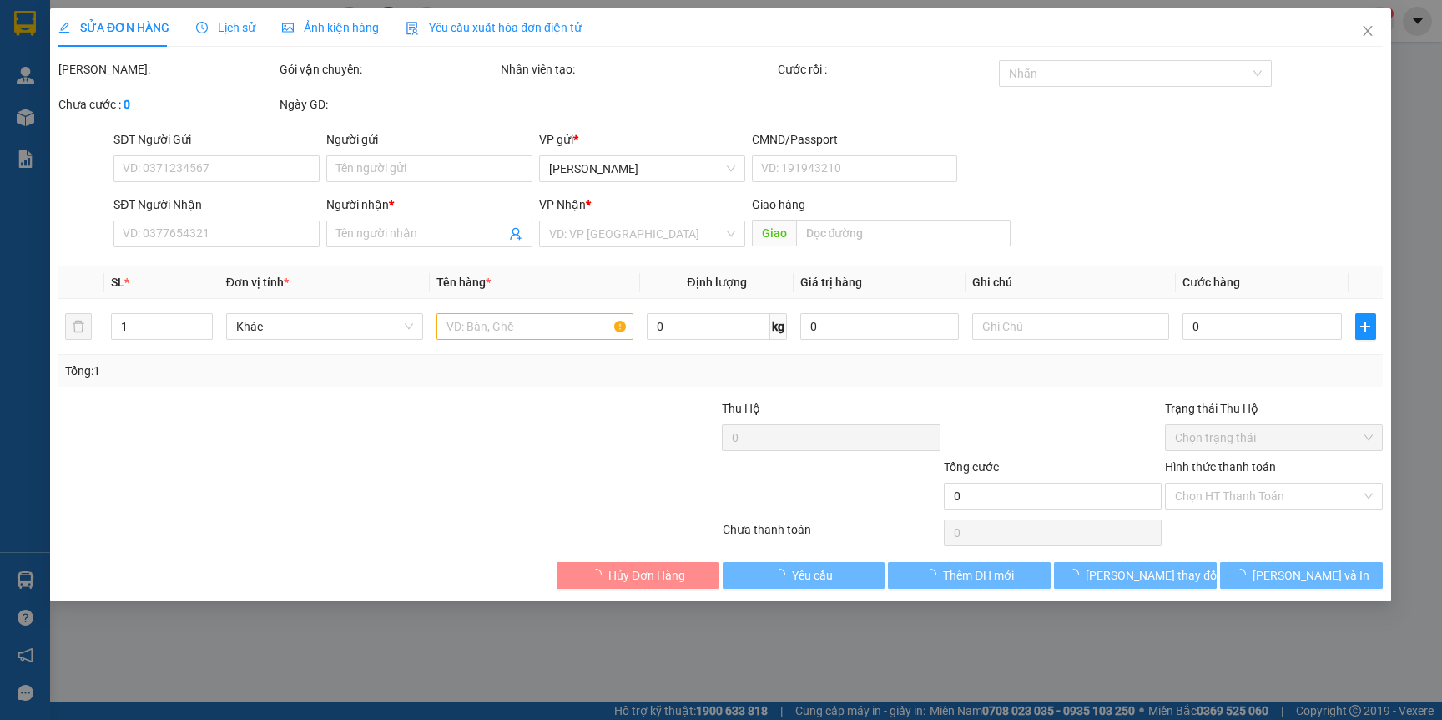
type input "50.000"
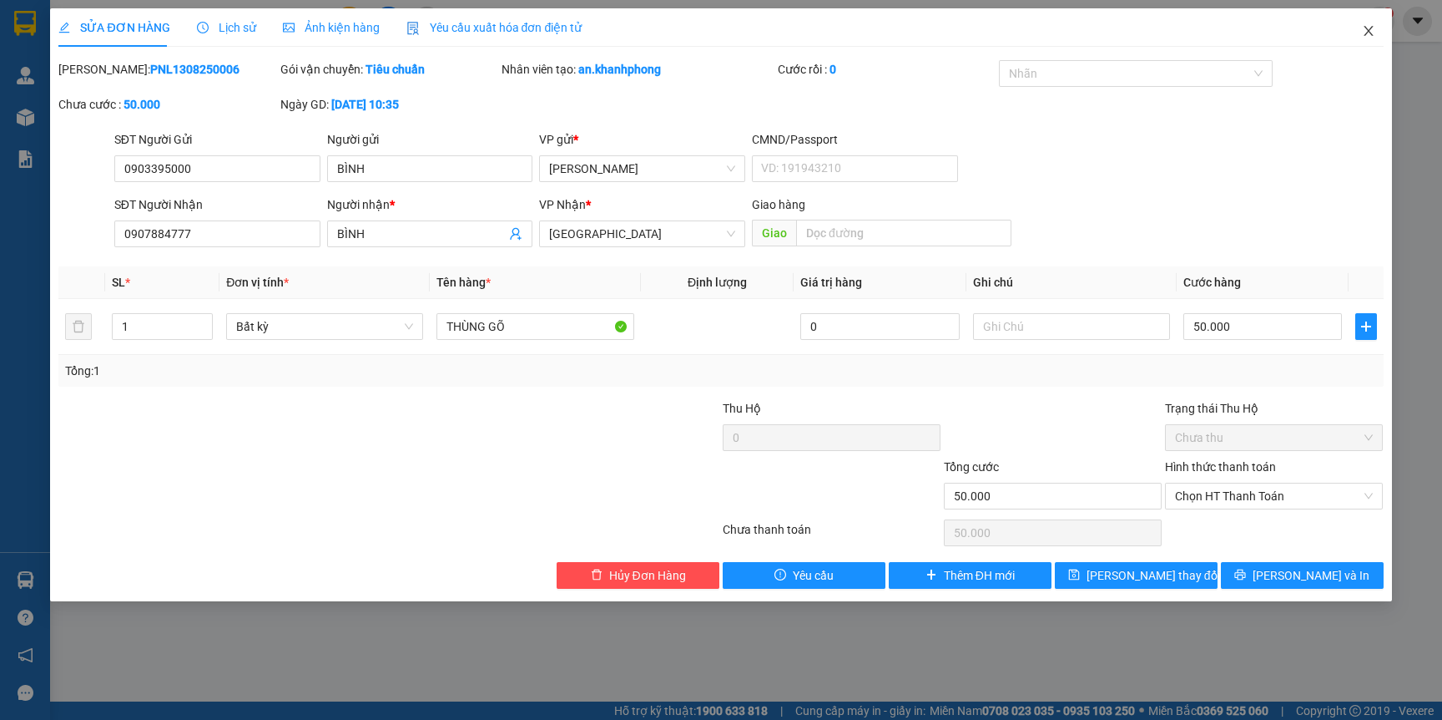
click at [1366, 27] on icon "close" at bounding box center [1368, 30] width 13 height 13
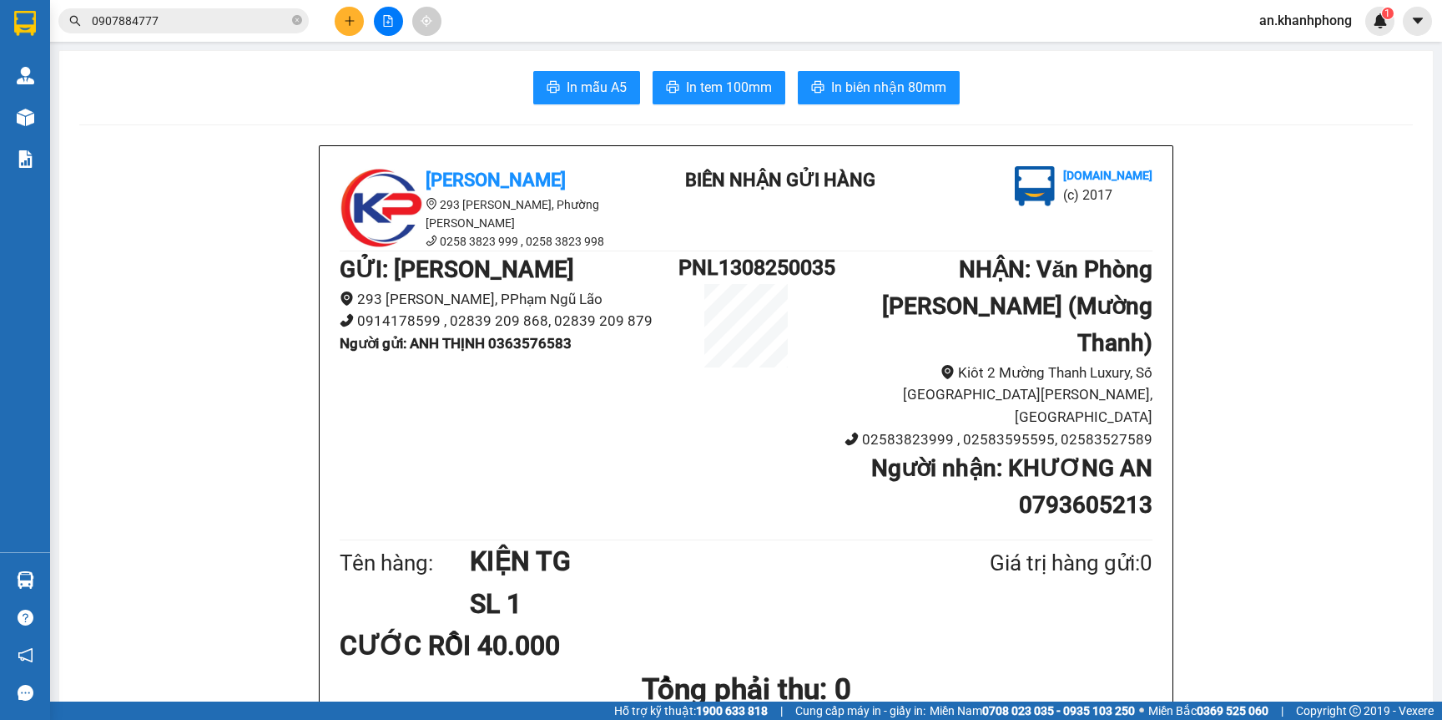
click at [341, 19] on button at bounding box center [349, 21] width 29 height 29
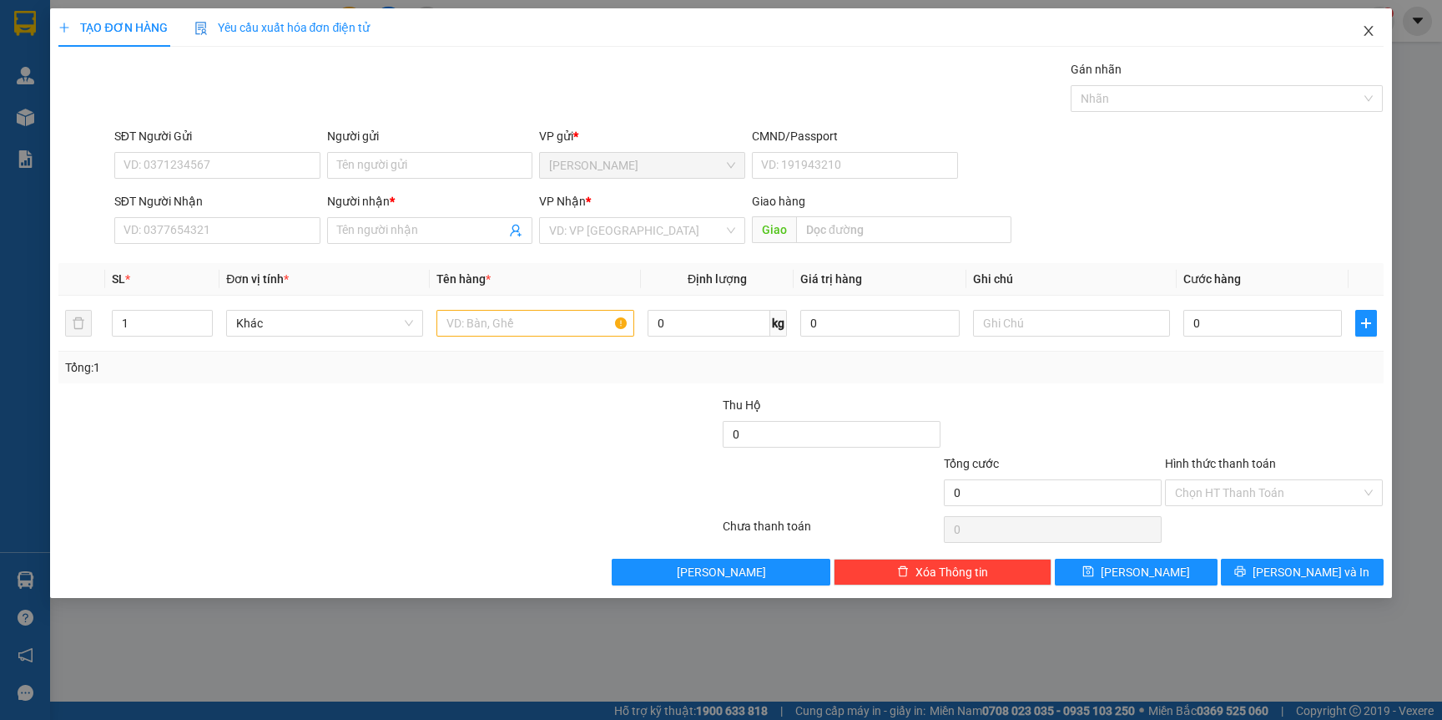
click at [1380, 33] on span "Close" at bounding box center [1369, 31] width 47 height 47
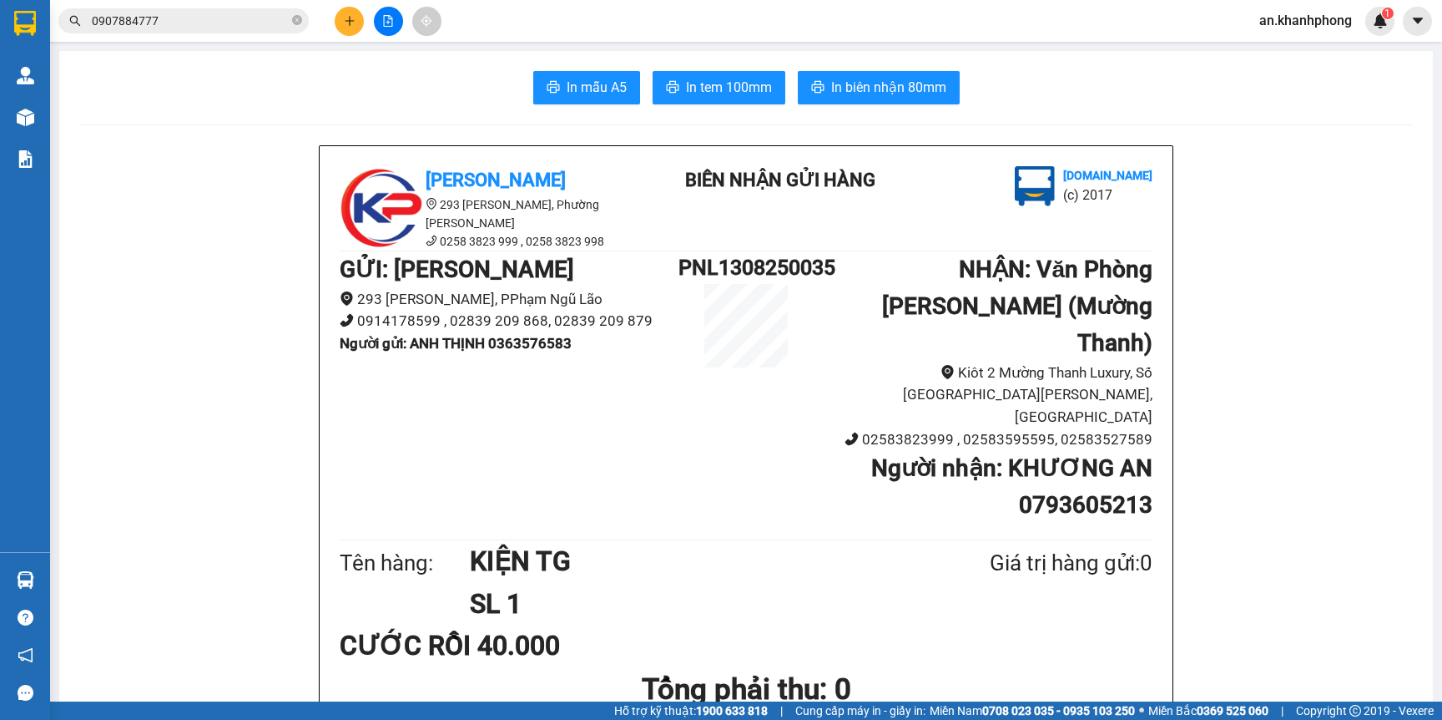
click at [230, 9] on span "0907884777" at bounding box center [183, 20] width 250 height 25
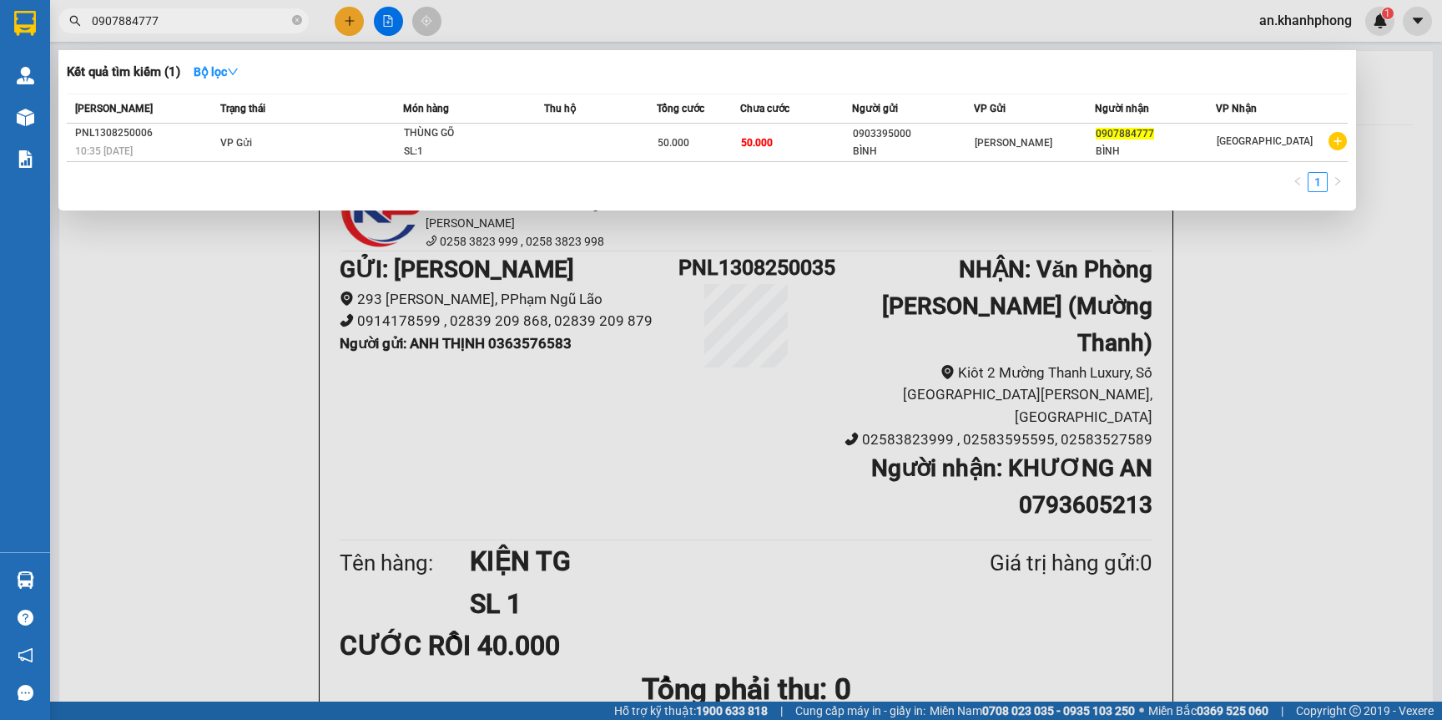
click at [343, 21] on div at bounding box center [721, 360] width 1442 height 720
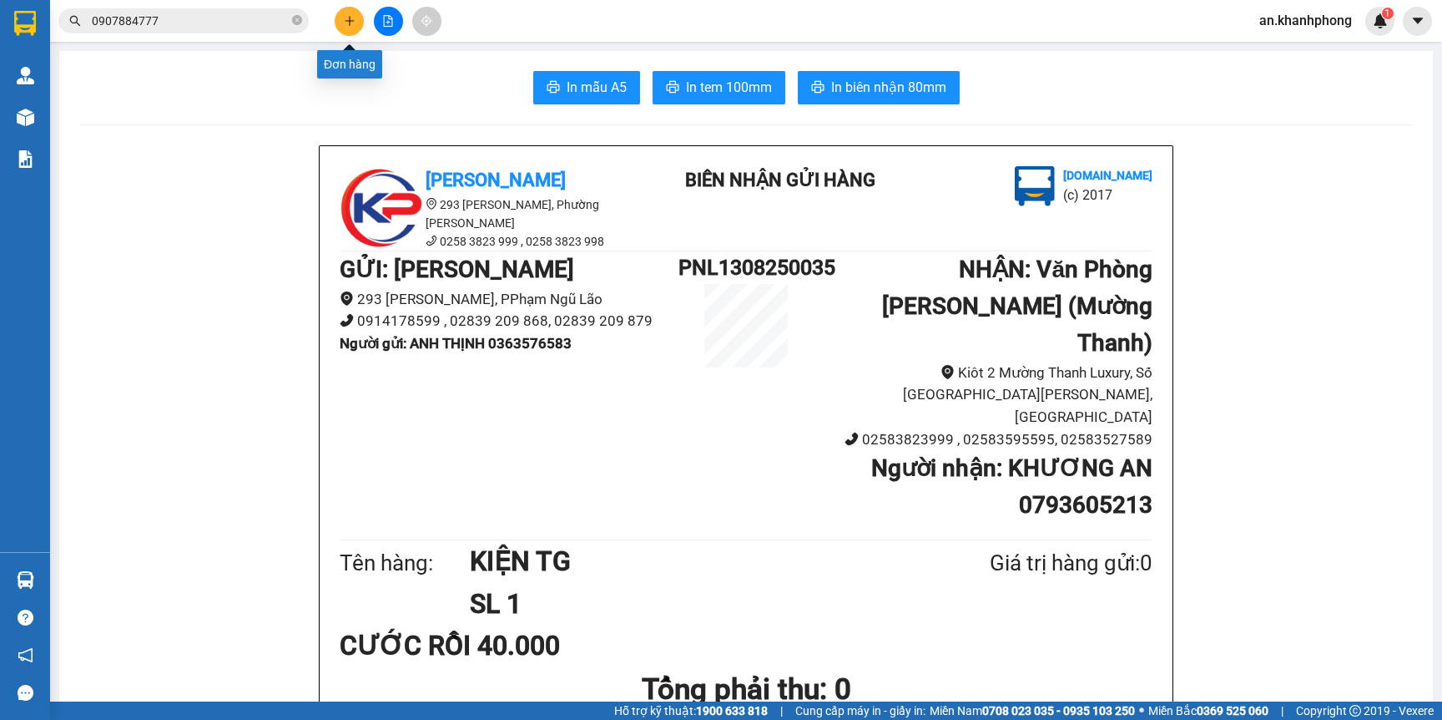
click at [344, 21] on icon "plus" at bounding box center [350, 21] width 12 height 12
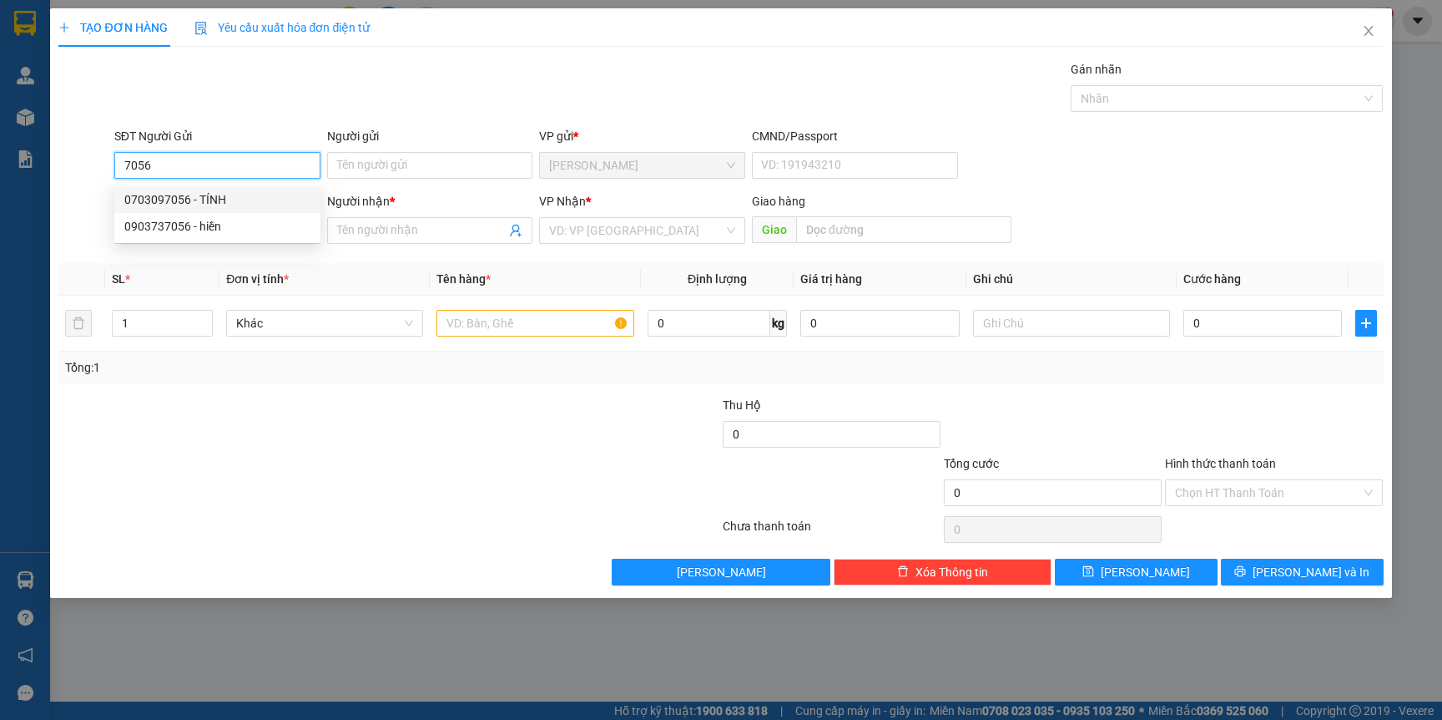
click at [201, 194] on div "0703097056 - TÍNH" at bounding box center [217, 199] width 186 height 18
type input "0703097056"
type input "TÍNH"
type input "0703097056"
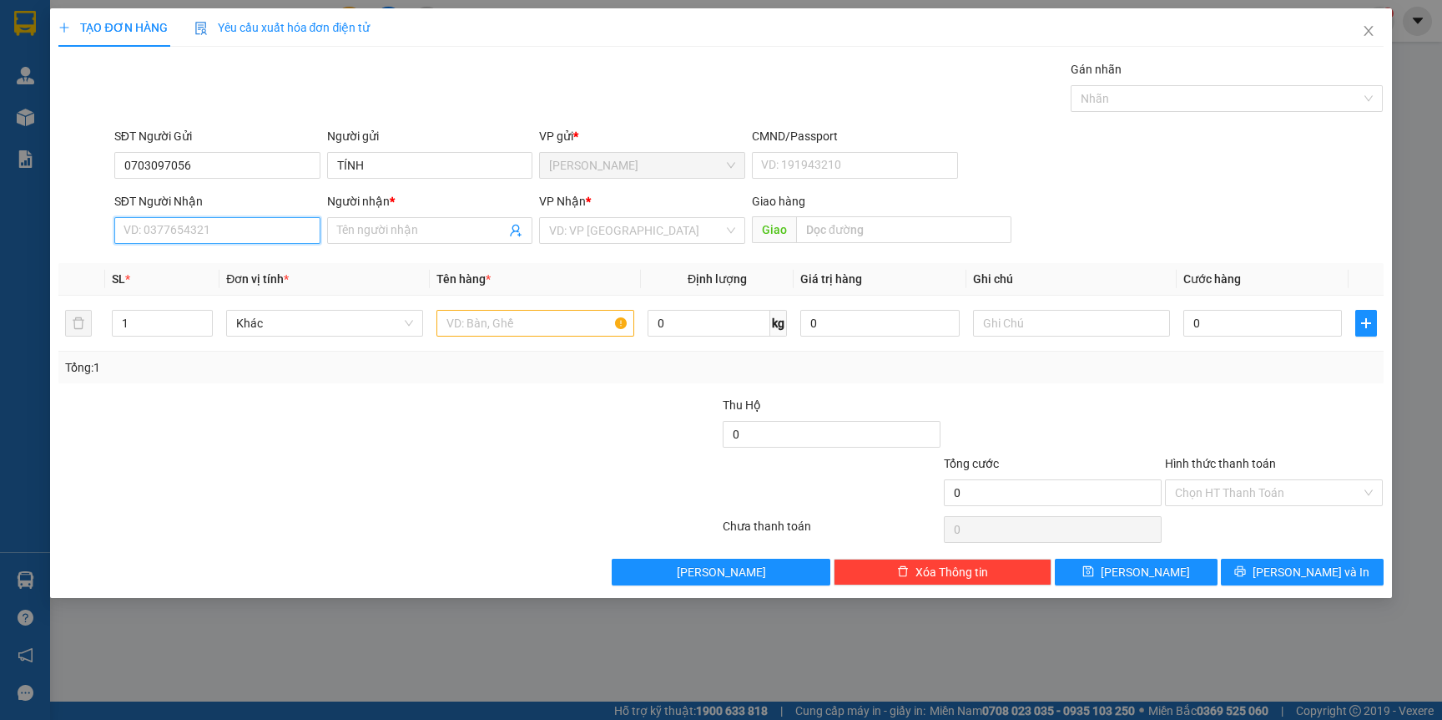
click at [224, 229] on input "SĐT Người Nhận" at bounding box center [217, 230] width 206 height 27
click at [199, 287] on div "02583822612 - TL" at bounding box center [217, 291] width 186 height 18
type input "02583822612"
type input "TL"
type input "02583822612"
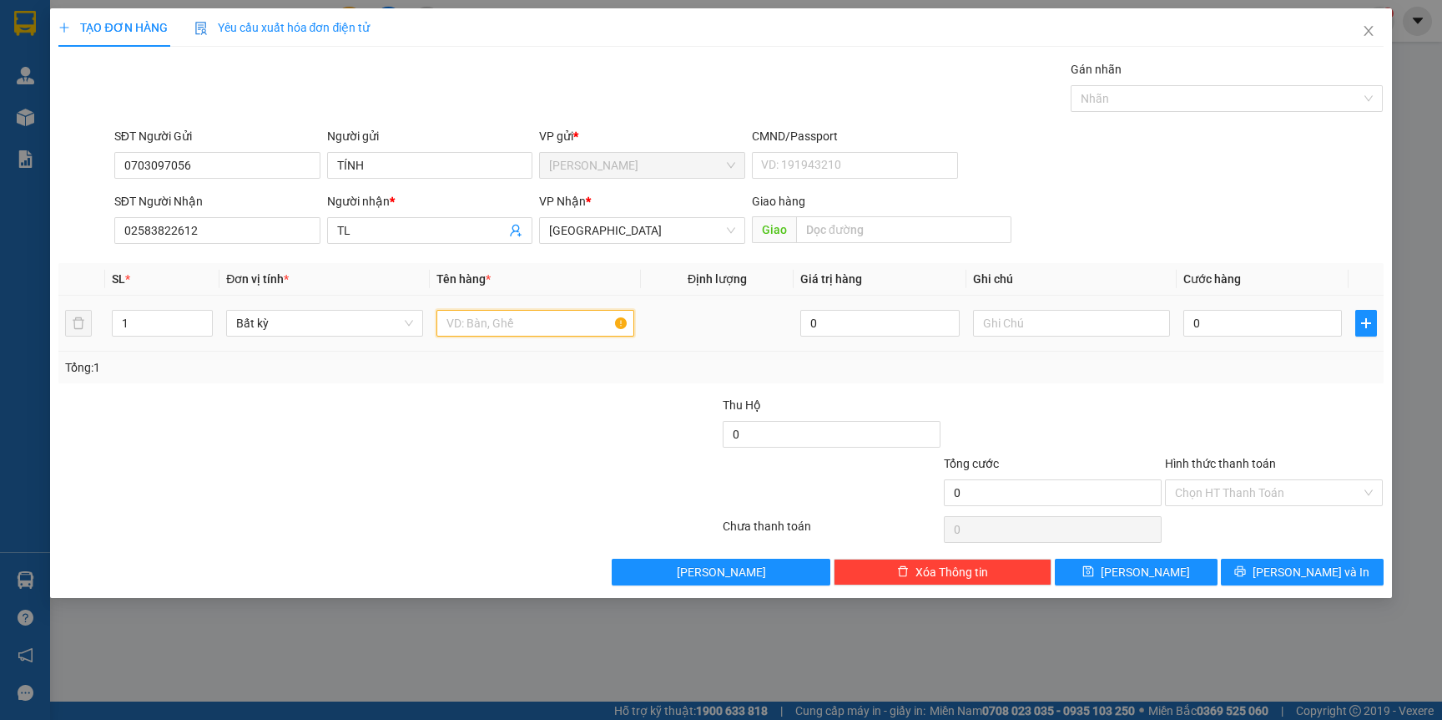
click at [522, 327] on input "text" at bounding box center [535, 323] width 197 height 27
type input "TG"
click at [1256, 316] on input "0" at bounding box center [1263, 323] width 159 height 27
type input "4"
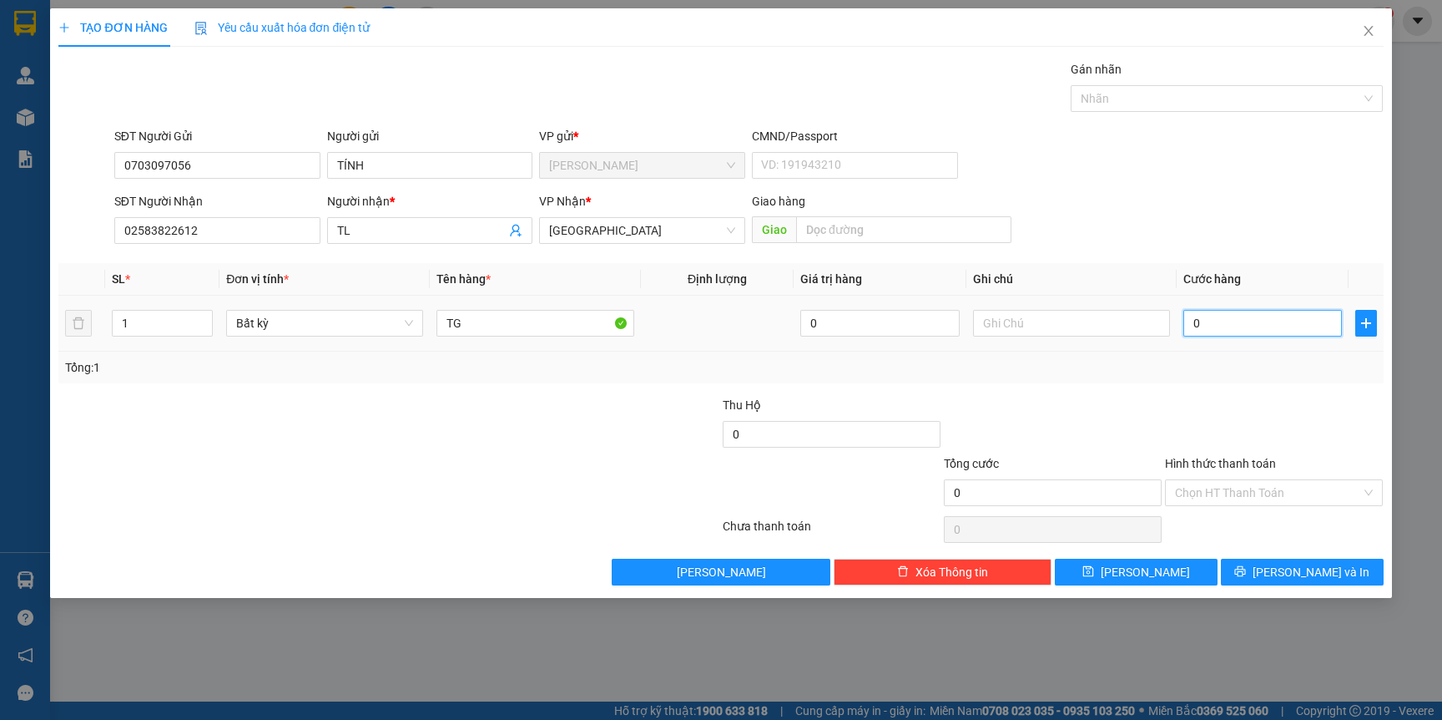
type input "4"
type input "40"
type input "40.000"
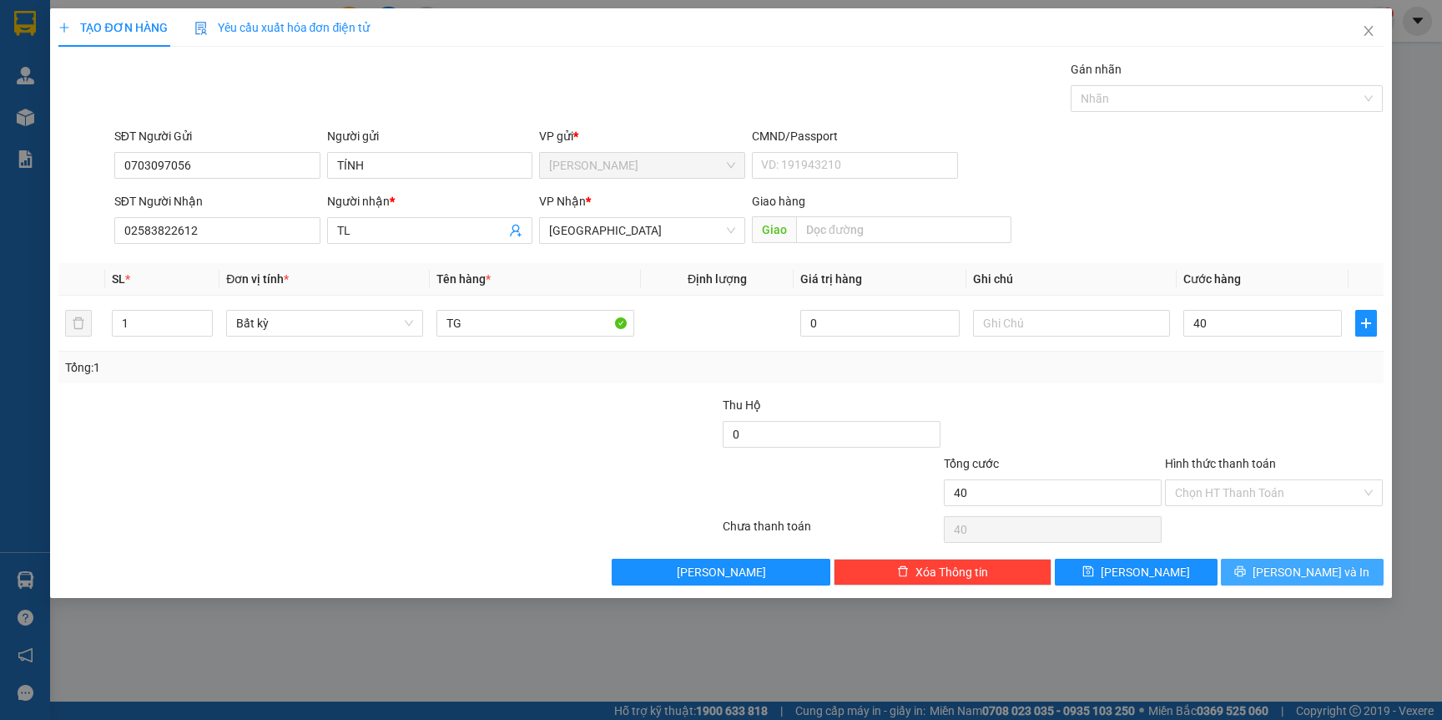
type input "40.000"
click at [1313, 568] on span "[PERSON_NAME] và In" at bounding box center [1311, 572] width 117 height 18
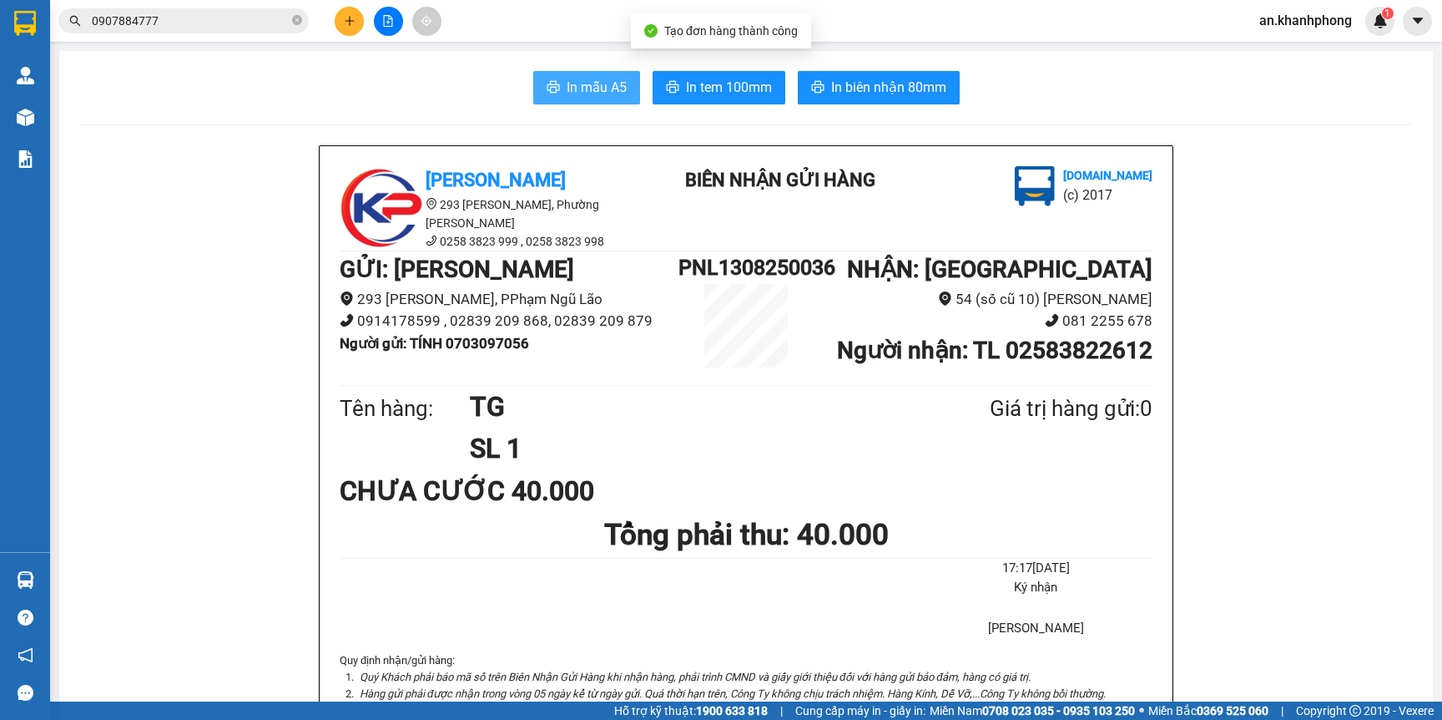
click at [569, 84] on span "In mẫu A5" at bounding box center [597, 87] width 60 height 21
click at [349, 15] on icon "plus" at bounding box center [350, 21] width 12 height 12
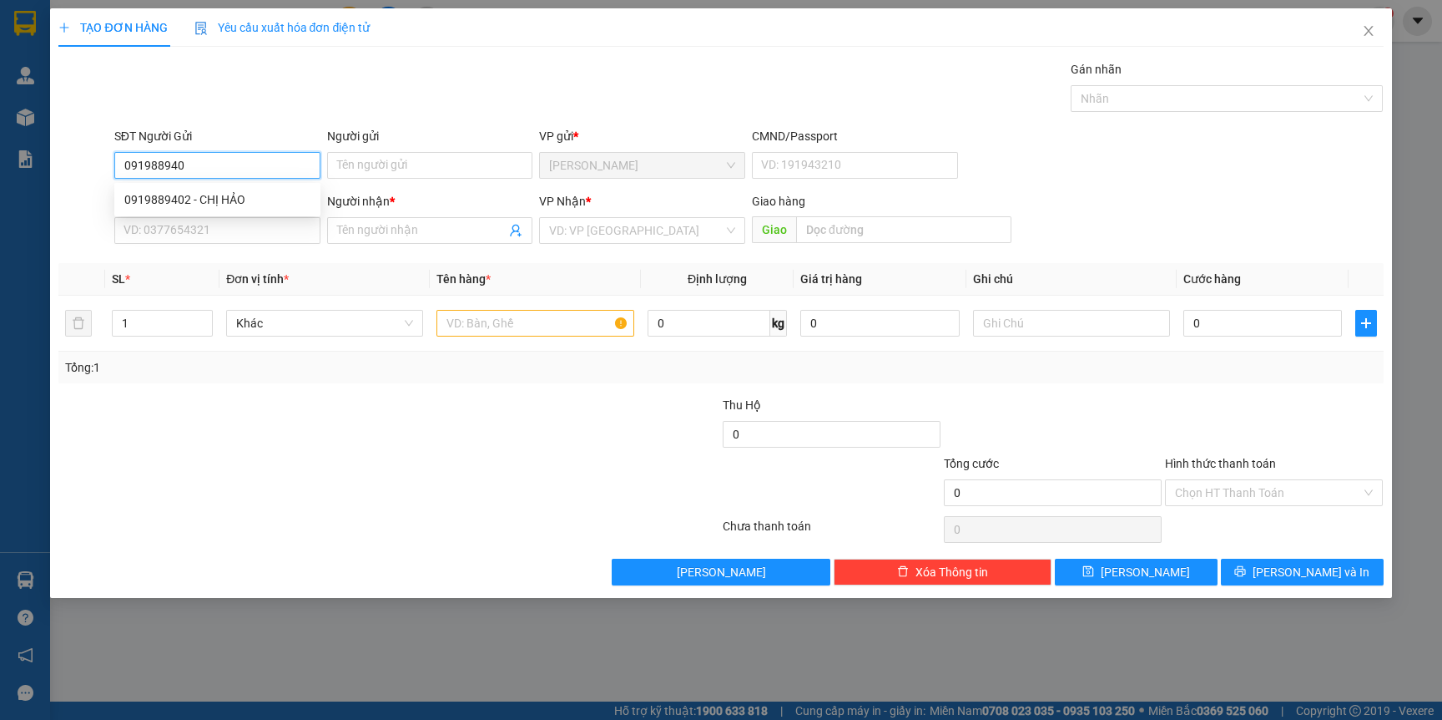
type input "0919889402"
click at [214, 206] on div "0919889402 - CHỊ HẢO" at bounding box center [217, 199] width 186 height 18
type input "CHỊ HẢO"
type input "0919889402"
click at [232, 242] on input "SĐT Người Nhận" at bounding box center [217, 230] width 206 height 27
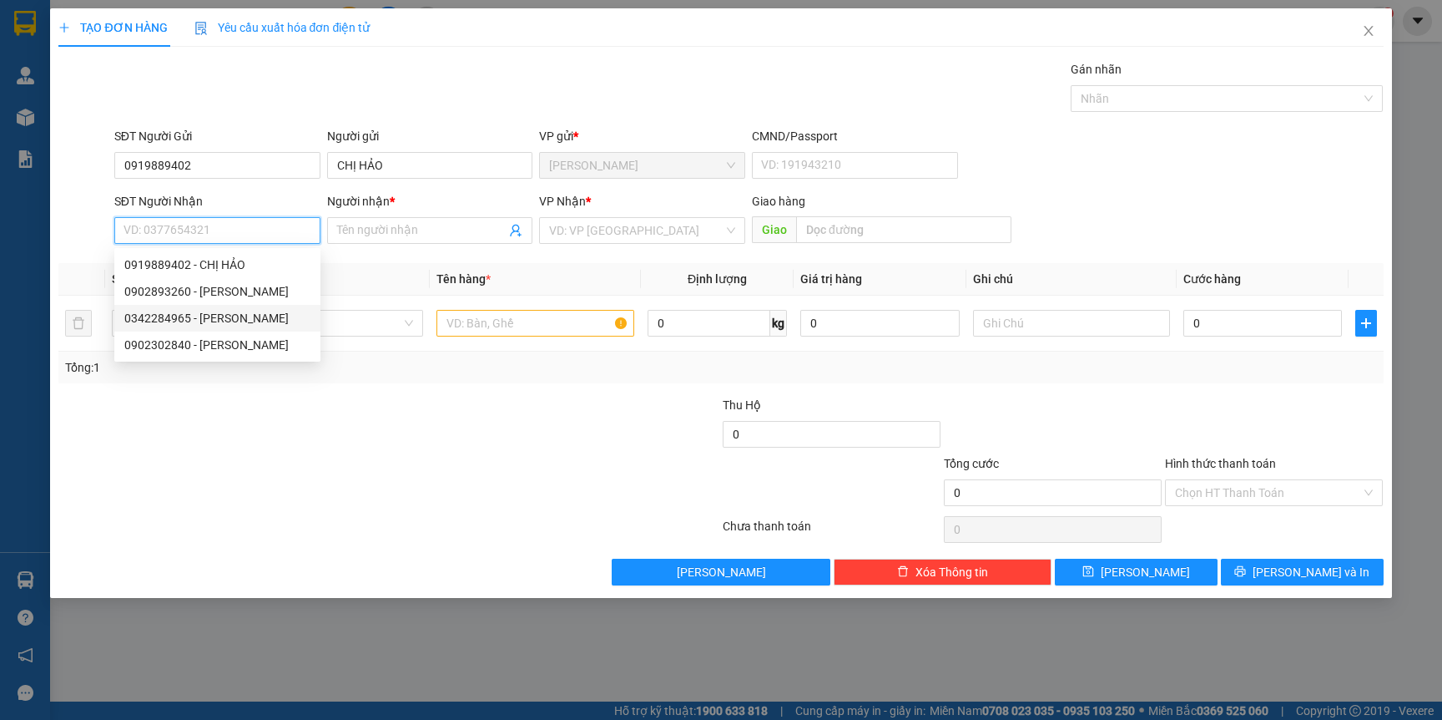
click at [214, 319] on div "0342284965 - [PERSON_NAME]" at bounding box center [217, 318] width 186 height 18
type input "0342284965"
type input "[PERSON_NAME]"
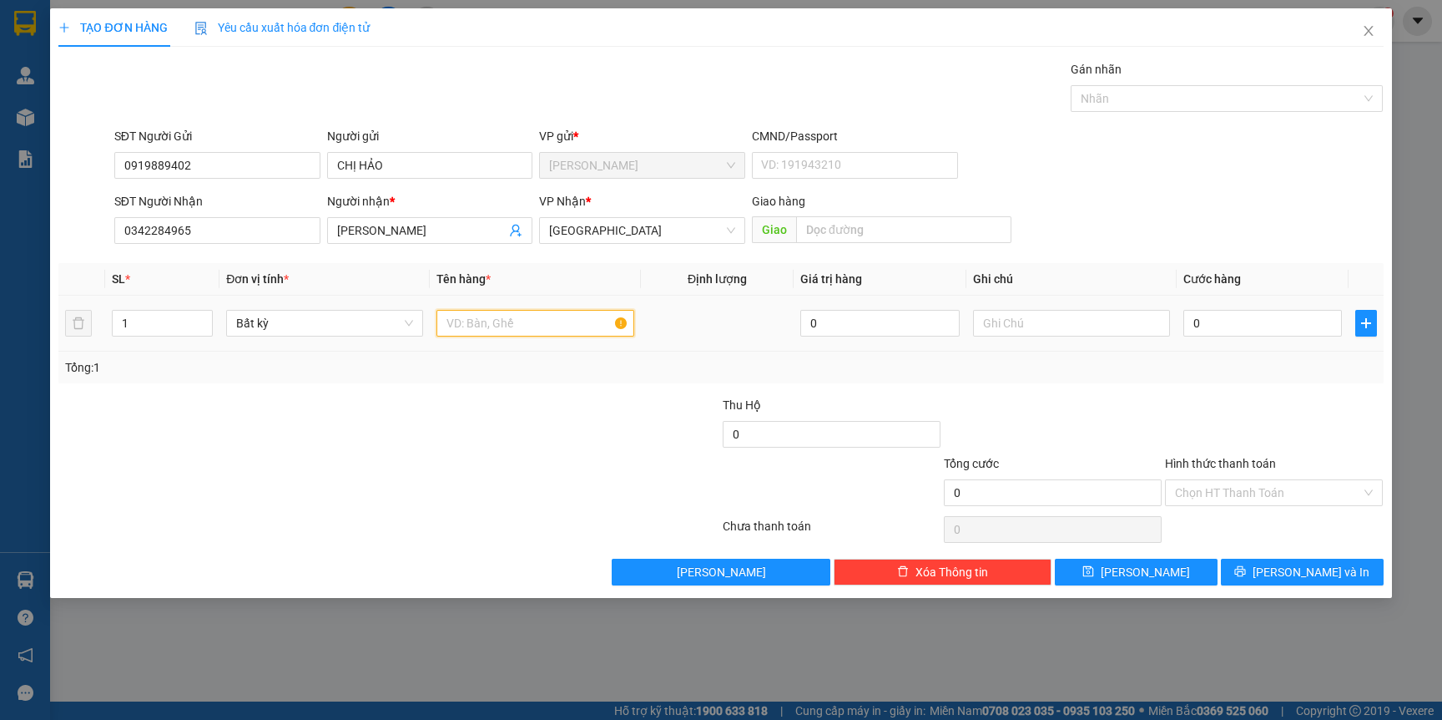
click at [508, 329] on input "text" at bounding box center [535, 323] width 197 height 27
type input "[GEOGRAPHIC_DATA]"
click at [1249, 316] on input "0" at bounding box center [1263, 323] width 159 height 27
type input "4"
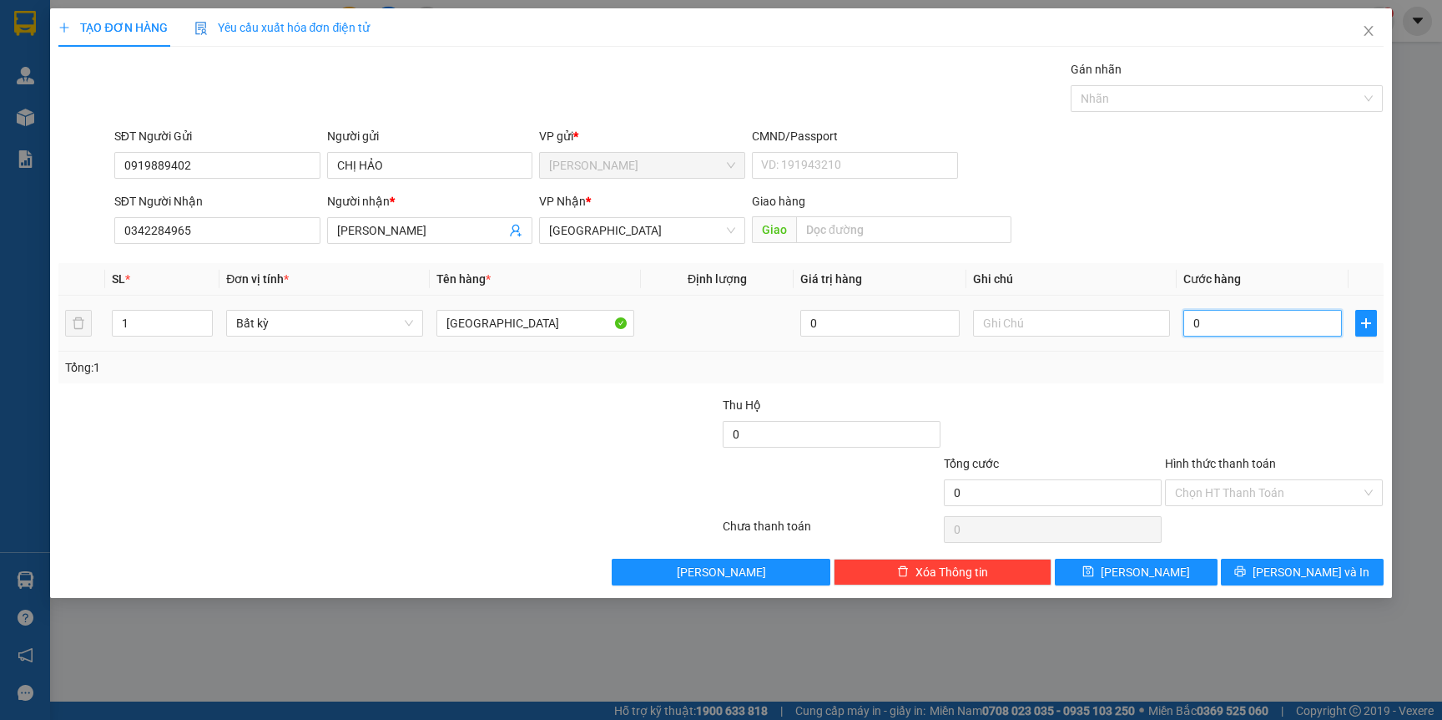
type input "4"
type input "40"
type input "40.000"
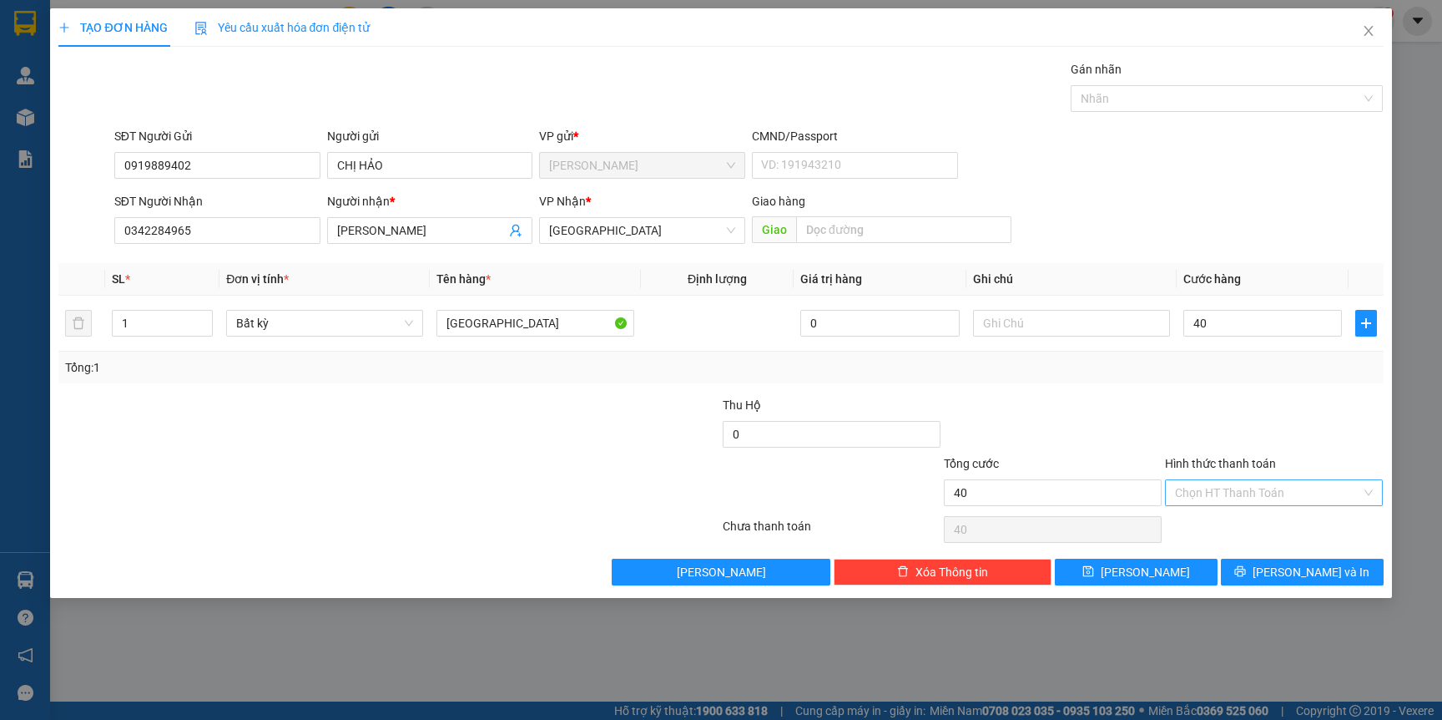
type input "40.000"
click at [1251, 487] on input "Hình thức thanh toán" at bounding box center [1268, 492] width 186 height 25
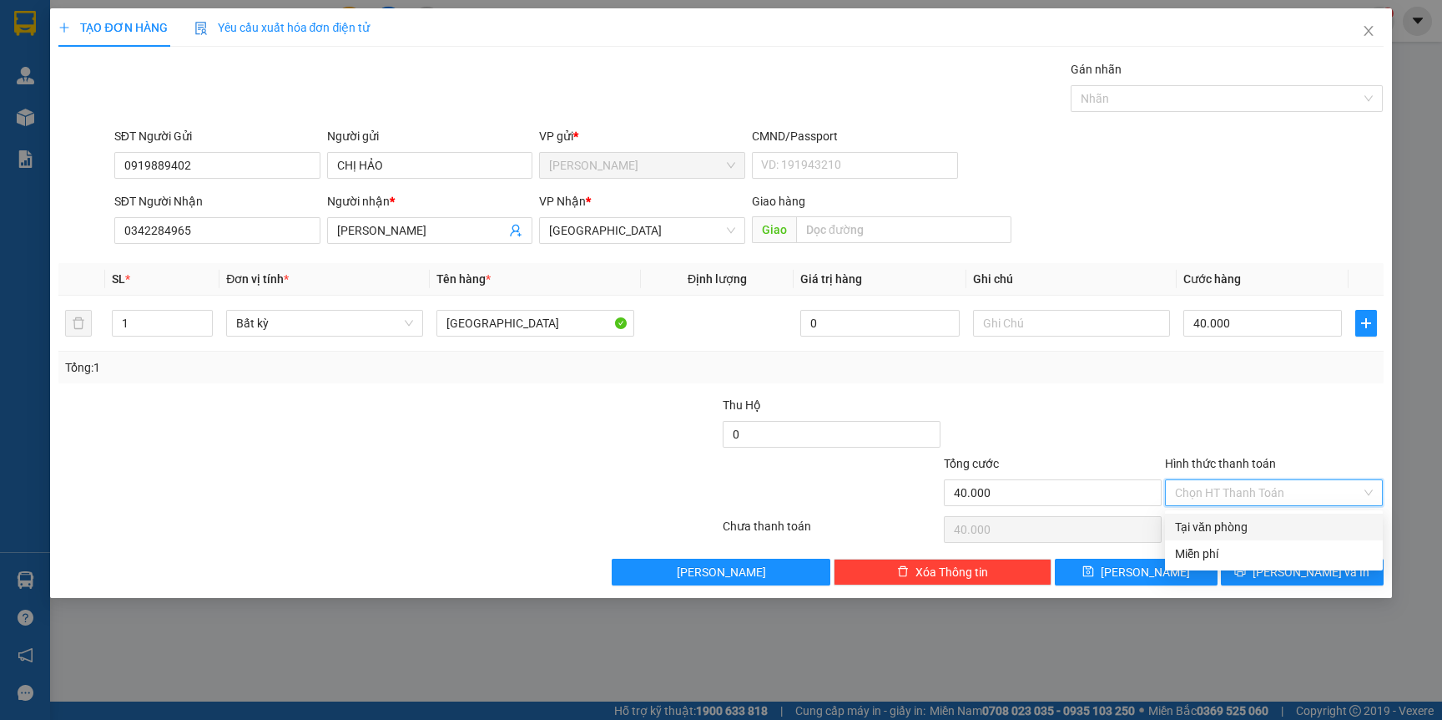
click at [1093, 421] on div at bounding box center [1052, 425] width 221 height 58
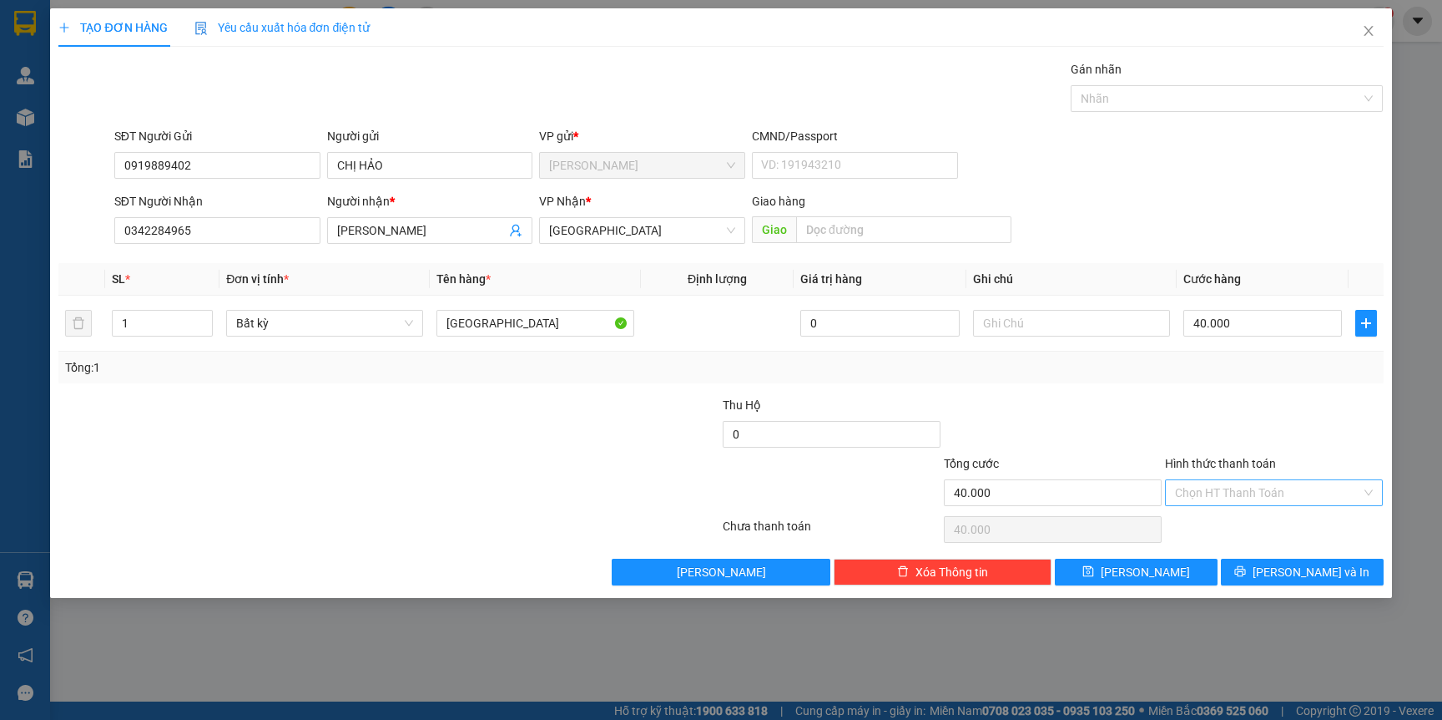
click at [1254, 495] on input "Hình thức thanh toán" at bounding box center [1268, 492] width 186 height 25
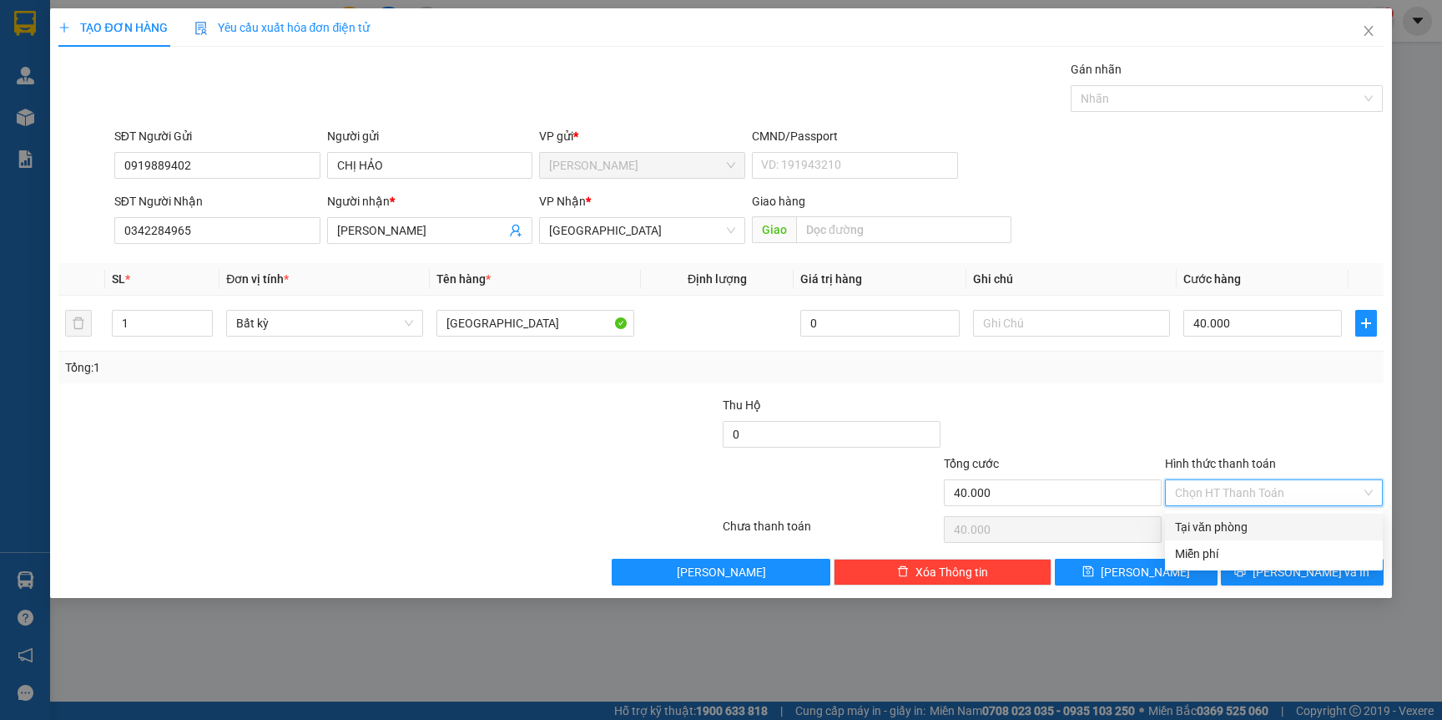
click at [1253, 529] on div "Tại văn phòng" at bounding box center [1274, 527] width 198 height 18
type input "0"
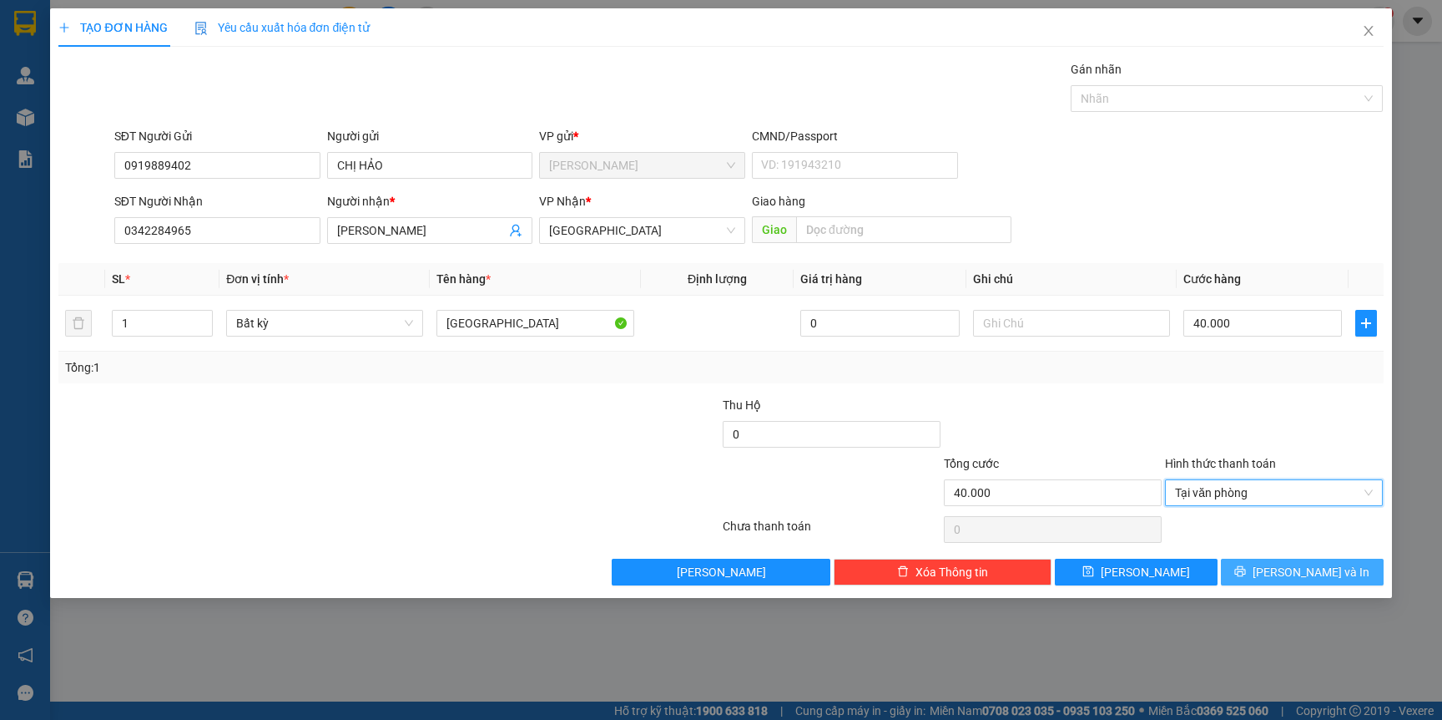
click at [1306, 572] on span "[PERSON_NAME] và In" at bounding box center [1311, 572] width 117 height 18
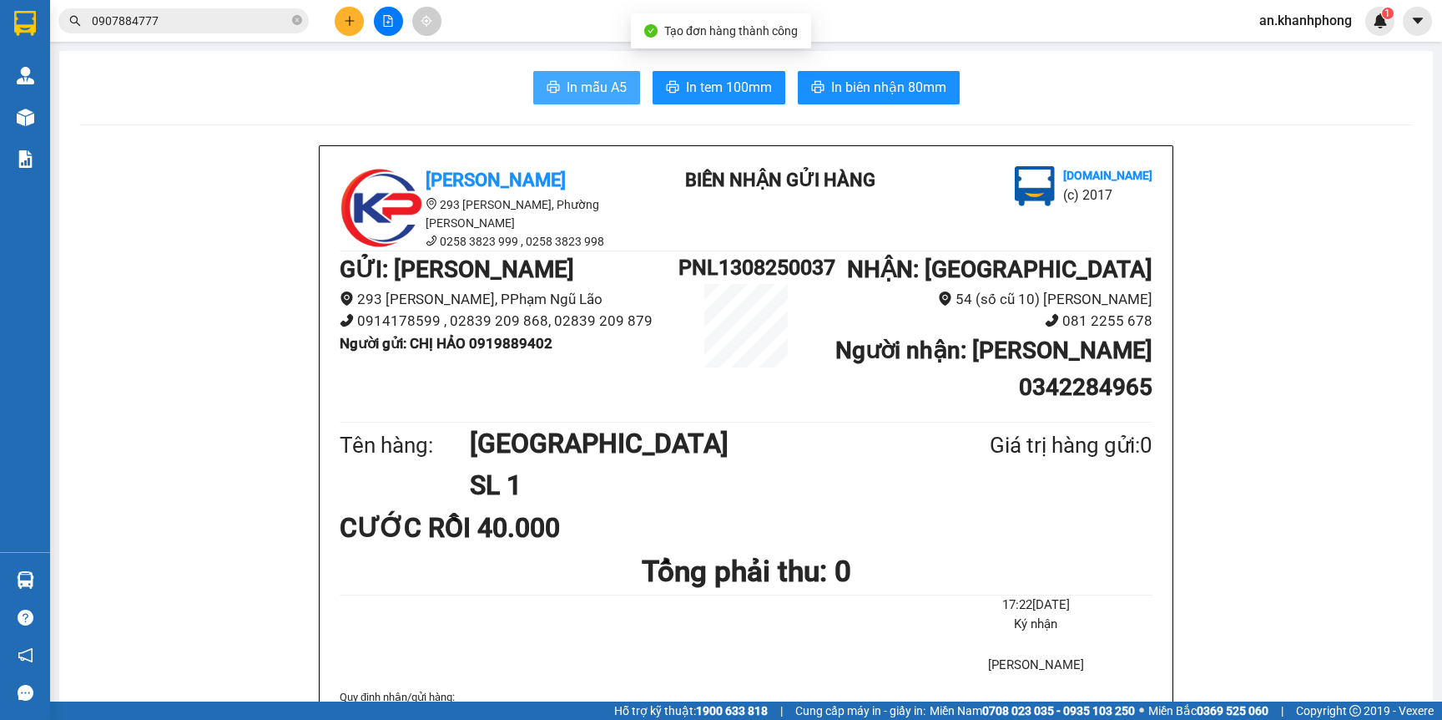
click at [538, 76] on button "In mẫu A5" at bounding box center [586, 87] width 107 height 33
click at [339, 31] on button at bounding box center [349, 21] width 29 height 29
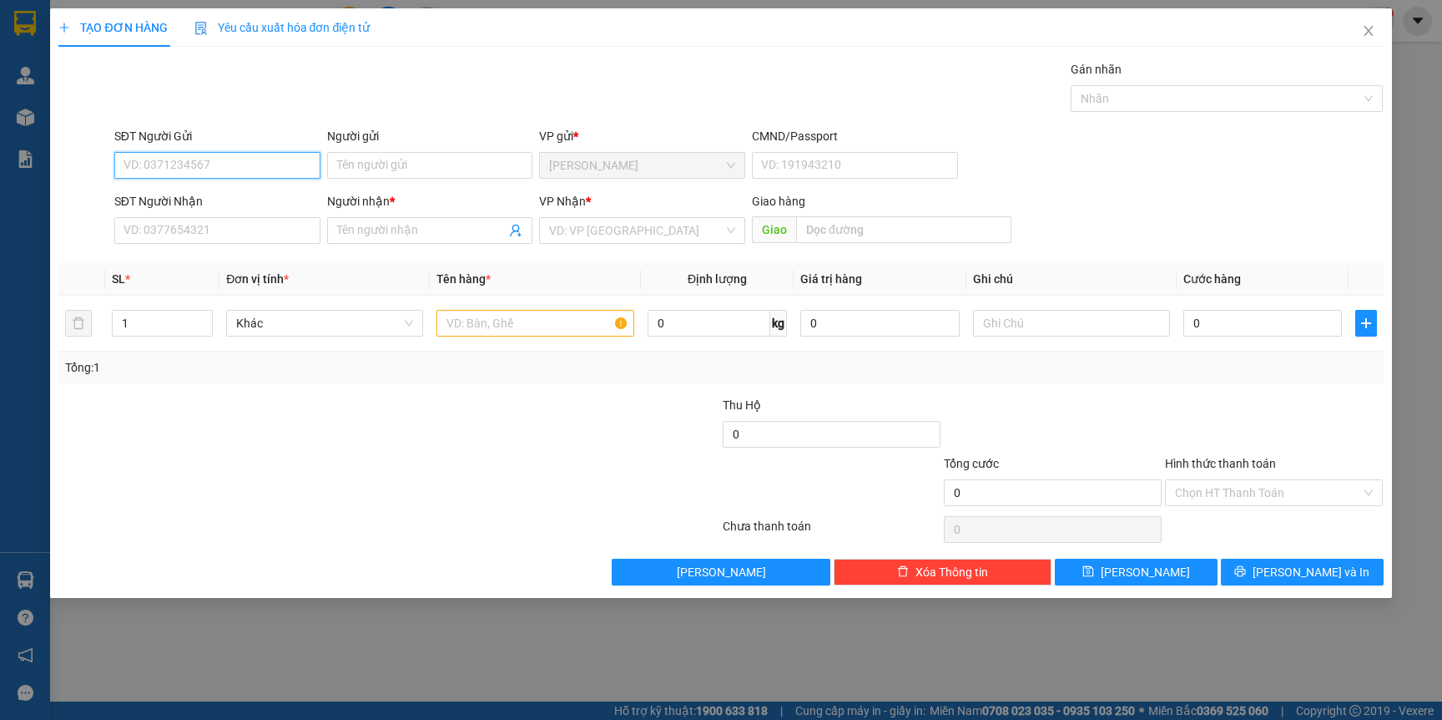
click at [186, 164] on input "SĐT Người Gửi" at bounding box center [217, 165] width 206 height 27
type input "0868555930"
click at [380, 165] on input "Người gửi" at bounding box center [430, 165] width 206 height 27
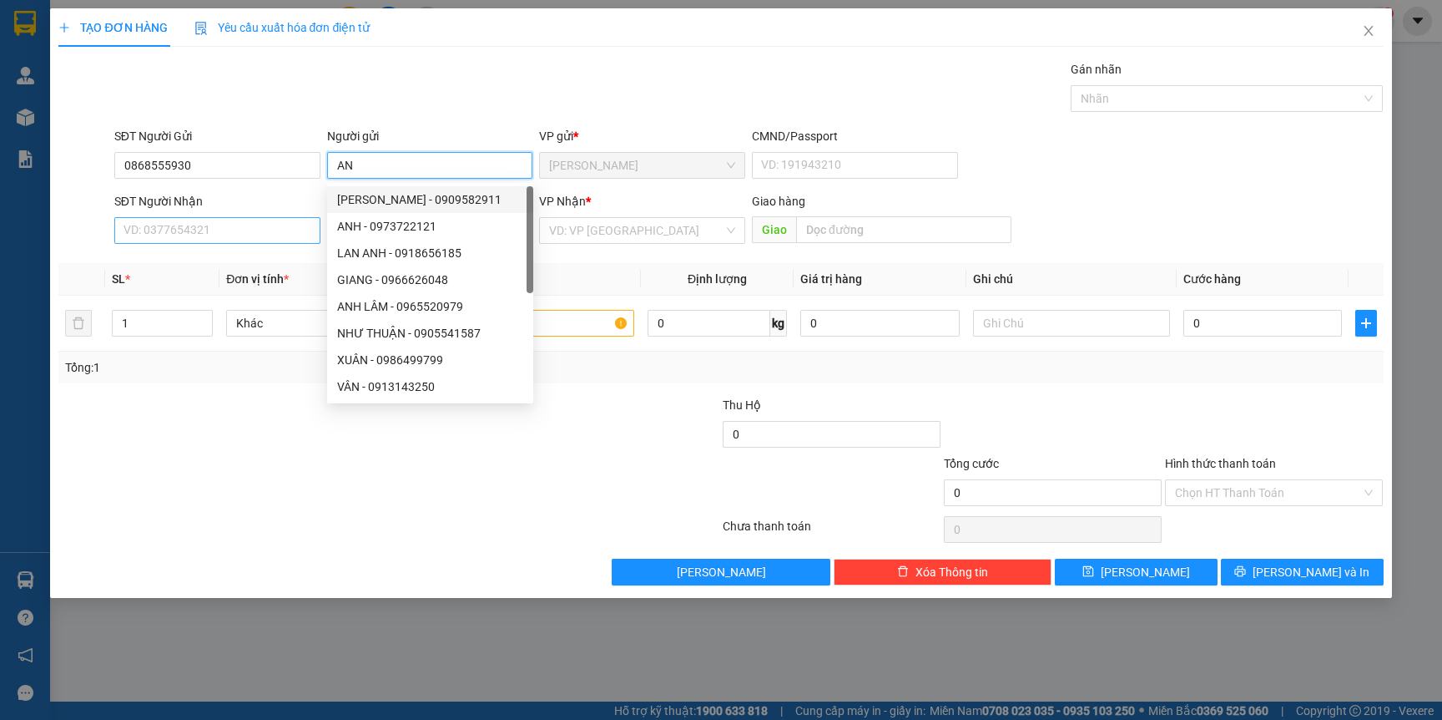
type input "AN"
click at [242, 236] on input "SĐT Người Nhận" at bounding box center [217, 230] width 206 height 27
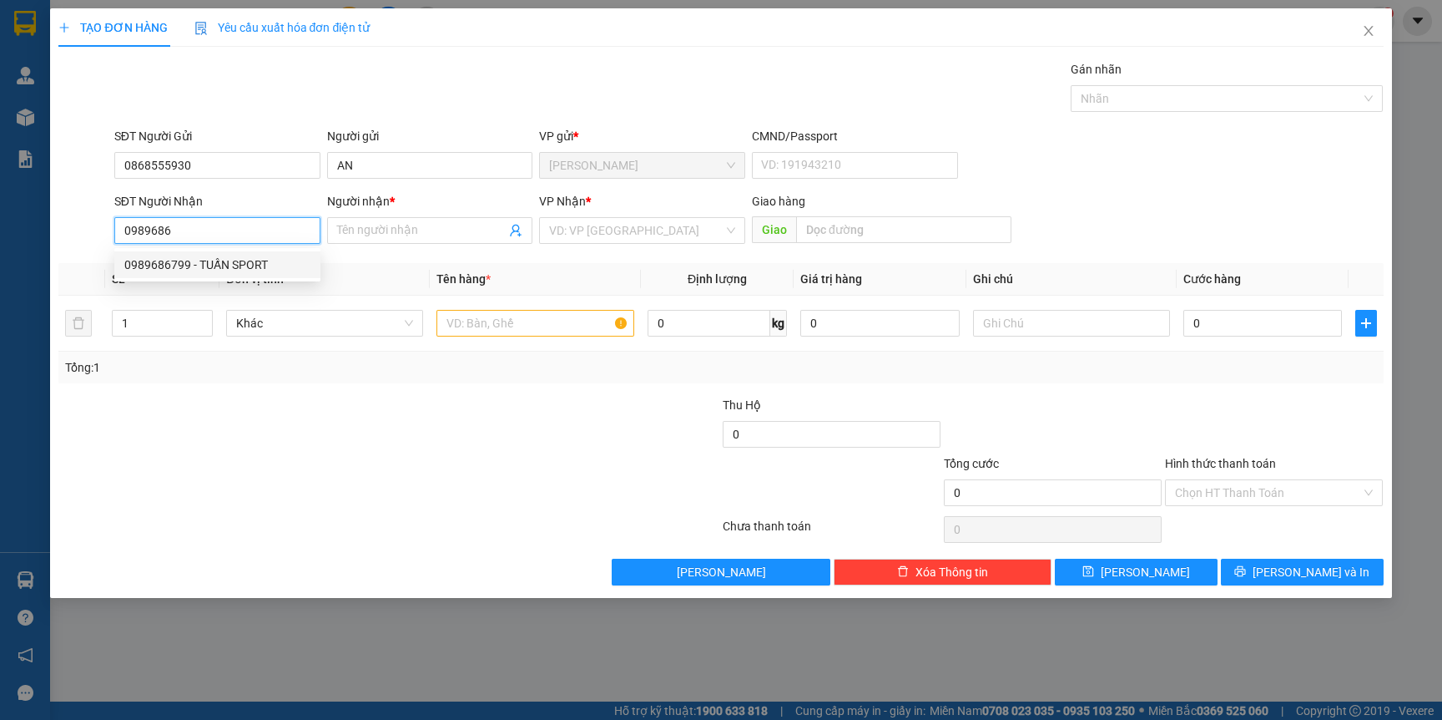
click at [266, 267] on div "0989686799 - TUẤN SPORT" at bounding box center [217, 264] width 186 height 18
type input "0989686799"
type input "TUẤN SPORT"
type input "0989686799"
click at [557, 315] on input "text" at bounding box center [535, 323] width 197 height 27
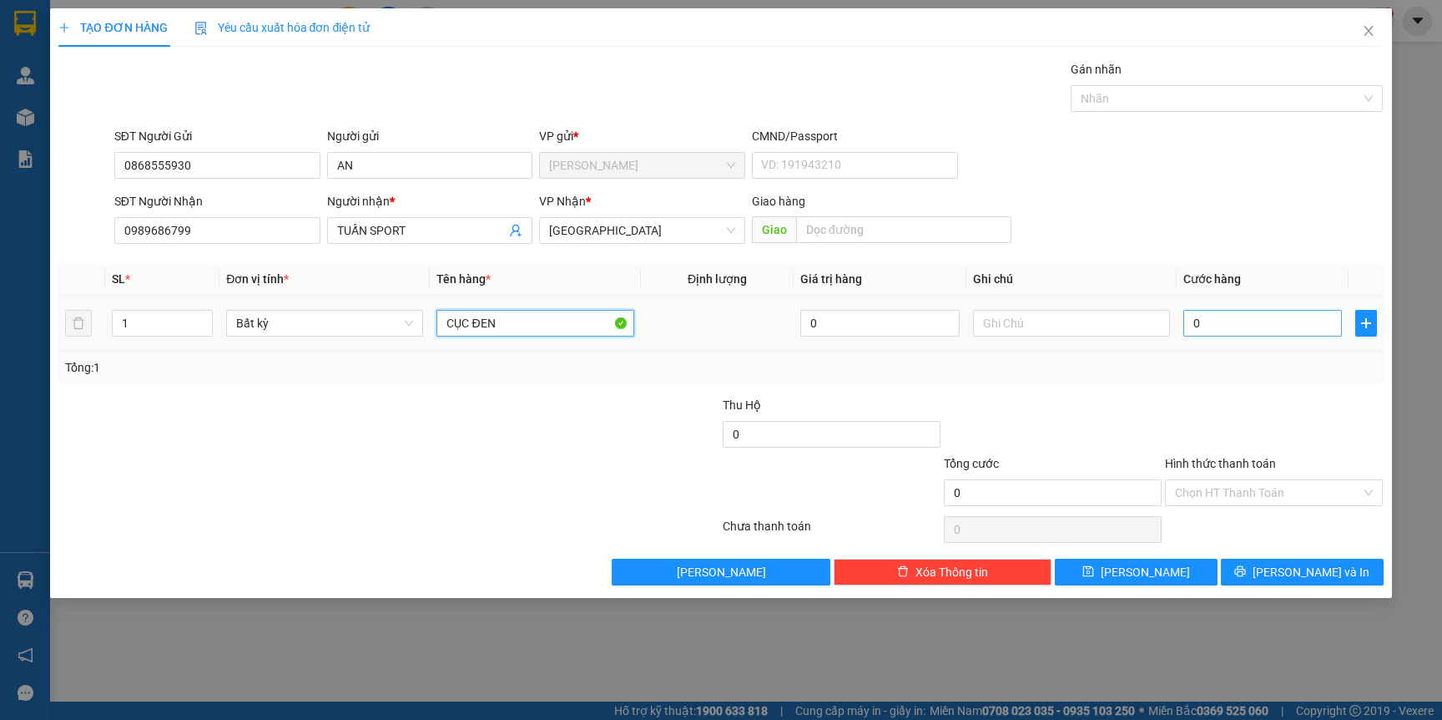
type input "CỤC ĐEN"
click at [1236, 336] on input "0" at bounding box center [1263, 323] width 159 height 27
type input "2"
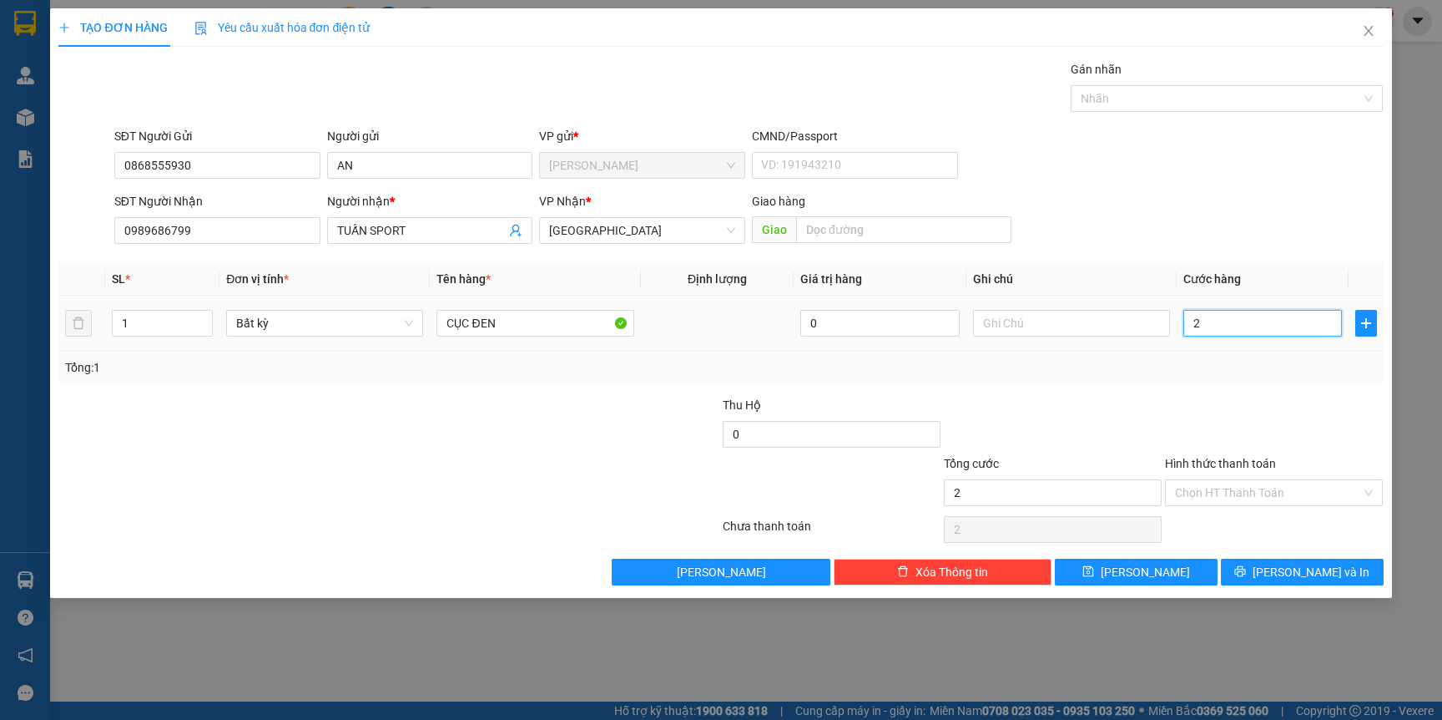
type input "20"
type input "20.000"
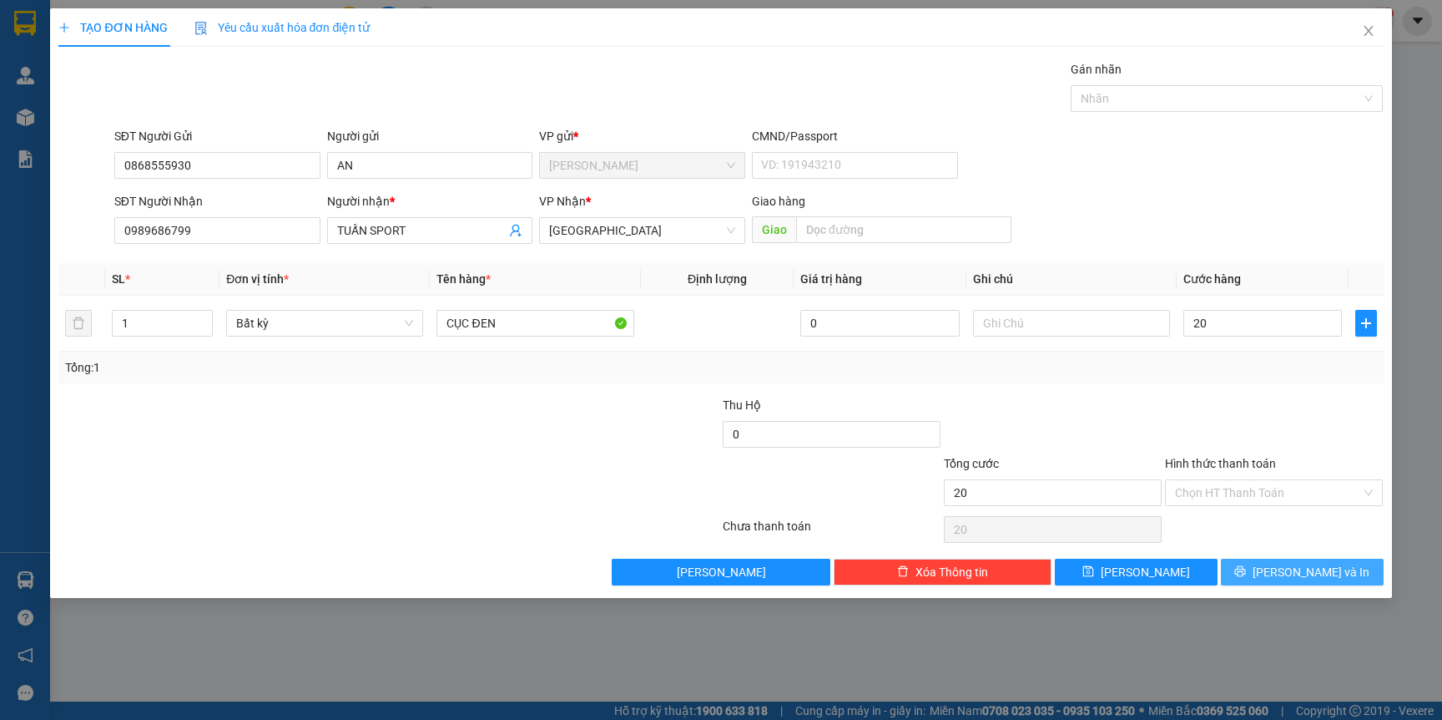
type input "20.000"
click at [1286, 564] on button "[PERSON_NAME] và In" at bounding box center [1302, 571] width 163 height 27
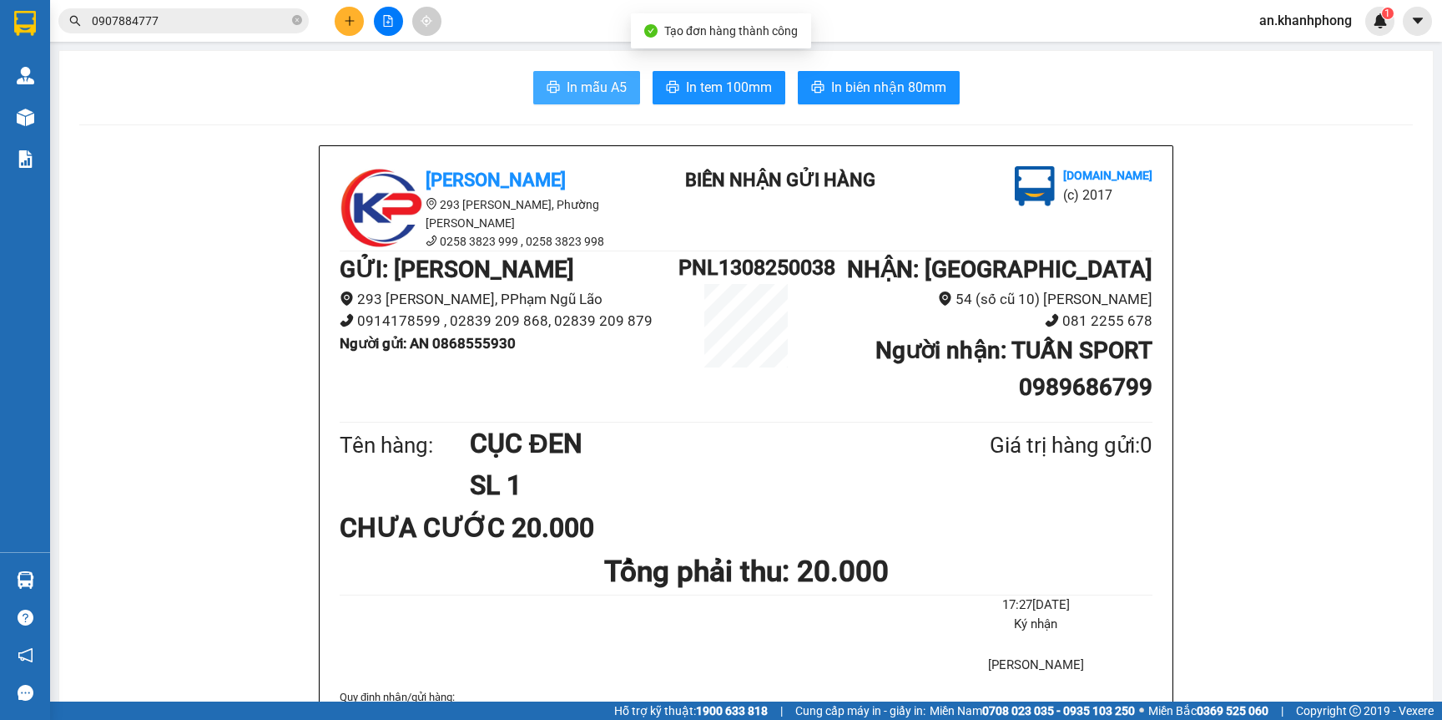
click at [567, 81] on span "In mẫu A5" at bounding box center [597, 87] width 60 height 21
click at [338, 21] on button at bounding box center [349, 21] width 29 height 29
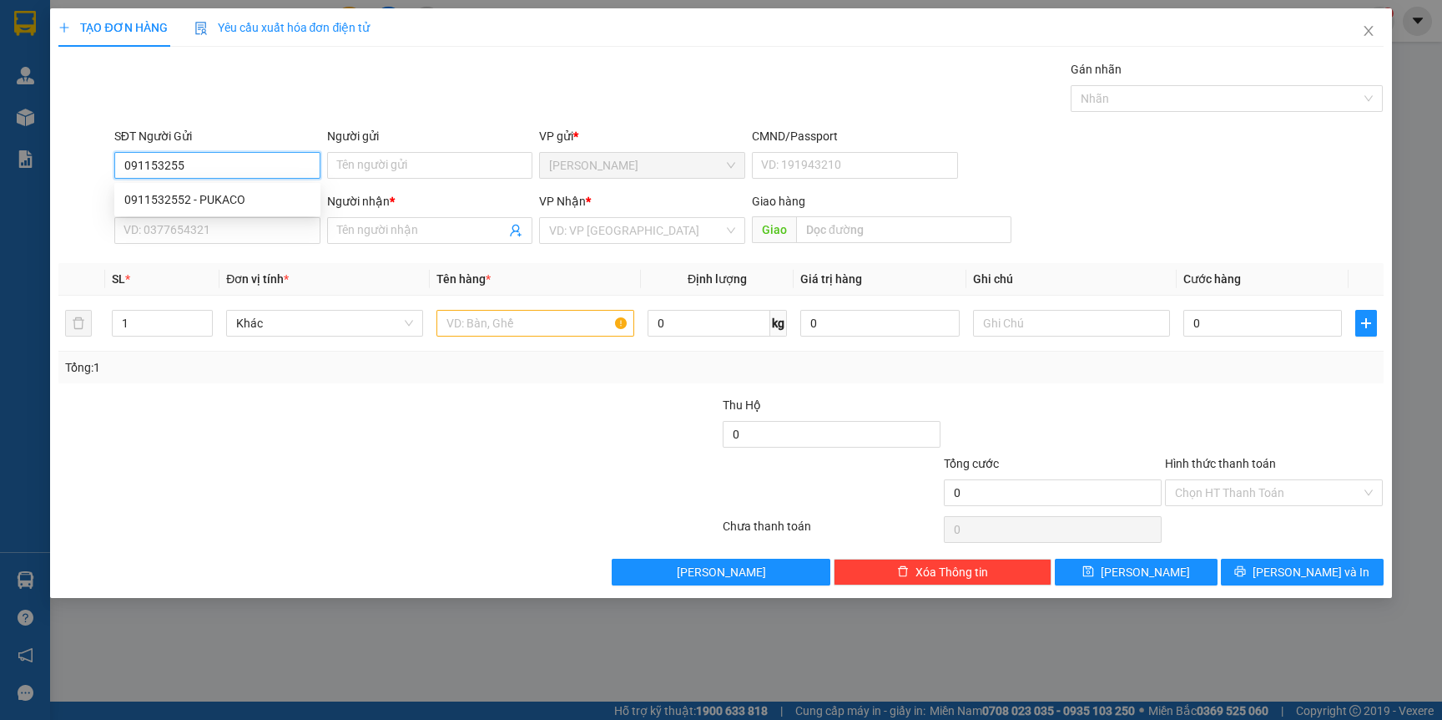
type input "0911532552"
click at [228, 204] on div "0911532552 - PUKACO" at bounding box center [217, 199] width 186 height 18
type input "PUKACO"
type input "0911532552"
click at [228, 242] on input "SĐT Người Nhận" at bounding box center [217, 230] width 206 height 27
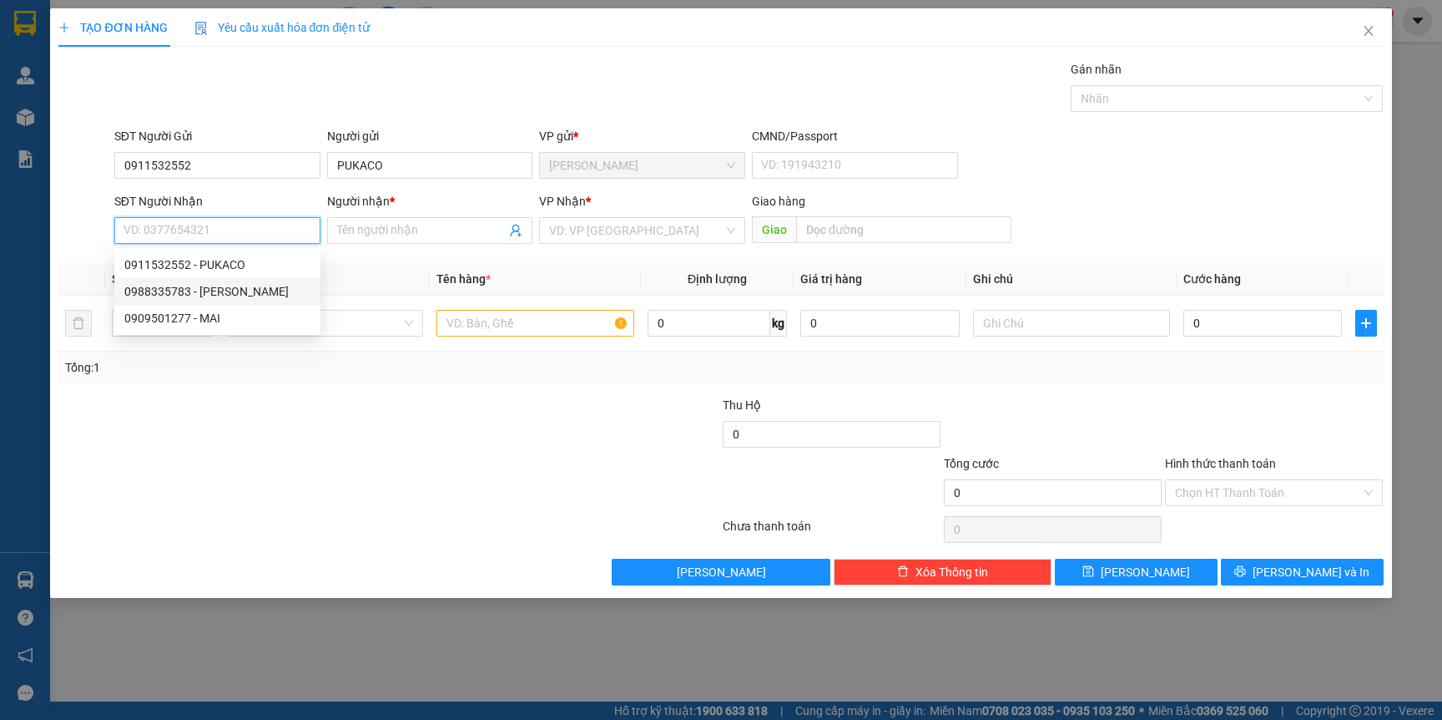
click at [247, 300] on div "0988335783 - [PERSON_NAME]" at bounding box center [217, 291] width 186 height 18
type input "0988335783"
type input "ANH HỒNG"
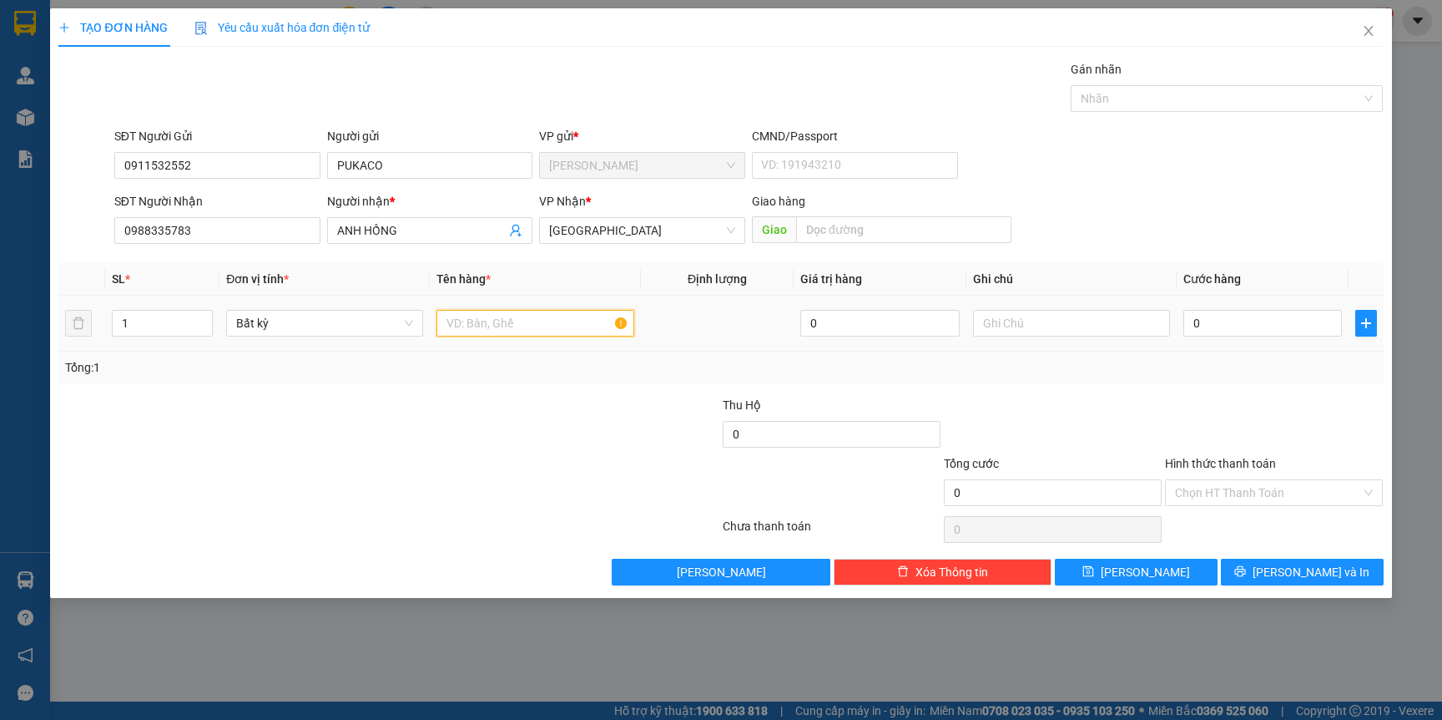
click at [589, 335] on input "text" at bounding box center [535, 323] width 197 height 27
type input "TG"
click at [1229, 317] on input "0" at bounding box center [1263, 323] width 159 height 27
type input "3"
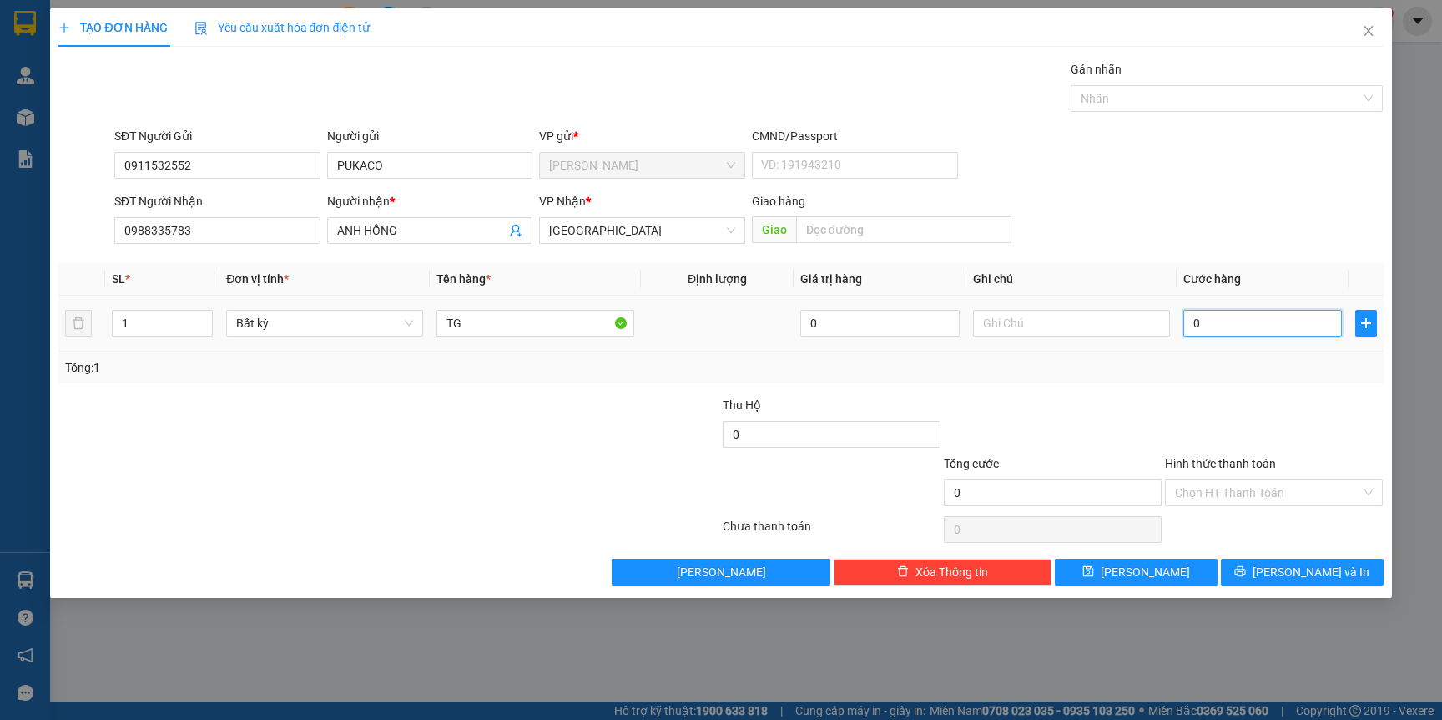
type input "3"
type input "30"
type input "30.000"
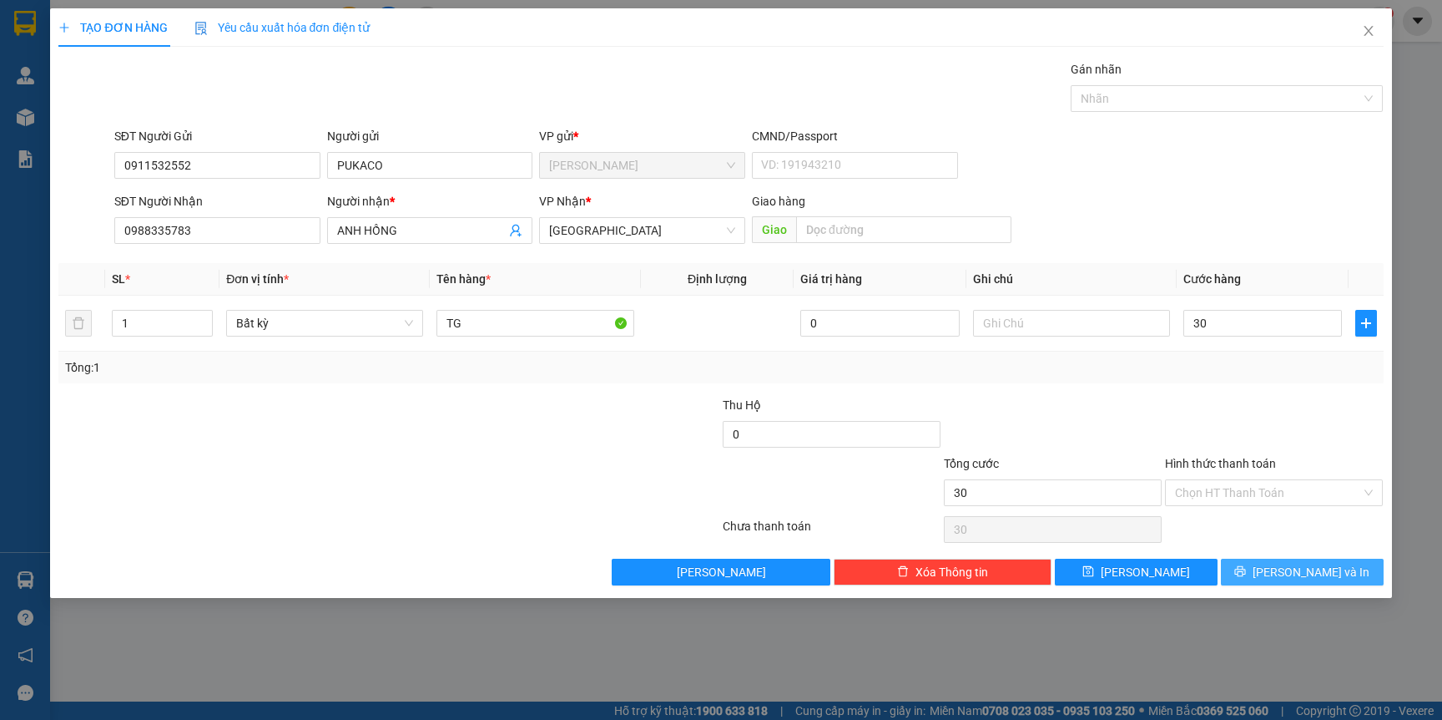
type input "30.000"
click at [1311, 582] on button "[PERSON_NAME] và In" at bounding box center [1302, 571] width 163 height 27
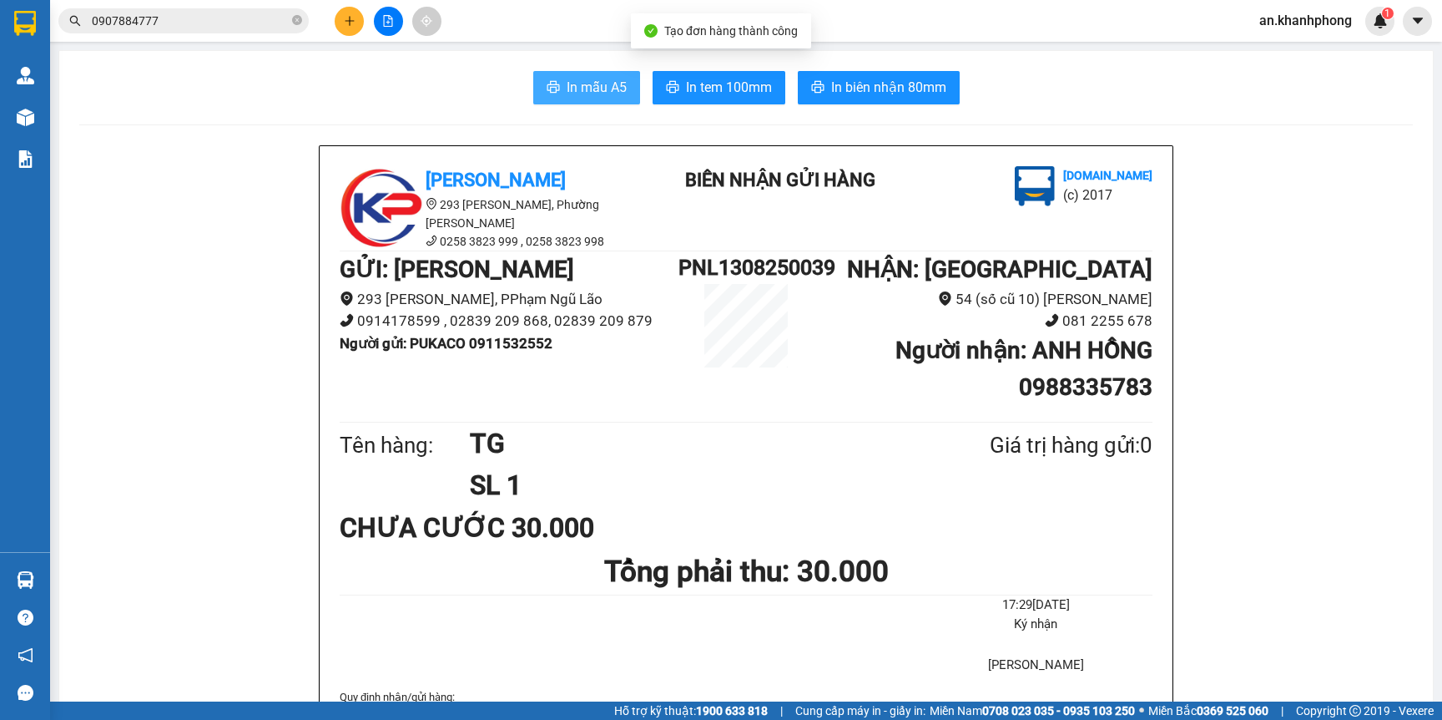
click at [579, 79] on span "In mẫu A5" at bounding box center [597, 87] width 60 height 21
click at [338, 13] on button at bounding box center [349, 21] width 29 height 29
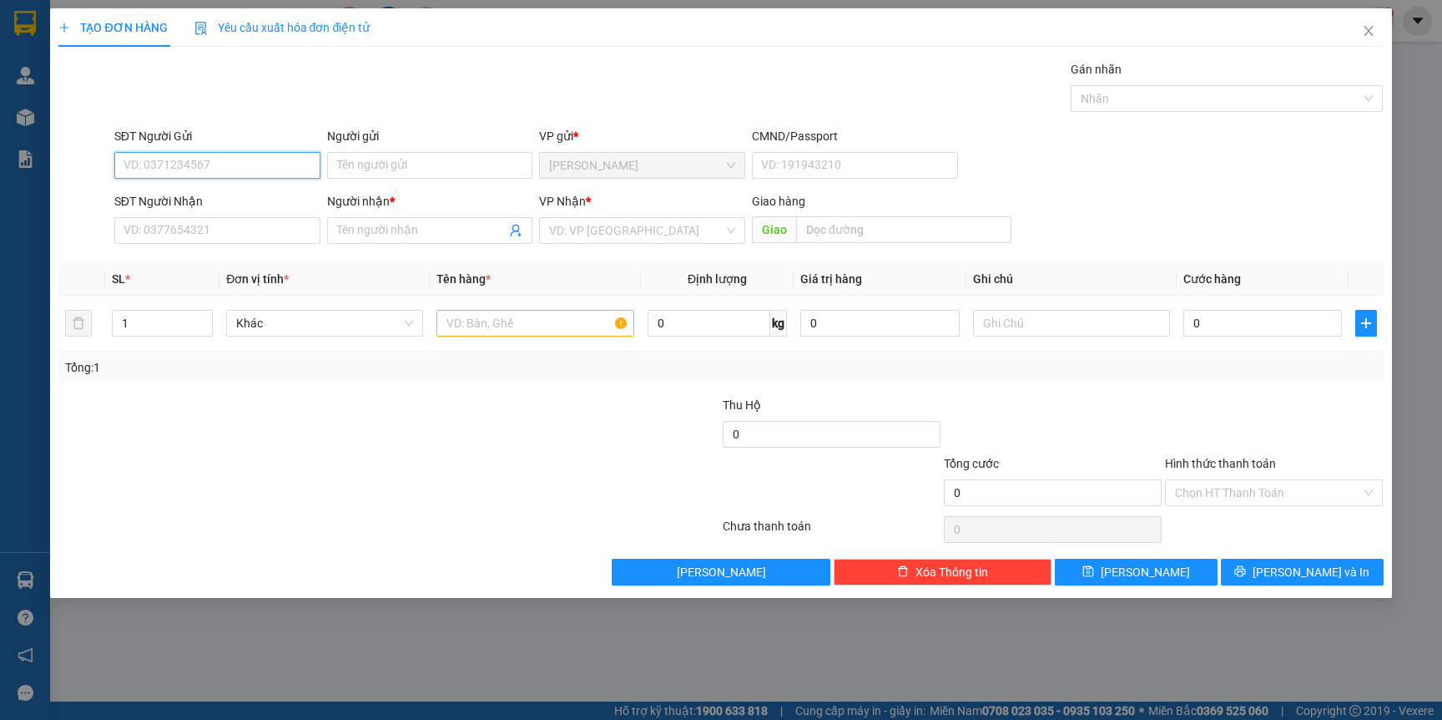
type input "."
type input "0354191153"
click at [179, 202] on div "0354191153 - LẢM" at bounding box center [217, 199] width 186 height 18
type input "LẢM"
type input "0354191153"
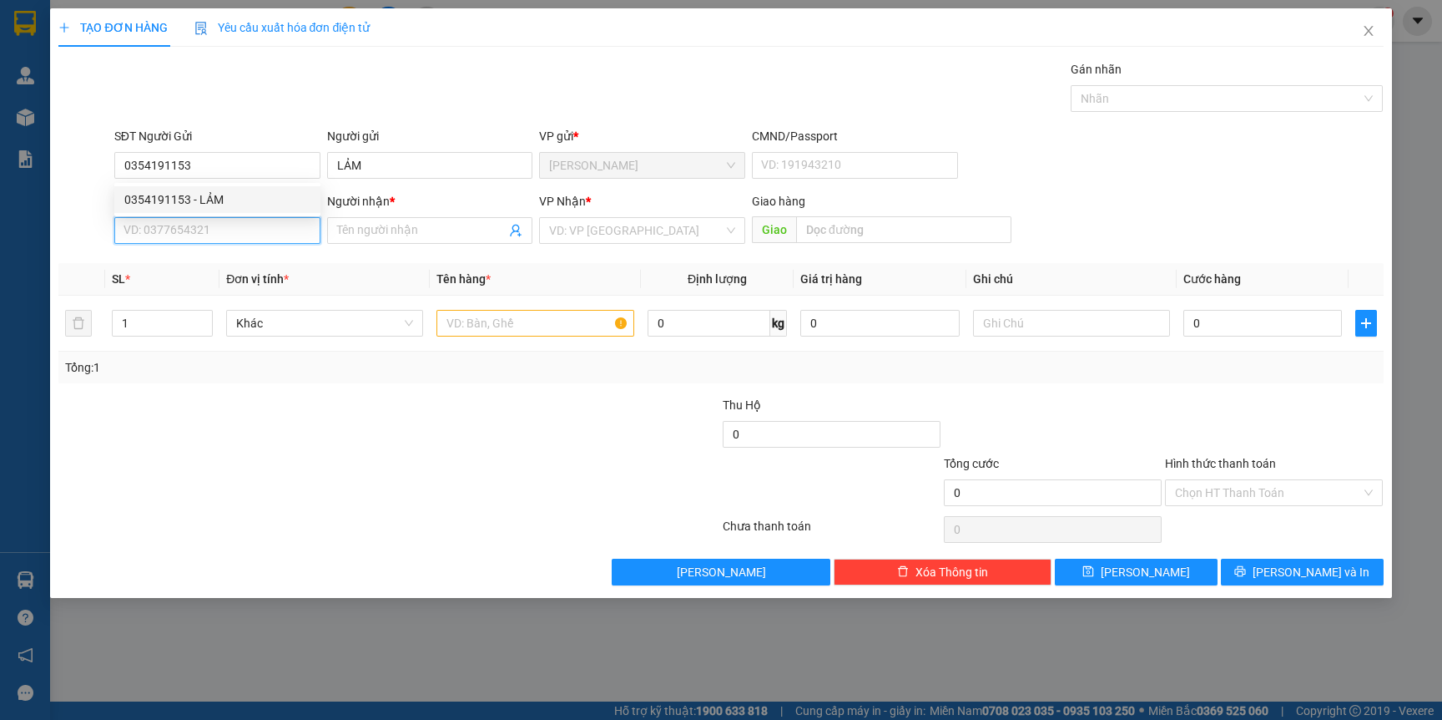
click at [211, 225] on input "SĐT Người Nhận" at bounding box center [217, 230] width 206 height 27
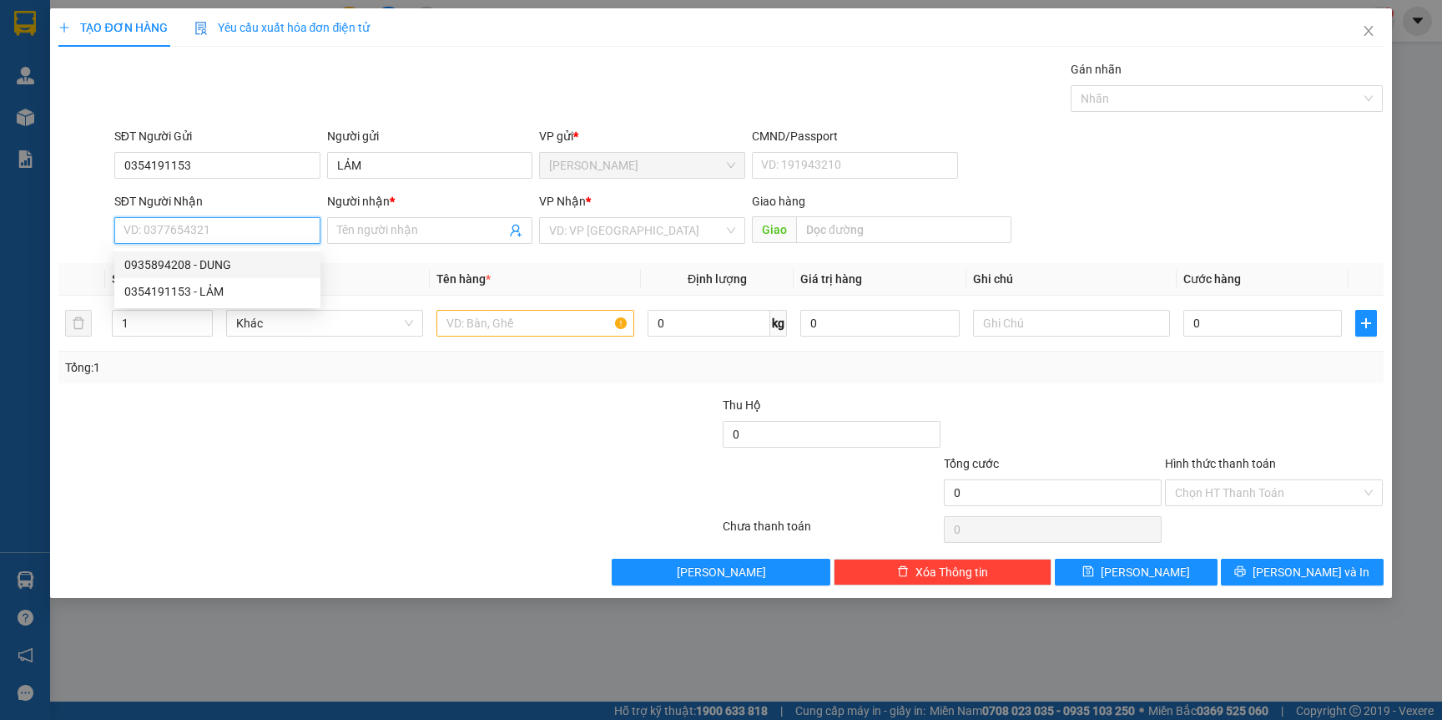
click at [244, 259] on div "0935894208 - DUNG" at bounding box center [217, 264] width 186 height 18
type input "0935894208"
type input "DUNG"
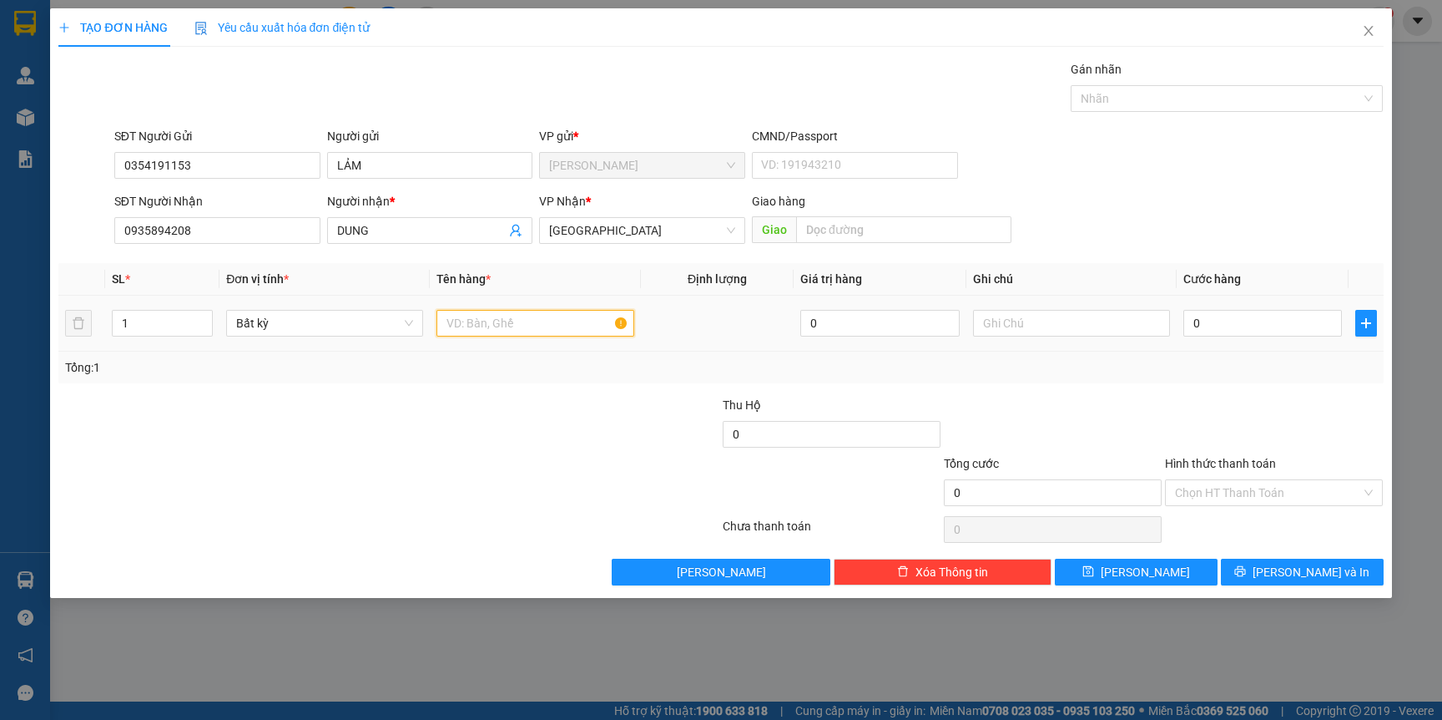
click at [535, 321] on input "text" at bounding box center [535, 323] width 197 height 27
type input "XE MÁY HÀNG"
click at [1234, 322] on input "0" at bounding box center [1263, 323] width 159 height 27
type input "4"
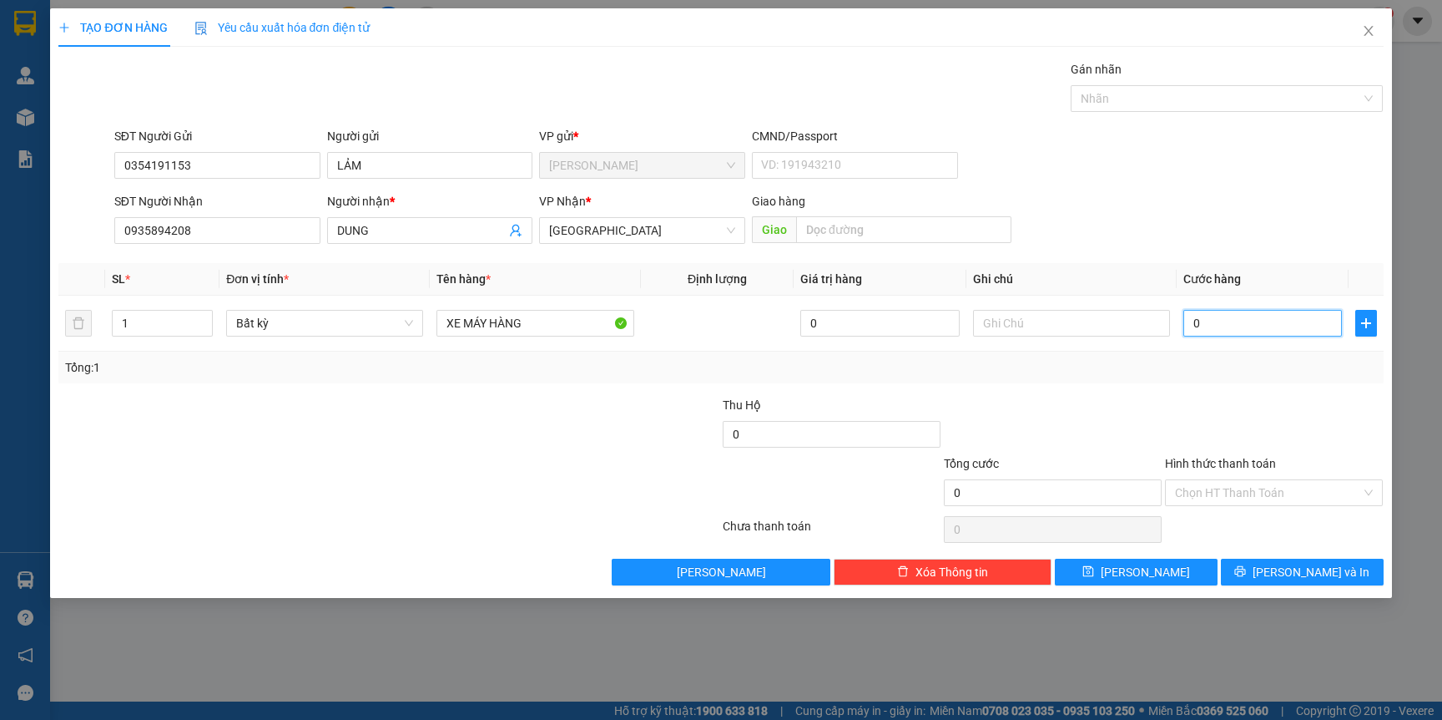
type input "4"
type input "40"
type input "400"
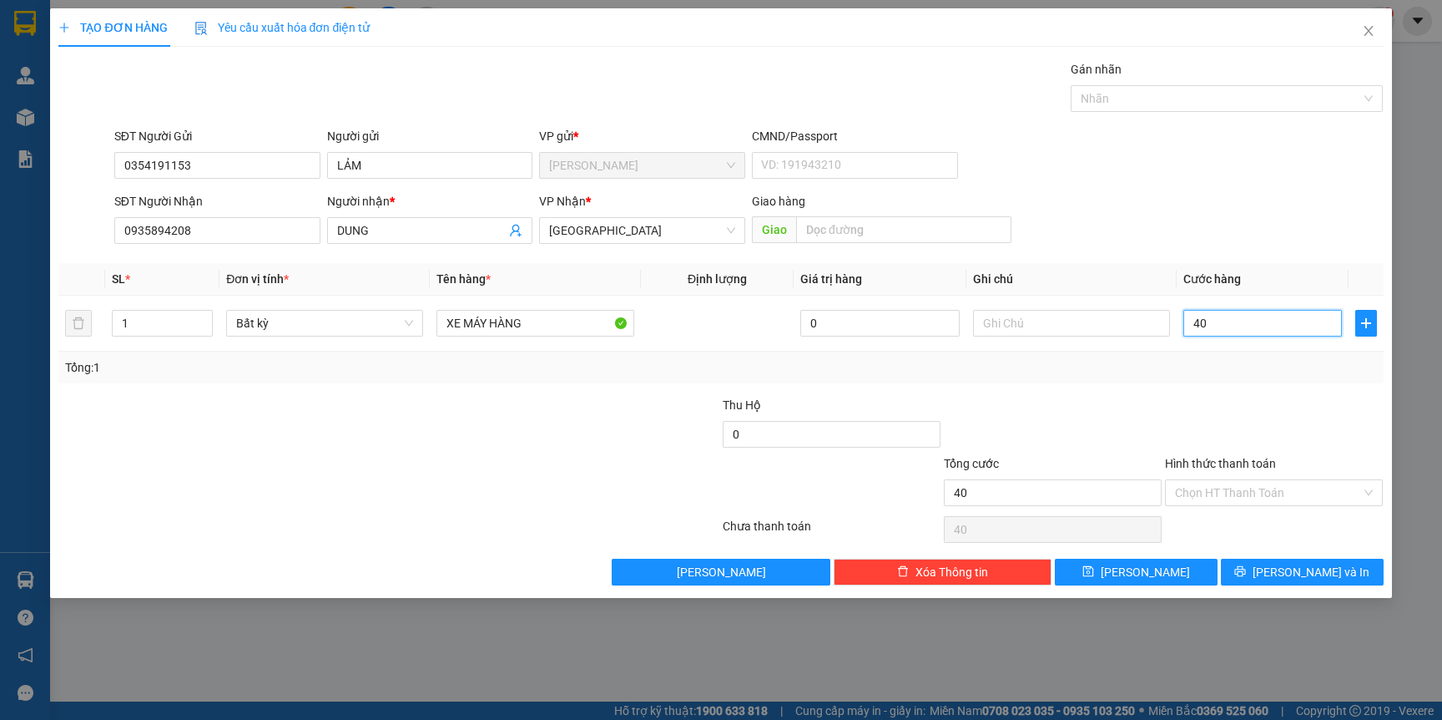
type input "400"
type input "400.000"
click at [1245, 487] on input "Hình thức thanh toán" at bounding box center [1268, 492] width 186 height 25
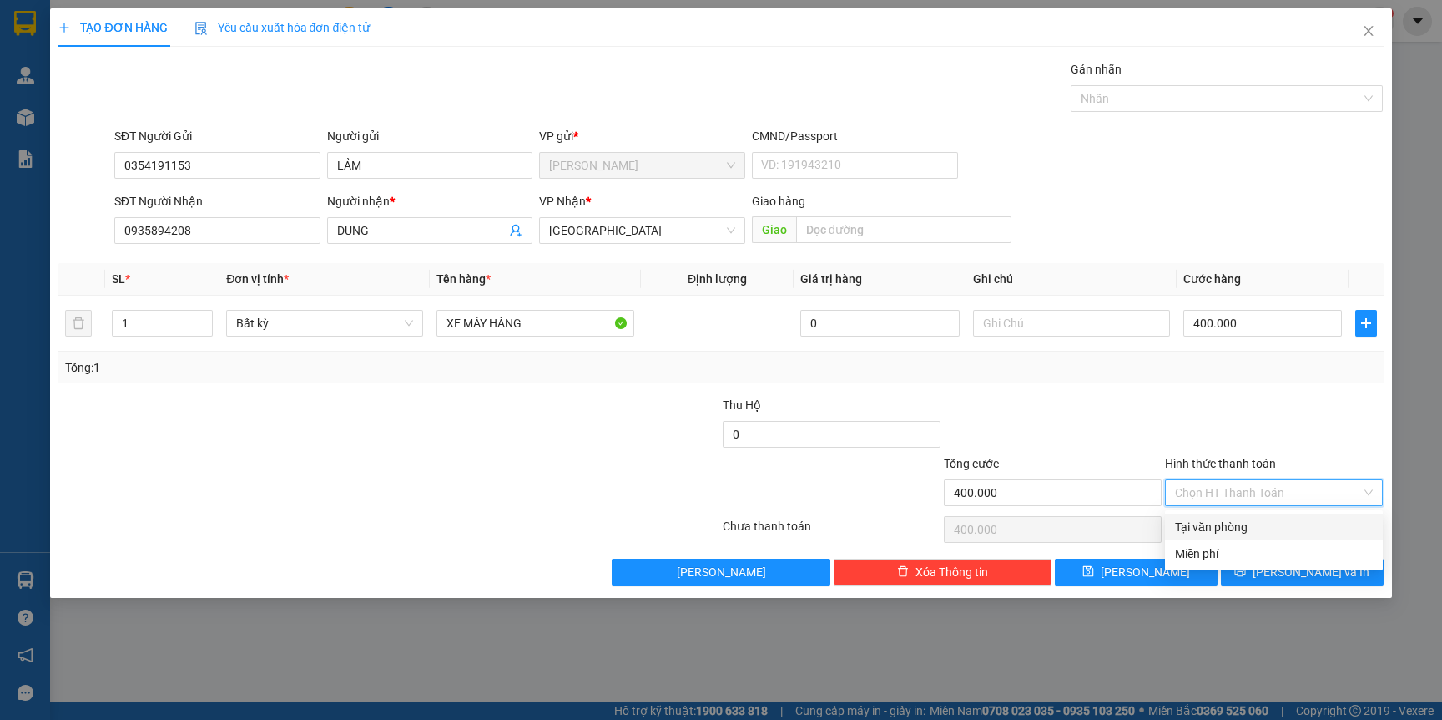
click at [1225, 525] on div "Tại văn phòng" at bounding box center [1274, 527] width 198 height 18
type input "0"
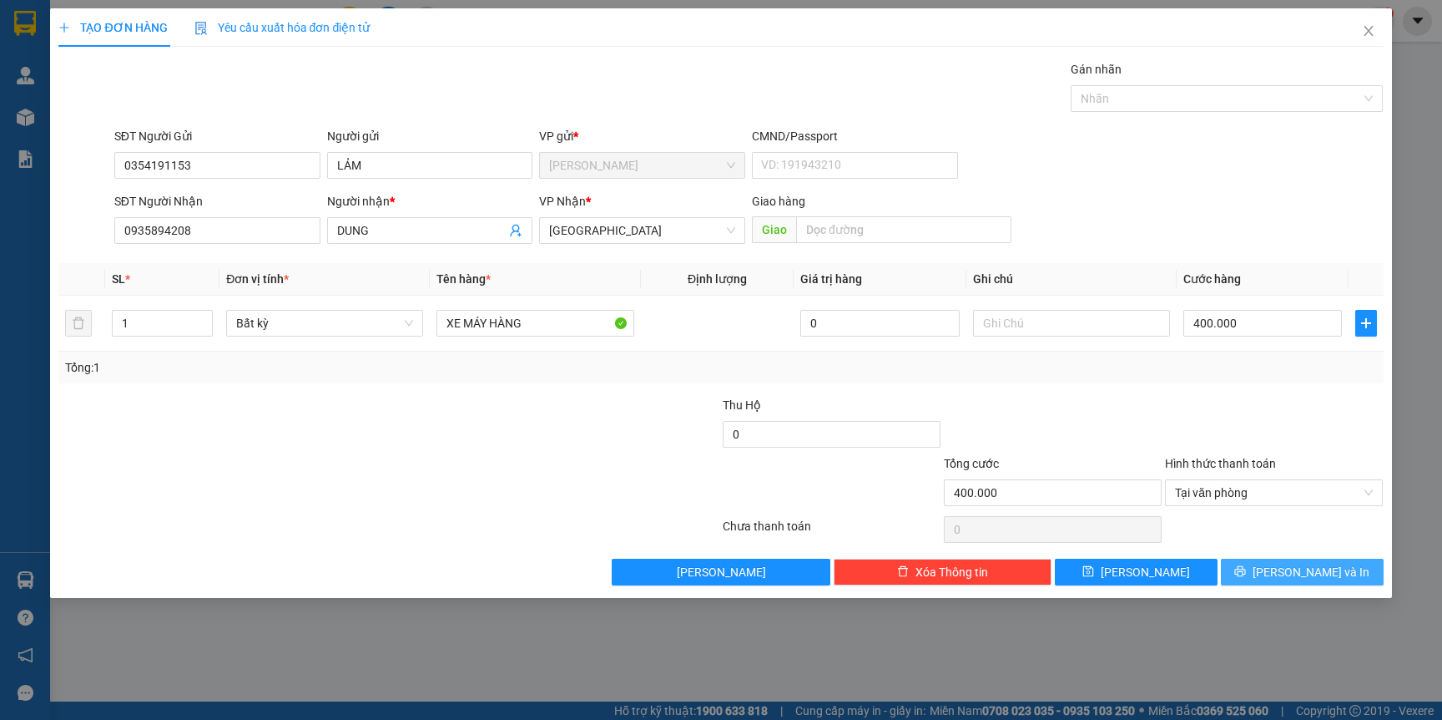
click at [1284, 574] on button "[PERSON_NAME] và In" at bounding box center [1302, 571] width 163 height 27
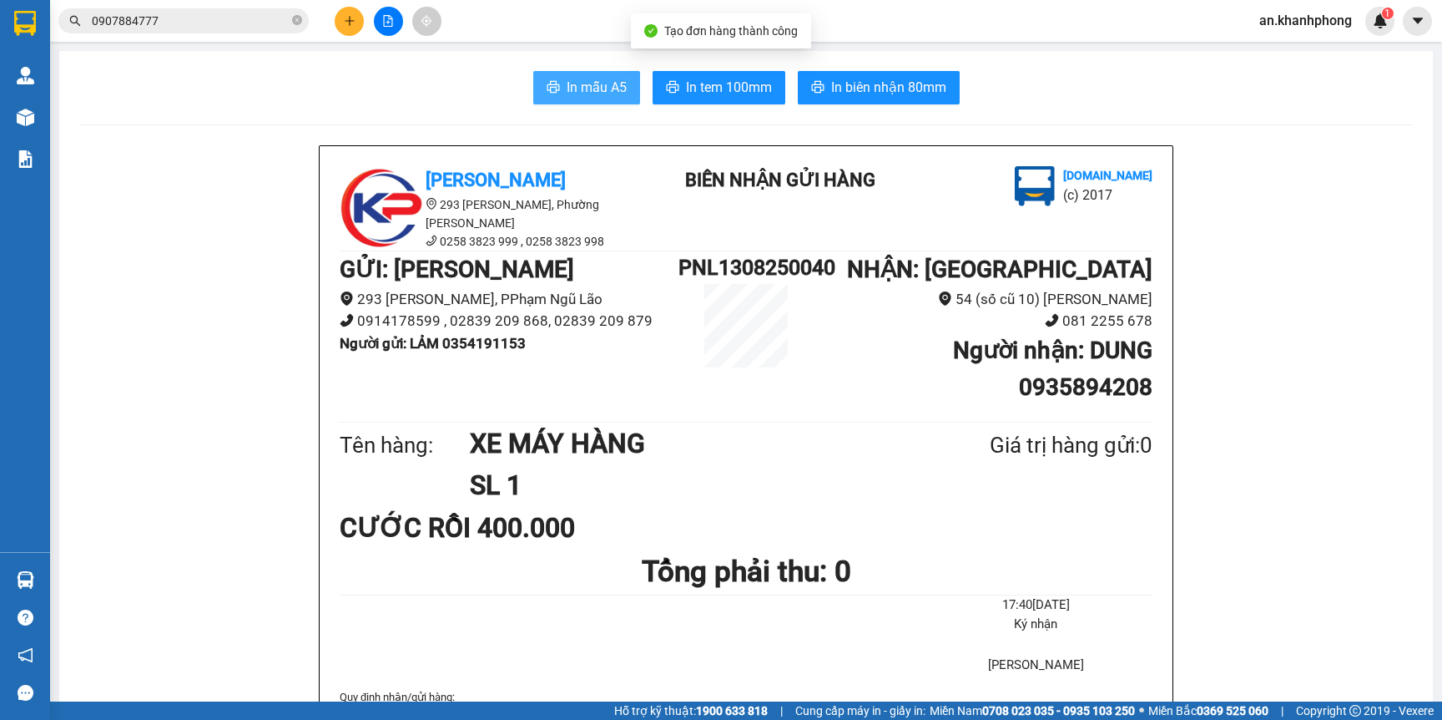
click at [567, 79] on span "In mẫu A5" at bounding box center [597, 87] width 60 height 21
click at [344, 21] on icon "plus" at bounding box center [350, 21] width 12 height 12
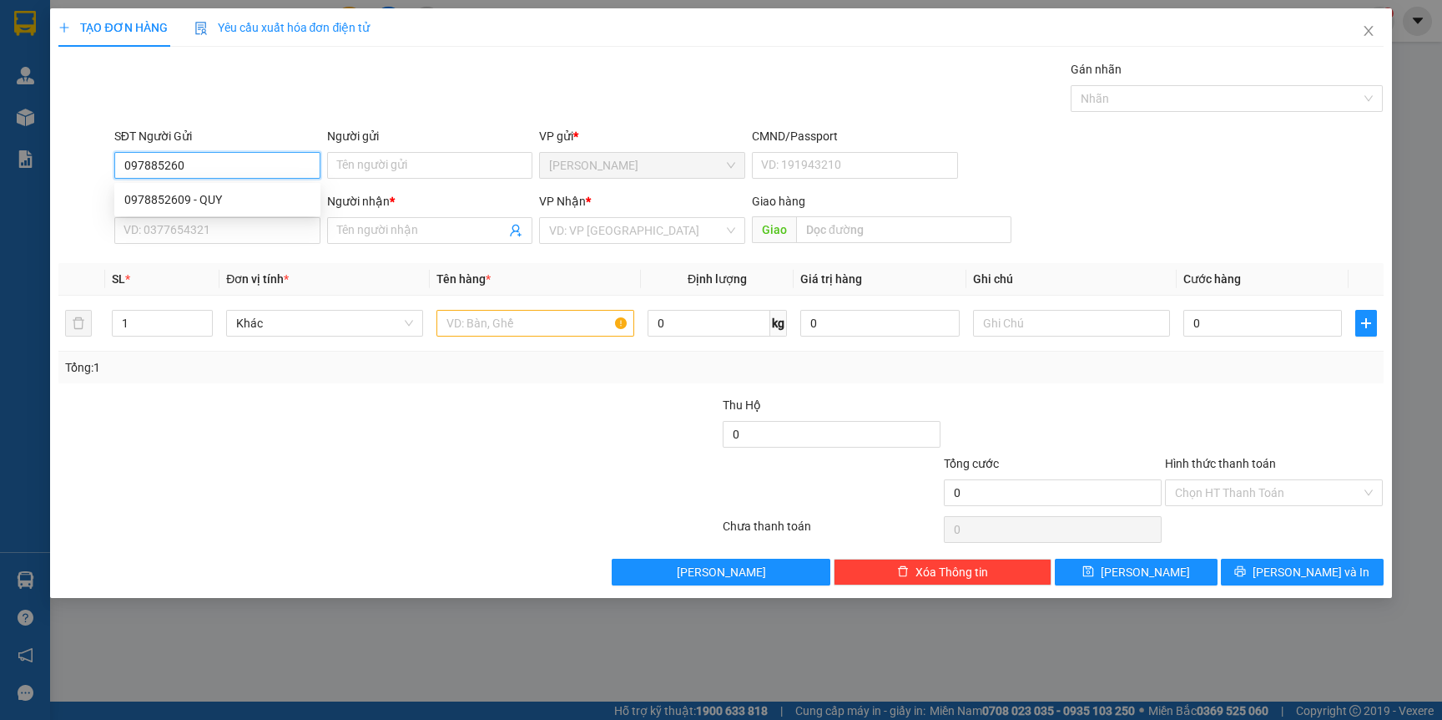
type input "0978852609"
click at [254, 189] on div "0978852609 - QUY" at bounding box center [217, 199] width 206 height 27
type input "QUY"
type input "0978852609"
click at [234, 247] on div "SĐT Người Nhận VD: 0377654321" at bounding box center [217, 221] width 206 height 58
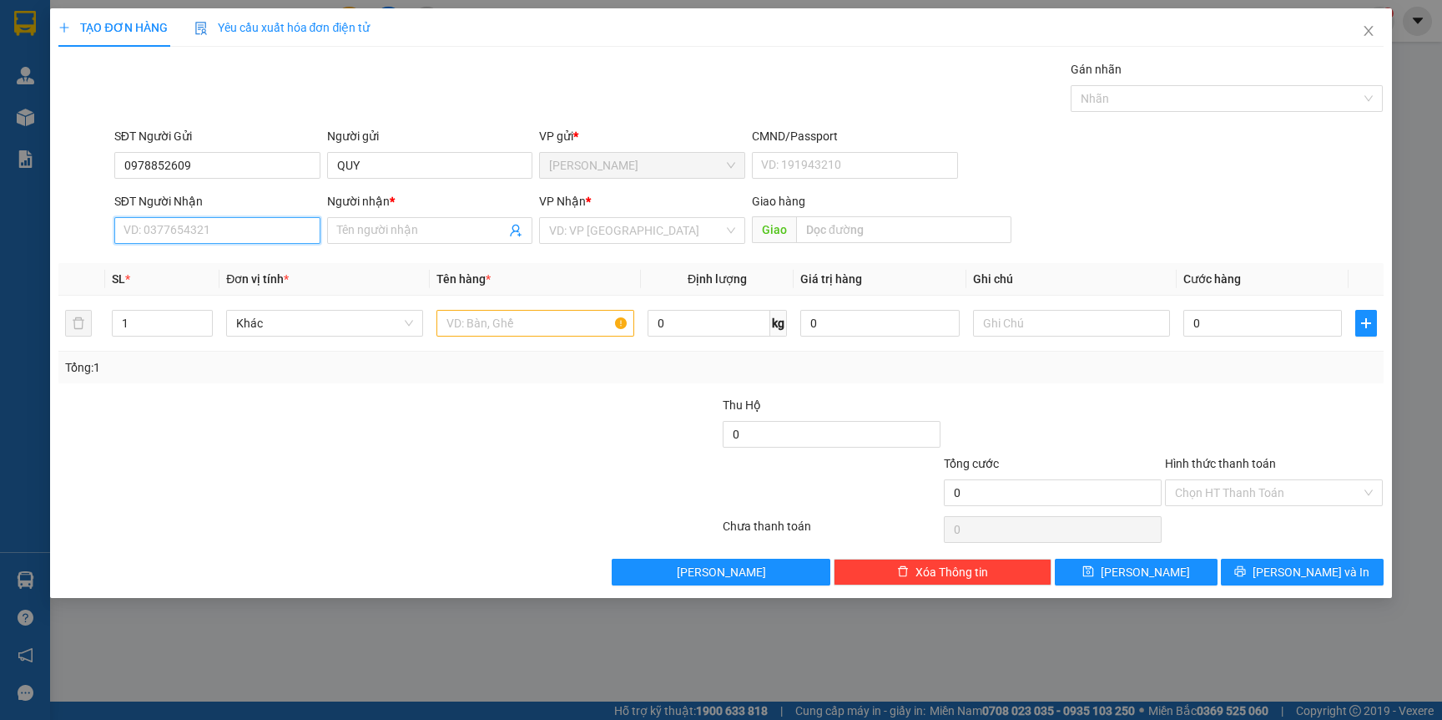
click at [233, 225] on input "SĐT Người Nhận" at bounding box center [217, 230] width 206 height 27
click at [243, 286] on div "0333812867 - [GEOGRAPHIC_DATA]" at bounding box center [218, 291] width 188 height 18
type input "0333812867"
type input "ANH HAI PHƯỚC"
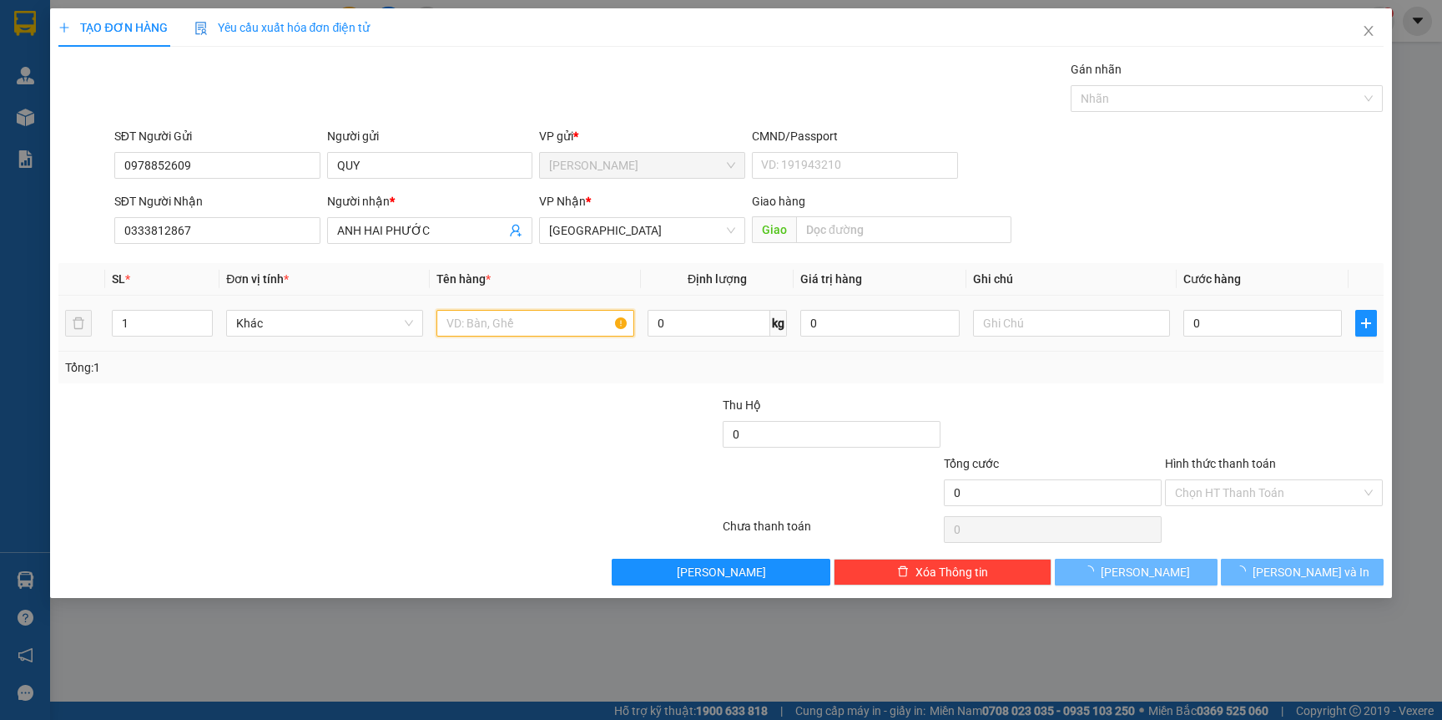
click at [497, 332] on input "text" at bounding box center [535, 323] width 197 height 27
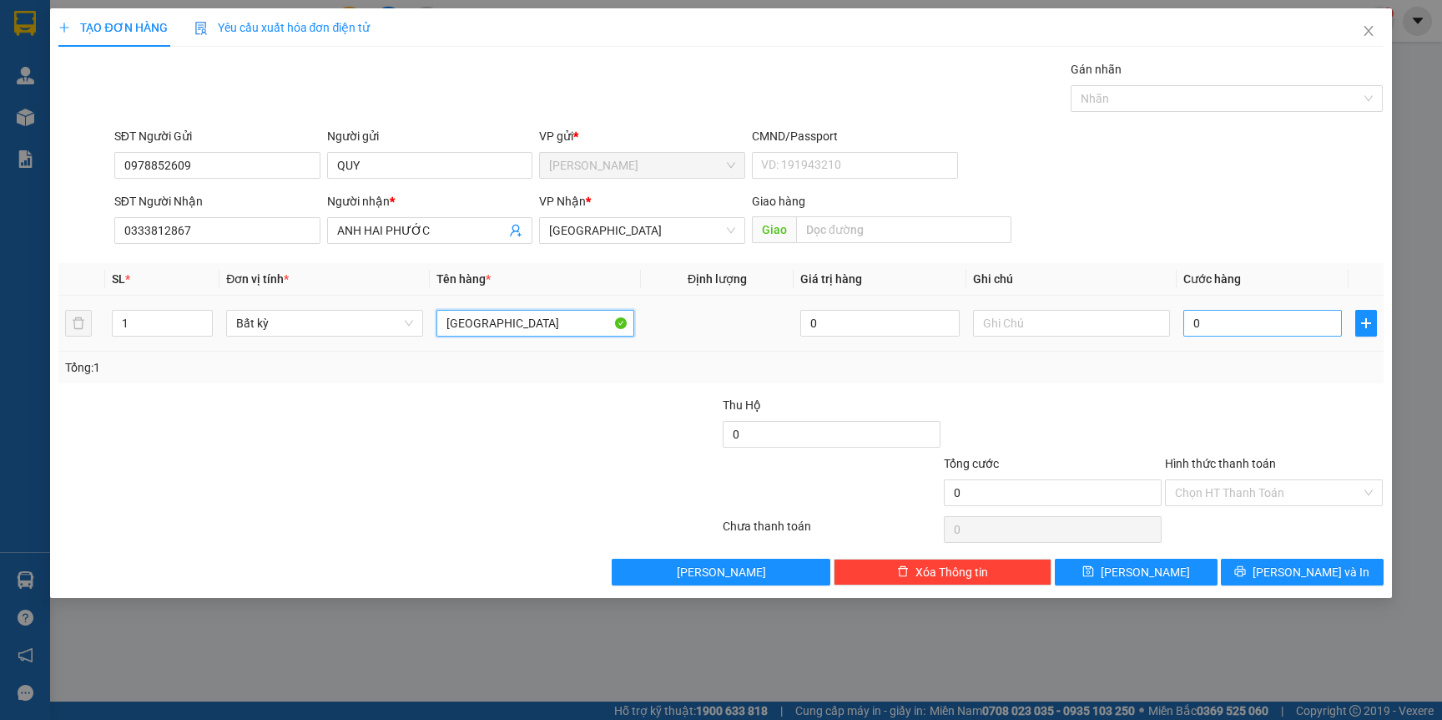
type input "[GEOGRAPHIC_DATA]"
click at [1240, 329] on input "0" at bounding box center [1263, 323] width 159 height 27
type input "8"
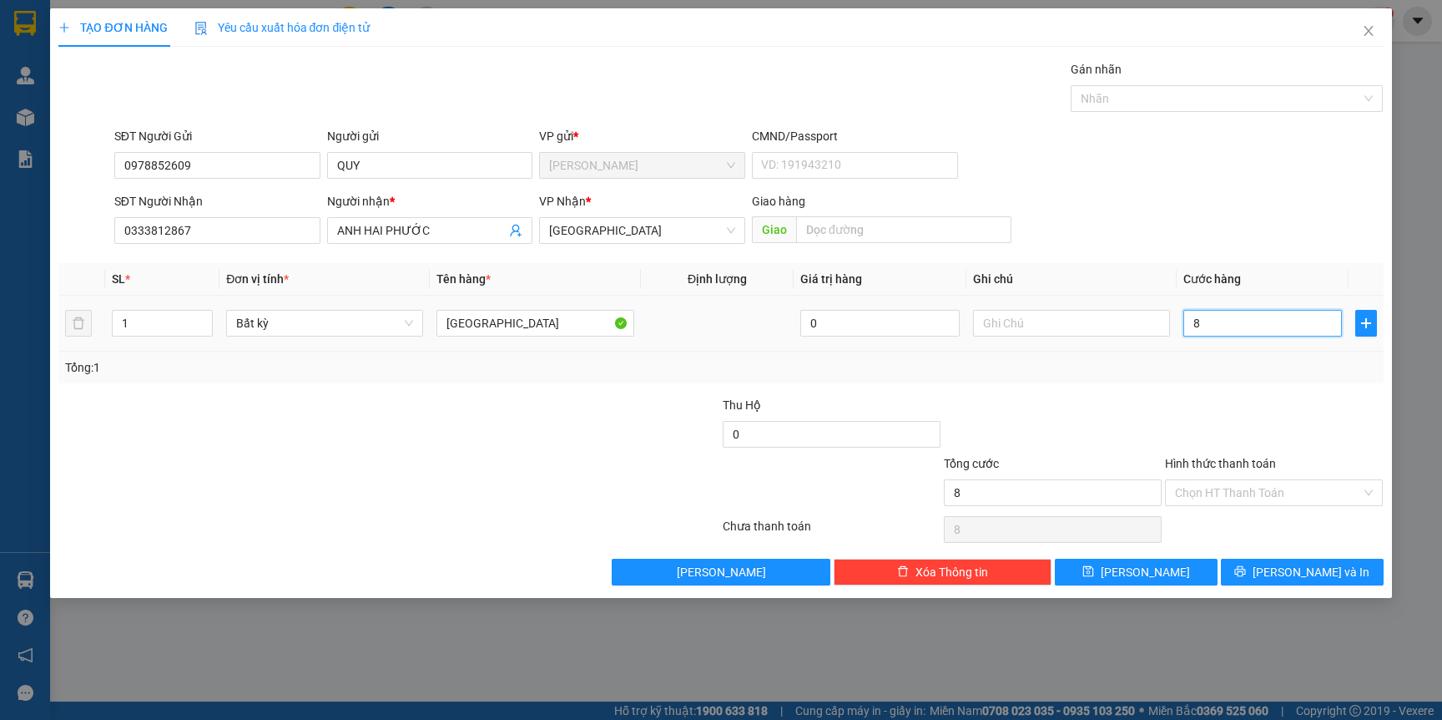
type input "80"
type input "80.000"
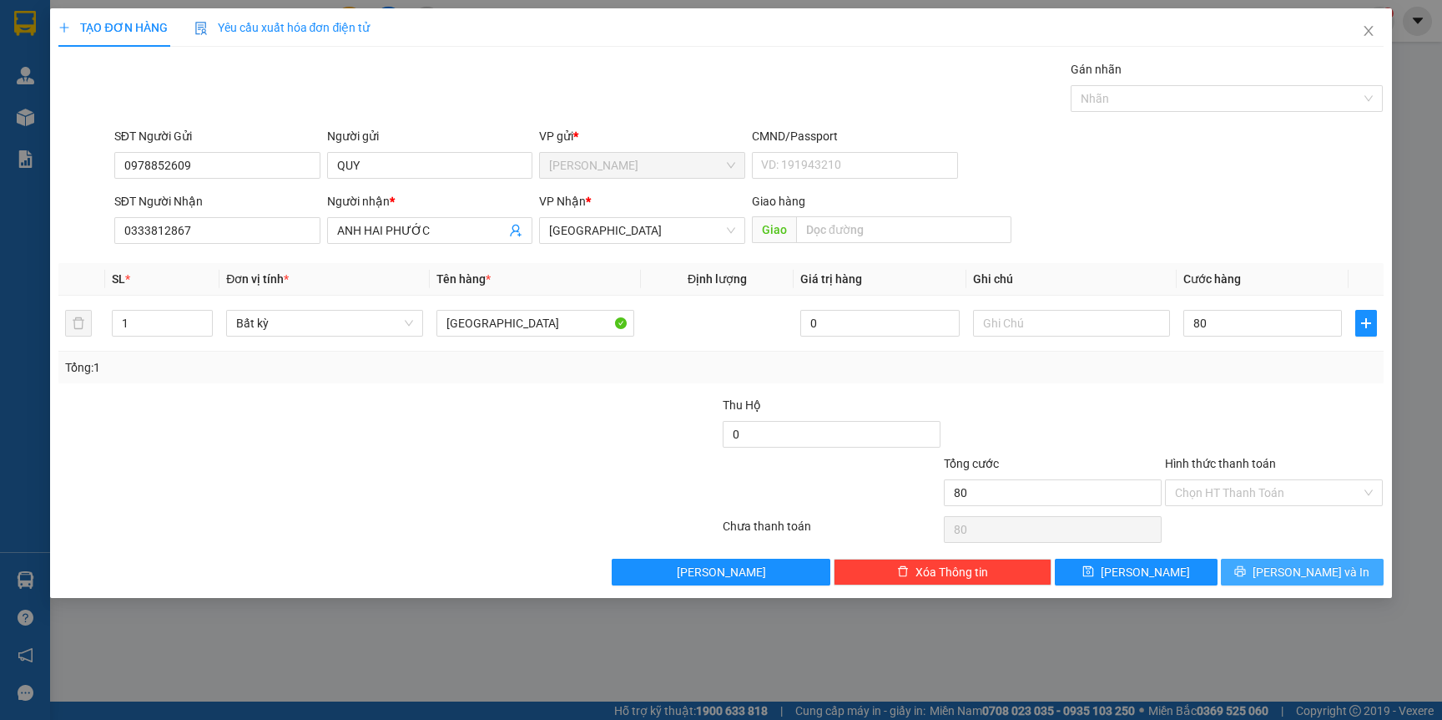
type input "80.000"
click at [1319, 564] on span "[PERSON_NAME] và In" at bounding box center [1311, 572] width 117 height 18
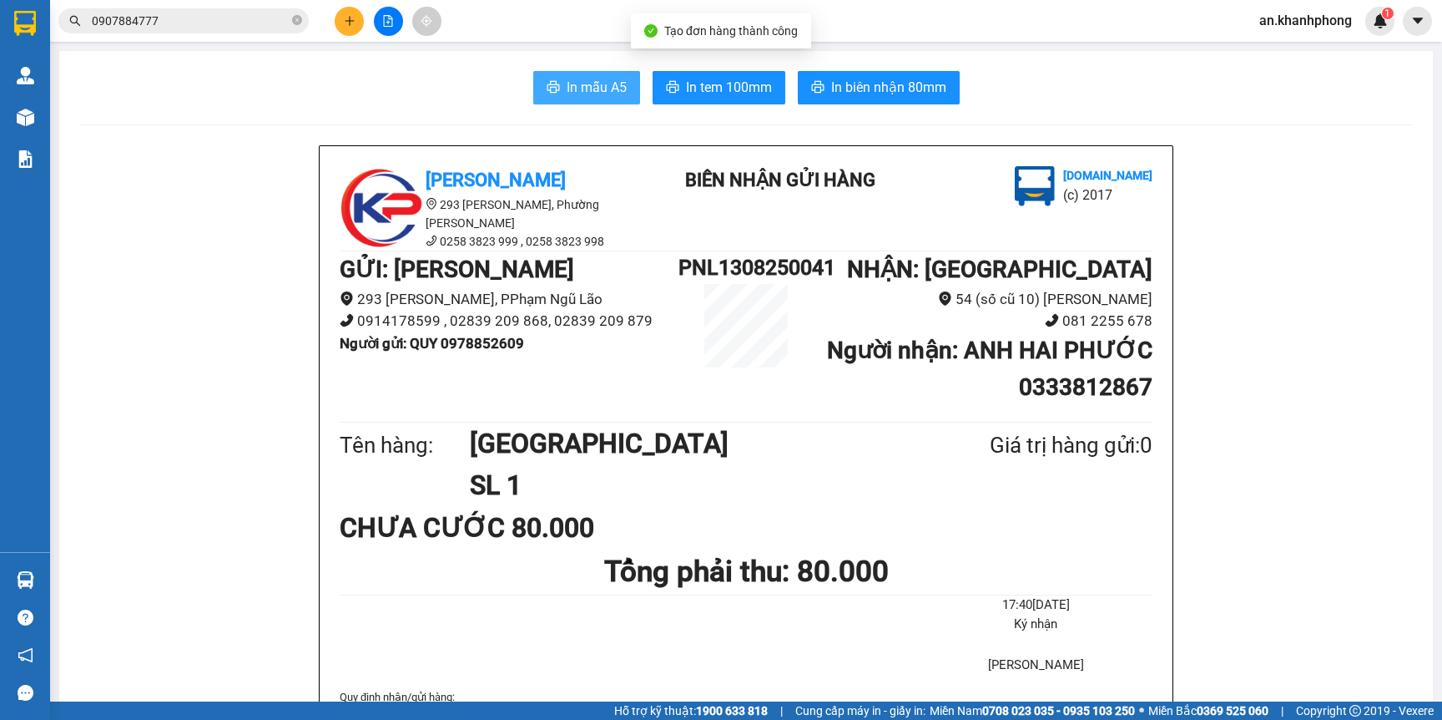
click at [579, 98] on button "In mẫu A5" at bounding box center [586, 87] width 107 height 33
click at [357, 19] on button at bounding box center [349, 21] width 29 height 29
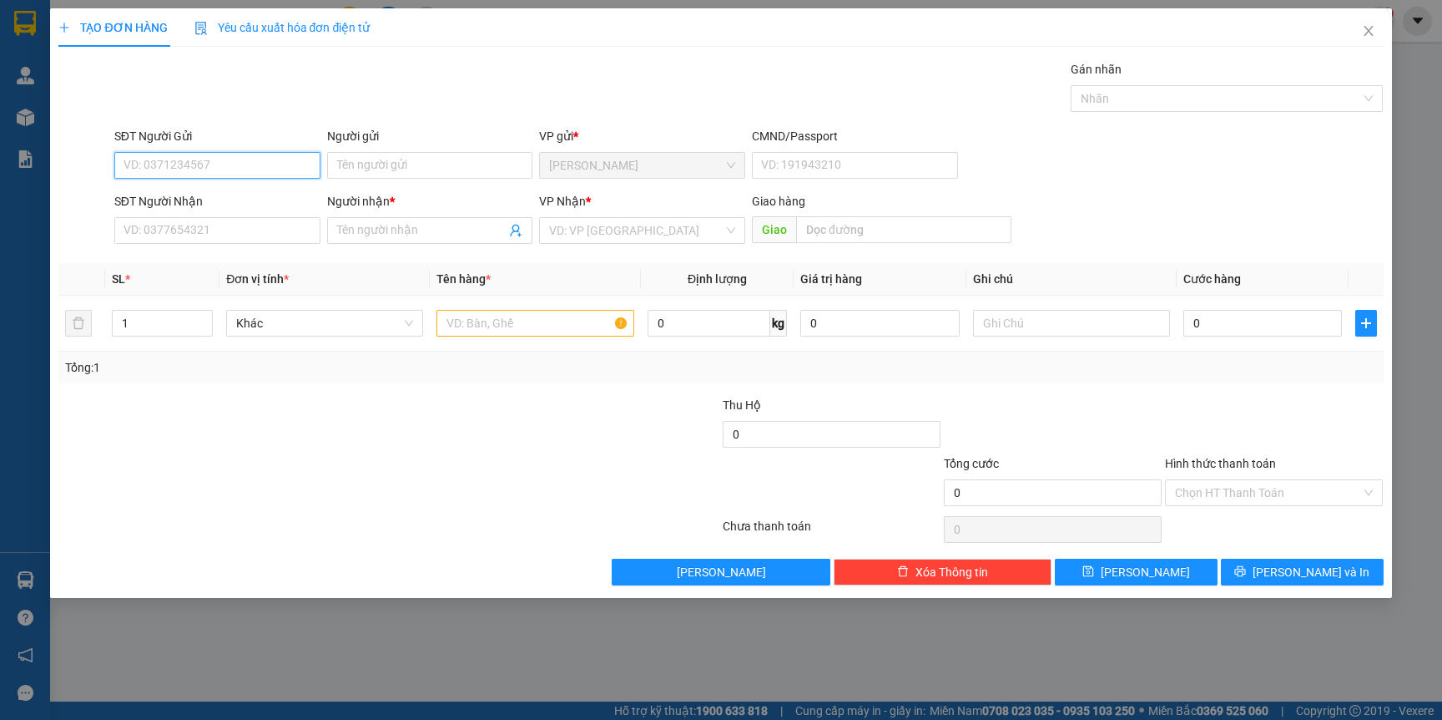
click at [232, 154] on input "SĐT Người Gửi" at bounding box center [217, 165] width 206 height 27
type input "0905558940"
click at [265, 205] on div "0905558940 - PHƯỚC" at bounding box center [217, 199] width 186 height 18
type input "PHƯỚC"
type input "0905558940"
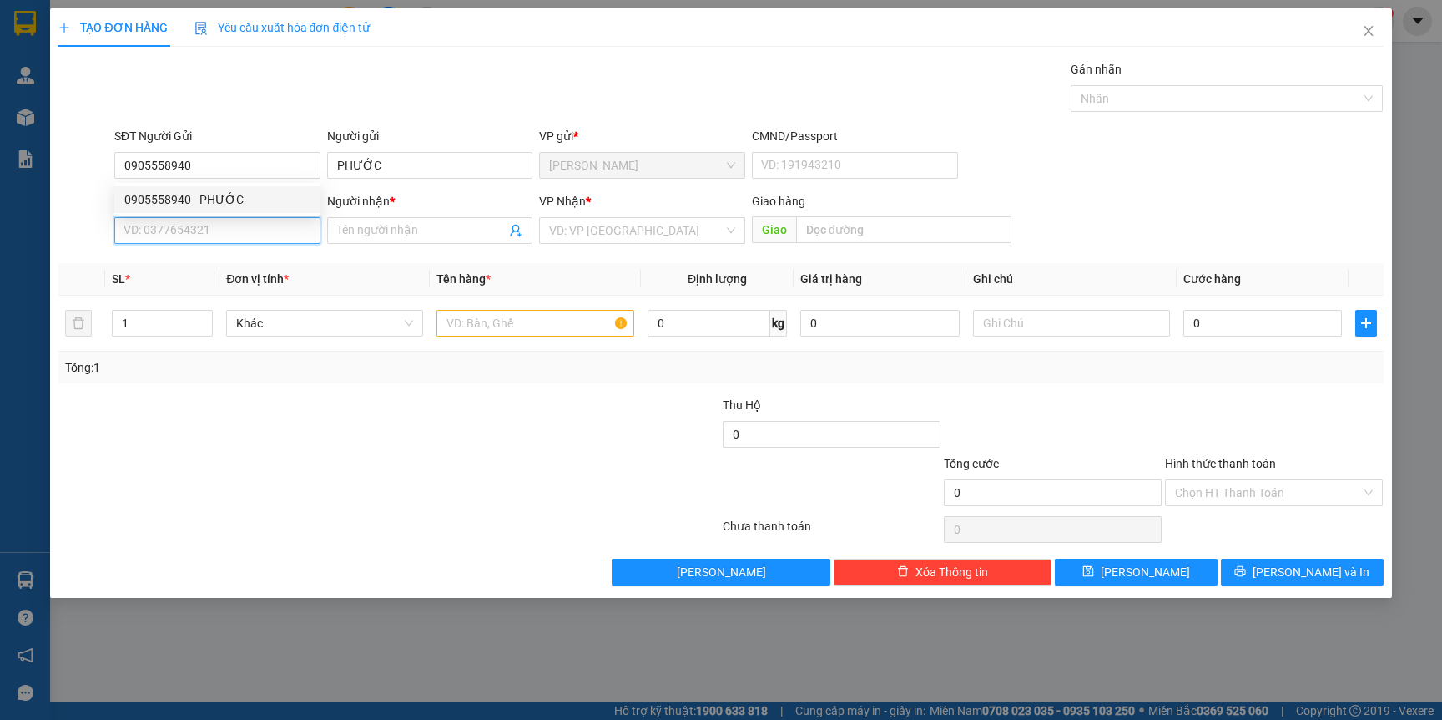
click at [247, 236] on input "SĐT Người Nhận" at bounding box center [217, 230] width 206 height 27
type input "0962228791"
click at [412, 230] on input "Người nhận *" at bounding box center [421, 230] width 169 height 18
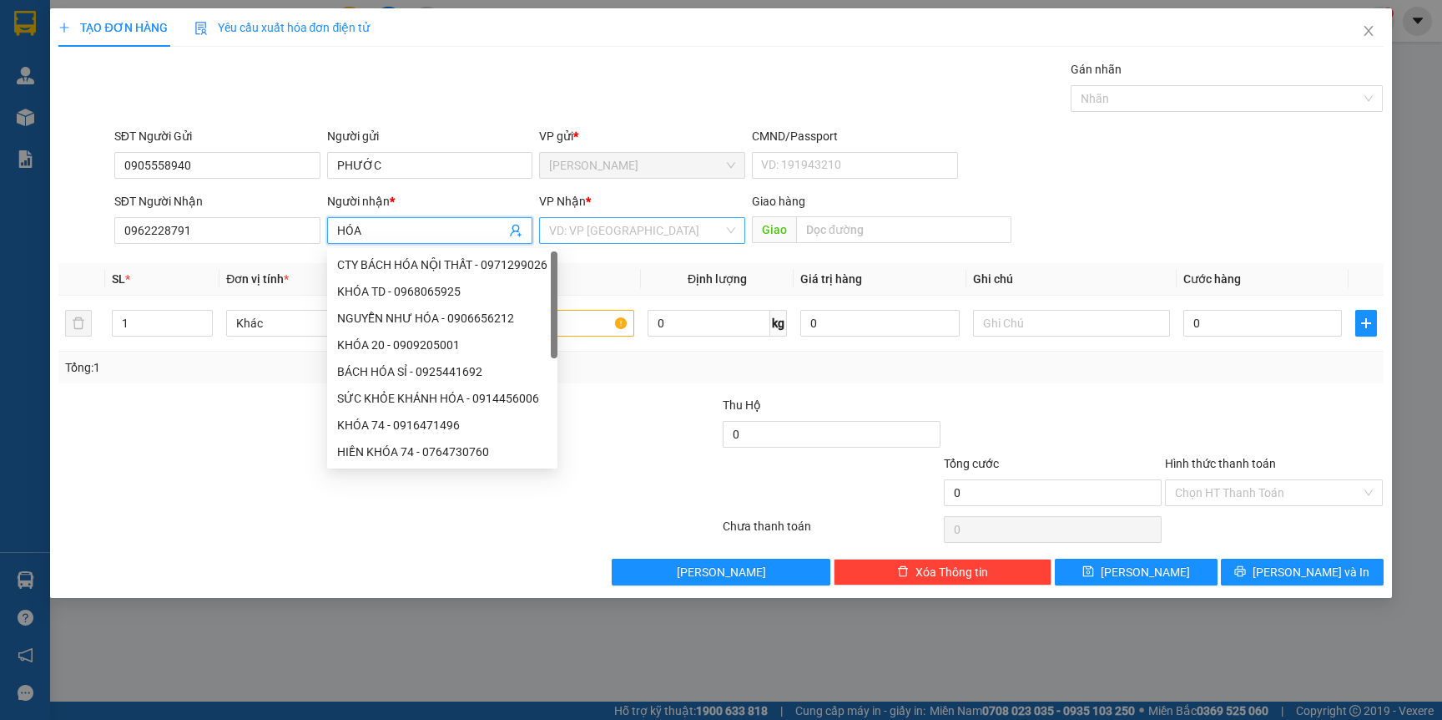
type input "HÓA"
click at [623, 231] on input "search" at bounding box center [636, 230] width 174 height 25
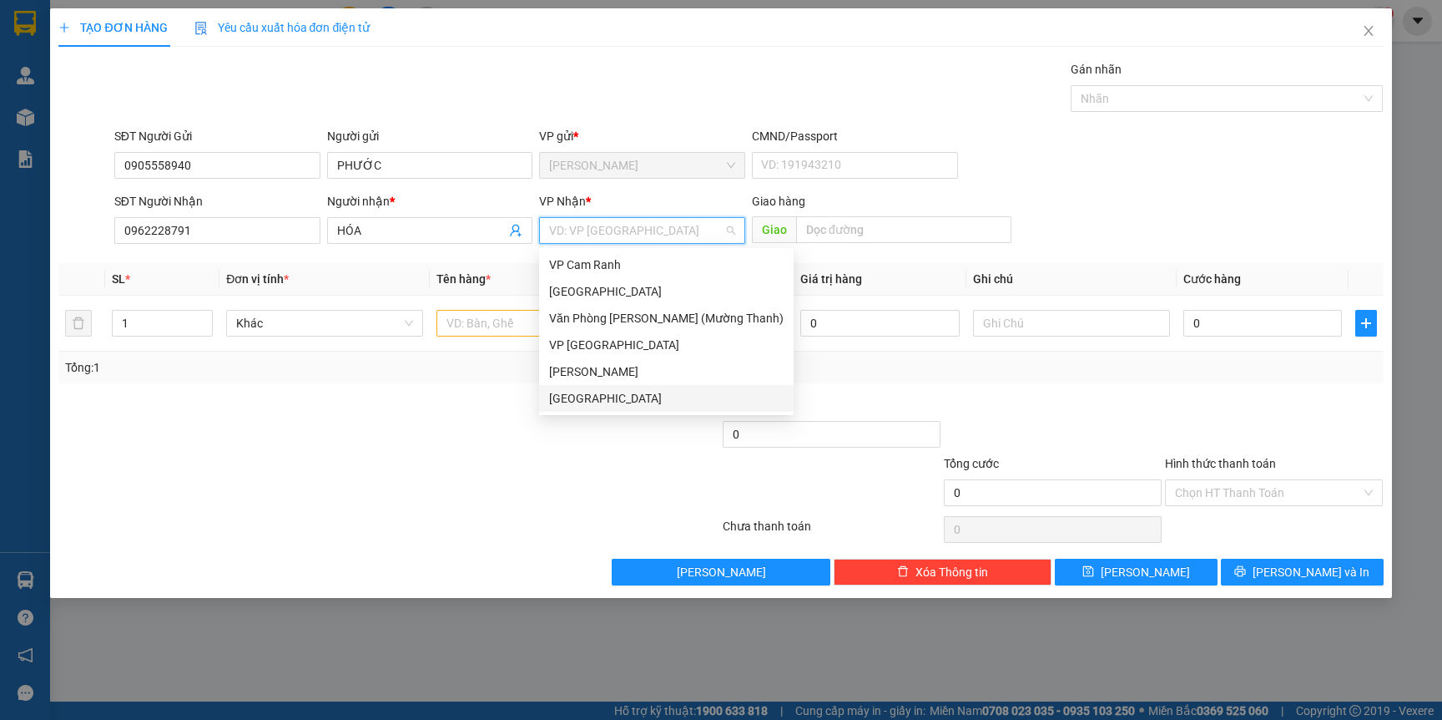
click at [618, 391] on div "[GEOGRAPHIC_DATA]" at bounding box center [666, 398] width 235 height 18
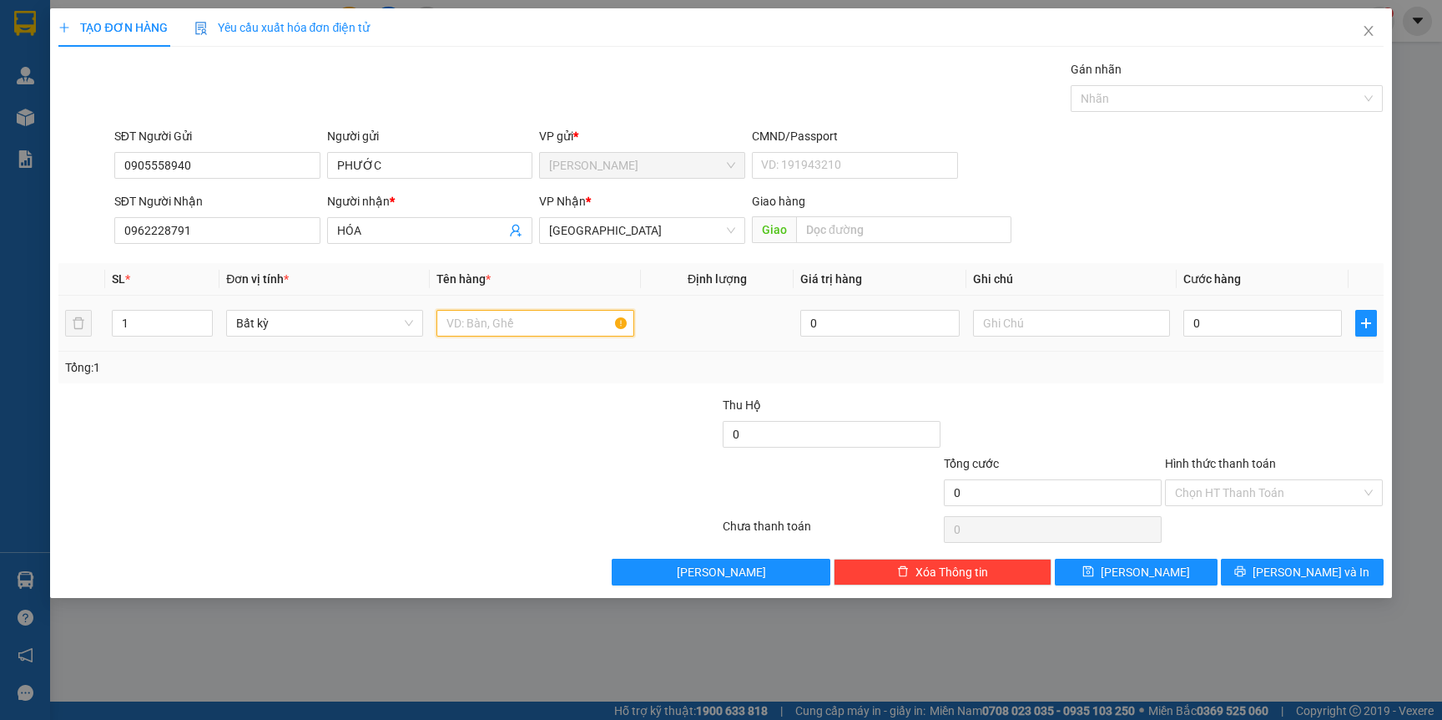
click at [498, 321] on input "text" at bounding box center [535, 323] width 197 height 27
type input "KIỆN THÙNG"
click at [1263, 327] on input "0" at bounding box center [1263, 323] width 159 height 27
type input "4"
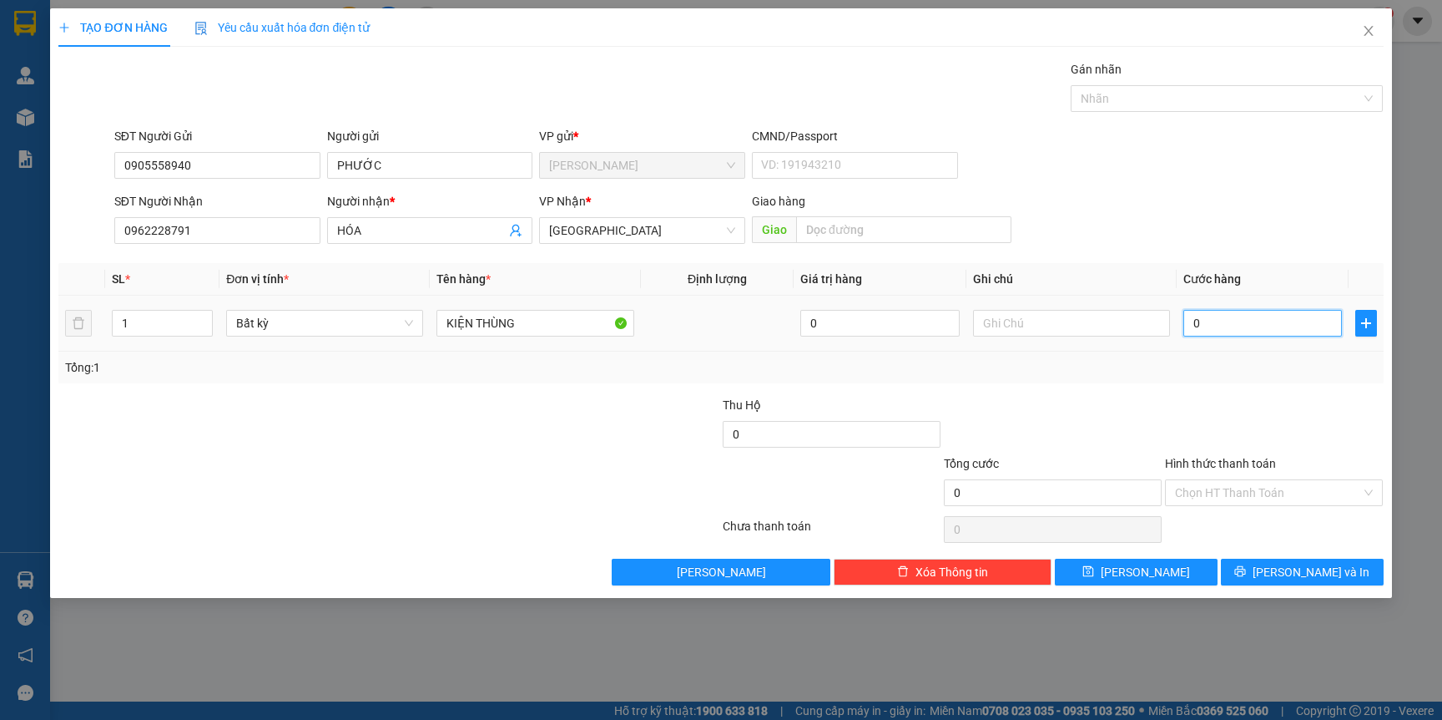
type input "4"
type input "40"
type input "4"
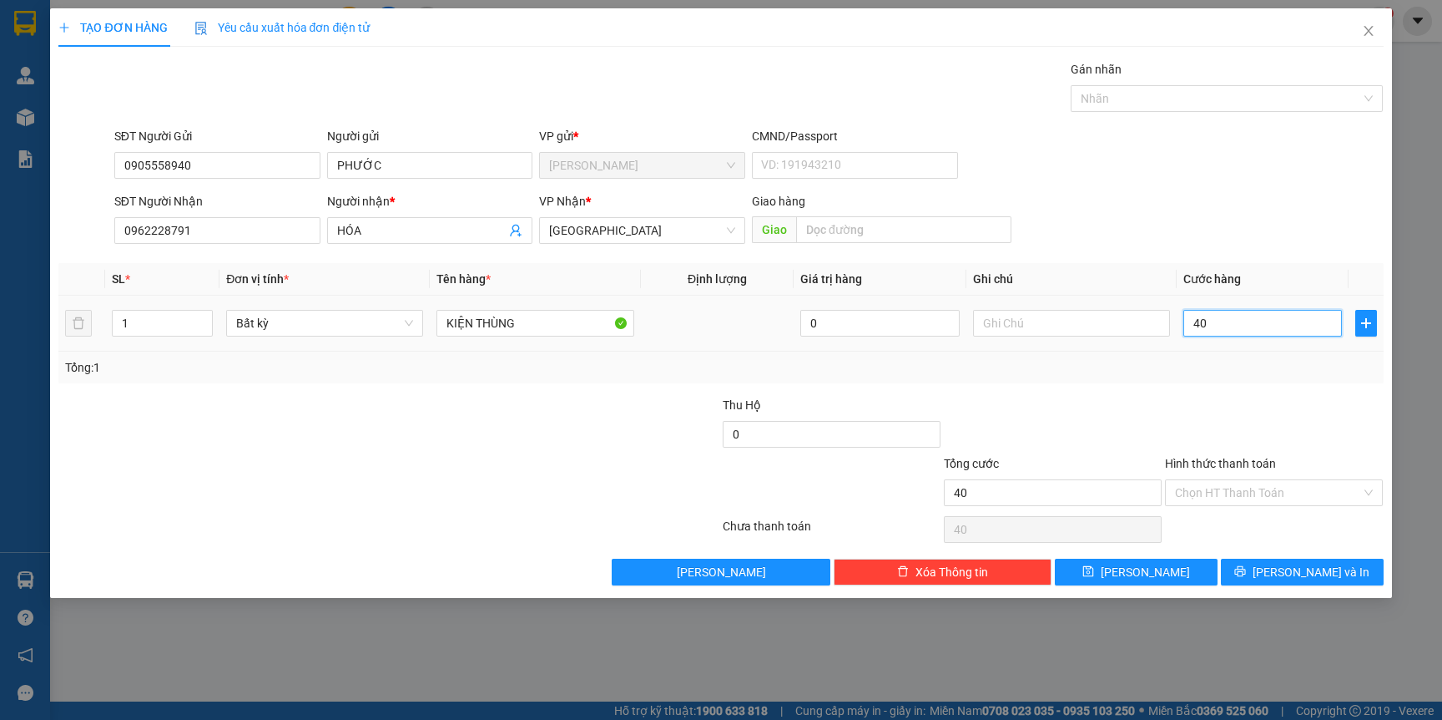
type input "4"
type input "0"
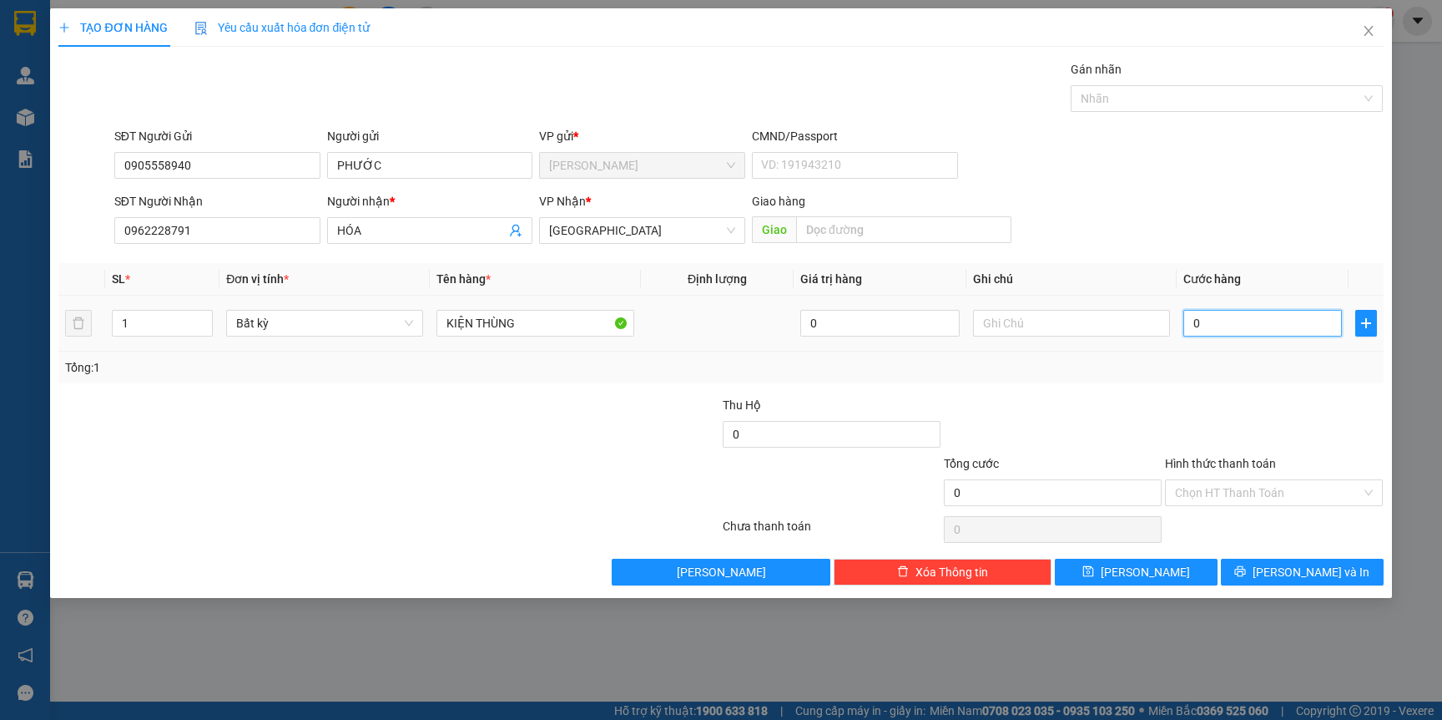
click at [1228, 326] on input "0" at bounding box center [1263, 323] width 159 height 27
type input "03"
type input "3"
type input "030"
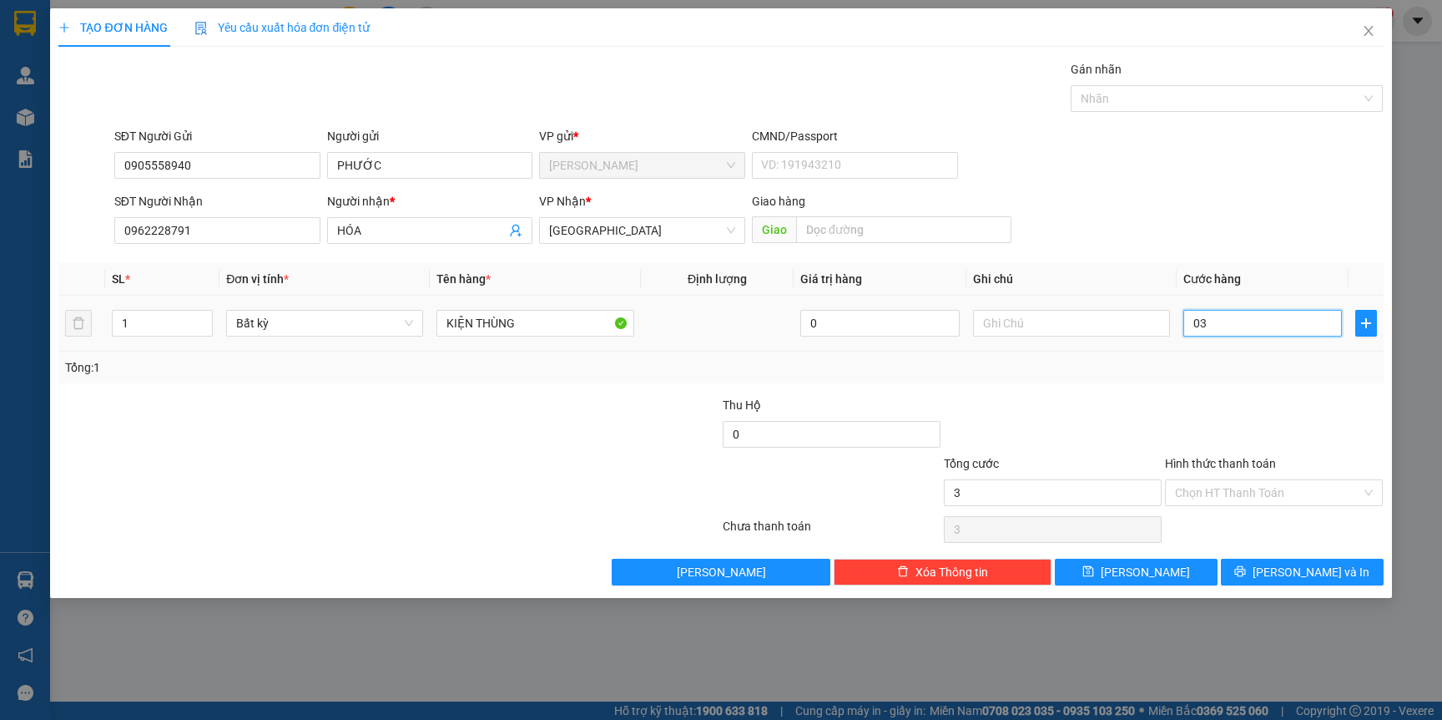
type input "30"
type input "30.000"
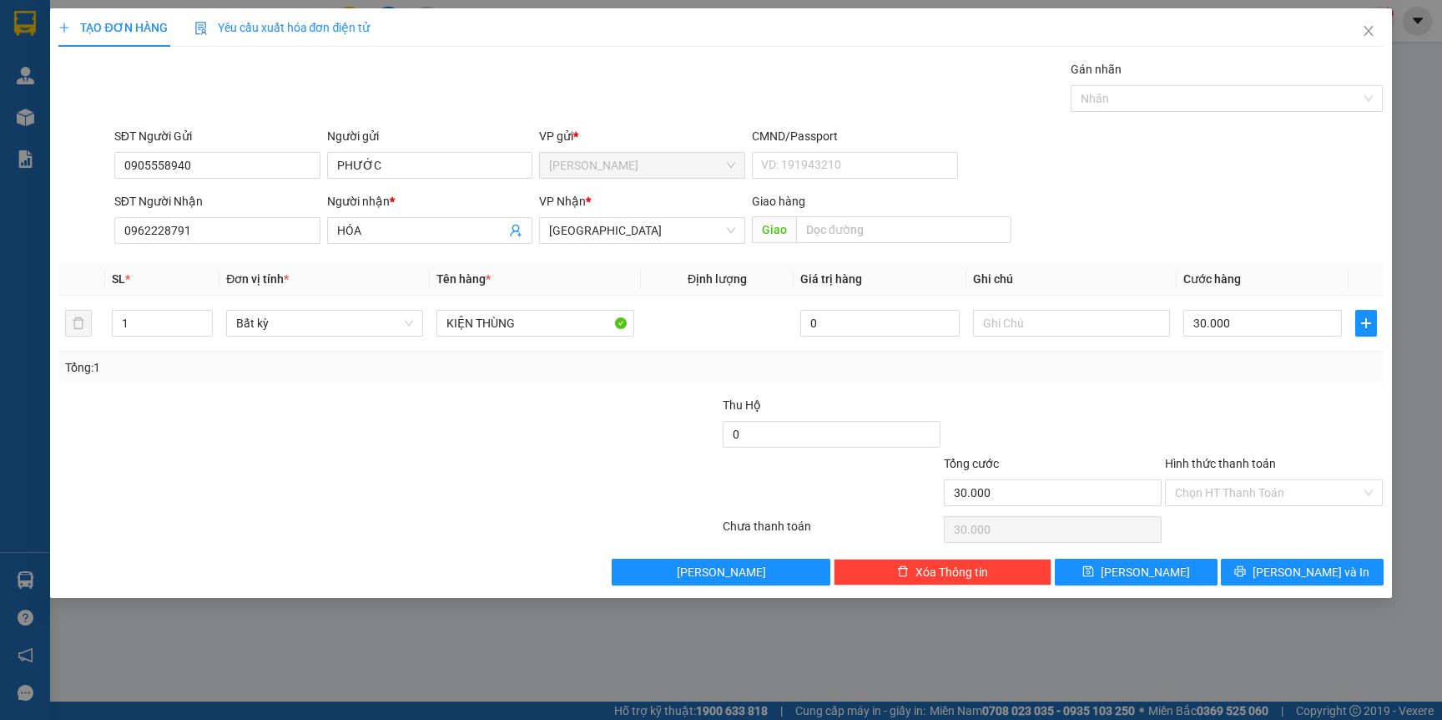
click at [1018, 362] on div "Tổng: 1" at bounding box center [720, 367] width 1311 height 18
click at [1265, 331] on input "30.000" at bounding box center [1263, 323] width 159 height 27
click at [1233, 420] on div at bounding box center [1274, 425] width 221 height 58
click at [1300, 561] on button "[PERSON_NAME] và In" at bounding box center [1302, 571] width 163 height 27
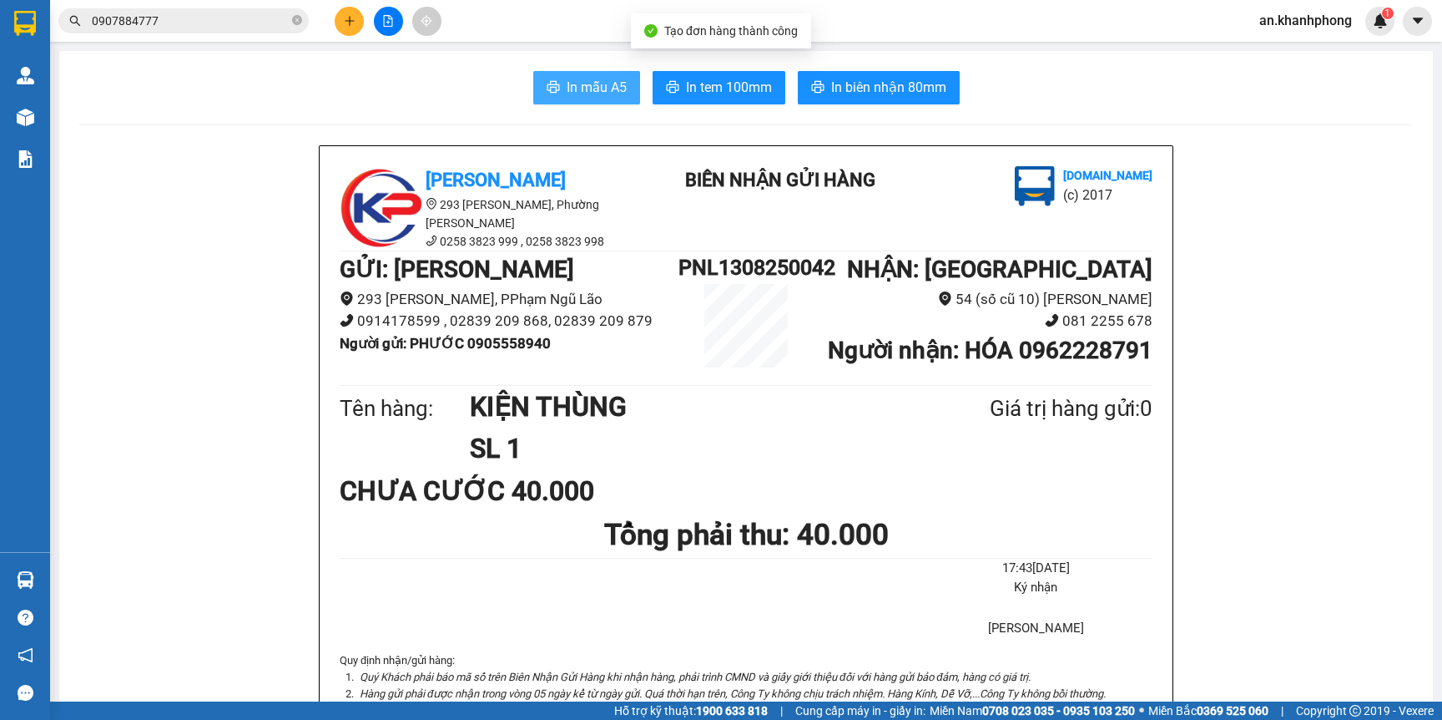
click at [567, 88] on span "In mẫu A5" at bounding box center [597, 87] width 60 height 21
click at [350, 27] on button at bounding box center [349, 21] width 29 height 29
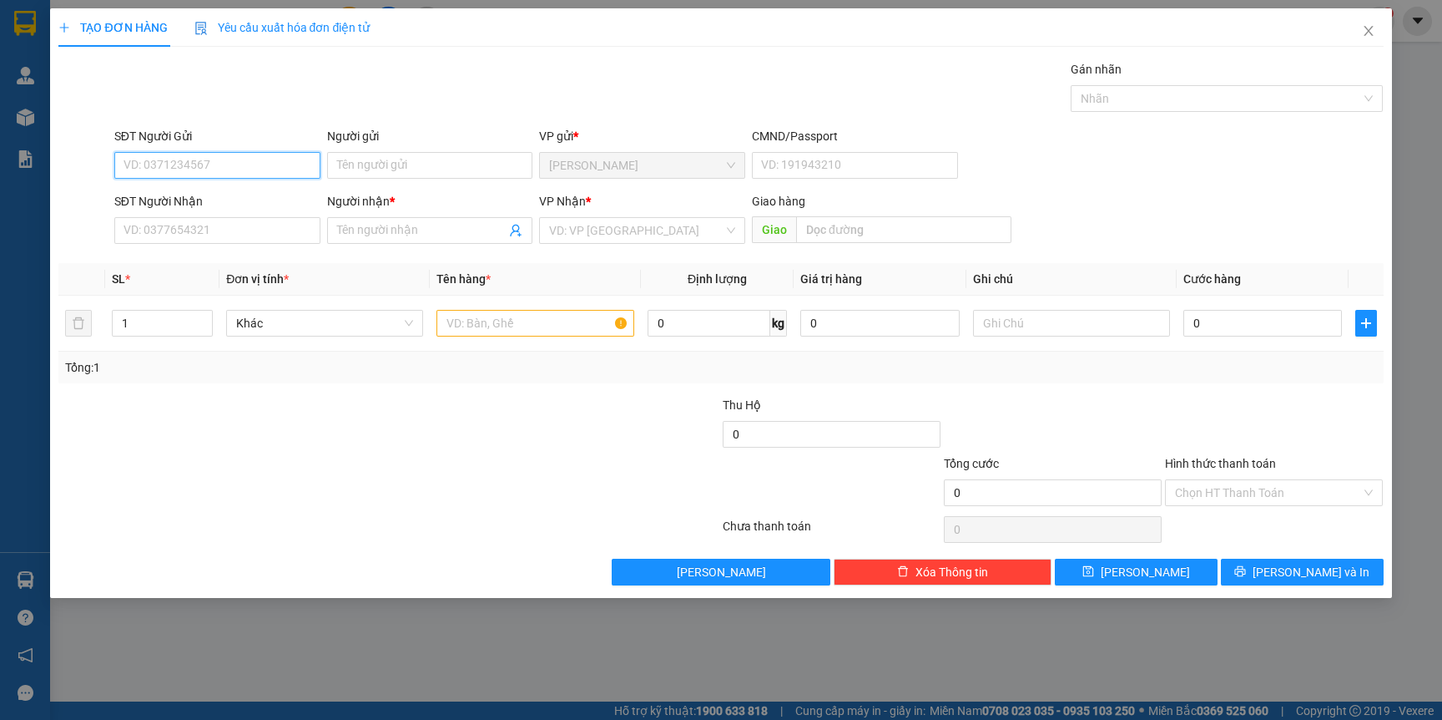
click at [182, 160] on input "SĐT Người Gửi" at bounding box center [217, 165] width 206 height 27
type input "0"
type input "0945769840"
click at [240, 199] on div "0945769840 - NGUYÊN" at bounding box center [217, 199] width 186 height 18
type input "NGUYÊN"
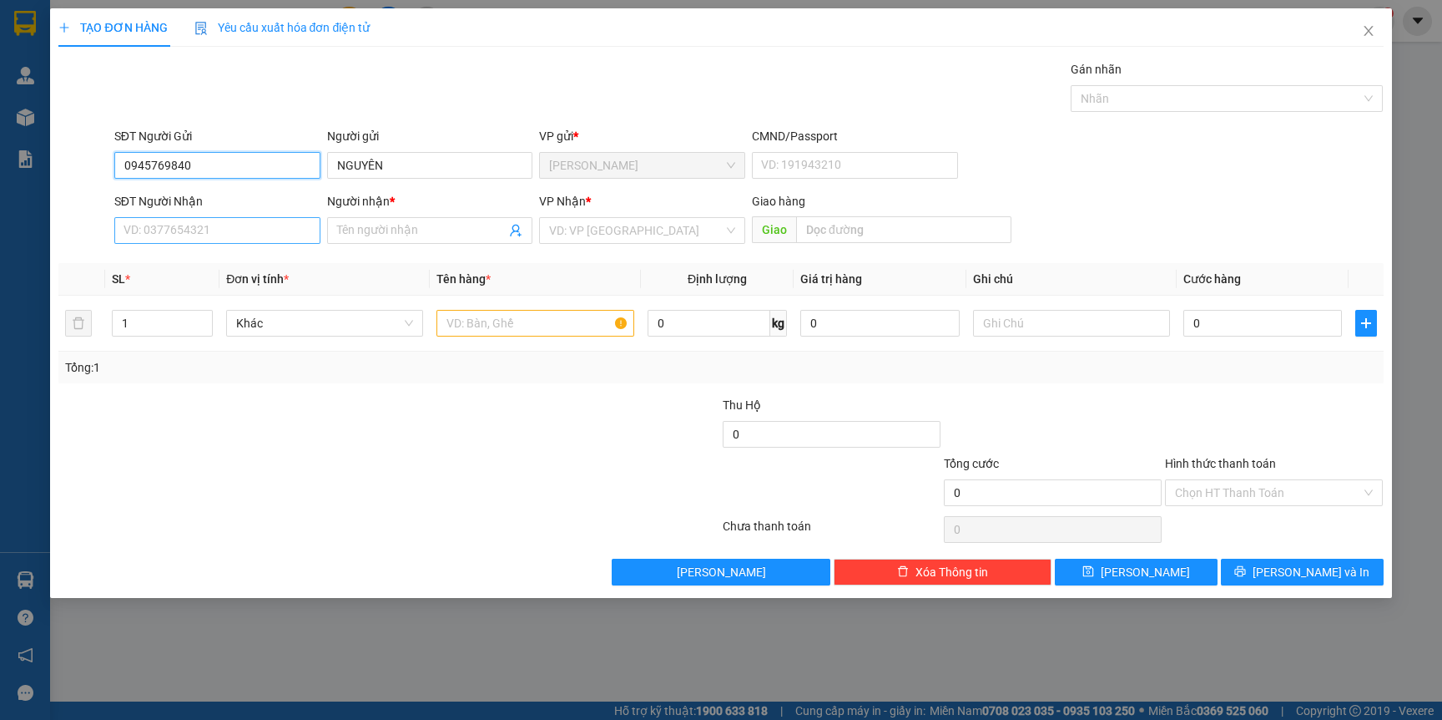
type input "0945769840"
click at [237, 224] on input "SĐT Người Nhận" at bounding box center [217, 230] width 206 height 27
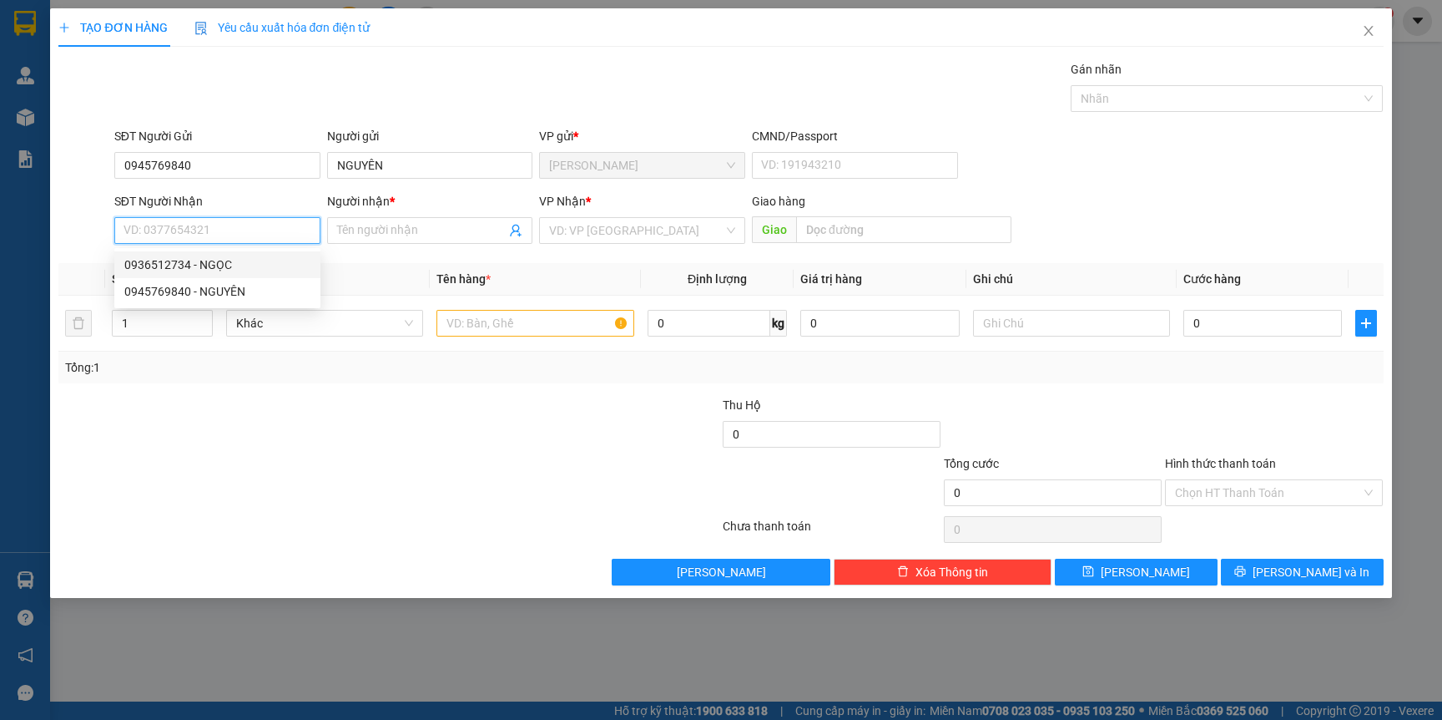
click at [238, 266] on div "0936512734 - NGỌC" at bounding box center [217, 264] width 186 height 18
type input "0936512734"
type input "NGỌC"
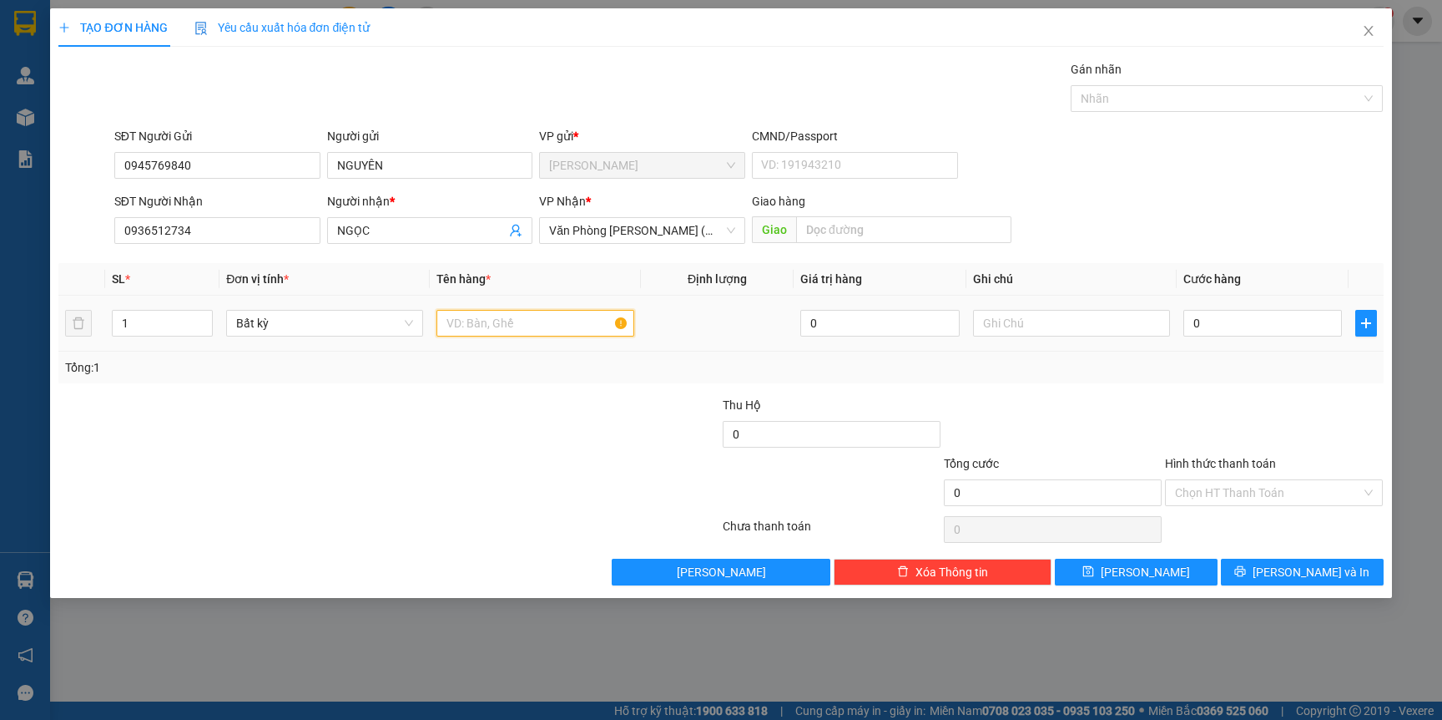
click at [488, 324] on input "text" at bounding box center [535, 323] width 197 height 27
type input "TG"
click at [1229, 316] on input "0" at bounding box center [1263, 323] width 159 height 27
type input "4"
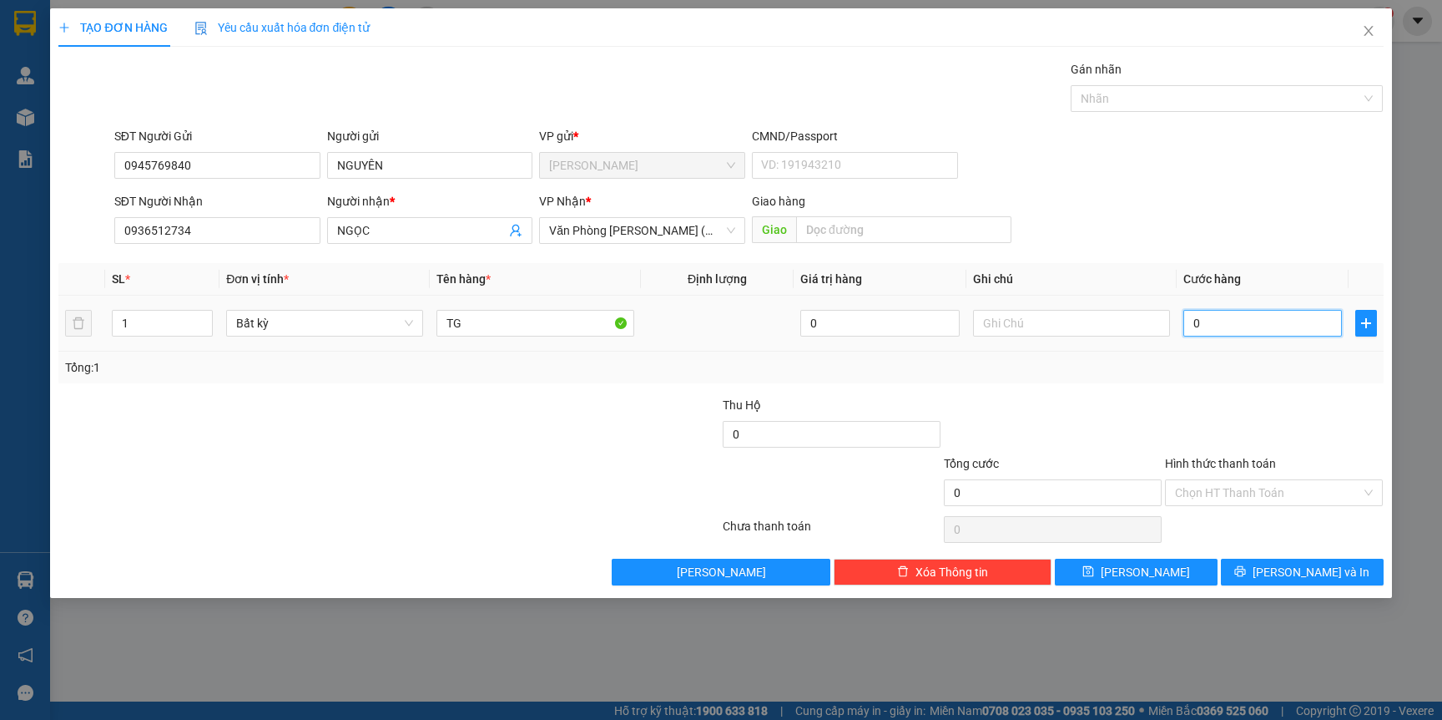
type input "4"
type input "40"
click at [1305, 574] on span "[PERSON_NAME] và In" at bounding box center [1311, 572] width 117 height 18
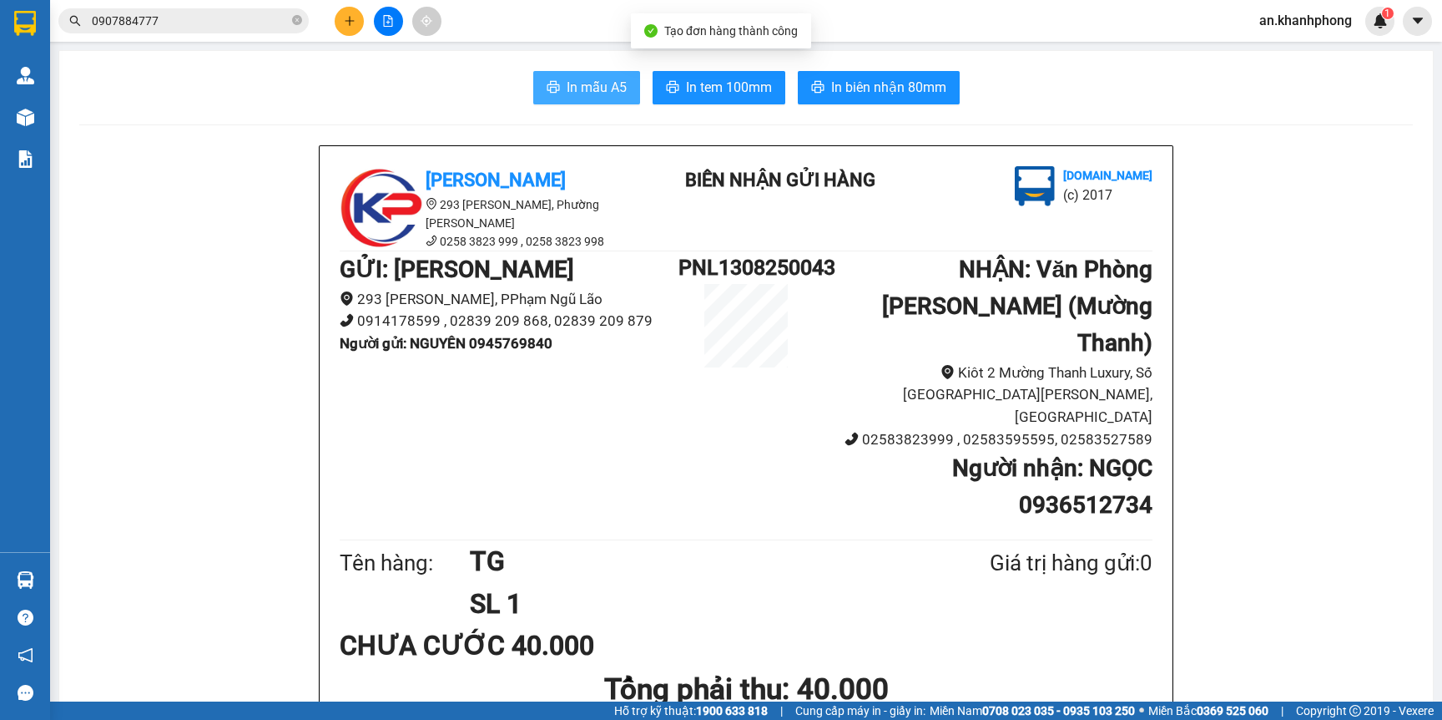
click at [547, 89] on icon "printer" at bounding box center [553, 86] width 13 height 13
click at [341, 21] on button at bounding box center [349, 21] width 29 height 29
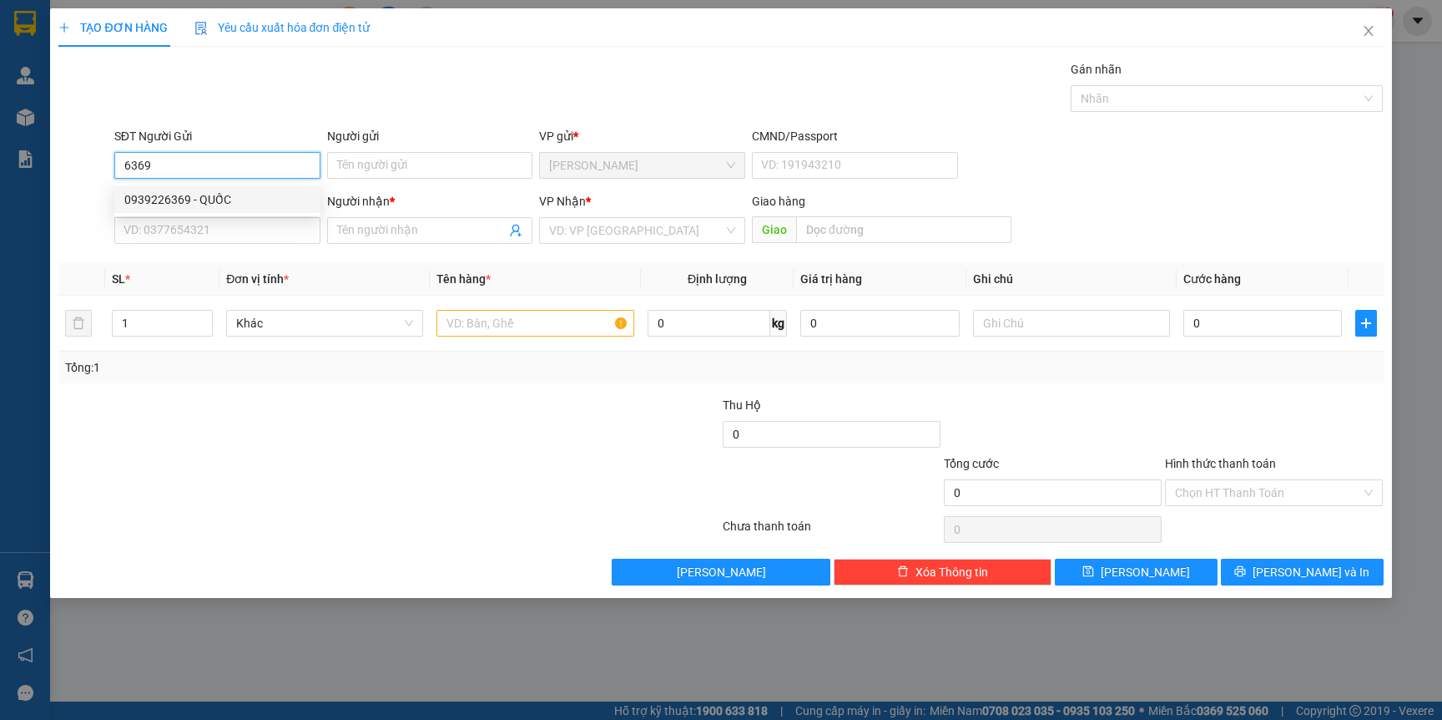
click at [241, 197] on div "0939226369 - QUỐC" at bounding box center [217, 199] width 186 height 18
type input "0939226369"
type input "QUỐC"
type input "0939226369"
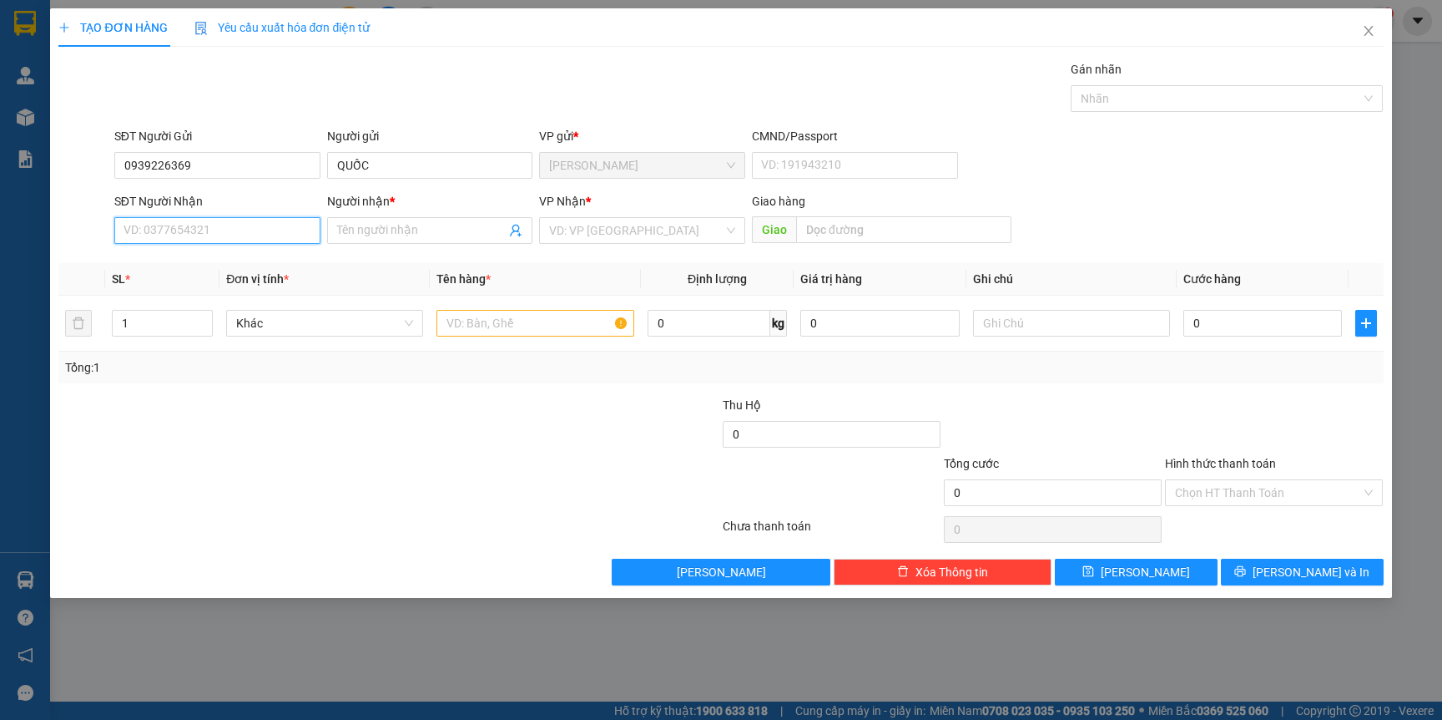
click at [221, 242] on input "SĐT Người Nhận" at bounding box center [217, 230] width 206 height 27
click at [253, 290] on div "0935608038 - HITI SPORT" at bounding box center [217, 291] width 186 height 18
type input "0935608038"
type input "HITI SPORT"
click at [492, 329] on input "text" at bounding box center [535, 323] width 197 height 27
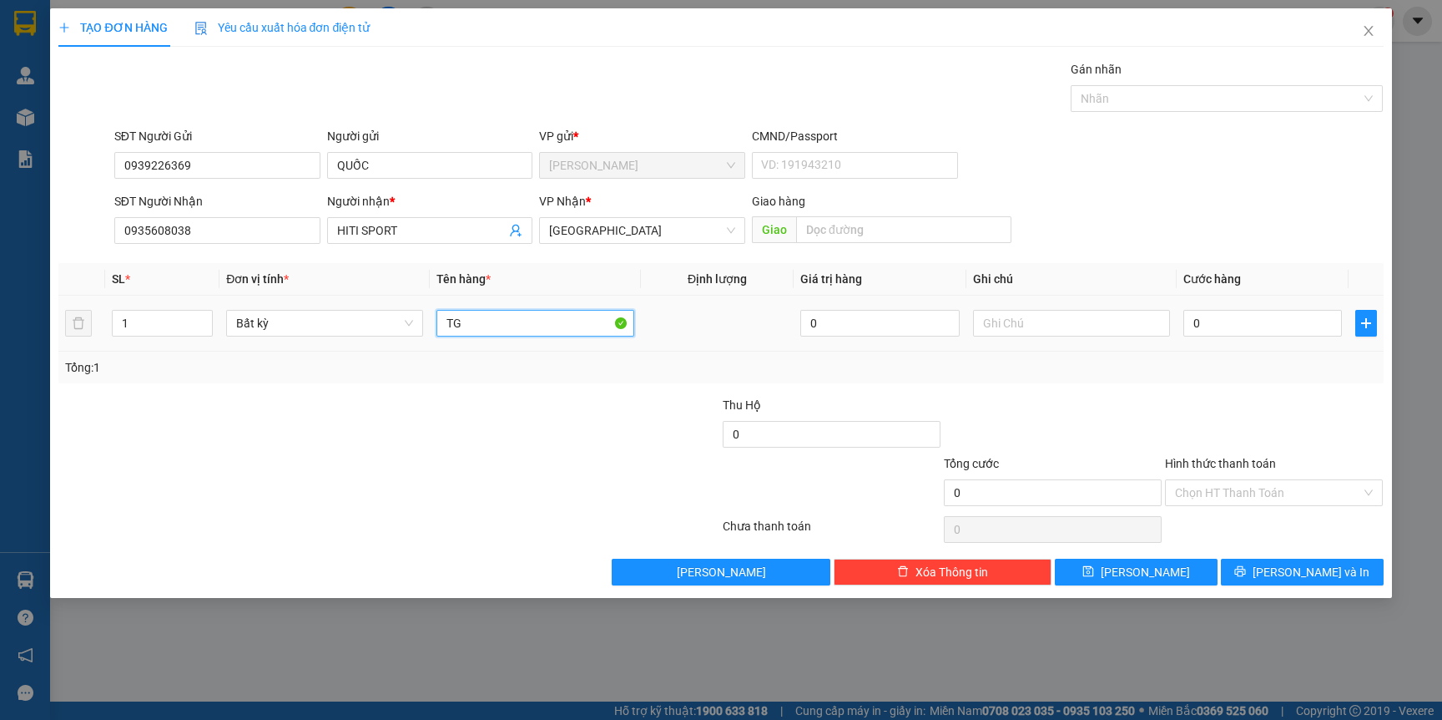
type input "TG"
click at [1224, 339] on div "0" at bounding box center [1263, 322] width 159 height 33
click at [1224, 316] on input "0" at bounding box center [1263, 323] width 159 height 27
type input "3"
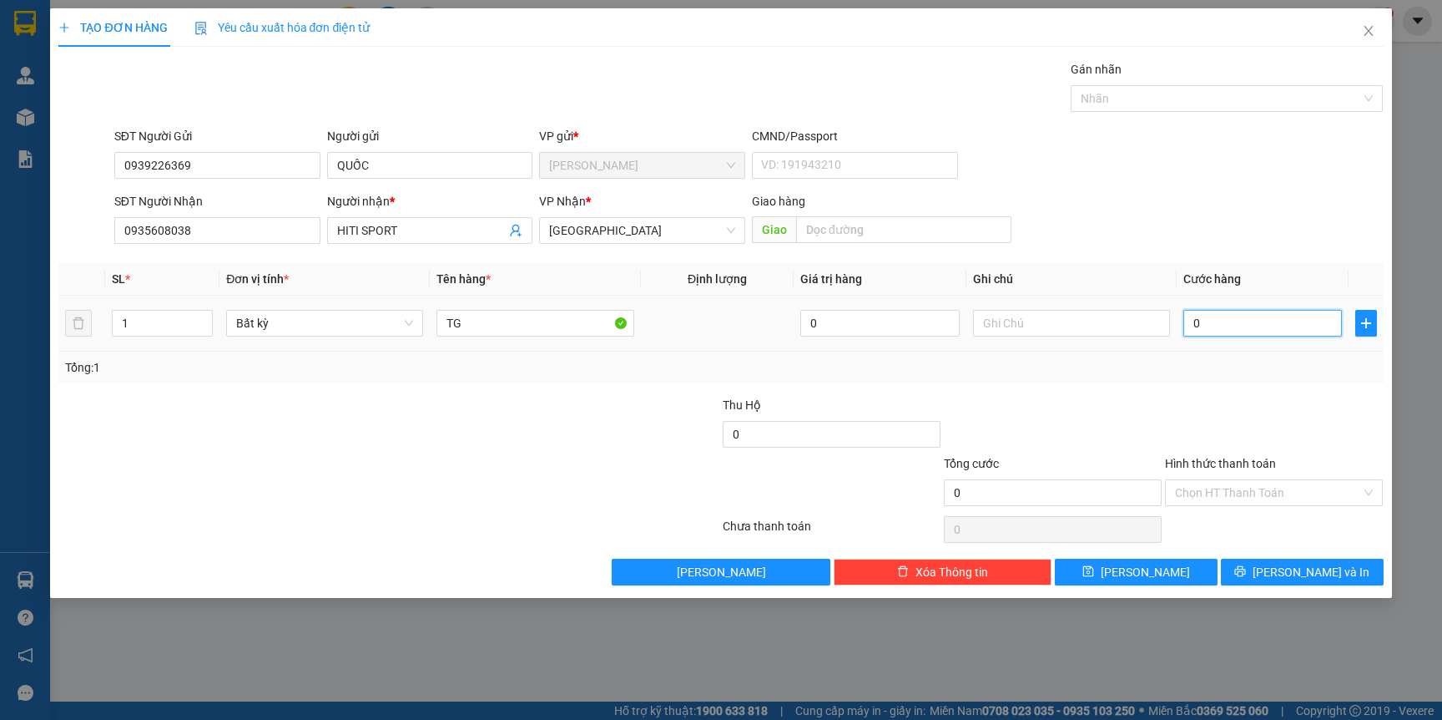
type input "3"
type input "30"
click at [1050, 420] on div at bounding box center [1052, 425] width 221 height 58
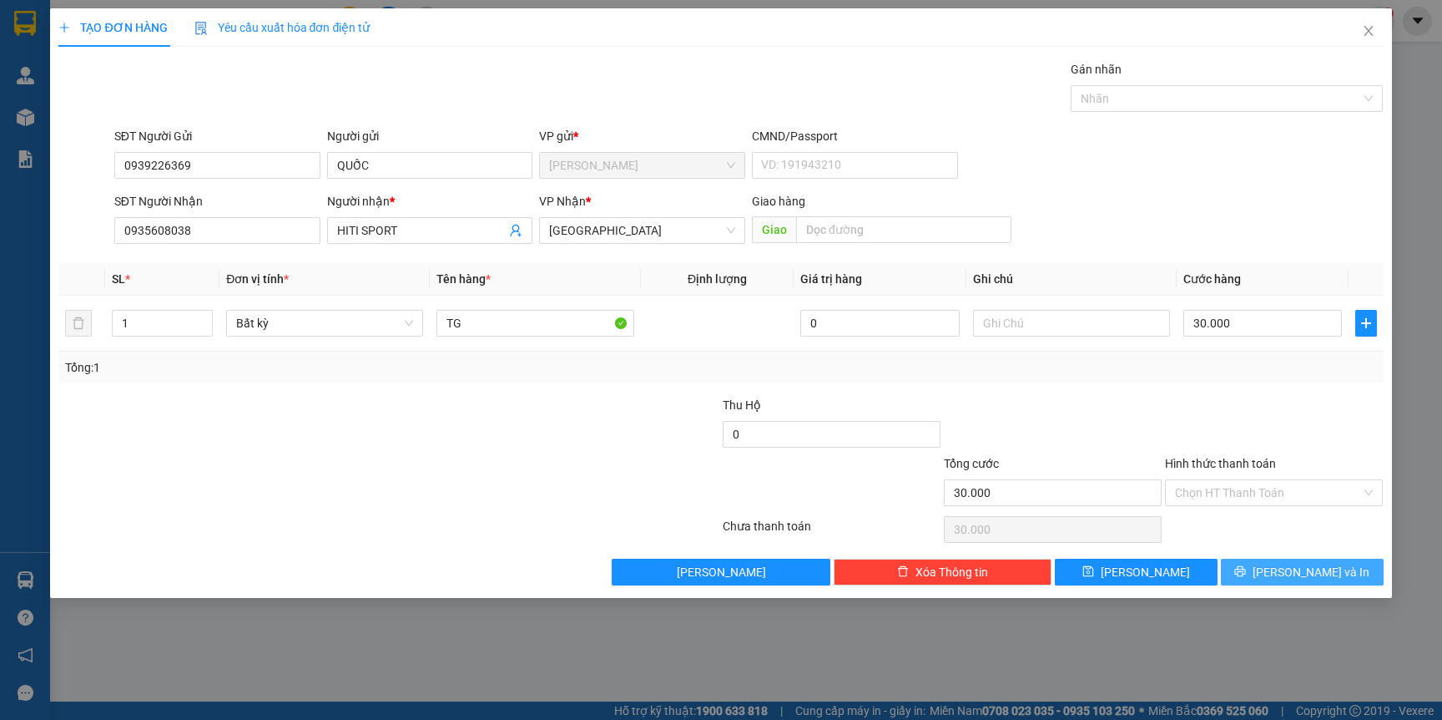
click at [1303, 574] on span "[PERSON_NAME] và In" at bounding box center [1311, 572] width 117 height 18
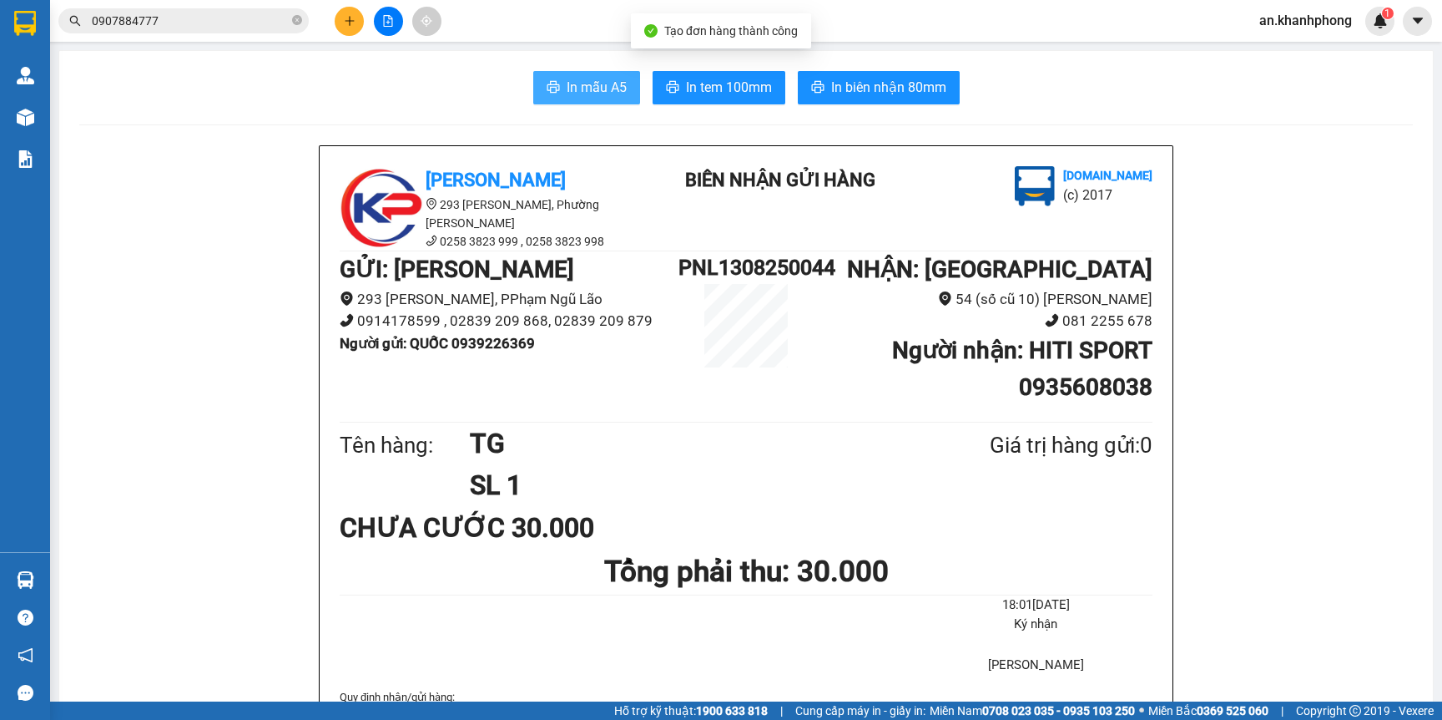
click at [572, 80] on span "In mẫu A5" at bounding box center [597, 87] width 60 height 21
click at [352, 9] on button at bounding box center [349, 21] width 29 height 29
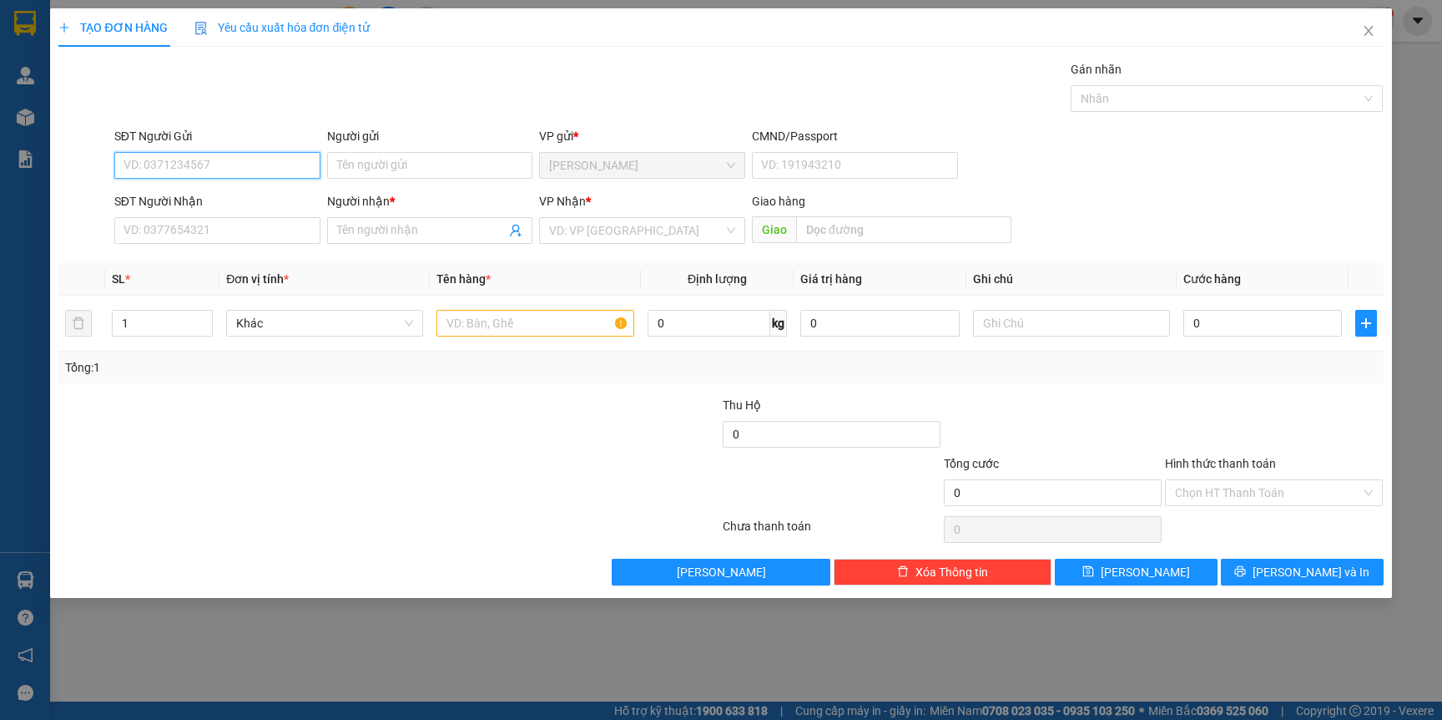
click at [277, 152] on input "SĐT Người Gửi" at bounding box center [217, 165] width 206 height 27
type input "0364030298"
click at [254, 201] on div "0364030298 - LOCAL FOOD TRADE" at bounding box center [217, 199] width 186 height 18
type input "LOCAL FOOD TRADE"
type input "0364030298"
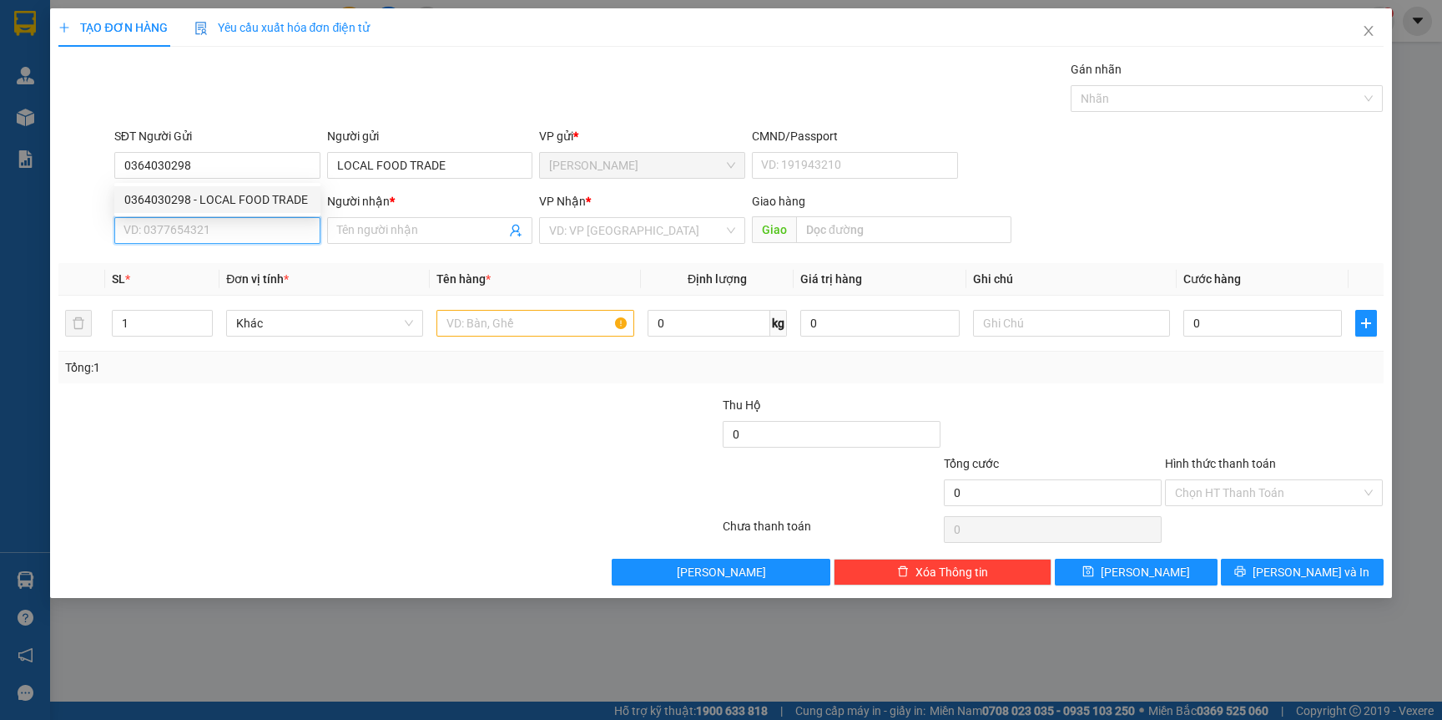
click at [260, 225] on input "SĐT Người Nhận" at bounding box center [217, 230] width 206 height 27
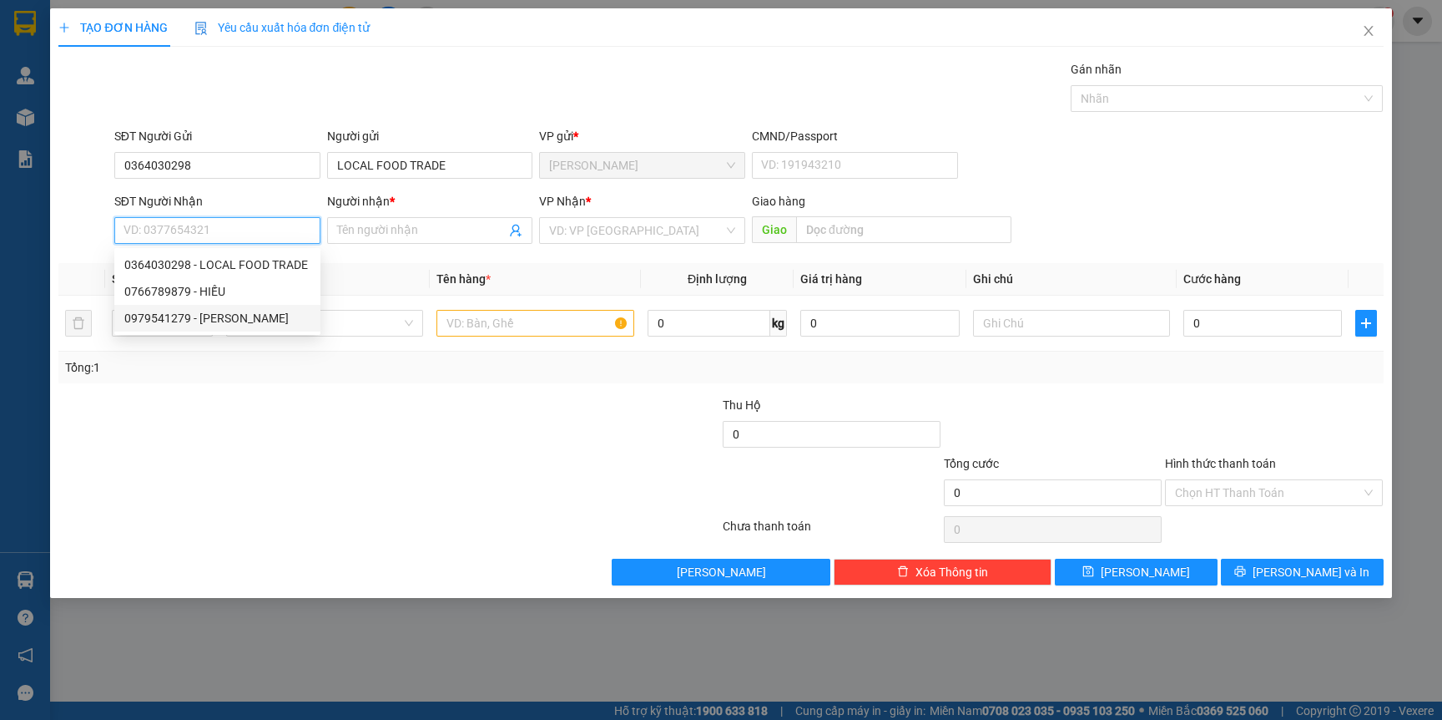
click at [231, 311] on div "0979541279 - [PERSON_NAME]" at bounding box center [217, 318] width 186 height 18
type input "0979541279"
type input "THANH"
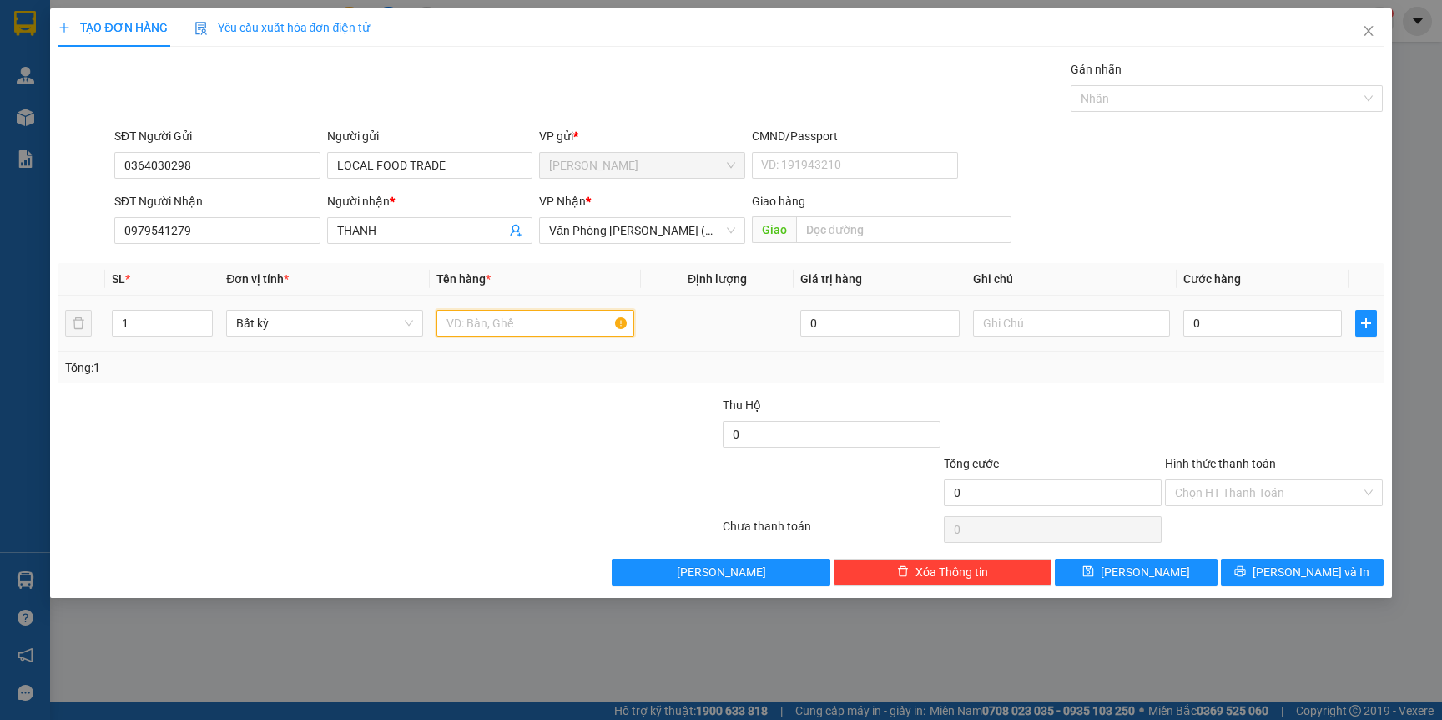
click at [562, 326] on input "text" at bounding box center [535, 323] width 197 height 27
type input "[GEOGRAPHIC_DATA]"
click at [1083, 330] on input "text" at bounding box center [1071, 323] width 197 height 27
click at [1275, 317] on input "0" at bounding box center [1263, 323] width 159 height 27
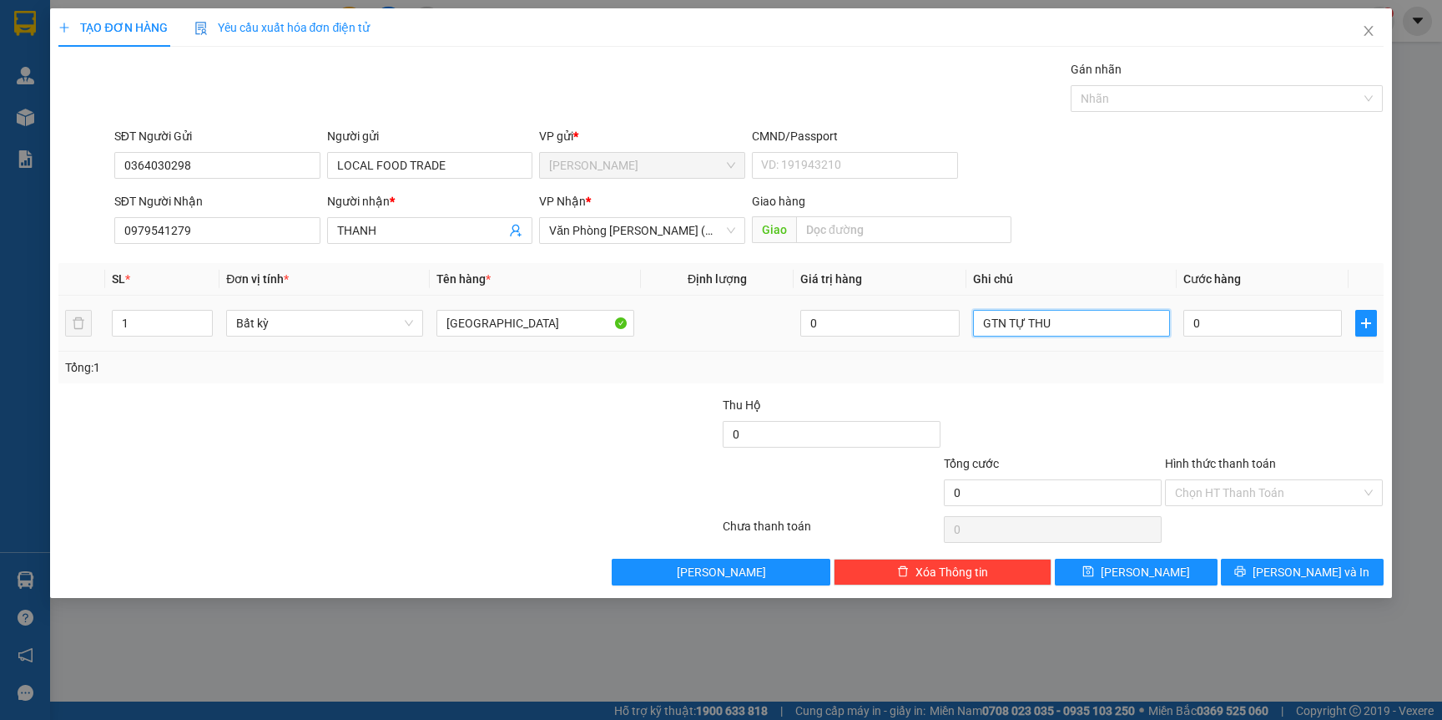
click at [1103, 324] on input "GTN TỰ THU" at bounding box center [1071, 323] width 197 height 27
type input "GTN ĐÃ TÍNH"
click at [1250, 312] on input "0" at bounding box center [1263, 323] width 159 height 27
click at [1294, 568] on span "[PERSON_NAME] và In" at bounding box center [1311, 572] width 117 height 18
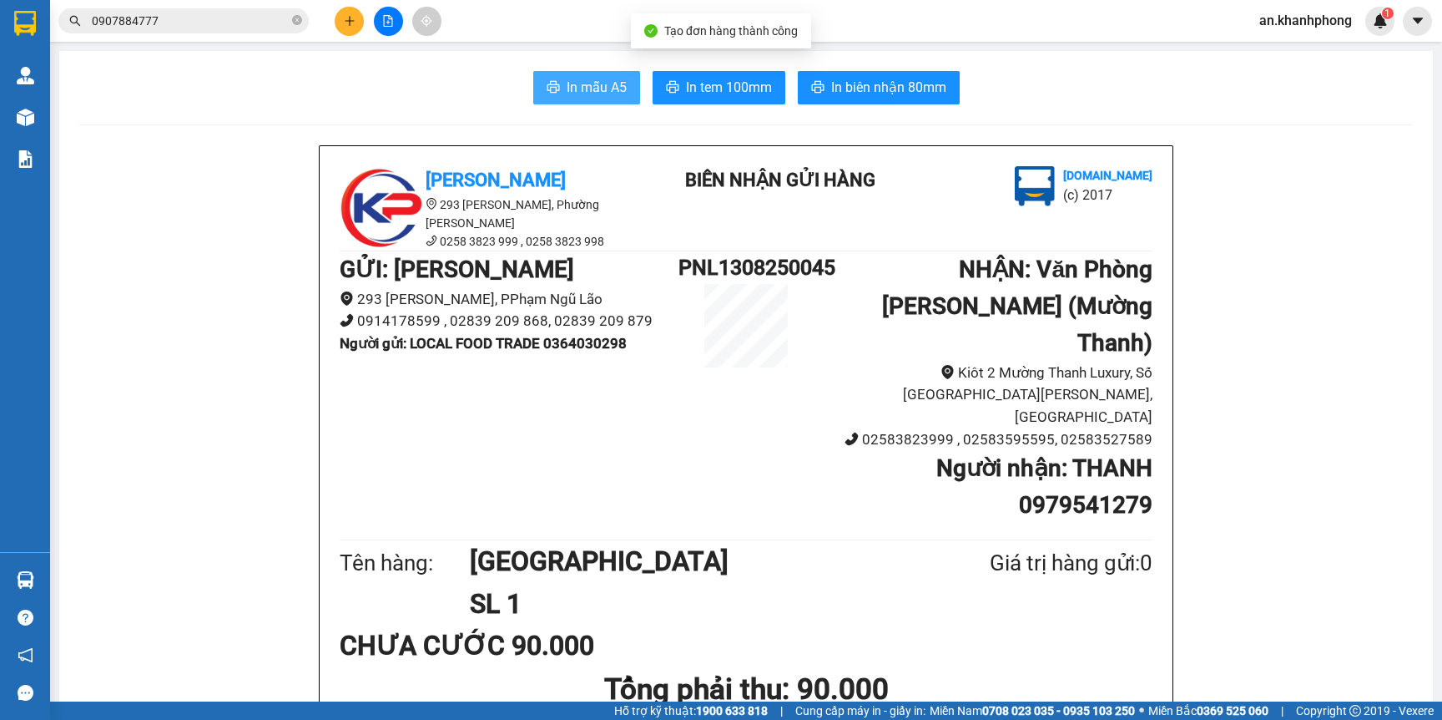
click at [547, 83] on icon "printer" at bounding box center [553, 86] width 13 height 13
click at [340, 23] on button at bounding box center [349, 21] width 29 height 29
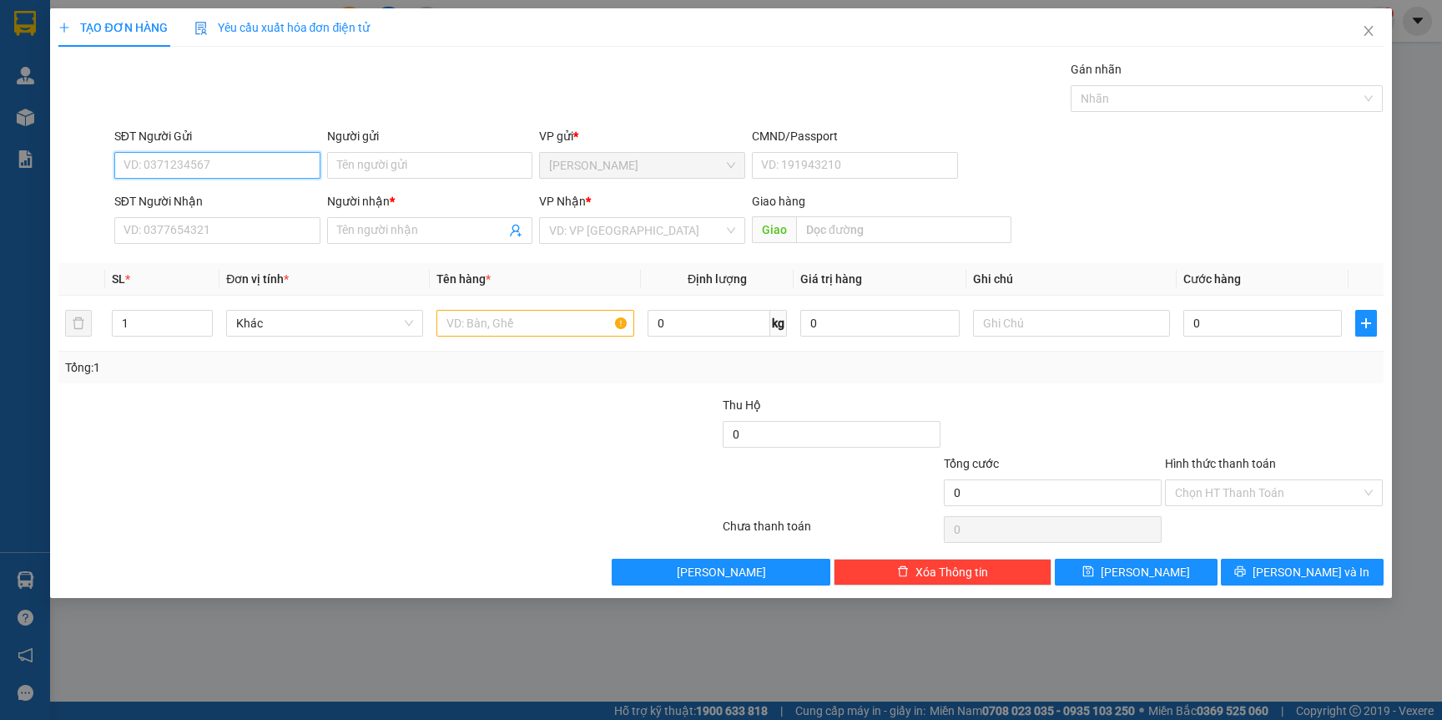
click at [177, 165] on input "SĐT Người Gửi" at bounding box center [217, 165] width 206 height 27
type input "0786932962"
click at [399, 167] on input "Người gửi" at bounding box center [430, 165] width 206 height 27
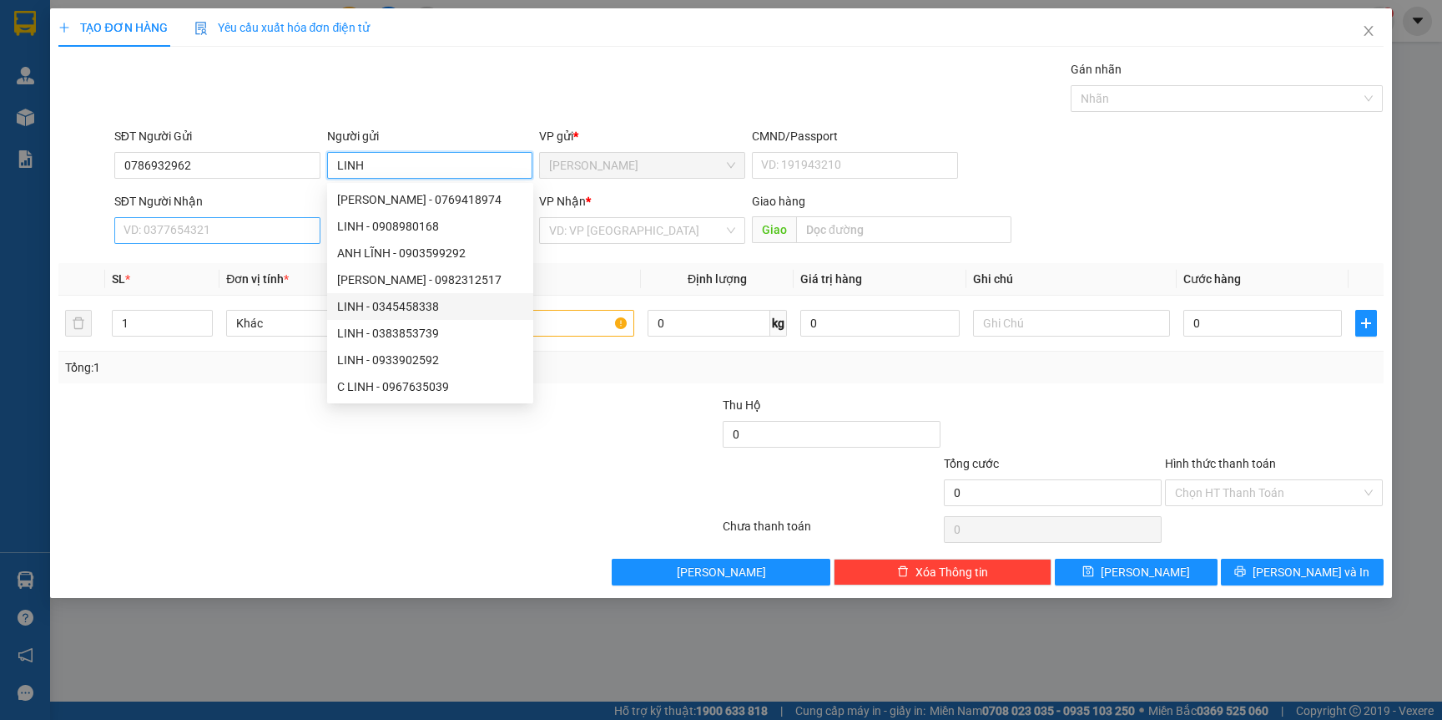
type input "LINH"
click at [189, 234] on input "SĐT Người Nhận" at bounding box center [217, 230] width 206 height 27
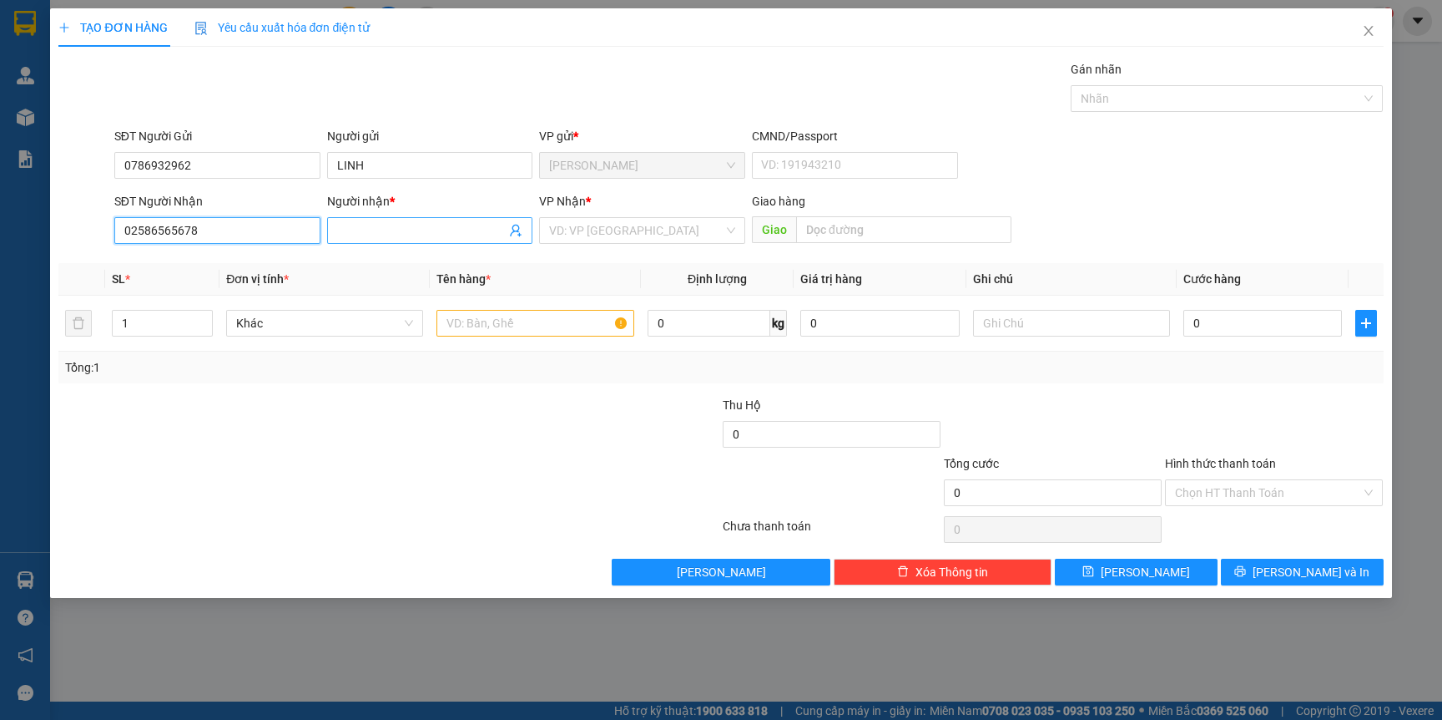
type input "02586565678"
click at [392, 230] on input "Người nhận *" at bounding box center [421, 230] width 169 height 18
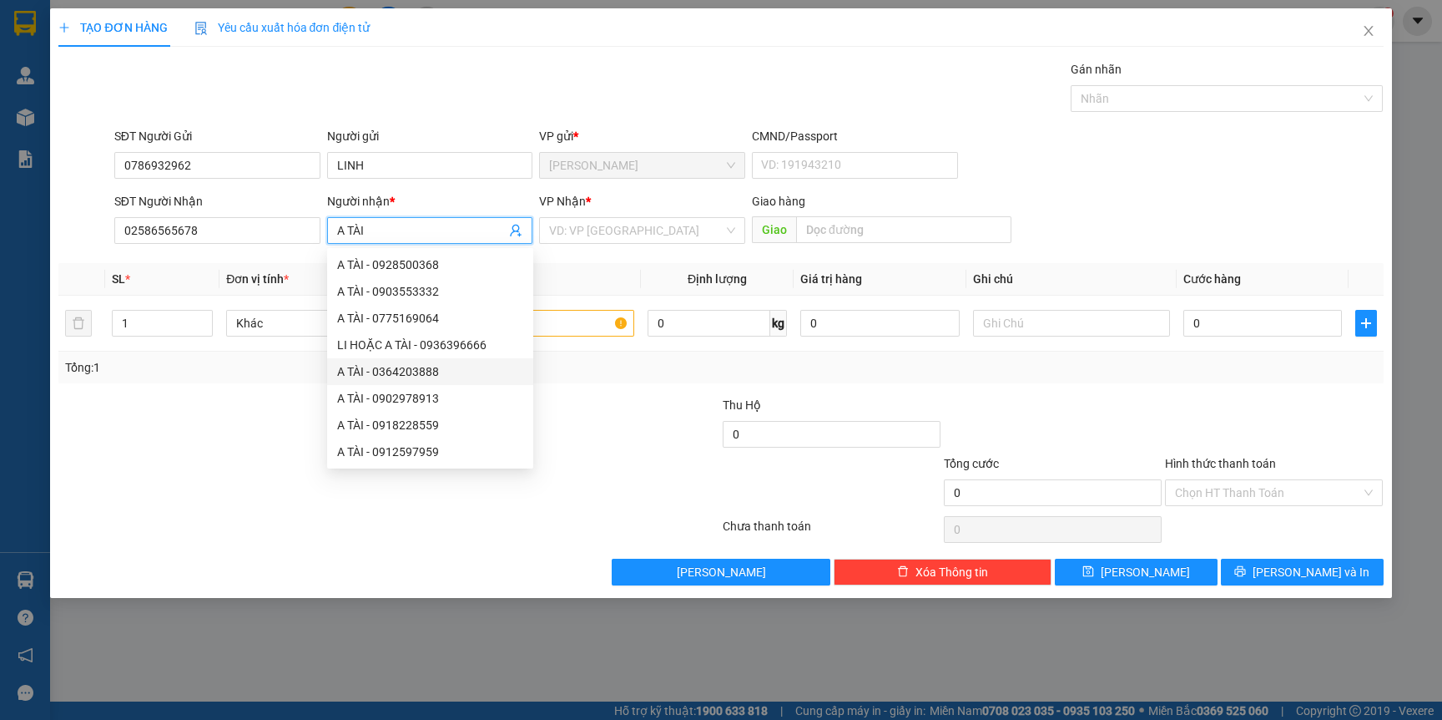
type input "A TÀI"
click at [598, 272] on th "Tên hàng *" at bounding box center [535, 279] width 210 height 33
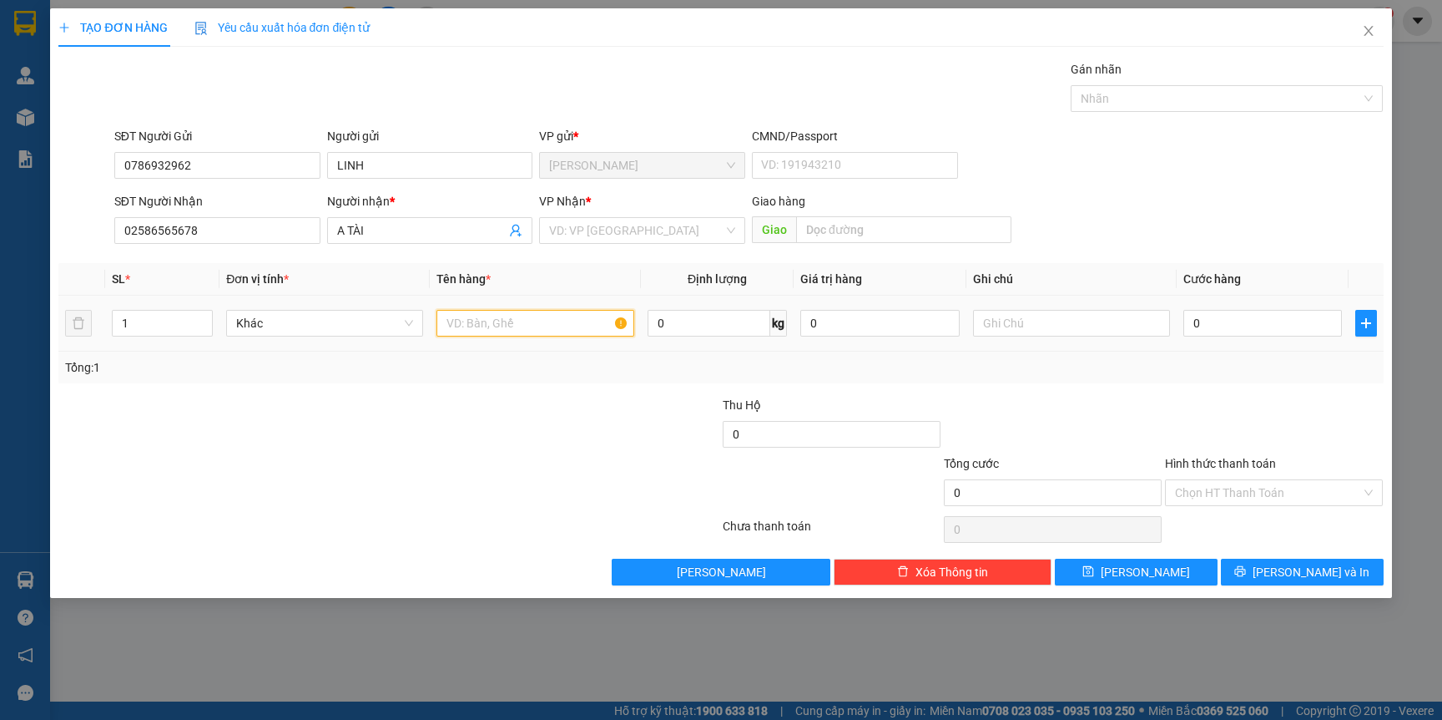
click at [573, 321] on input "text" at bounding box center [535, 323] width 197 height 27
click at [508, 326] on input "text" at bounding box center [535, 323] width 197 height 27
type input "B XANH"
click at [659, 230] on input "search" at bounding box center [636, 230] width 174 height 25
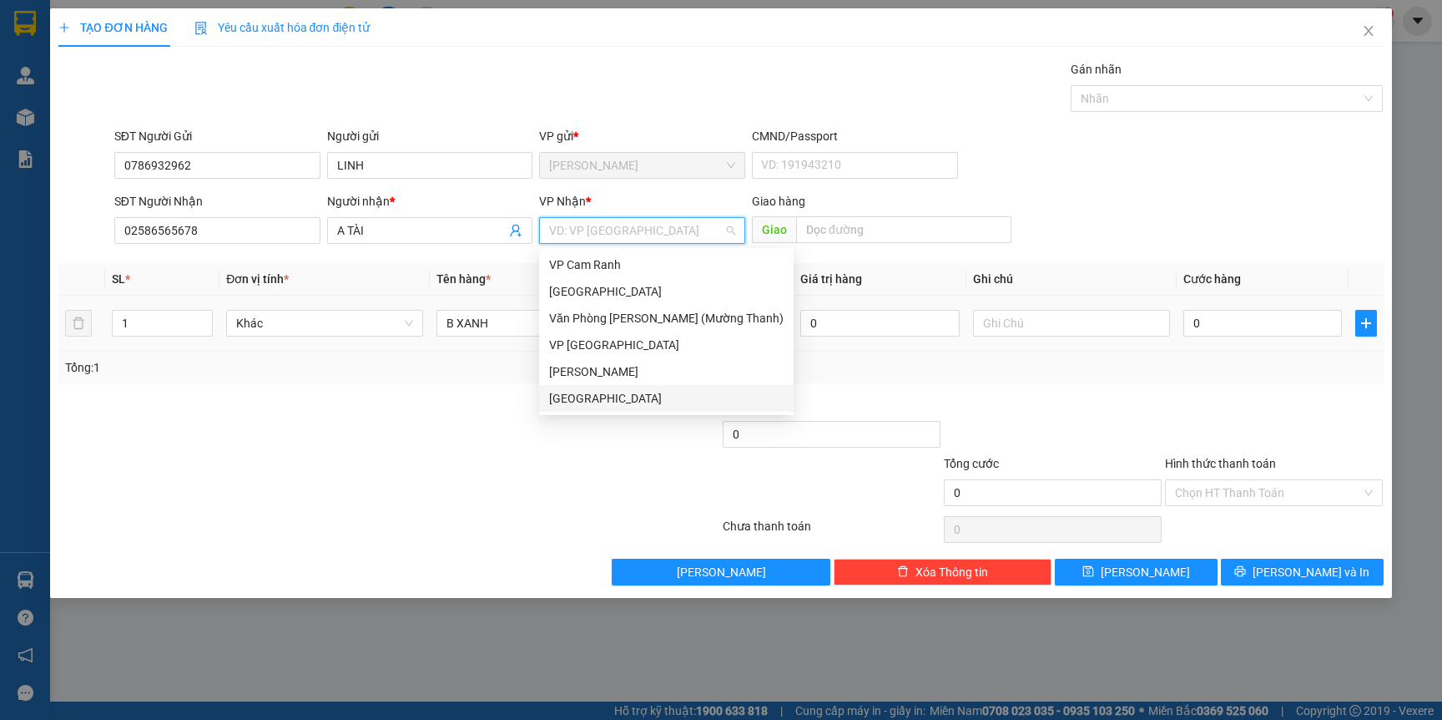
drag, startPoint x: 609, startPoint y: 397, endPoint x: 892, endPoint y: 350, distance: 287.8
click at [608, 395] on div "[GEOGRAPHIC_DATA]" at bounding box center [666, 398] width 235 height 18
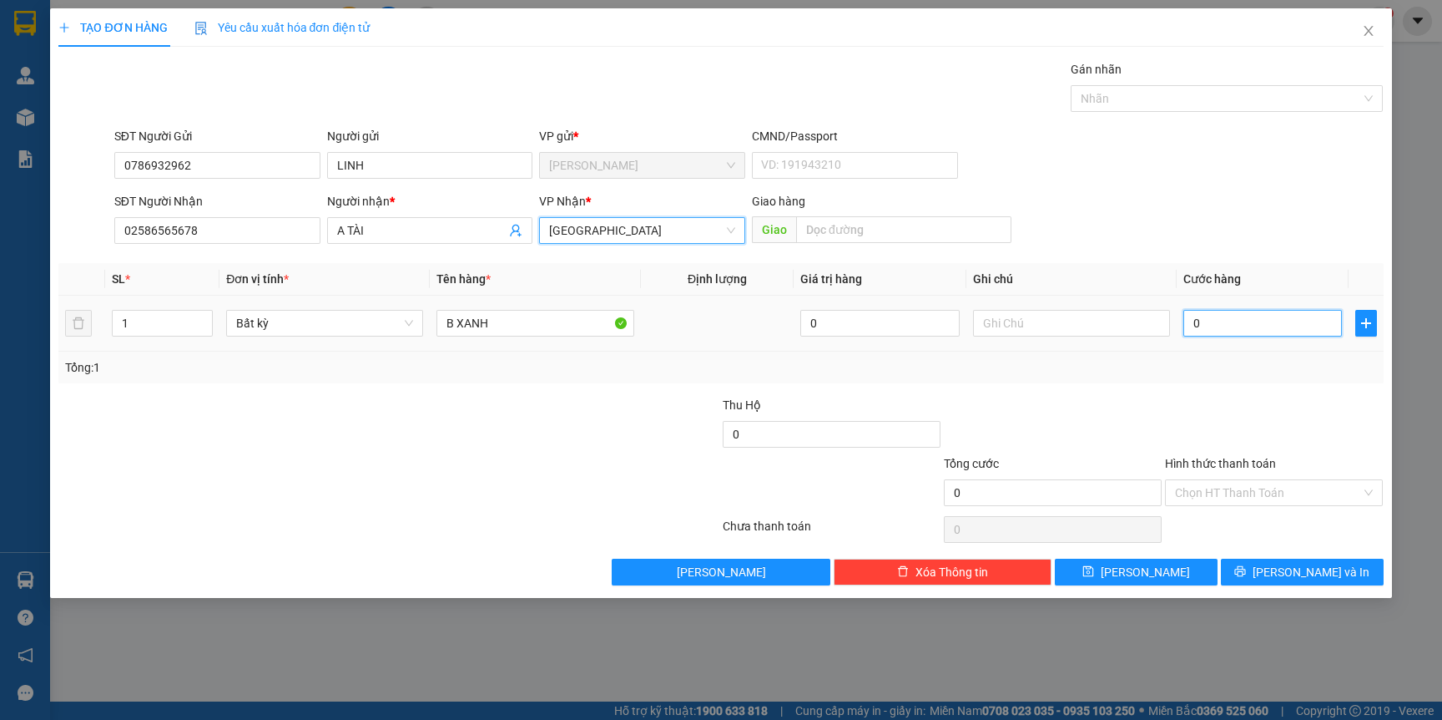
click at [1279, 325] on input "0" at bounding box center [1263, 323] width 159 height 27
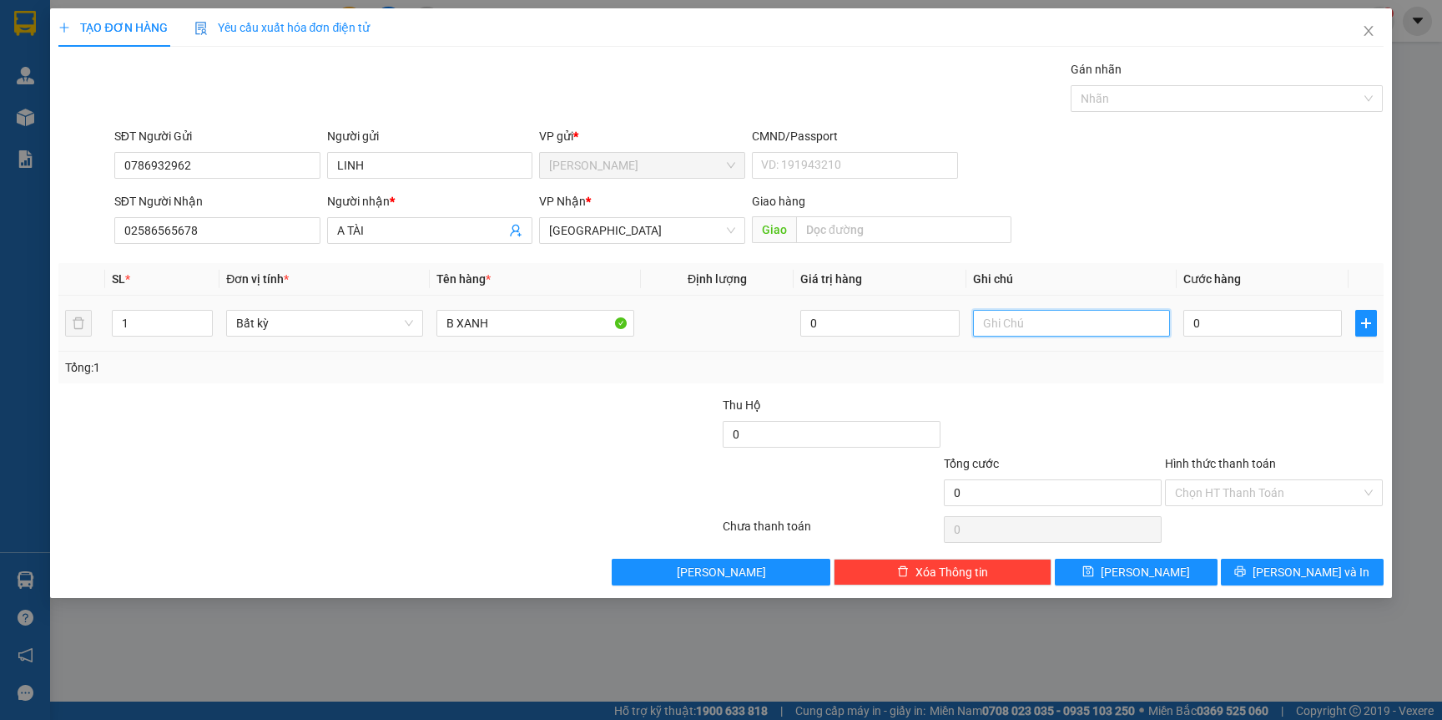
click at [1040, 326] on input "text" at bounding box center [1071, 323] width 197 height 27
type input "G"
click at [214, 174] on input "0786932962" at bounding box center [217, 165] width 206 height 27
type input "0"
click at [227, 221] on input "02586565678" at bounding box center [217, 230] width 206 height 27
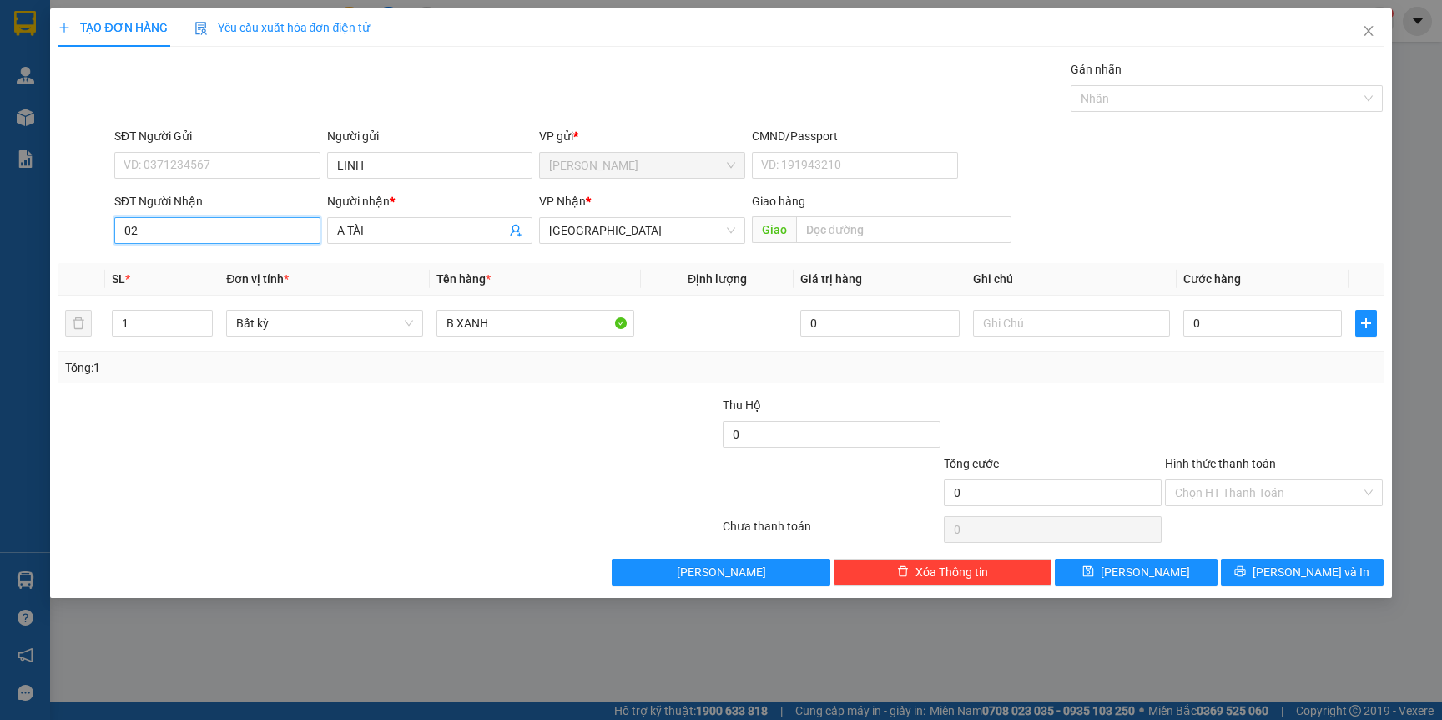
type input "0"
drag, startPoint x: 198, startPoint y: 229, endPoint x: 81, endPoint y: 237, distance: 117.2
click at [87, 236] on div "SĐT Người Nhận 0948486963 0948486963 Người nhận * A TÀI VP Nhận * [GEOGRAPHIC_D…" at bounding box center [721, 221] width 1328 height 58
type input "0948486963"
click at [223, 164] on input "SĐT Người Gửi" at bounding box center [217, 165] width 206 height 27
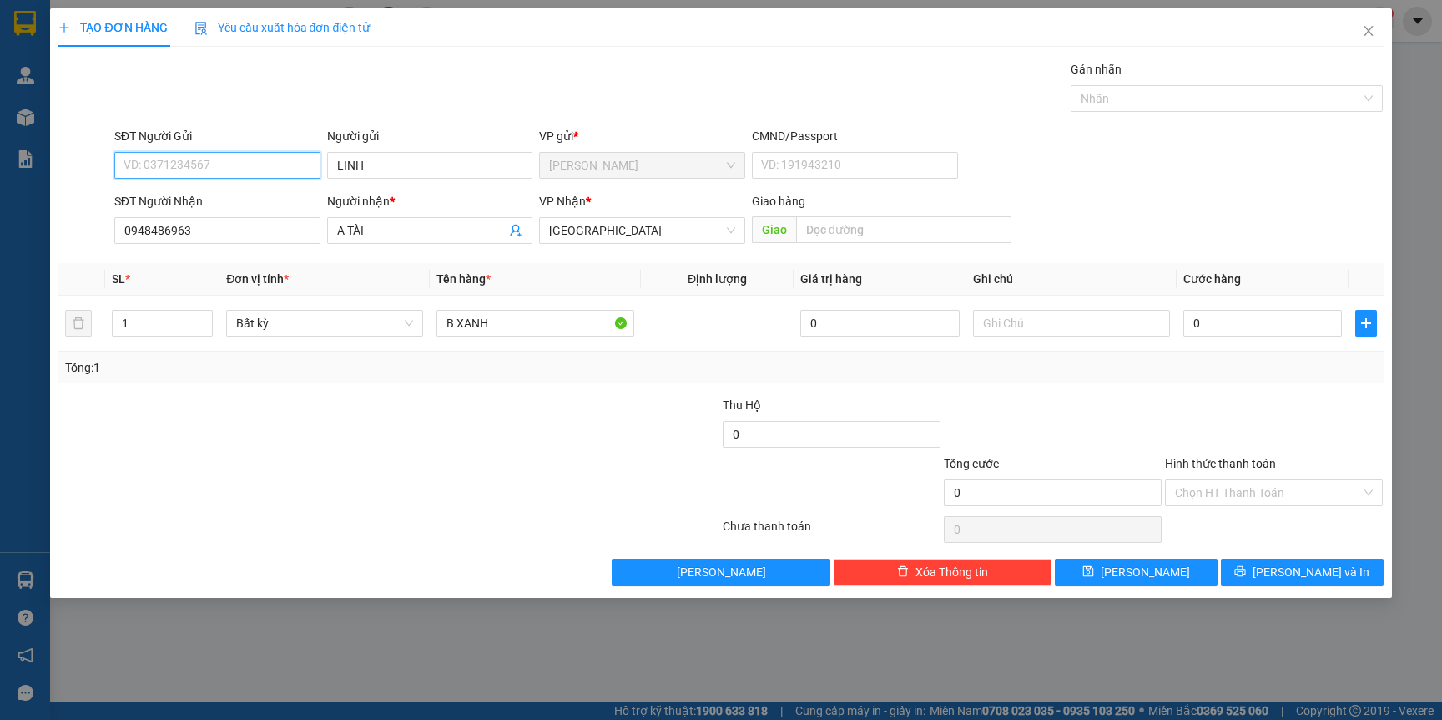
paste input "0948486963"
type input "0948486963"
drag, startPoint x: 209, startPoint y: 235, endPoint x: 3, endPoint y: 78, distance: 258.4
click at [58, 214] on div "SĐT Người Nhận 0948486963 0948486963 Người nhận * A TÀI VP Nhận * [GEOGRAPHIC_D…" at bounding box center [721, 221] width 1328 height 58
drag, startPoint x: 385, startPoint y: 166, endPoint x: 264, endPoint y: 122, distance: 128.9
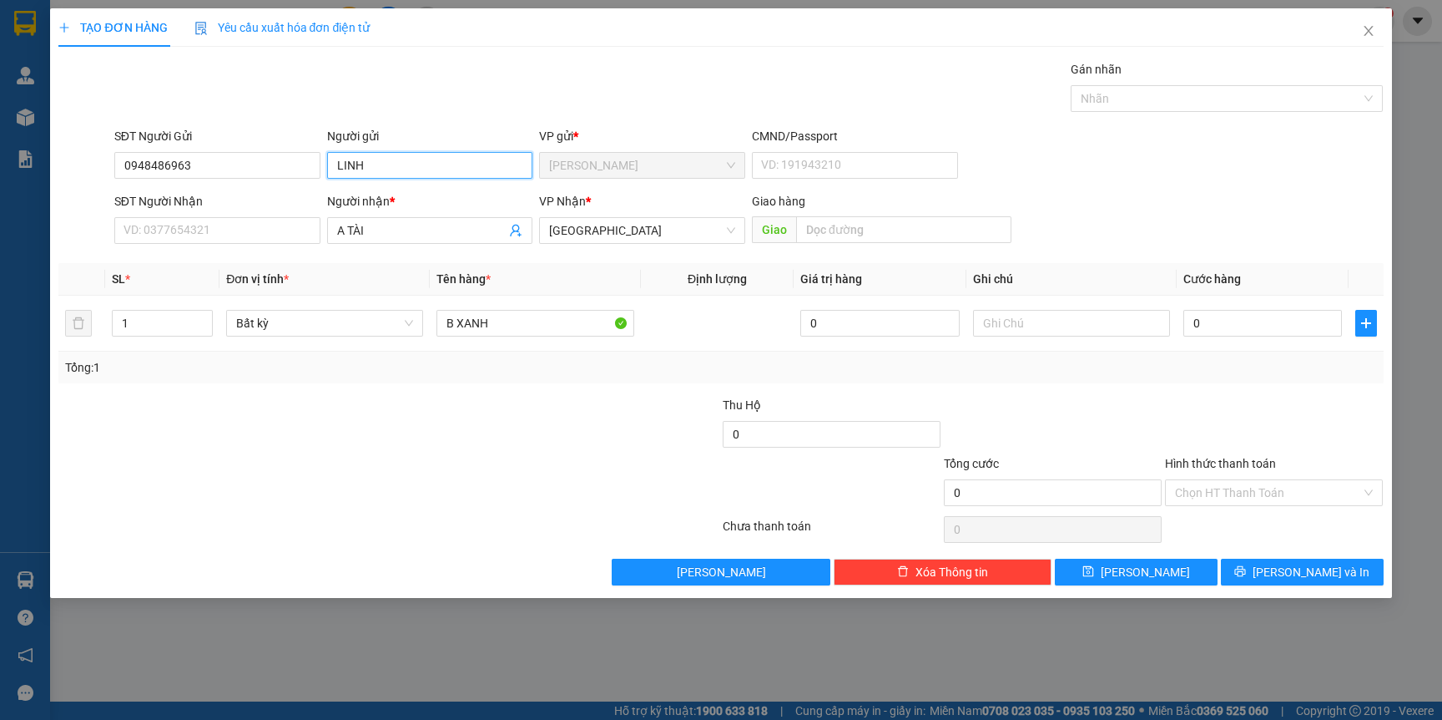
click at [291, 165] on div "SĐT Người Gửi 0948486963 Người gửi LINH VP gửi * [PERSON_NAME] CMND/Passport VD…" at bounding box center [749, 156] width 1276 height 58
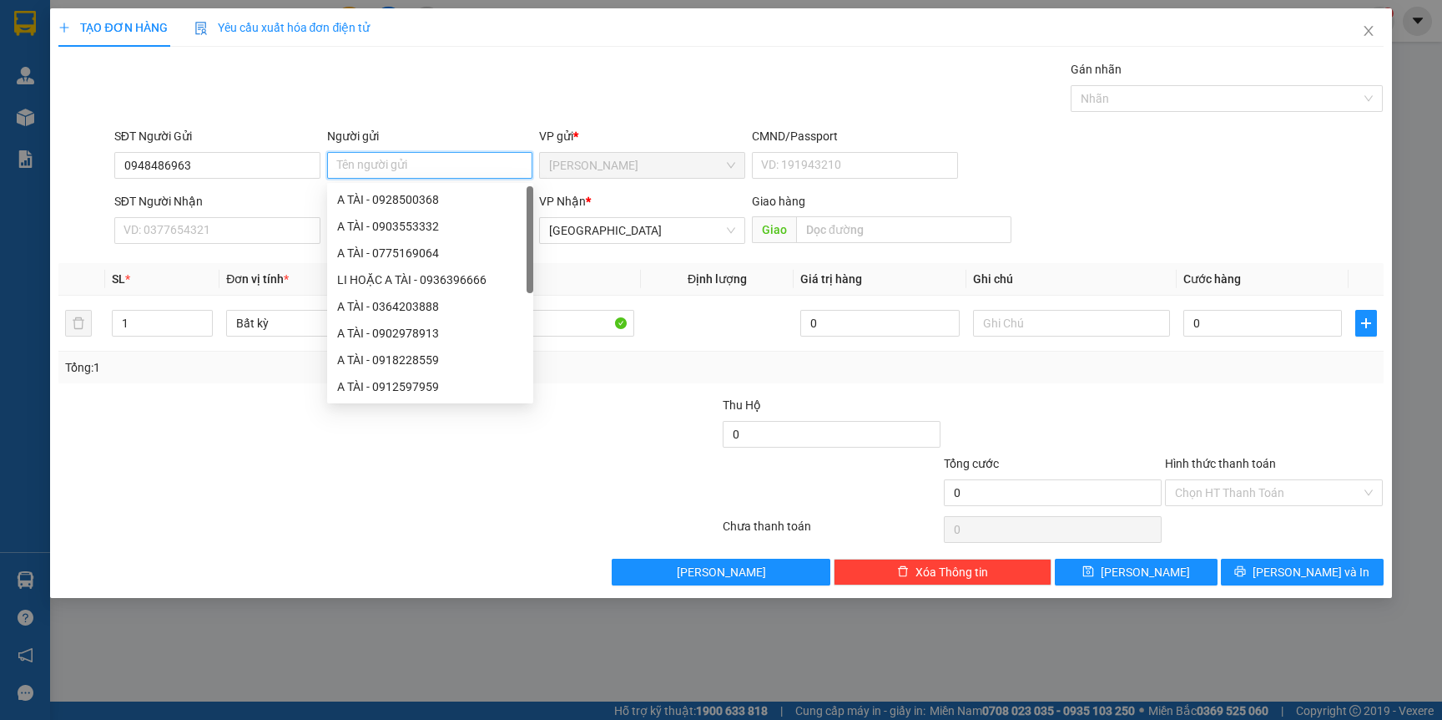
click at [422, 165] on input "Người gửi" at bounding box center [430, 165] width 206 height 27
type input "TẤN"
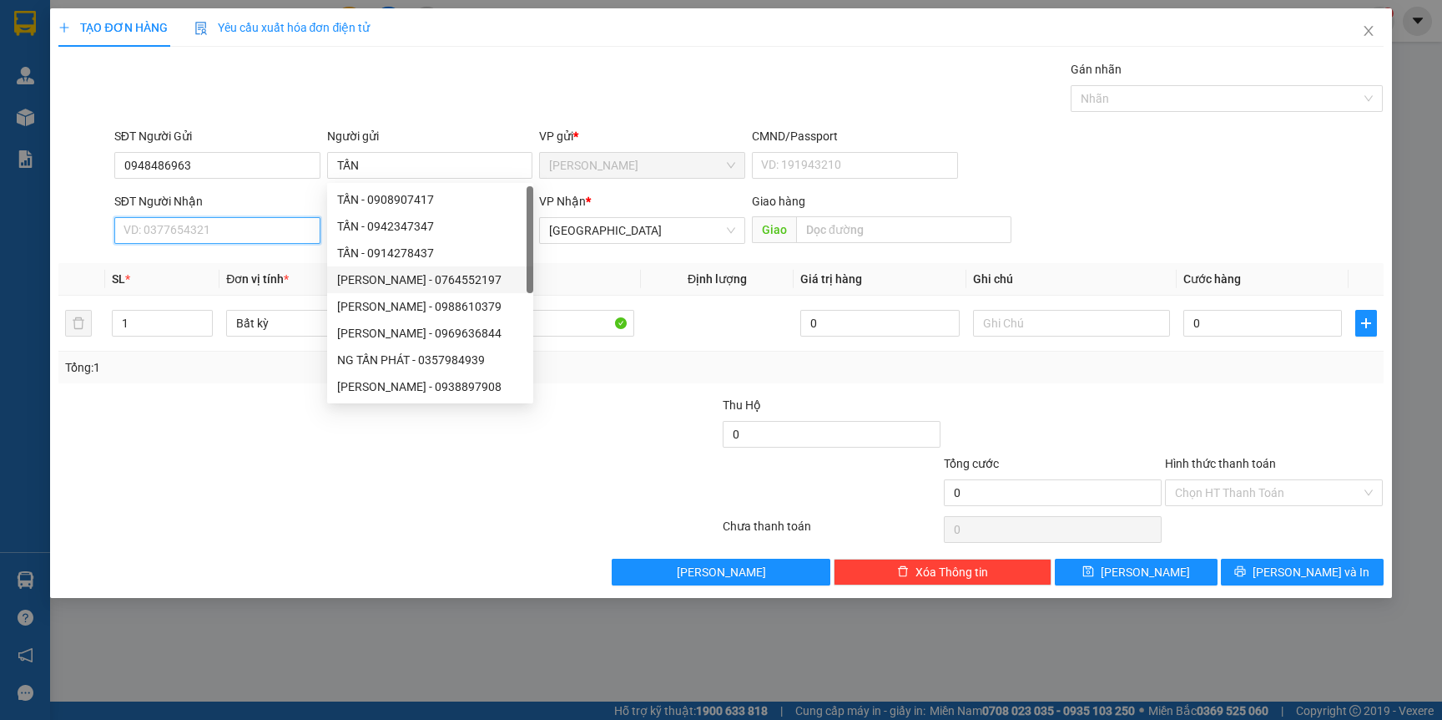
click at [208, 226] on input "SĐT Người Nhận" at bounding box center [217, 230] width 206 height 27
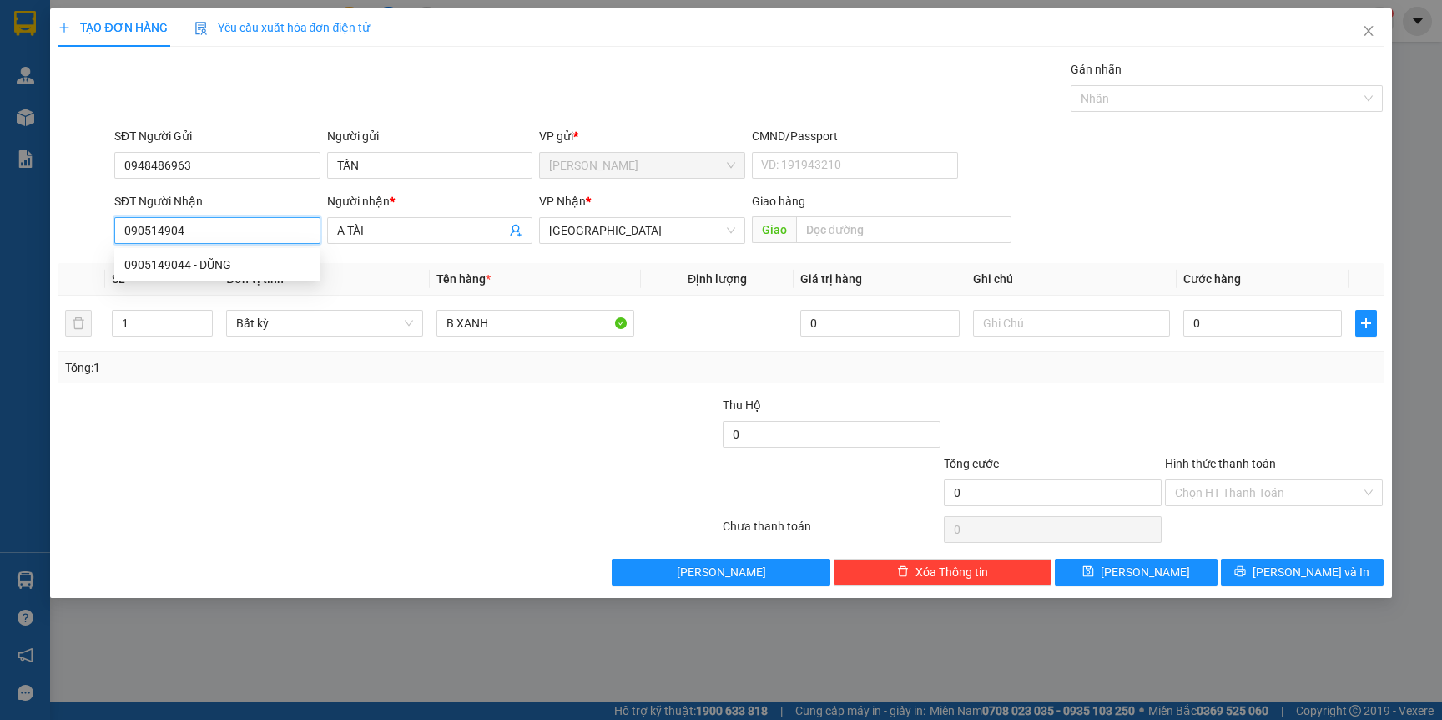
type input "0905149044"
click at [229, 265] on div "0905149044 - DŨNG" at bounding box center [217, 264] width 186 height 18
type input "DŨNG"
type input "0905149044"
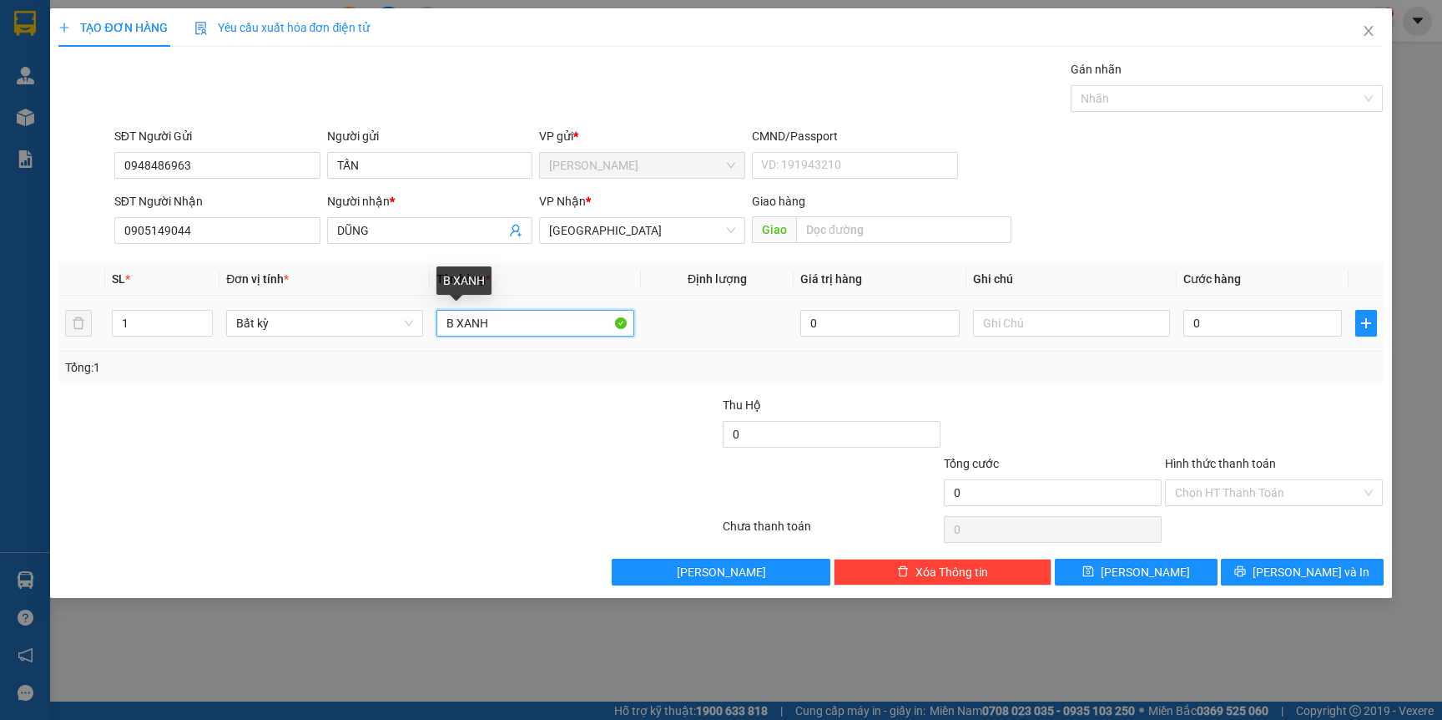
click at [529, 319] on input "B XANH" at bounding box center [535, 323] width 197 height 27
drag, startPoint x: 528, startPoint y: 320, endPoint x: 338, endPoint y: 317, distance: 190.3
click at [380, 324] on tr "1 Bất kỳ B XANH 0 0" at bounding box center [720, 323] width 1325 height 56
type input "TG NHỎ"
click at [1218, 331] on input "0" at bounding box center [1263, 323] width 159 height 27
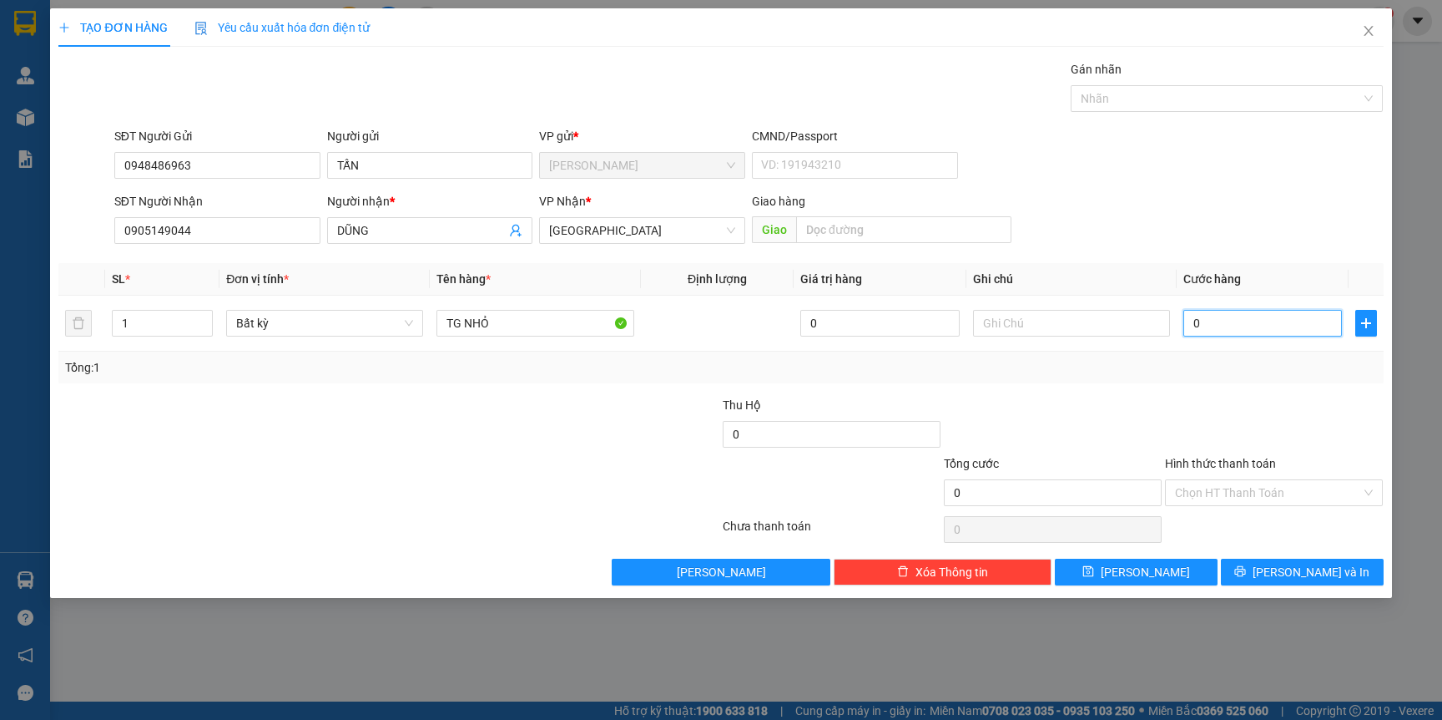
type input "3"
click at [1266, 489] on input "Hình thức thanh toán" at bounding box center [1268, 492] width 186 height 25
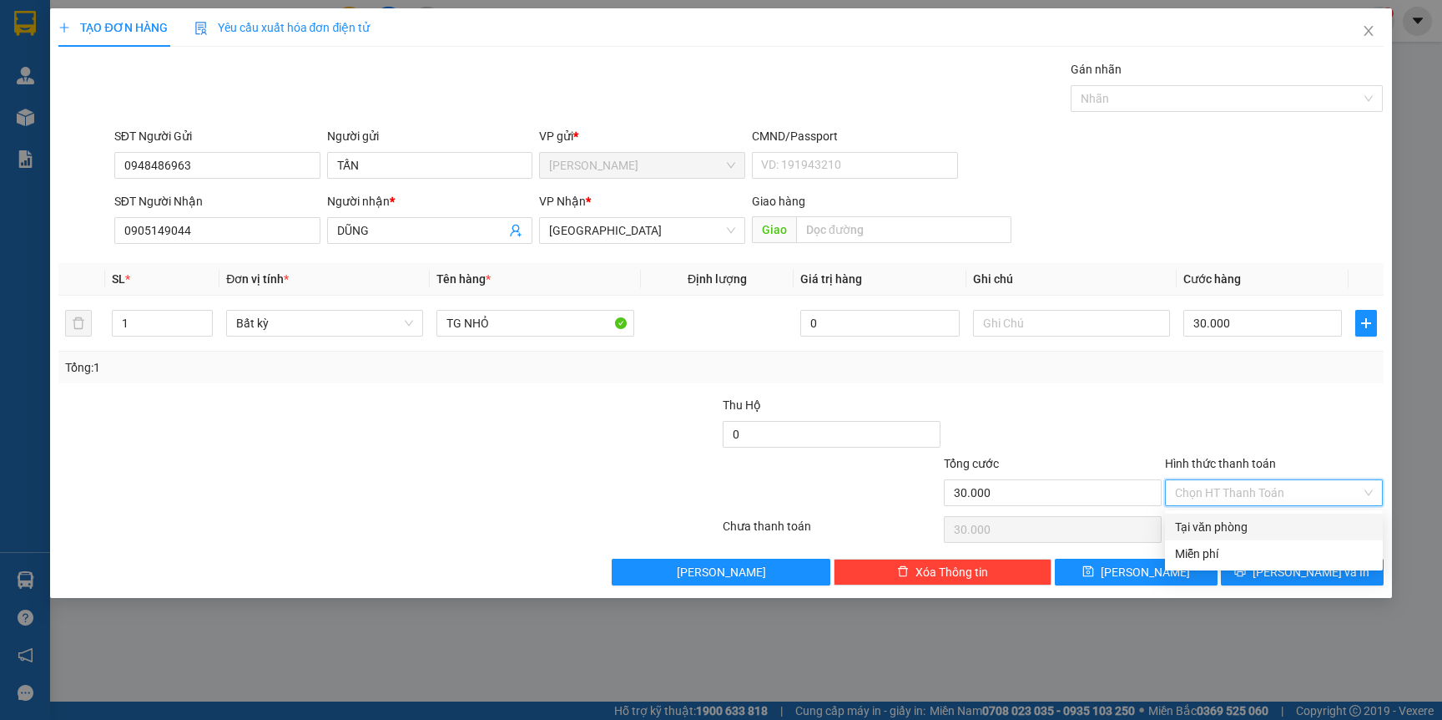
click at [1208, 525] on div "Tại văn phòng" at bounding box center [1274, 527] width 198 height 18
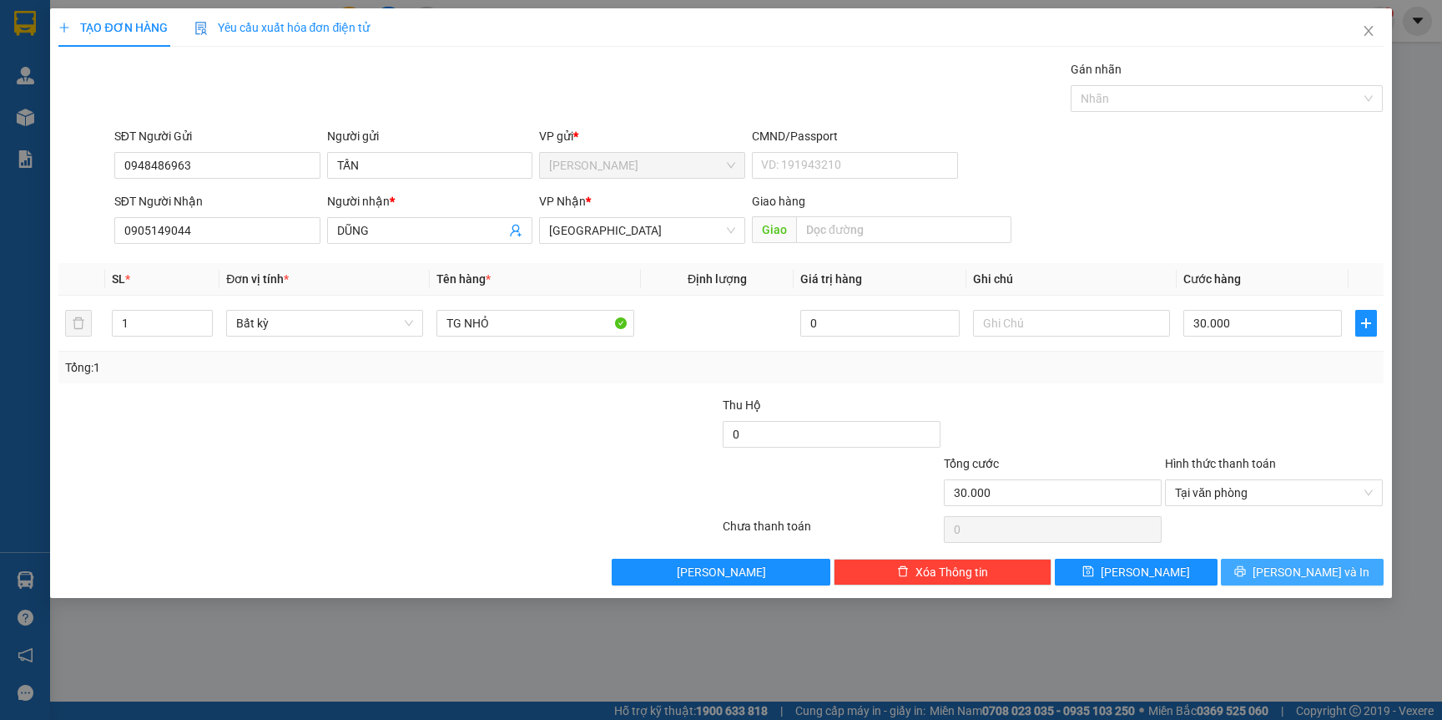
drag, startPoint x: 1298, startPoint y: 573, endPoint x: 1228, endPoint y: 552, distance: 73.2
click at [1299, 573] on span "[PERSON_NAME] và In" at bounding box center [1311, 572] width 117 height 18
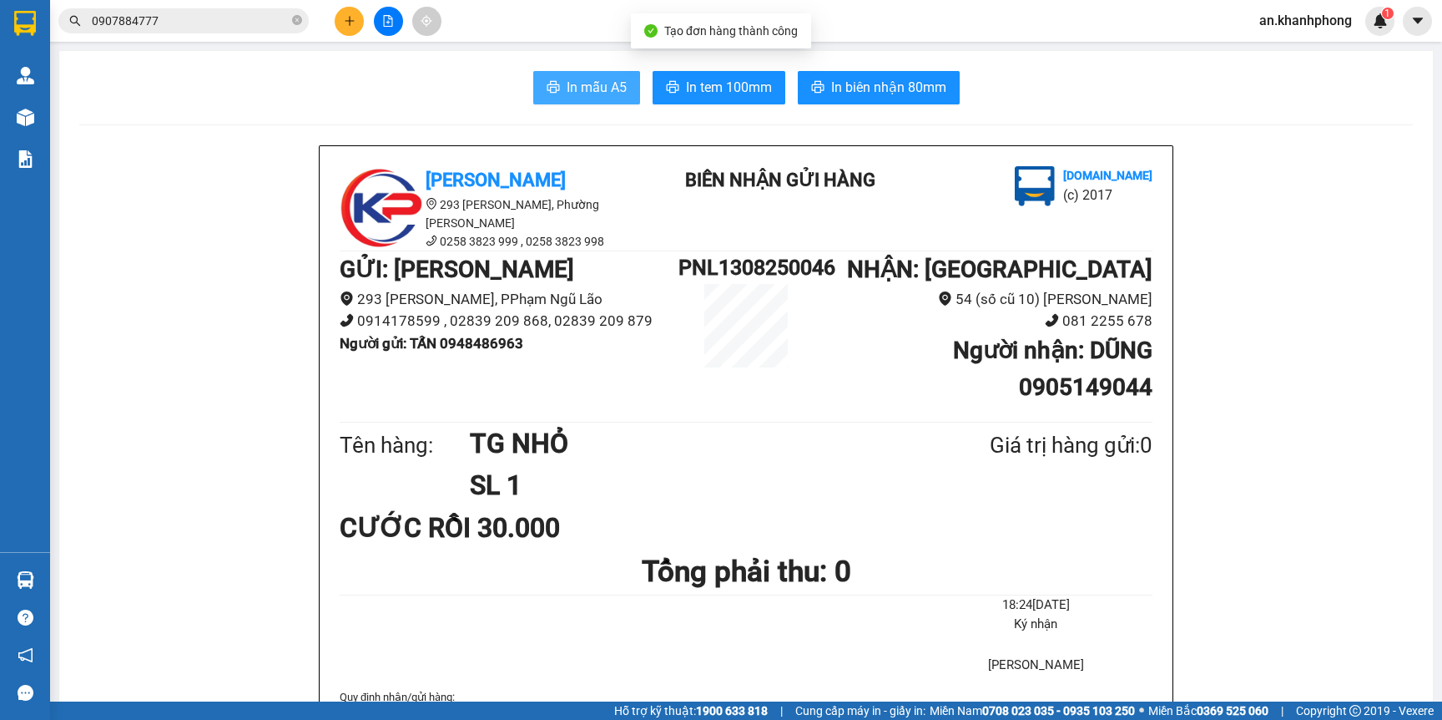
click at [583, 87] on span "In mẫu A5" at bounding box center [597, 87] width 60 height 21
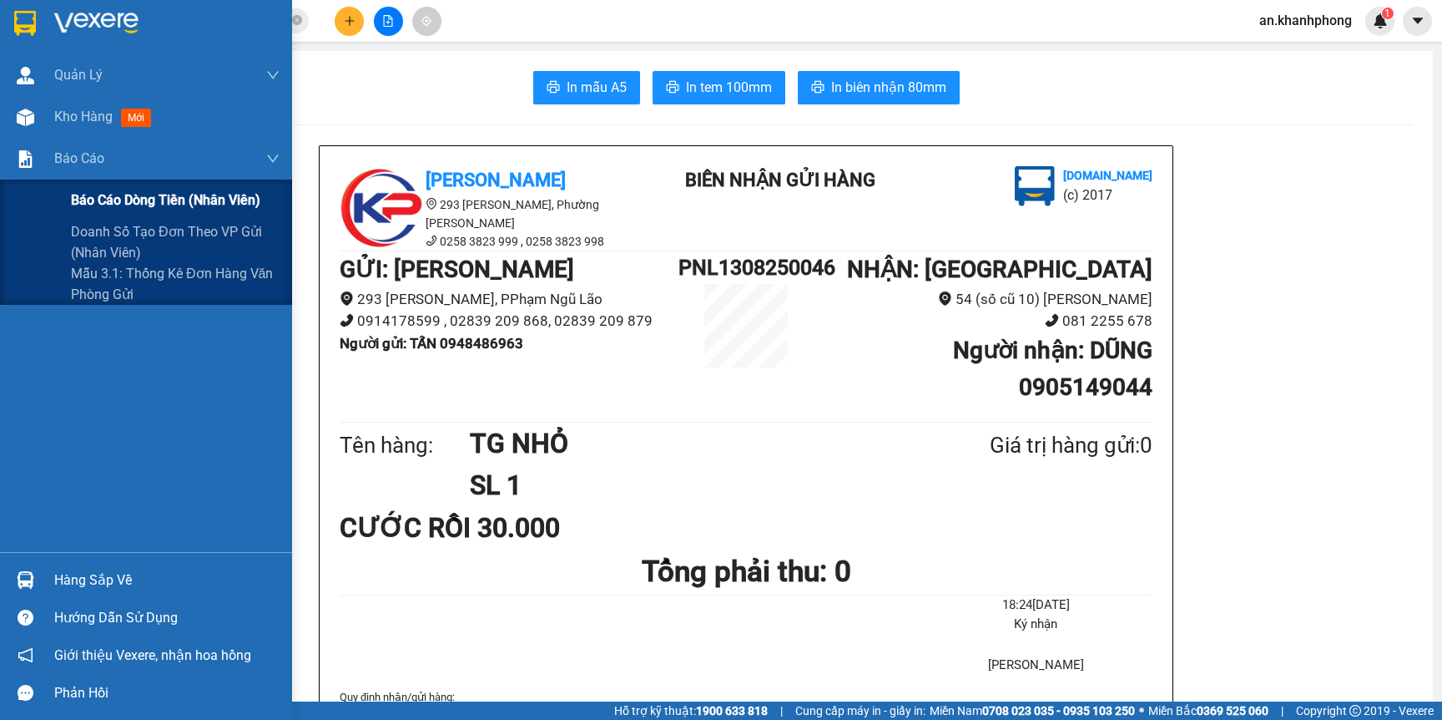
click at [118, 196] on span "Báo cáo dòng tiền (nhân viên)" at bounding box center [165, 199] width 189 height 21
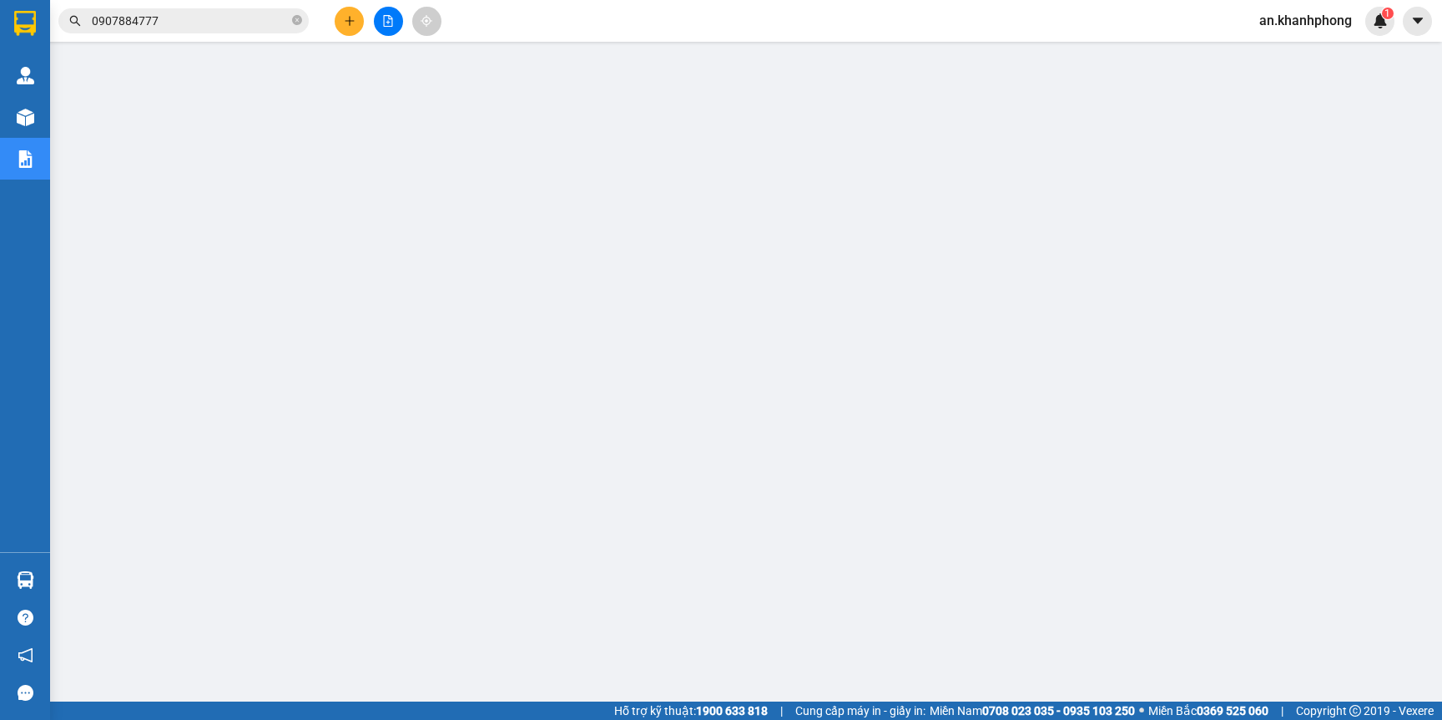
drag, startPoint x: 203, startPoint y: 26, endPoint x: 209, endPoint y: 35, distance: 10.9
click at [203, 27] on input "0907884777" at bounding box center [190, 21] width 197 height 18
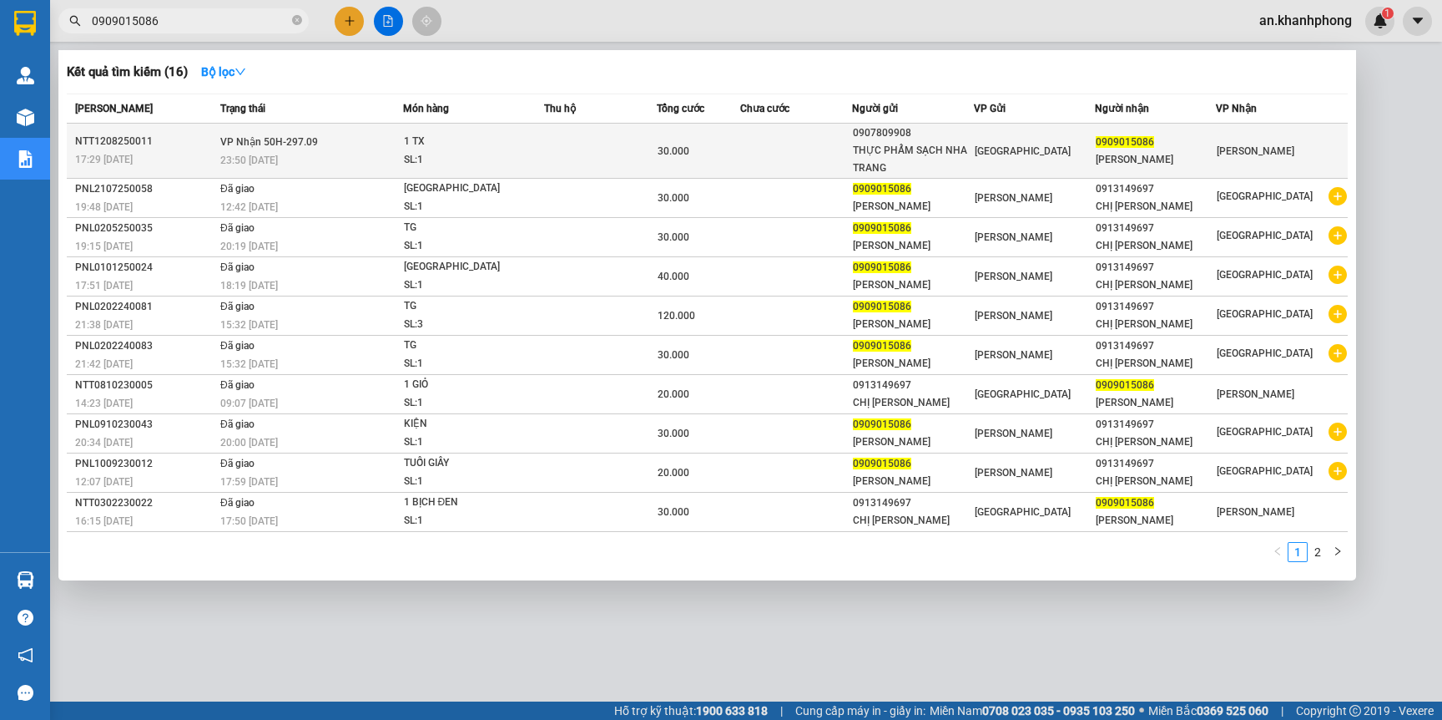
click at [186, 152] on div "17:29 [DATE]" at bounding box center [145, 159] width 140 height 18
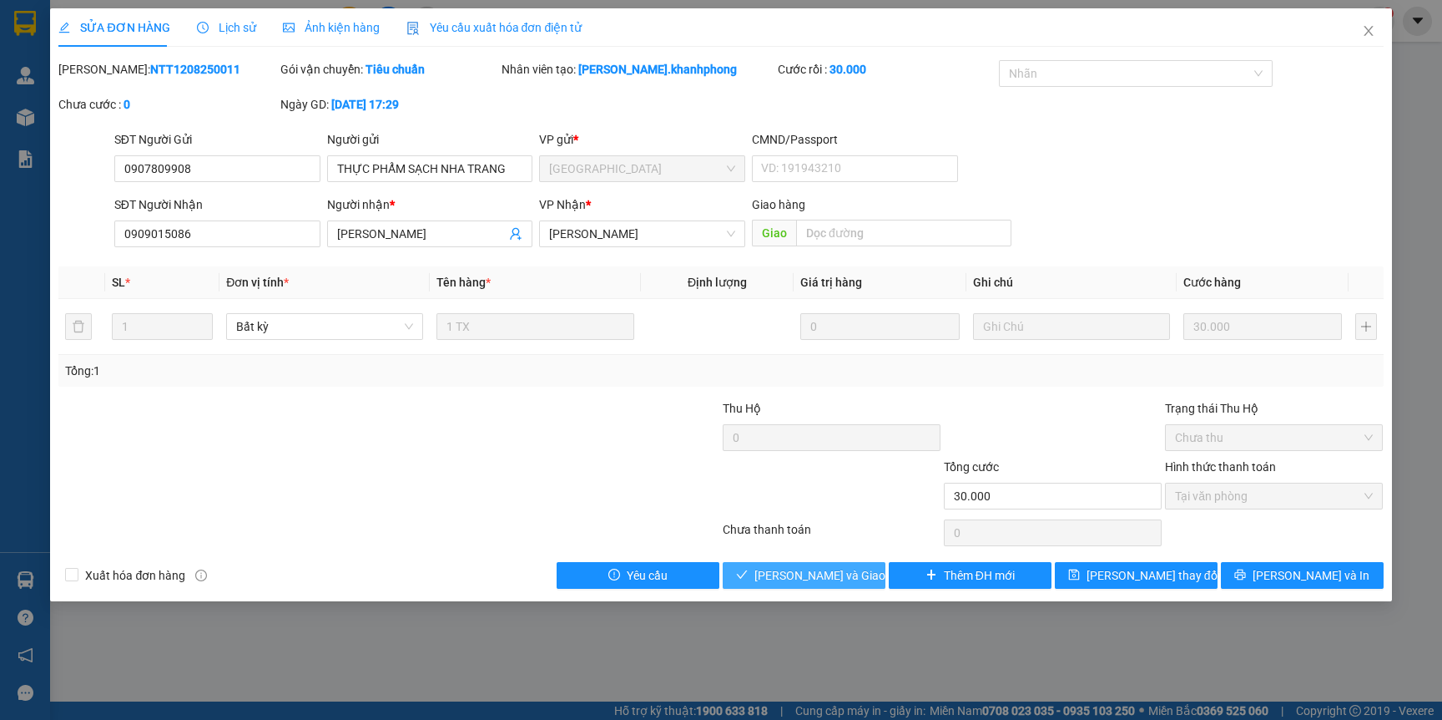
click at [799, 576] on span "[PERSON_NAME] và Giao hàng" at bounding box center [835, 575] width 160 height 18
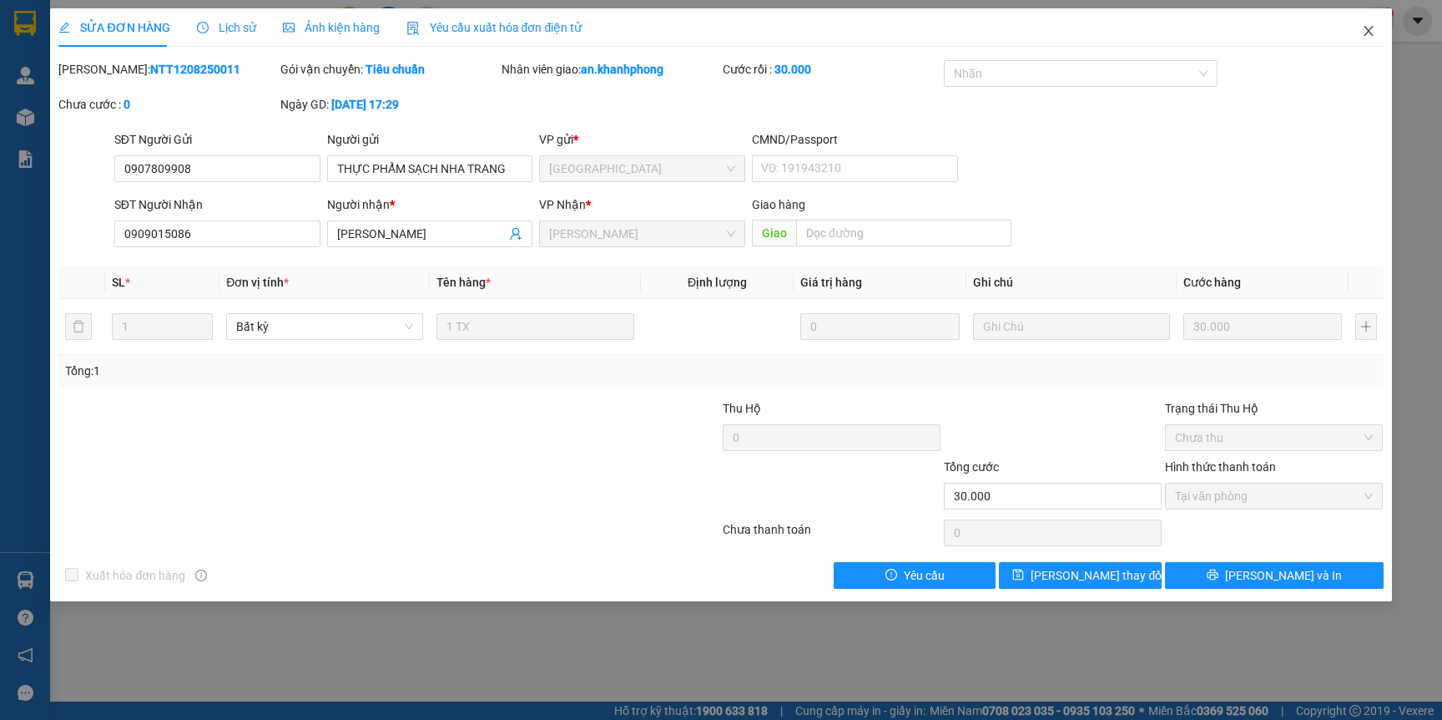
click at [1362, 29] on icon "close" at bounding box center [1368, 30] width 13 height 13
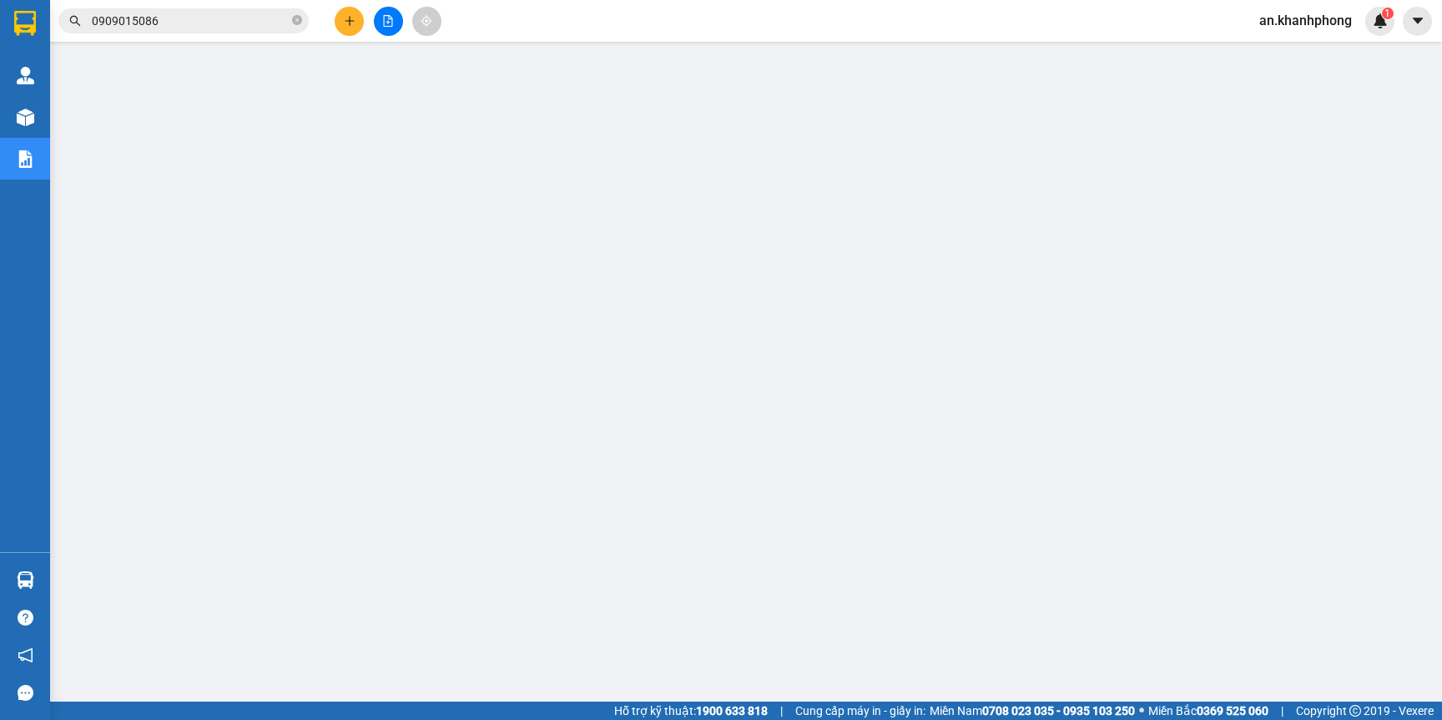
click at [338, 8] on div at bounding box center [388, 21] width 125 height 29
click at [339, 10] on button at bounding box center [349, 21] width 29 height 29
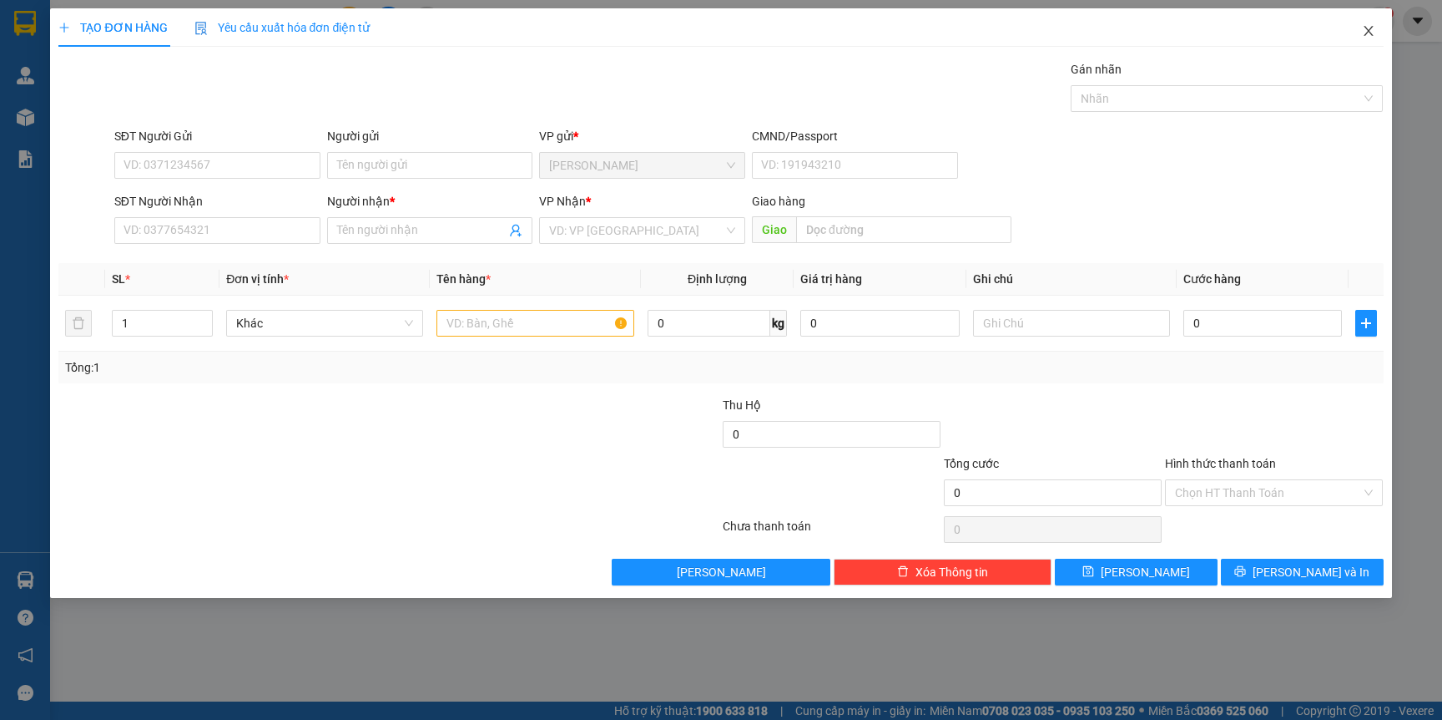
click at [1370, 35] on icon "close" at bounding box center [1368, 30] width 13 height 13
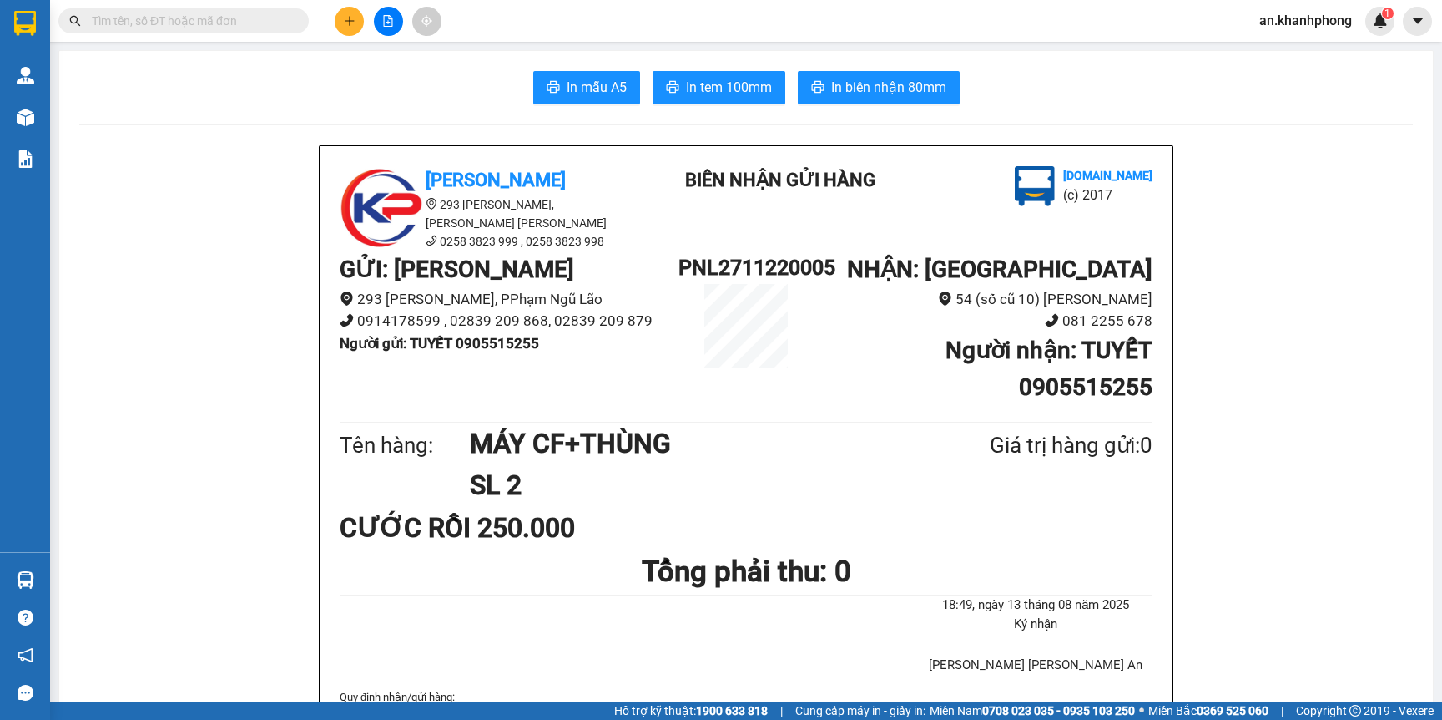
click at [341, 19] on button at bounding box center [349, 21] width 29 height 29
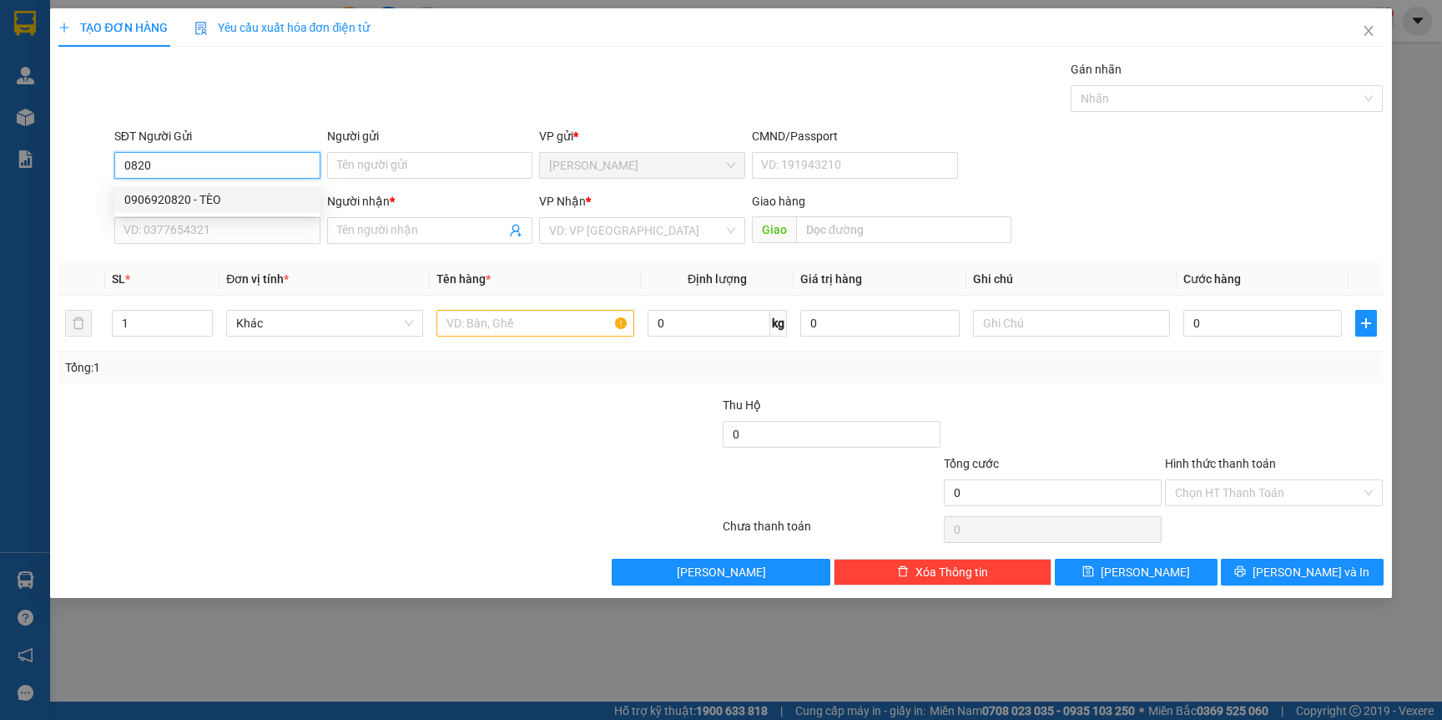
click at [241, 205] on div "0906920820 - TÈO" at bounding box center [217, 199] width 186 height 18
type input "0906920820"
type input "TÈO"
type input "0906920820"
click at [243, 229] on input "SĐT Người Nhận" at bounding box center [217, 230] width 206 height 27
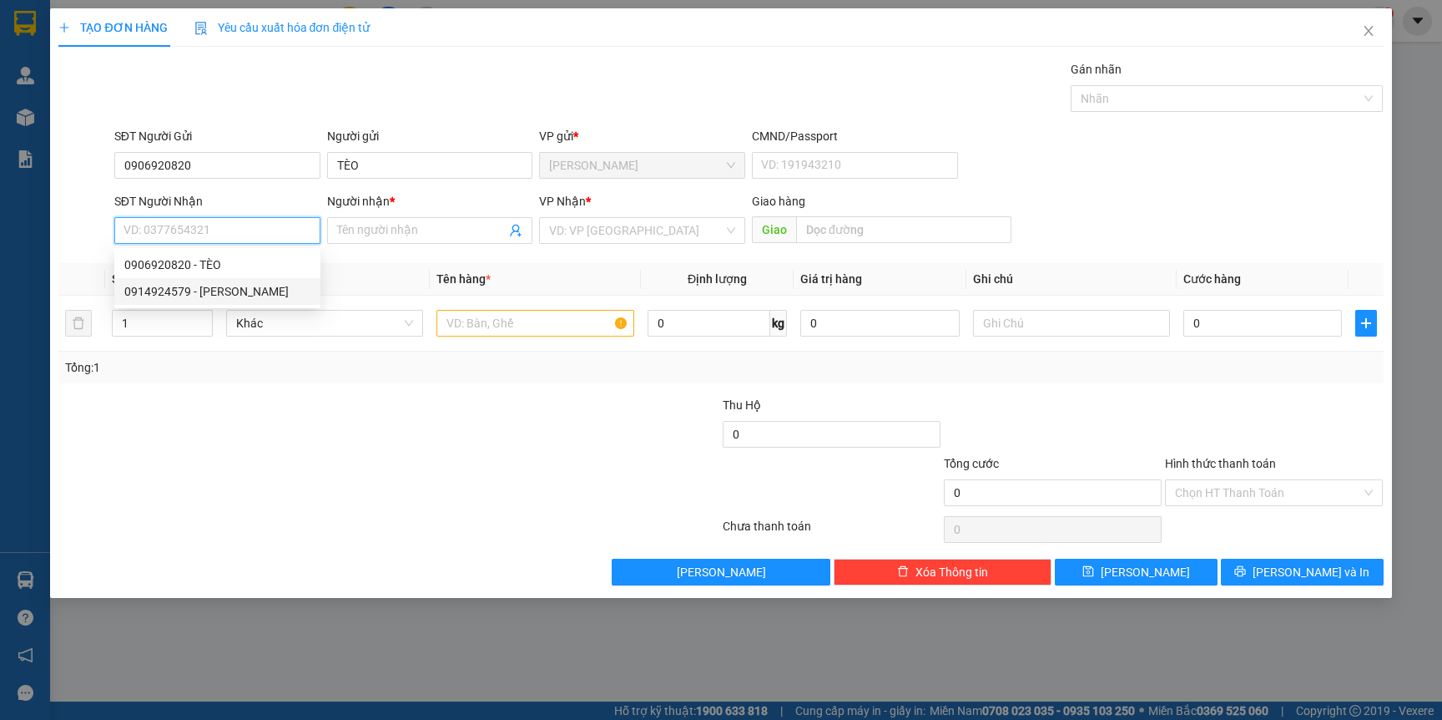
click at [235, 292] on div "0914924579 - ANH ĐÀO" at bounding box center [217, 291] width 186 height 18
type input "0914924579"
type input "ANH ĐÀO"
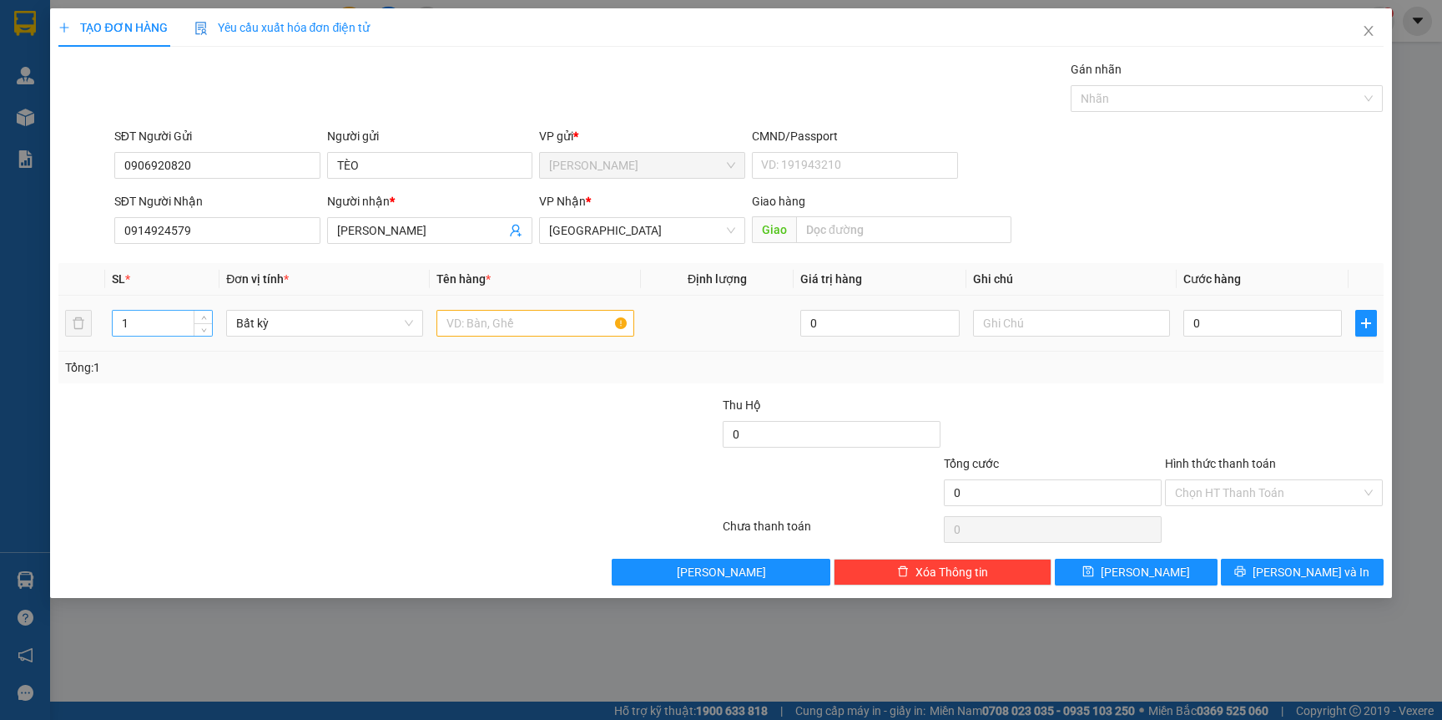
click at [147, 326] on input "1" at bounding box center [163, 323] width 100 height 25
type input "3"
click at [517, 316] on input "text" at bounding box center [535, 323] width 197 height 27
type input "T"
type input "TRÁI CÂY"
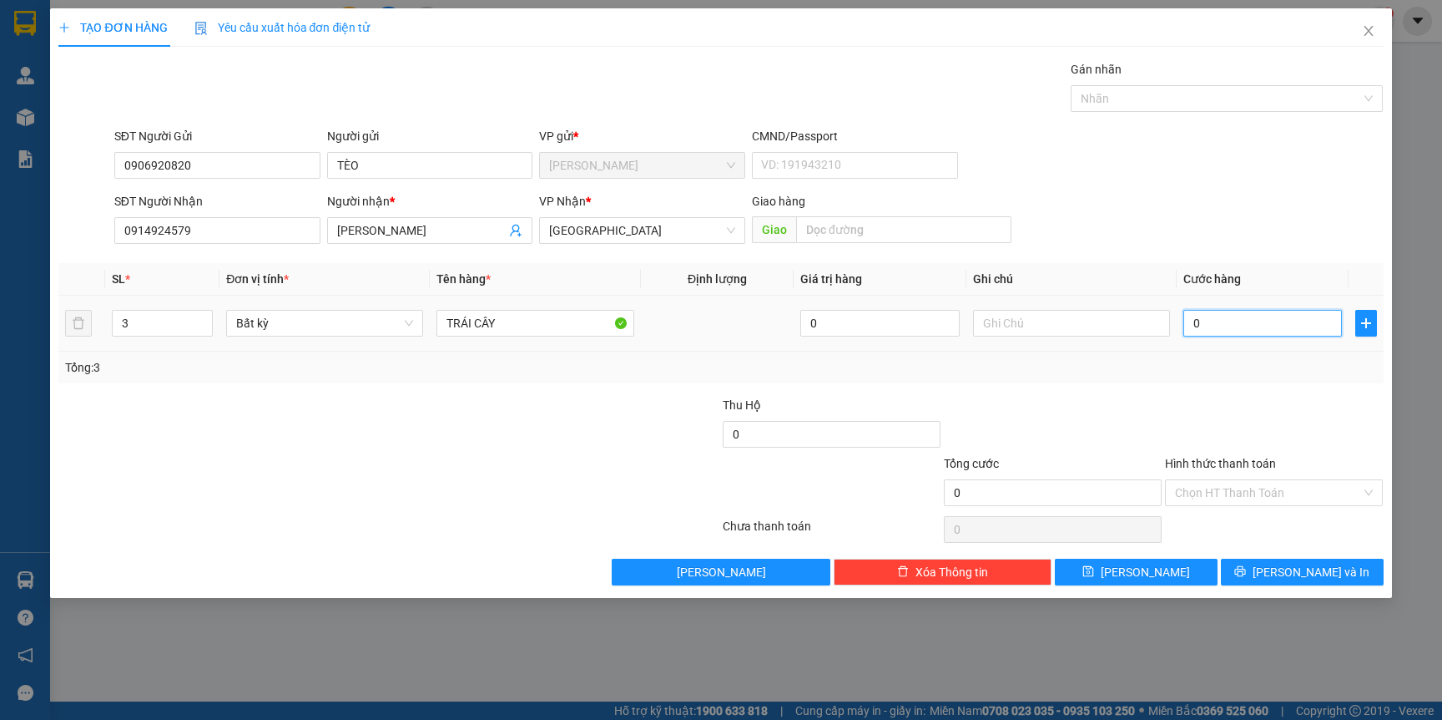
click at [1220, 321] on input "0" at bounding box center [1263, 323] width 159 height 27
type input "9"
type input "90"
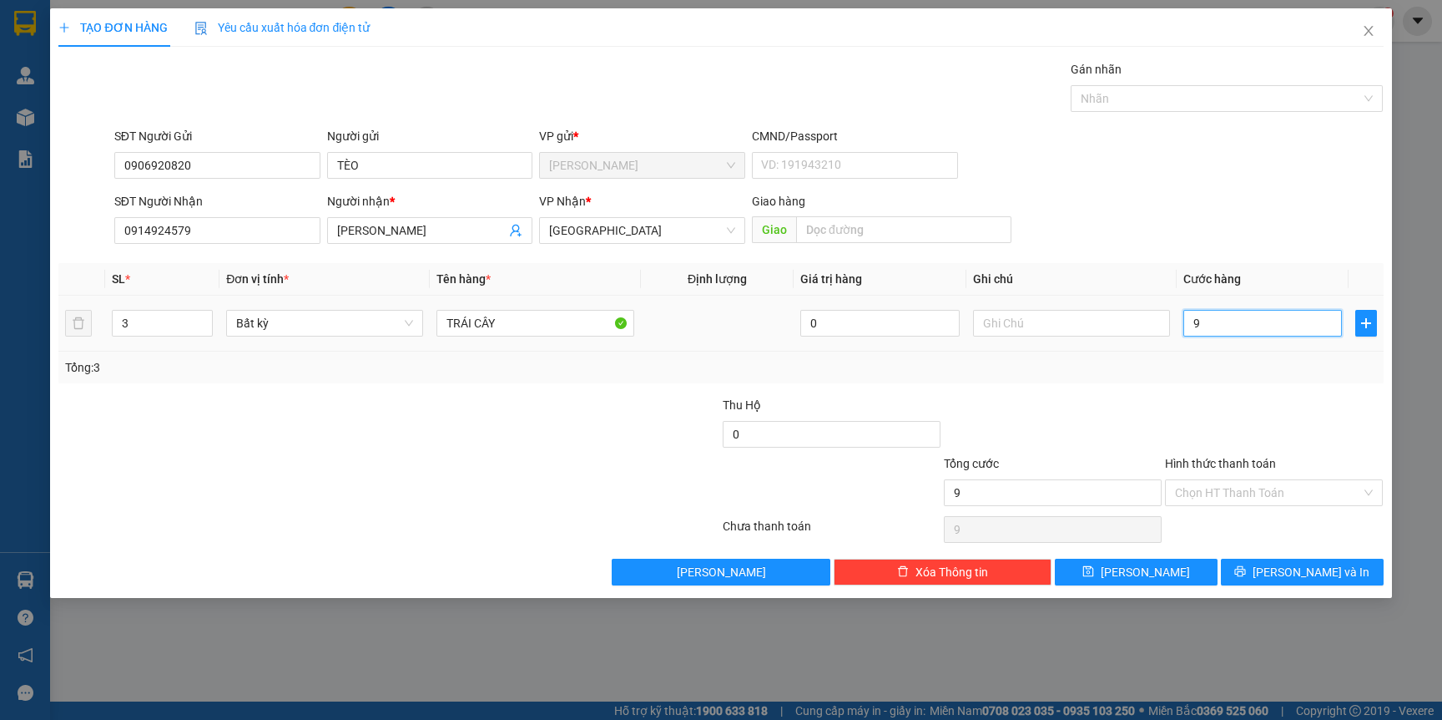
type input "90"
click at [1254, 326] on input "90" at bounding box center [1263, 323] width 159 height 27
type input "1"
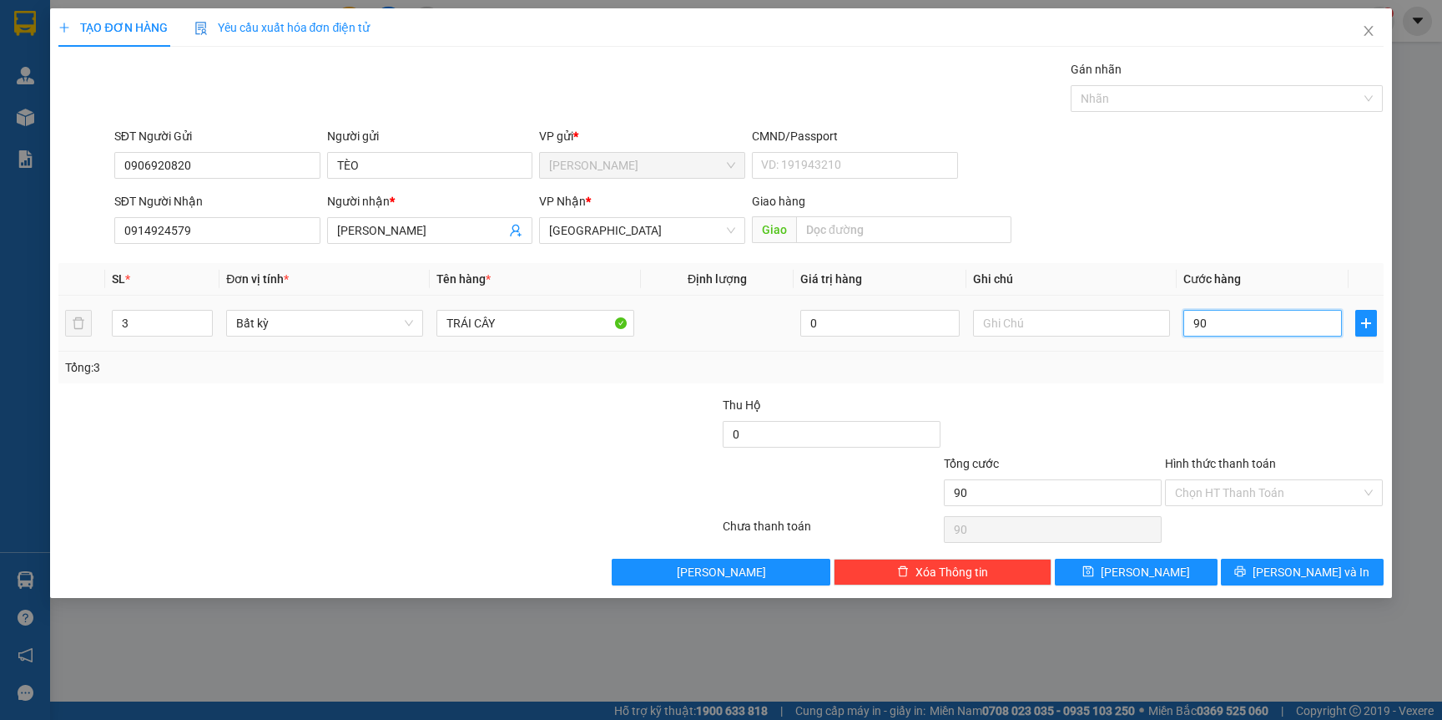
type input "1"
type input "13"
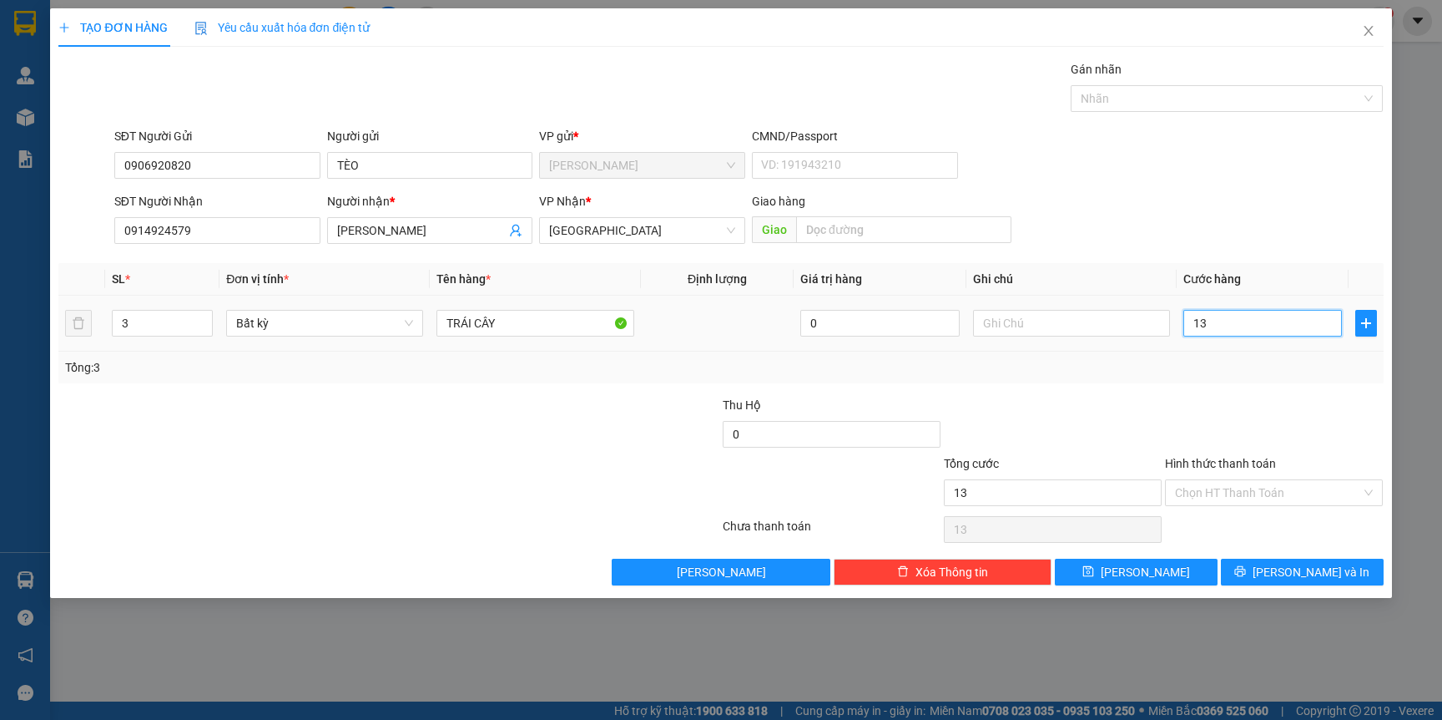
type input "130"
type input "130.000"
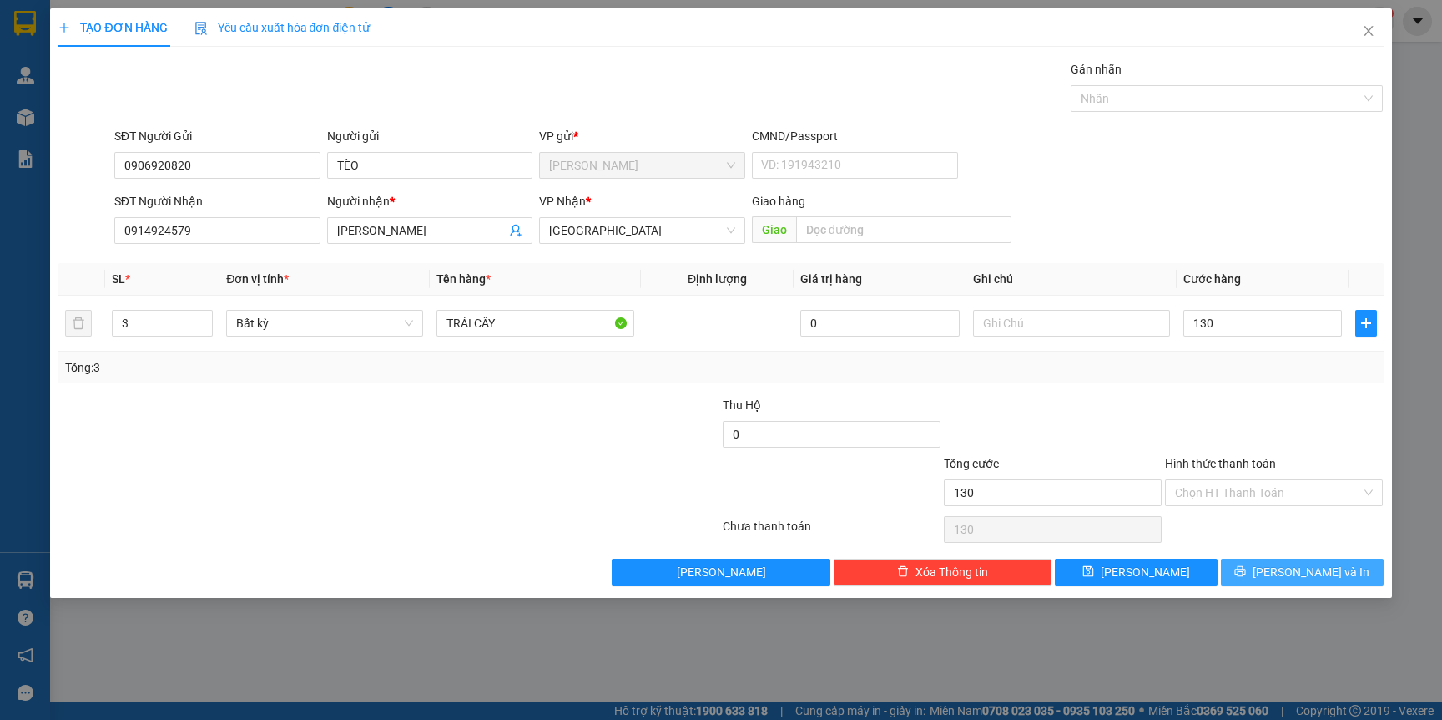
type input "130.000"
click at [1316, 568] on span "[PERSON_NAME] và In" at bounding box center [1311, 572] width 117 height 18
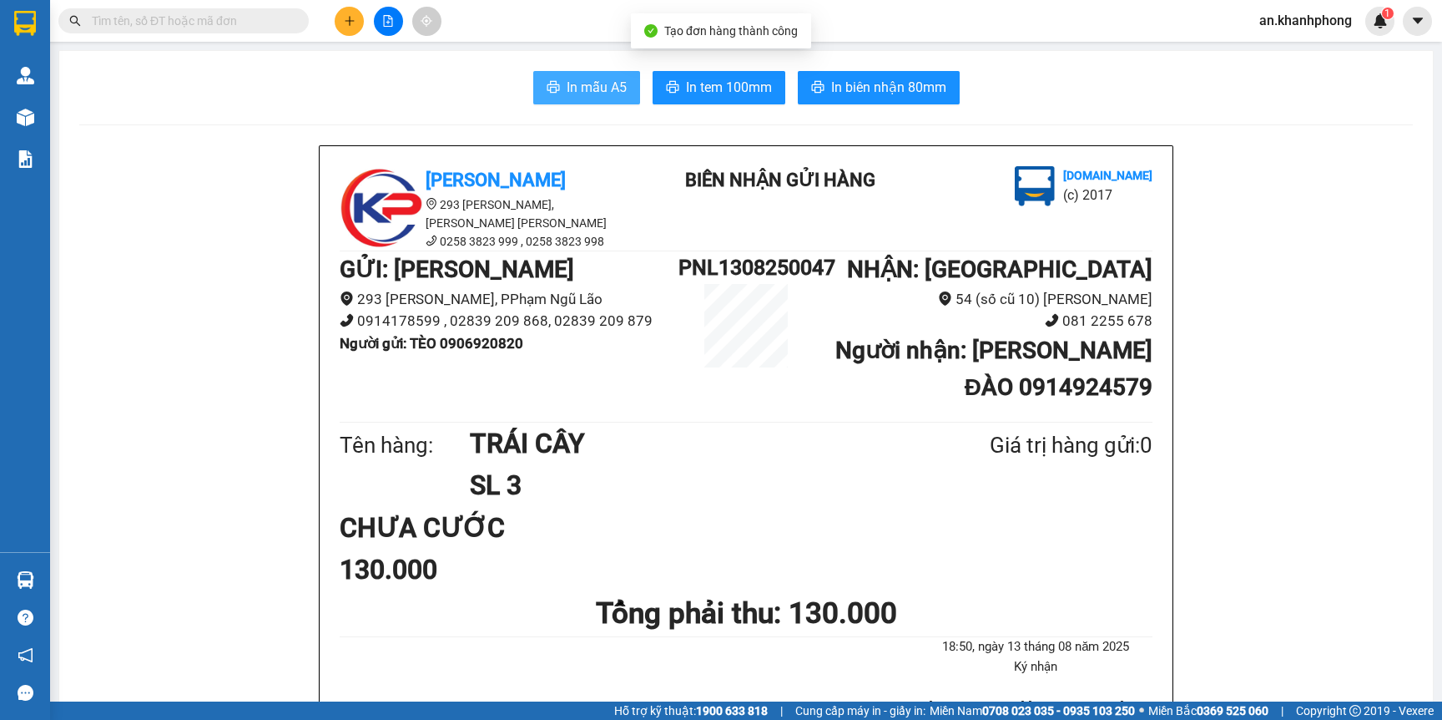
click at [594, 97] on span "In mẫu A5" at bounding box center [597, 87] width 60 height 21
click at [340, 20] on button at bounding box center [349, 21] width 29 height 29
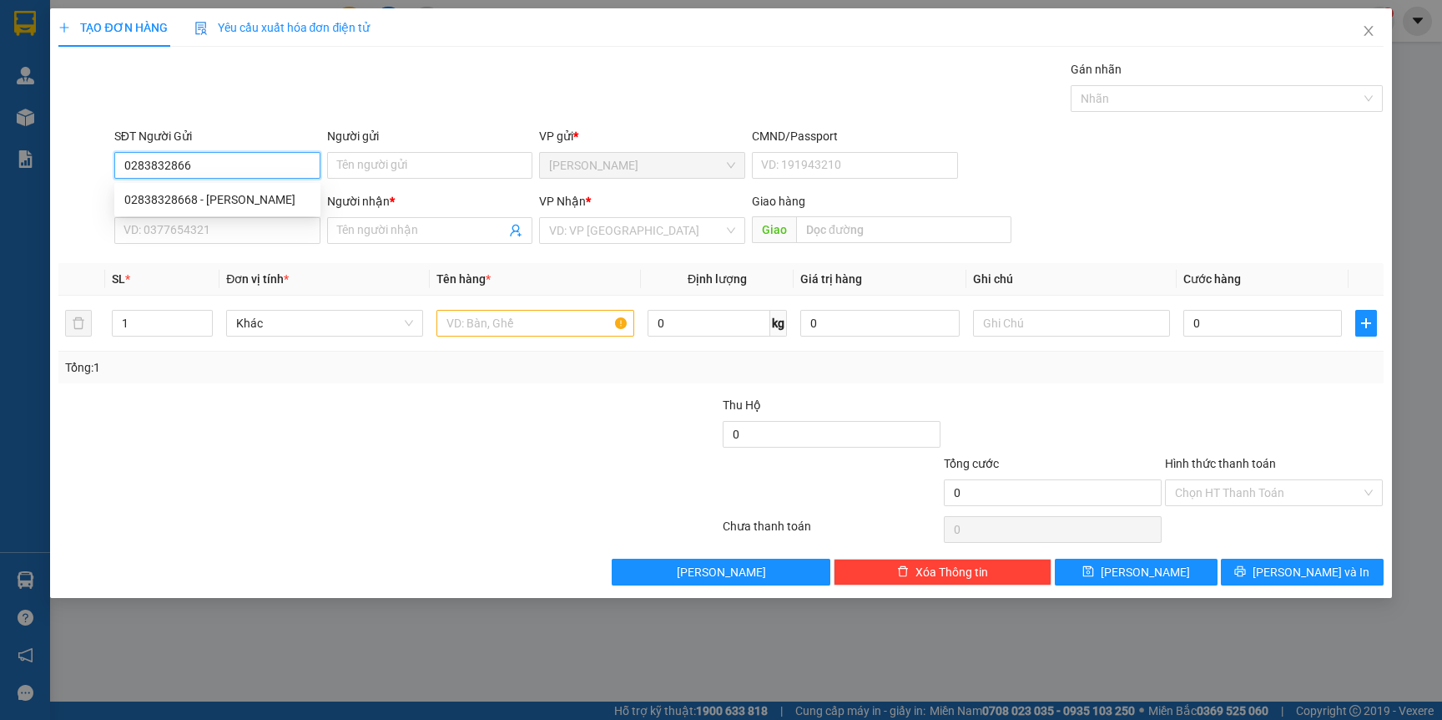
type input "02838328668"
click at [244, 200] on div "02838328668 - LÊ PHỤNG" at bounding box center [217, 199] width 186 height 18
type input "LÊ PHỤNG"
type input "02838328668"
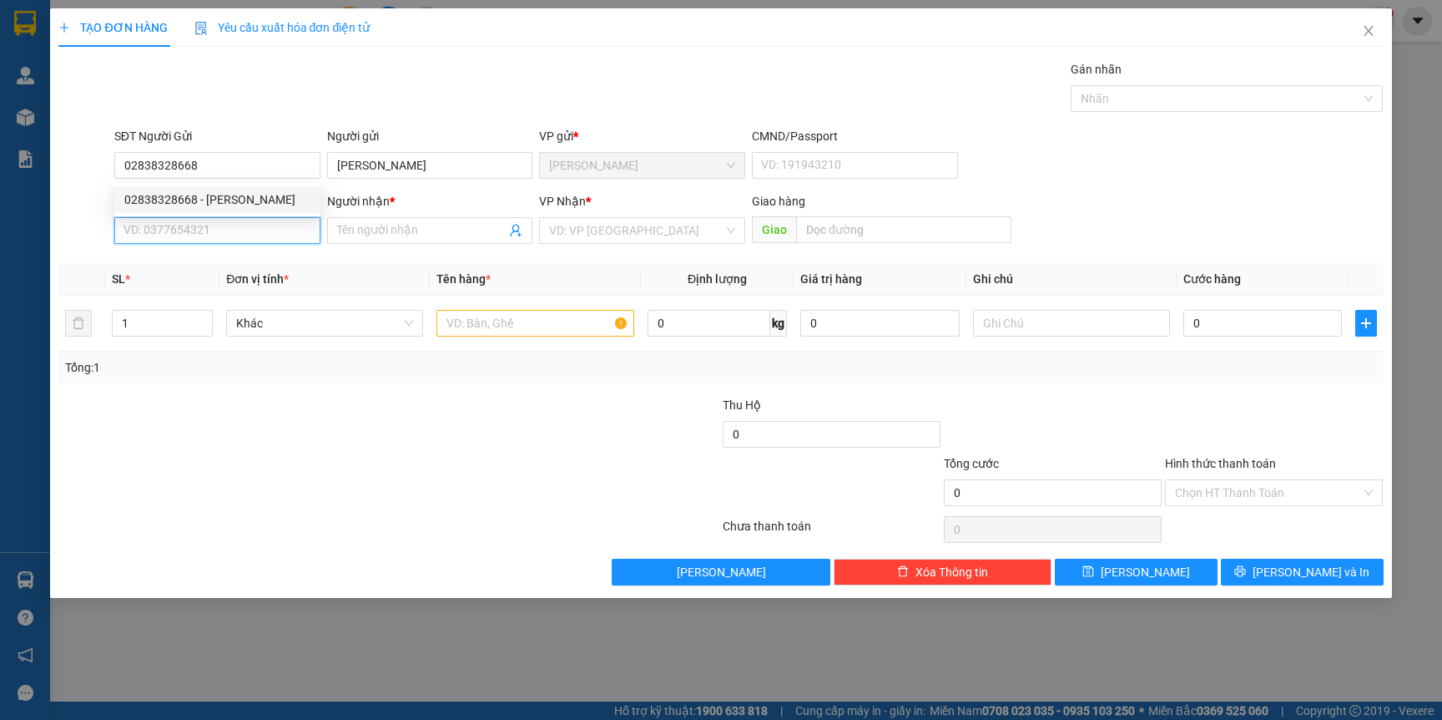
click at [253, 225] on input "SĐT Người Nhận" at bounding box center [217, 230] width 206 height 27
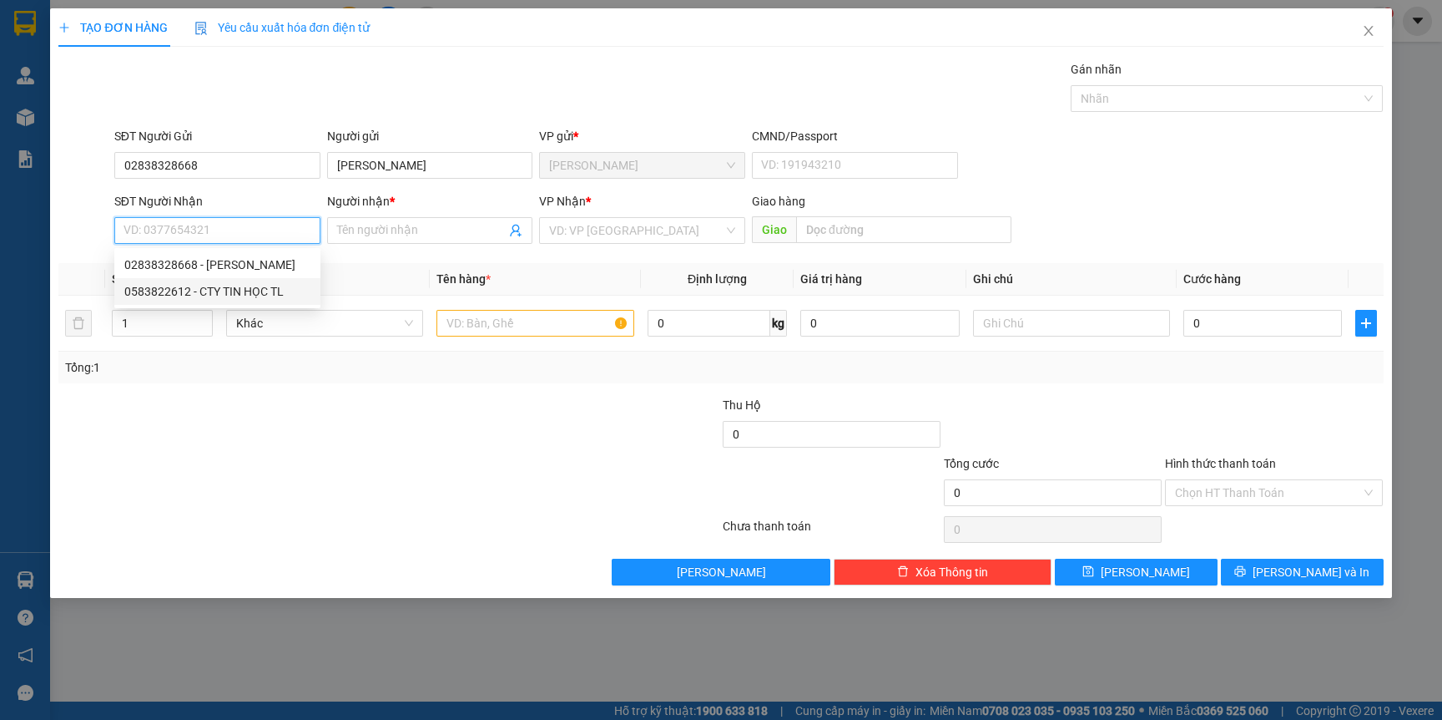
click at [264, 295] on div "0583822612 - CTY TIN HỌC TL" at bounding box center [217, 291] width 186 height 18
type input "0583822612"
type input "CTY TIN HỌC TL"
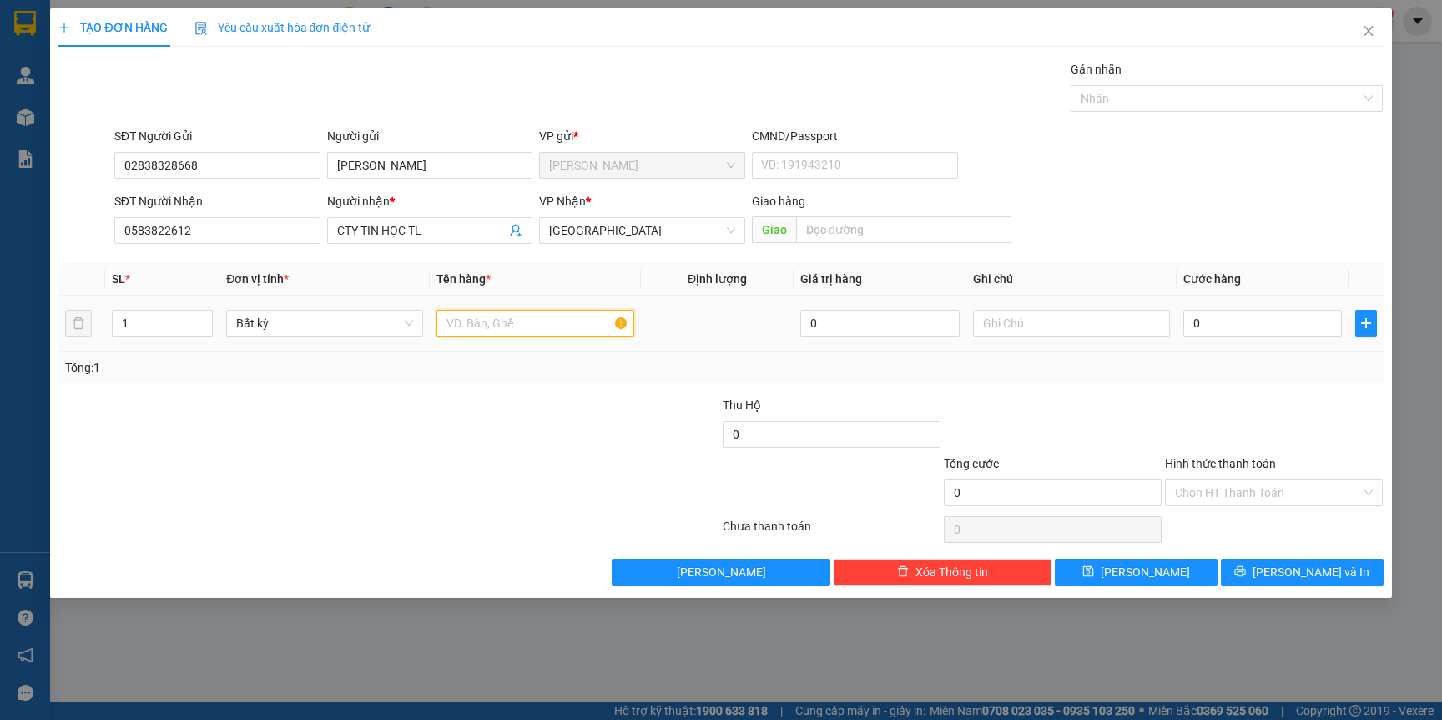
click at [502, 325] on input "text" at bounding box center [535, 323] width 197 height 27
type input "CỤC ĐEN"
click at [1265, 329] on input "0" at bounding box center [1263, 323] width 159 height 27
type input "5"
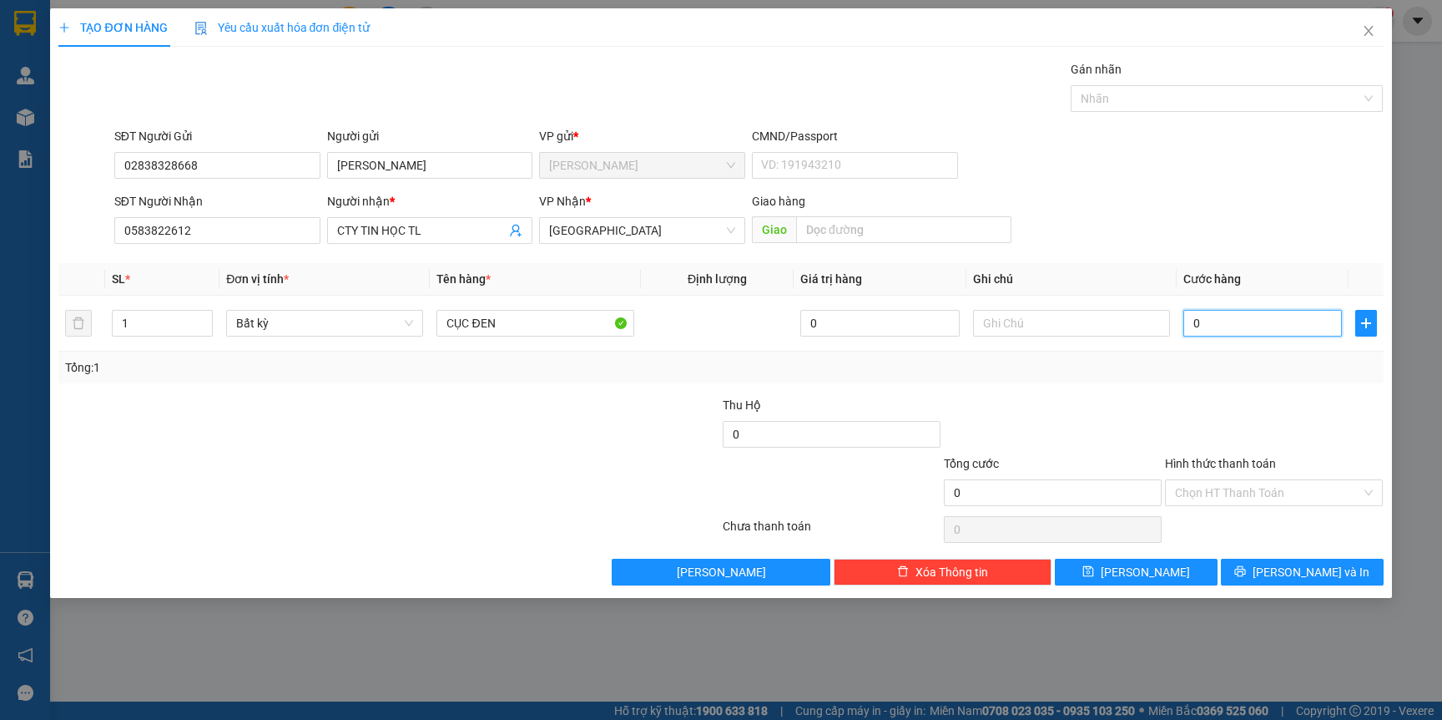
type input "5"
type input "50"
type input "50.000"
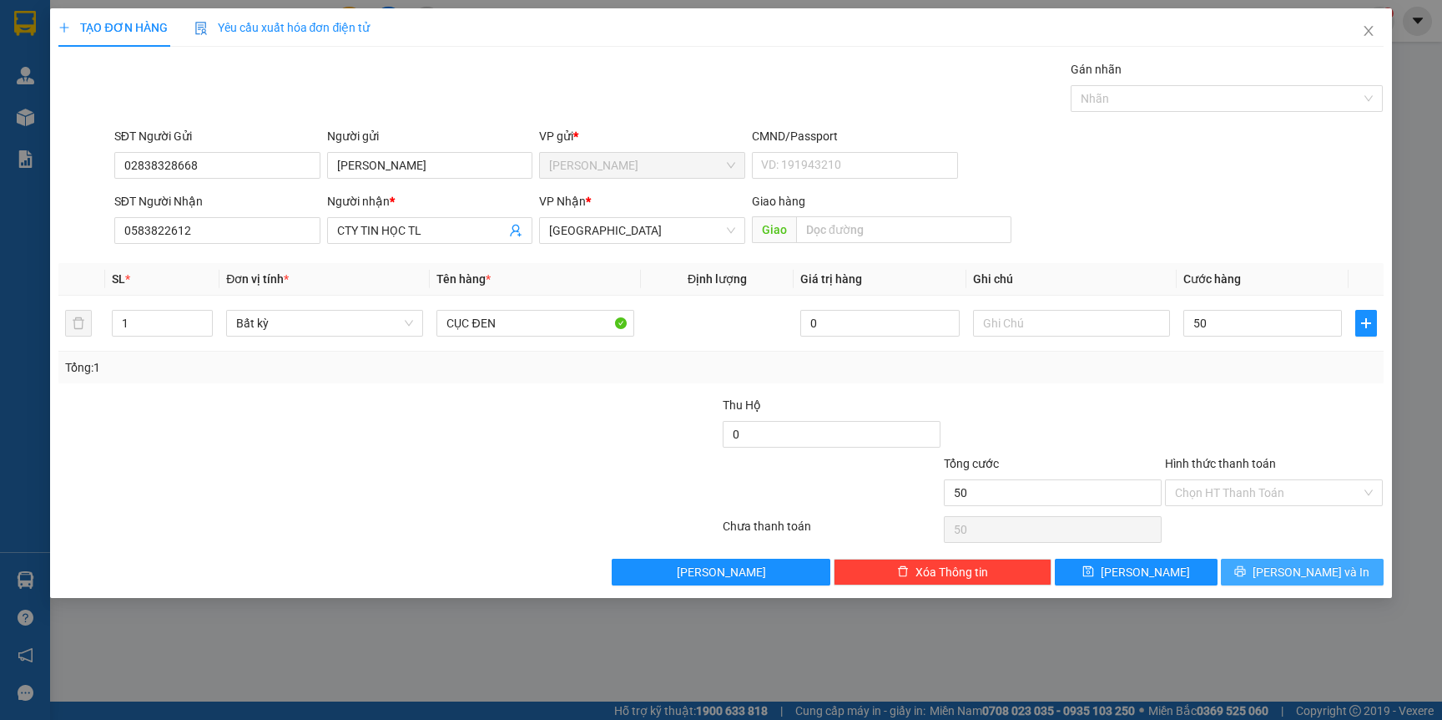
type input "50.000"
click at [1246, 577] on icon "printer" at bounding box center [1241, 571] width 12 height 12
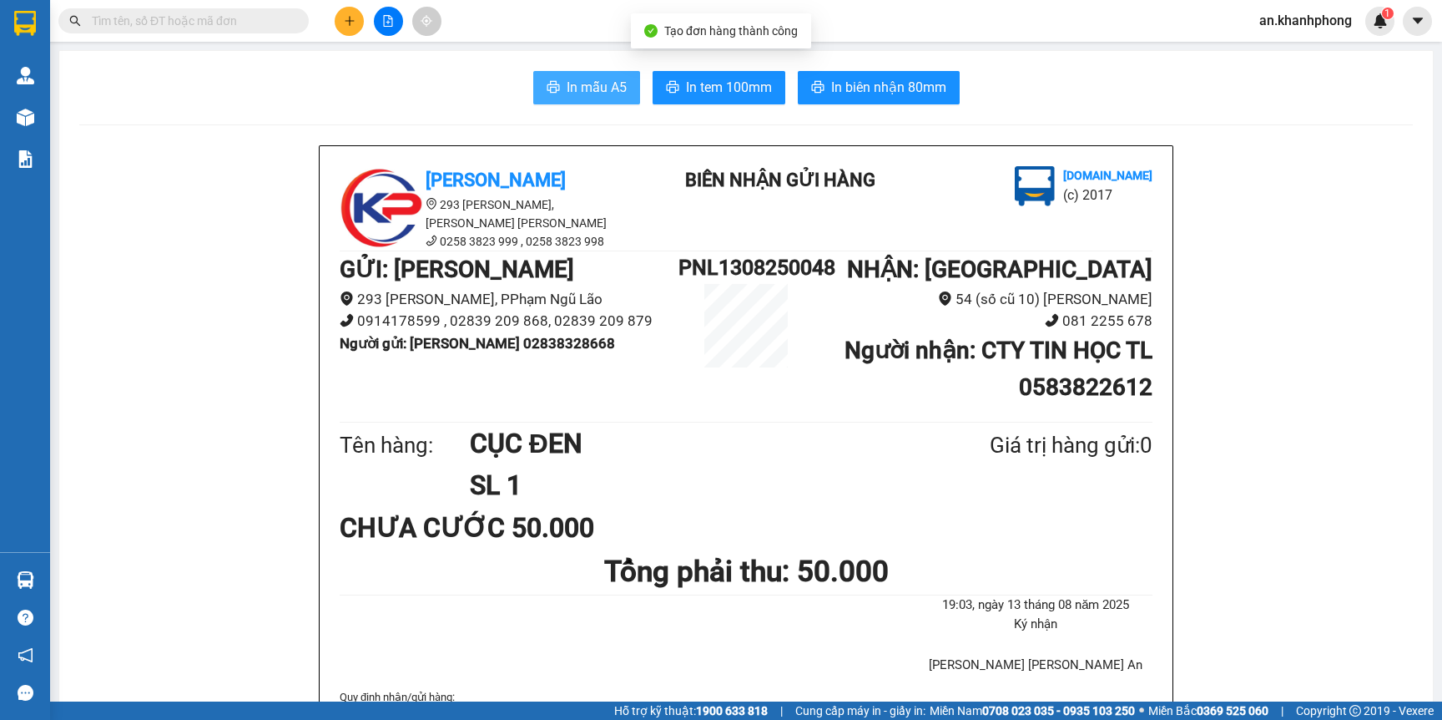
click at [602, 90] on span "In mẫu A5" at bounding box center [597, 87] width 60 height 21
click at [208, 21] on input "text" at bounding box center [190, 21] width 197 height 18
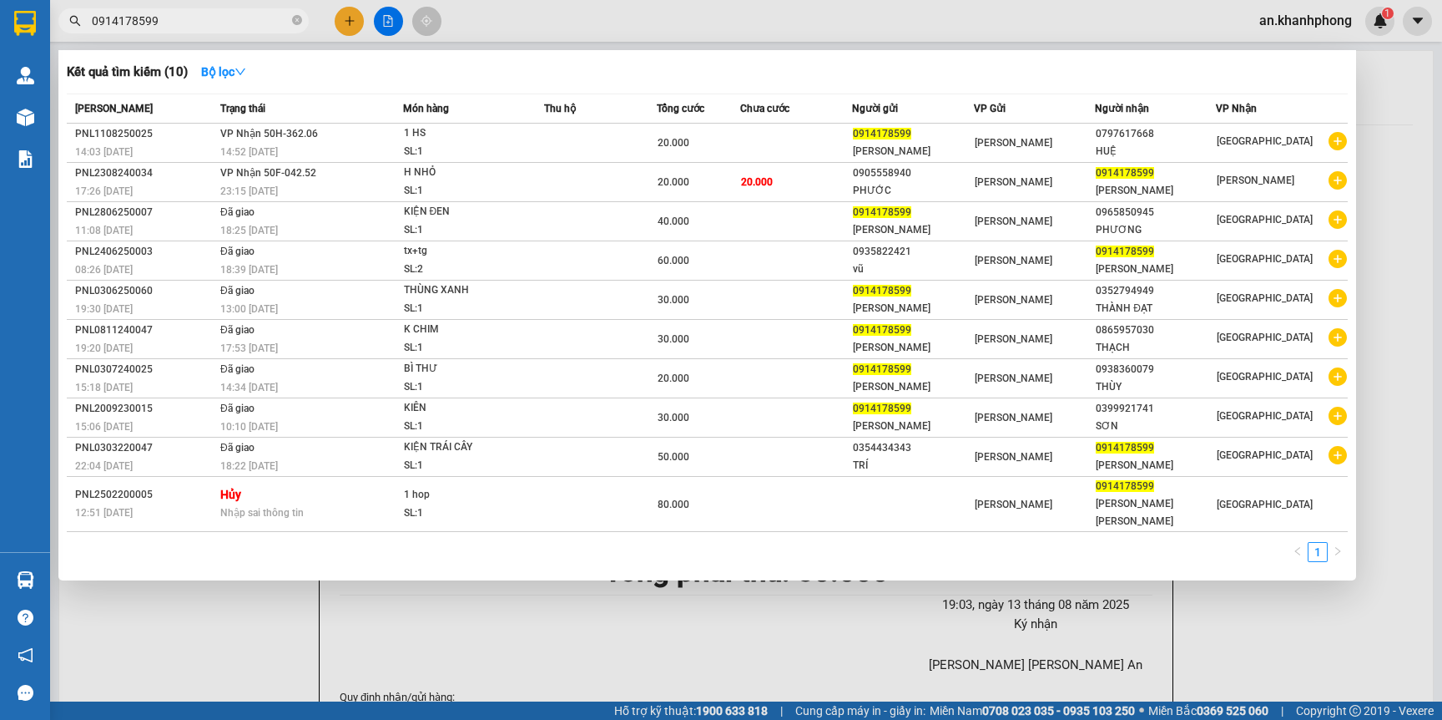
click at [158, 23] on input "0914178599" at bounding box center [190, 21] width 197 height 18
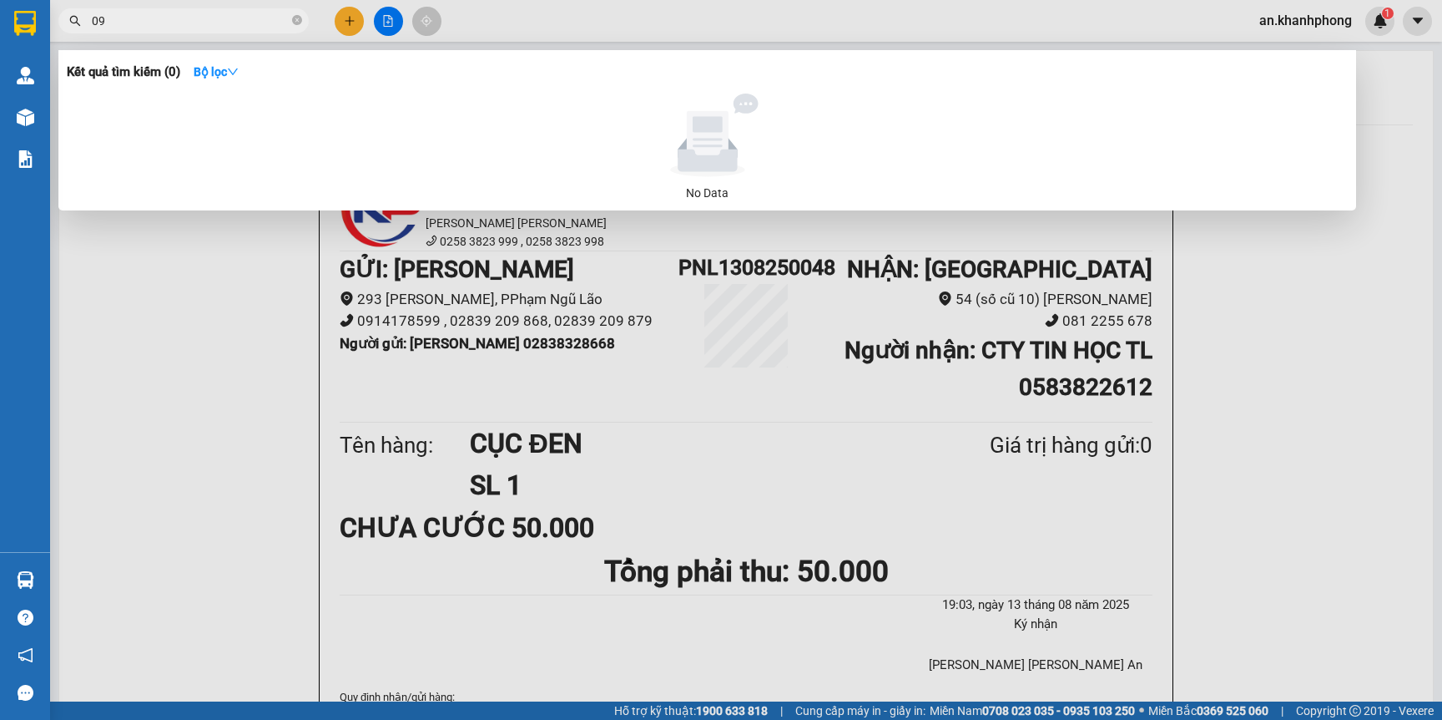
type input "0"
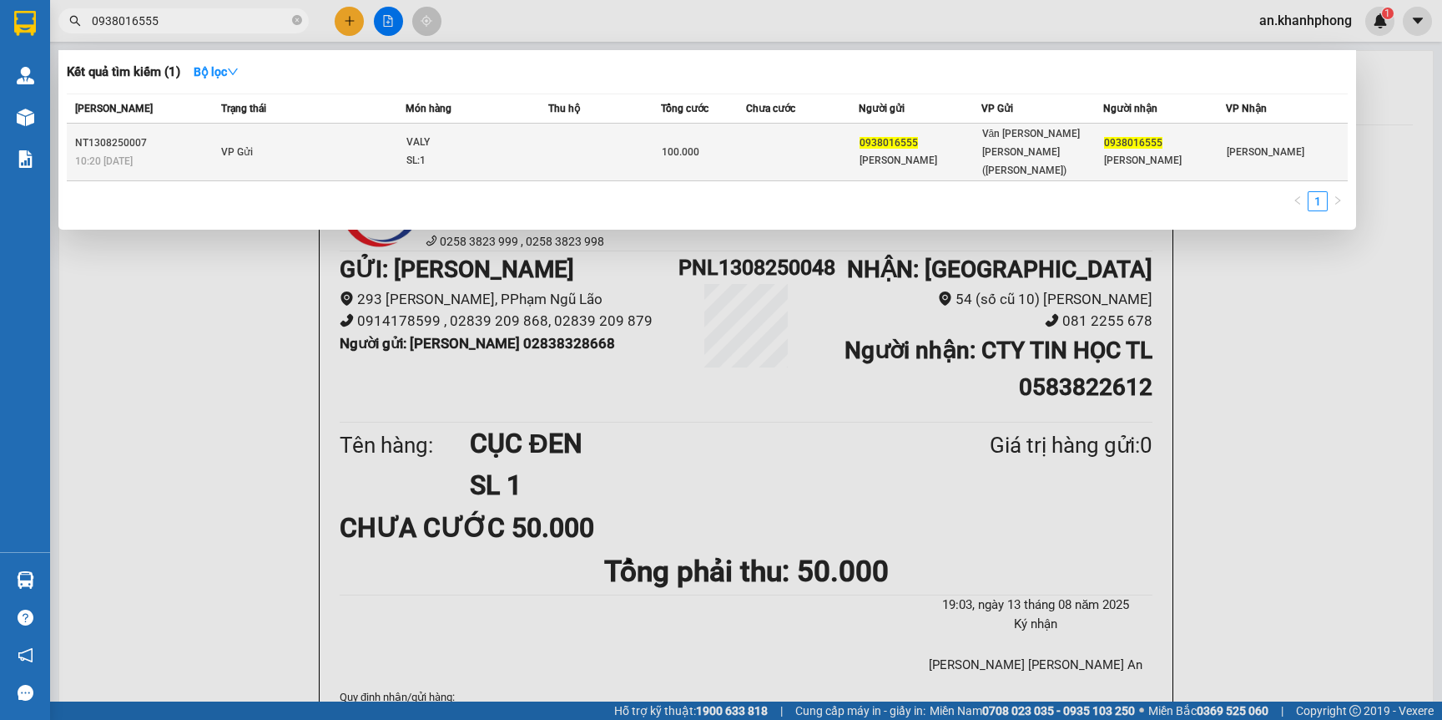
type input "0938016555"
click at [733, 145] on div "100.000" at bounding box center [703, 152] width 83 height 18
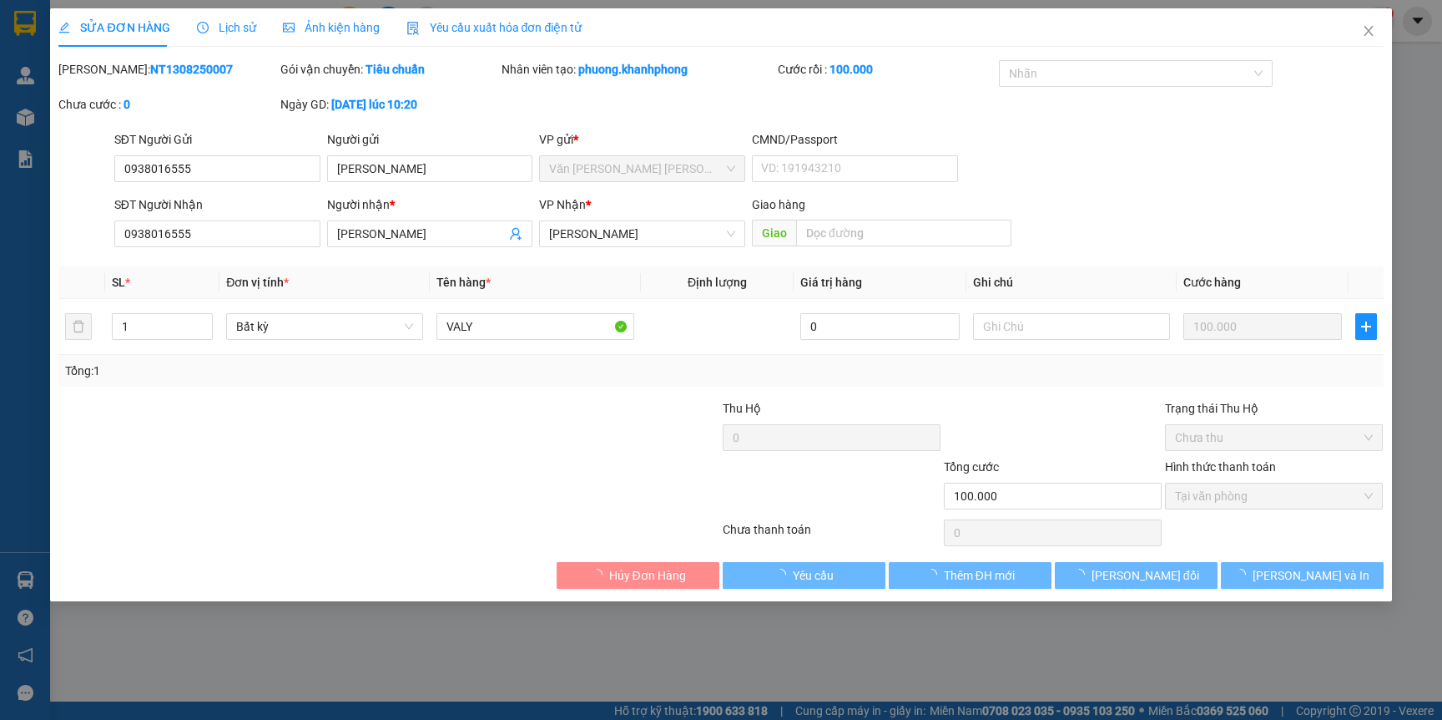
type input "0938016555"
type input "NGỌC PHƯƠNG"
type input "0938016555"
type input "NGỌC PHƯƠNG"
type input "100.000"
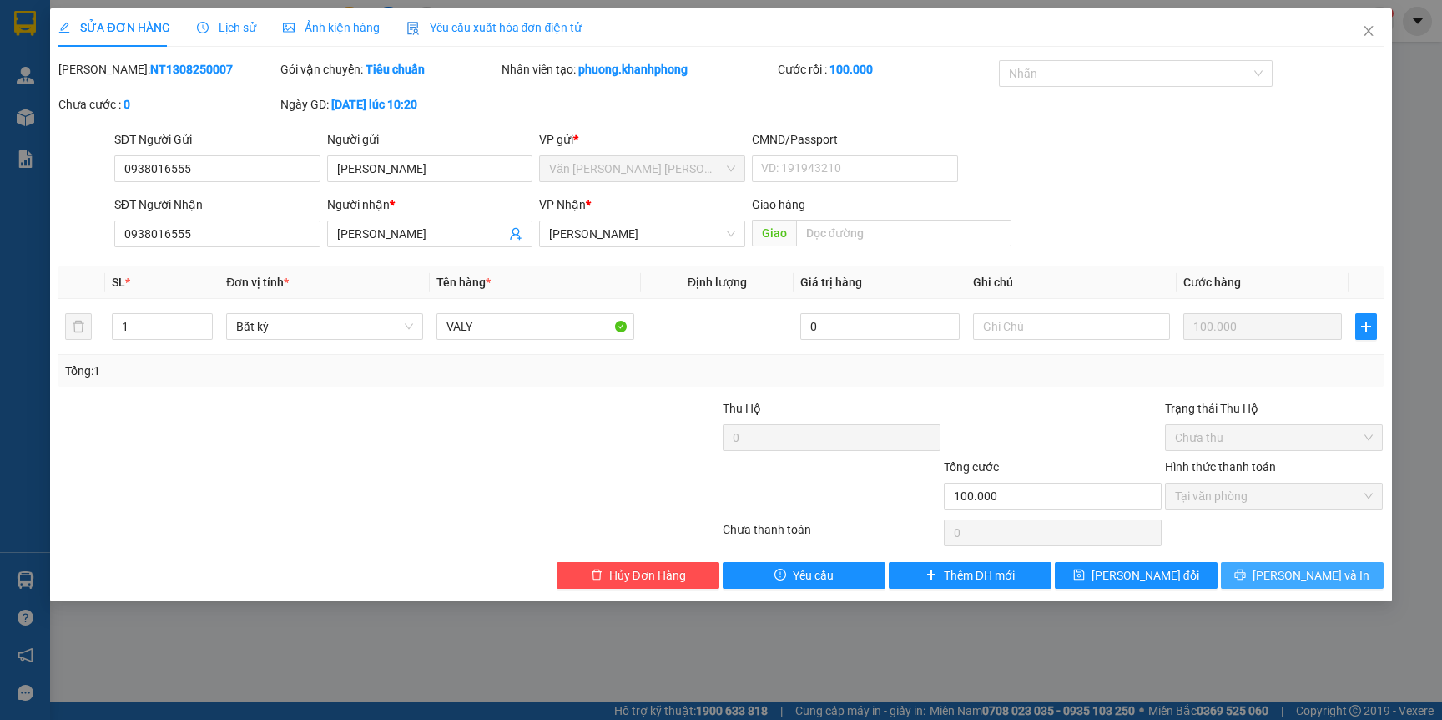
click at [1283, 579] on button "[PERSON_NAME] và In" at bounding box center [1302, 575] width 163 height 27
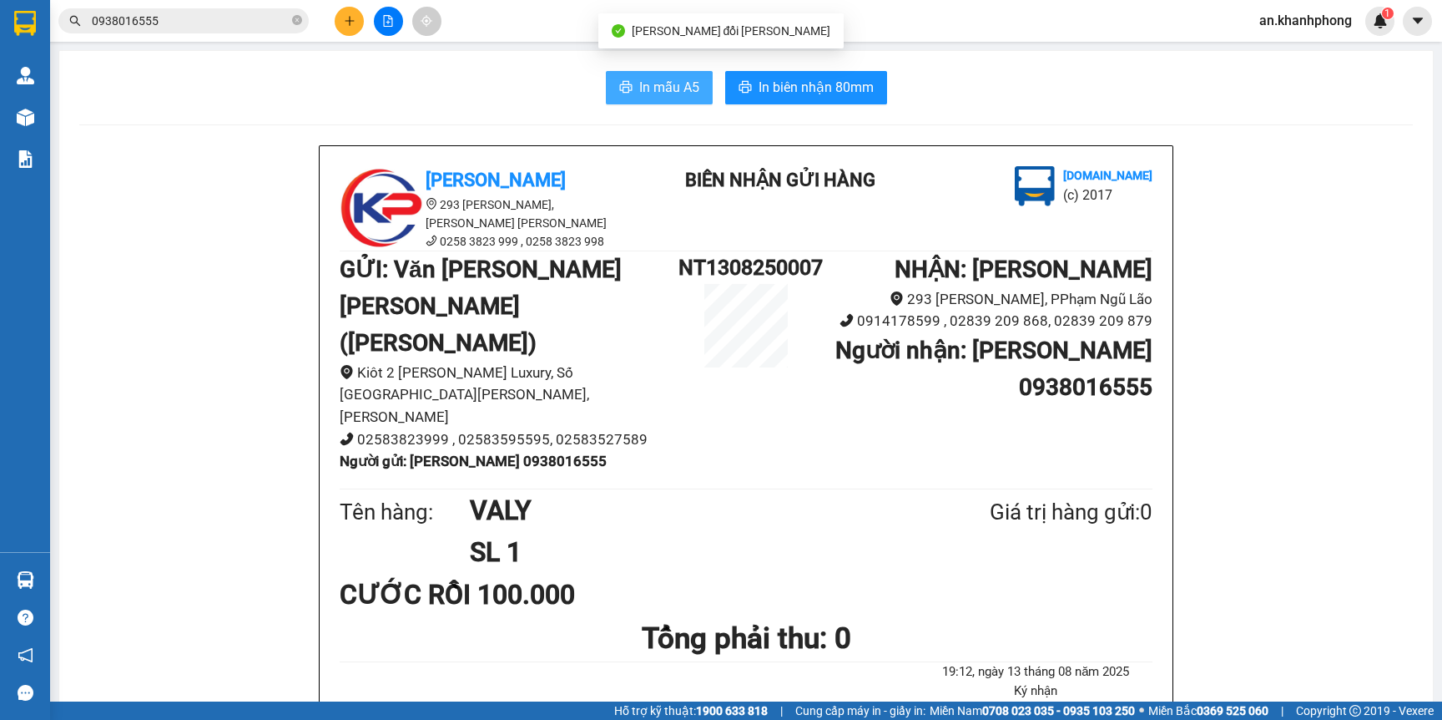
click at [664, 100] on button "In mẫu A5" at bounding box center [659, 87] width 107 height 33
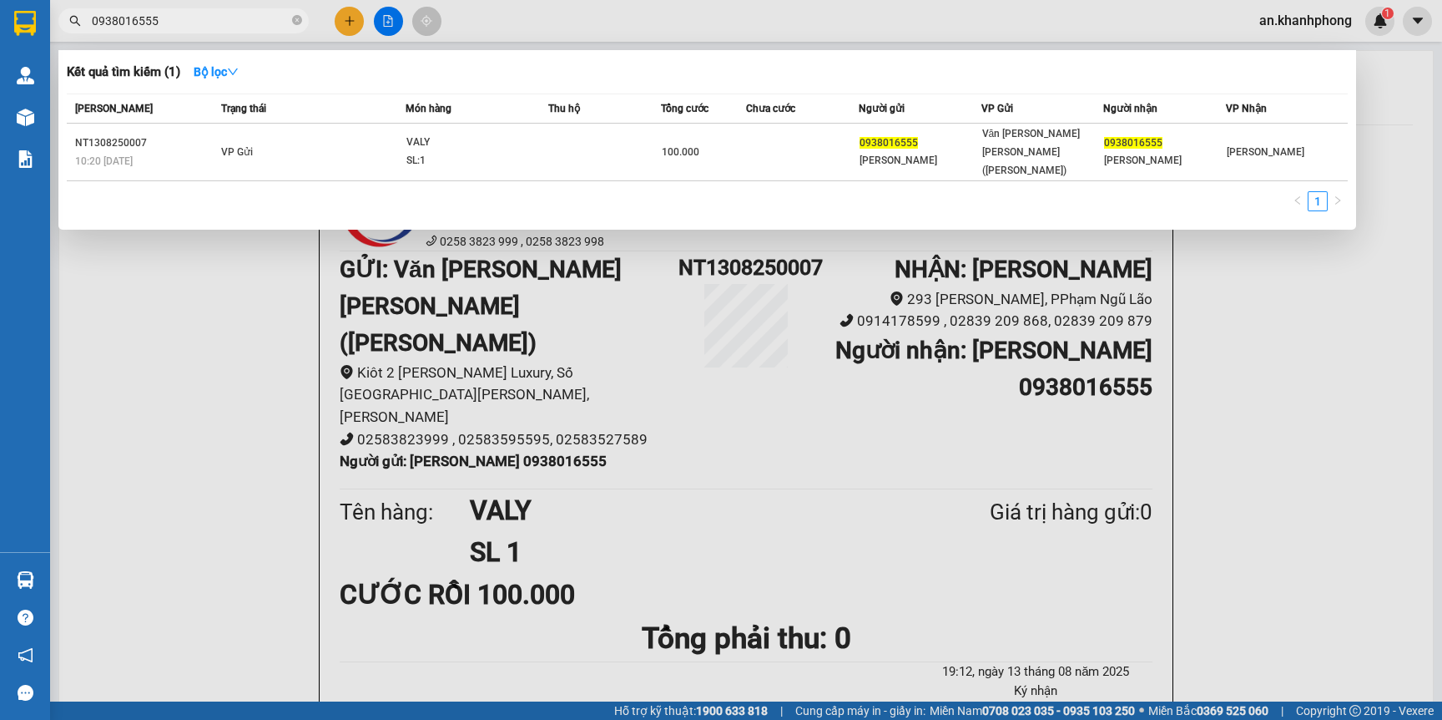
click at [247, 24] on input "0938016555" at bounding box center [190, 21] width 197 height 18
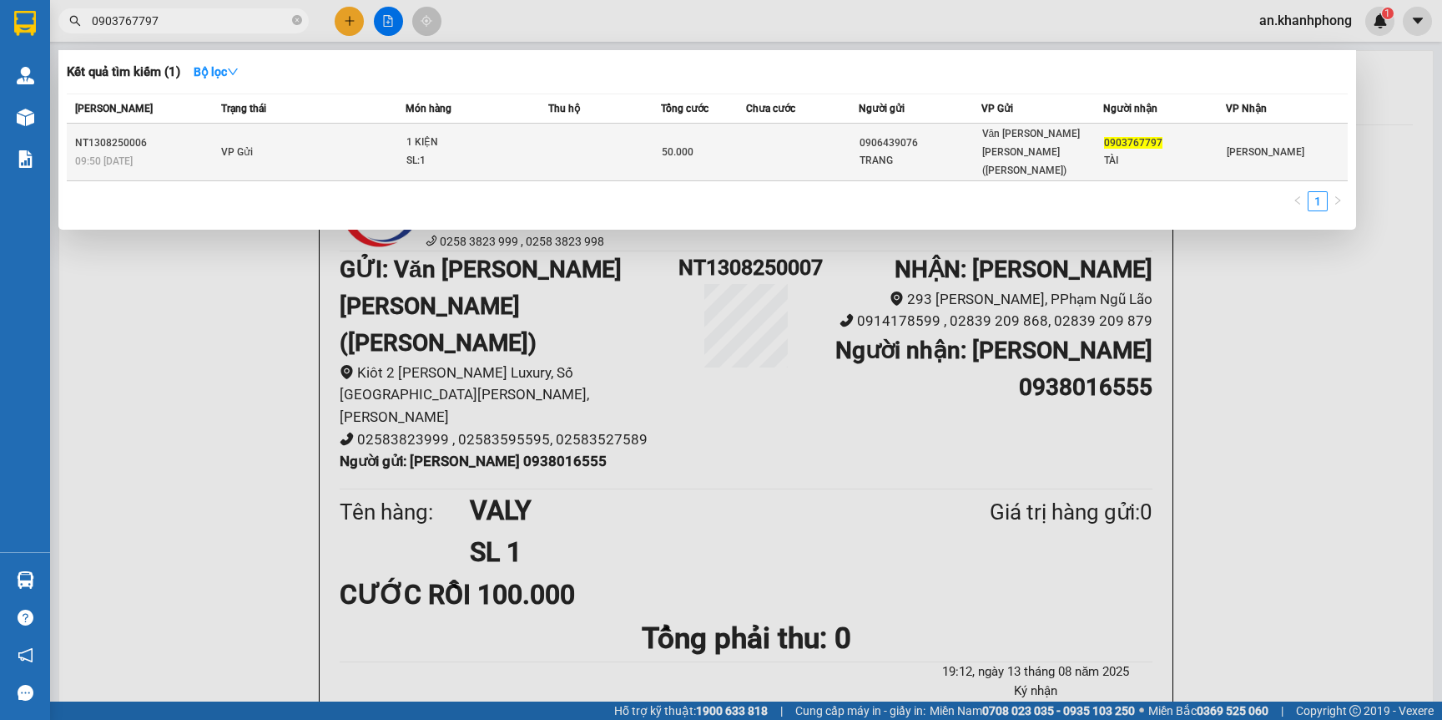
type input "0903767797"
click at [729, 146] on div "50.000" at bounding box center [703, 152] width 83 height 18
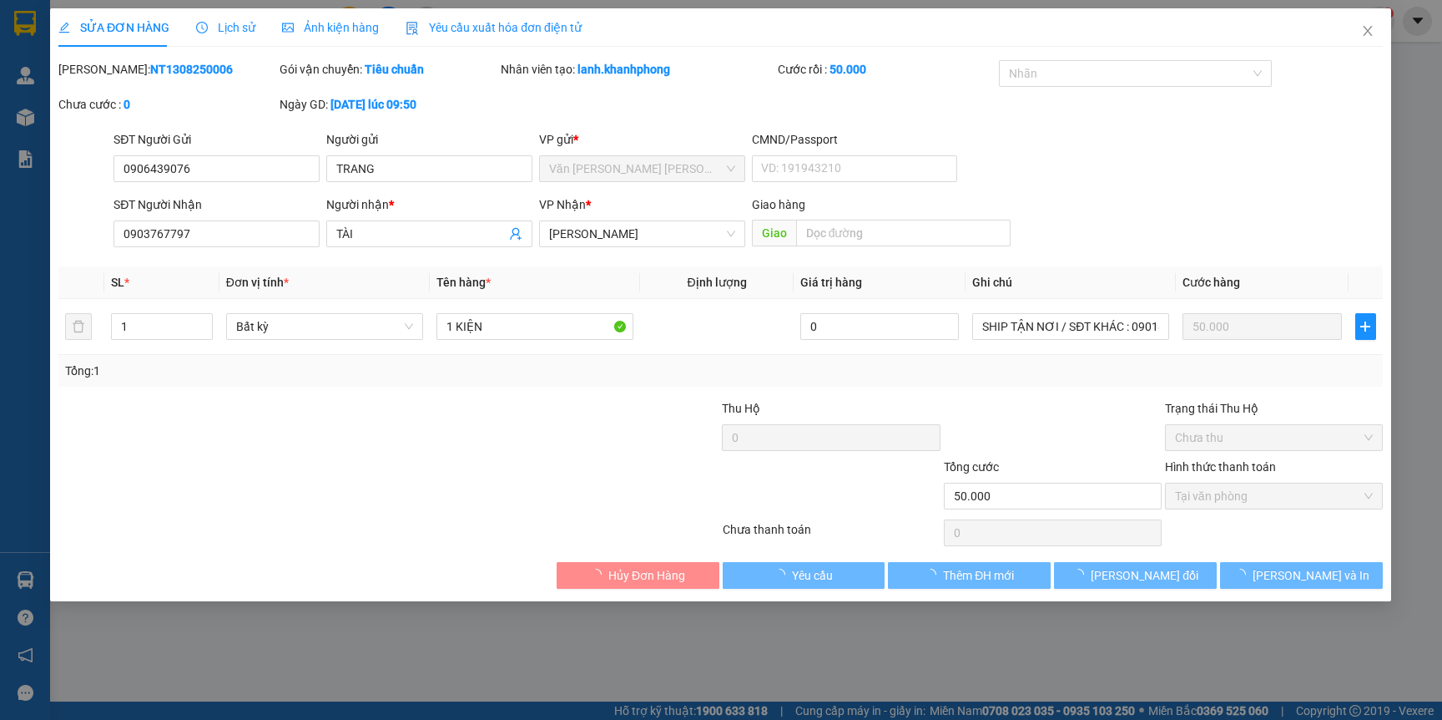
type input "0906439076"
type input "TRANG"
type input "0903767797"
type input "TÀI"
type input "50.000"
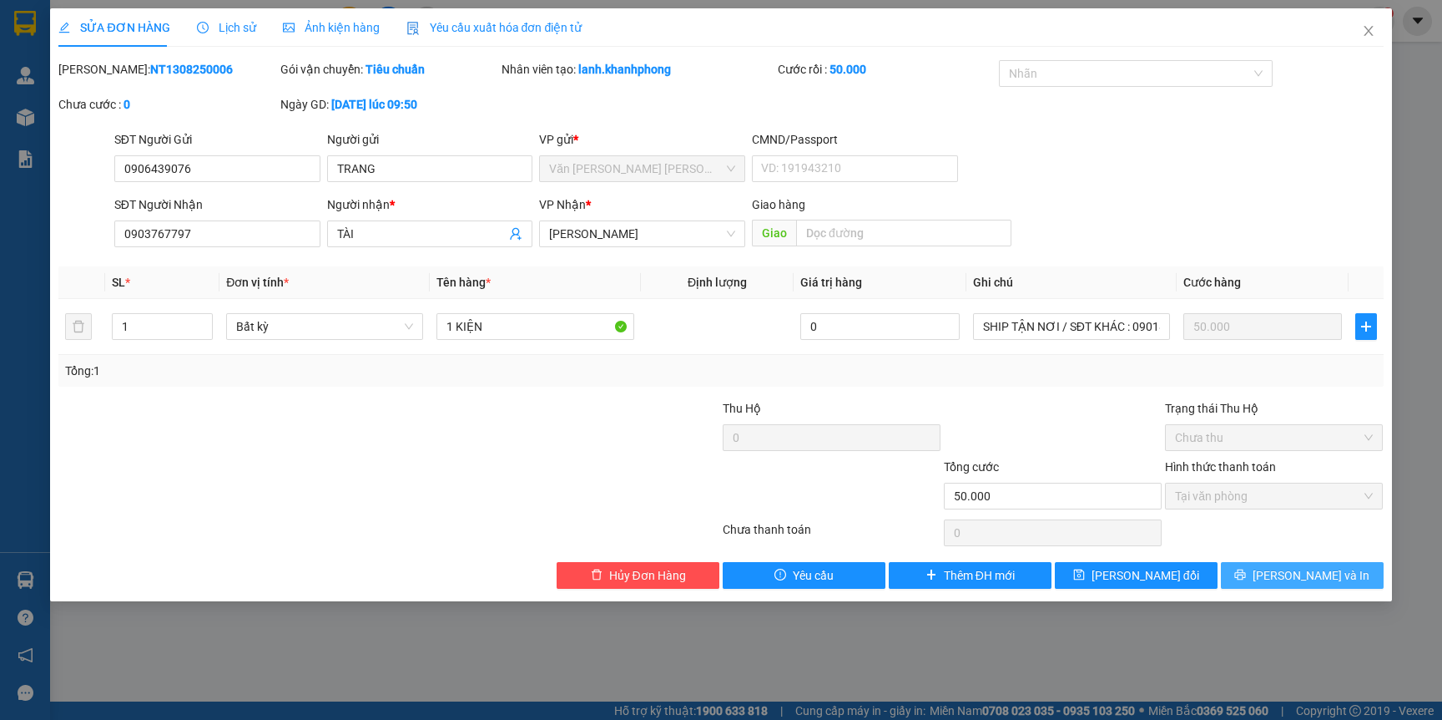
click at [1299, 572] on span "[PERSON_NAME] và In" at bounding box center [1311, 575] width 117 height 18
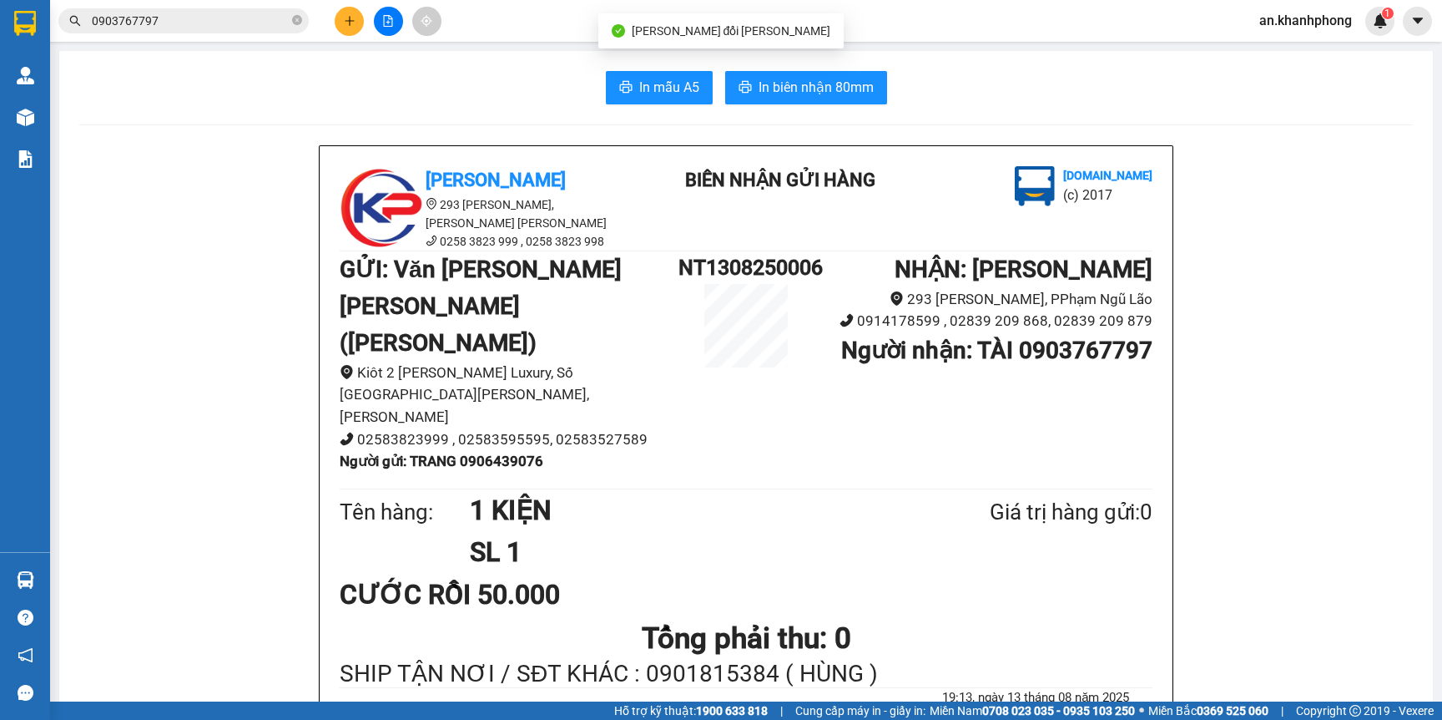
click at [660, 77] on span "In mẫu A5" at bounding box center [669, 87] width 60 height 21
click at [347, 19] on icon "plus" at bounding box center [350, 21] width 12 height 12
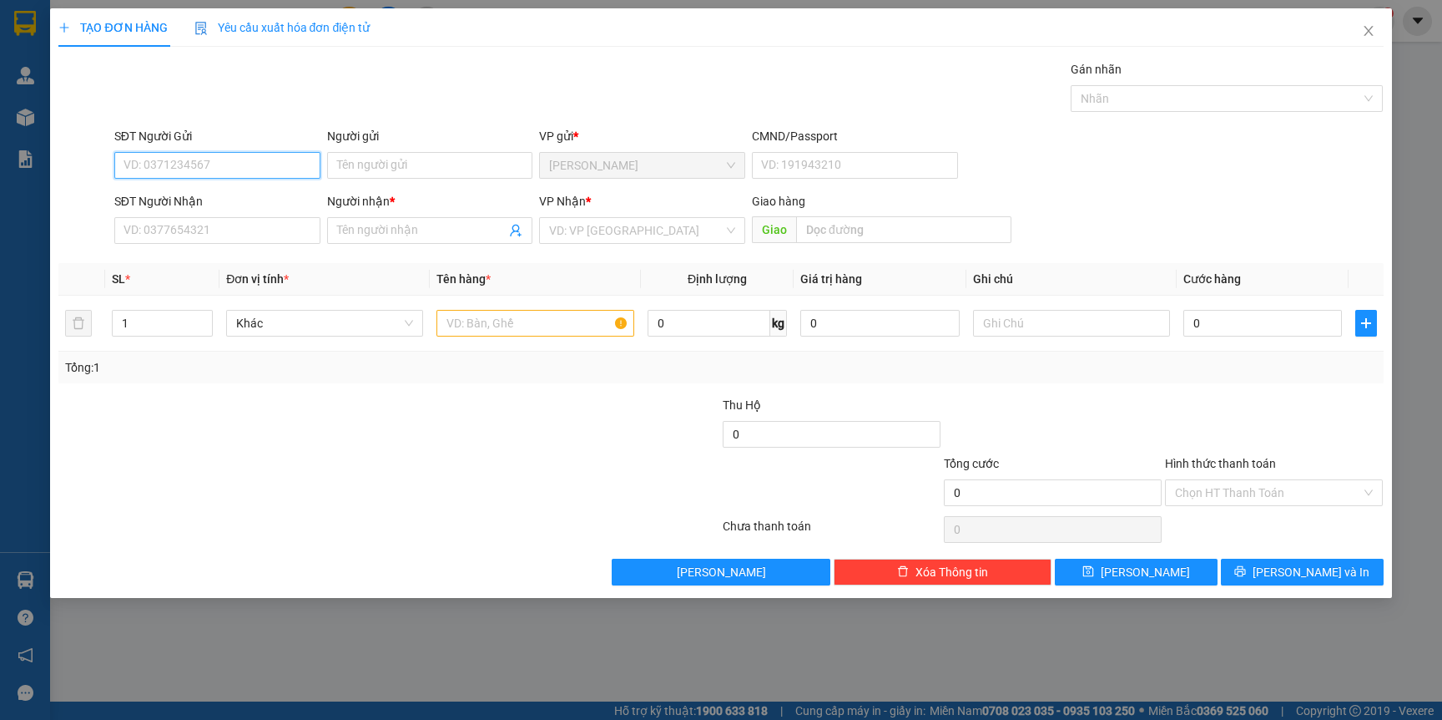
click at [205, 169] on input "SĐT Người Gửi" at bounding box center [217, 165] width 206 height 27
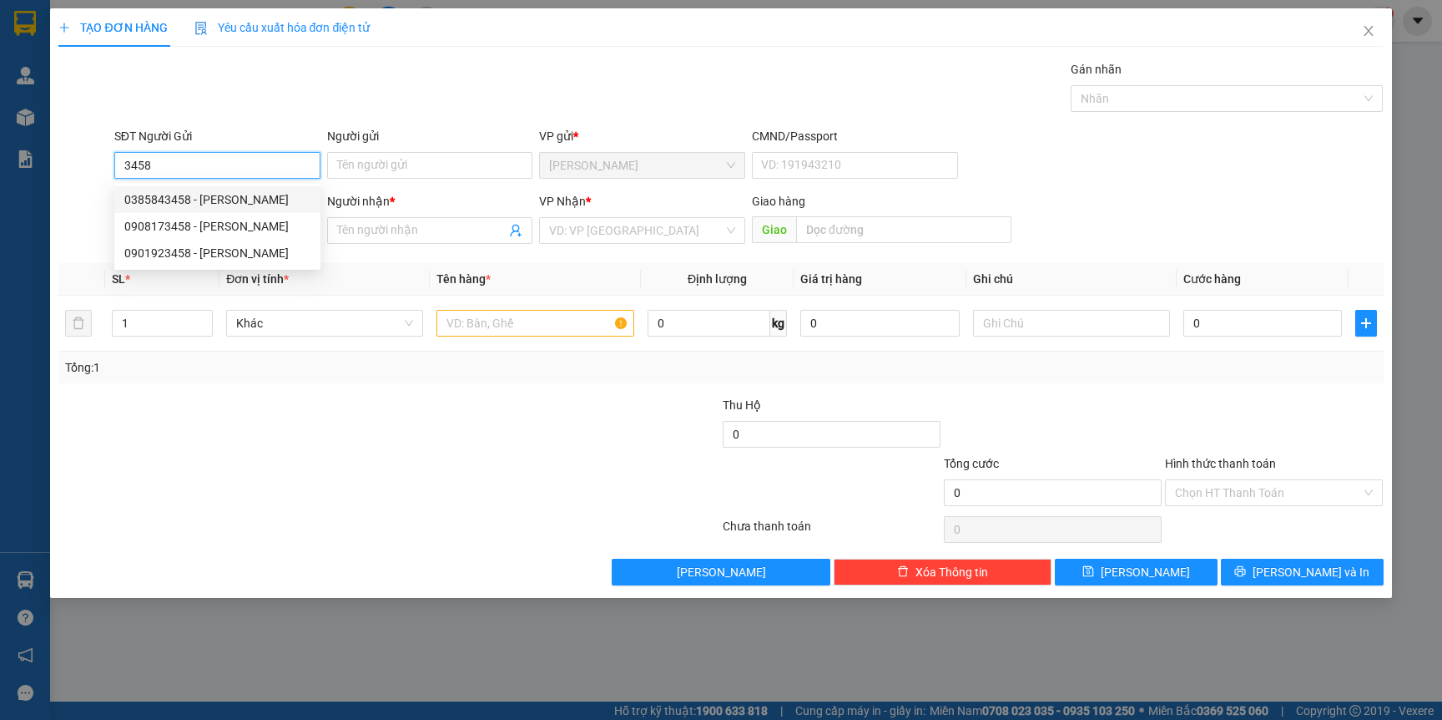
click at [247, 199] on div "0385843458 - NGỌC THƯ" at bounding box center [217, 199] width 186 height 18
type input "0385843458"
type input "NGỌC THƯ"
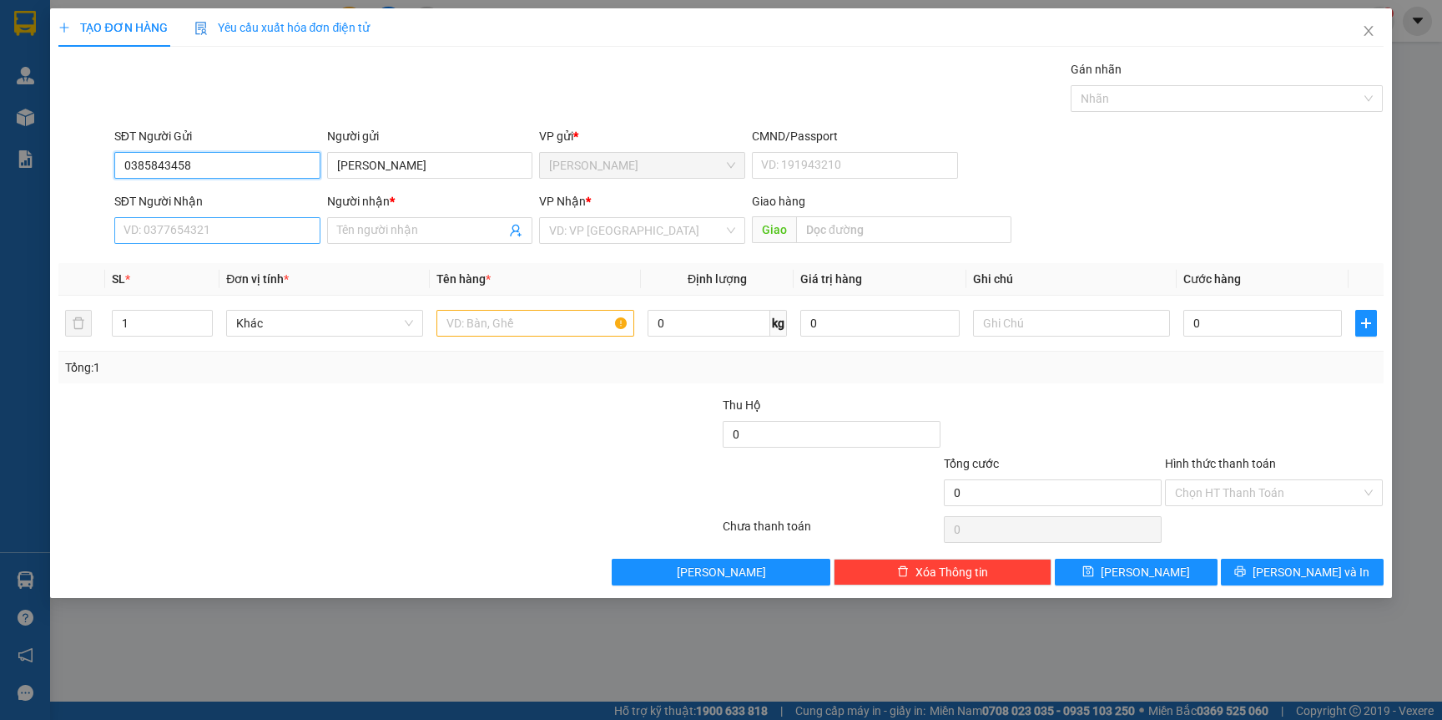
type input "0385843458"
click at [250, 235] on input "SĐT Người Nhận" at bounding box center [217, 230] width 206 height 27
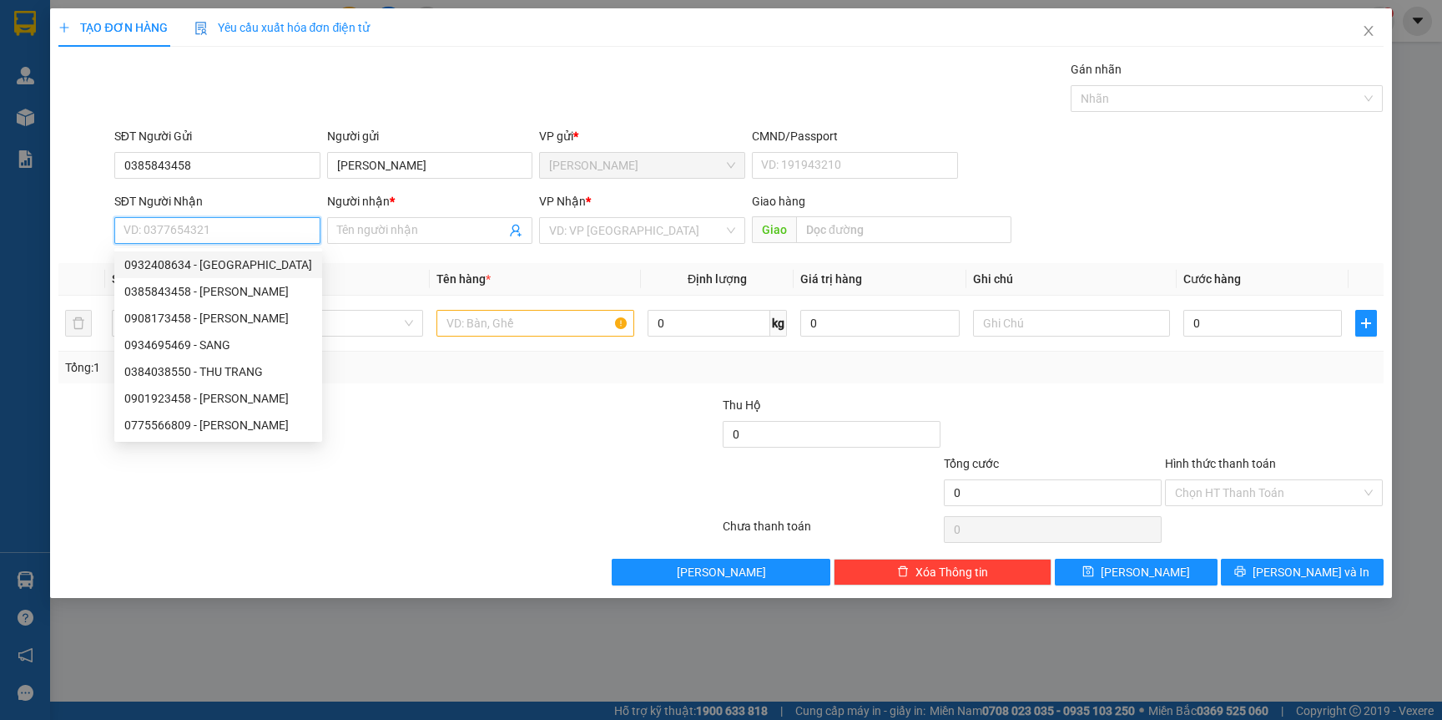
click at [241, 264] on div "0932408634 - MỸ LIÊN" at bounding box center [218, 264] width 188 height 18
type input "0932408634"
type input "MỸ LIÊN"
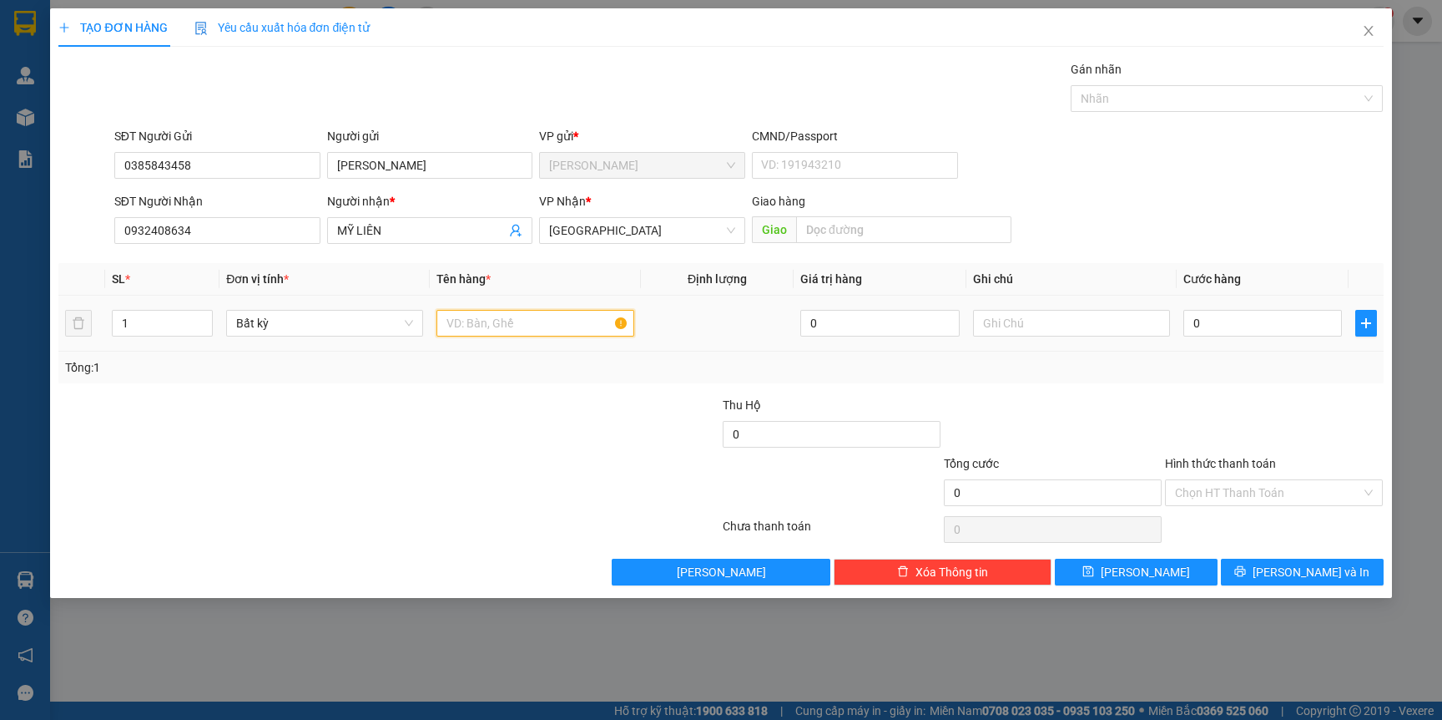
click at [515, 319] on input "text" at bounding box center [535, 323] width 197 height 27
type input "TG"
click at [1225, 314] on input "0" at bounding box center [1263, 323] width 159 height 27
type input "4"
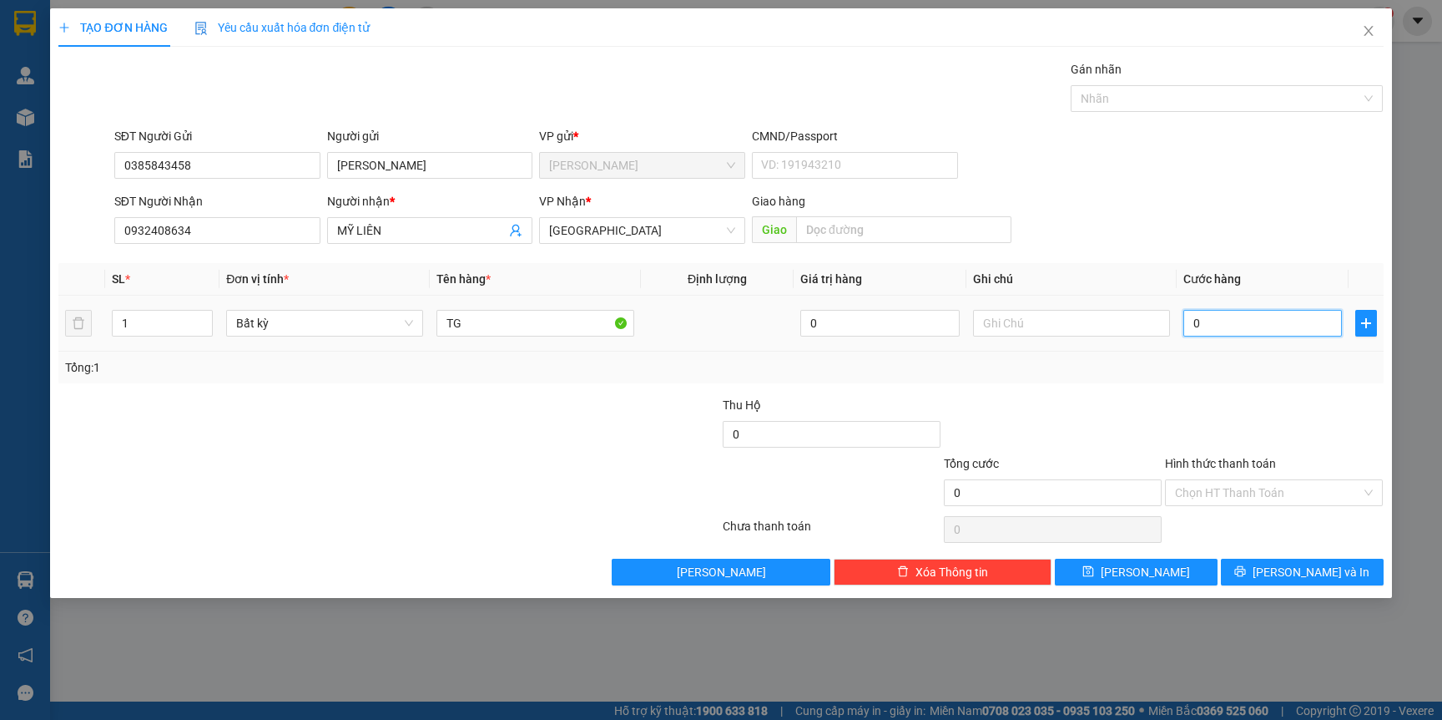
type input "4"
type input "40"
type input "40.000"
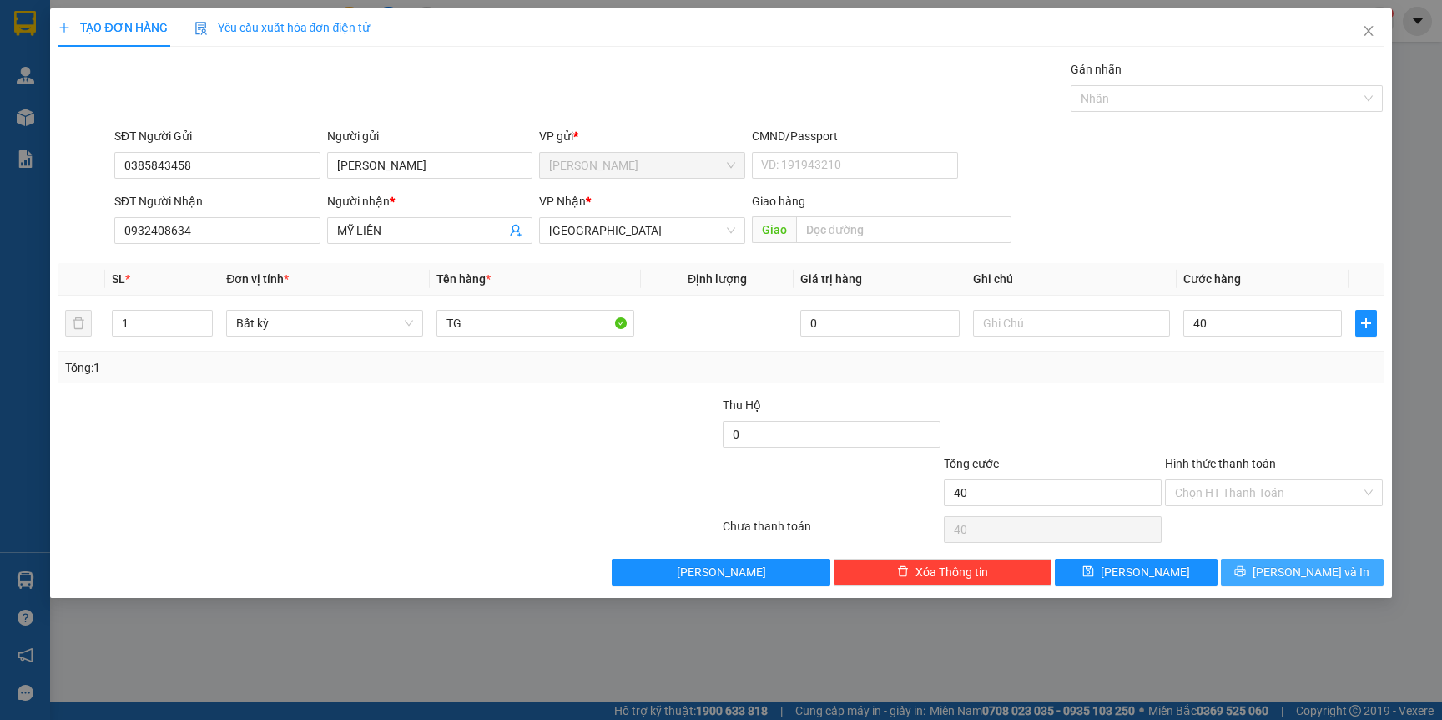
type input "40.000"
click at [1308, 573] on span "[PERSON_NAME] và In" at bounding box center [1311, 572] width 117 height 18
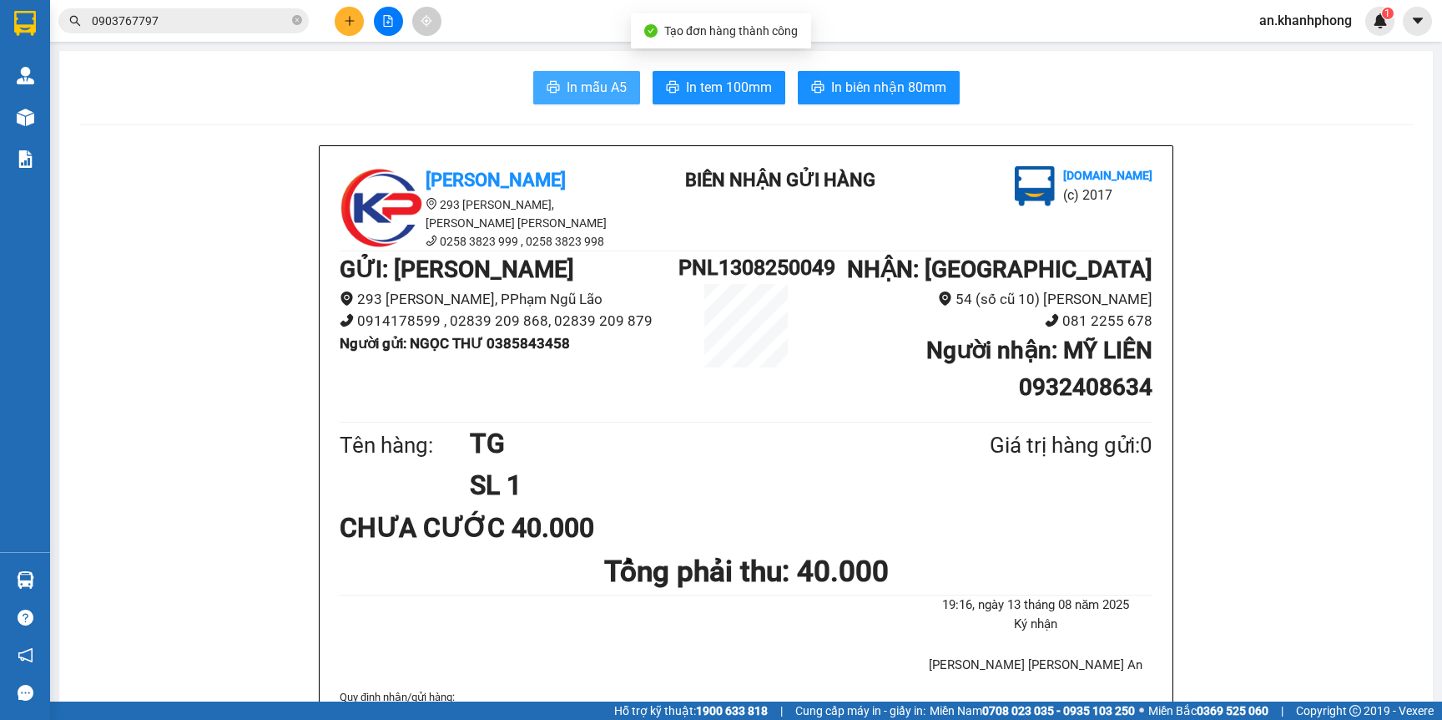
click at [579, 81] on span "In mẫu A5" at bounding box center [597, 87] width 60 height 21
click at [354, 27] on button at bounding box center [349, 21] width 29 height 29
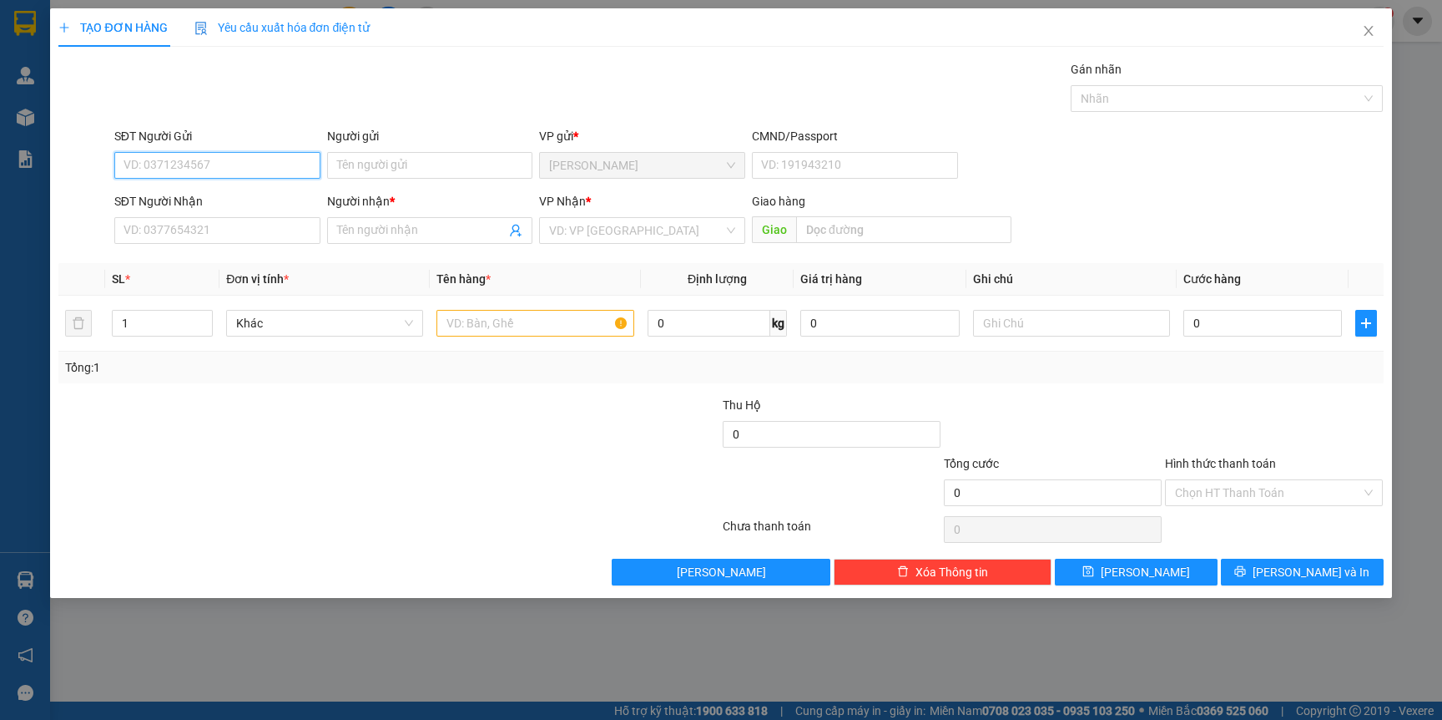
click at [213, 152] on input "SĐT Người Gửi" at bounding box center [217, 165] width 206 height 27
type input "0903689747"
click at [219, 201] on div "0903689747 - QUỐC" at bounding box center [217, 199] width 186 height 18
type input "QUỐC"
type input "0903689747"
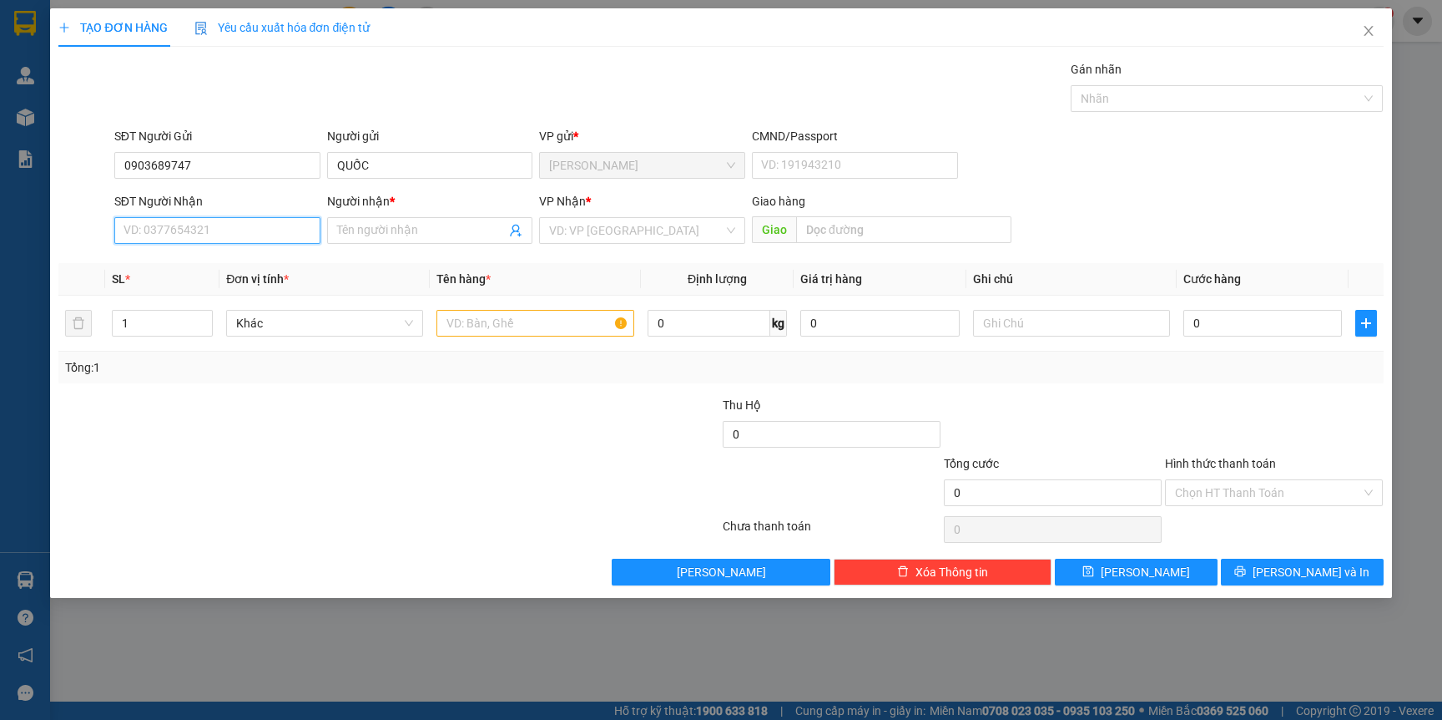
click at [218, 226] on input "SĐT Người Nhận" at bounding box center [217, 230] width 206 height 27
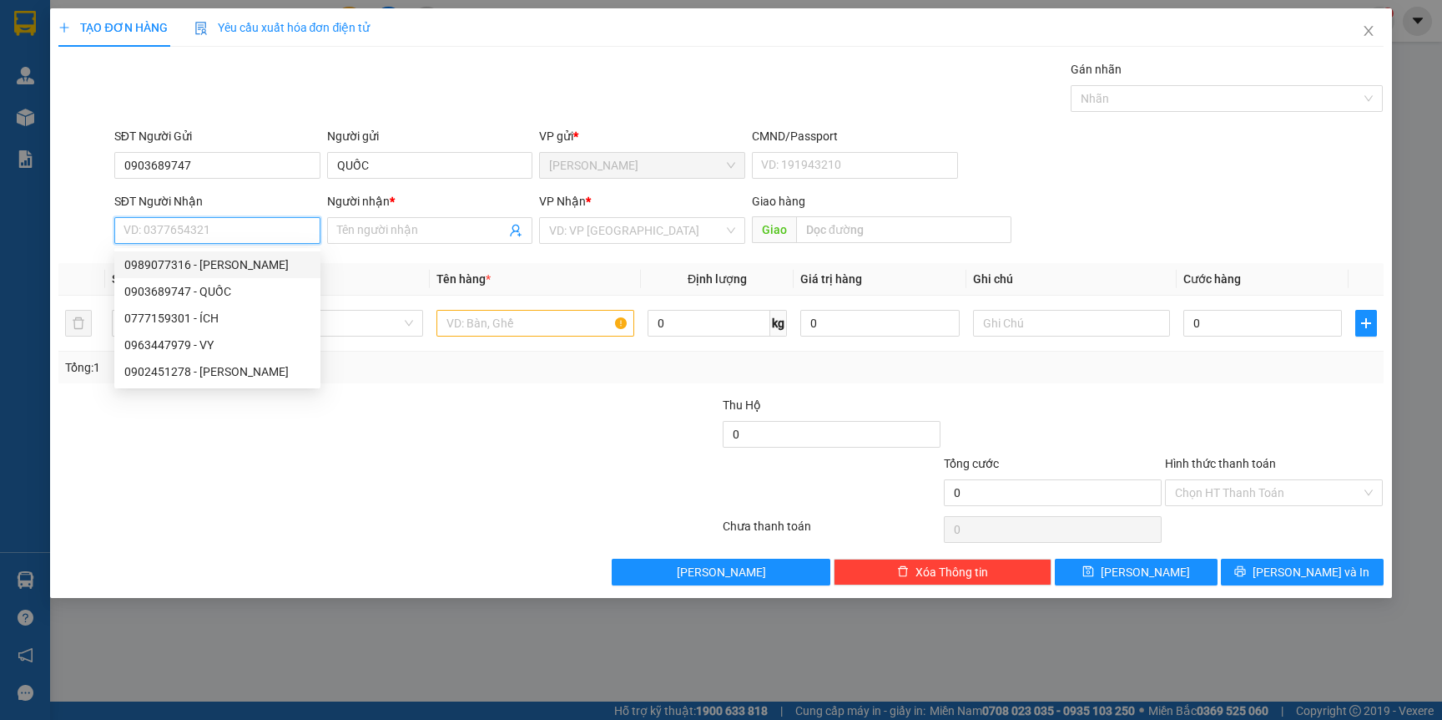
click at [235, 261] on div "0989077316 - NGHỊ" at bounding box center [217, 264] width 186 height 18
type input "0989077316"
type input "NGHỊ"
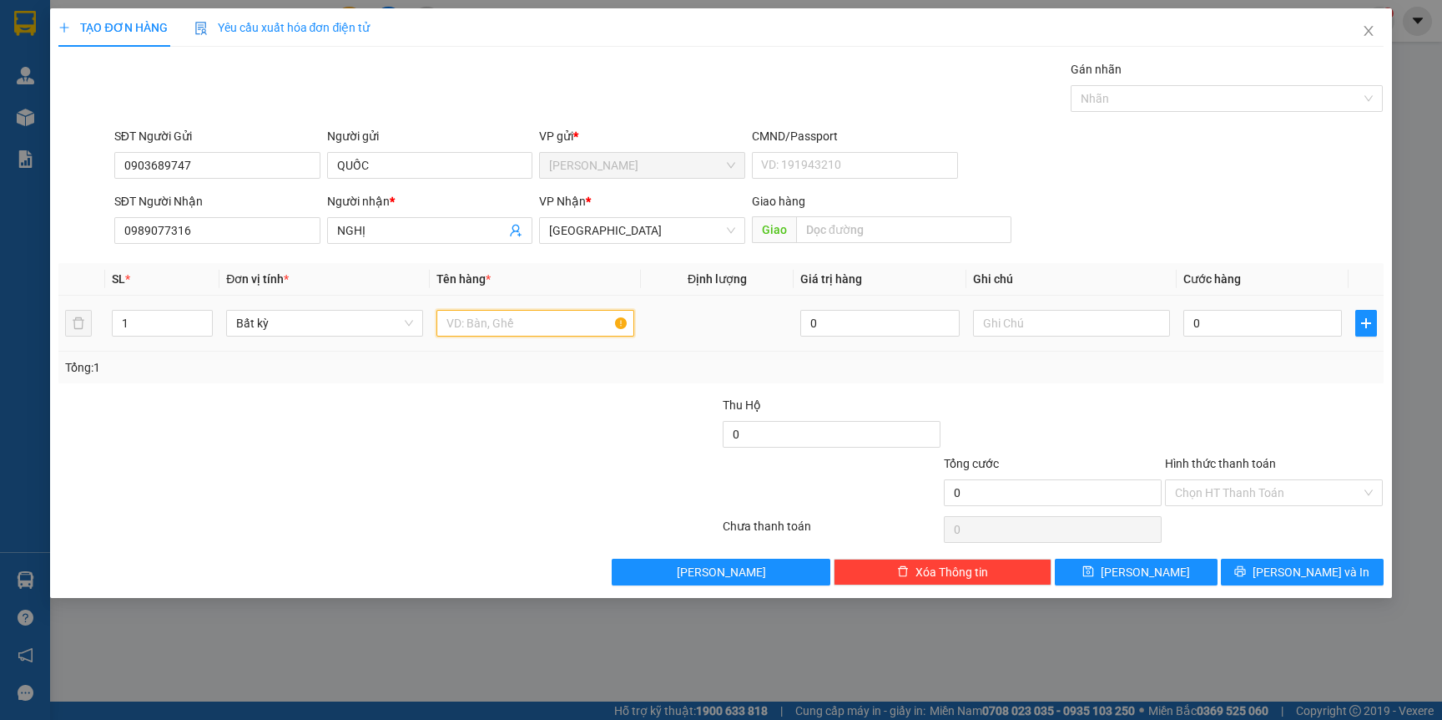
click at [482, 321] on input "text" at bounding box center [535, 323] width 197 height 27
type input "[GEOGRAPHIC_DATA]"
click at [1240, 320] on input "0" at bounding box center [1263, 323] width 159 height 27
type input "4"
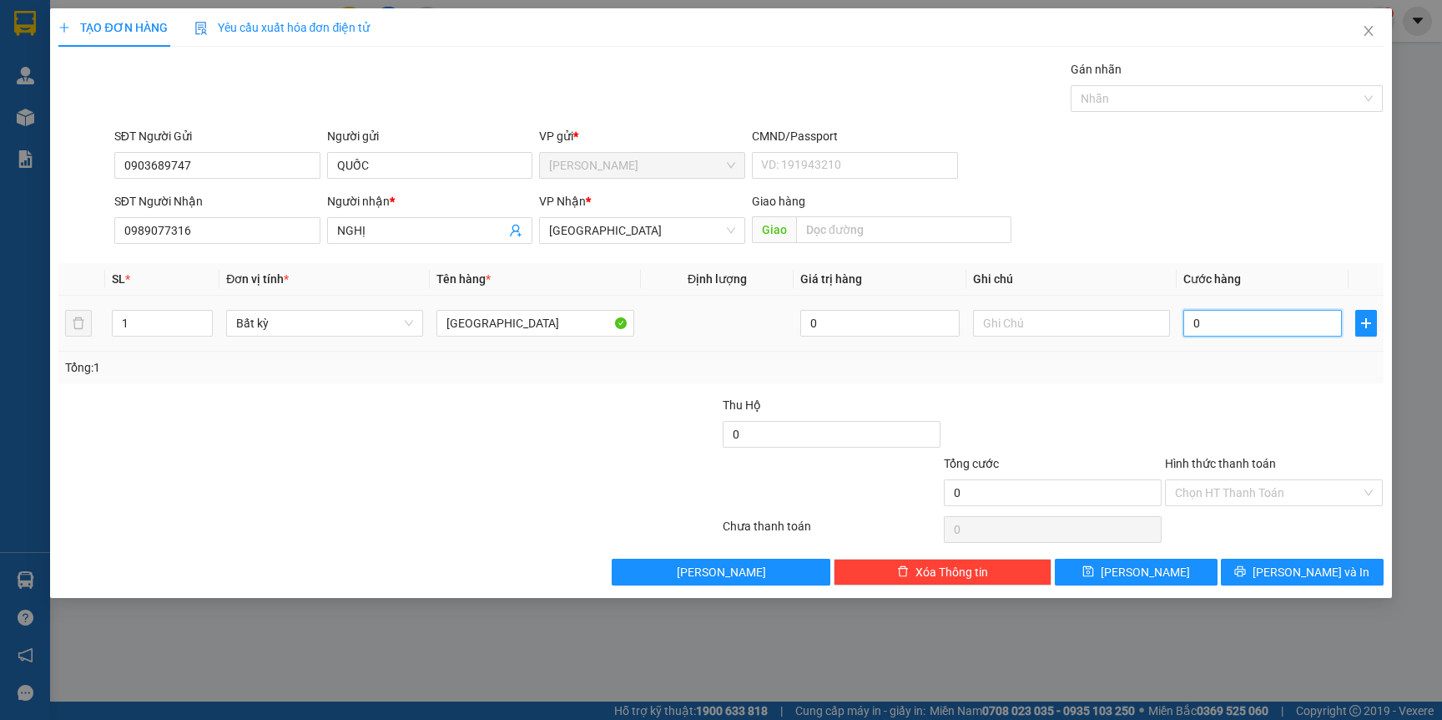
type input "4"
type input "40"
type input "40.000"
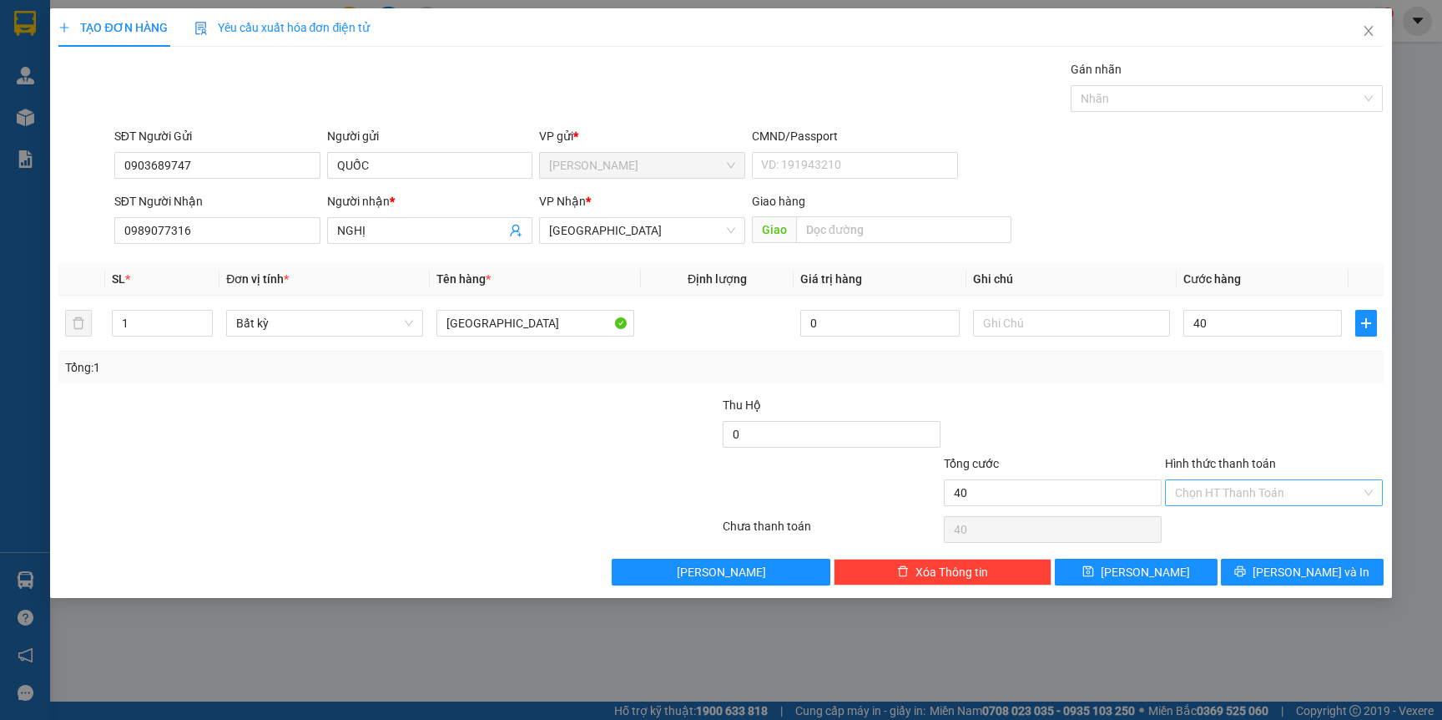
type input "40.000"
click at [1241, 487] on input "Hình thức thanh toán" at bounding box center [1268, 492] width 186 height 25
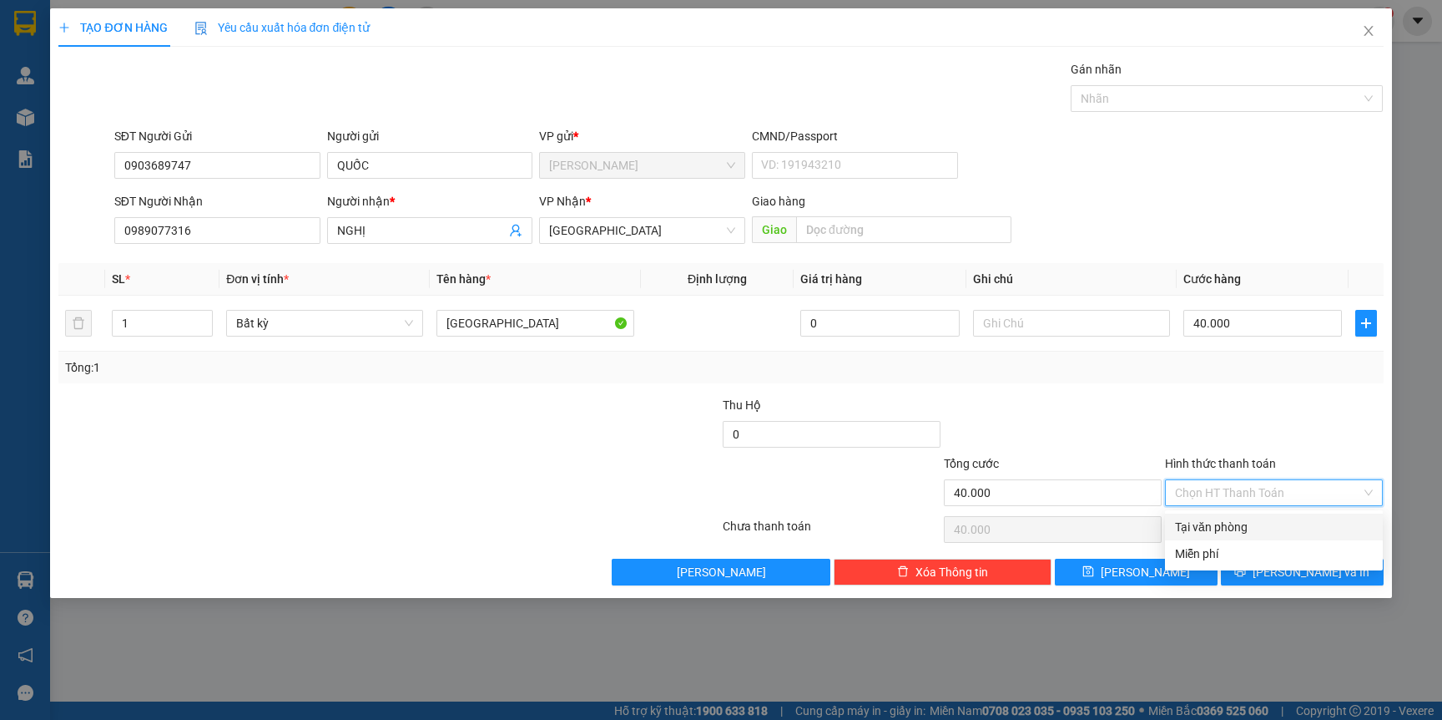
click at [1224, 523] on div "Tại văn phòng" at bounding box center [1274, 527] width 198 height 18
type input "0"
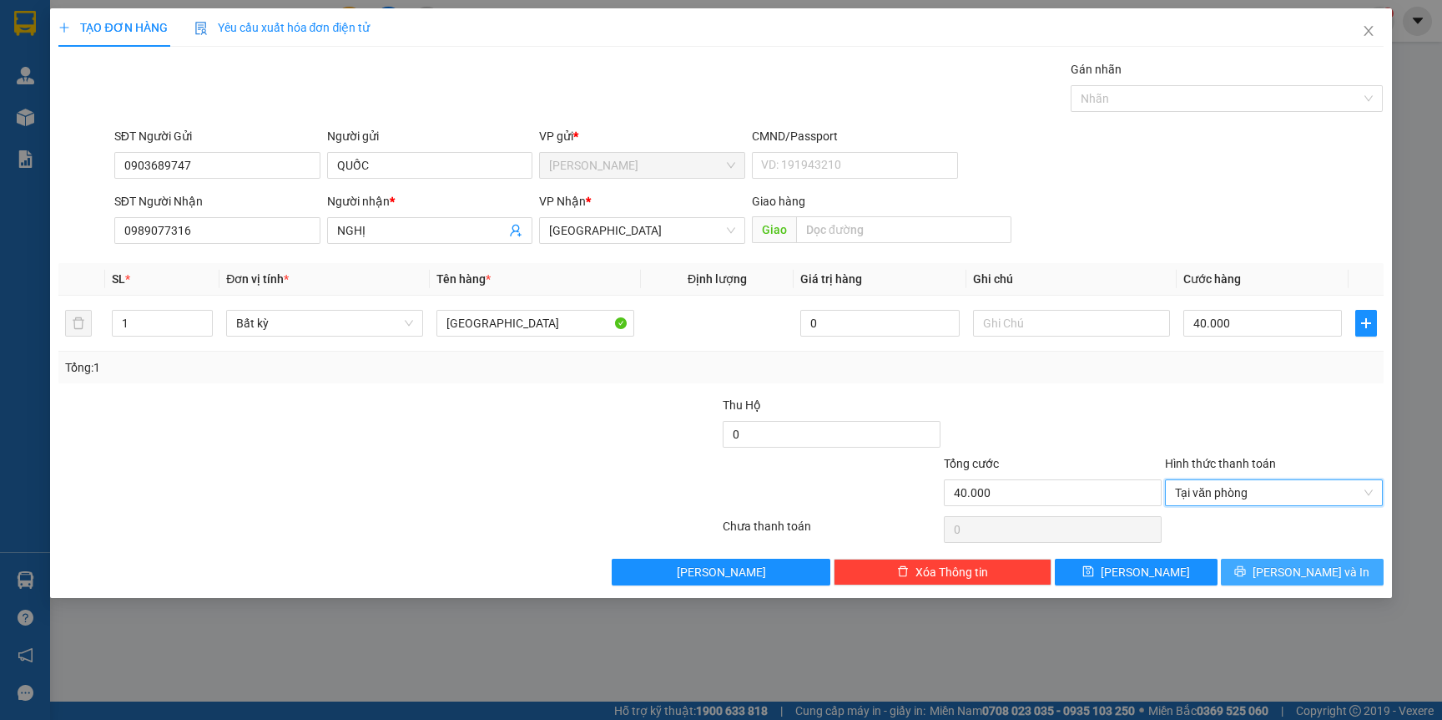
click at [1301, 574] on span "[PERSON_NAME] và In" at bounding box center [1311, 572] width 117 height 18
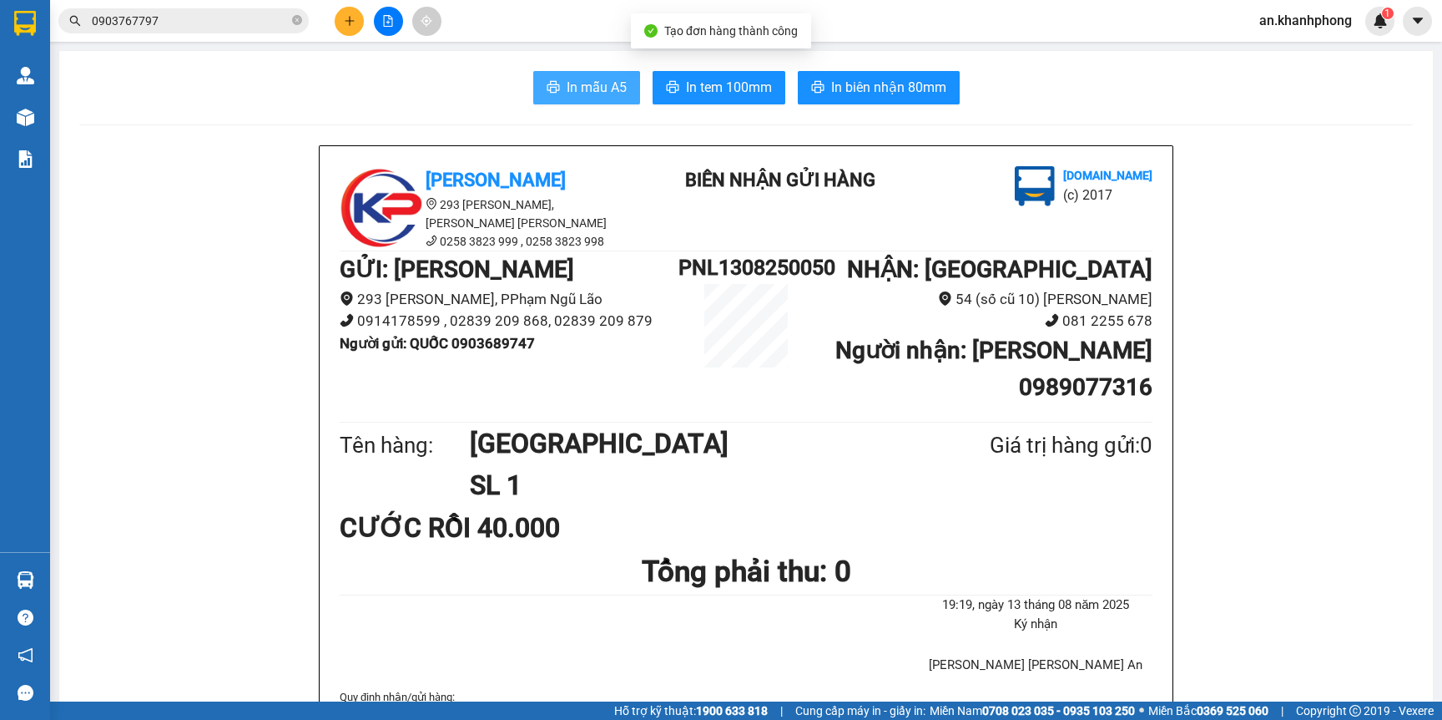
click at [568, 87] on span "In mẫu A5" at bounding box center [597, 87] width 60 height 21
click at [350, 26] on icon "plus" at bounding box center [350, 21] width 12 height 12
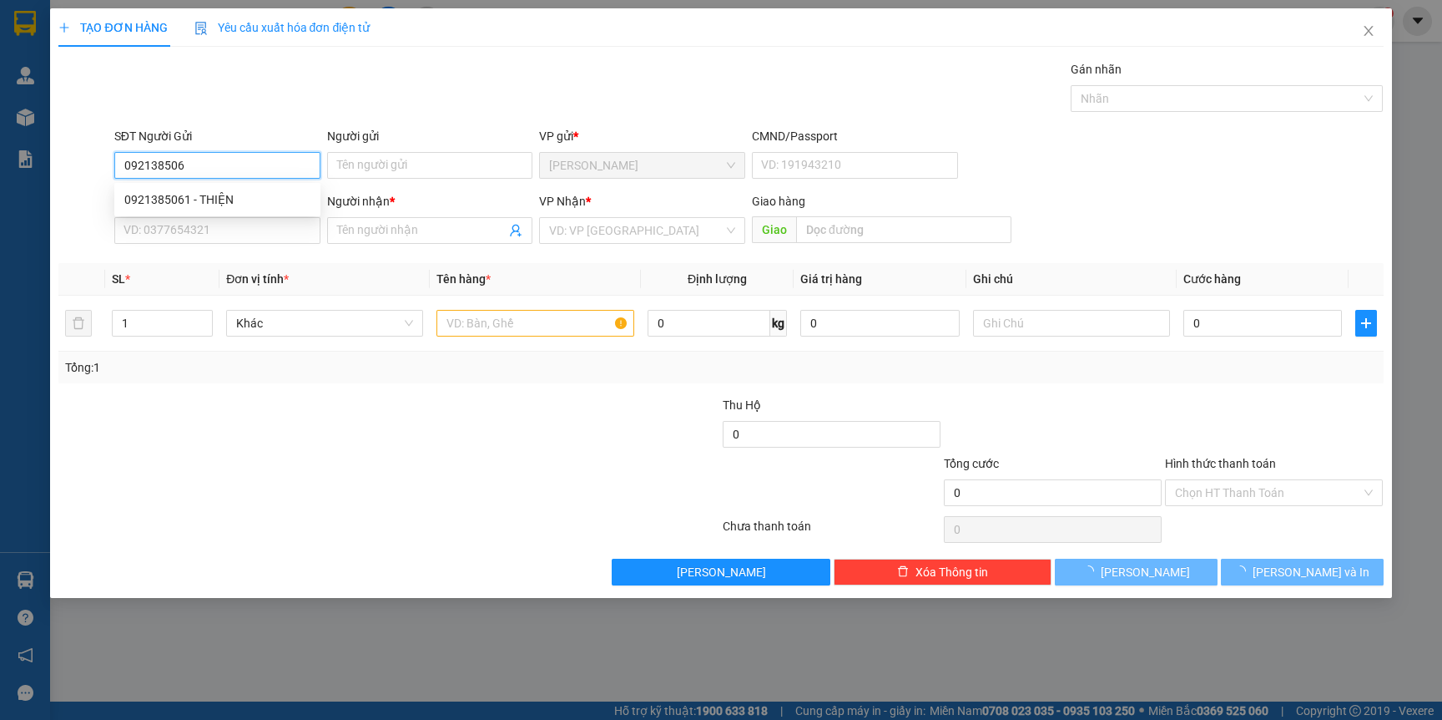
type input "0921385061"
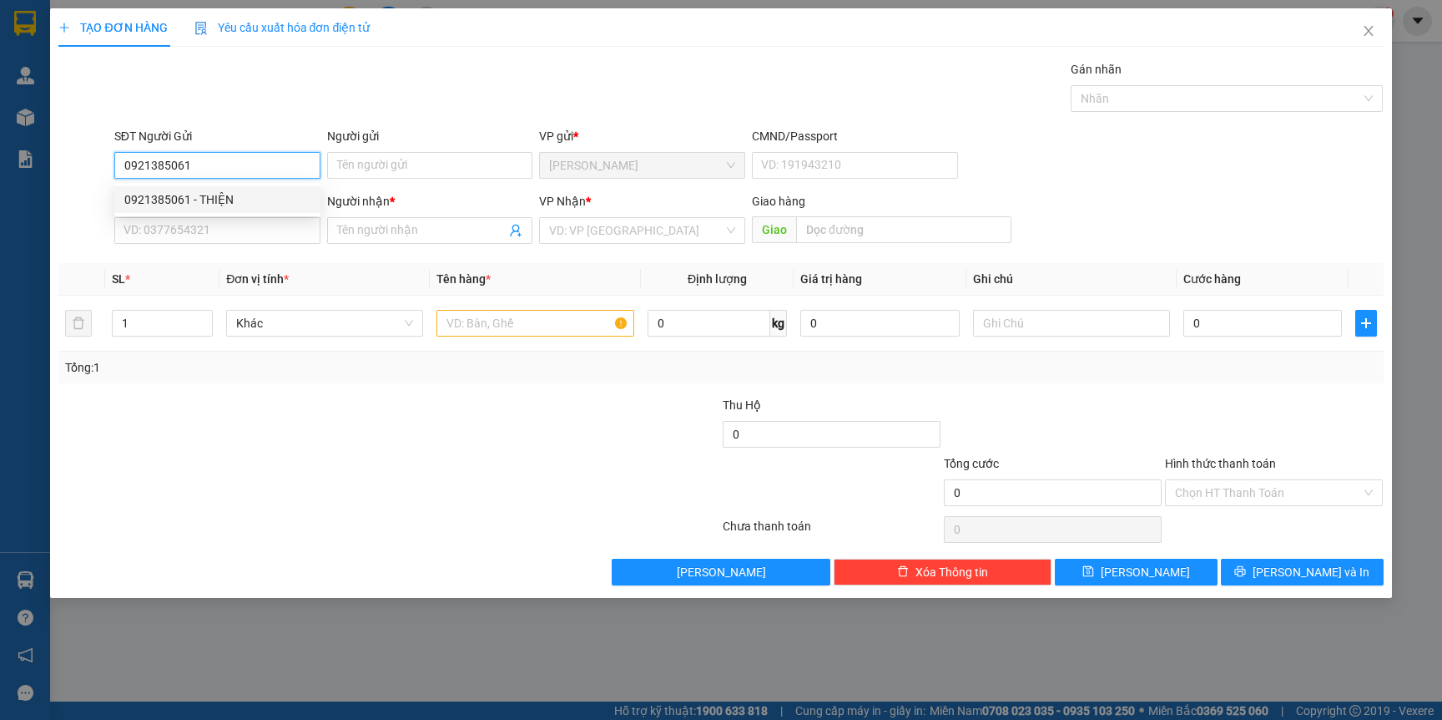
click at [237, 196] on div "0921385061 - THIỆN" at bounding box center [217, 199] width 186 height 18
type input "THIỆN"
type input "0921385061"
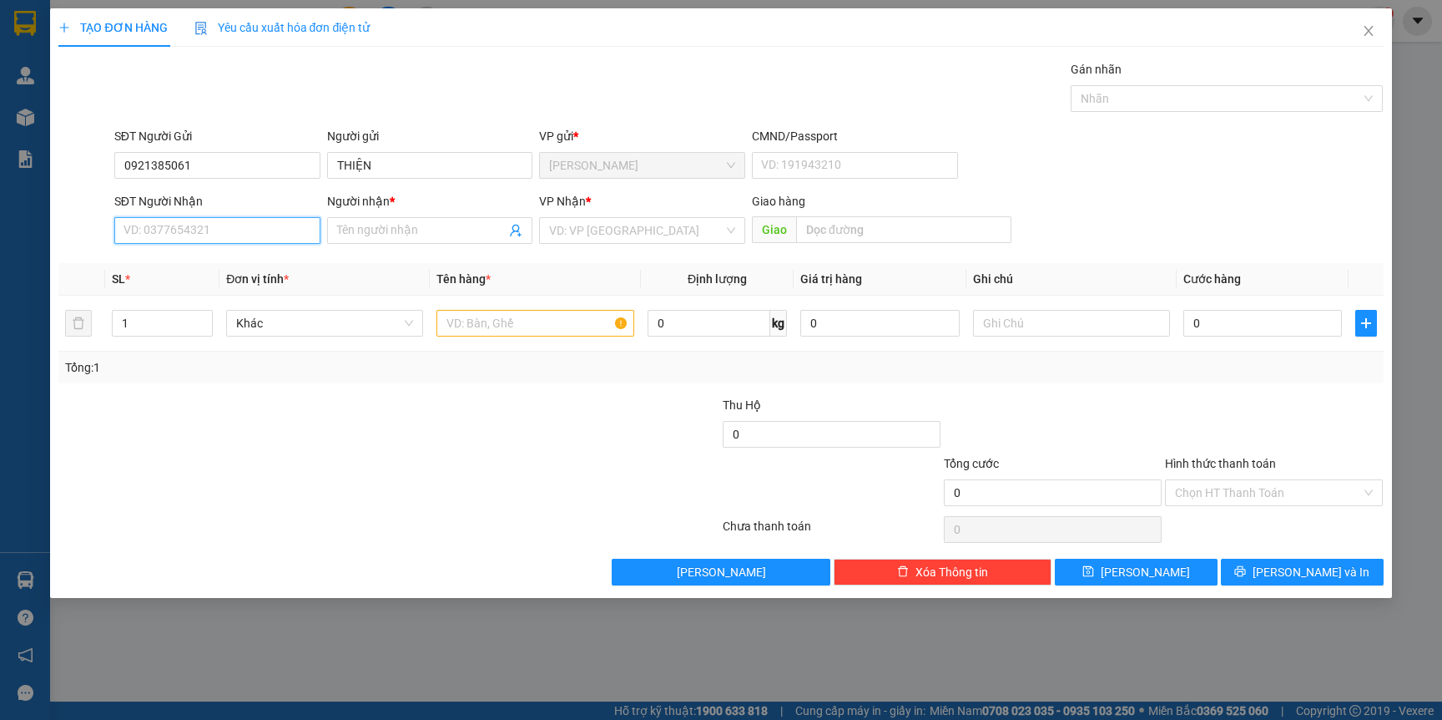
click at [255, 236] on input "SĐT Người Nhận" at bounding box center [217, 230] width 206 height 27
click at [228, 301] on div "0901910123 - NGUYỆT" at bounding box center [217, 291] width 206 height 27
type input "0901910123"
type input "NGUYỆT"
click at [535, 336] on input "text" at bounding box center [535, 323] width 197 height 27
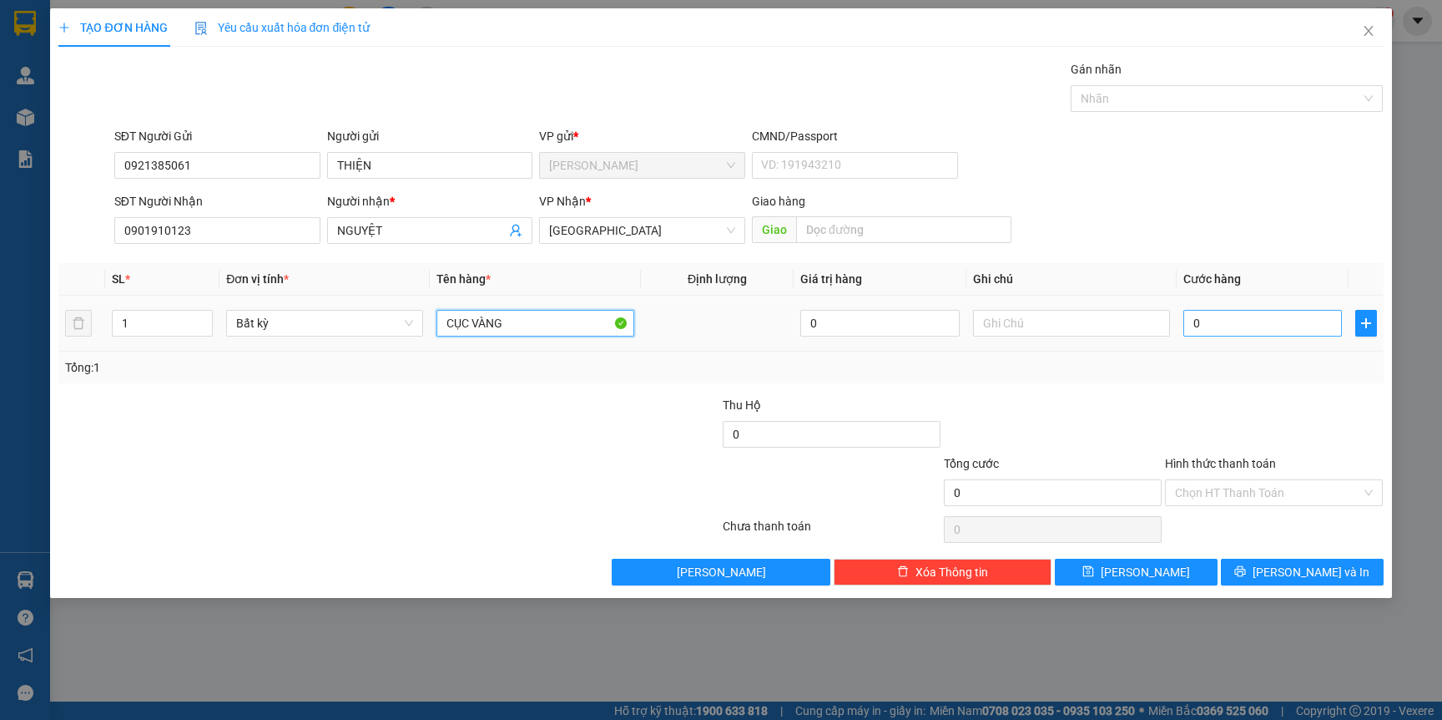
type input "CỤC VÀNG"
click at [1220, 316] on input "0" at bounding box center [1263, 323] width 159 height 27
type input "2"
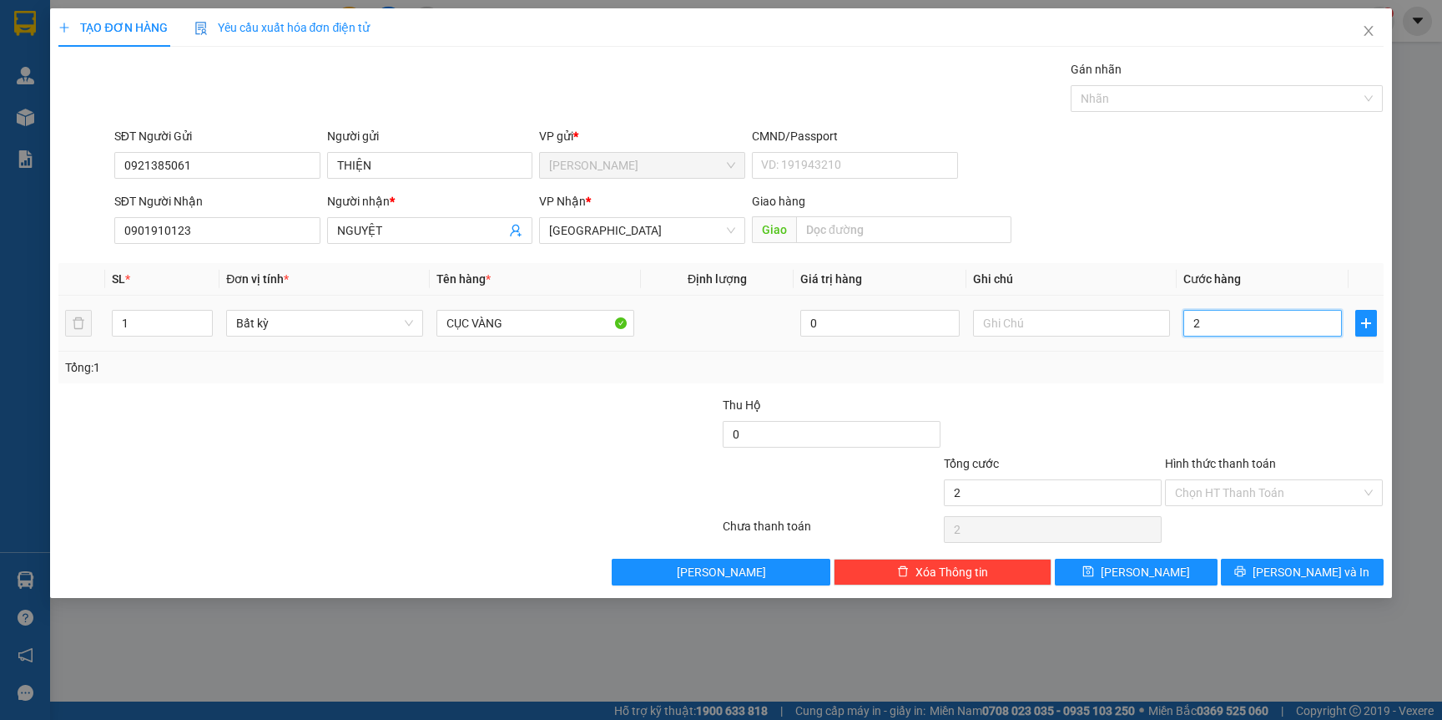
type input "20"
type input "20.000"
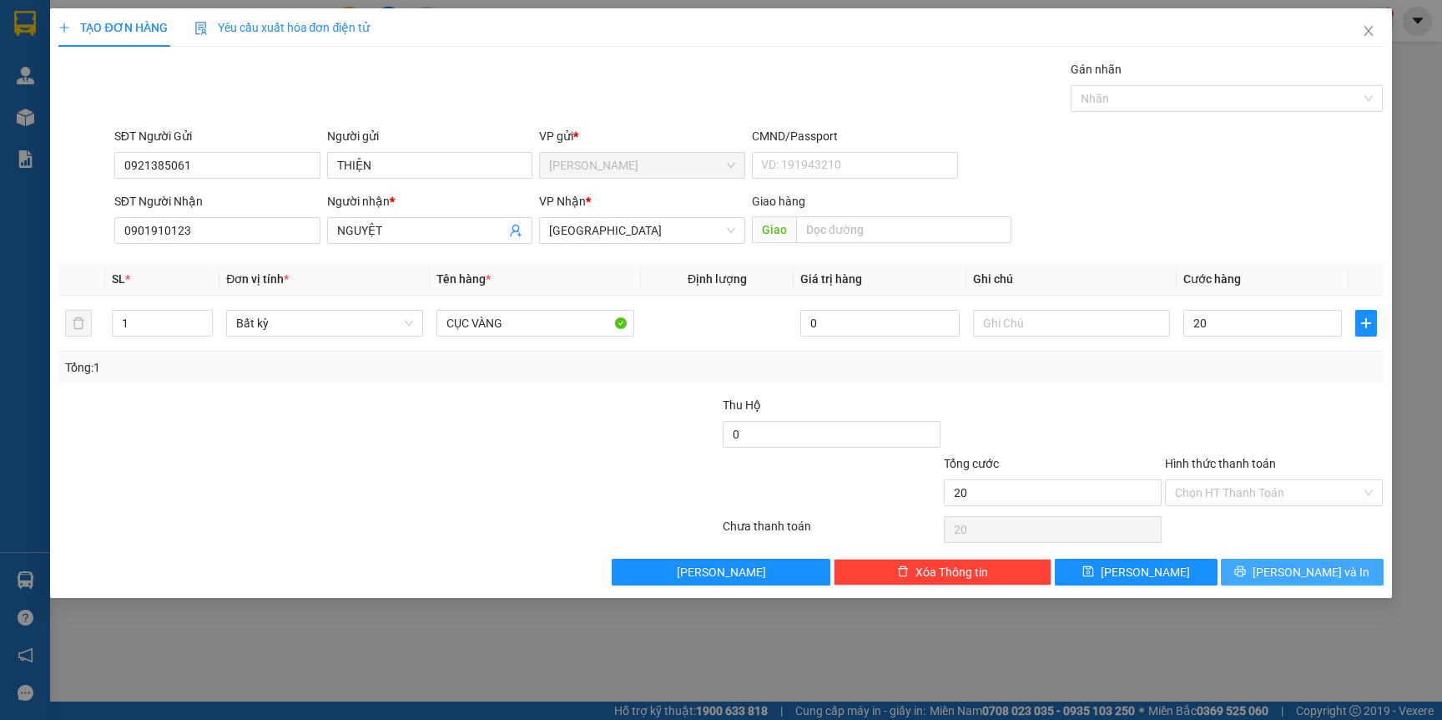
type input "20.000"
click at [1246, 571] on icon "printer" at bounding box center [1240, 571] width 11 height 11
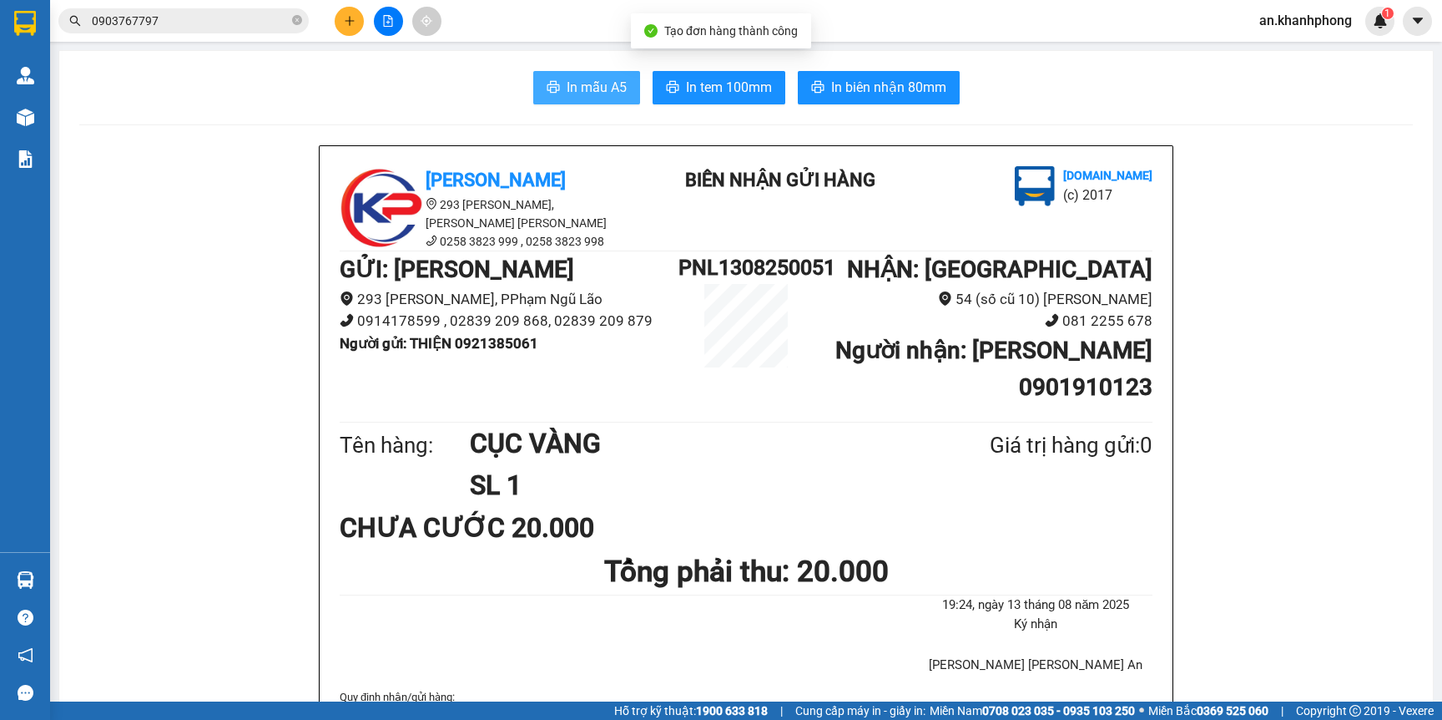
click at [548, 72] on button "In mẫu A5" at bounding box center [586, 87] width 107 height 33
click at [347, 11] on button at bounding box center [349, 21] width 29 height 29
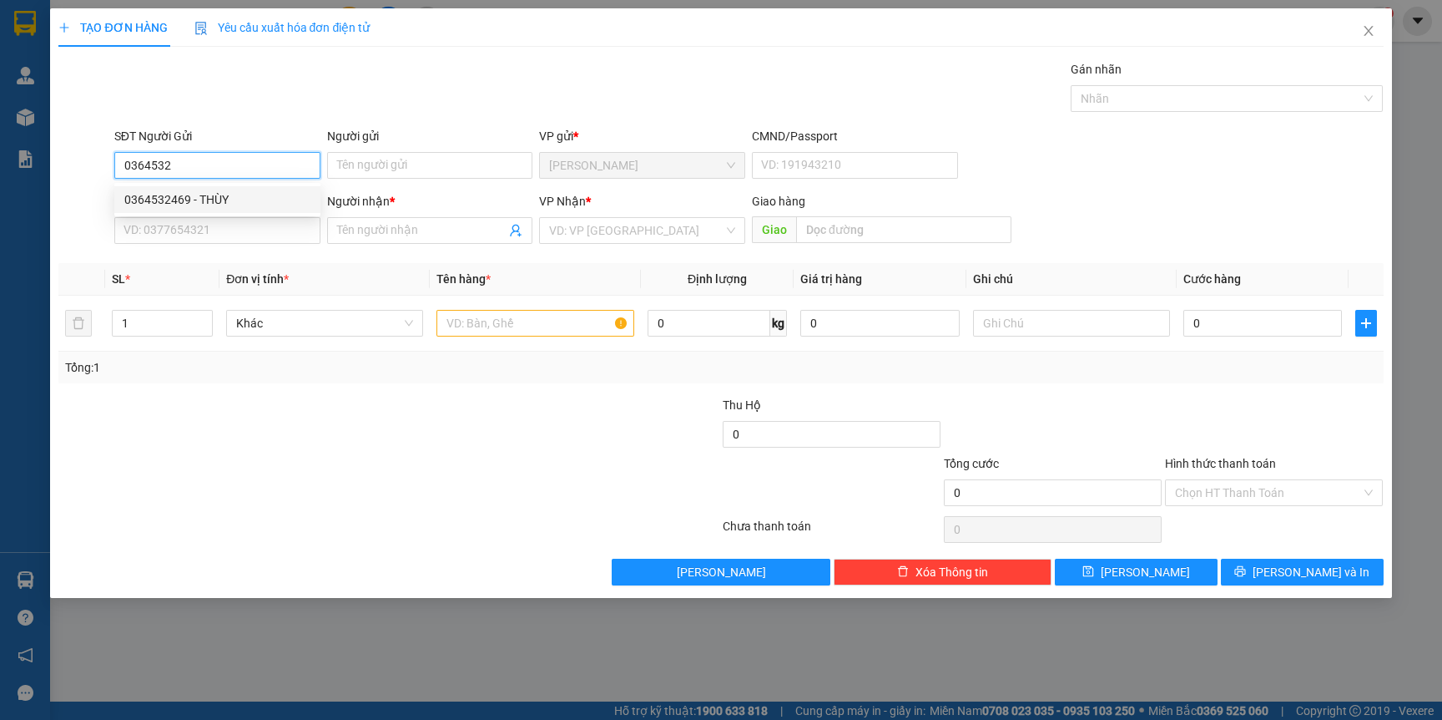
click at [224, 206] on div "0364532469 - THÙY" at bounding box center [217, 199] width 186 height 18
type input "0364532469"
type input "THÙY"
type input "0364532469"
click at [226, 225] on input "SĐT Người Nhận" at bounding box center [217, 230] width 206 height 27
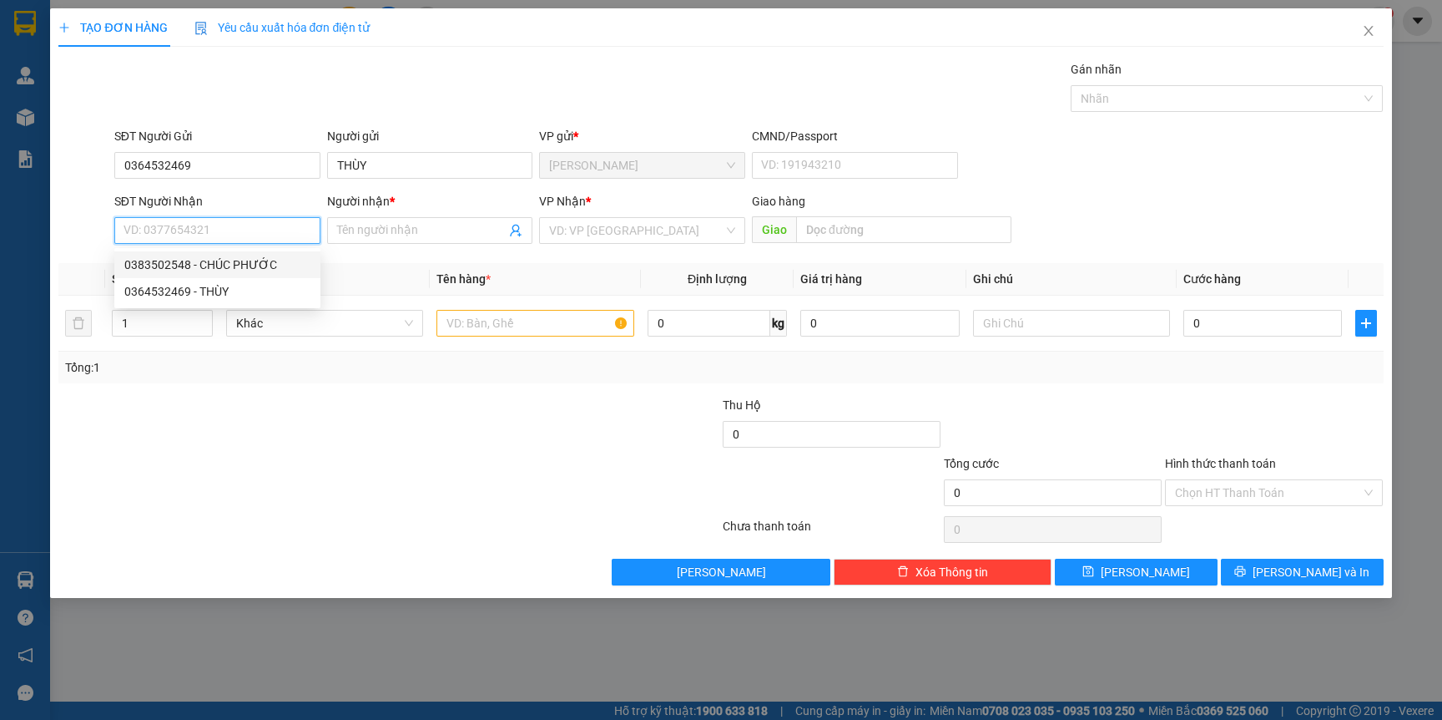
click at [248, 265] on div "0383502548 - CHÚC PHƯỚC" at bounding box center [217, 264] width 186 height 18
type input "0383502548"
type input "CHÚC PHƯỚC"
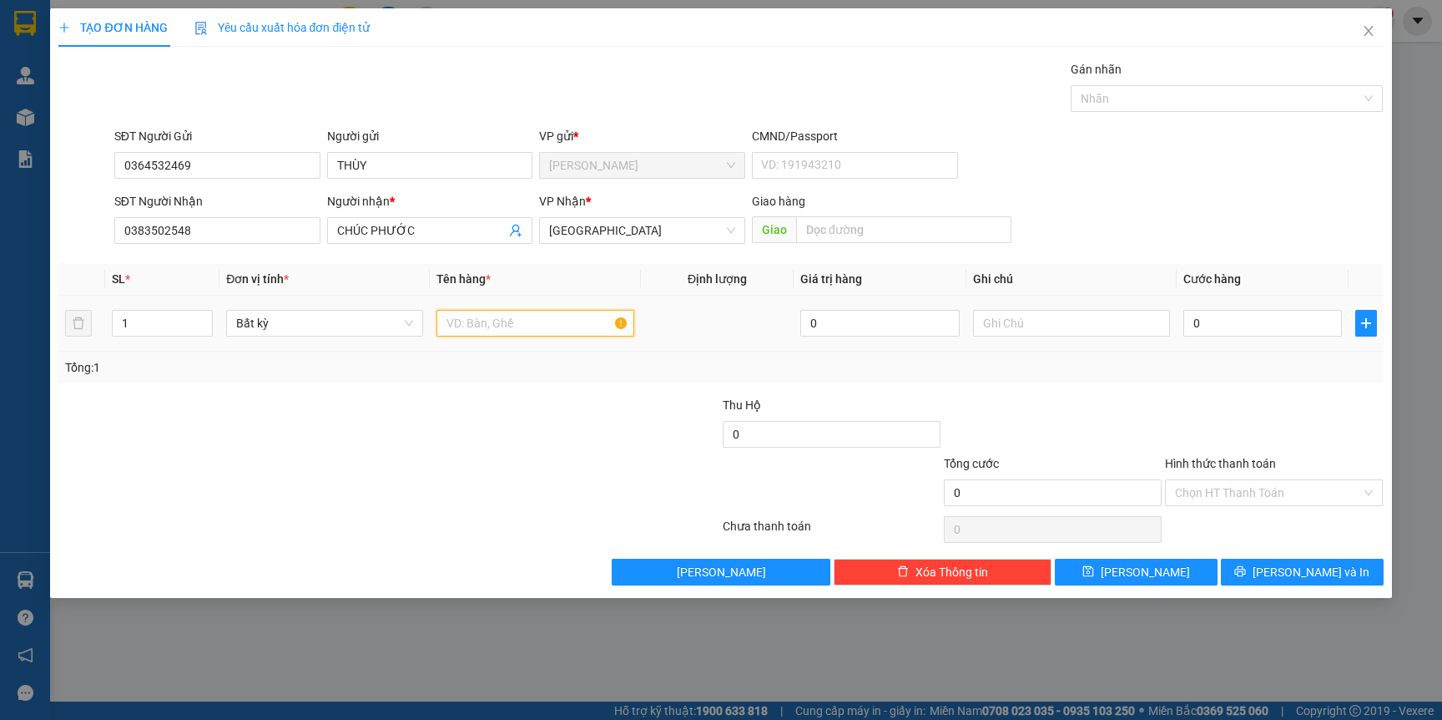
click at [538, 332] on input "text" at bounding box center [535, 323] width 197 height 27
type input "TG"
click at [1276, 326] on input "0" at bounding box center [1263, 323] width 159 height 27
type input "3"
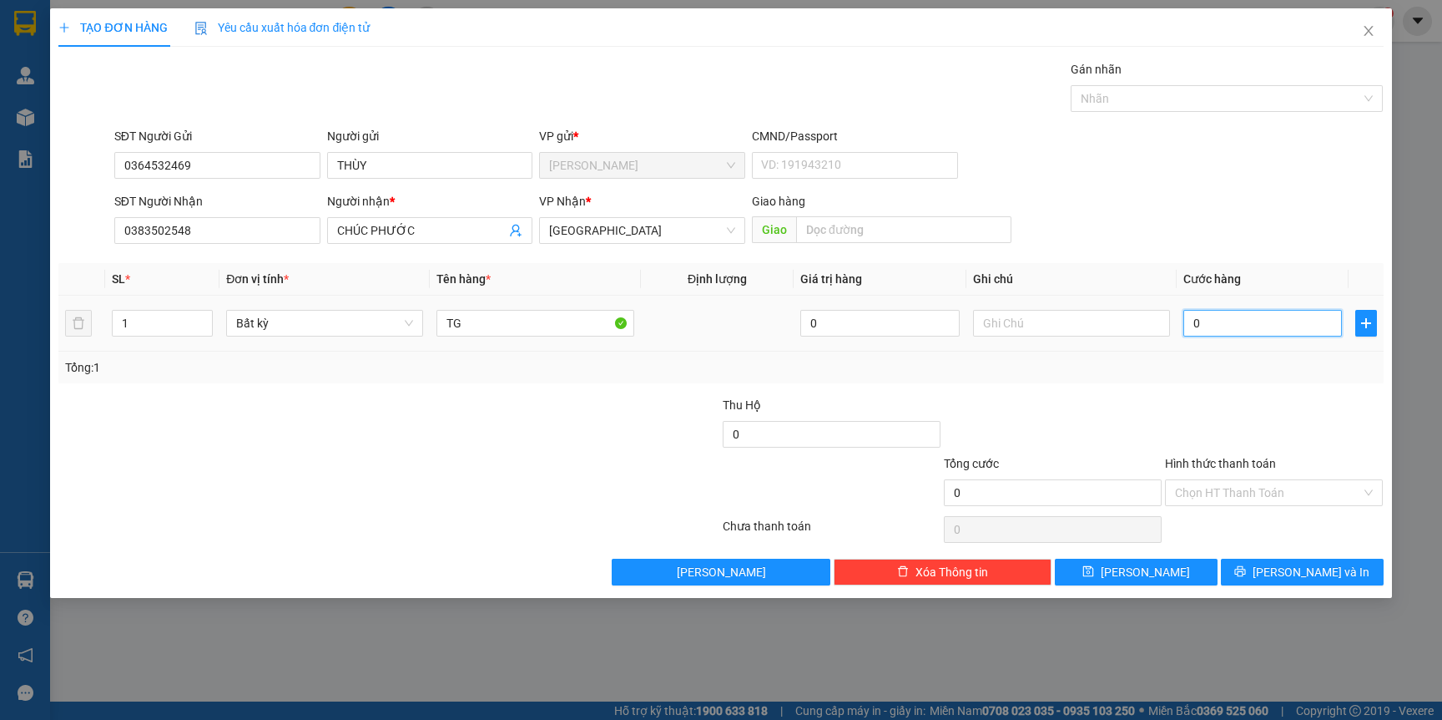
type input "3"
type input "30"
type input "30.000"
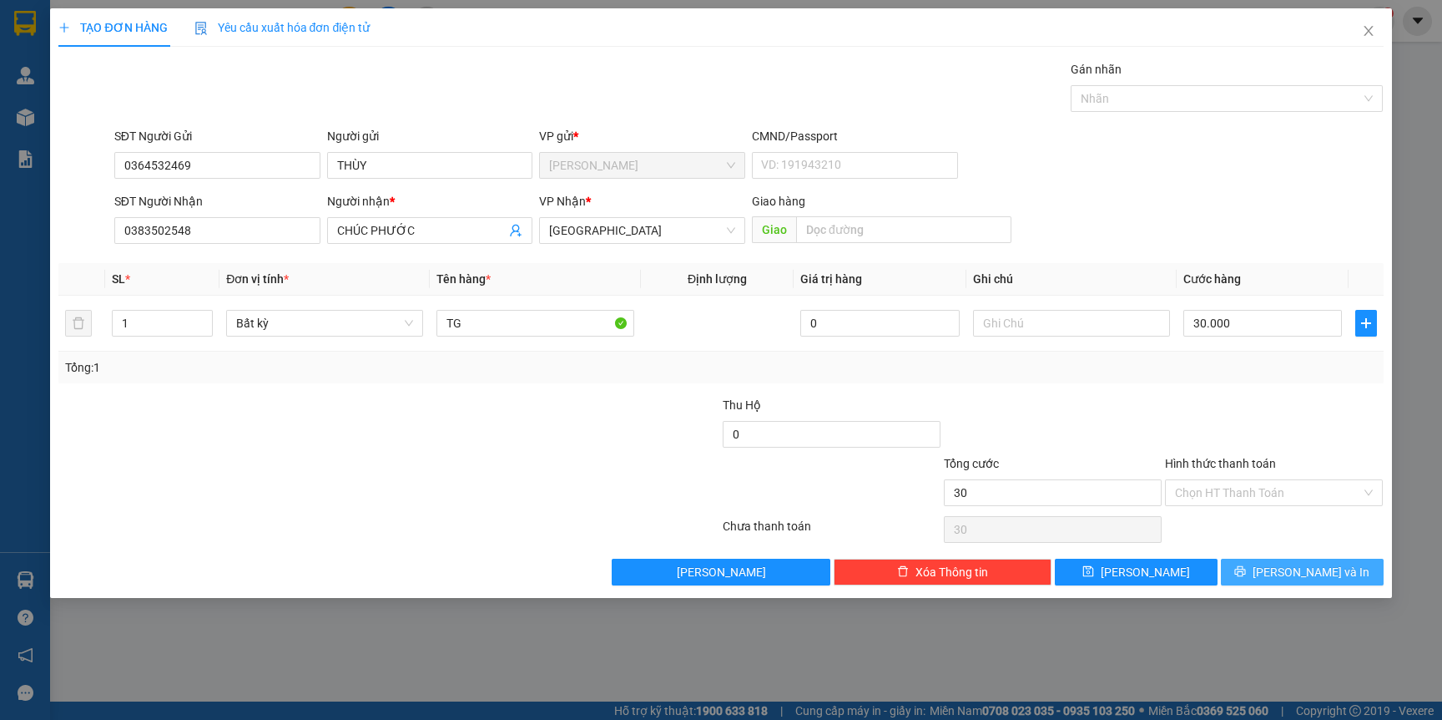
type input "30.000"
click at [1246, 572] on icon "printer" at bounding box center [1241, 571] width 12 height 12
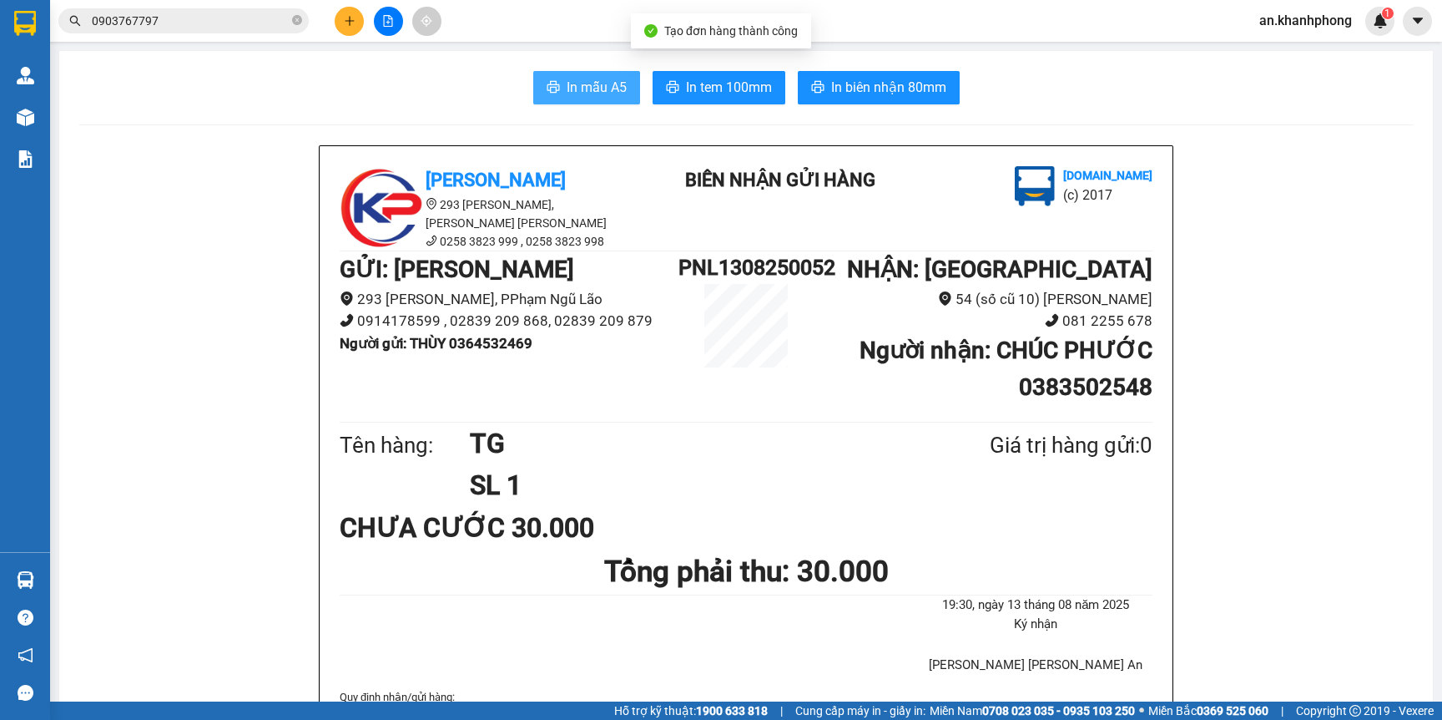
click at [577, 77] on span "In mẫu A5" at bounding box center [597, 87] width 60 height 21
click at [216, 20] on input "0903767797" at bounding box center [190, 21] width 197 height 18
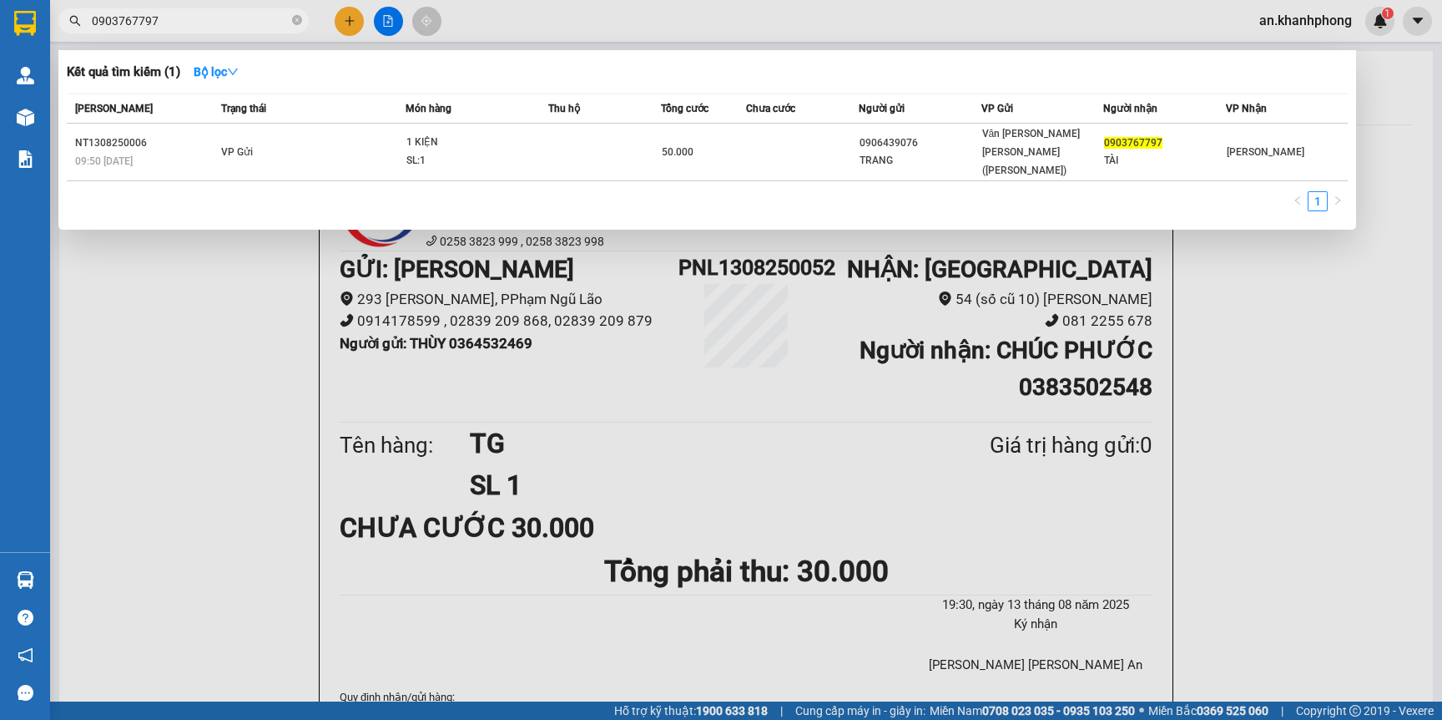
click at [216, 20] on input "0903767797" at bounding box center [190, 21] width 197 height 18
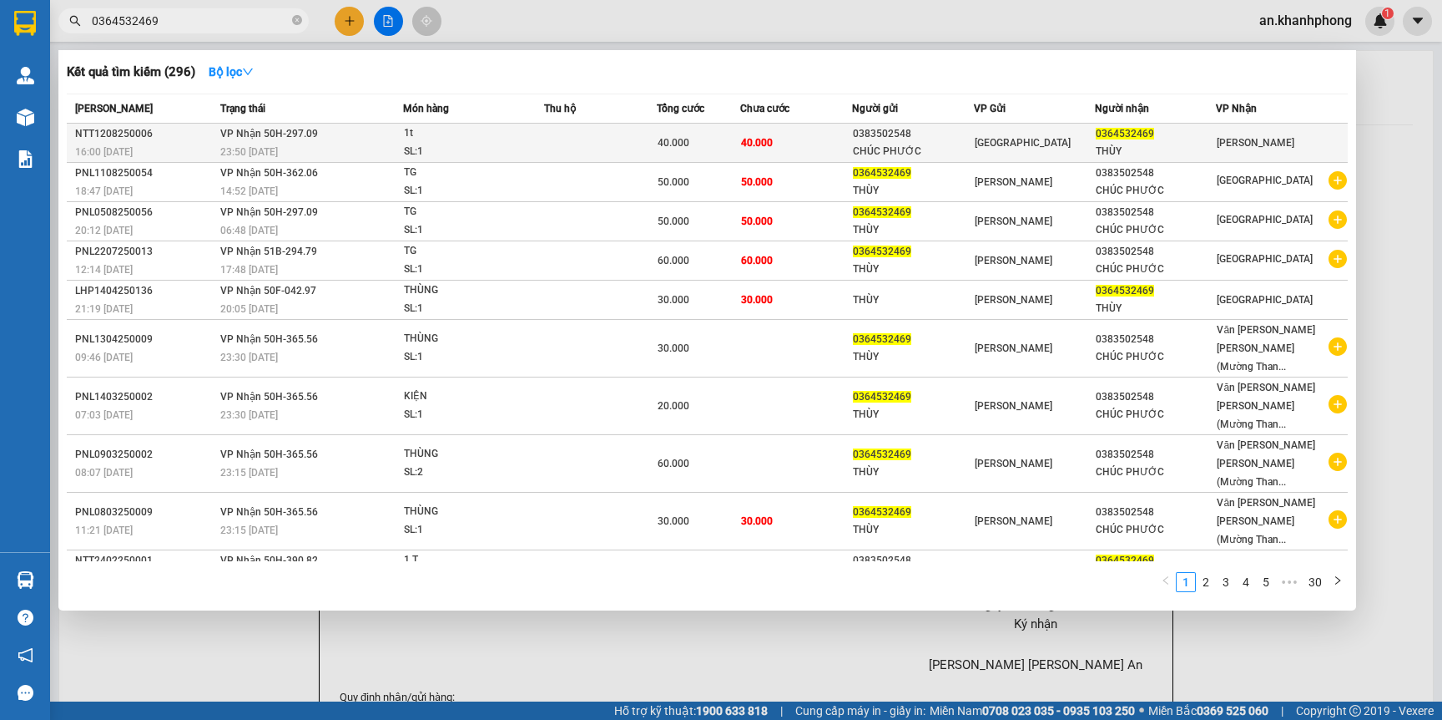
type input "0364532469"
click at [544, 144] on span "1t SL: 1" at bounding box center [474, 142] width 140 height 36
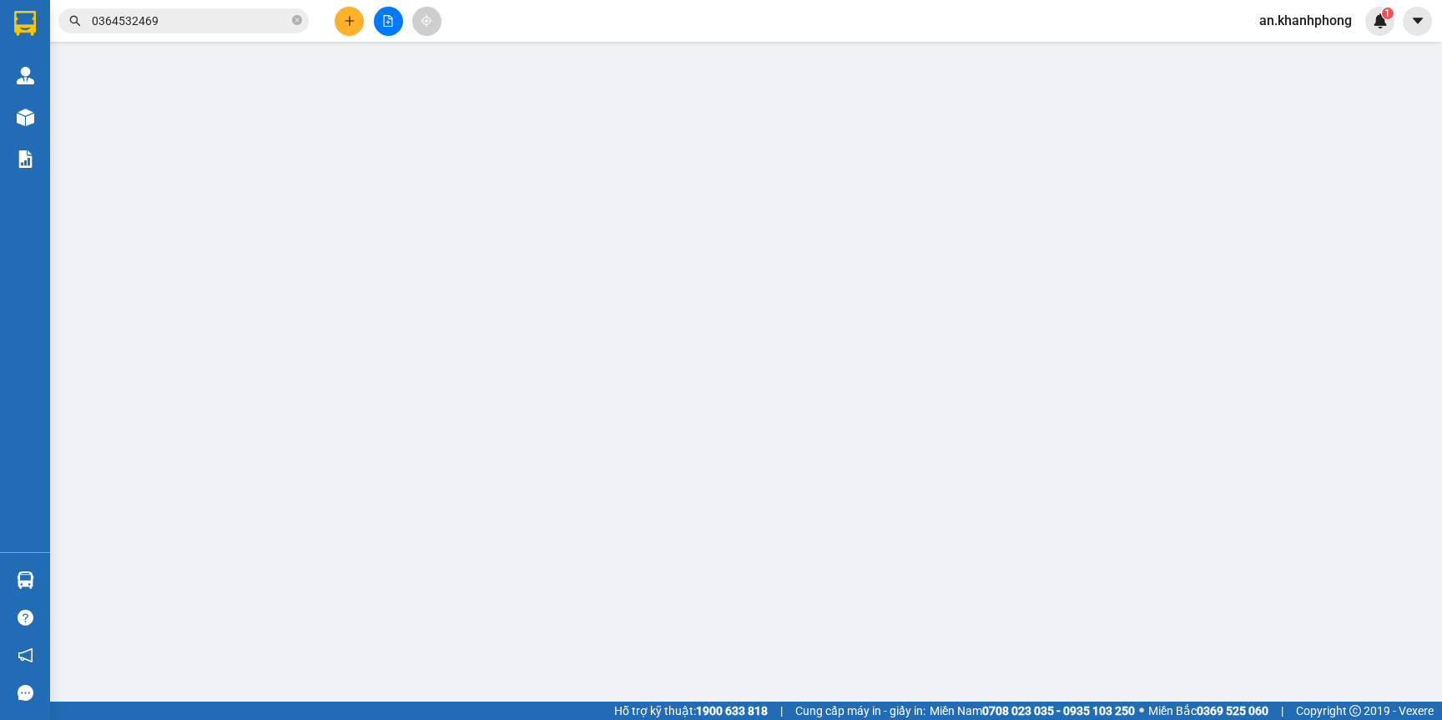
type input "0383502548"
type input "CHÚC PHƯỚC"
type input "0364532469"
type input "THÙY"
type input "40.000"
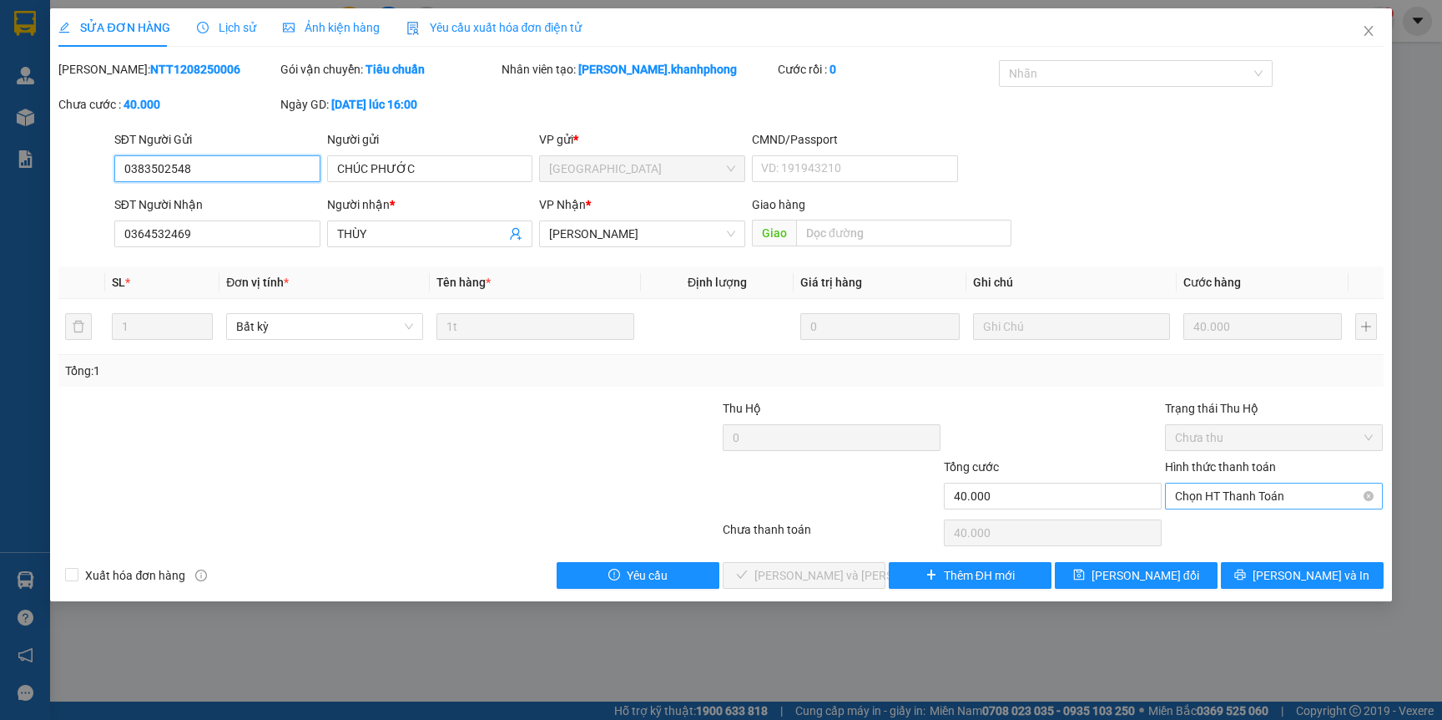
click at [1238, 492] on span "Chọn HT Thanh Toán" at bounding box center [1274, 495] width 198 height 25
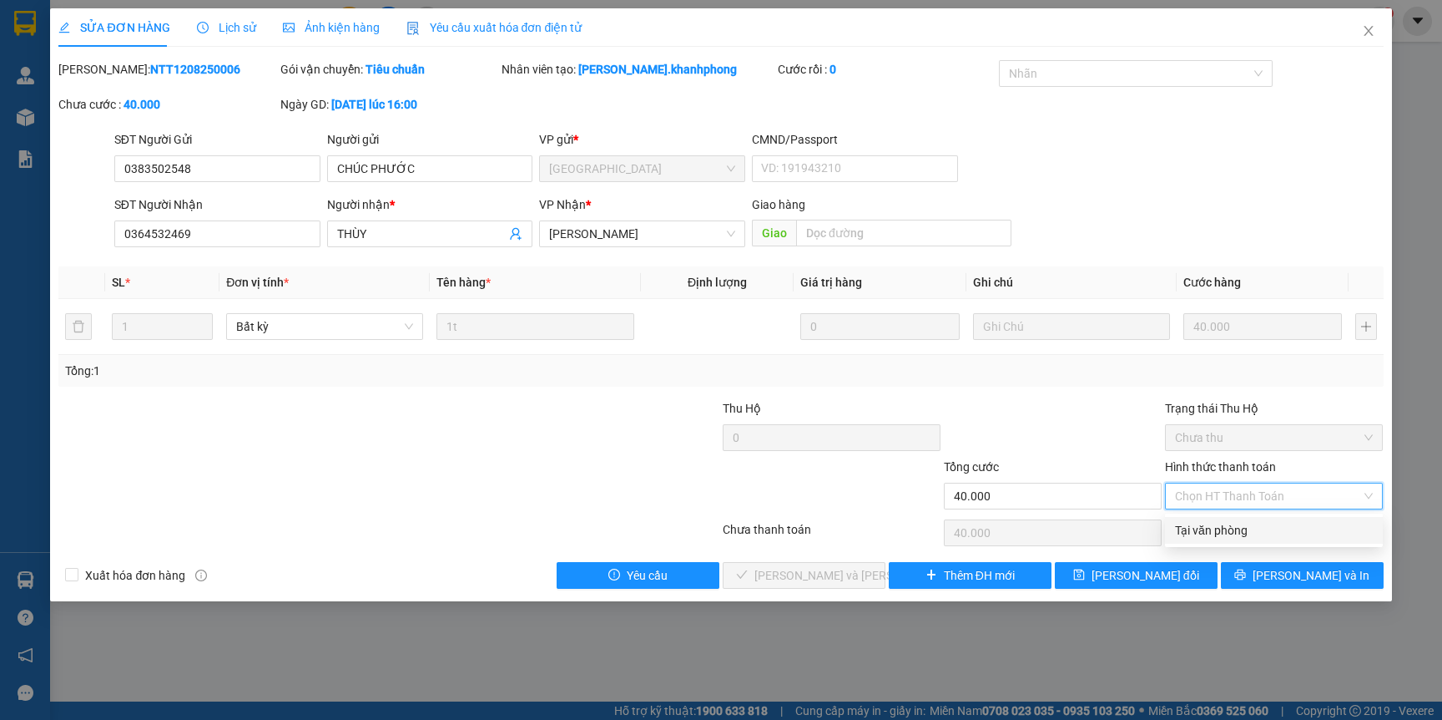
click at [1215, 532] on div "Tại văn phòng" at bounding box center [1274, 530] width 198 height 18
type input "0"
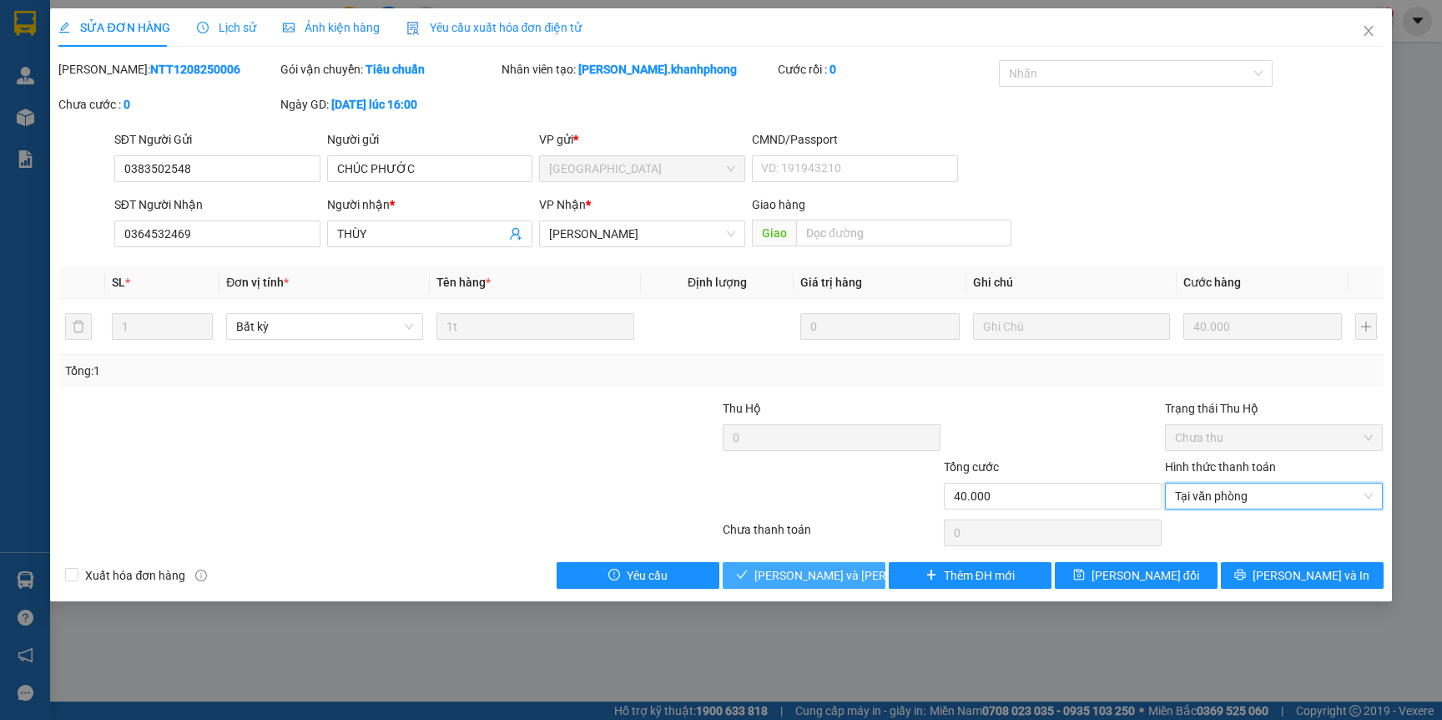
click at [842, 569] on span "[PERSON_NAME] và Giao hàng" at bounding box center [867, 575] width 225 height 18
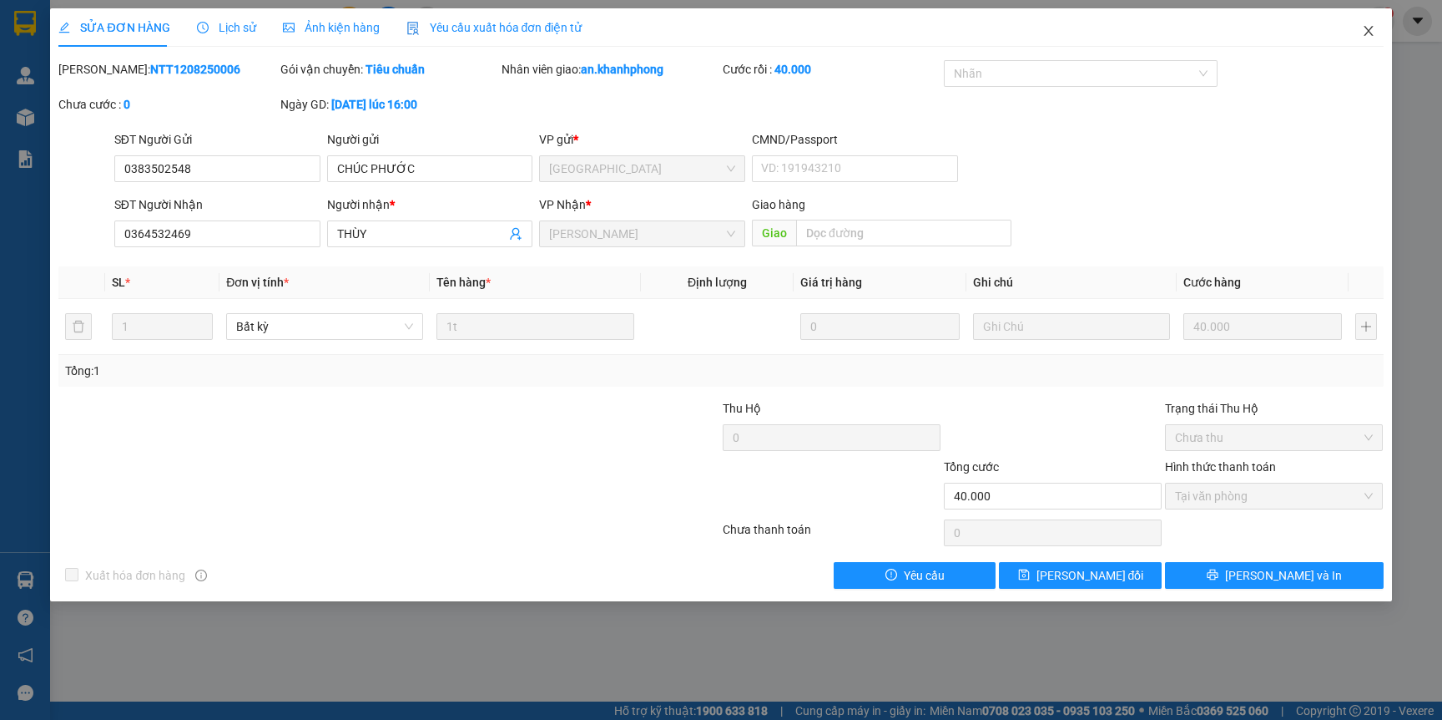
click at [1375, 33] on span "Close" at bounding box center [1369, 31] width 47 height 47
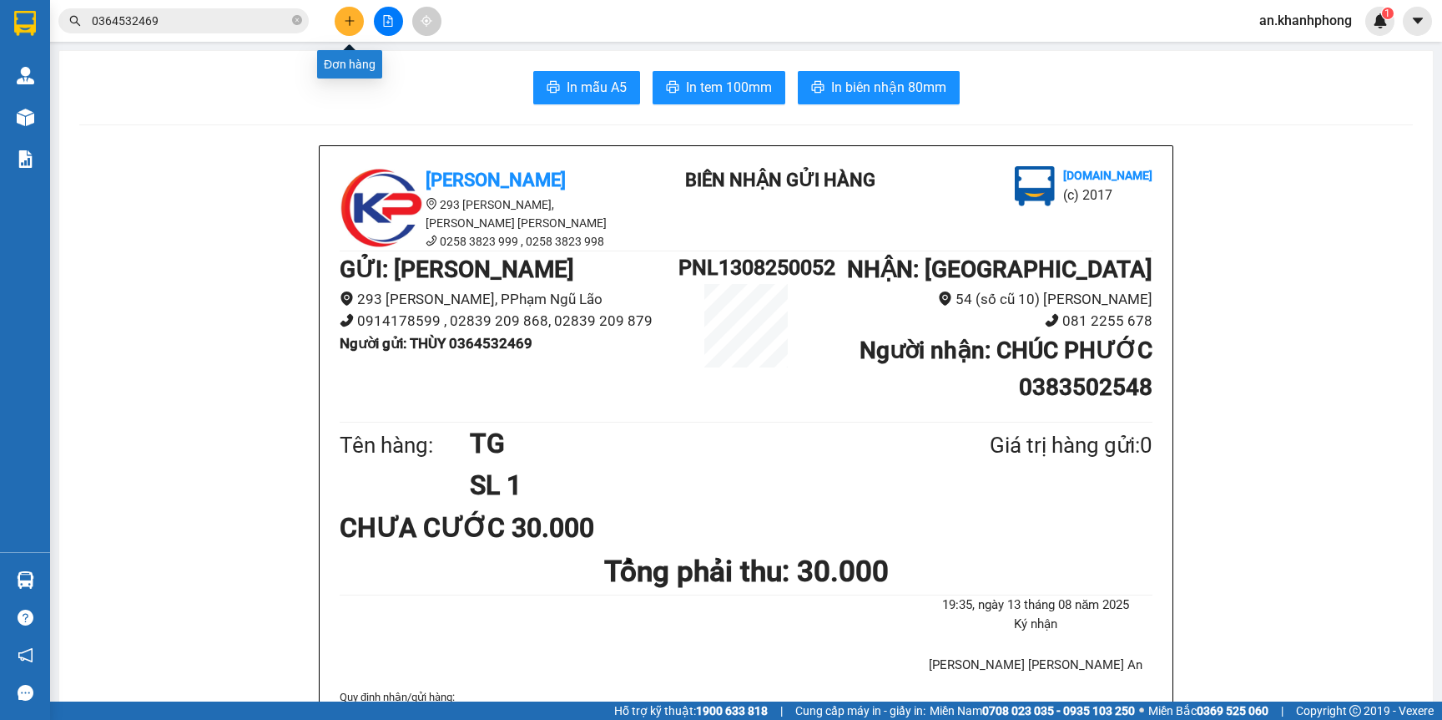
click at [344, 28] on button at bounding box center [349, 21] width 29 height 29
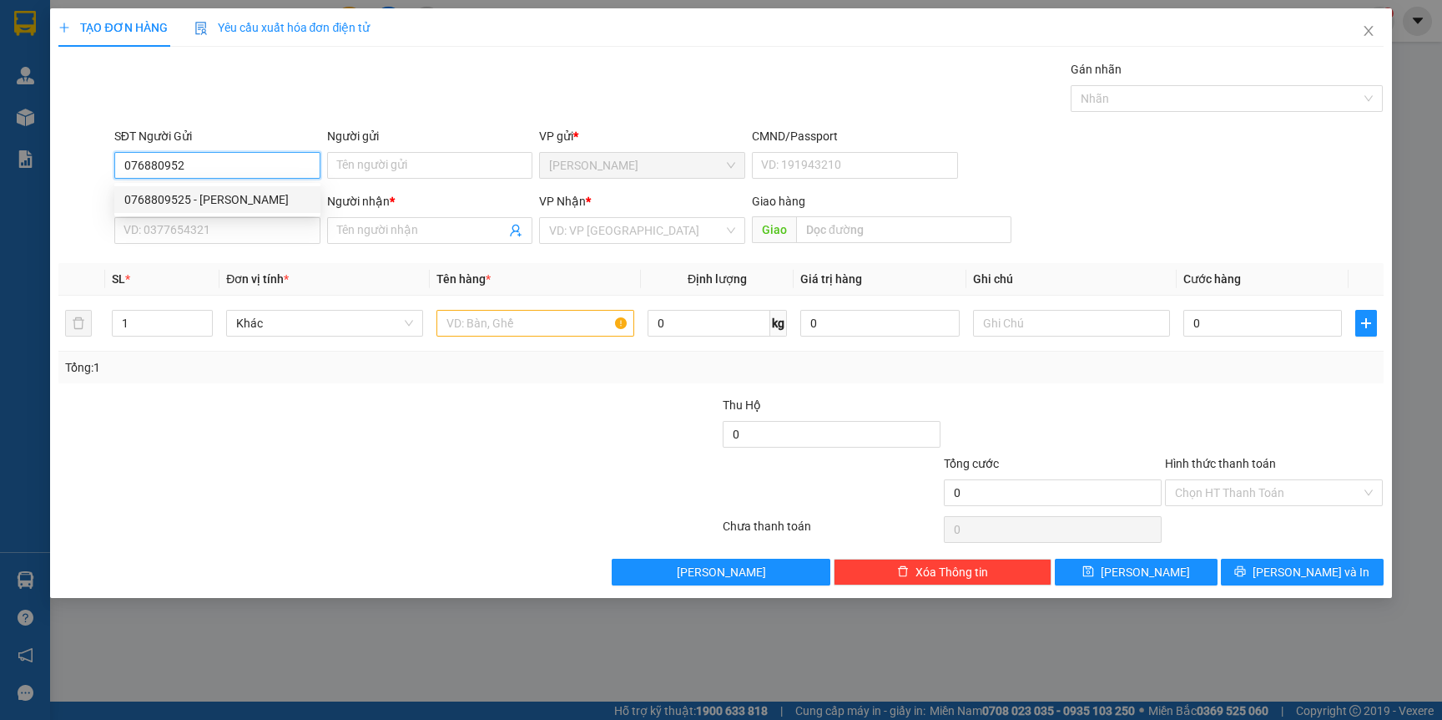
click at [223, 199] on div "0768809525 - CÁT TƯỜNG" at bounding box center [217, 199] width 186 height 18
type input "0768809525"
type input "CÁT TƯỜNG"
type input "0768809525"
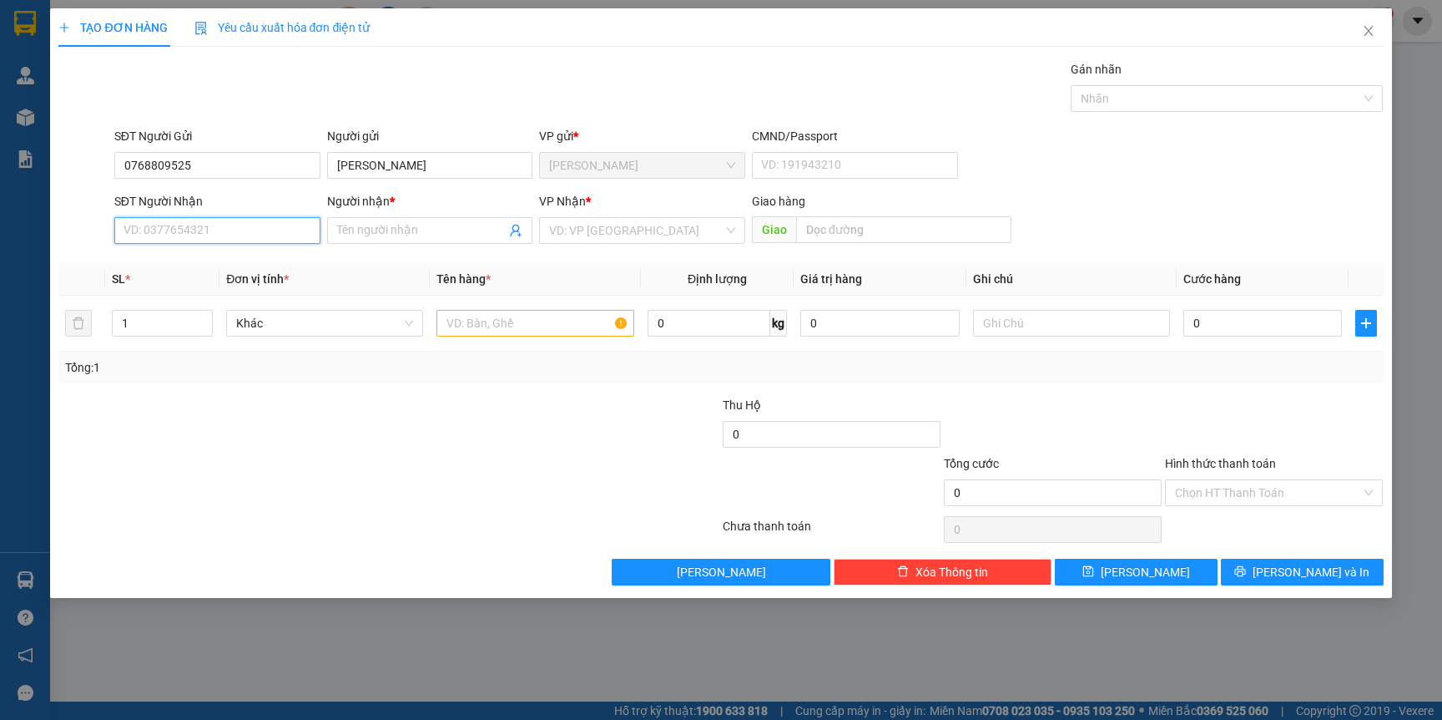
click at [219, 221] on input "SĐT Người Nhận" at bounding box center [217, 230] width 206 height 27
type input "0773659339"
click at [428, 240] on span at bounding box center [430, 230] width 206 height 27
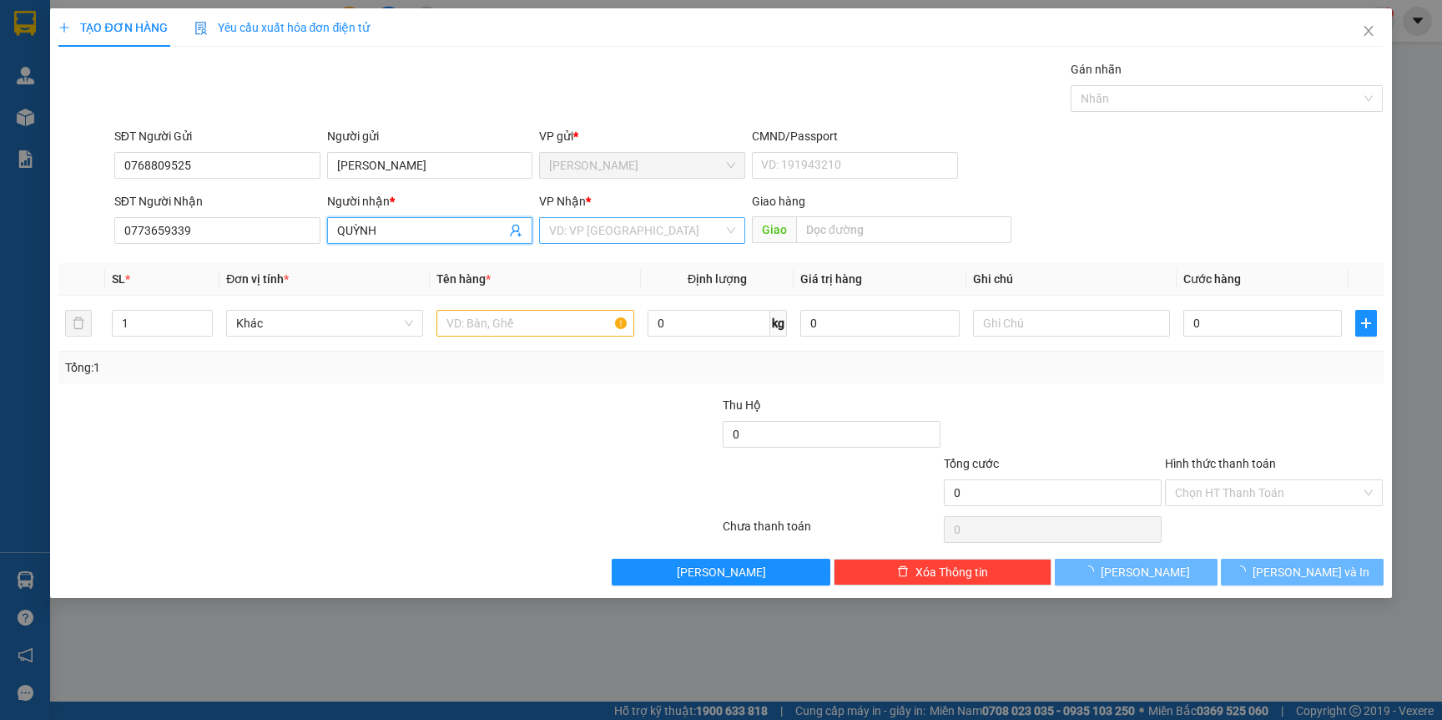
type input "QUỲNH"
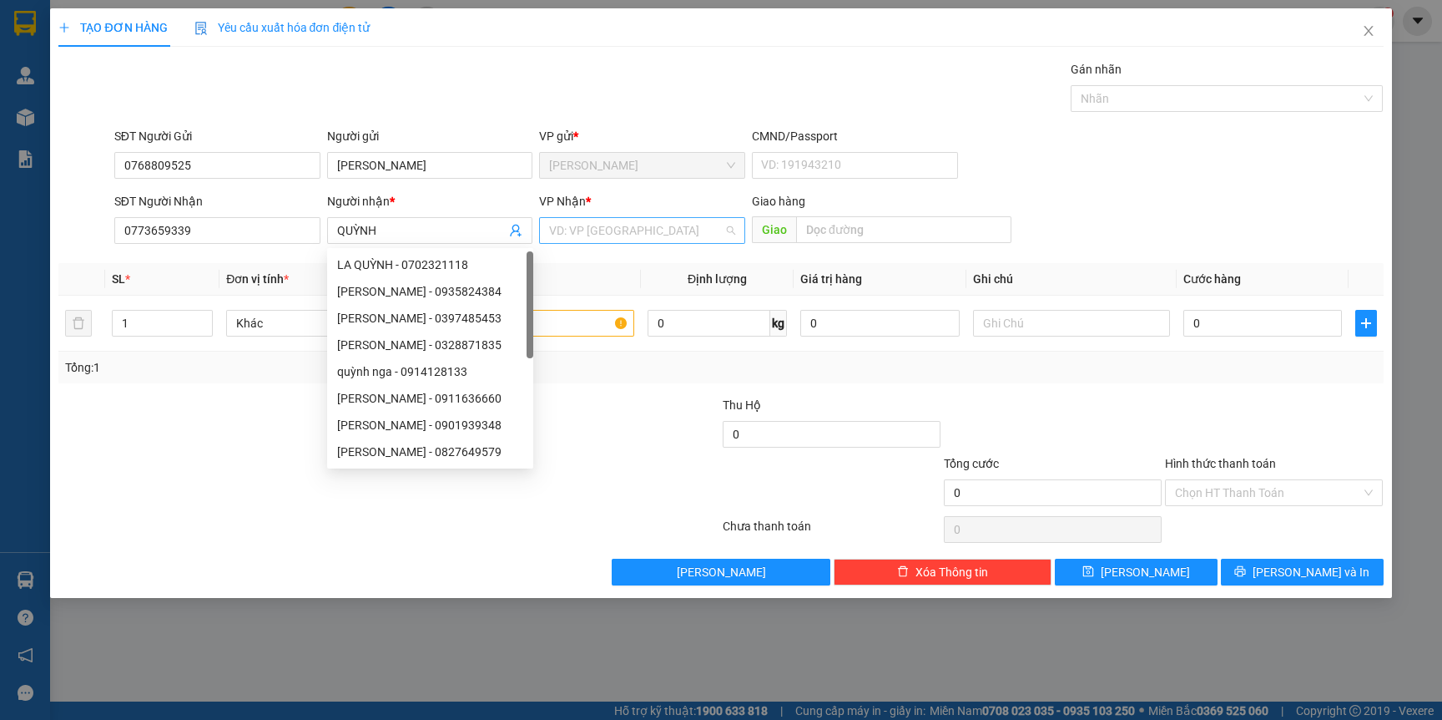
click at [629, 235] on input "search" at bounding box center [636, 230] width 174 height 25
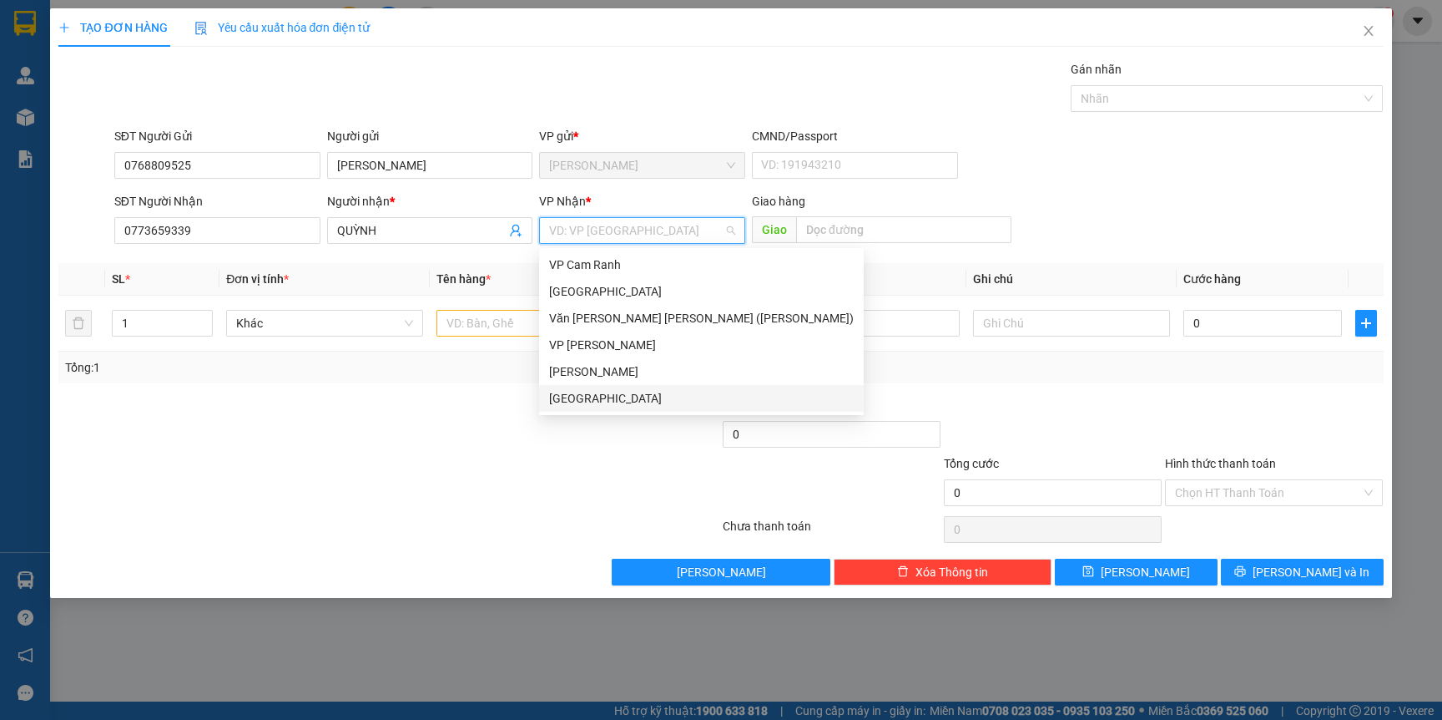
click at [578, 396] on div "[GEOGRAPHIC_DATA]" at bounding box center [701, 398] width 305 height 18
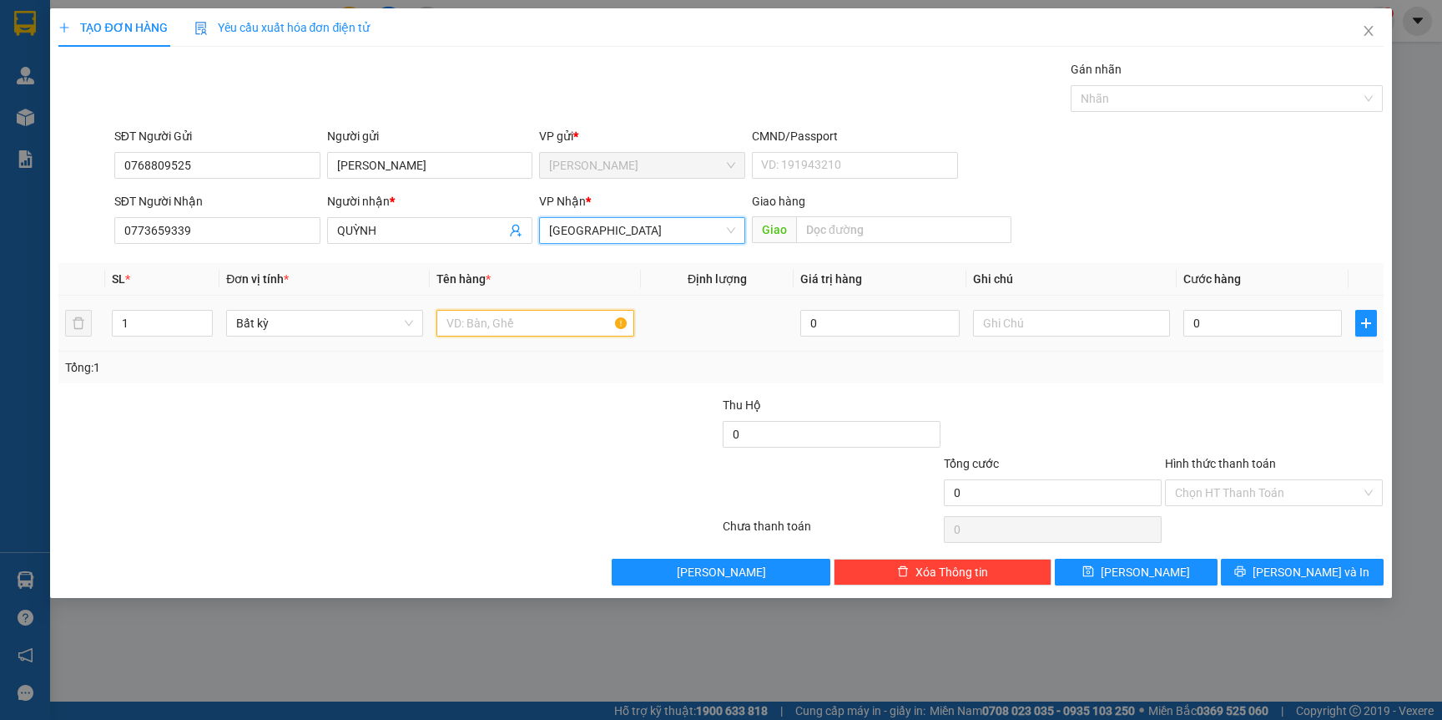
click at [447, 315] on input "text" at bounding box center [535, 323] width 197 height 27
type input "TG"
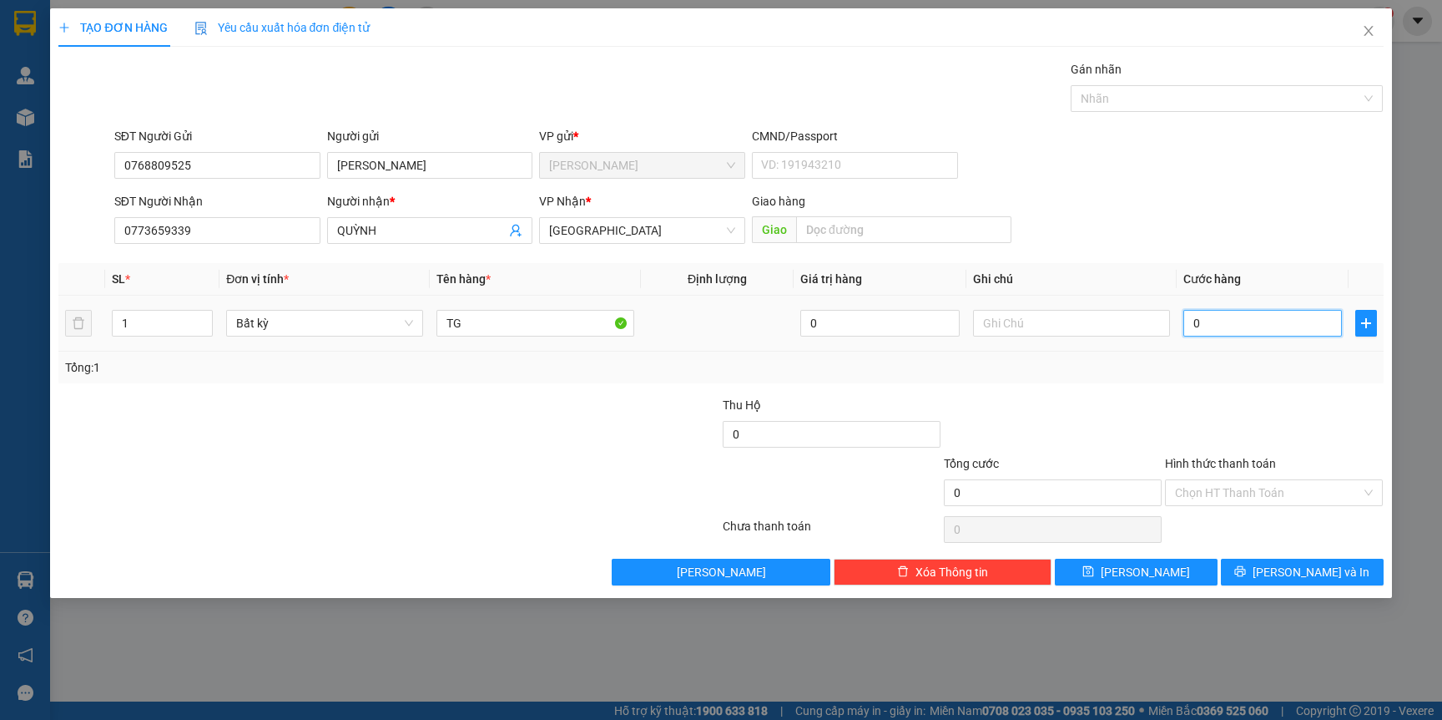
click at [1226, 327] on input "0" at bounding box center [1263, 323] width 159 height 27
type input "4"
type input "40"
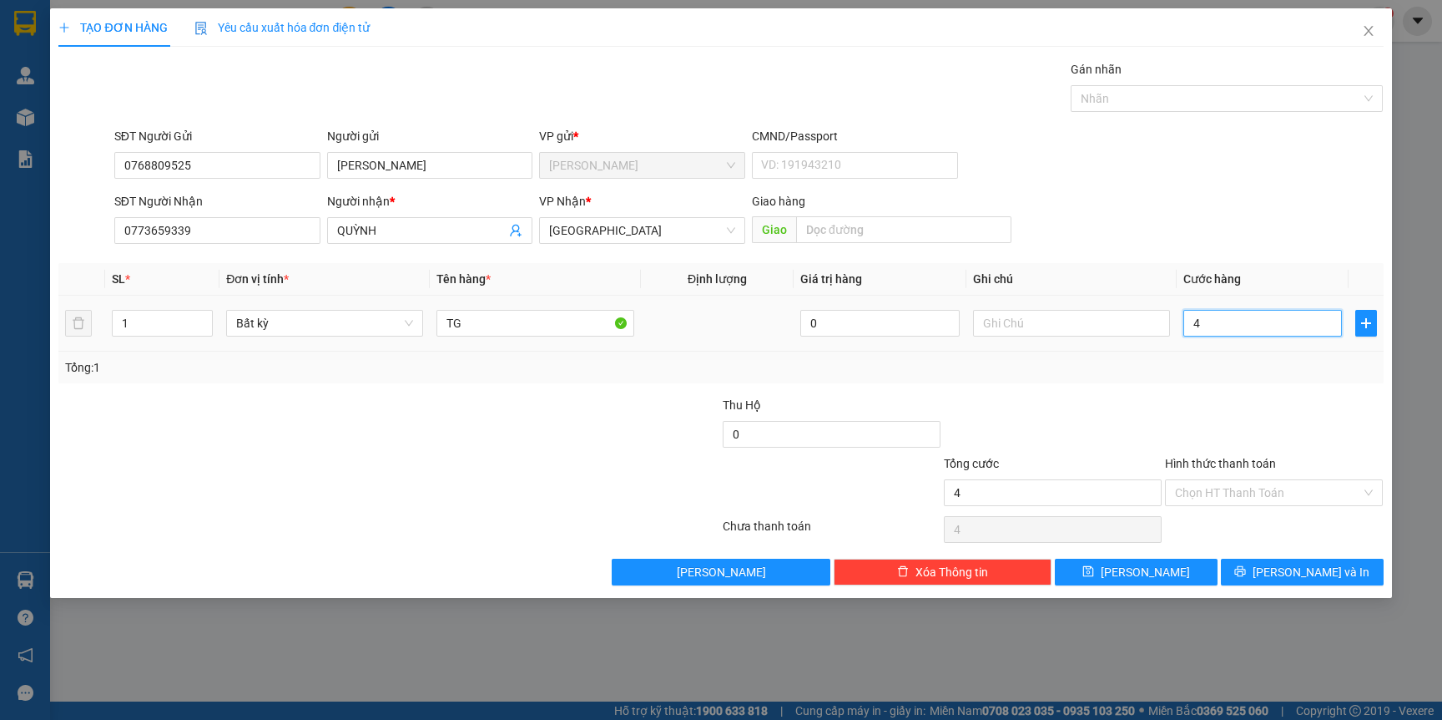
type input "40"
type input "40.000"
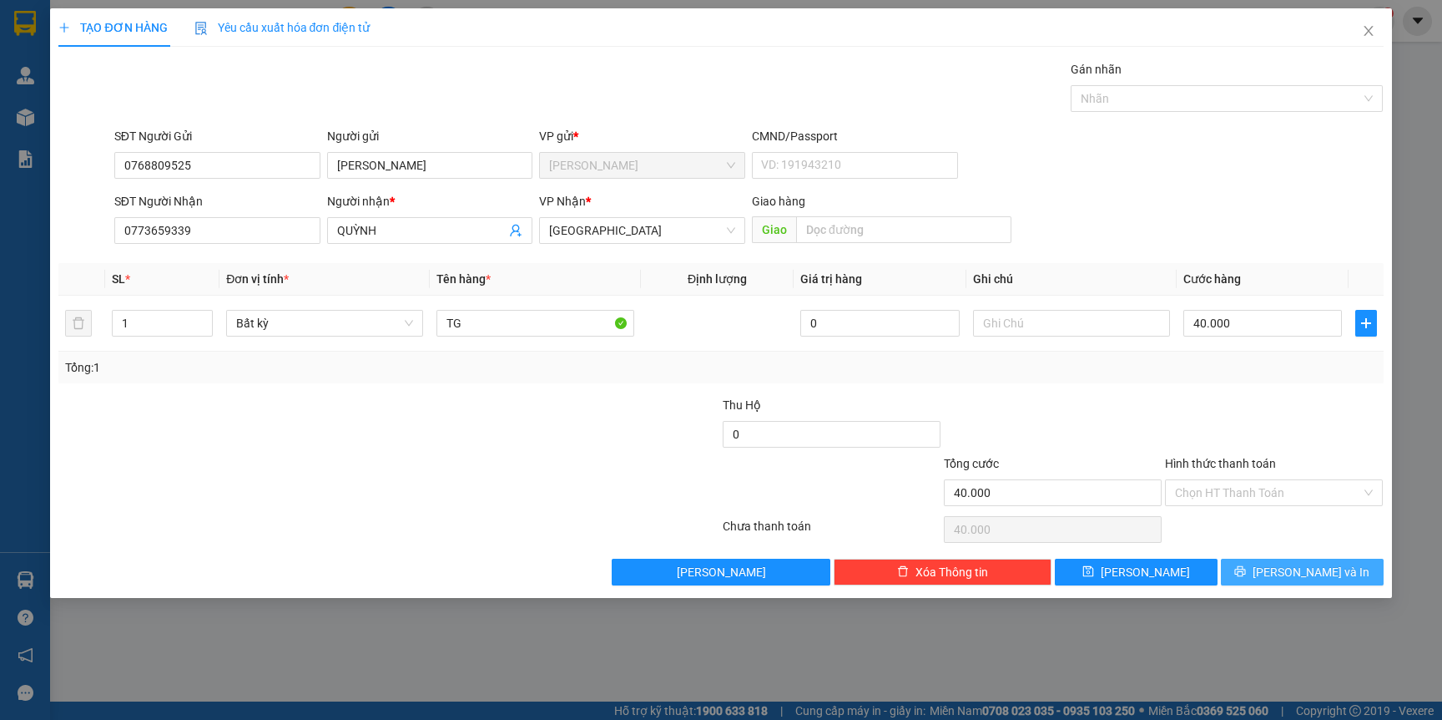
click at [1320, 574] on span "[PERSON_NAME] và In" at bounding box center [1311, 572] width 117 height 18
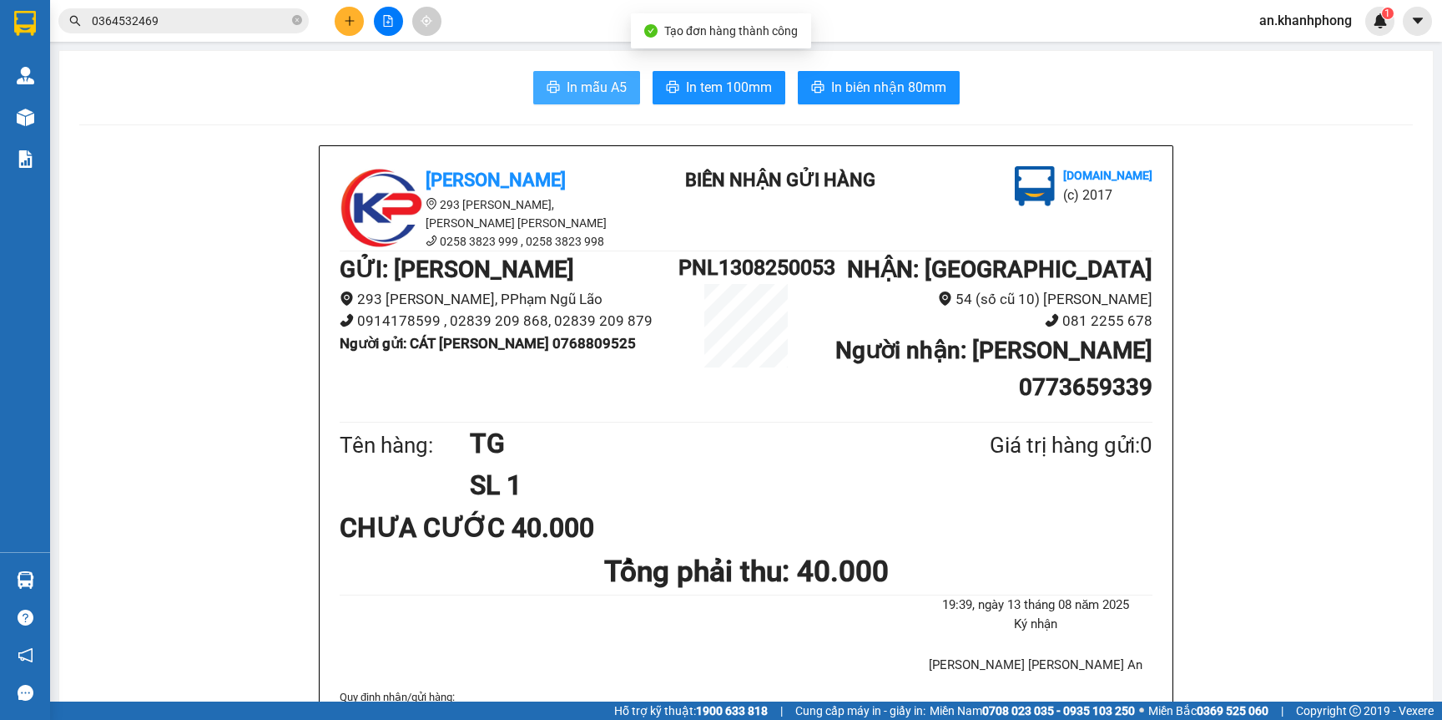
click at [568, 85] on span "In mẫu A5" at bounding box center [597, 87] width 60 height 21
click at [340, 8] on button at bounding box center [349, 21] width 29 height 29
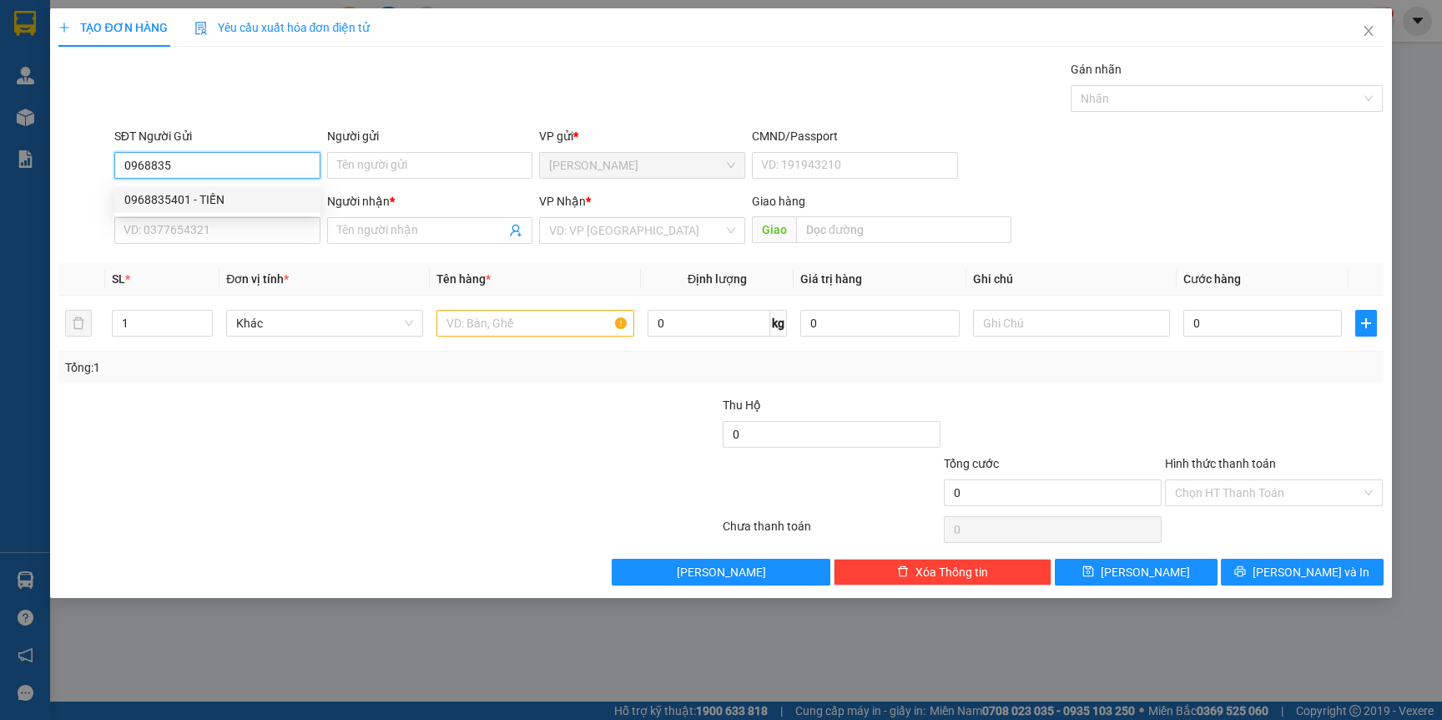
click at [219, 200] on div "0968835401 - TIẾN" at bounding box center [217, 199] width 186 height 18
type input "0968835401"
type input "TIẾN"
type input "0968835401"
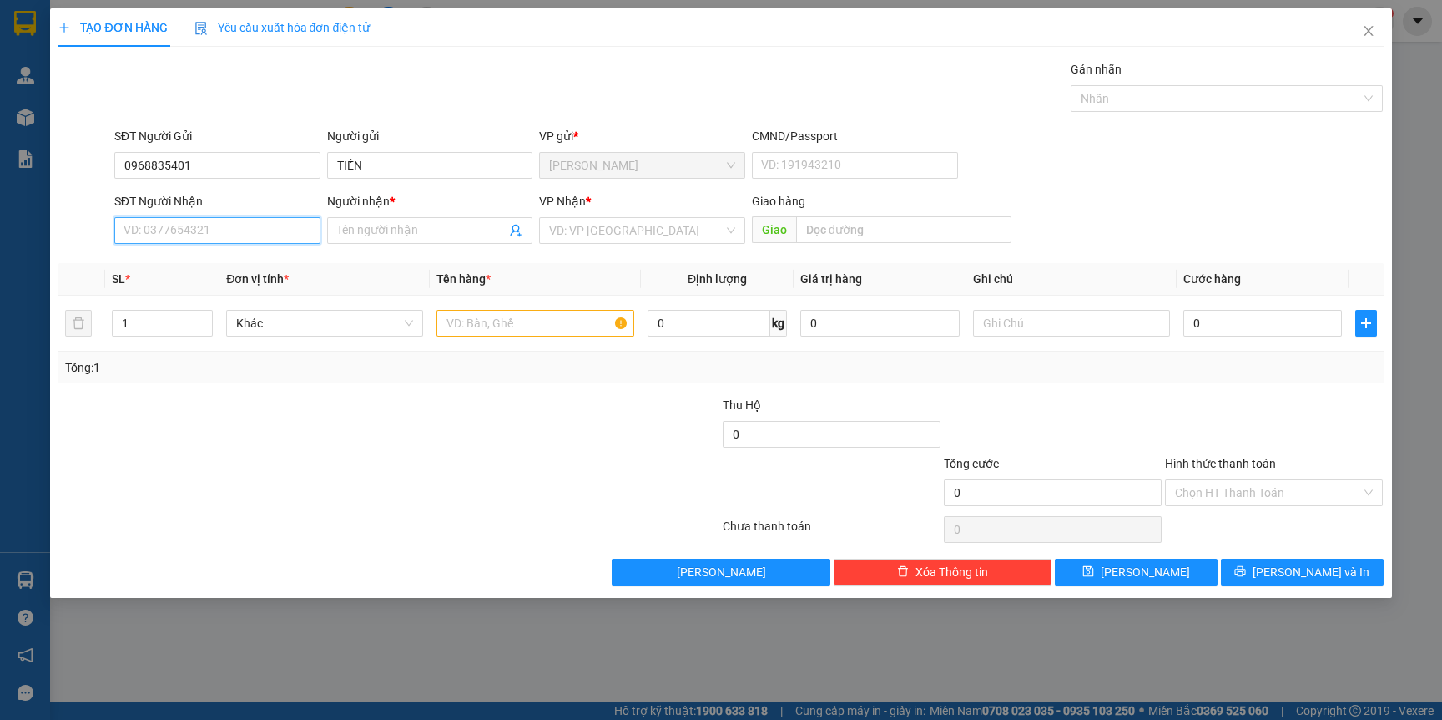
click at [226, 236] on input "SĐT Người Nhận" at bounding box center [217, 230] width 206 height 27
type input "0935938285"
click at [232, 261] on div "0935938285 - VƯƠNG" at bounding box center [217, 264] width 186 height 18
type input "VƯƠNG"
type input "0935938285"
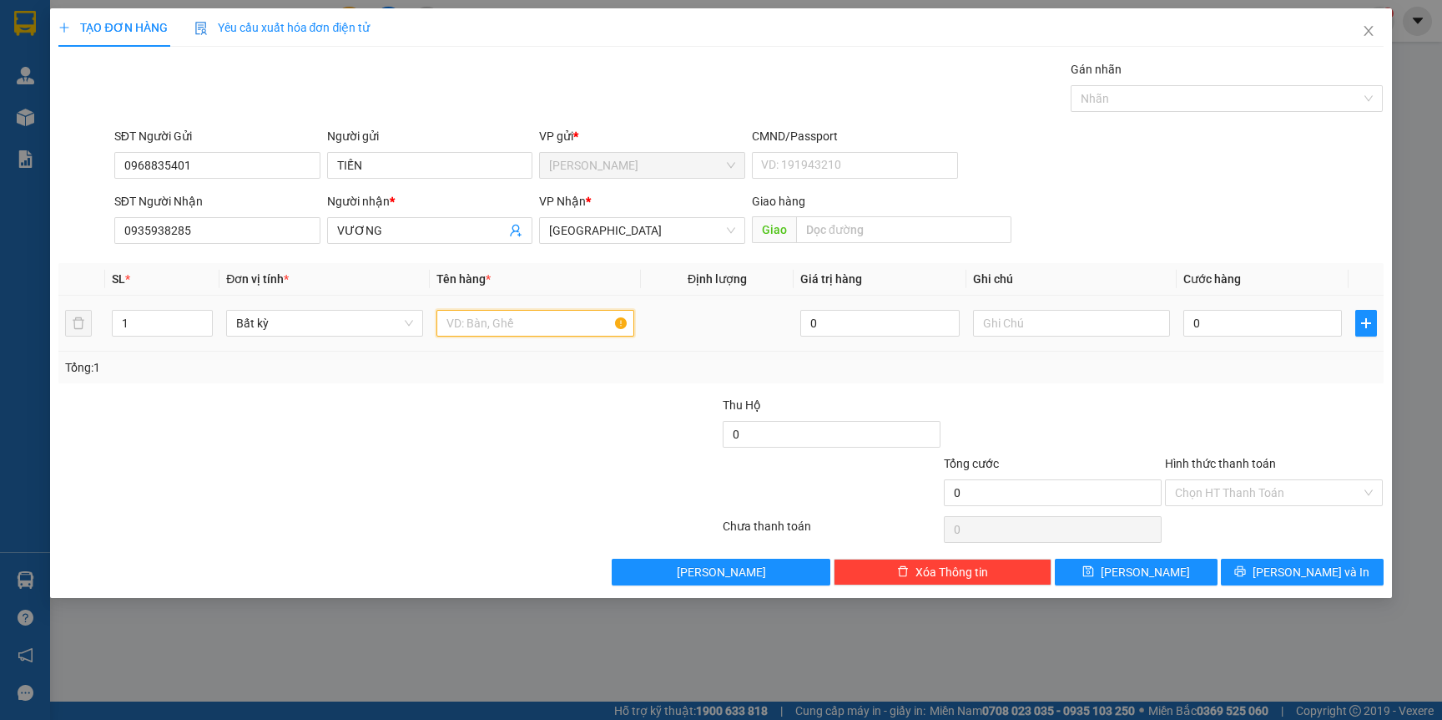
click at [567, 331] on input "text" at bounding box center [535, 323] width 197 height 27
type input "TG"
click at [1264, 329] on input "0" at bounding box center [1263, 323] width 159 height 27
type input "7"
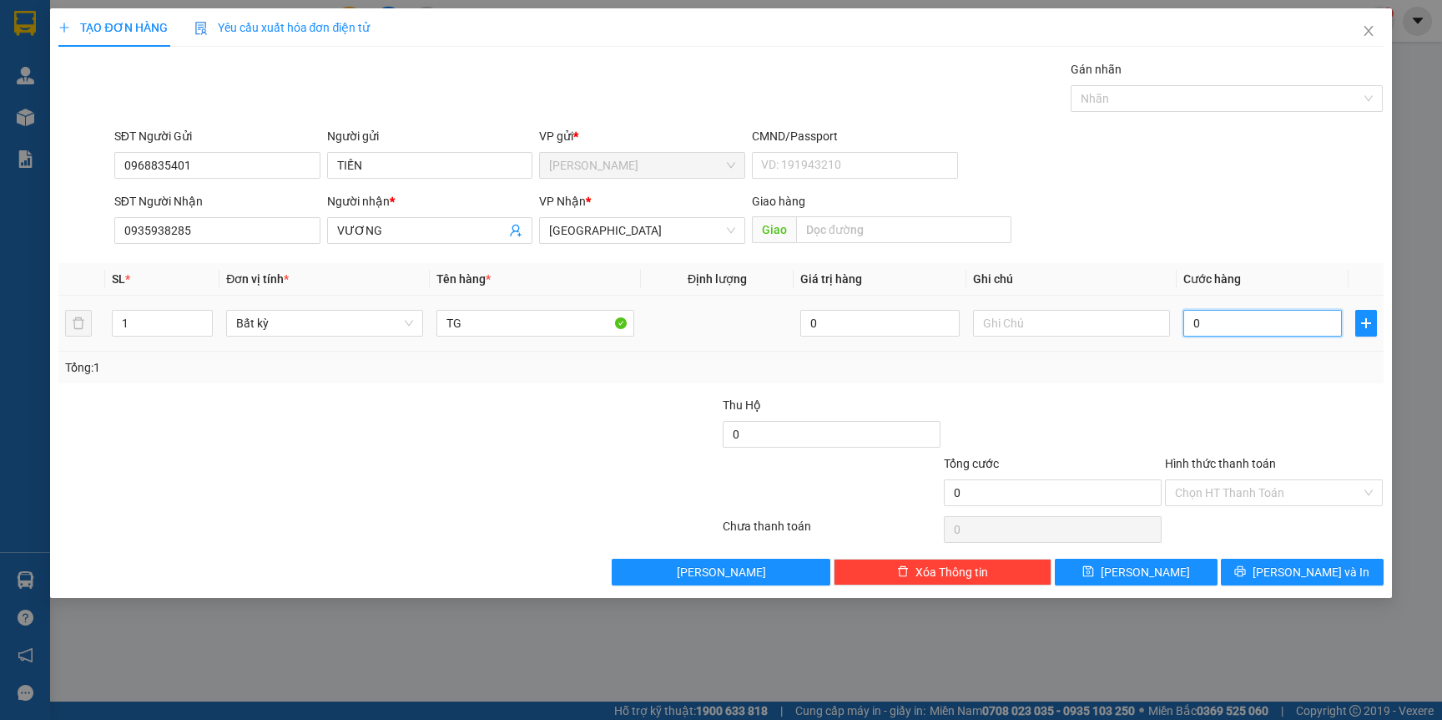
type input "7"
type input "0"
type input "04"
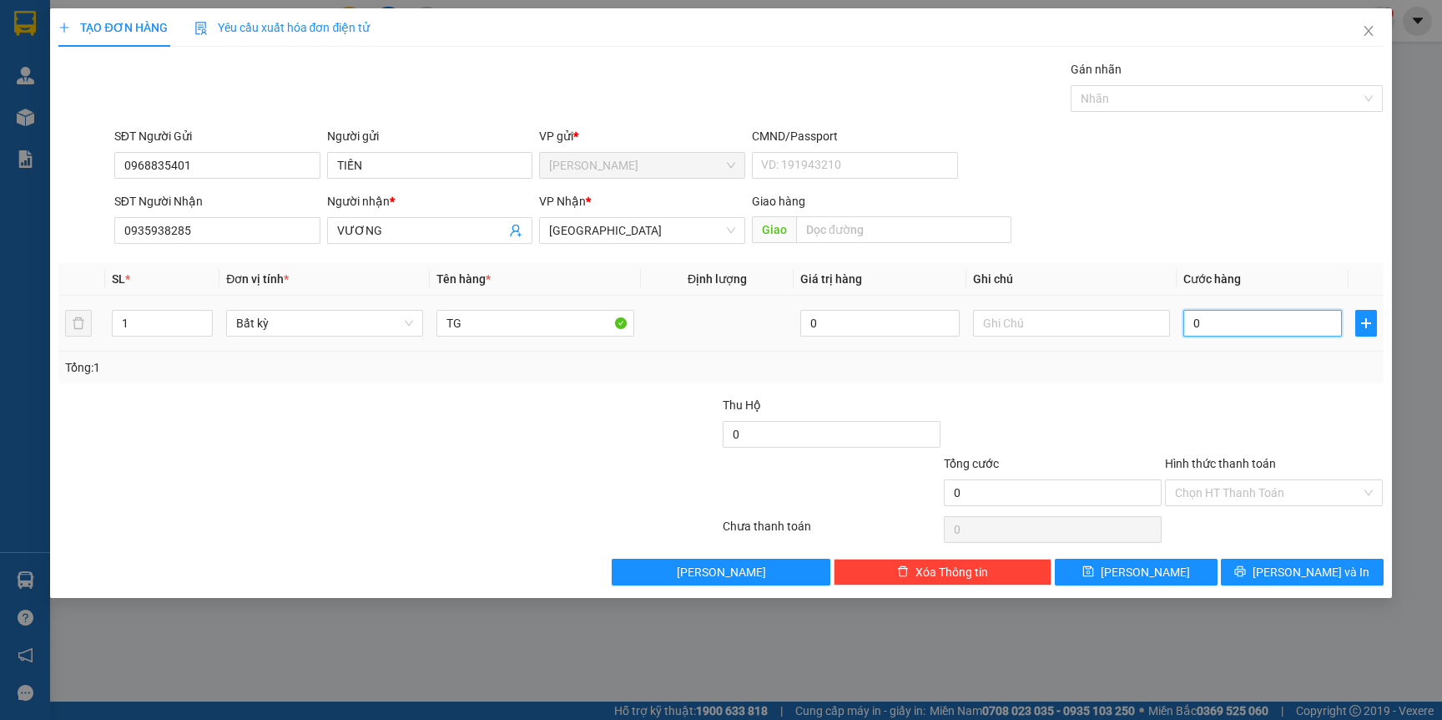
type input "4"
type input "040"
type input "40"
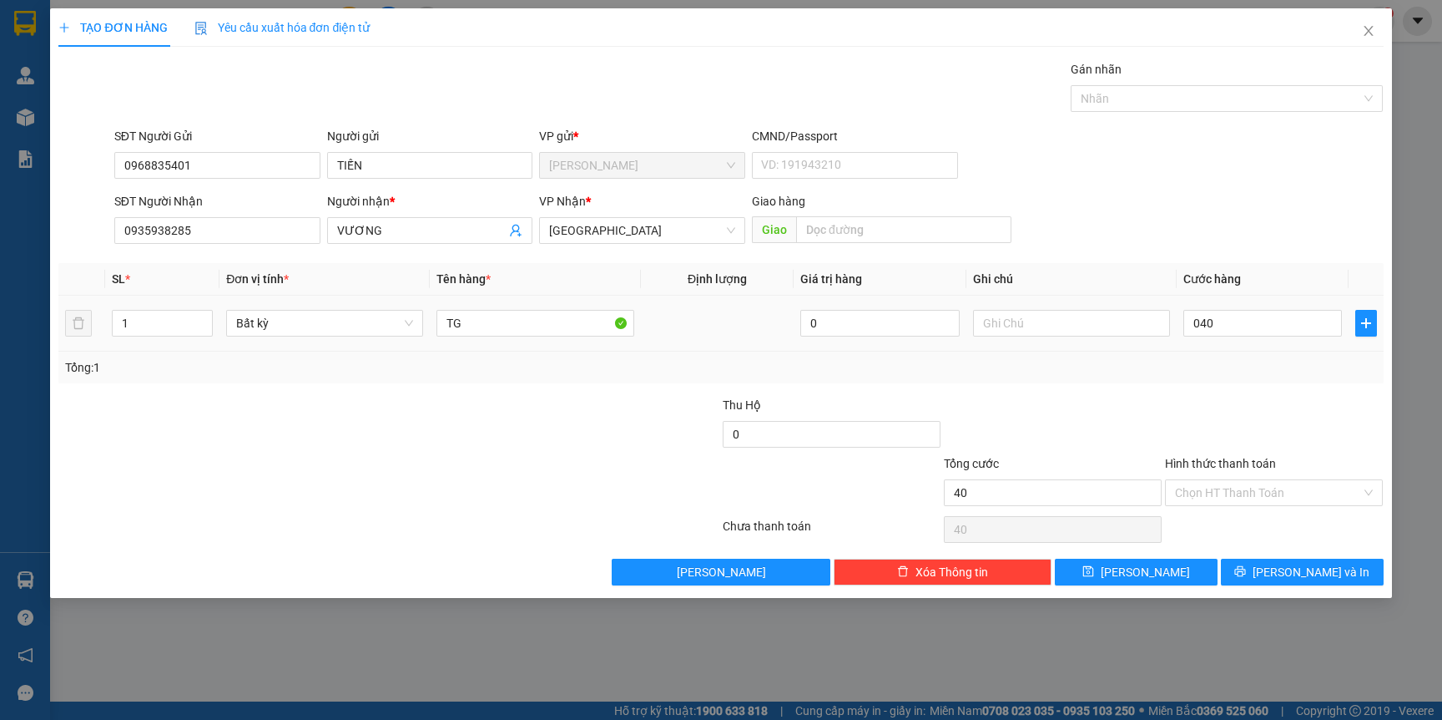
type input "40.000"
click at [1099, 421] on div at bounding box center [1052, 425] width 221 height 58
click at [1285, 573] on button "[PERSON_NAME] và In" at bounding box center [1302, 571] width 163 height 27
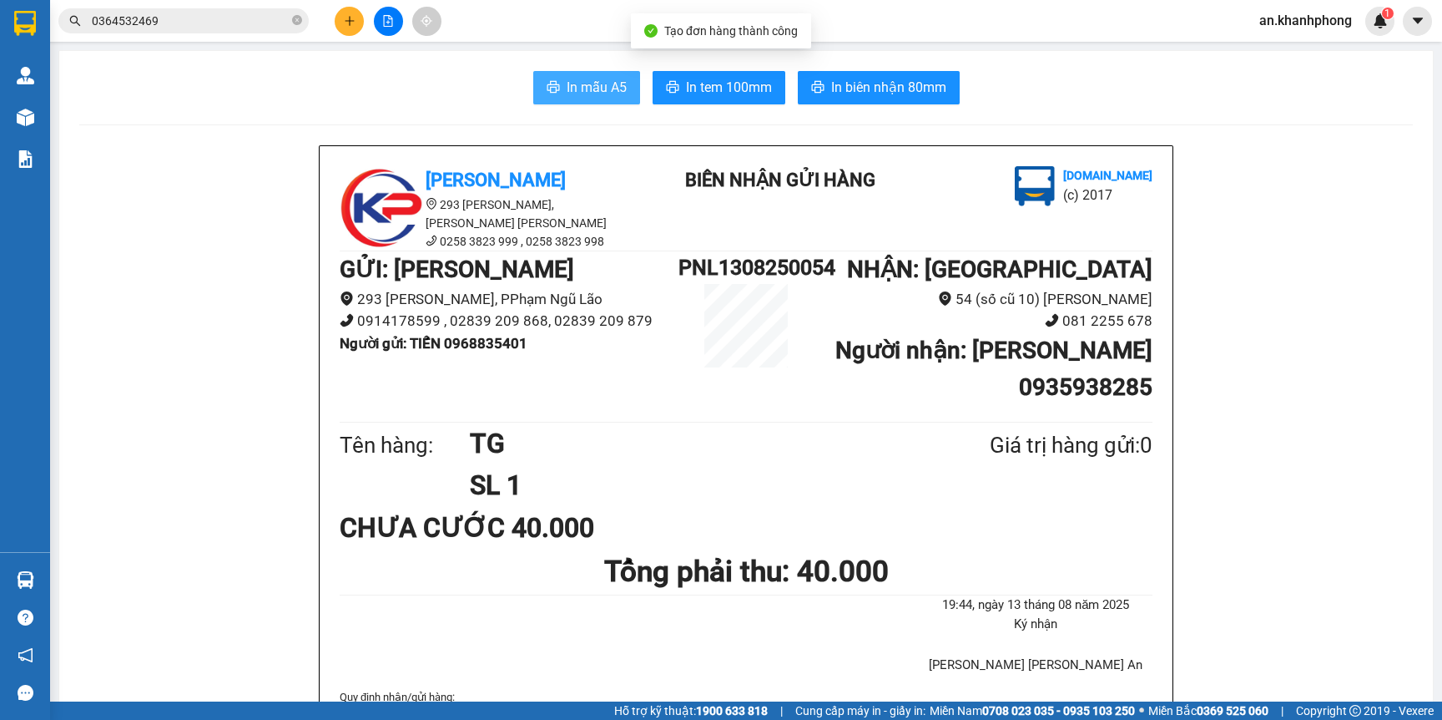
click at [567, 88] on span "In mẫu A5" at bounding box center [597, 87] width 60 height 21
click at [342, 20] on button at bounding box center [349, 21] width 29 height 29
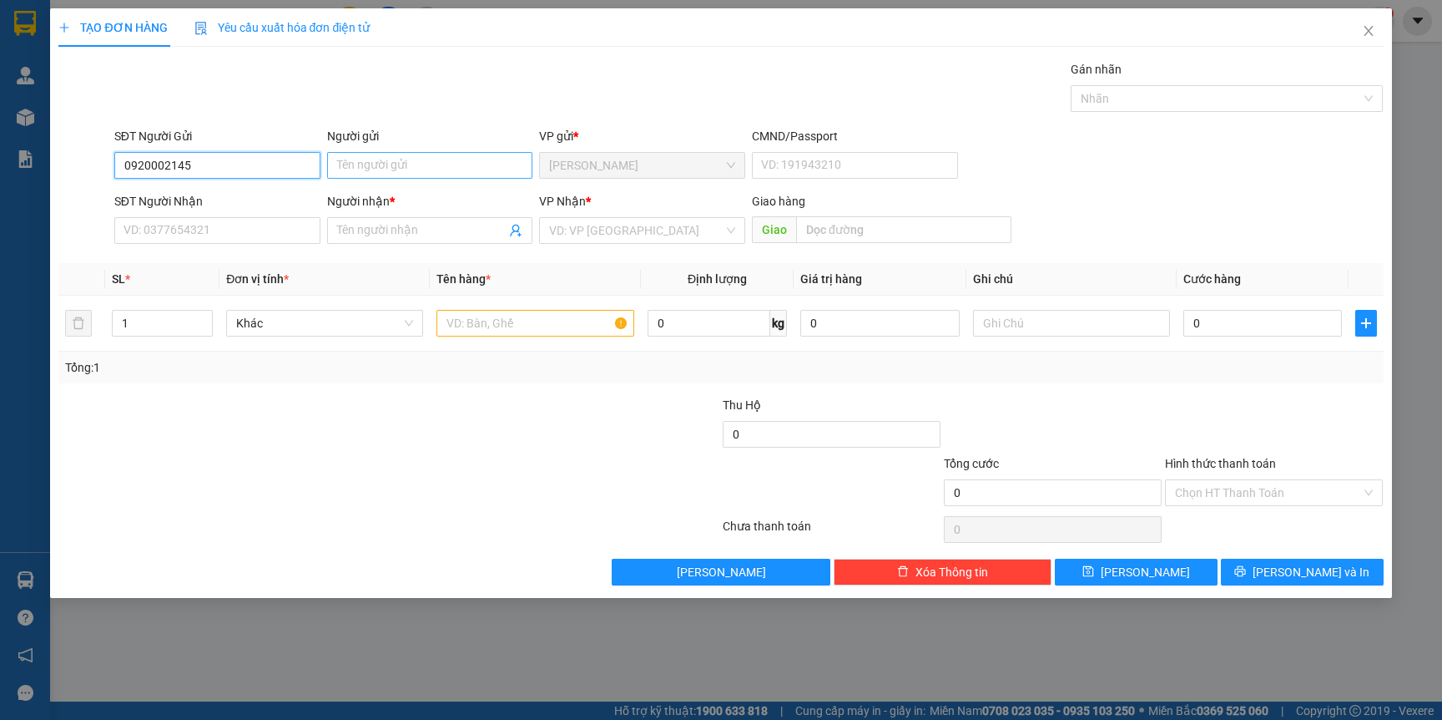
type input "0920002145"
click at [367, 169] on input "Người gửi" at bounding box center [430, 165] width 206 height 27
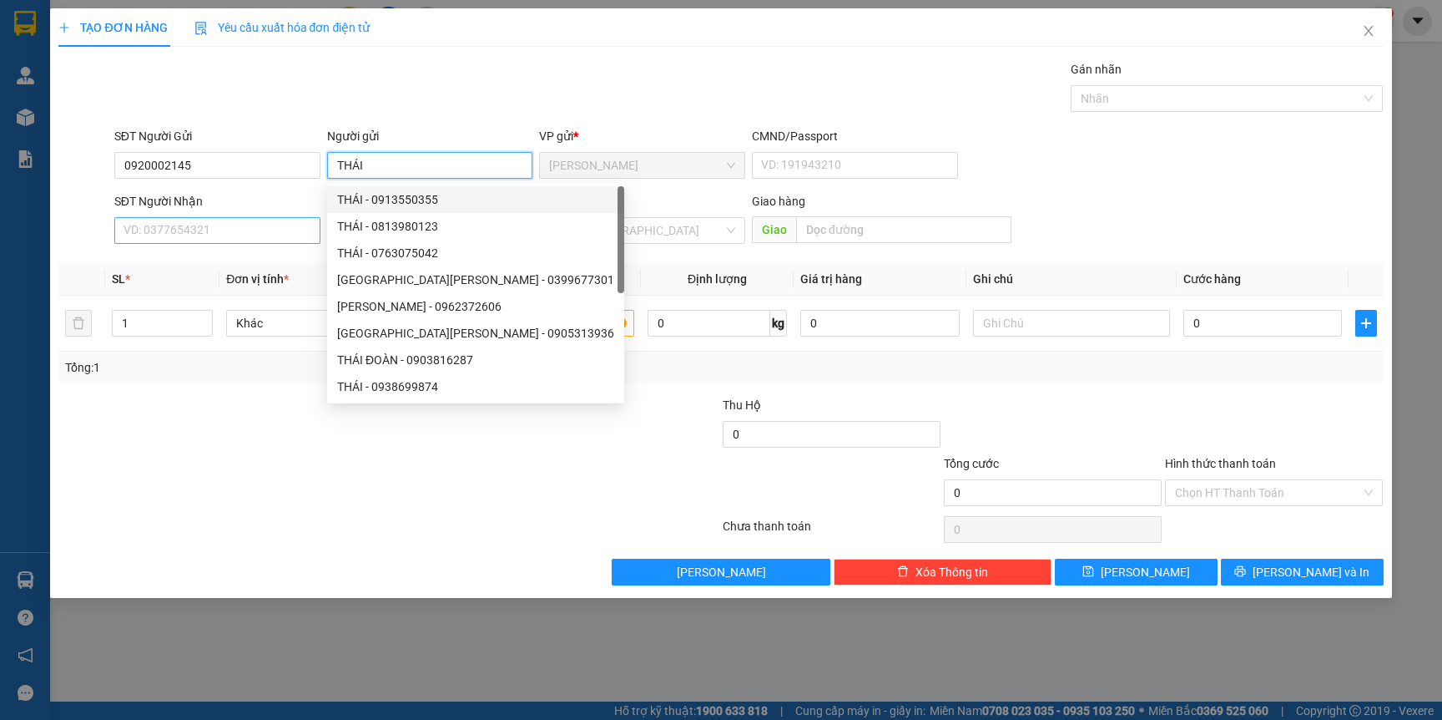
type input "THÁI"
click at [258, 235] on input "SĐT Người Nhận" at bounding box center [217, 230] width 206 height 27
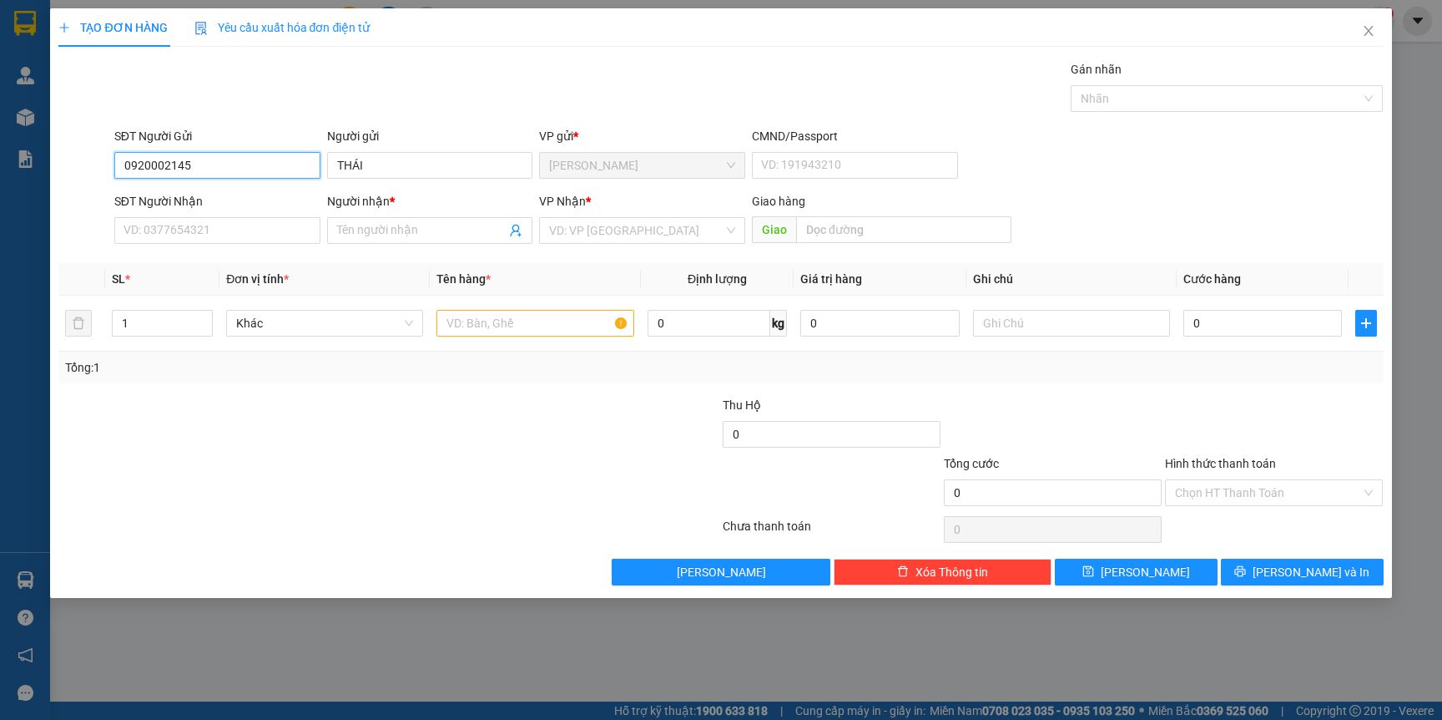
click at [226, 160] on input "0920002145" at bounding box center [217, 165] width 206 height 27
click at [225, 160] on input "0920002145" at bounding box center [217, 165] width 206 height 27
drag, startPoint x: 218, startPoint y: 167, endPoint x: 89, endPoint y: 176, distance: 128.9
click at [89, 176] on div "SĐT Người Gửi 0902001145 0902001145 Người gửi THÁI VP gửi * Phạm Ngũ Lão CMND/P…" at bounding box center [721, 156] width 1328 height 58
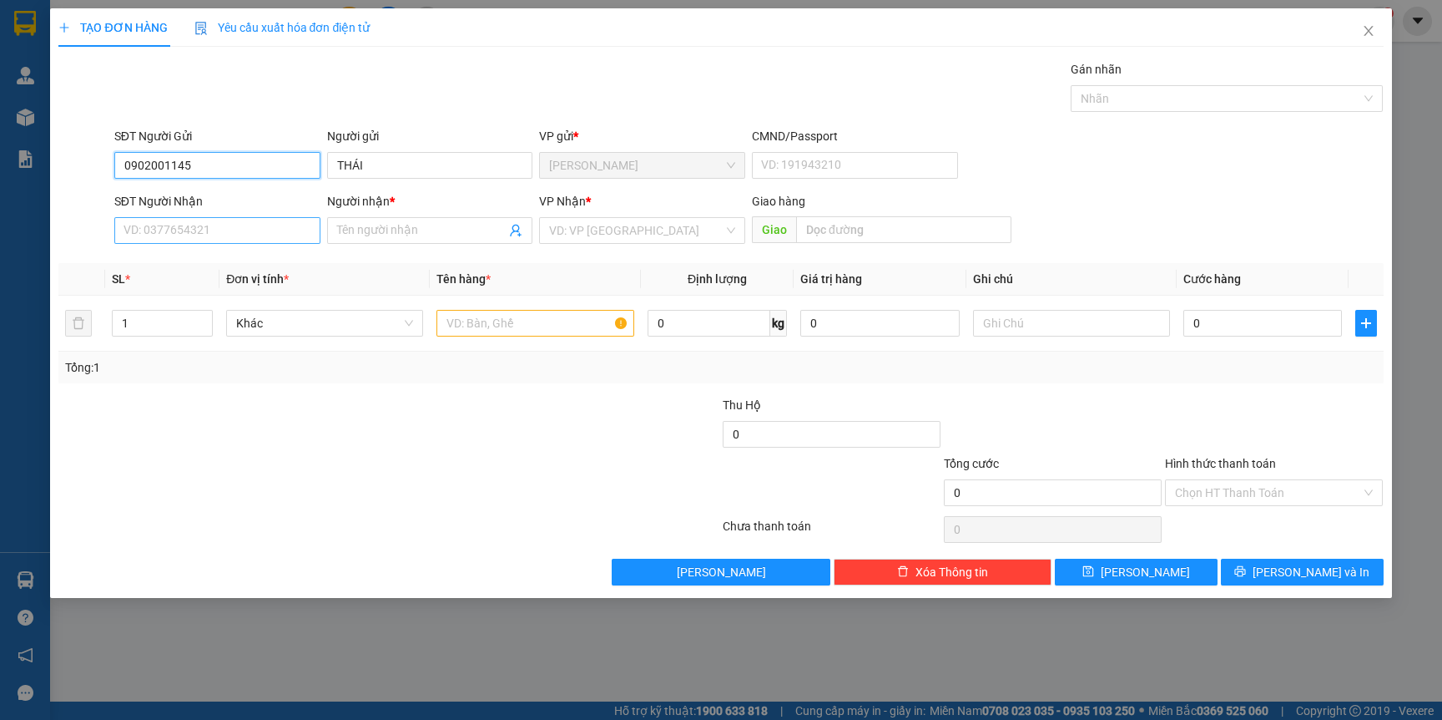
type input "0902001145"
click at [208, 237] on input "SĐT Người Nhận" at bounding box center [217, 230] width 206 height 27
paste input "0902001145"
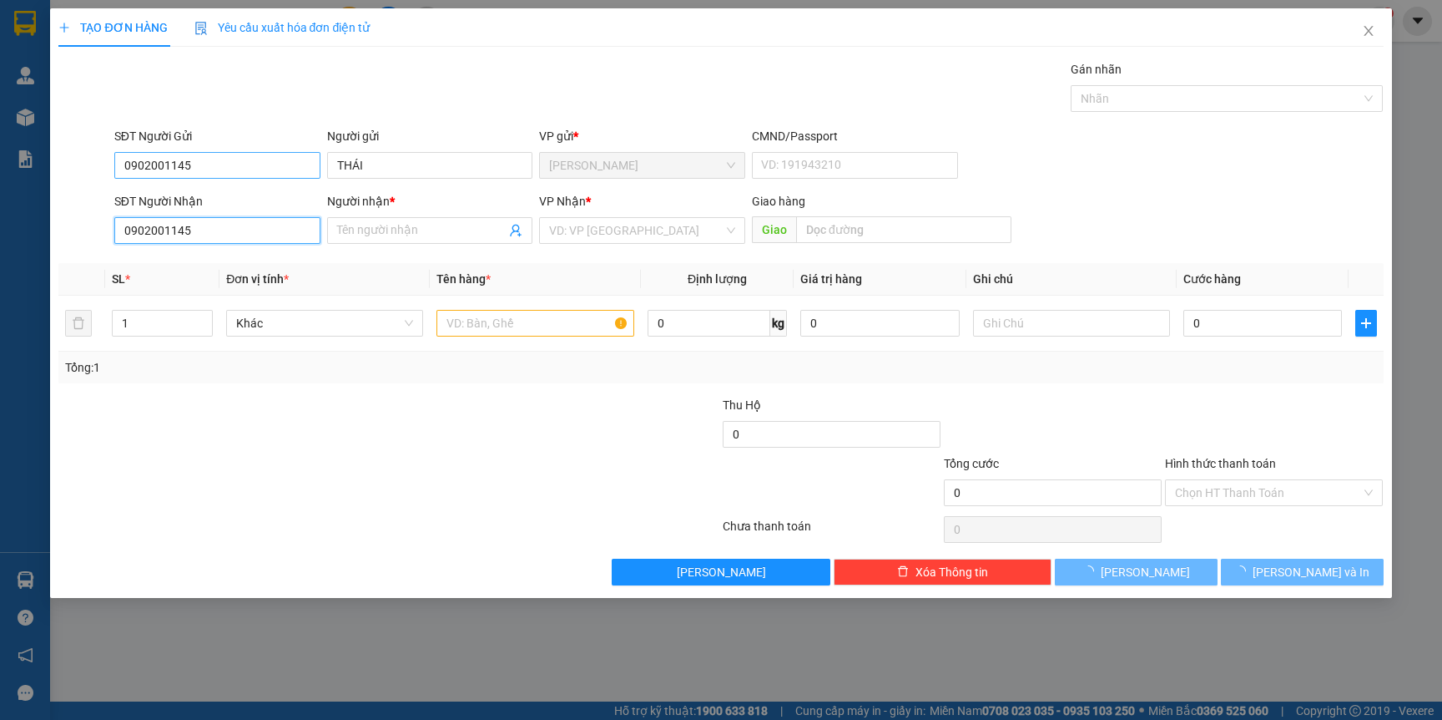
type input "0902001145"
click at [216, 170] on input "0902001145" at bounding box center [217, 165] width 206 height 27
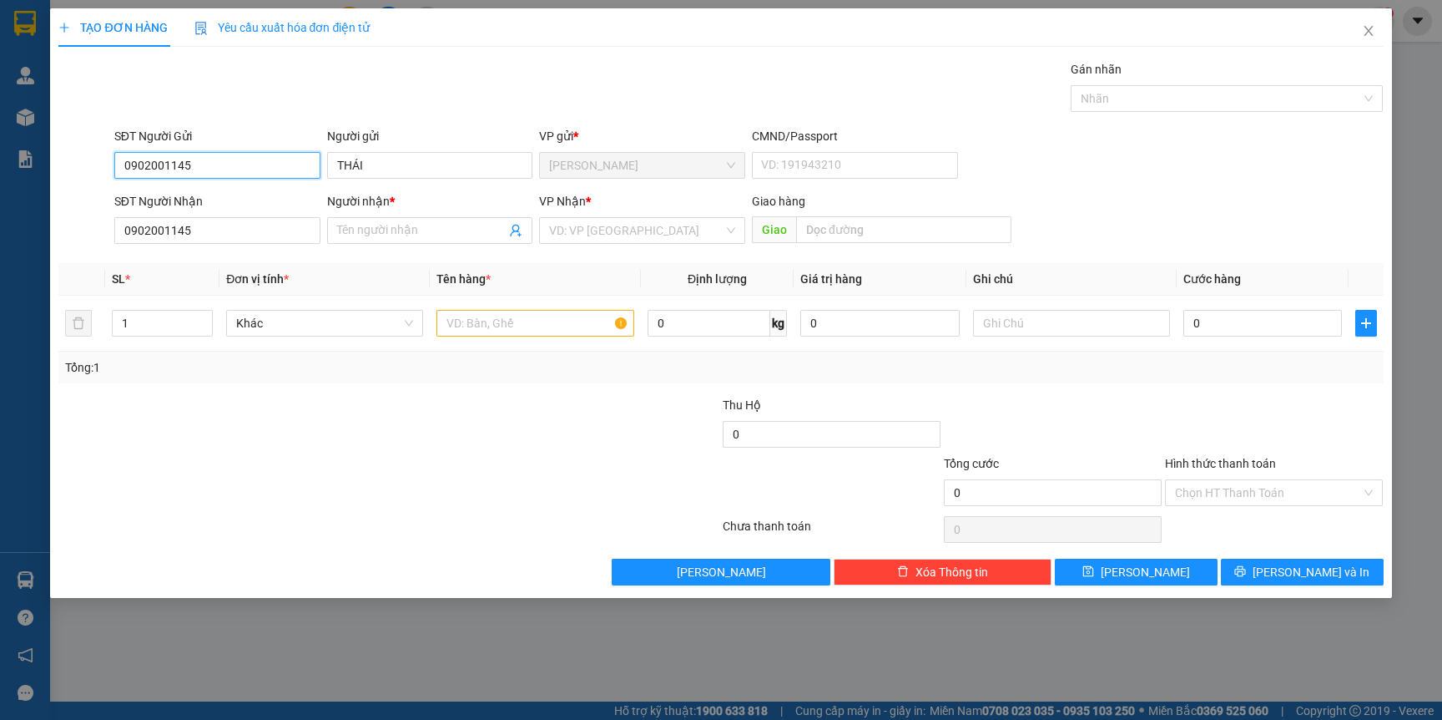
click at [216, 170] on input "0902001145" at bounding box center [217, 165] width 206 height 27
click at [232, 235] on input "0902001145" at bounding box center [217, 230] width 206 height 27
click at [350, 226] on input "Người nhận *" at bounding box center [421, 230] width 169 height 18
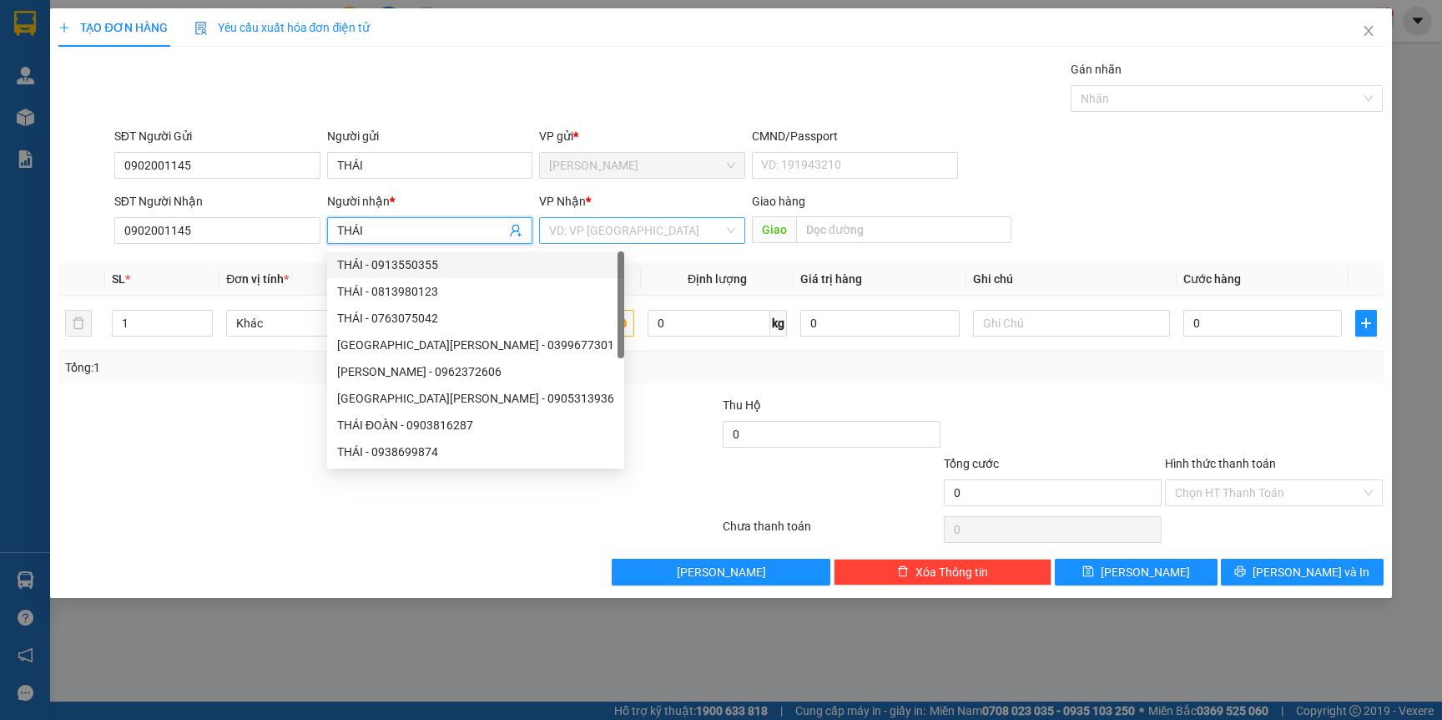
type input "THÁI"
click at [608, 239] on input "search" at bounding box center [636, 230] width 174 height 25
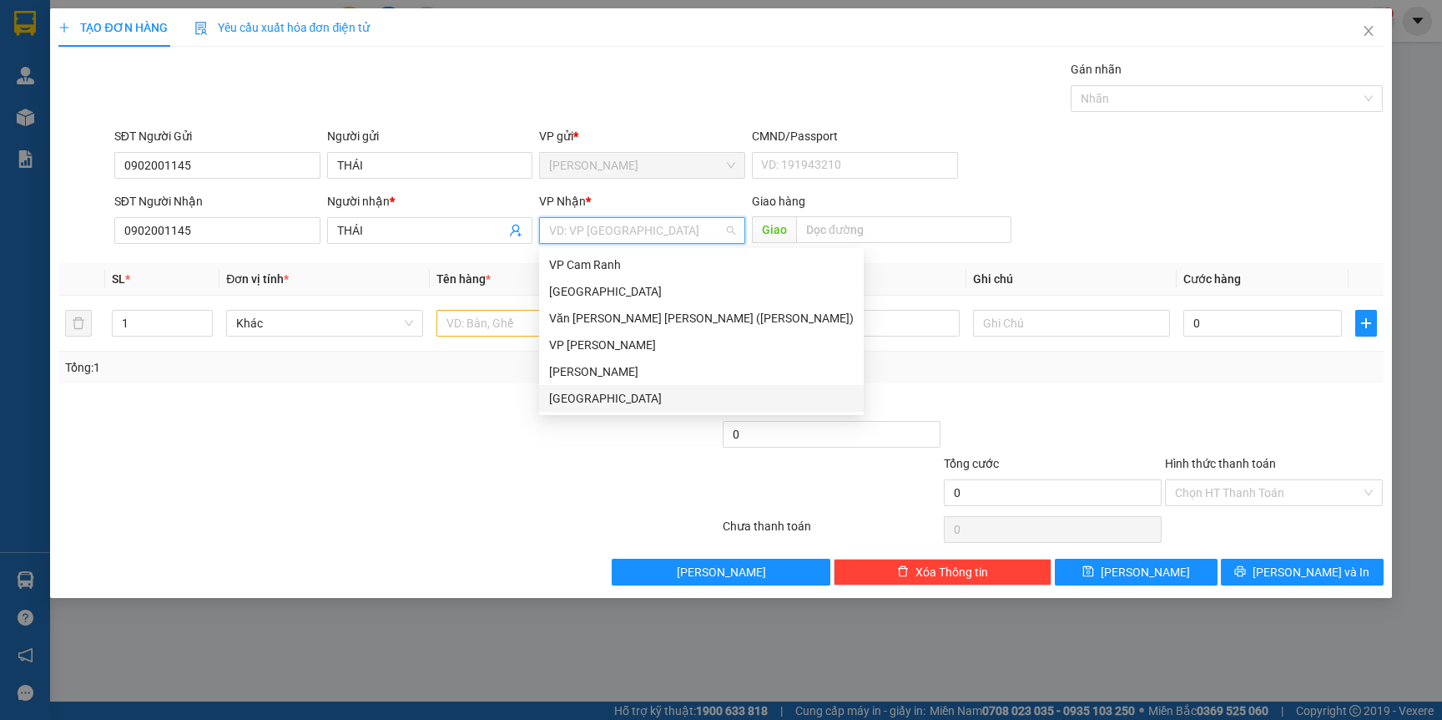
drag, startPoint x: 597, startPoint y: 410, endPoint x: 524, endPoint y: 407, distance: 72.7
click at [588, 409] on div "[GEOGRAPHIC_DATA]" at bounding box center [701, 398] width 325 height 27
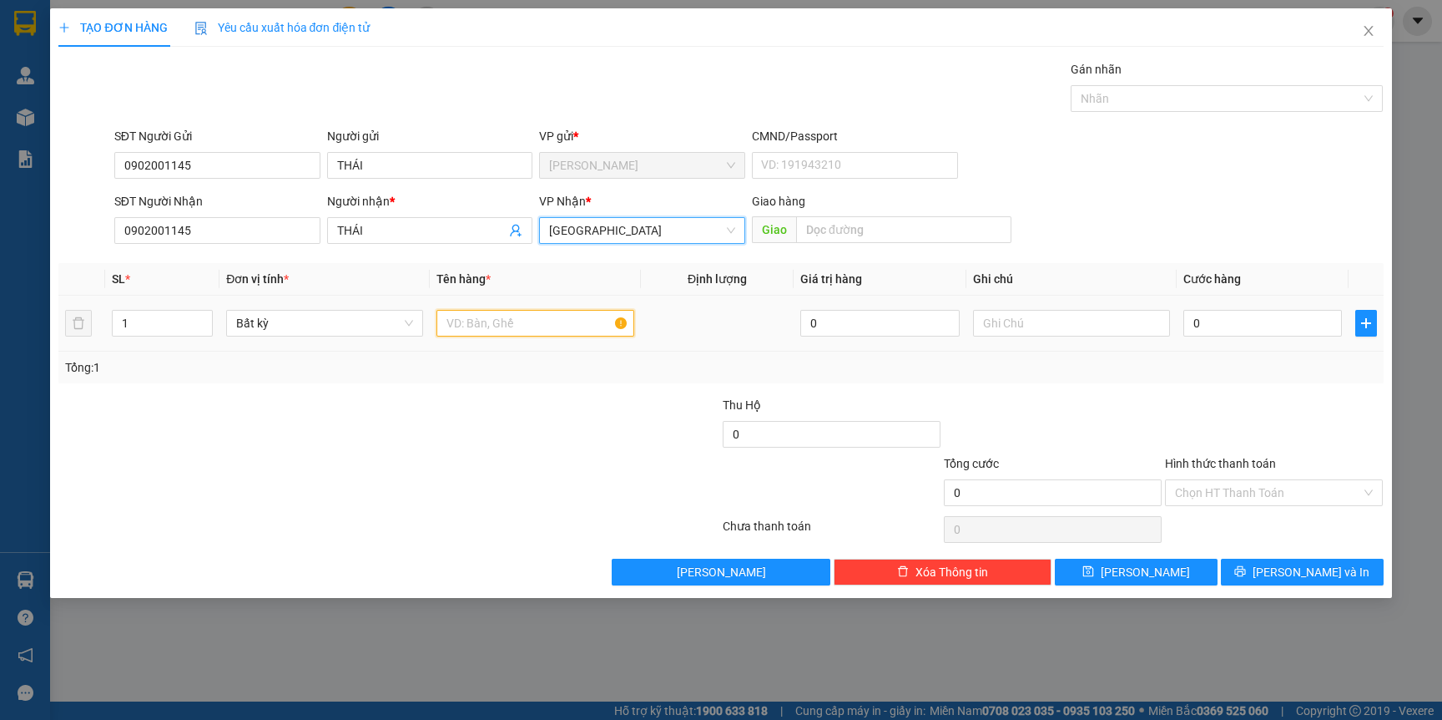
click at [475, 322] on input "text" at bounding box center [535, 323] width 197 height 27
type input "3"
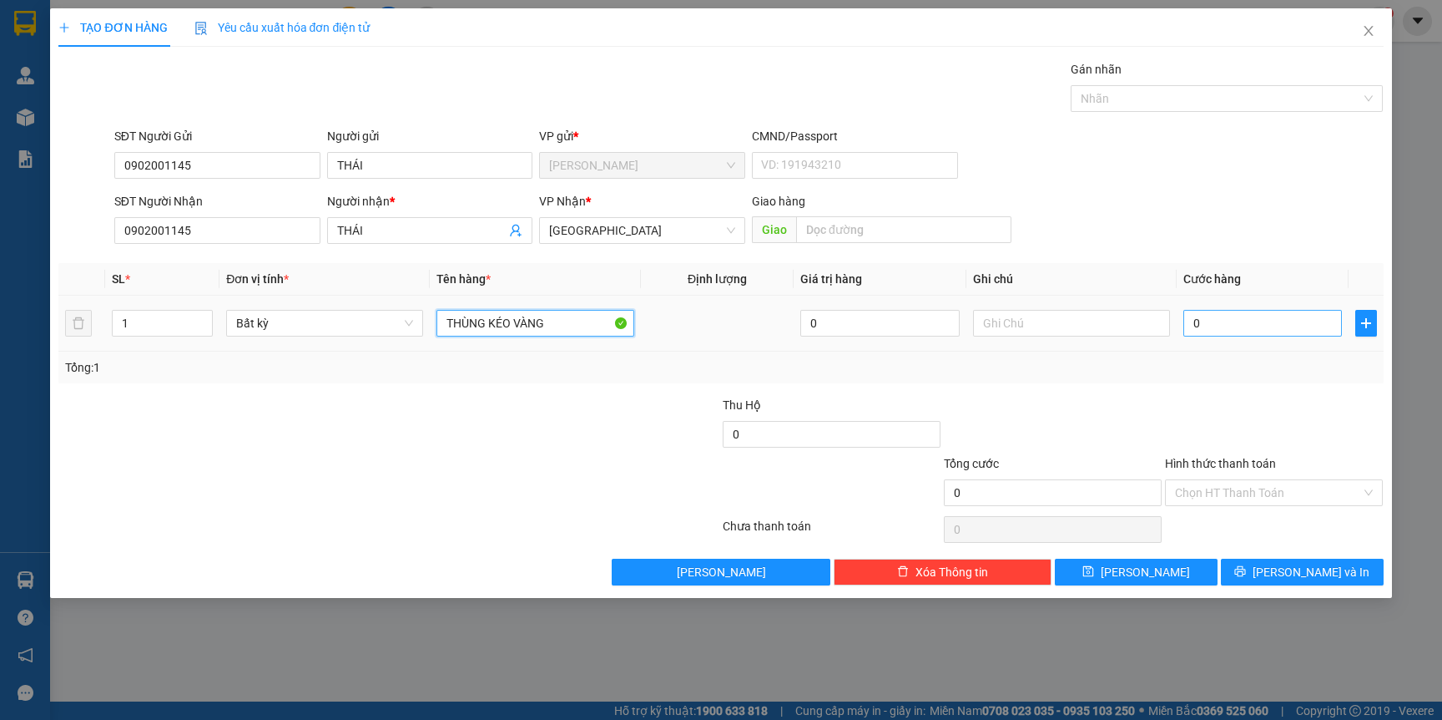
type input "THÙNG KÉO VÀNG"
click at [1280, 331] on input "0" at bounding box center [1263, 323] width 159 height 27
type input "3"
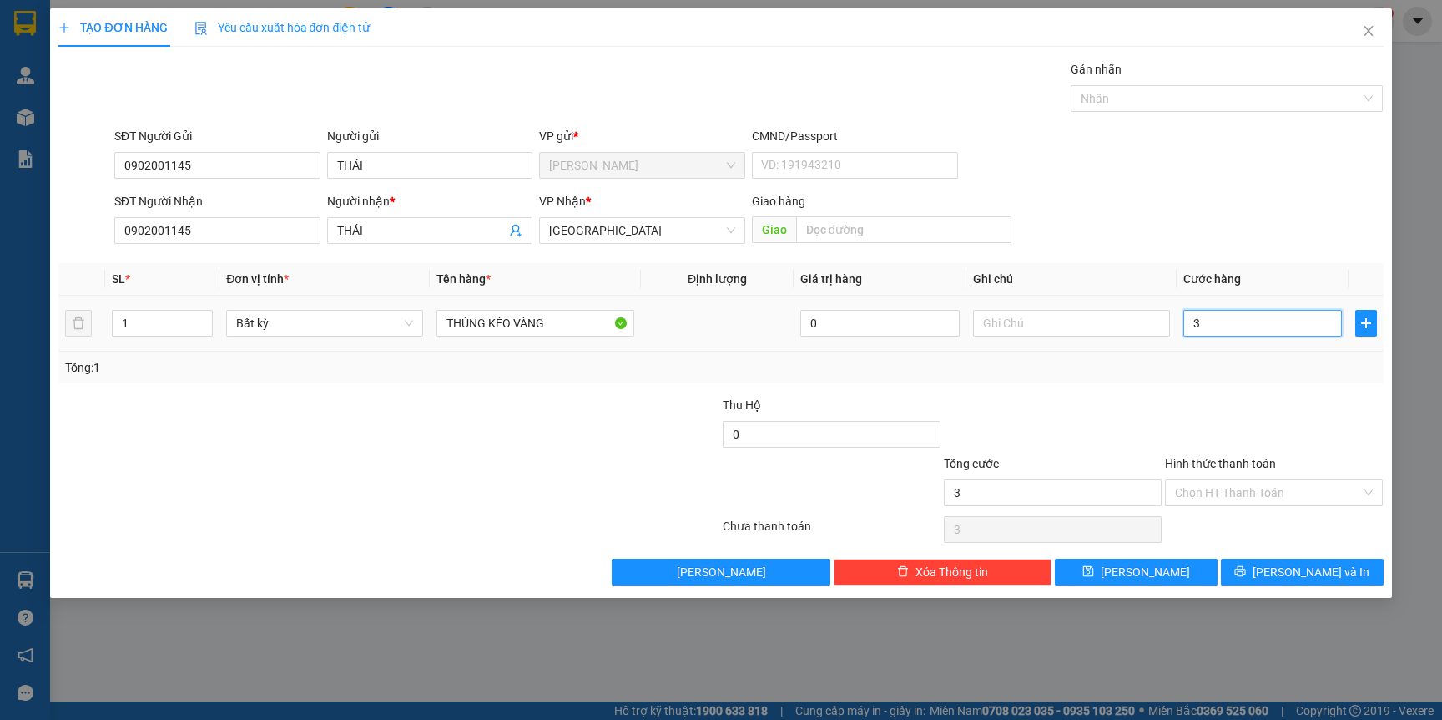
type input "30"
type input "30.000"
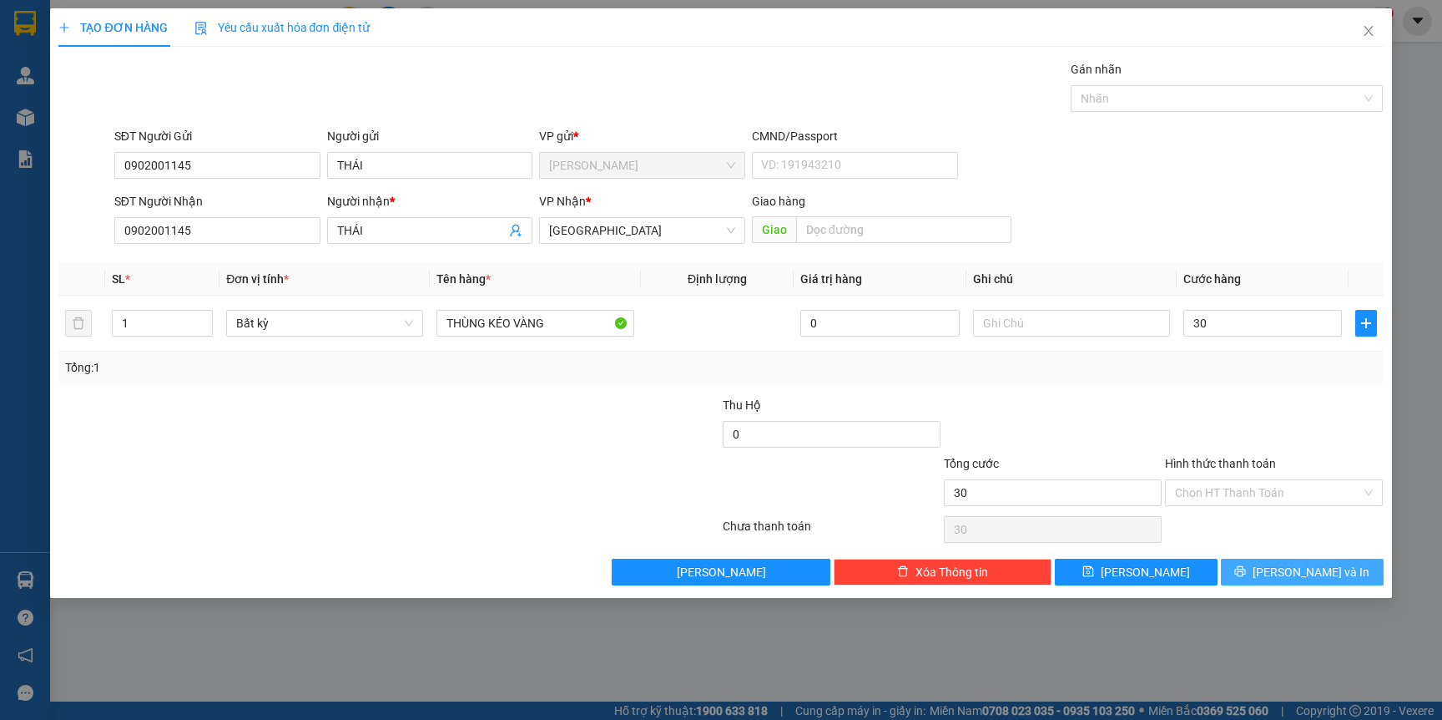
type input "30.000"
click at [1329, 578] on span "[PERSON_NAME] và In" at bounding box center [1311, 572] width 117 height 18
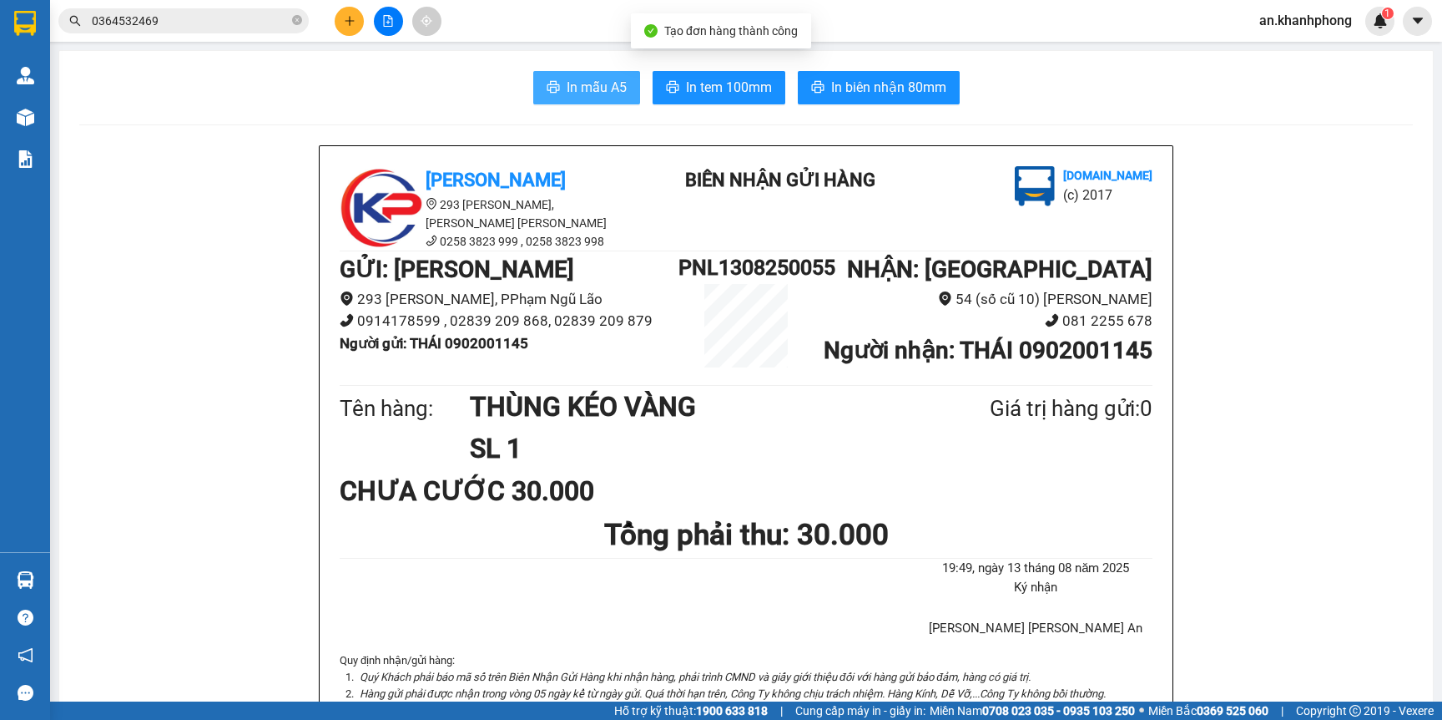
click at [567, 82] on span "In mẫu A5" at bounding box center [597, 87] width 60 height 21
click at [350, 25] on icon "plus" at bounding box center [350, 21] width 12 height 12
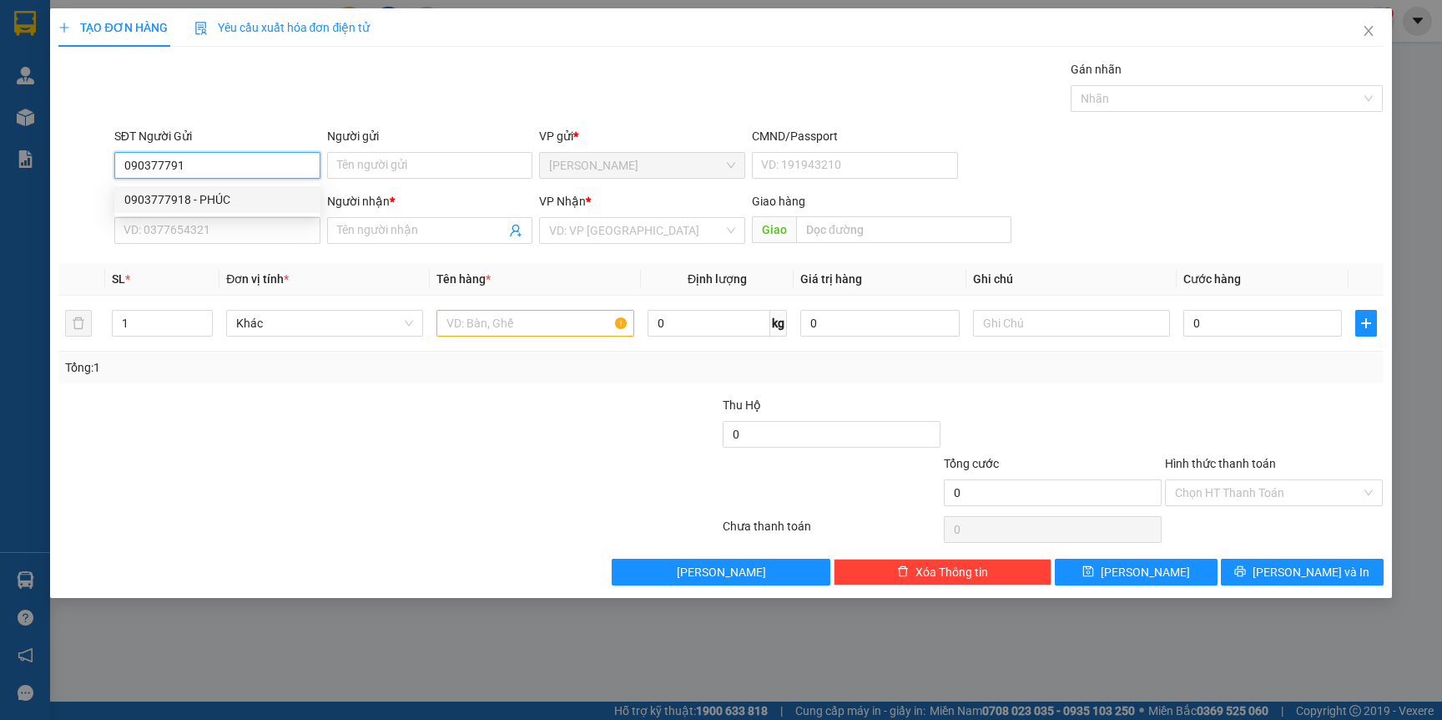
click at [218, 196] on div "0903777918 - PHÚC" at bounding box center [217, 199] width 186 height 18
type input "0903777918"
type input "PHÚC"
type input "0903777918"
click at [235, 235] on input "SĐT Người Nhận" at bounding box center [217, 230] width 206 height 27
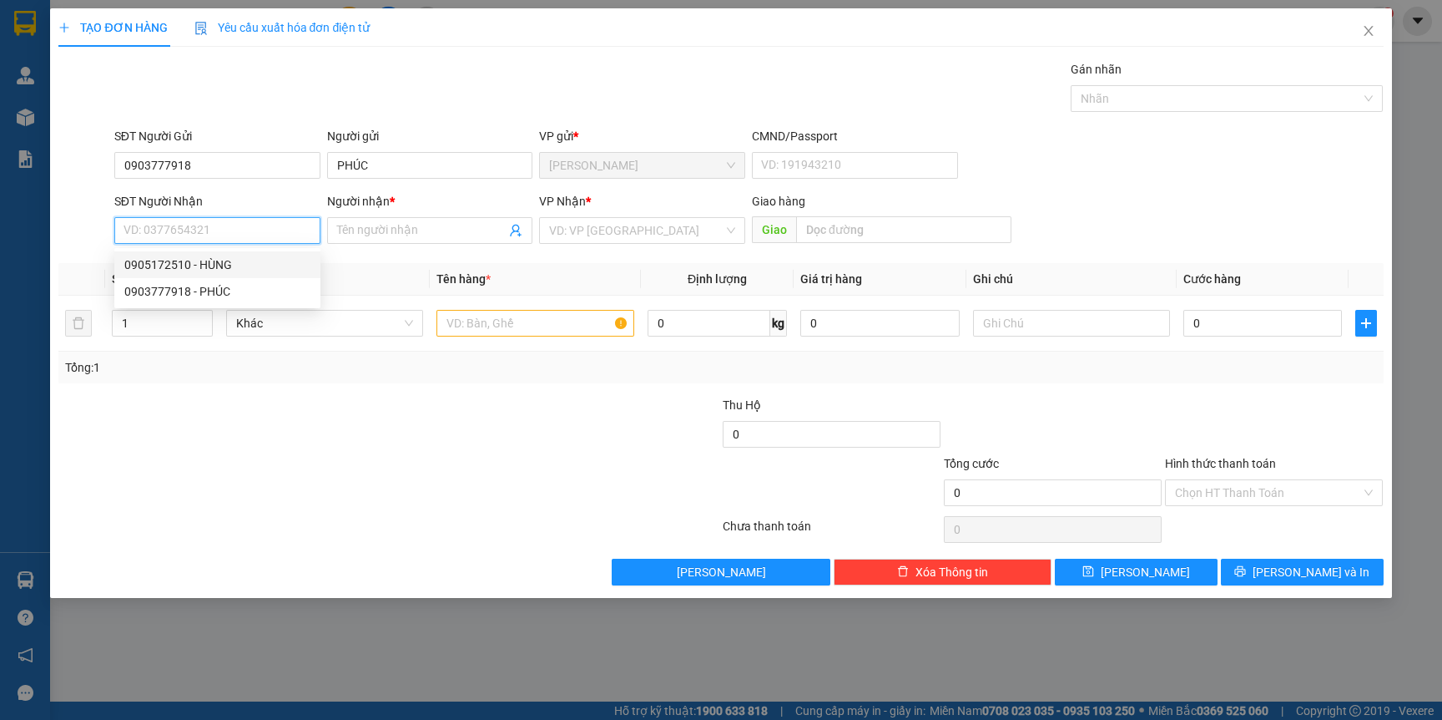
click at [215, 270] on div "0905172510 - HÙNG" at bounding box center [217, 264] width 186 height 18
type input "0905172510"
type input "HÙNG"
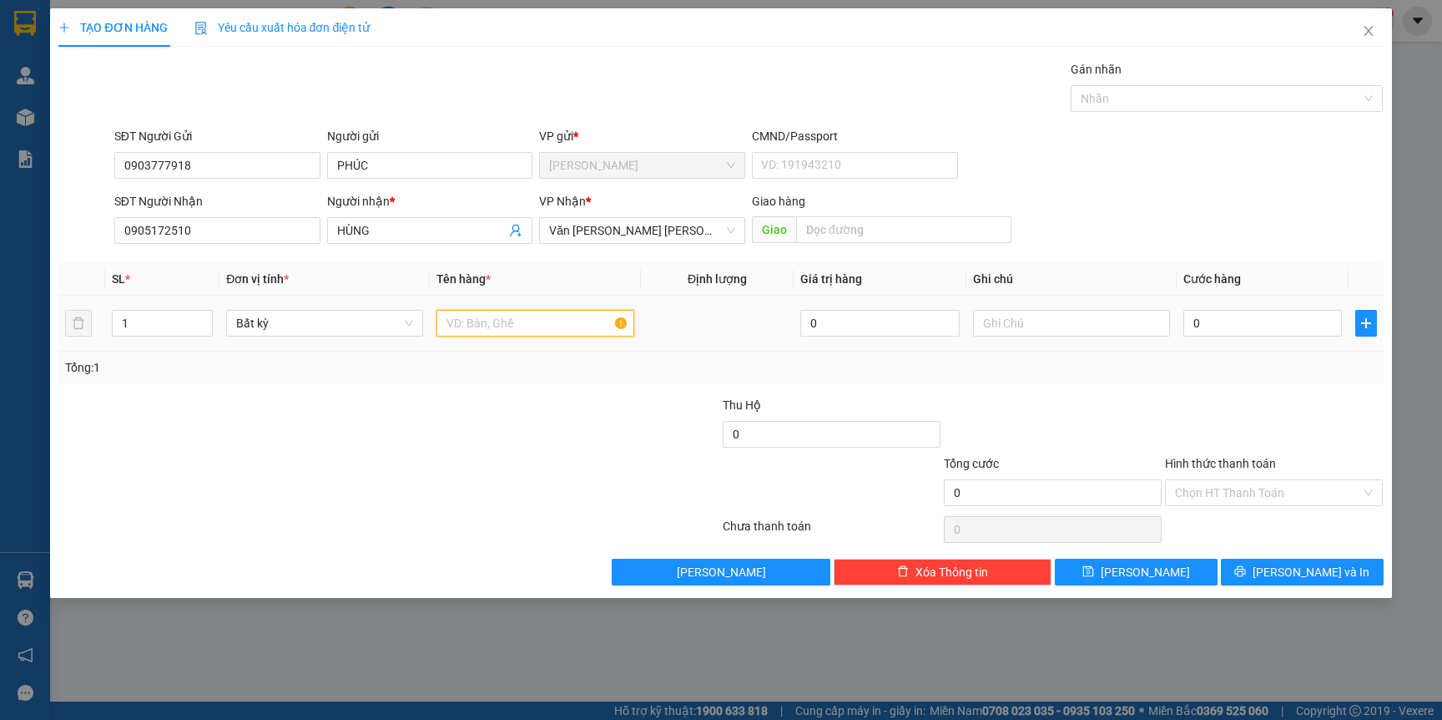
click at [542, 315] on input "text" at bounding box center [535, 323] width 197 height 27
type input "TG"
click at [1219, 319] on input "0" at bounding box center [1263, 323] width 159 height 27
type input "3"
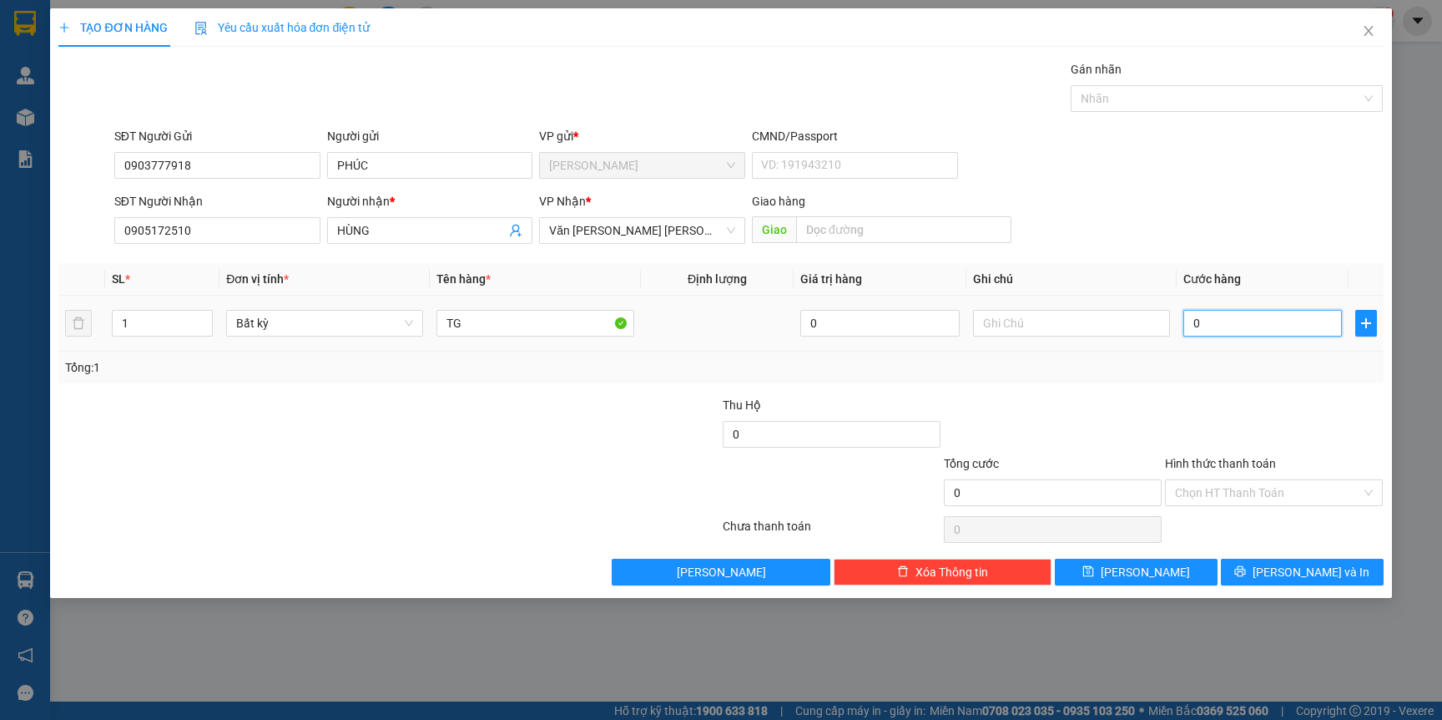
type input "3"
type input "30"
type input "30.000"
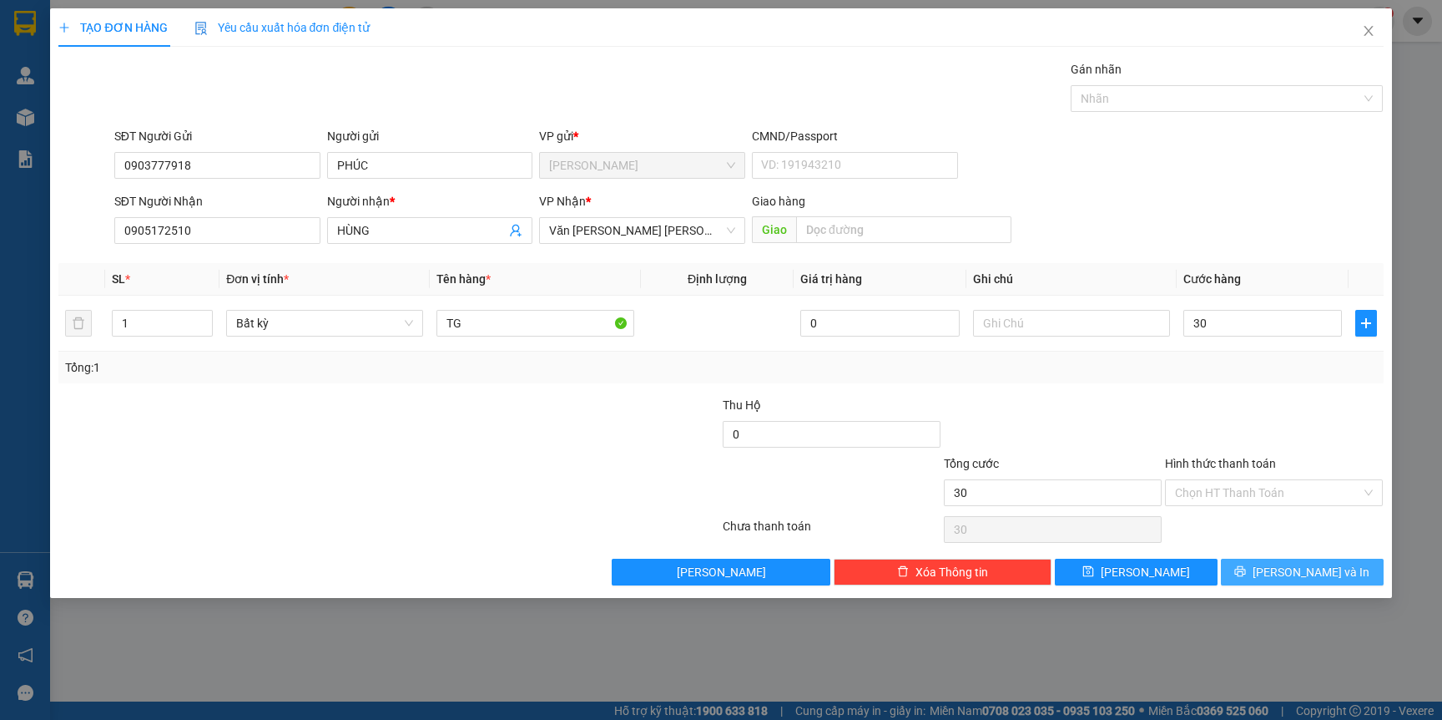
type input "30.000"
click at [1341, 575] on button "[PERSON_NAME] và In" at bounding box center [1302, 571] width 163 height 27
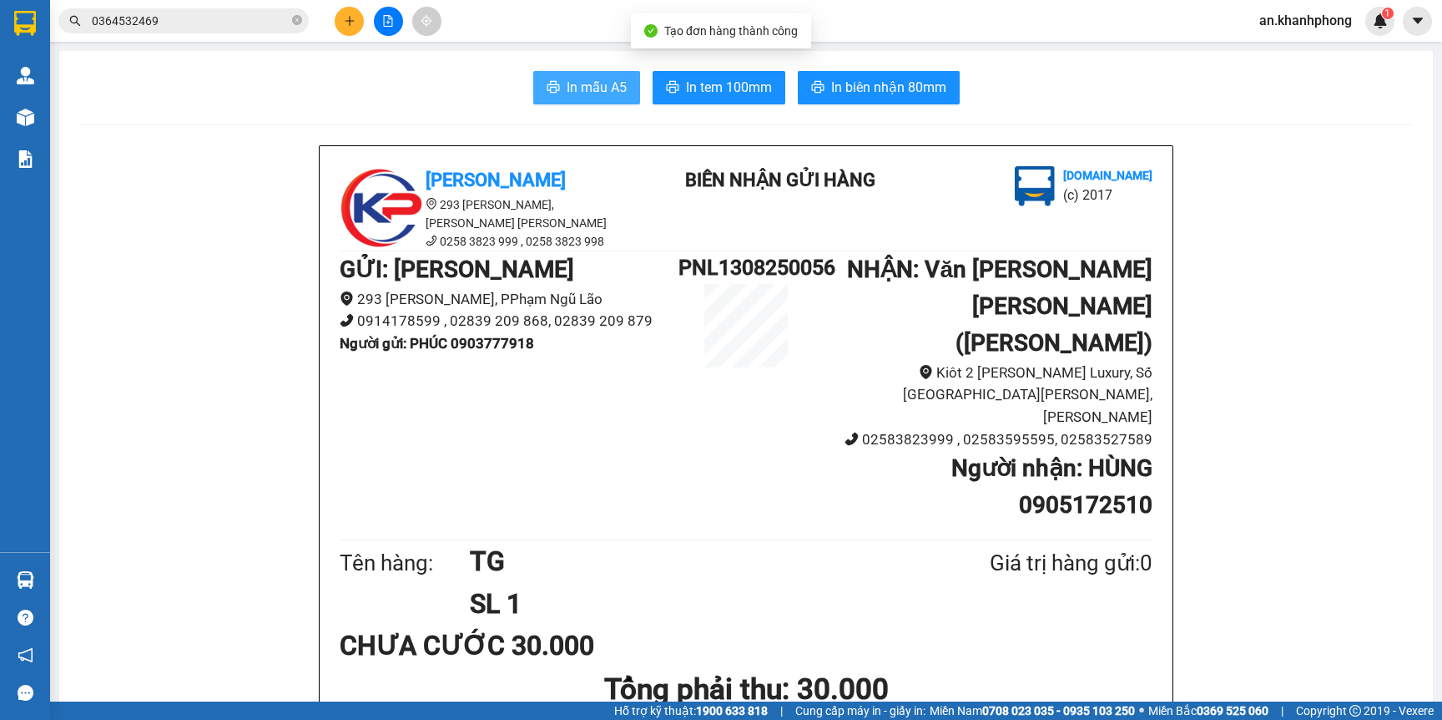
click at [573, 92] on span "In mẫu A5" at bounding box center [597, 87] width 60 height 21
click at [349, 10] on button at bounding box center [349, 21] width 29 height 29
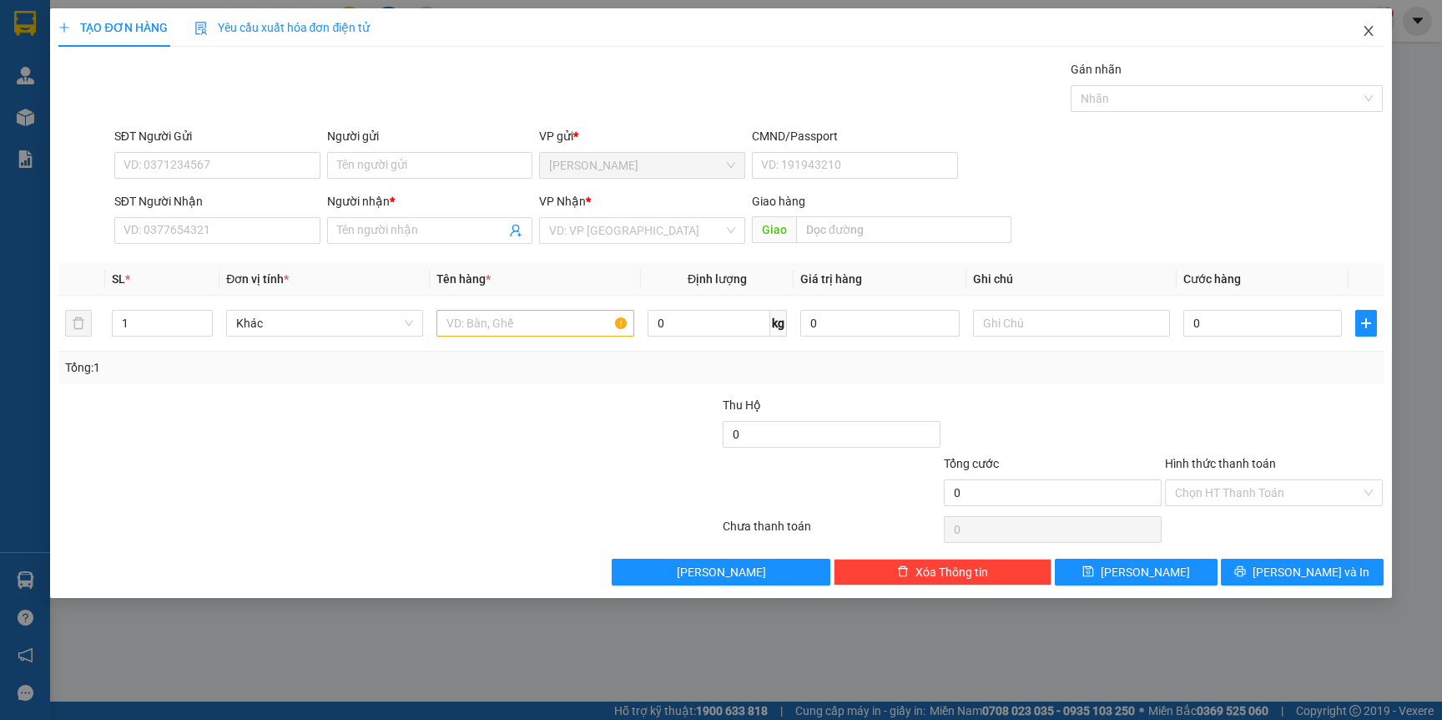
click at [1366, 28] on icon "close" at bounding box center [1368, 30] width 13 height 13
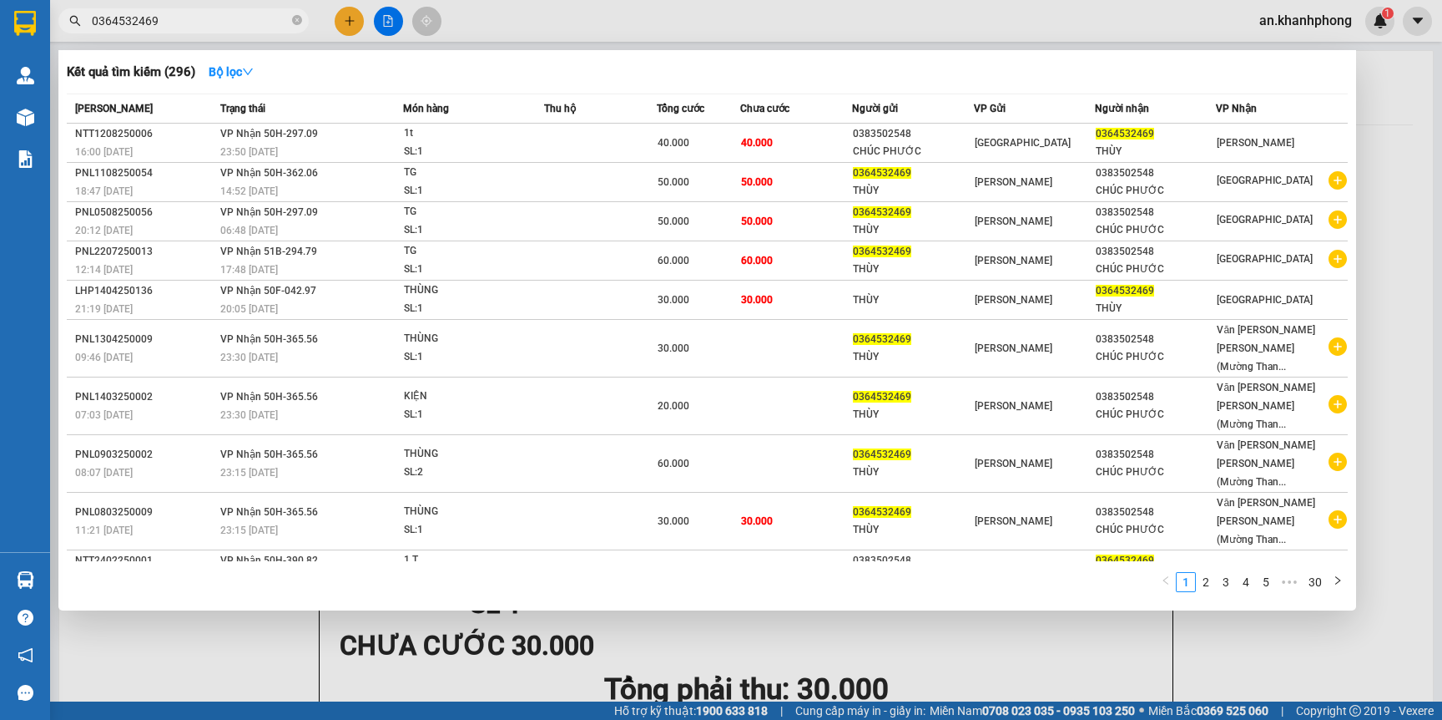
click at [226, 21] on input "0364532469" at bounding box center [190, 21] width 197 height 18
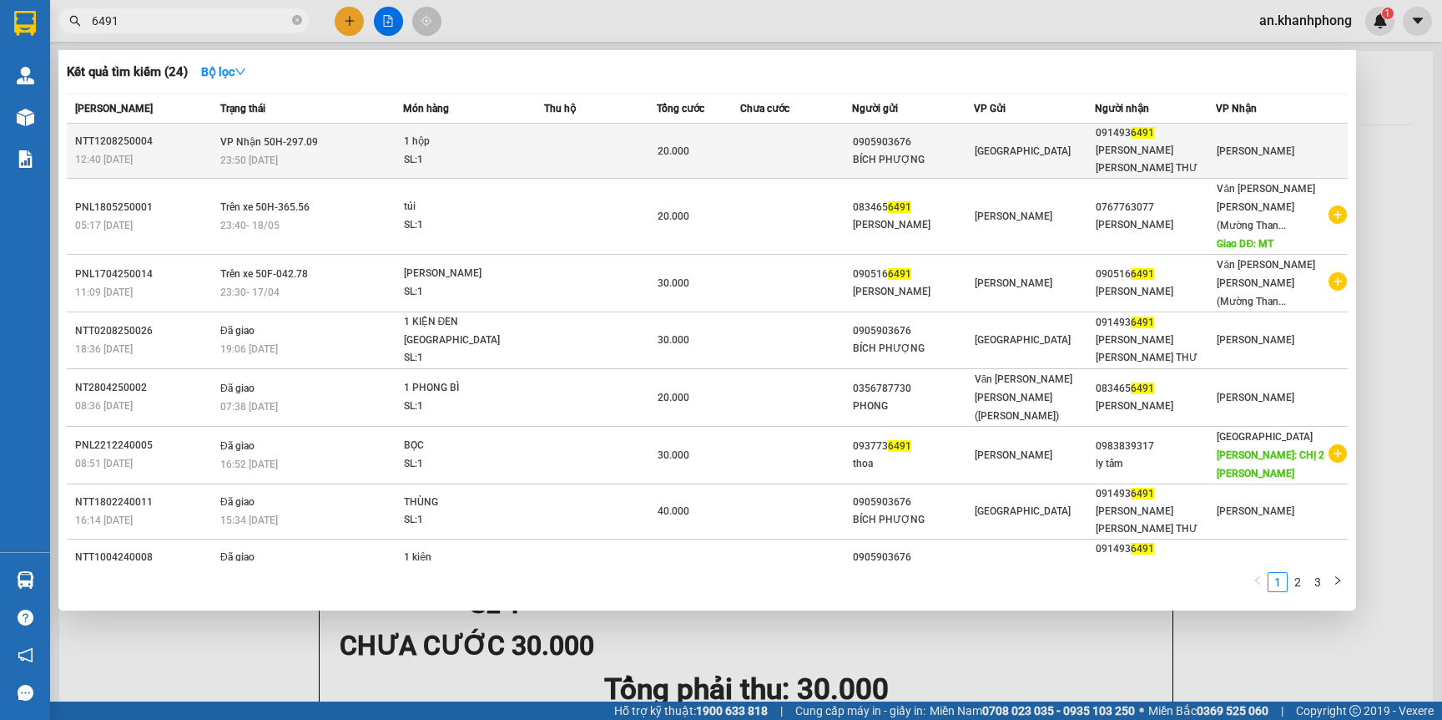
type input "6491"
click at [528, 133] on div "1 hộp" at bounding box center [466, 142] width 125 height 18
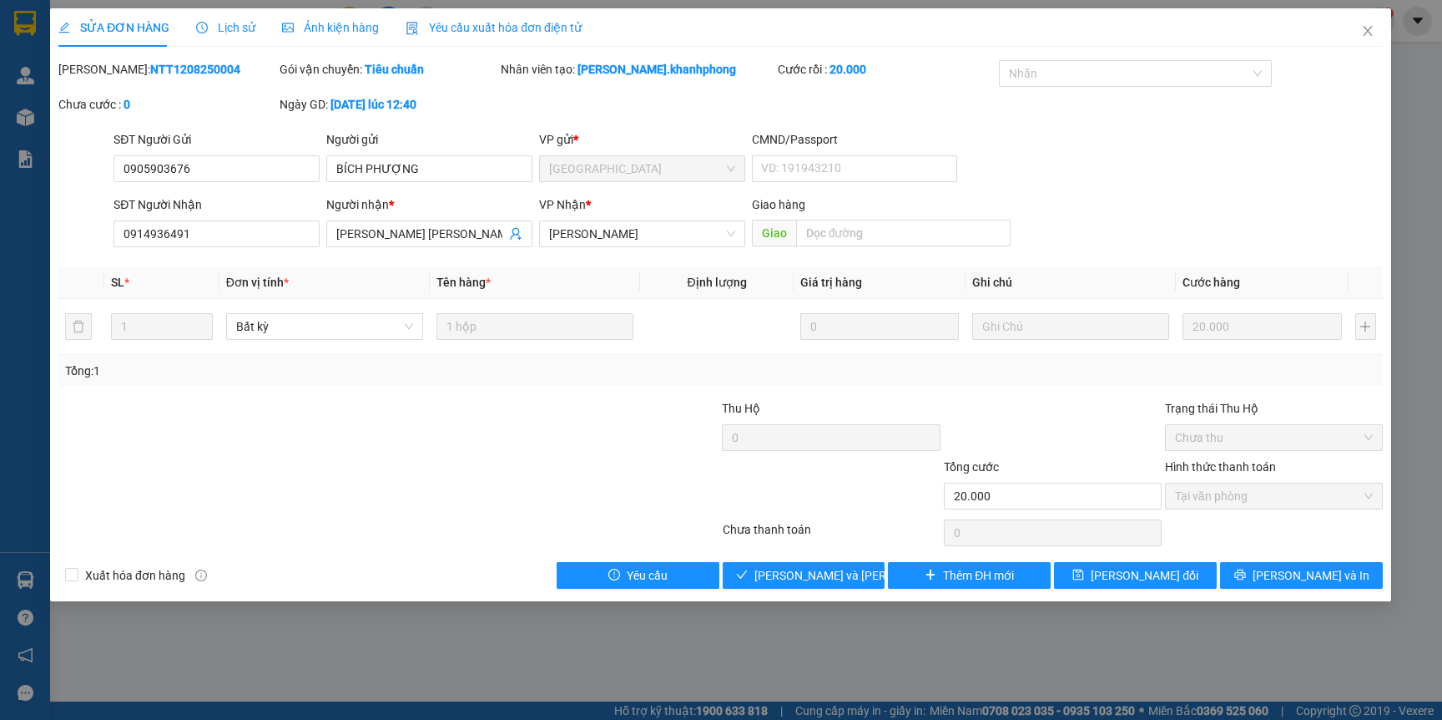
type input "0905903676"
type input "BÍCH PHƯỢNG"
type input "0914936491"
type input "[PERSON_NAME]"
type input "20.000"
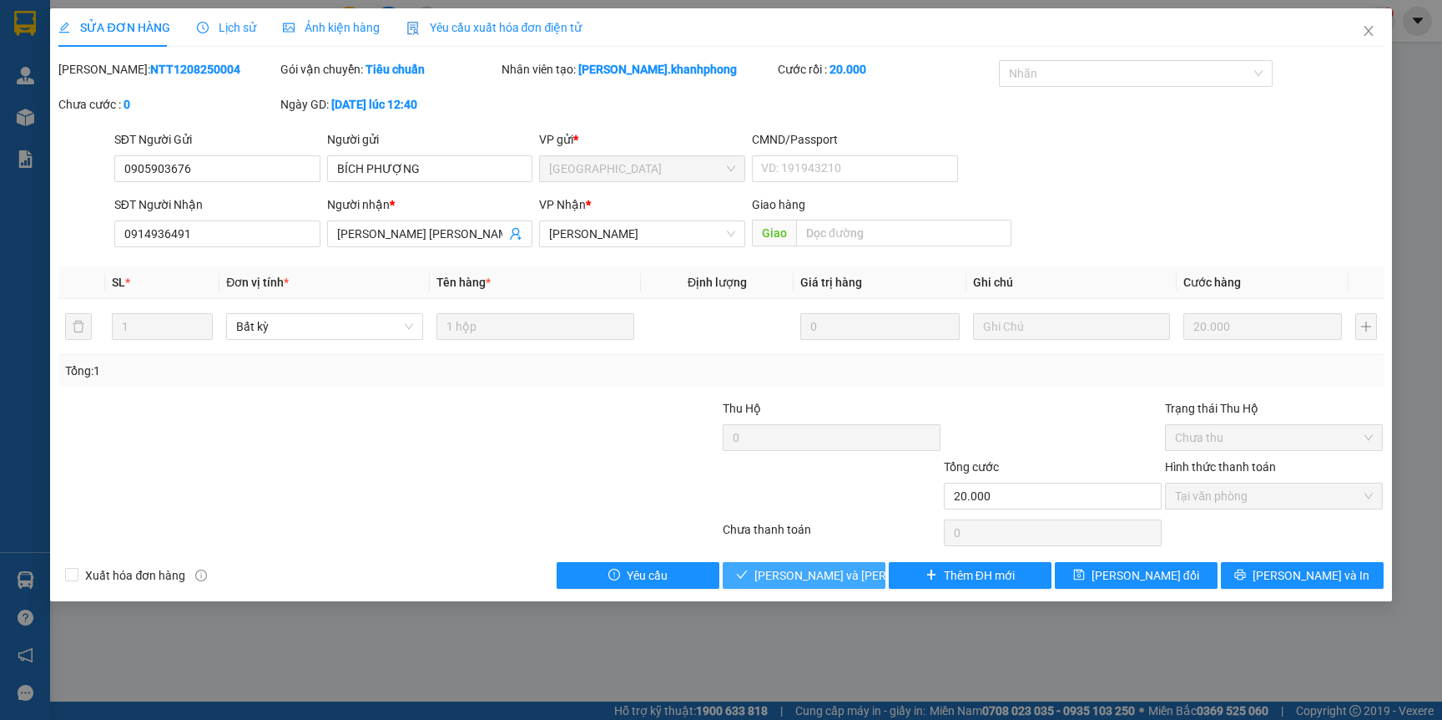
click at [814, 575] on span "[PERSON_NAME] và Giao hàng" at bounding box center [867, 575] width 225 height 18
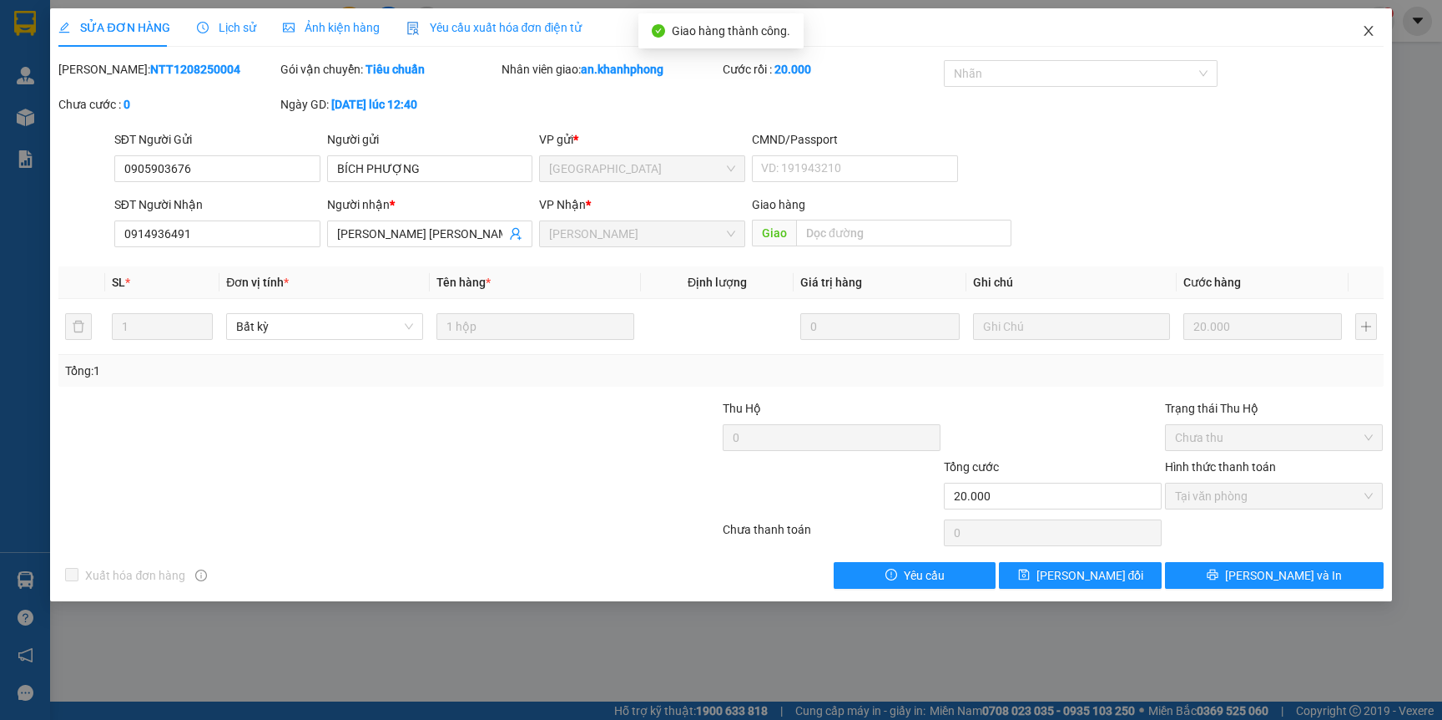
click at [1371, 31] on icon "close" at bounding box center [1368, 30] width 13 height 13
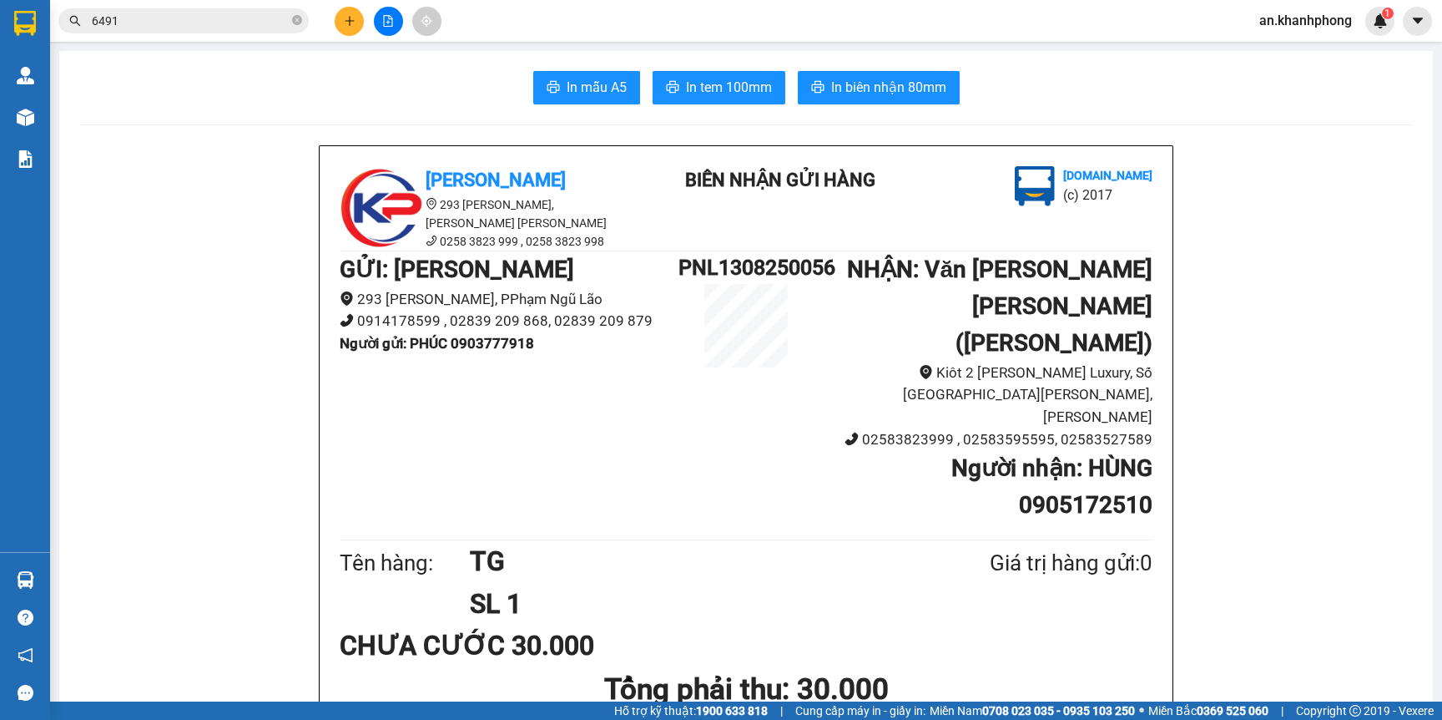
click at [351, 20] on icon "plus" at bounding box center [349, 20] width 9 height 1
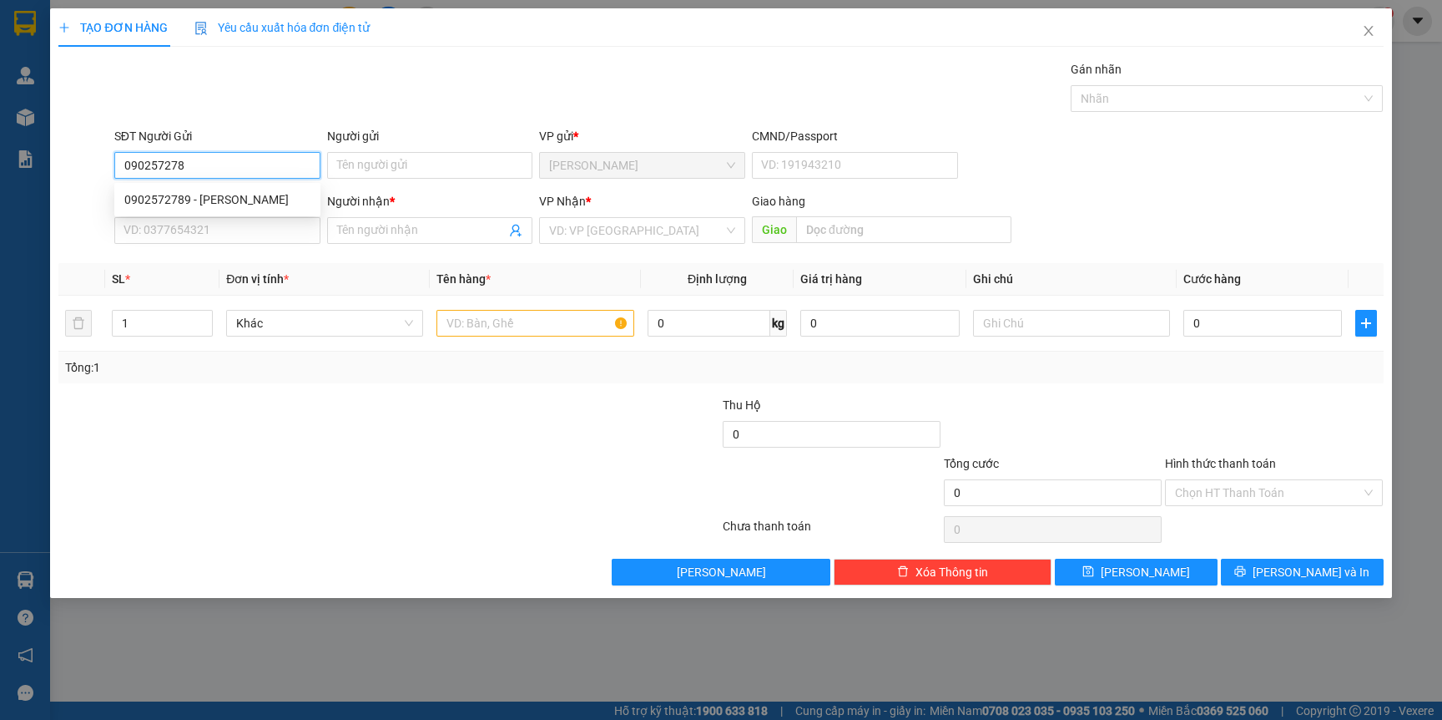
type input "0902572789"
click at [220, 196] on div "0902572789 - HUY" at bounding box center [217, 199] width 186 height 18
type input "HUY"
type input "0902572789"
click at [230, 232] on input "SĐT Người Nhận" at bounding box center [217, 230] width 206 height 27
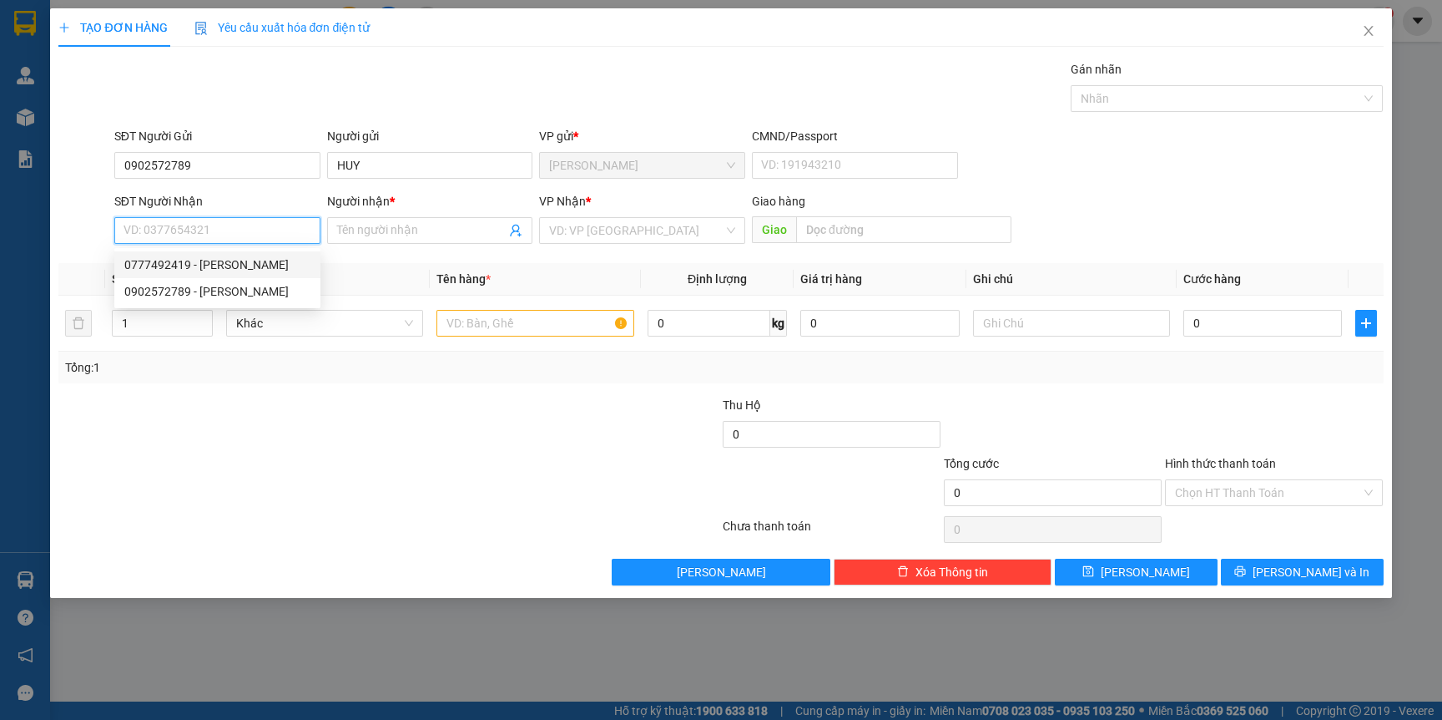
click at [213, 267] on div "0777492419 - HIỀN" at bounding box center [217, 264] width 186 height 18
type input "0777492419"
type input "HIỀN"
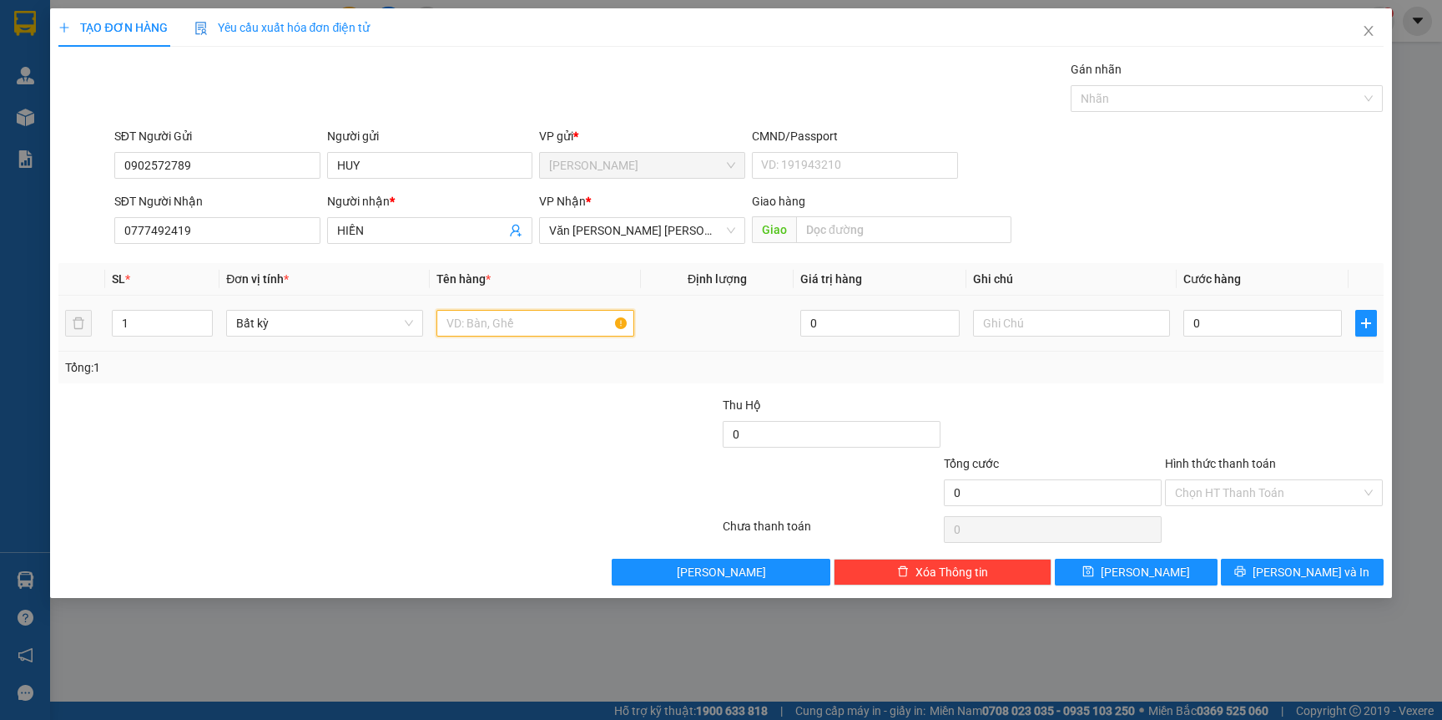
click at [485, 317] on input "text" at bounding box center [535, 323] width 197 height 27
click at [1239, 307] on div "0" at bounding box center [1263, 322] width 159 height 33
click at [1220, 326] on input "0" at bounding box center [1263, 323] width 159 height 27
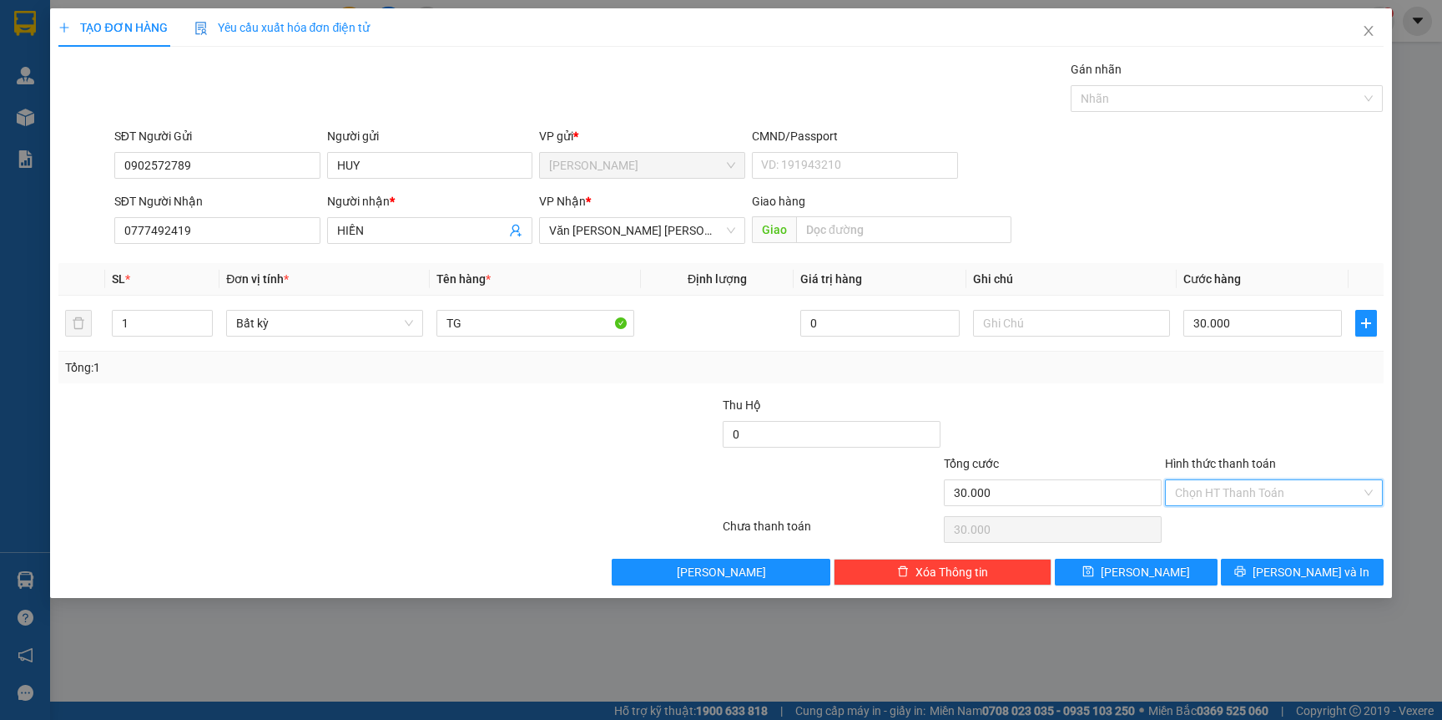
click at [1244, 497] on input "Hình thức thanh toán" at bounding box center [1268, 492] width 186 height 25
click at [1235, 514] on div "Tại văn phòng" at bounding box center [1274, 526] width 218 height 27
click at [1305, 569] on span "[PERSON_NAME] và In" at bounding box center [1311, 572] width 117 height 18
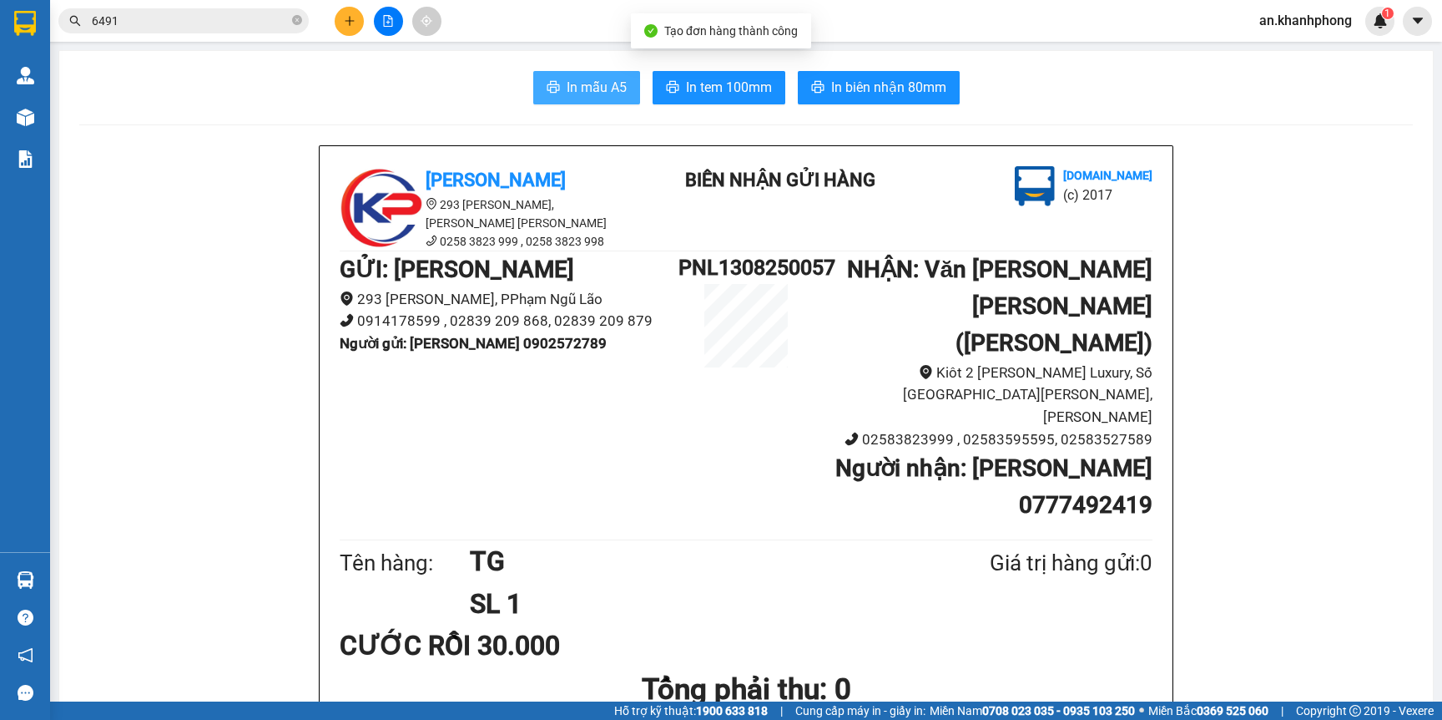
click at [598, 74] on button "In mẫu A5" at bounding box center [586, 87] width 107 height 33
click at [340, 18] on button at bounding box center [349, 21] width 29 height 29
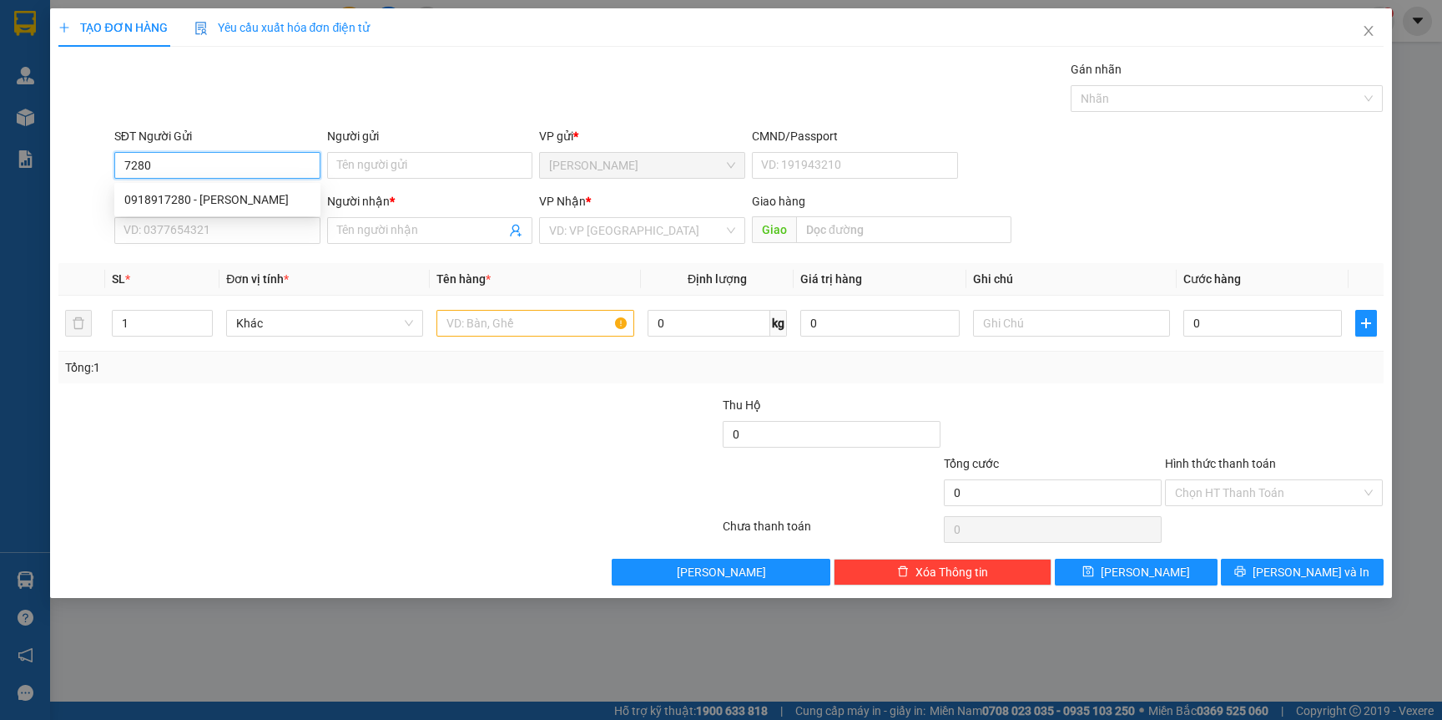
click at [226, 205] on div "0918917280 - THÚY ANH" at bounding box center [217, 199] width 186 height 18
click at [226, 230] on input "SĐT Người Nhận" at bounding box center [217, 230] width 206 height 27
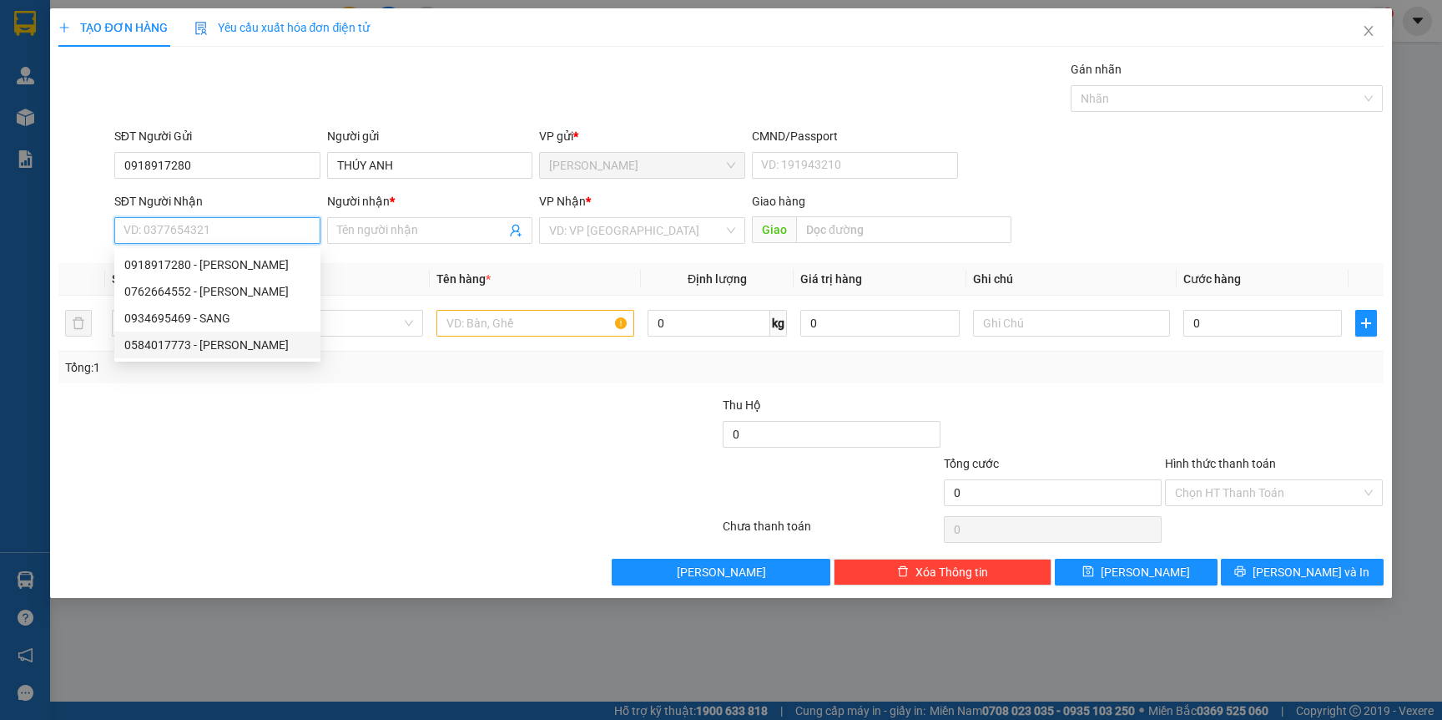
click at [230, 342] on div "0584017773 - NHIÊN" at bounding box center [217, 345] width 186 height 18
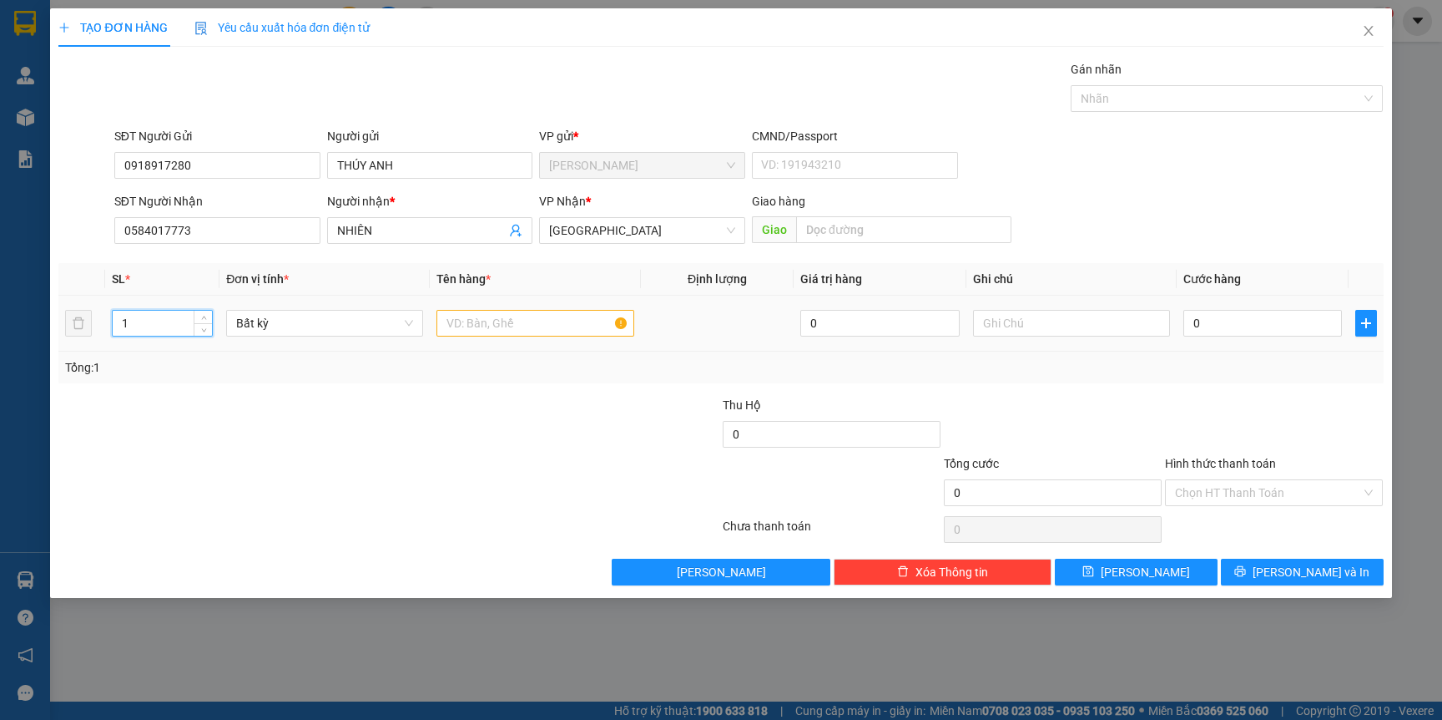
click at [137, 320] on input "1" at bounding box center [163, 323] width 100 height 25
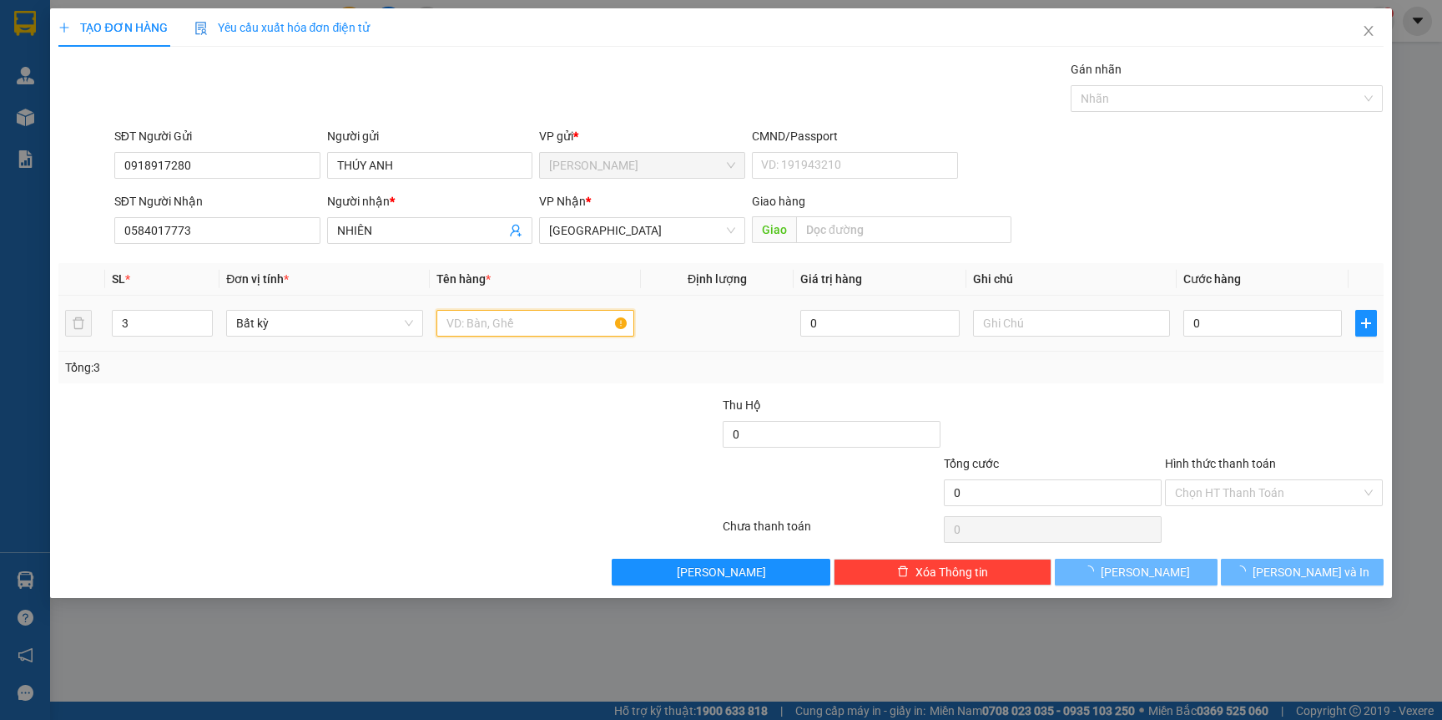
click at [552, 331] on input "text" at bounding box center [535, 323] width 197 height 27
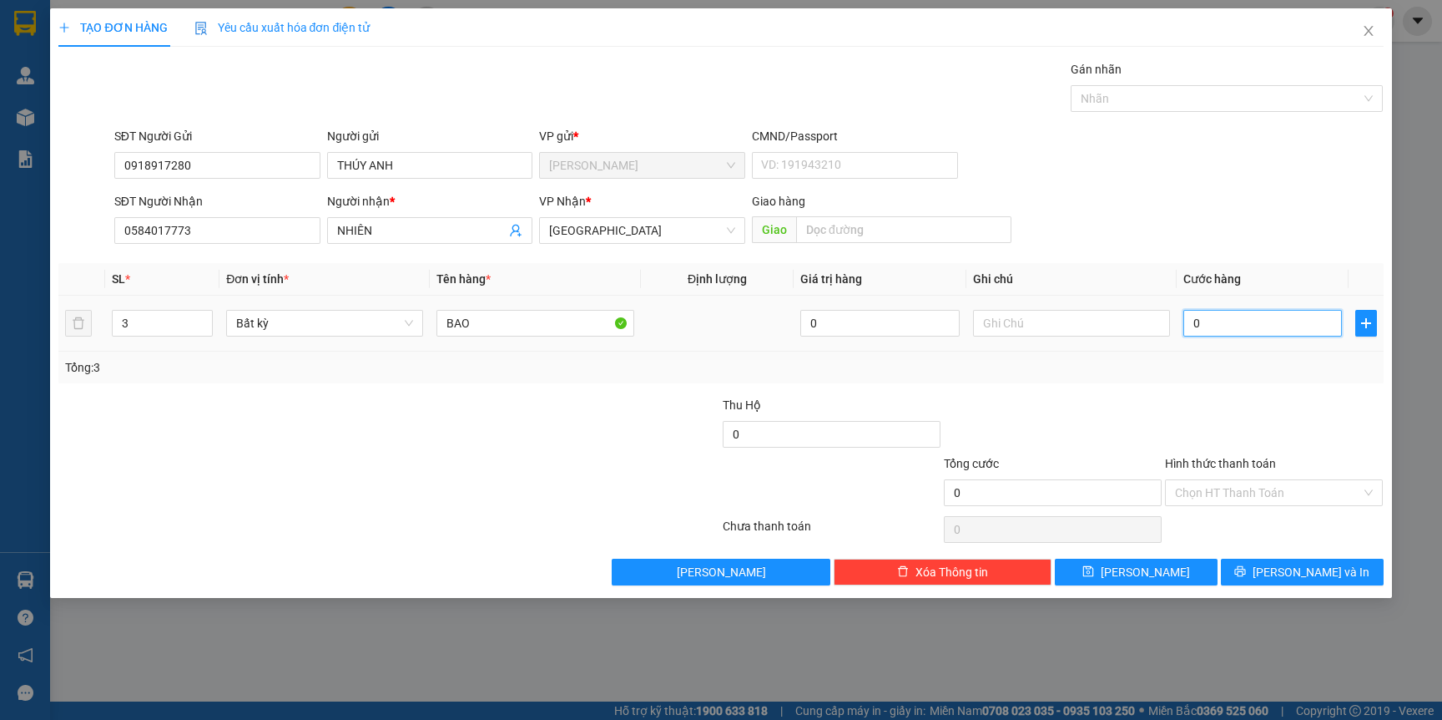
click at [1218, 326] on input "0" at bounding box center [1263, 323] width 159 height 27
click at [1320, 574] on span "[PERSON_NAME] và In" at bounding box center [1311, 572] width 117 height 18
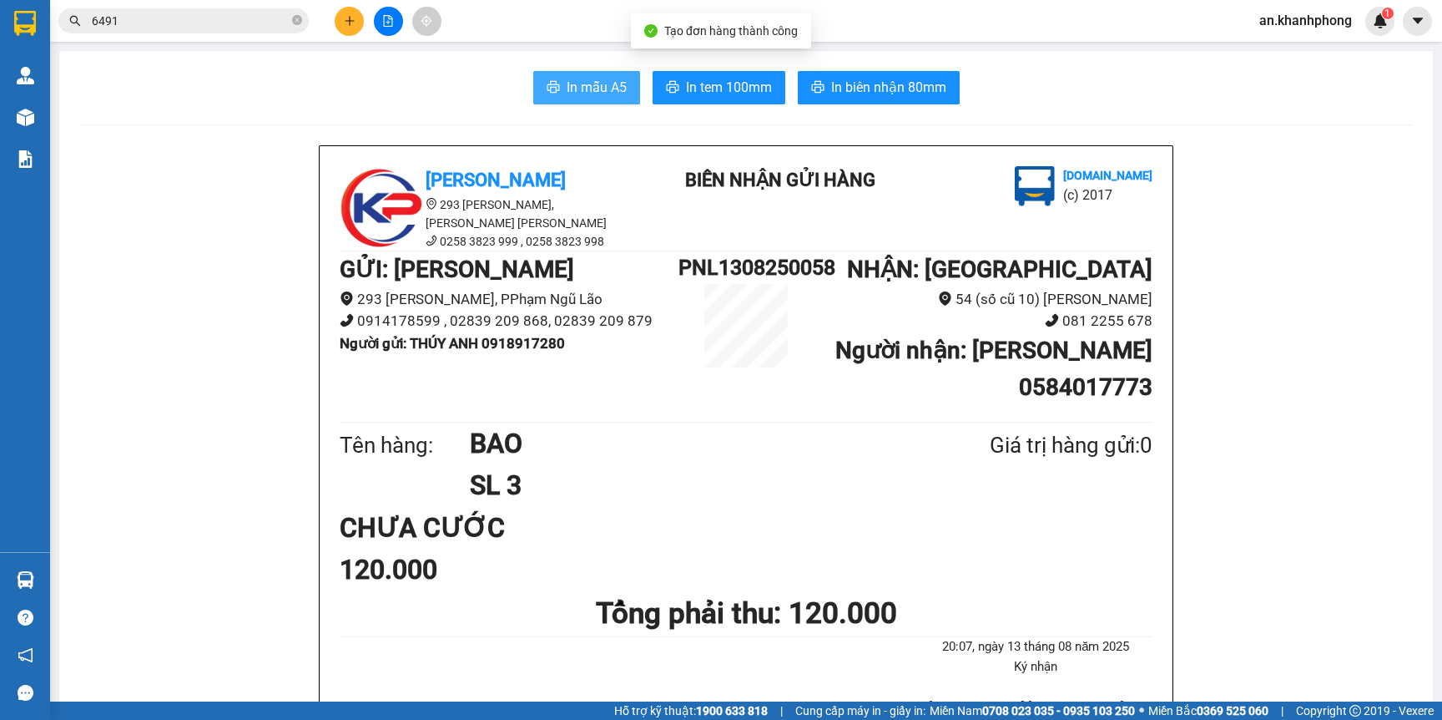
click at [567, 82] on span "In mẫu A5" at bounding box center [597, 87] width 60 height 21
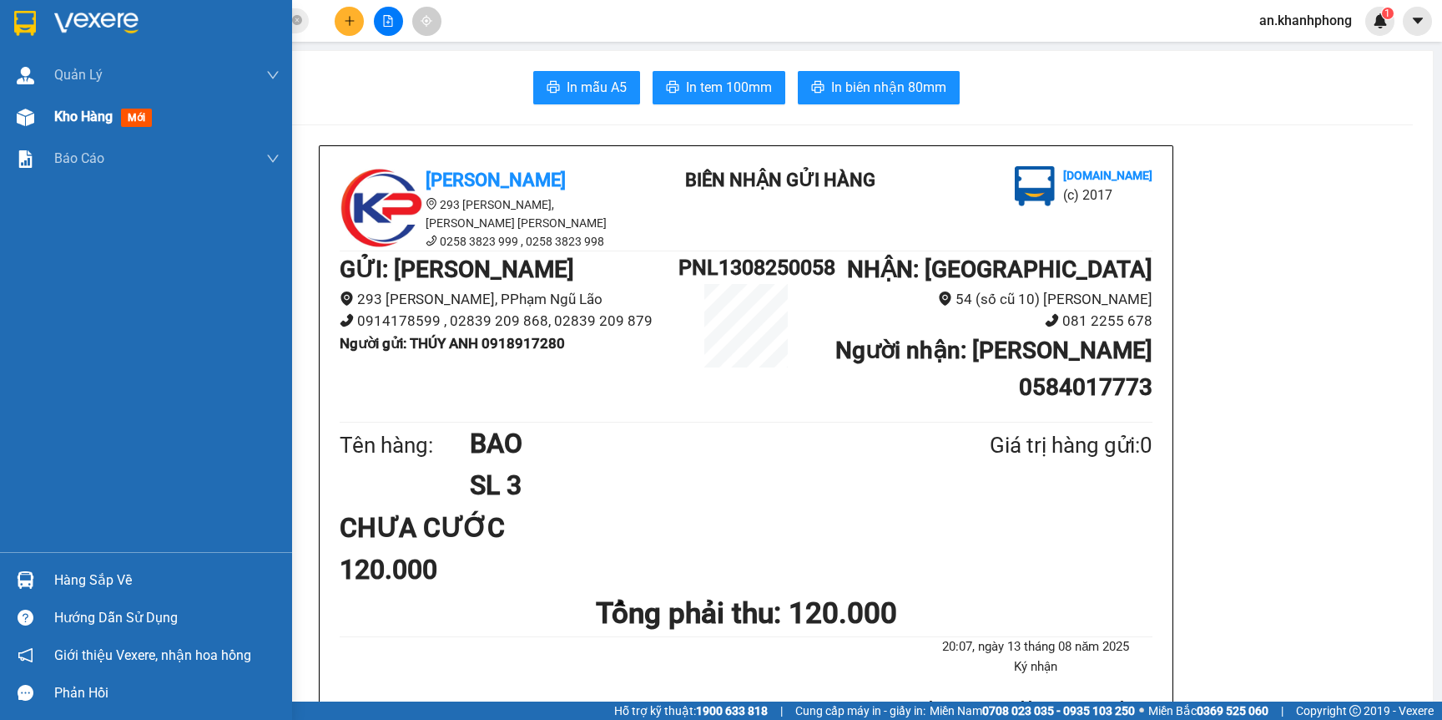
click at [83, 110] on span "Kho hàng" at bounding box center [83, 117] width 58 height 16
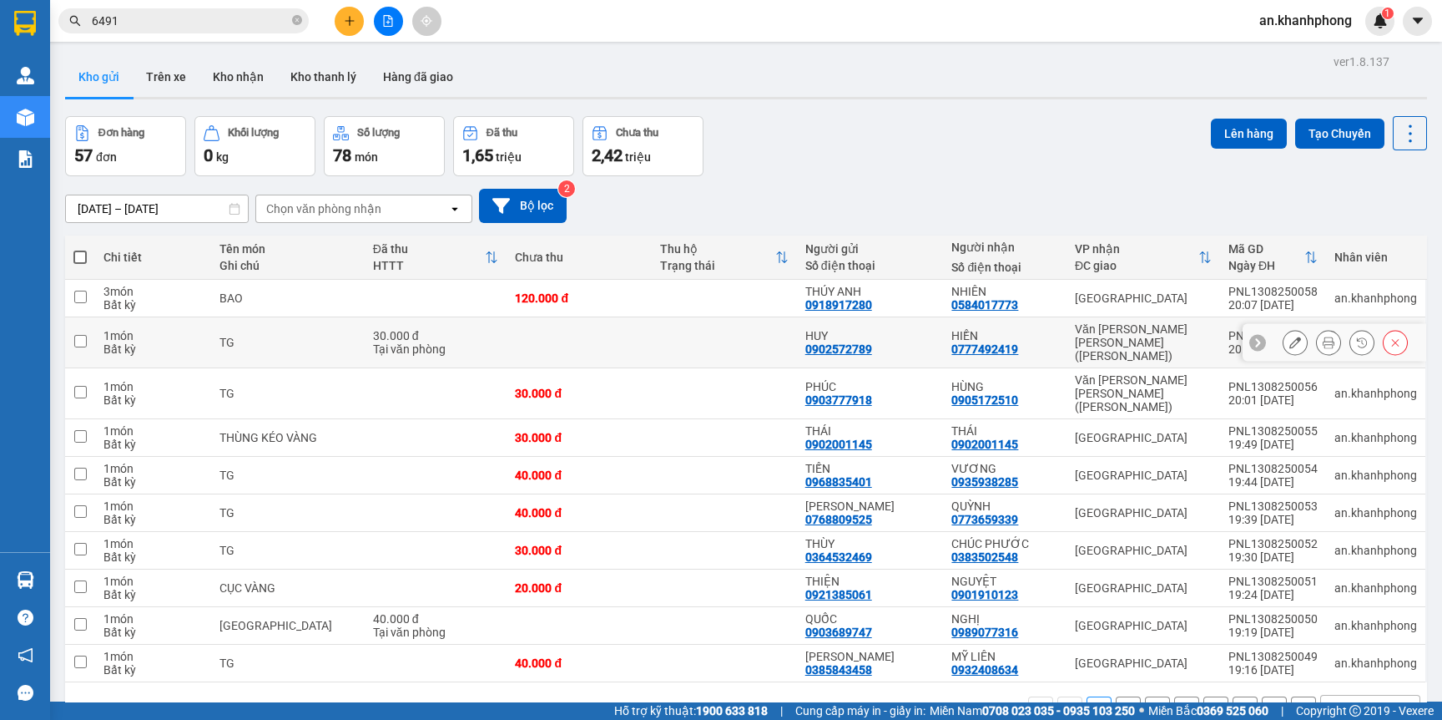
click at [1290, 340] on icon at bounding box center [1296, 342] width 12 height 12
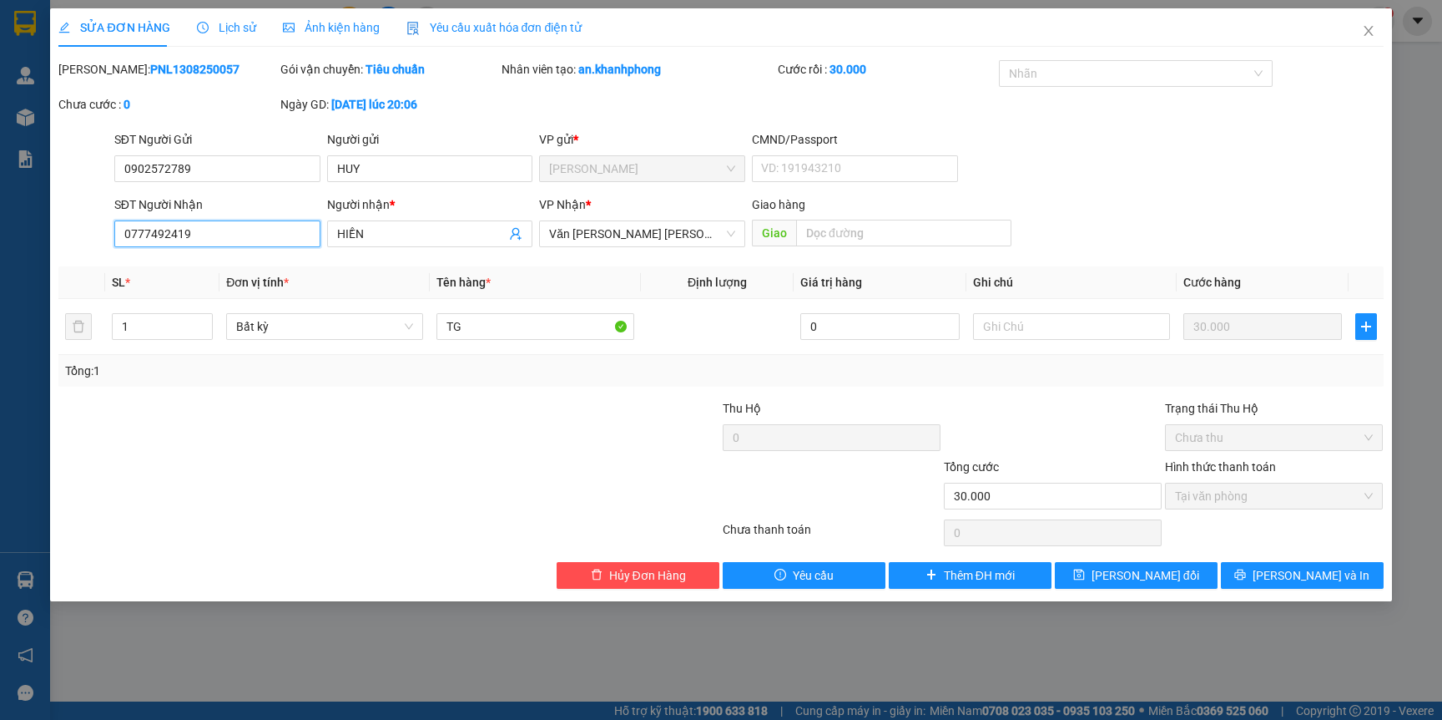
click at [264, 224] on input "0777492419" at bounding box center [217, 233] width 206 height 27
click at [251, 231] on input "SĐT Người Nhận" at bounding box center [217, 233] width 206 height 27
click at [374, 235] on input "HIỀN" at bounding box center [421, 234] width 169 height 18
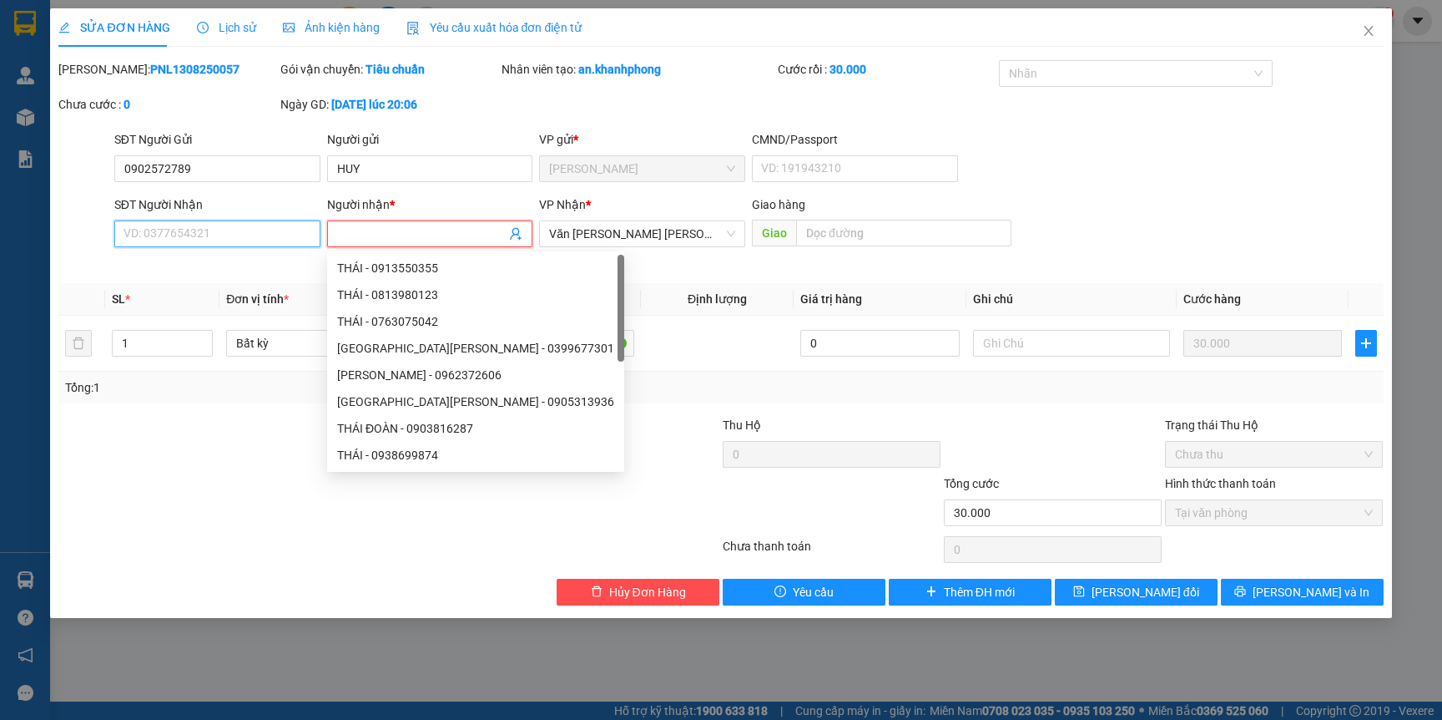
click at [235, 235] on input "SĐT Người Nhận" at bounding box center [217, 233] width 206 height 27
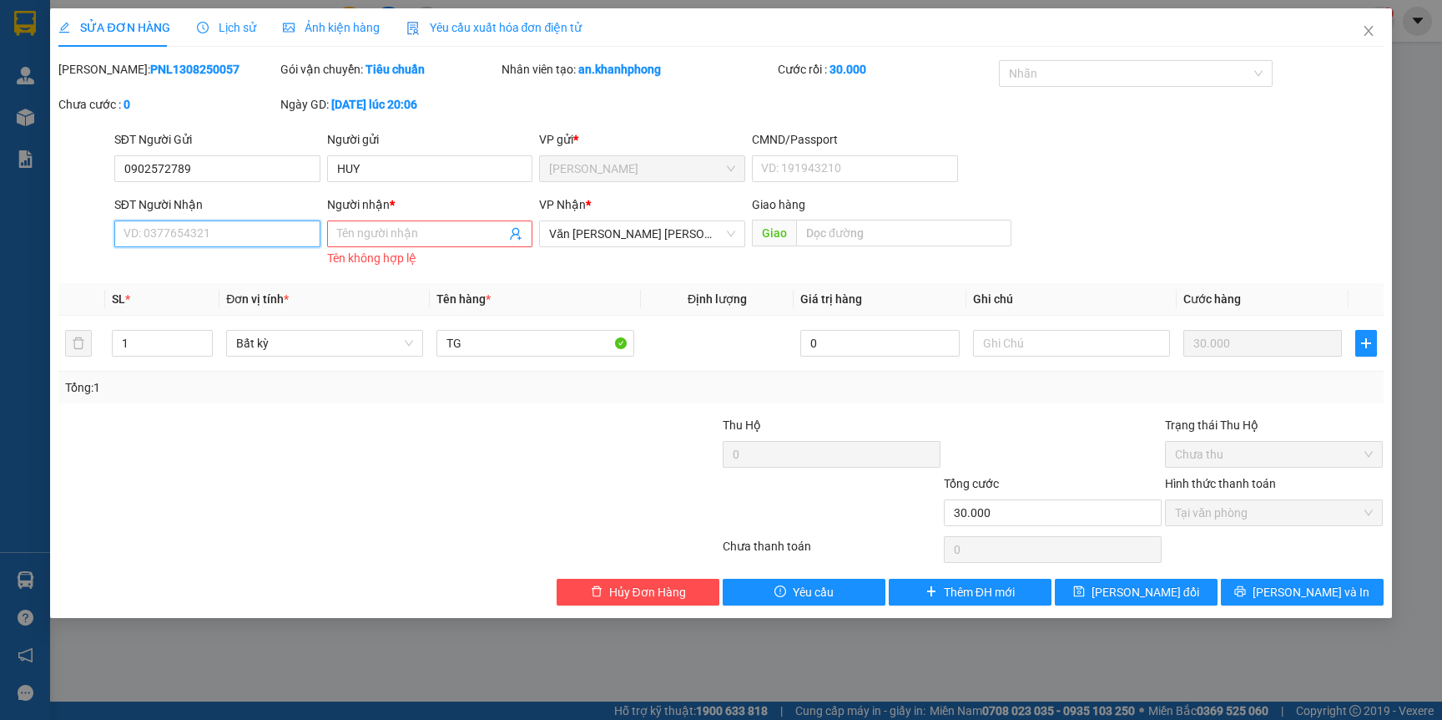
click at [235, 235] on input "SĐT Người Nhận" at bounding box center [217, 233] width 206 height 27
click at [418, 242] on input "Người nhận *" at bounding box center [421, 234] width 169 height 18
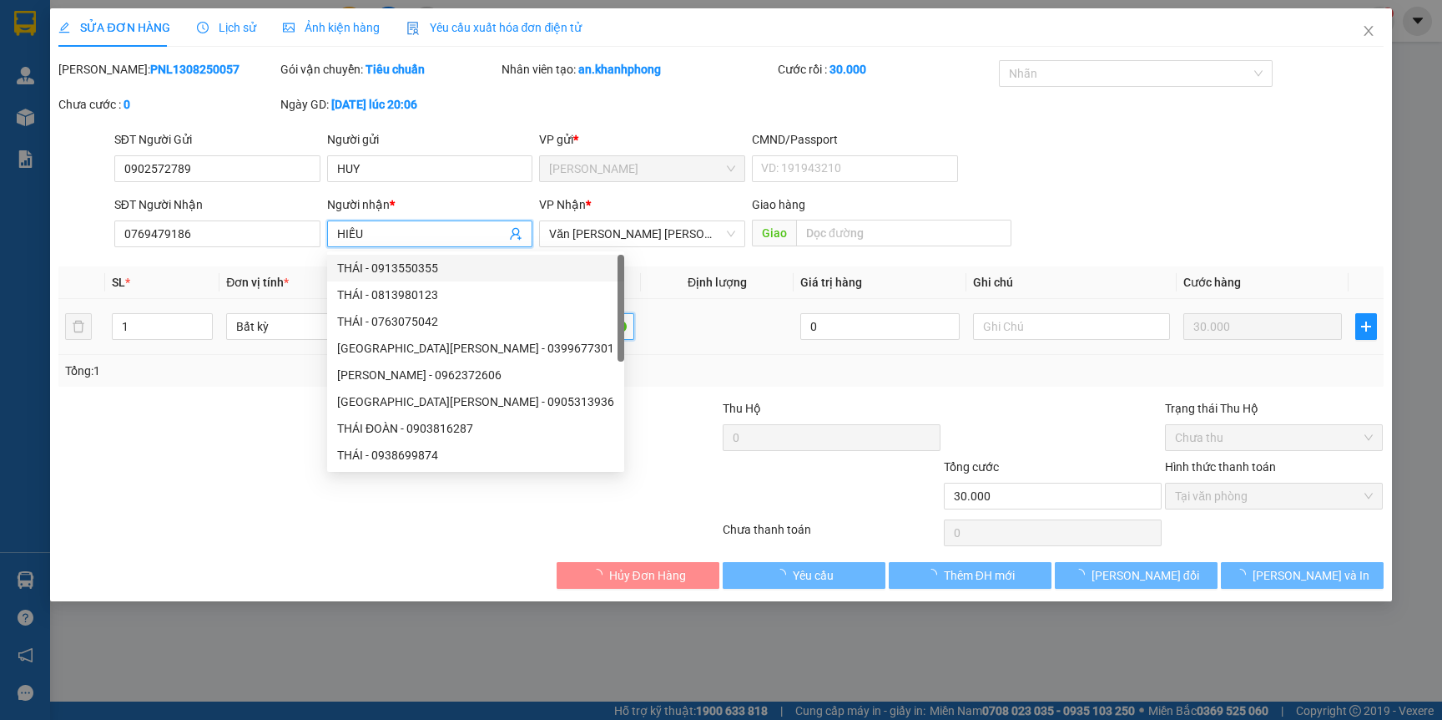
click at [565, 331] on input "TG" at bounding box center [535, 326] width 197 height 27
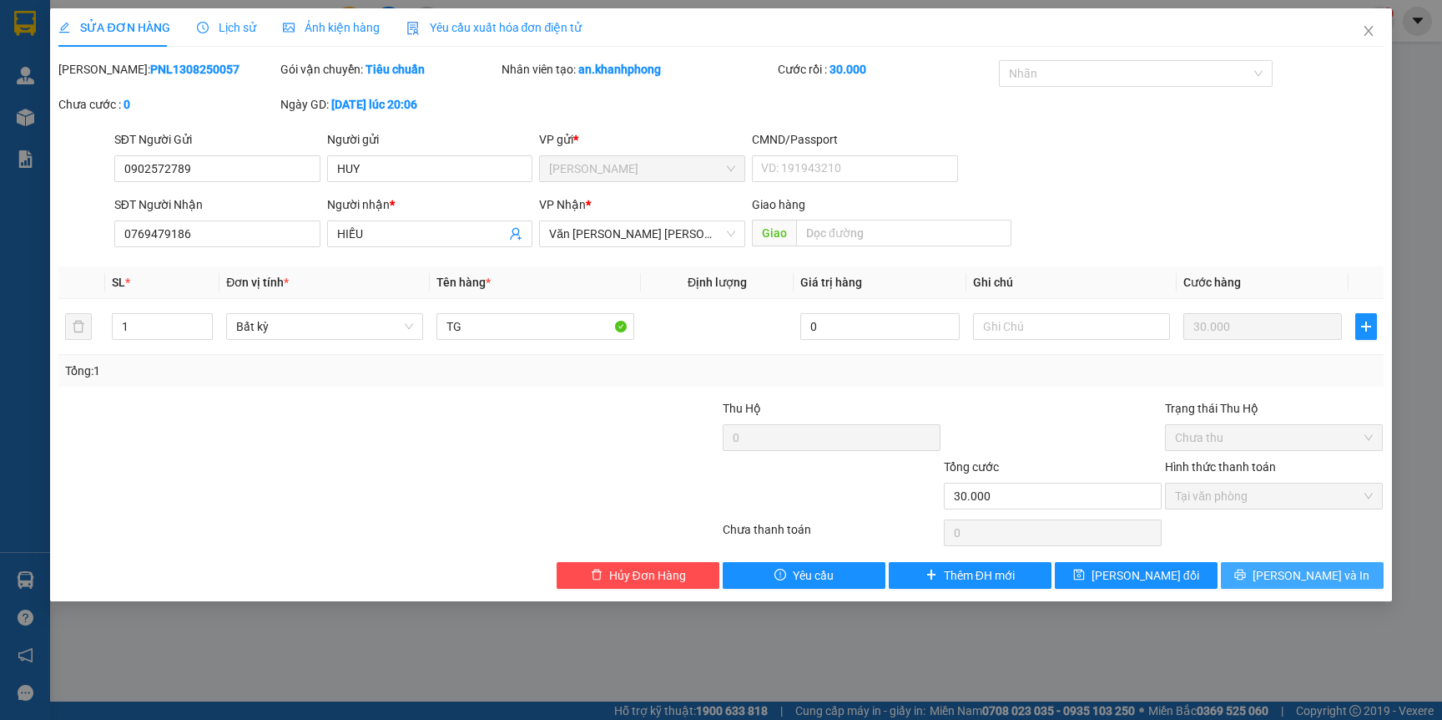
click at [1246, 572] on icon "printer" at bounding box center [1241, 574] width 12 height 12
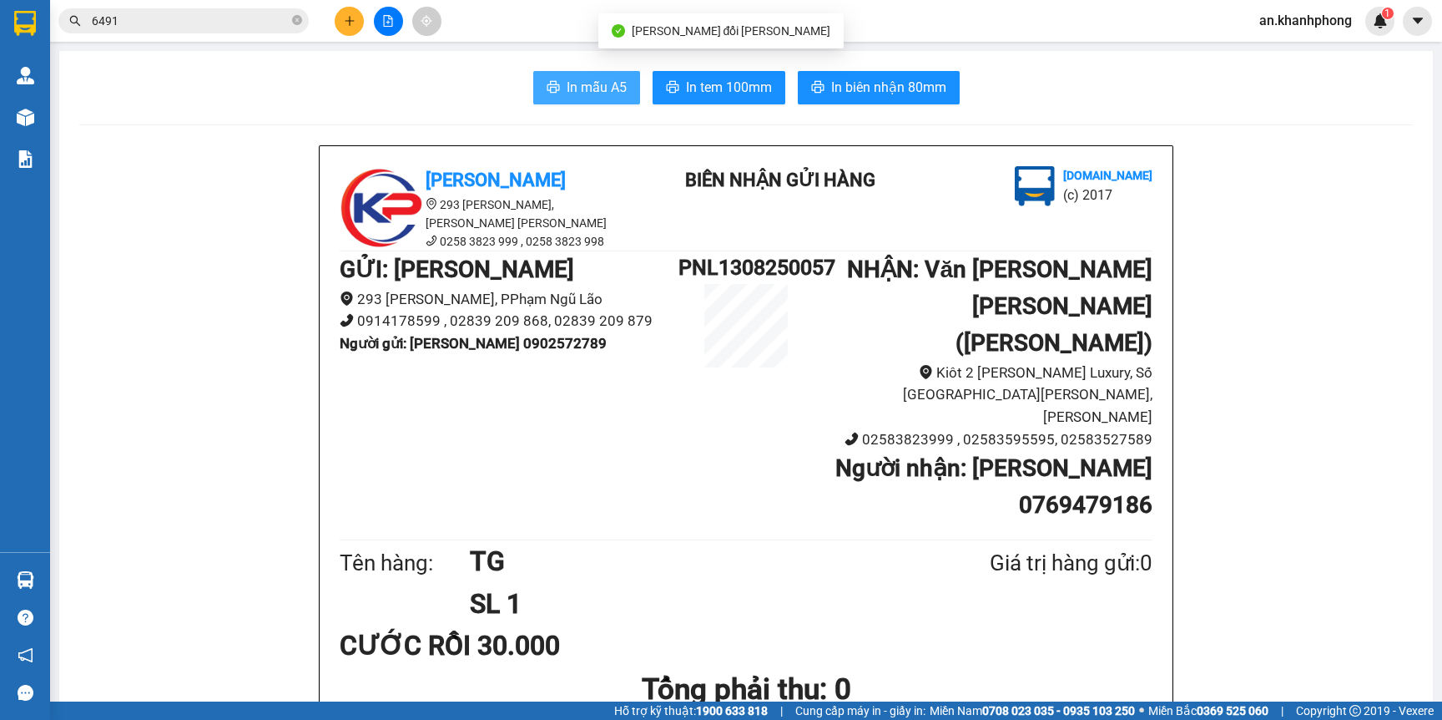
click at [609, 94] on span "In mẫu A5" at bounding box center [597, 87] width 60 height 21
click at [227, 21] on input "6491" at bounding box center [190, 21] width 197 height 18
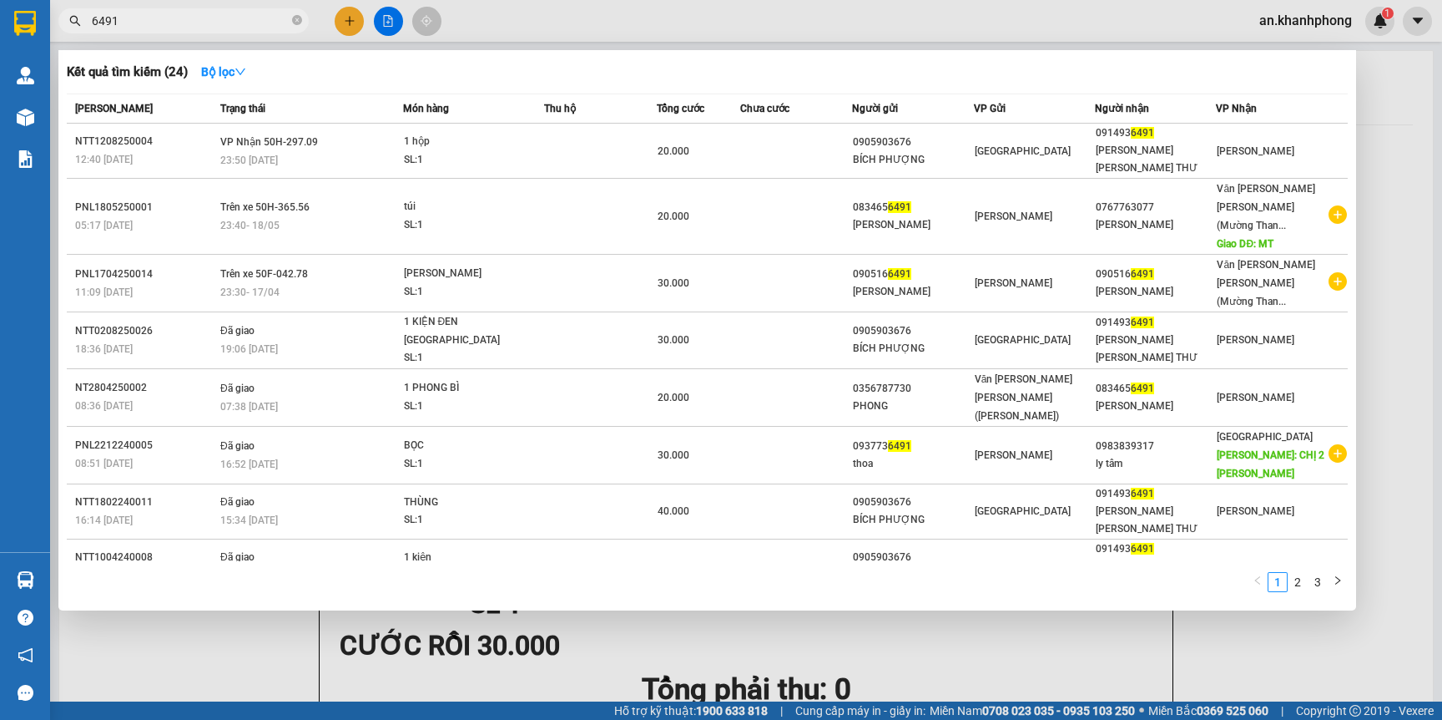
click at [227, 21] on input "6491" at bounding box center [190, 21] width 197 height 18
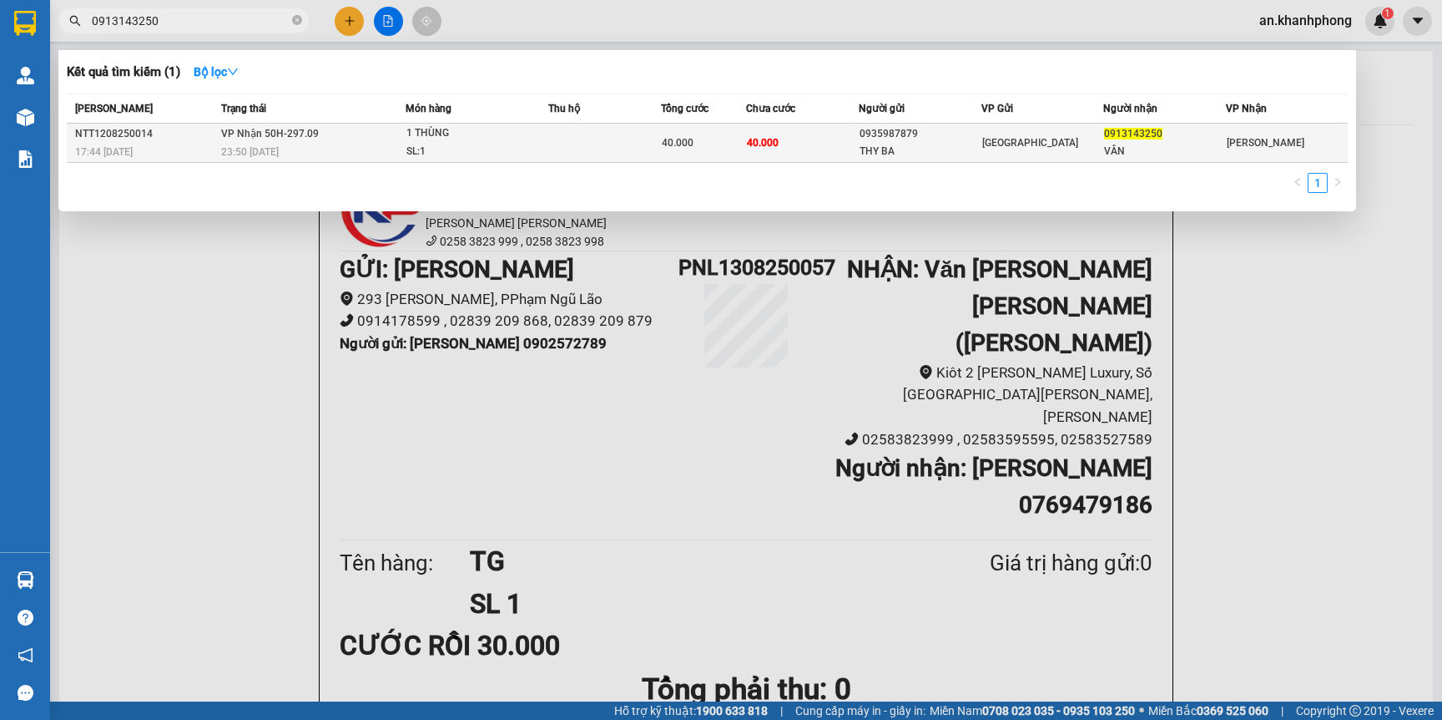
click at [528, 151] on div "SL: 1" at bounding box center [469, 152] width 125 height 18
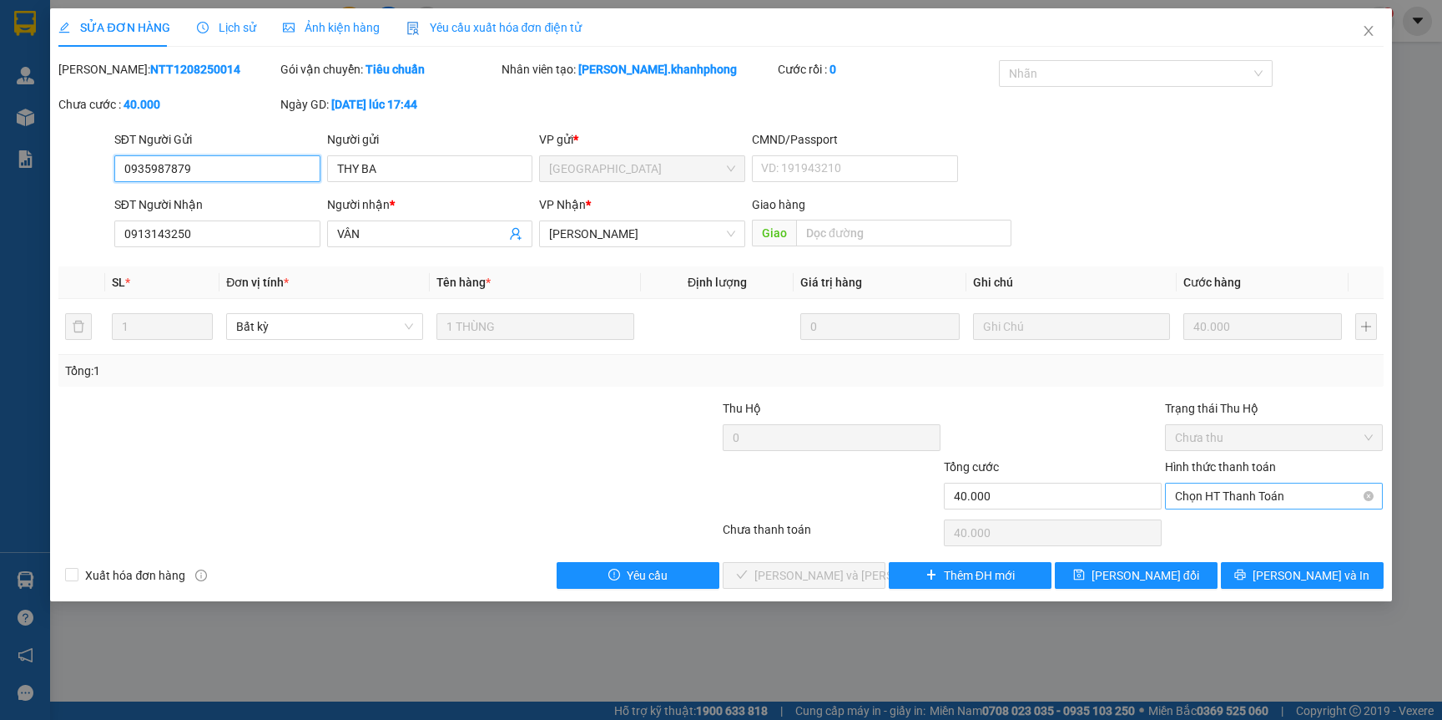
click at [1240, 489] on span "Chọn HT Thanh Toán" at bounding box center [1274, 495] width 198 height 25
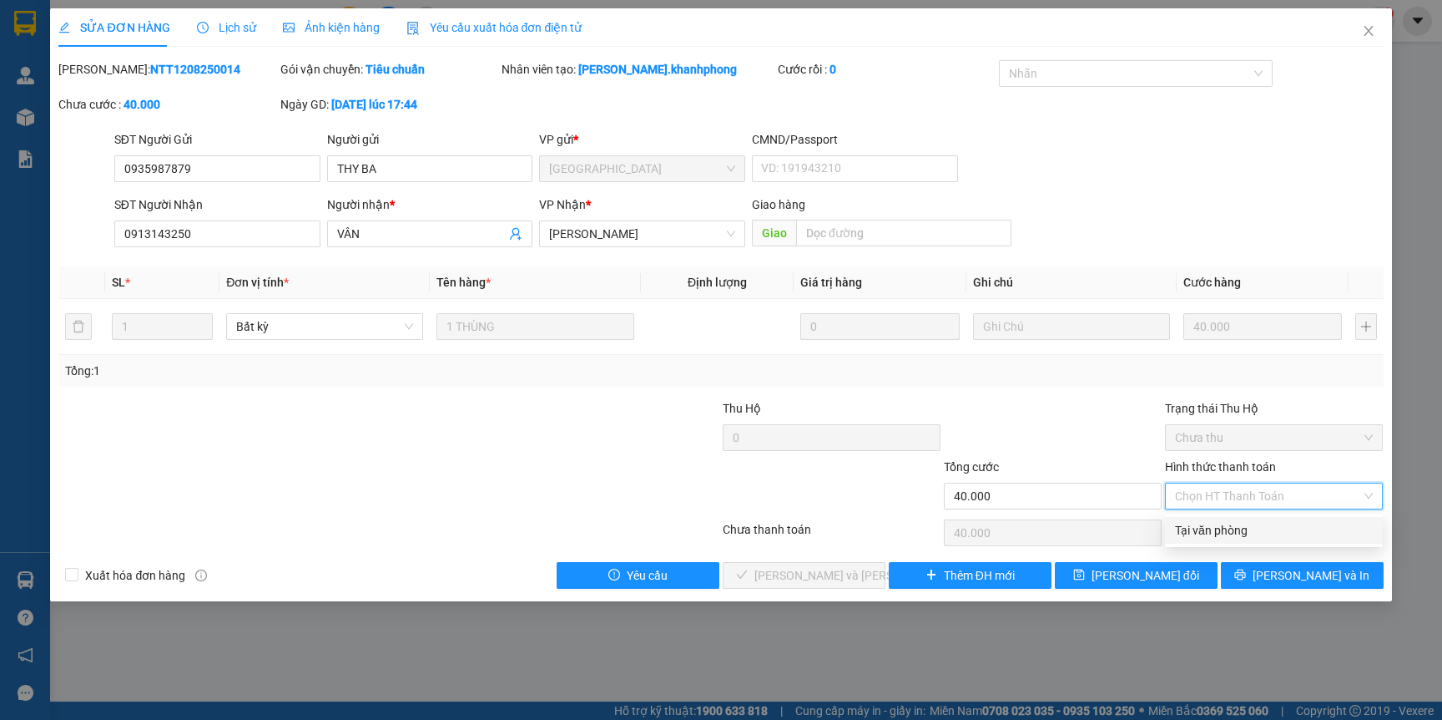
click at [1221, 538] on div "Tại văn phòng" at bounding box center [1274, 530] width 198 height 18
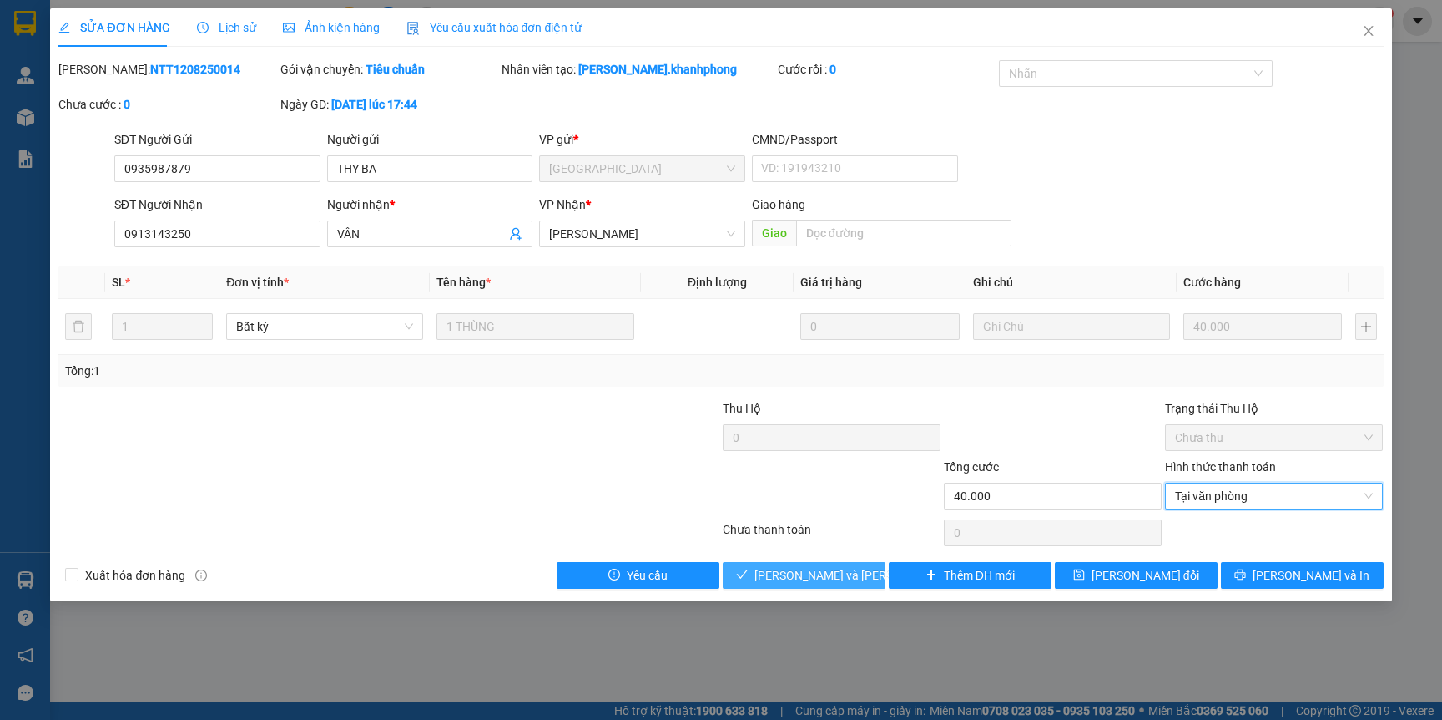
click at [808, 579] on span "[PERSON_NAME] và Giao hàng" at bounding box center [867, 575] width 225 height 18
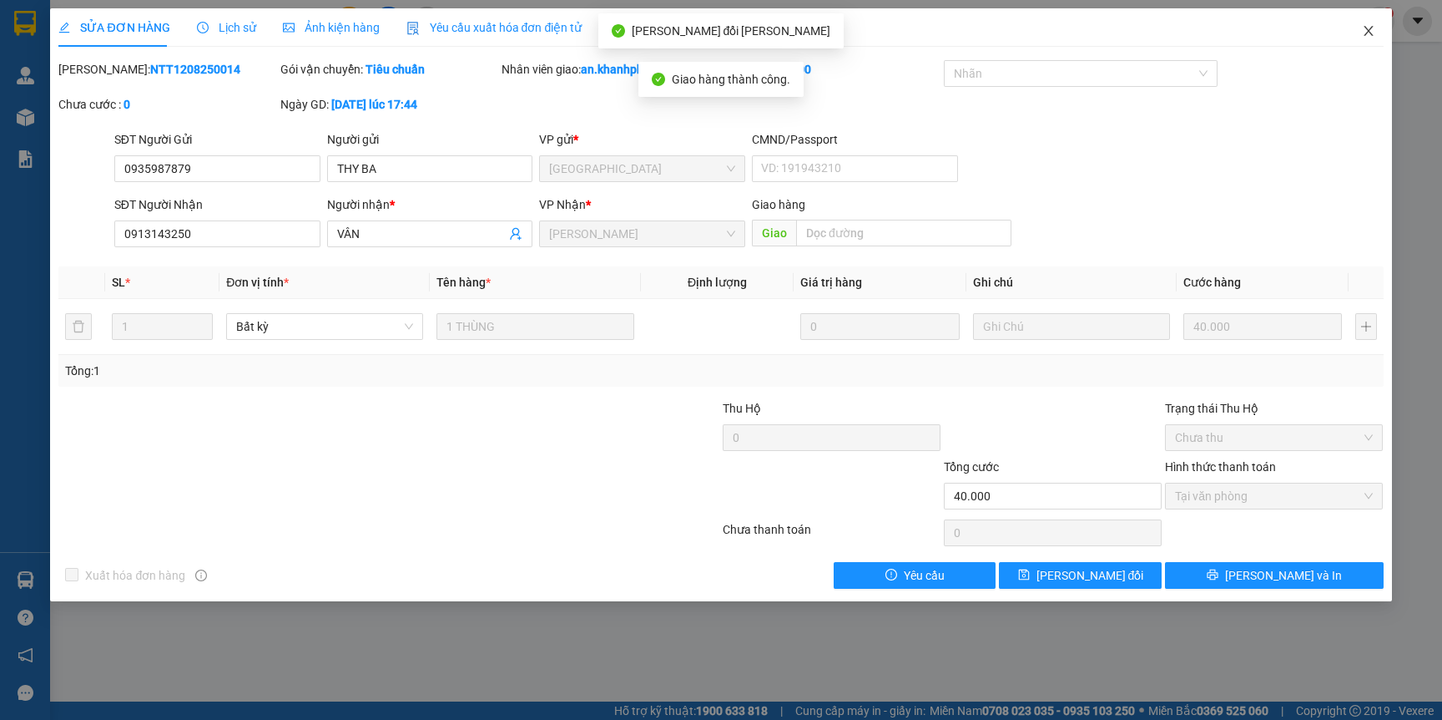
click at [1369, 35] on icon "close" at bounding box center [1368, 30] width 13 height 13
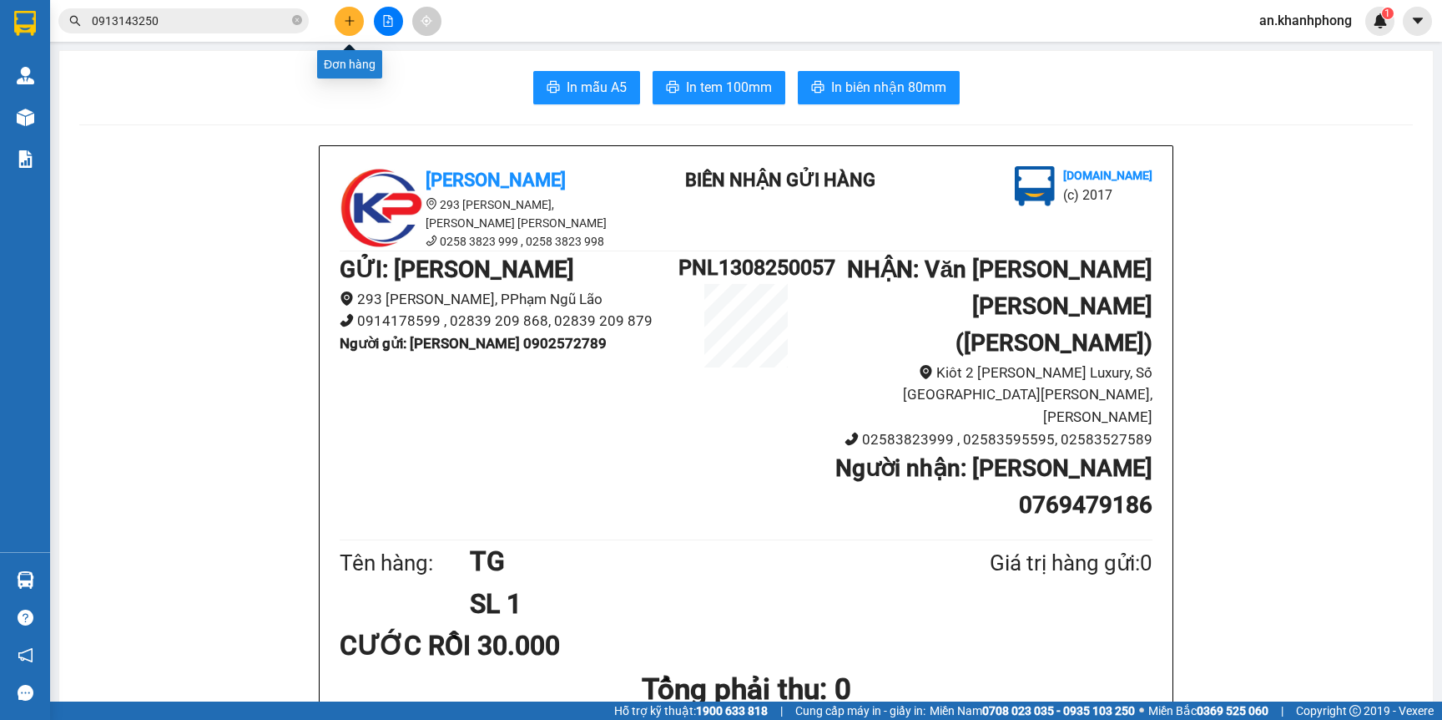
click at [341, 16] on button at bounding box center [349, 21] width 29 height 29
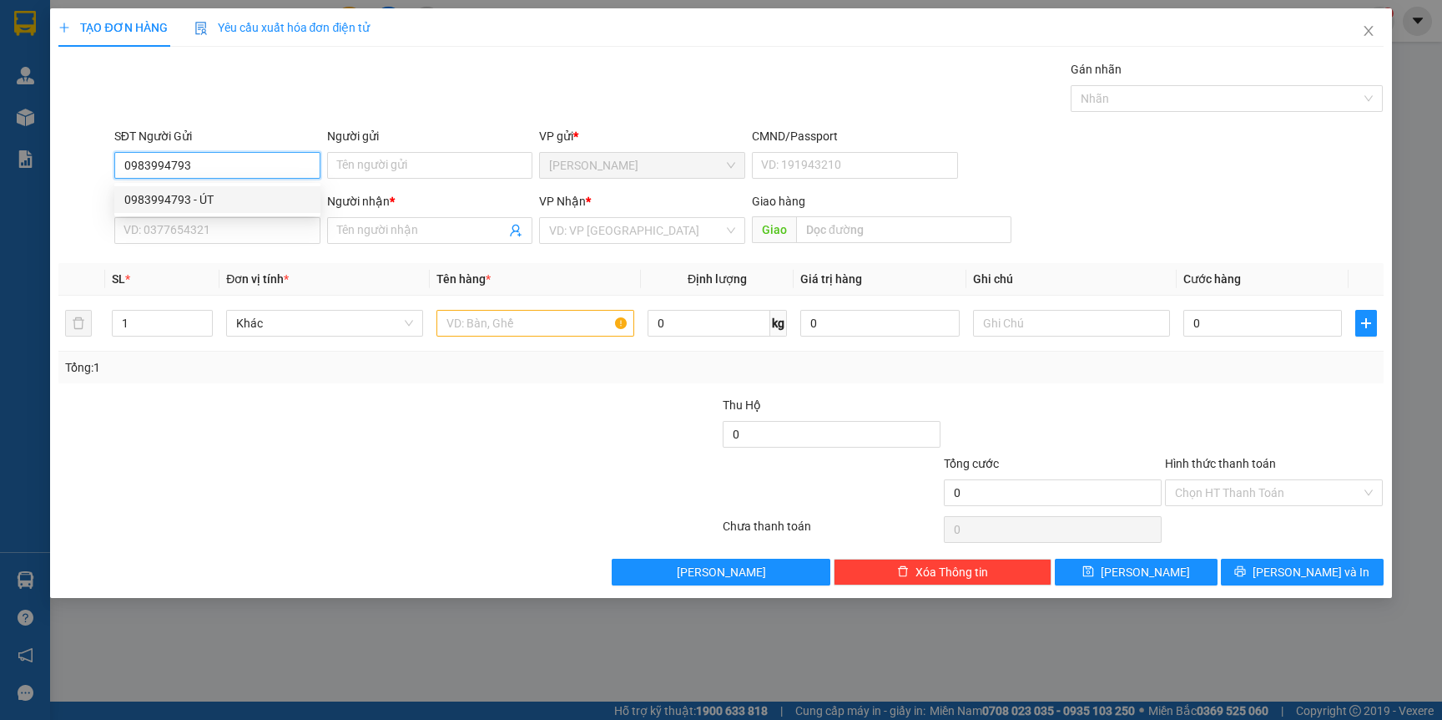
click at [182, 200] on div "0983994793 - ÚT" at bounding box center [217, 199] width 186 height 18
click at [191, 230] on input "SĐT Người Nhận" at bounding box center [217, 230] width 206 height 27
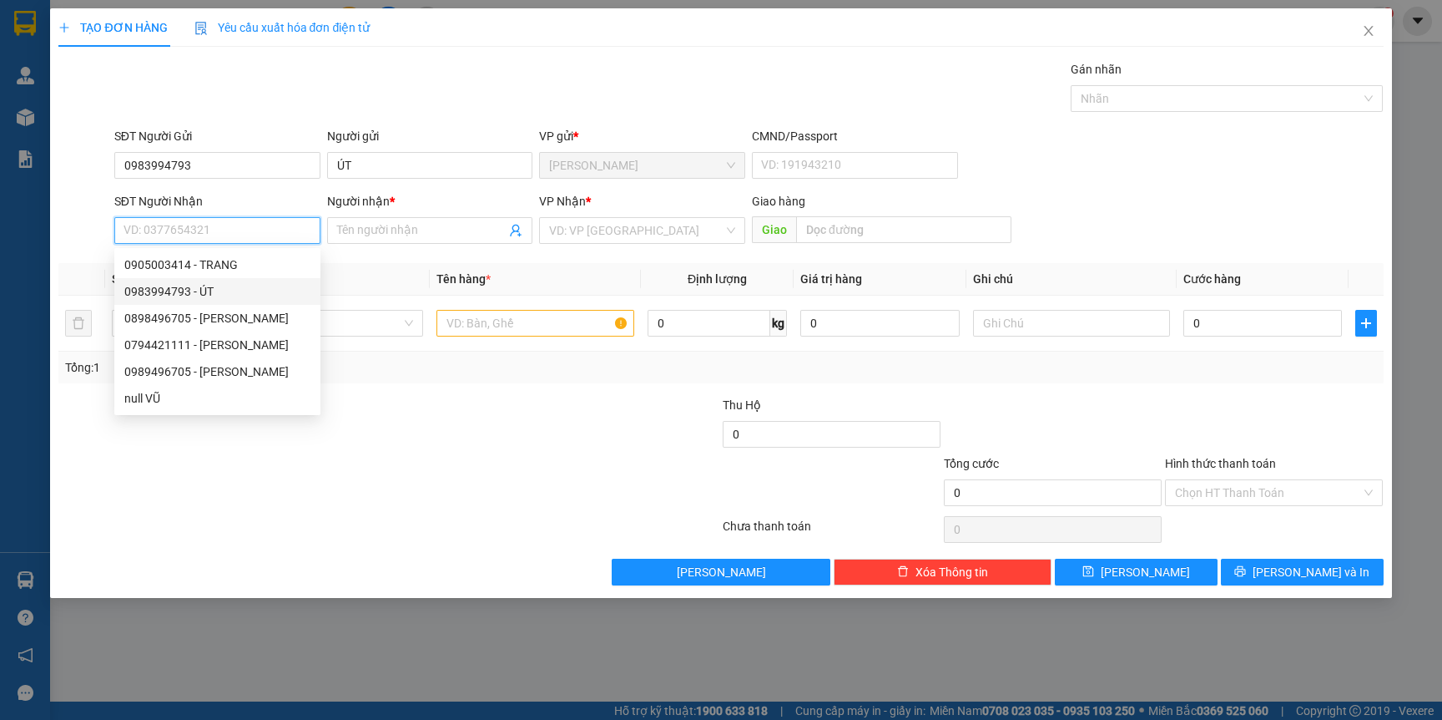
click at [213, 291] on div "0983994793 - ÚT" at bounding box center [217, 291] width 186 height 18
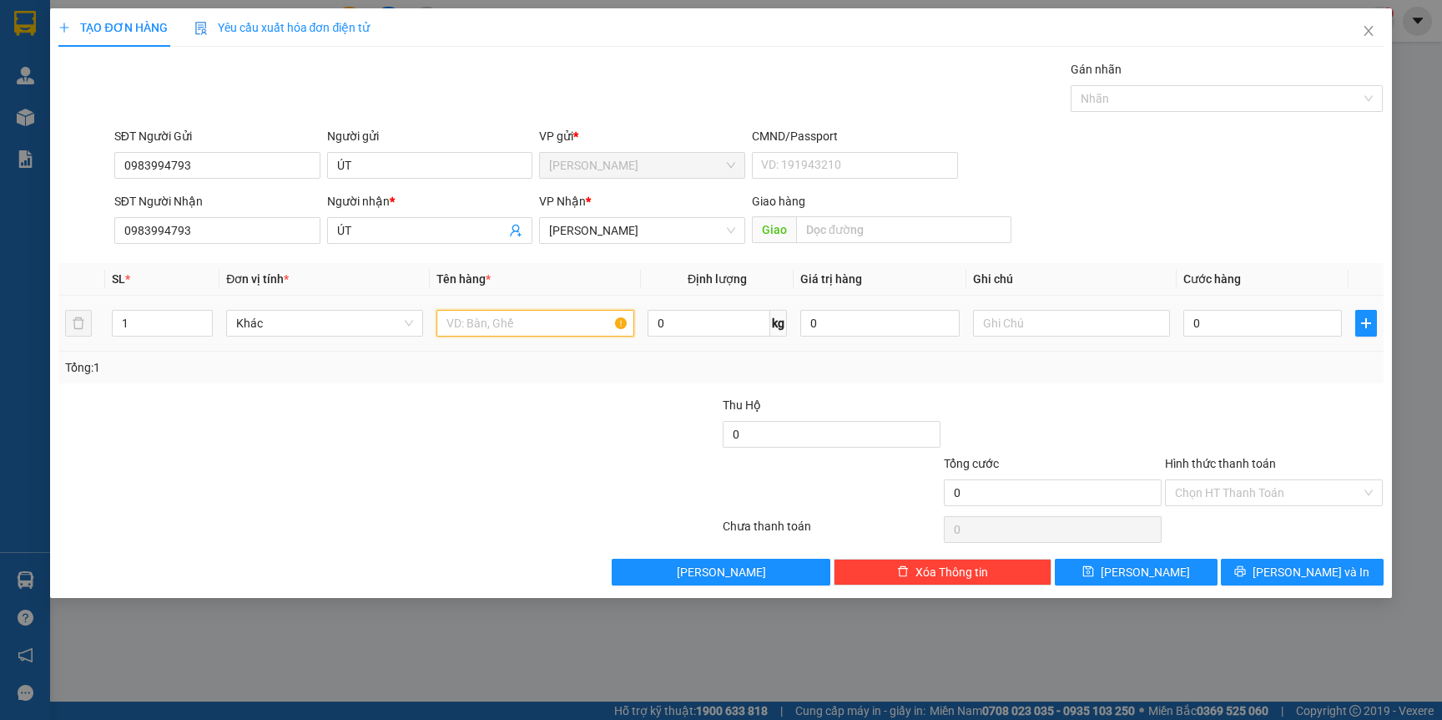
click at [499, 329] on input "text" at bounding box center [535, 323] width 197 height 27
click at [143, 325] on input "1" at bounding box center [163, 323] width 100 height 25
click at [557, 329] on input "3 T" at bounding box center [535, 323] width 197 height 27
click at [1258, 321] on input "0" at bounding box center [1263, 323] width 159 height 27
click at [1276, 497] on input "Hình thức thanh toán" at bounding box center [1268, 492] width 186 height 25
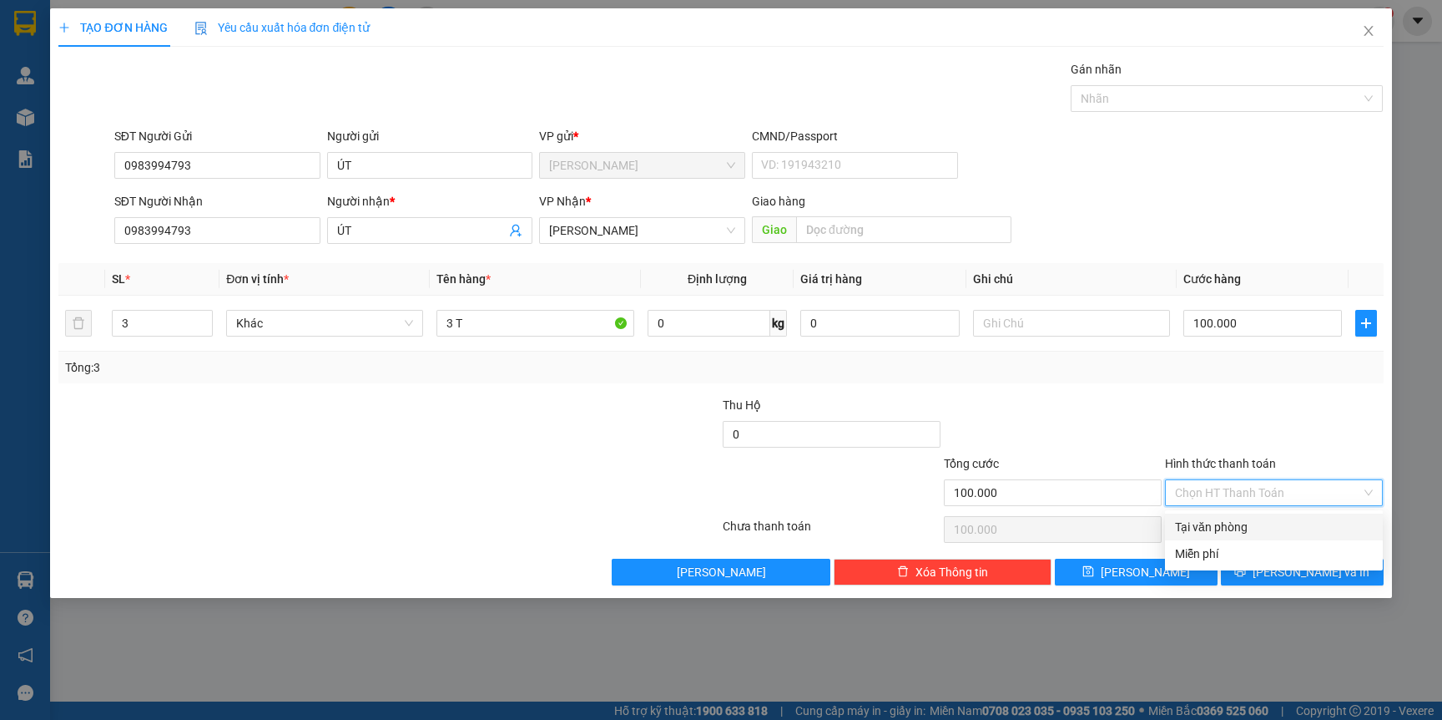
click at [1251, 532] on div "Tại văn phòng" at bounding box center [1274, 527] width 198 height 18
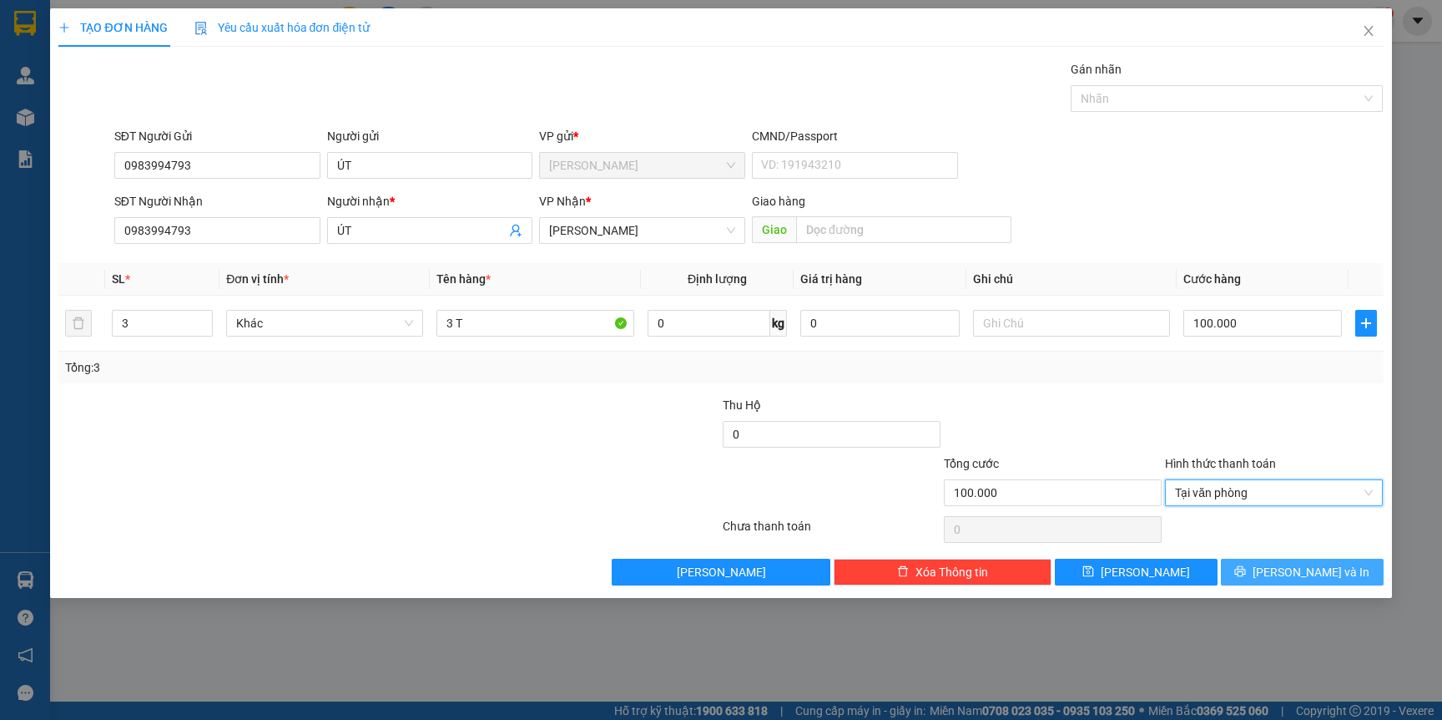
click at [1286, 568] on button "[PERSON_NAME] và In" at bounding box center [1302, 571] width 163 height 27
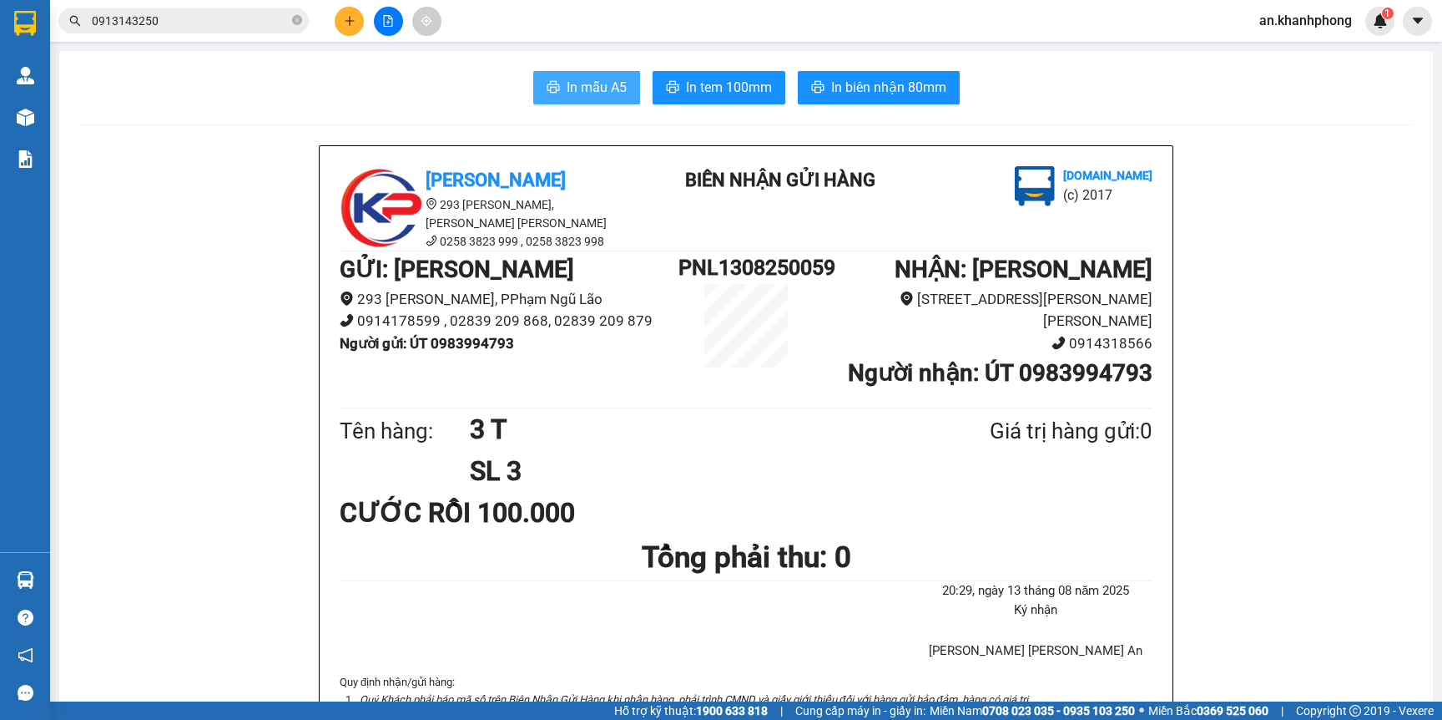
click at [568, 95] on span "In mẫu A5" at bounding box center [597, 87] width 60 height 21
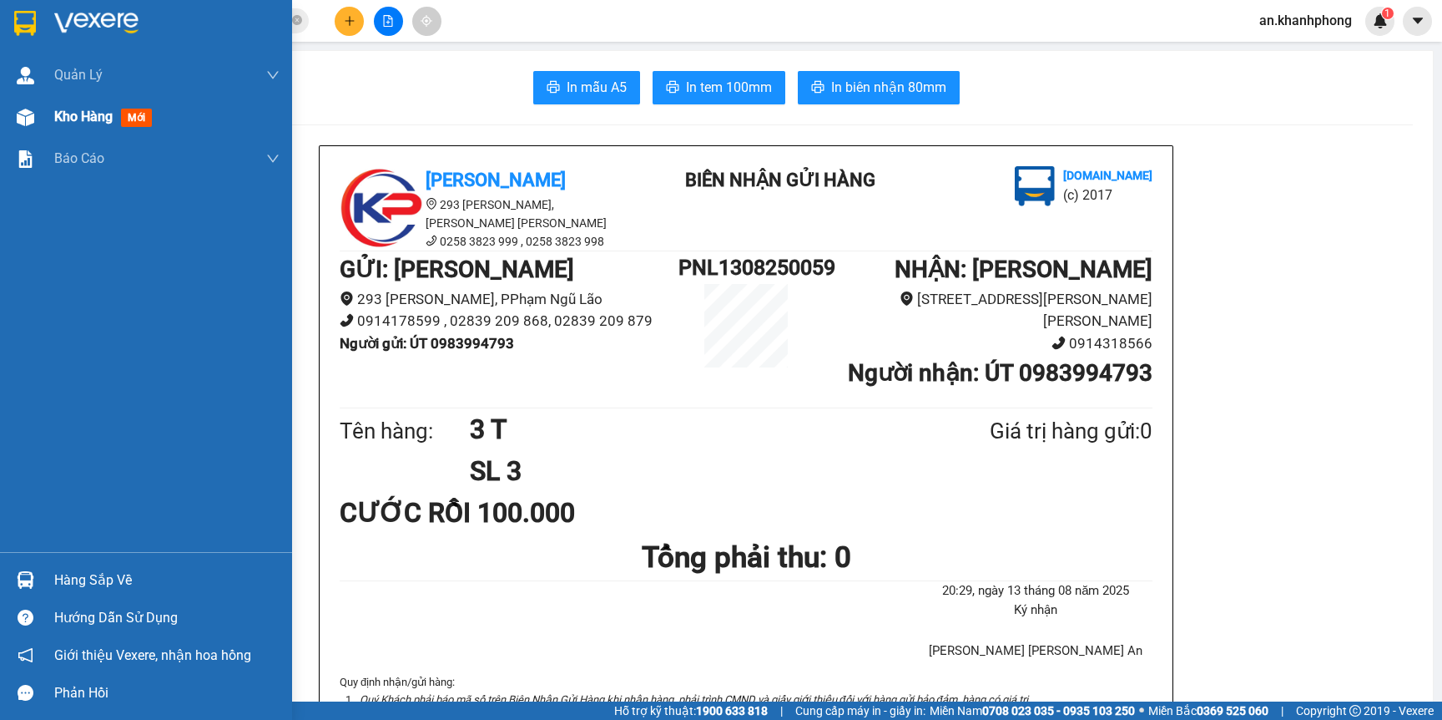
click at [84, 104] on div "Kho hàng mới" at bounding box center [166, 117] width 225 height 42
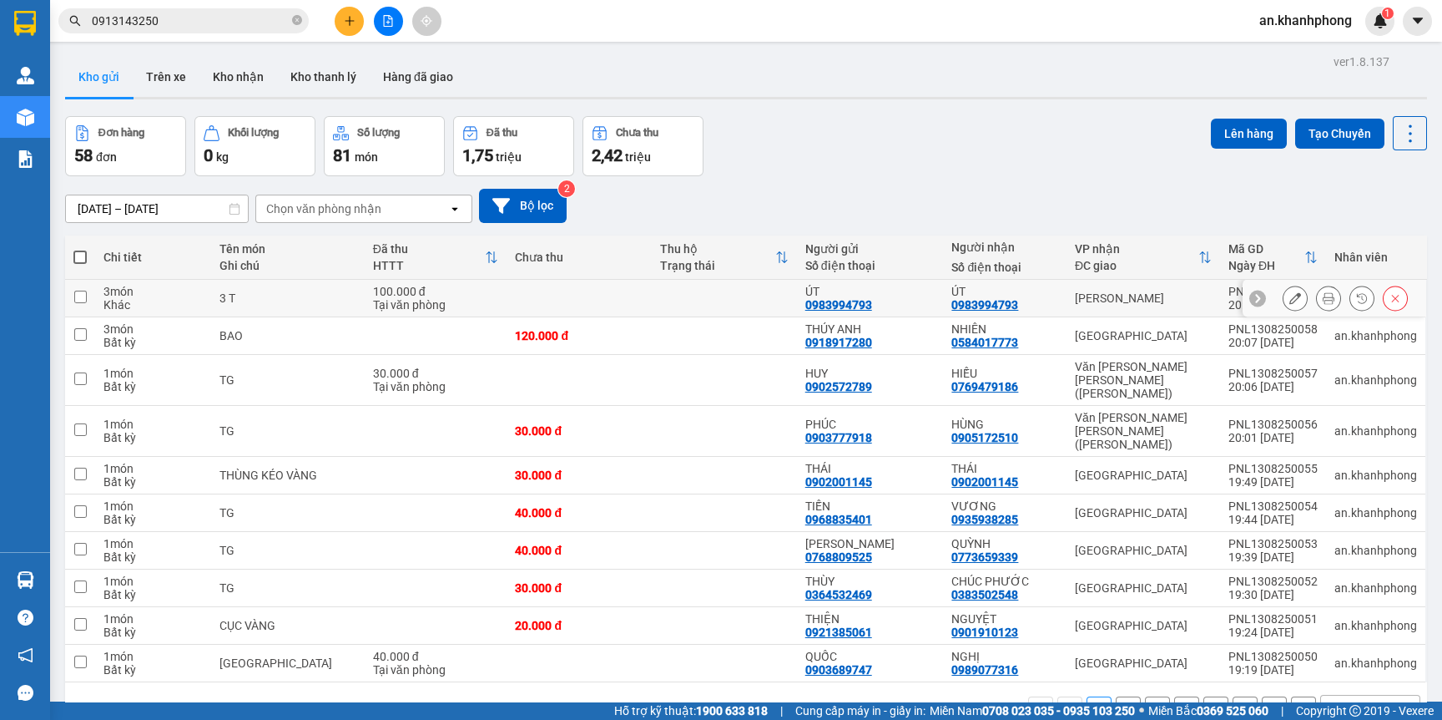
click at [1290, 304] on icon at bounding box center [1296, 298] width 12 height 12
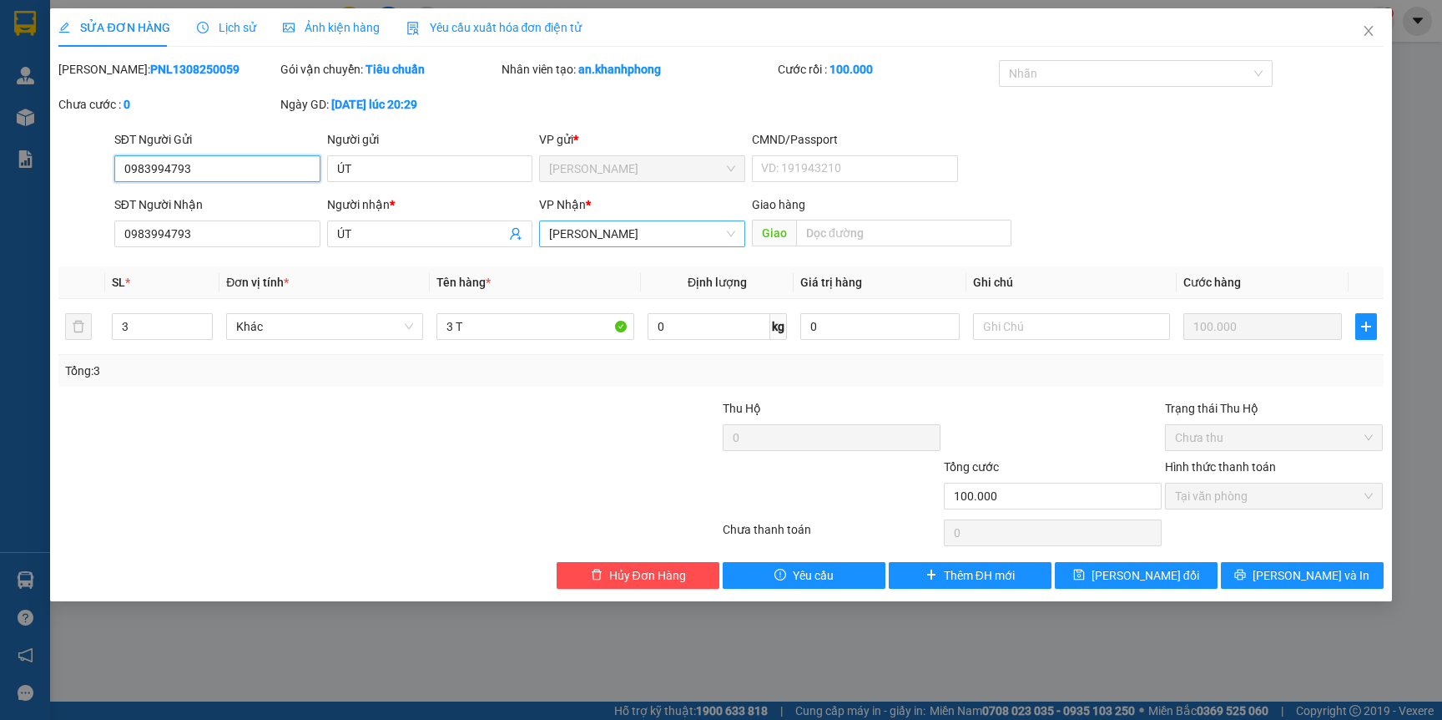
click at [670, 235] on span "[PERSON_NAME]" at bounding box center [642, 233] width 186 height 25
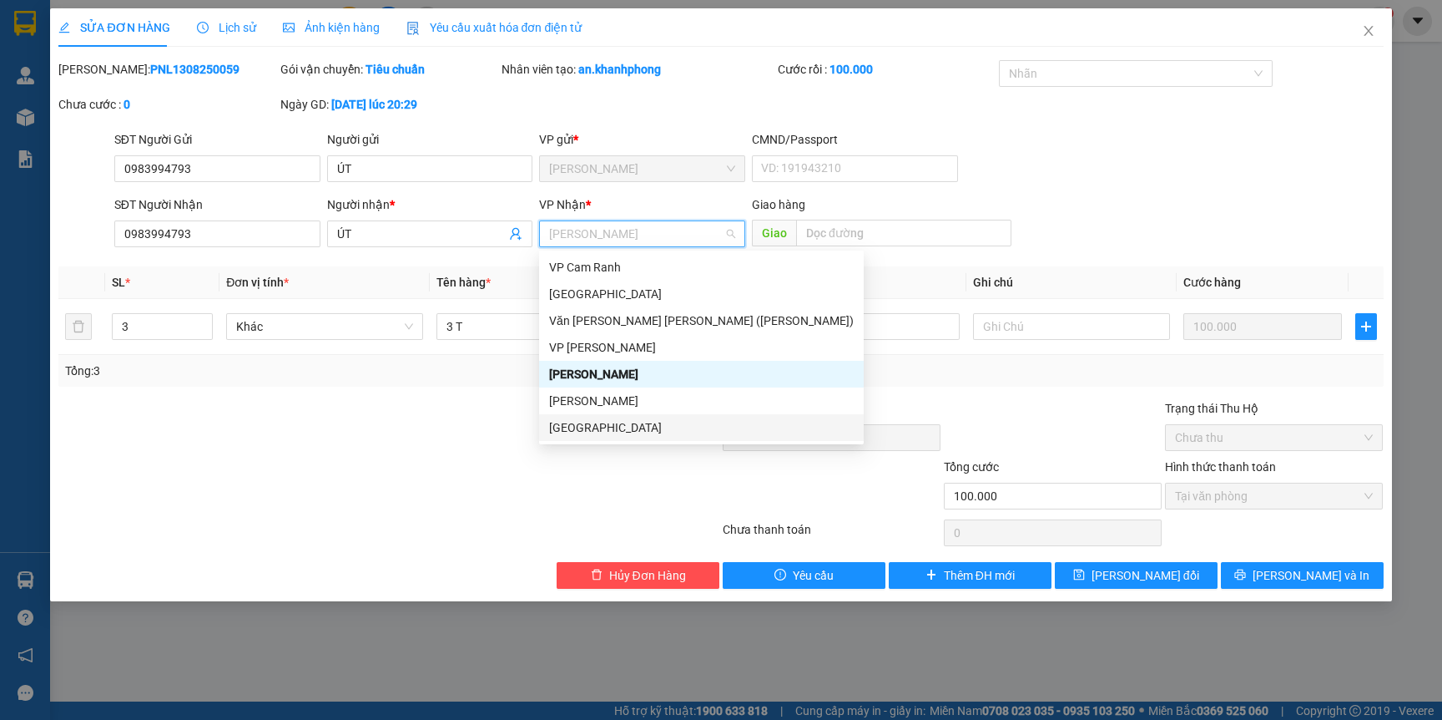
click at [633, 427] on div "[GEOGRAPHIC_DATA]" at bounding box center [701, 427] width 305 height 18
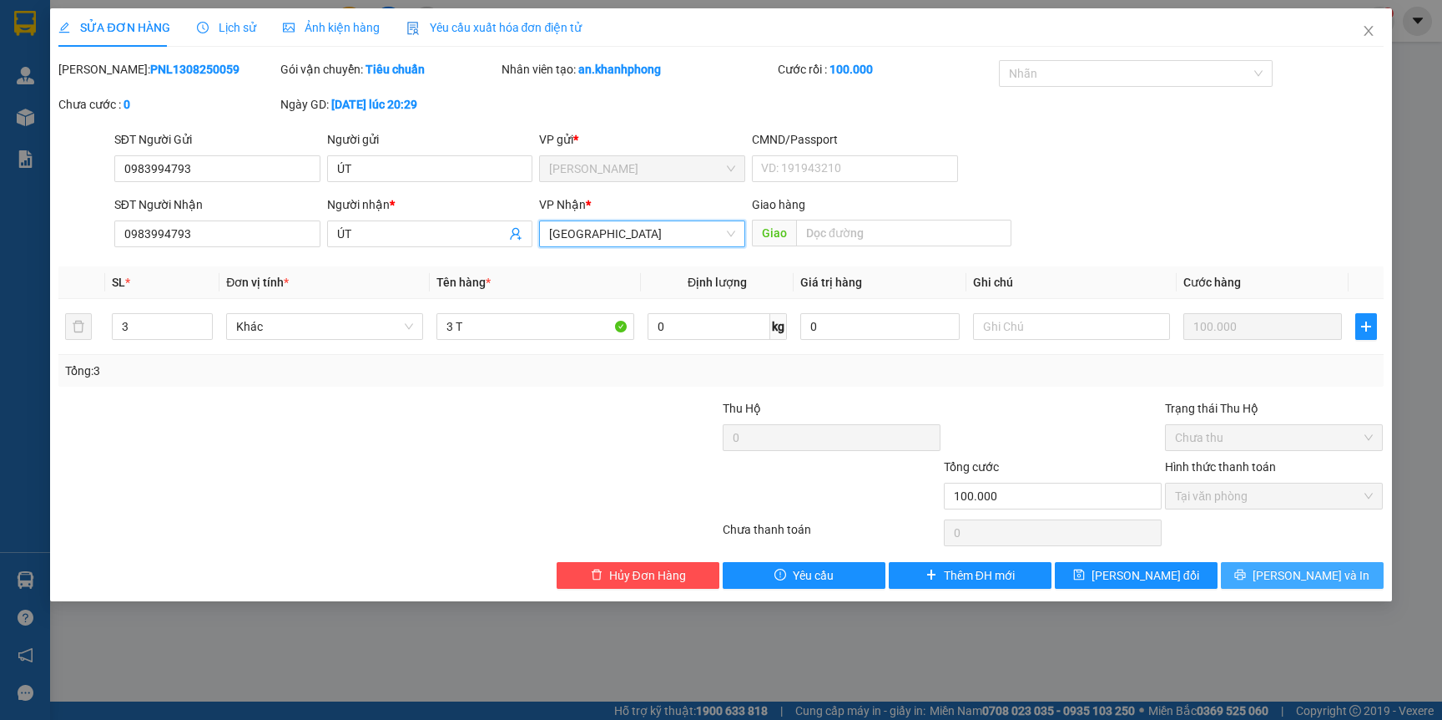
click at [1318, 581] on span "[PERSON_NAME] và In" at bounding box center [1311, 575] width 117 height 18
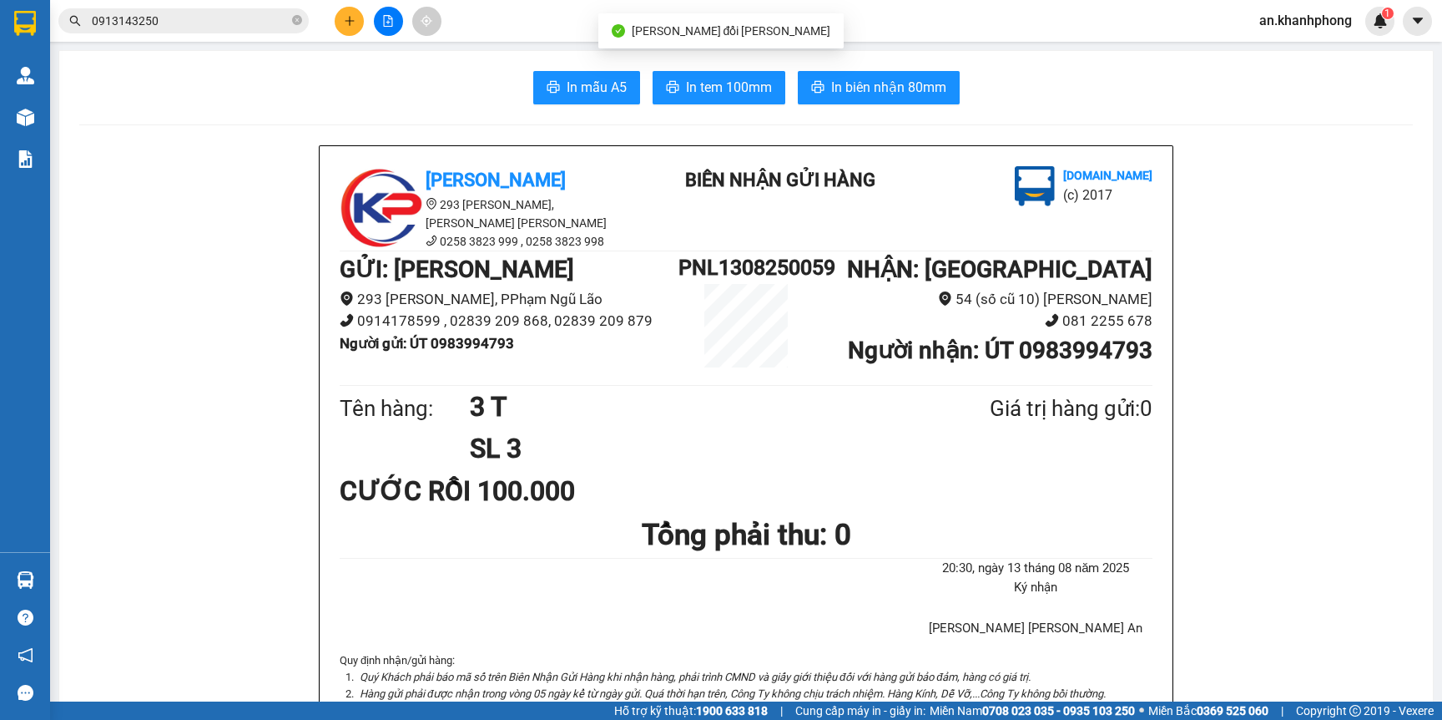
click at [567, 89] on span "In mẫu A5" at bounding box center [597, 87] width 60 height 21
click at [720, 277] on h1 "PNL1308250059" at bounding box center [746, 267] width 135 height 33
copy h1 "PNL1308250059"
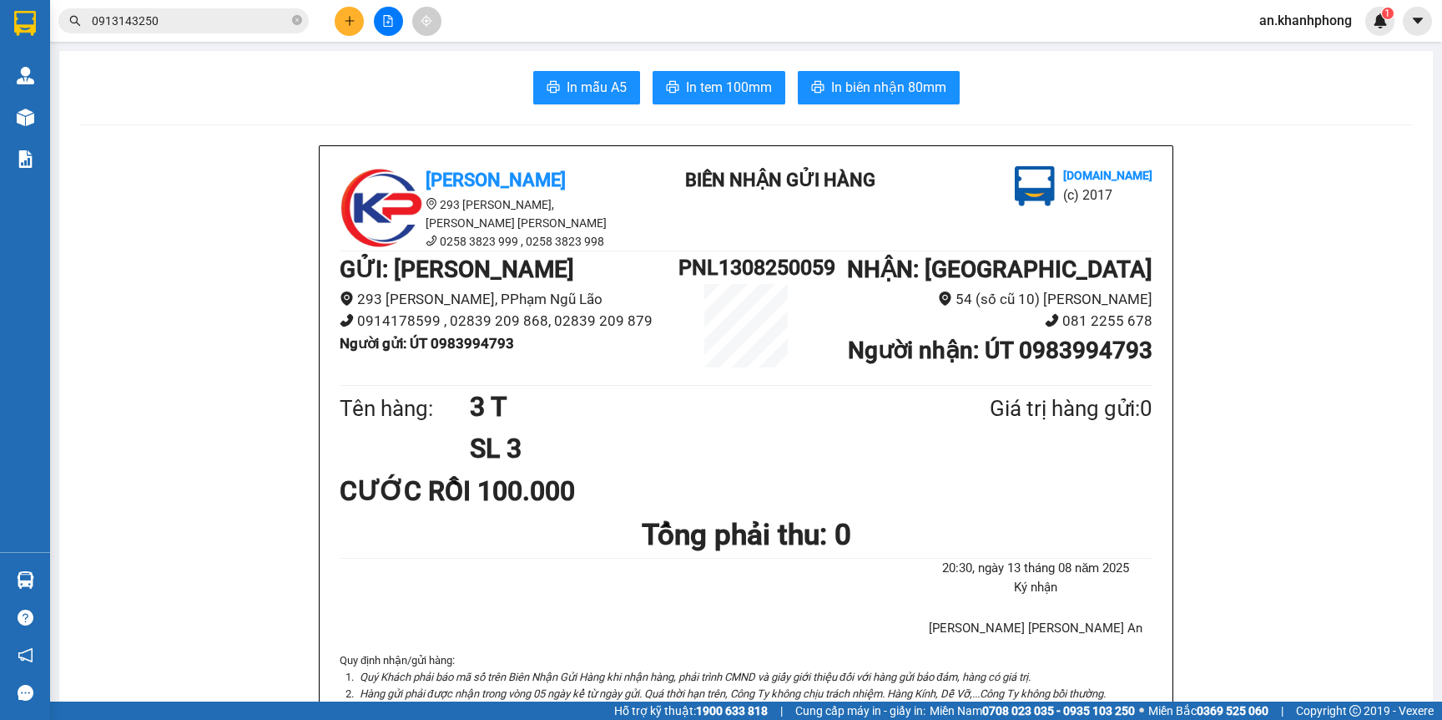
click at [226, 30] on span "0913143250" at bounding box center [183, 20] width 250 height 25
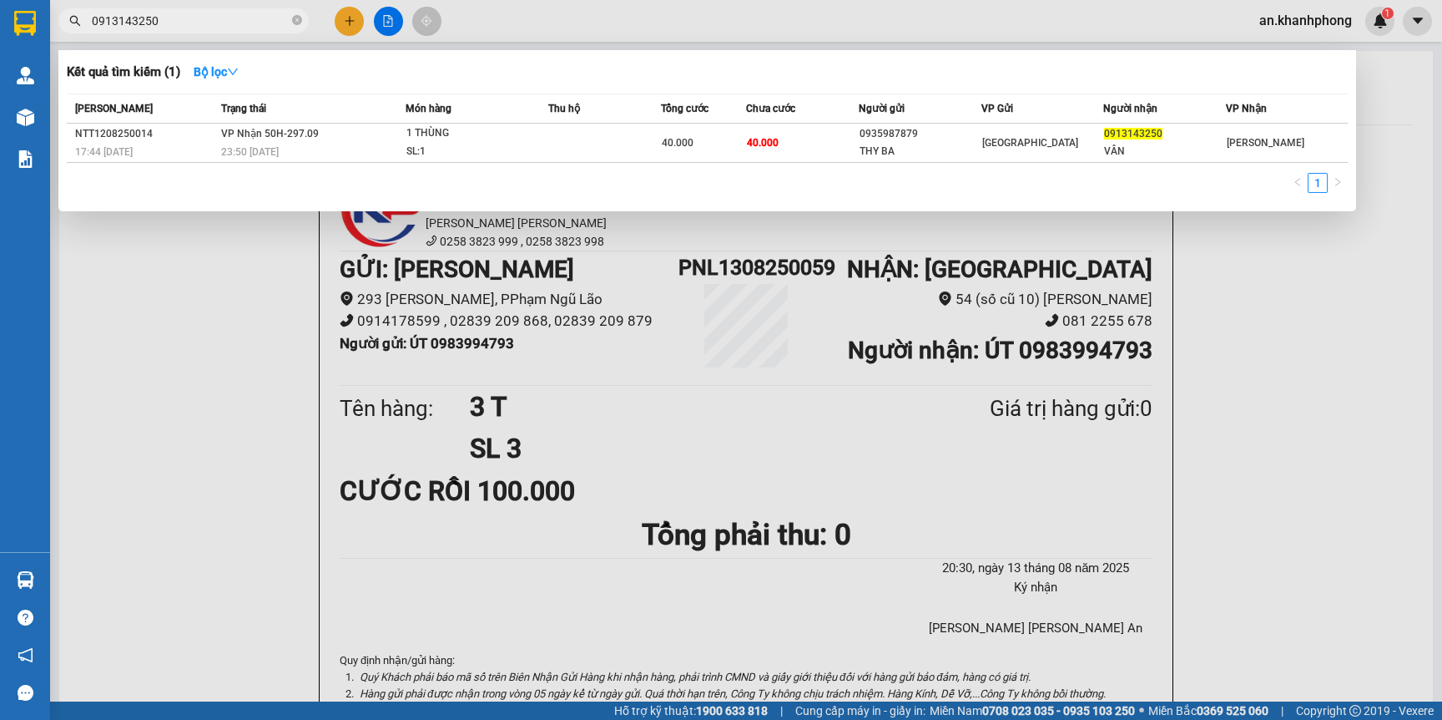
click at [230, 27] on input "0913143250" at bounding box center [190, 21] width 197 height 18
paste input "PNL1308250059"
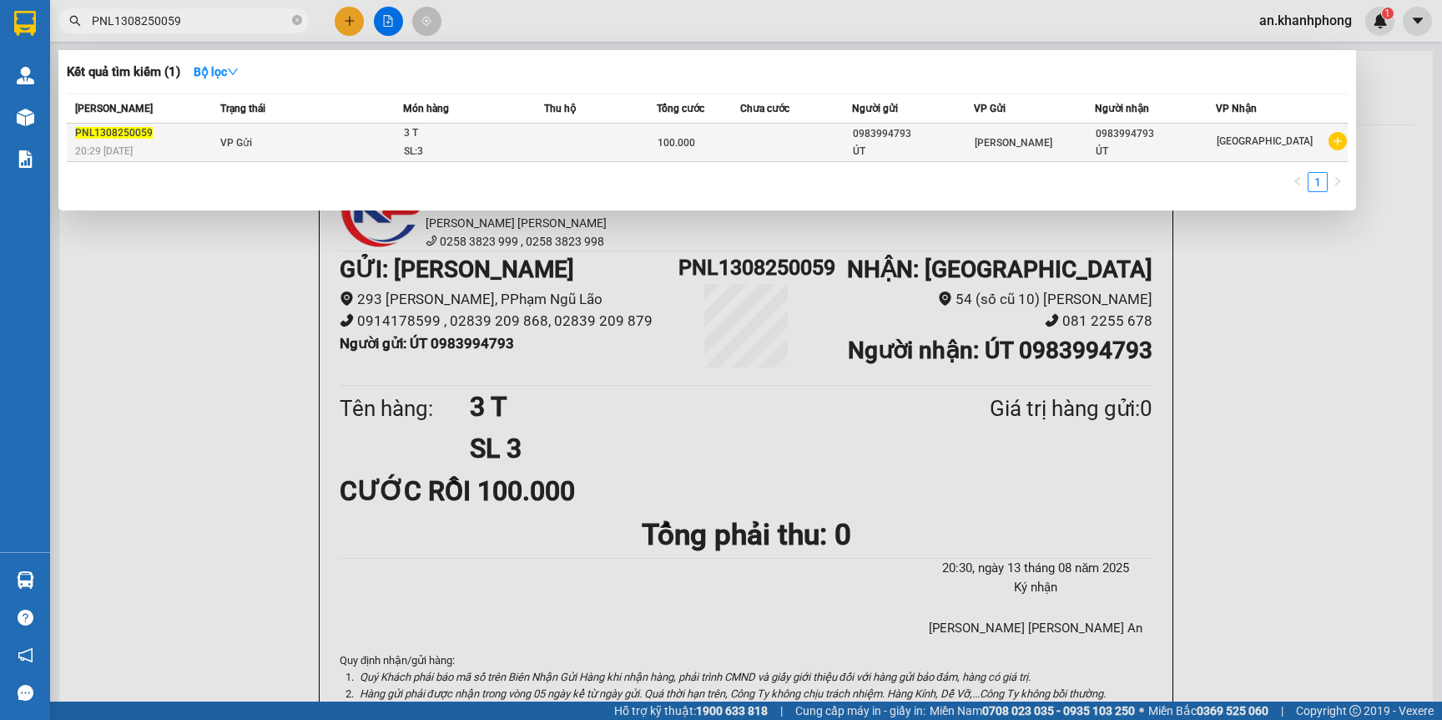
click at [396, 136] on td "VP Gửi" at bounding box center [309, 143] width 187 height 38
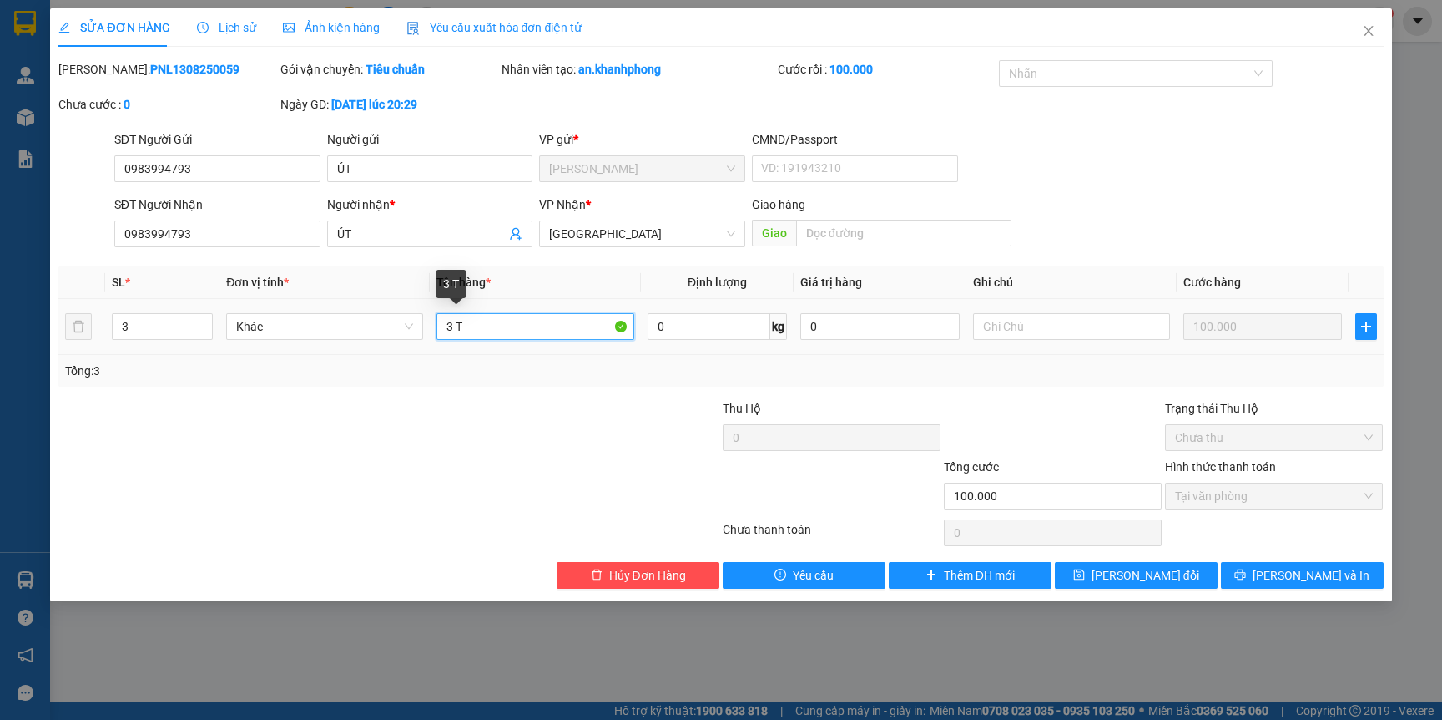
drag, startPoint x: 538, startPoint y: 335, endPoint x: 375, endPoint y: 354, distance: 163.9
click at [375, 354] on tr "3 Khác 3 T 0 kg 0 100.000" at bounding box center [720, 327] width 1325 height 56
click at [1134, 352] on td at bounding box center [1072, 327] width 210 height 56
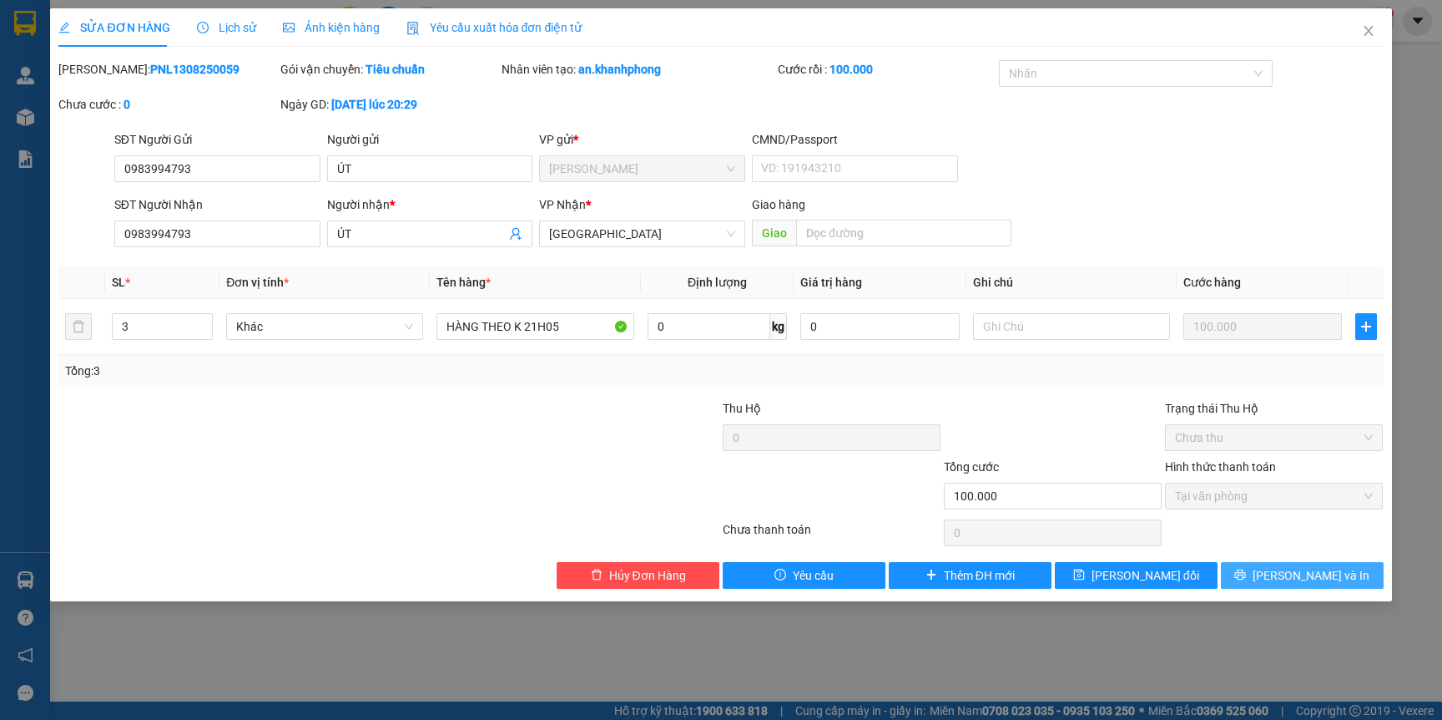
click at [1336, 576] on button "[PERSON_NAME] và In" at bounding box center [1302, 575] width 163 height 27
